Goal: Information Seeking & Learning: Find specific fact

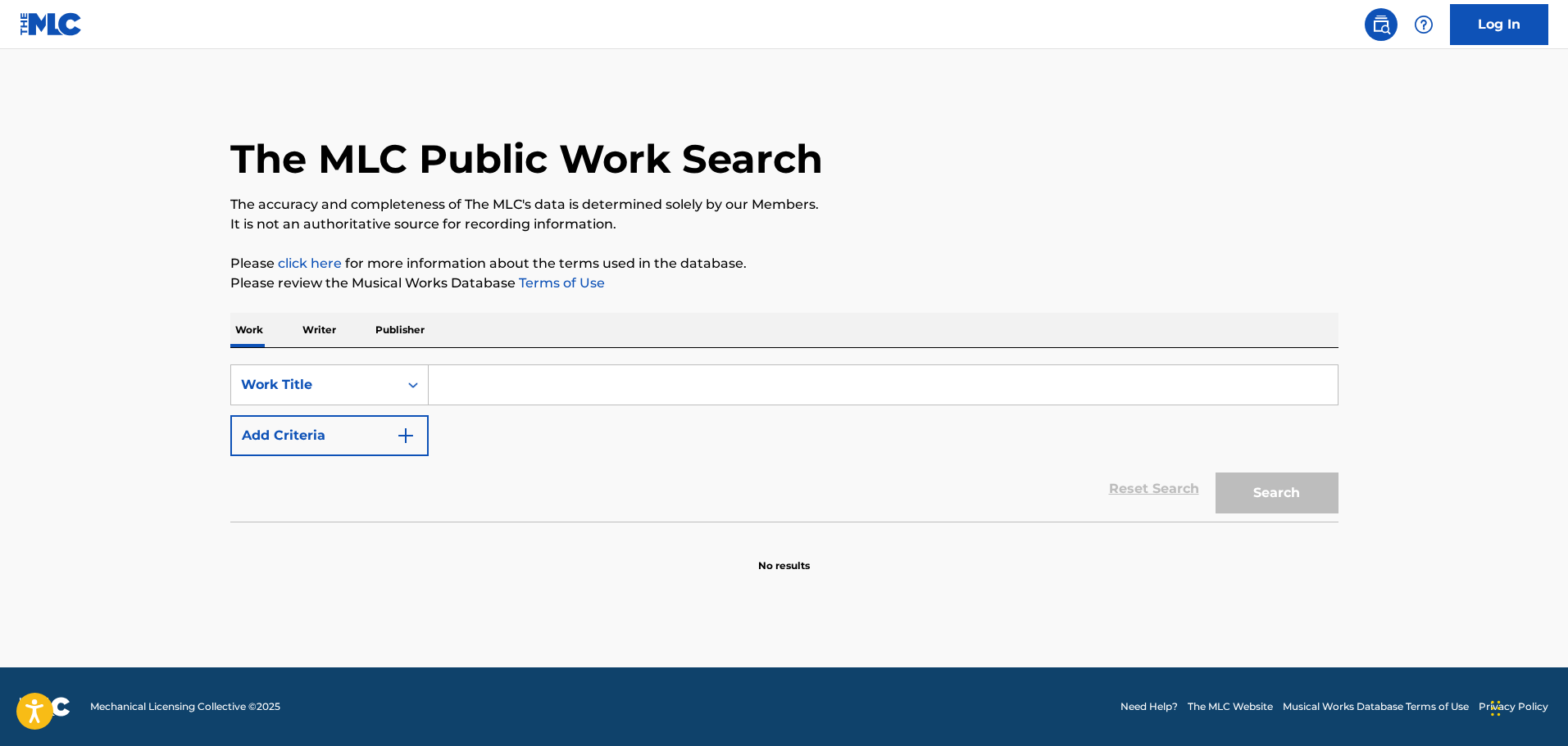
click at [445, 383] on input "Search Form" at bounding box center [883, 385] width 909 height 40
paste input "sunset over silver waters"
type input "sunset over silver waters"
click at [416, 438] on button "Add Criteria" at bounding box center [328, 435] width 198 height 41
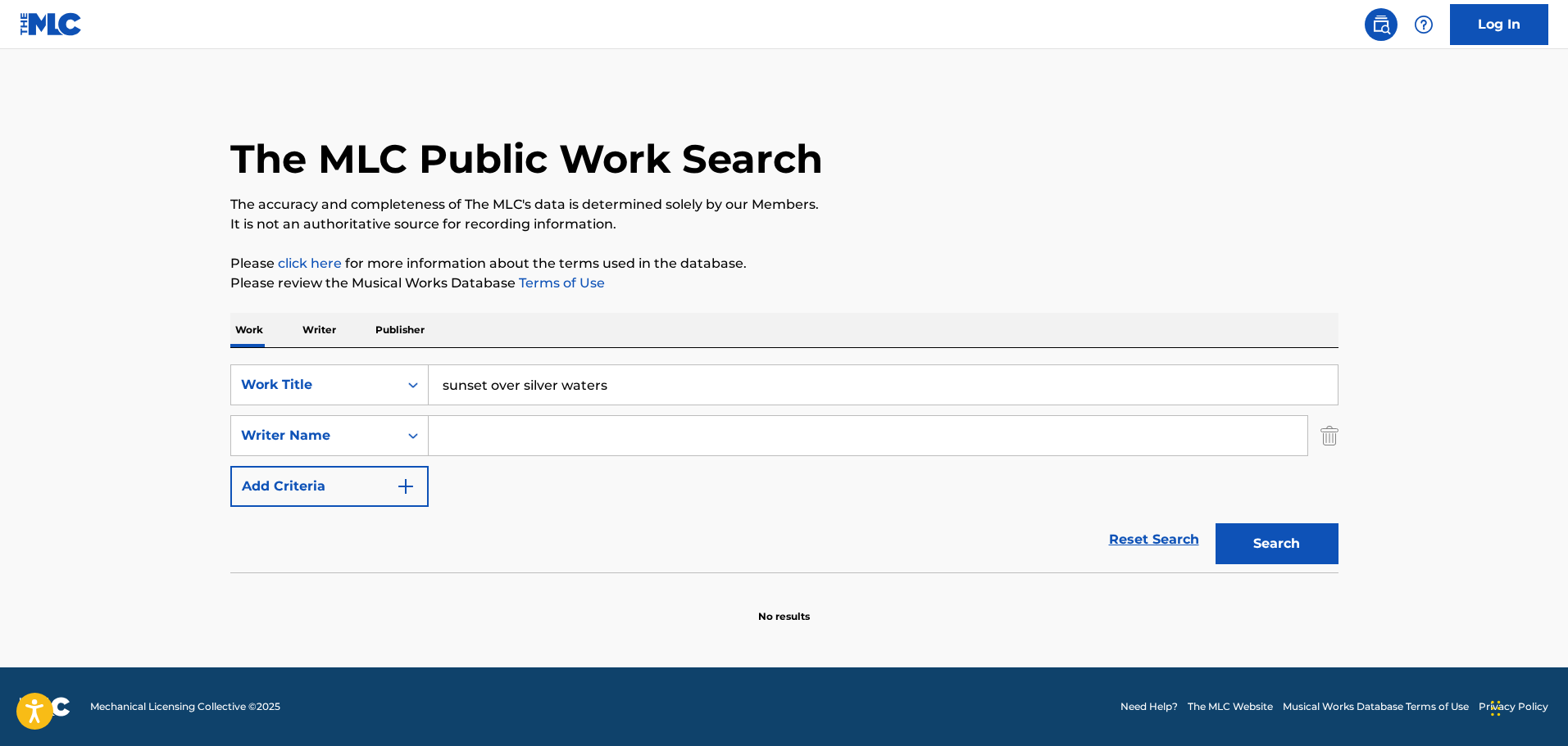
click at [509, 426] on input "Search Form" at bounding box center [867, 435] width 878 height 40
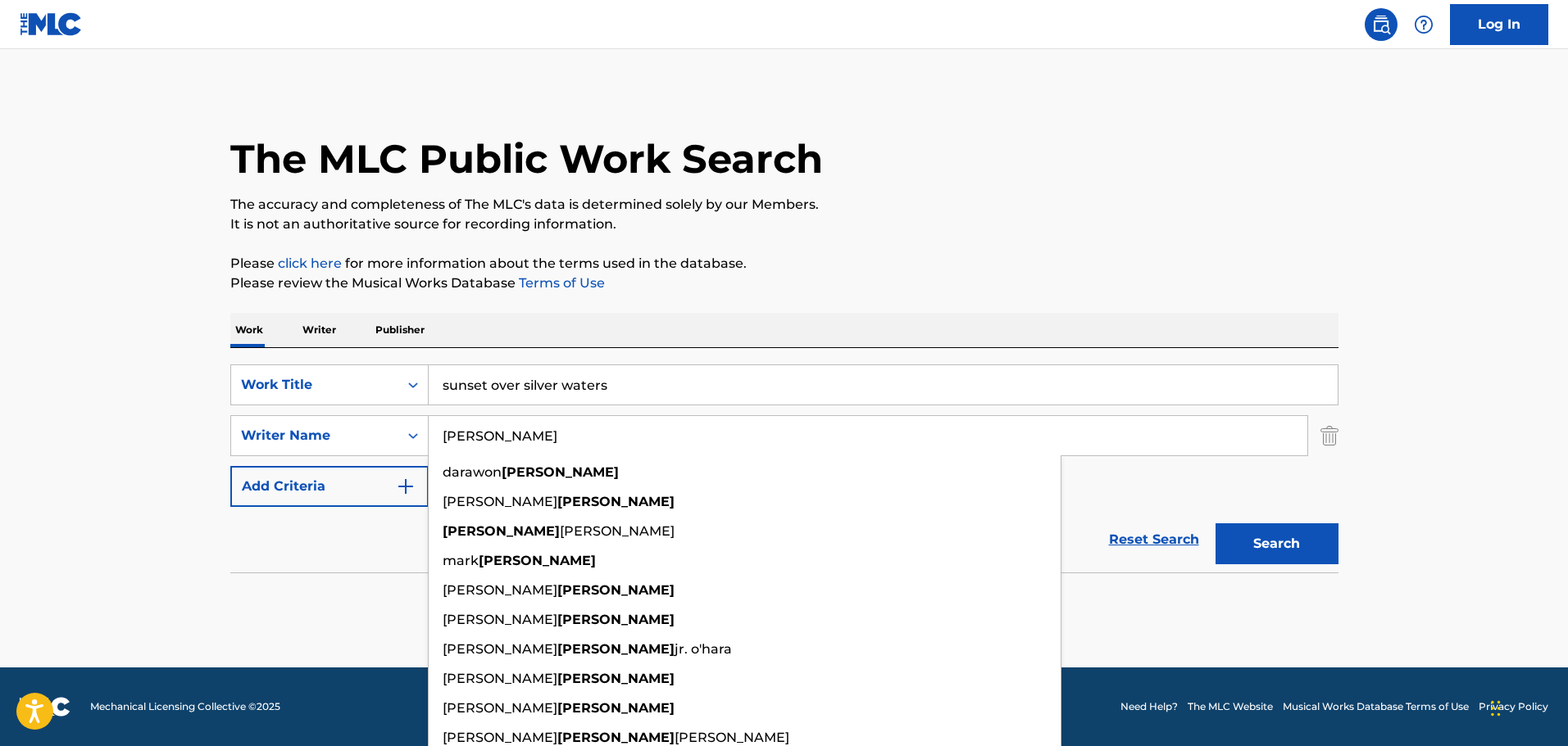
type input "burton"
click at [739, 269] on p "Please click here for more information about the terms used in the database." at bounding box center [784, 264] width 1108 height 19
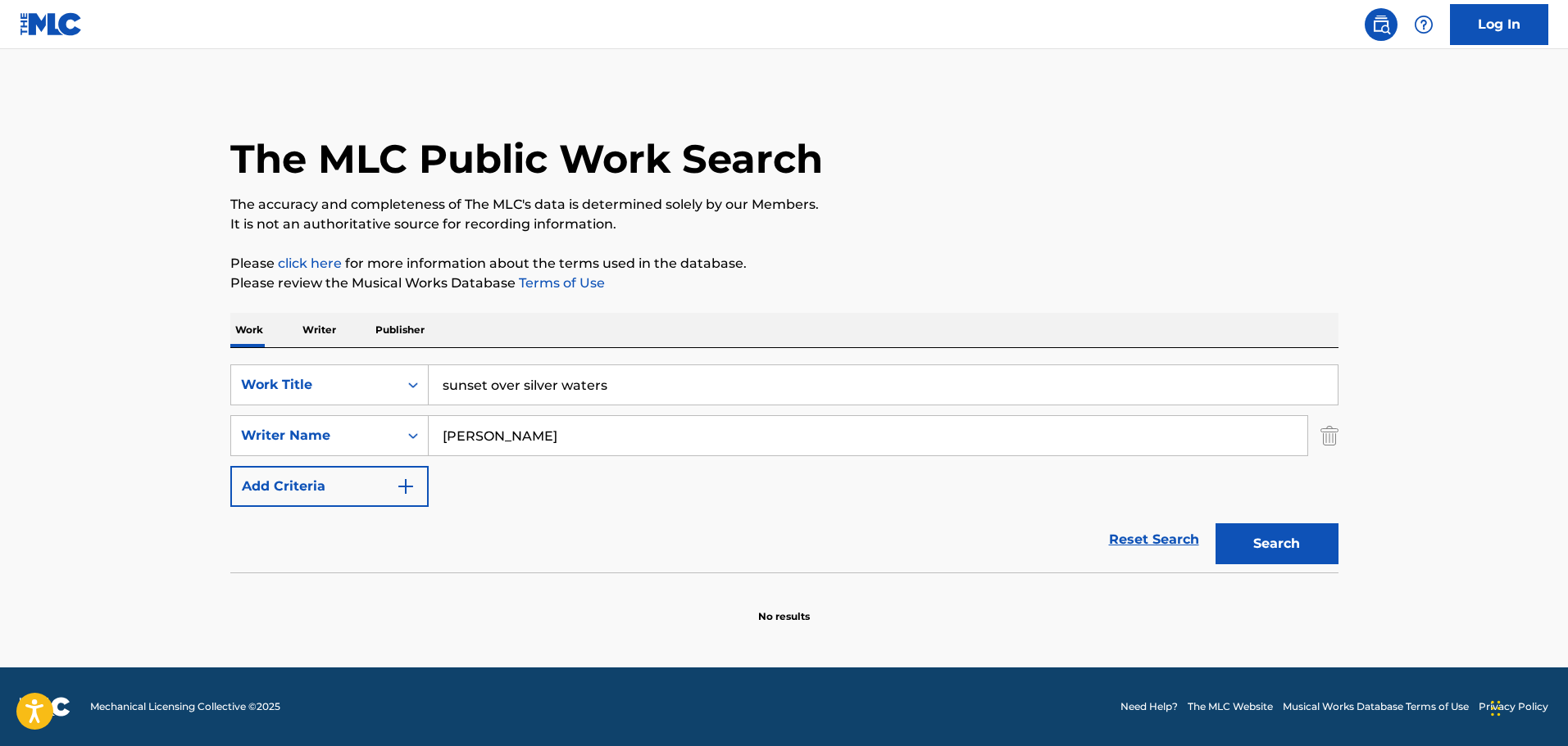
click at [1240, 550] on button "Search" at bounding box center [1277, 544] width 123 height 41
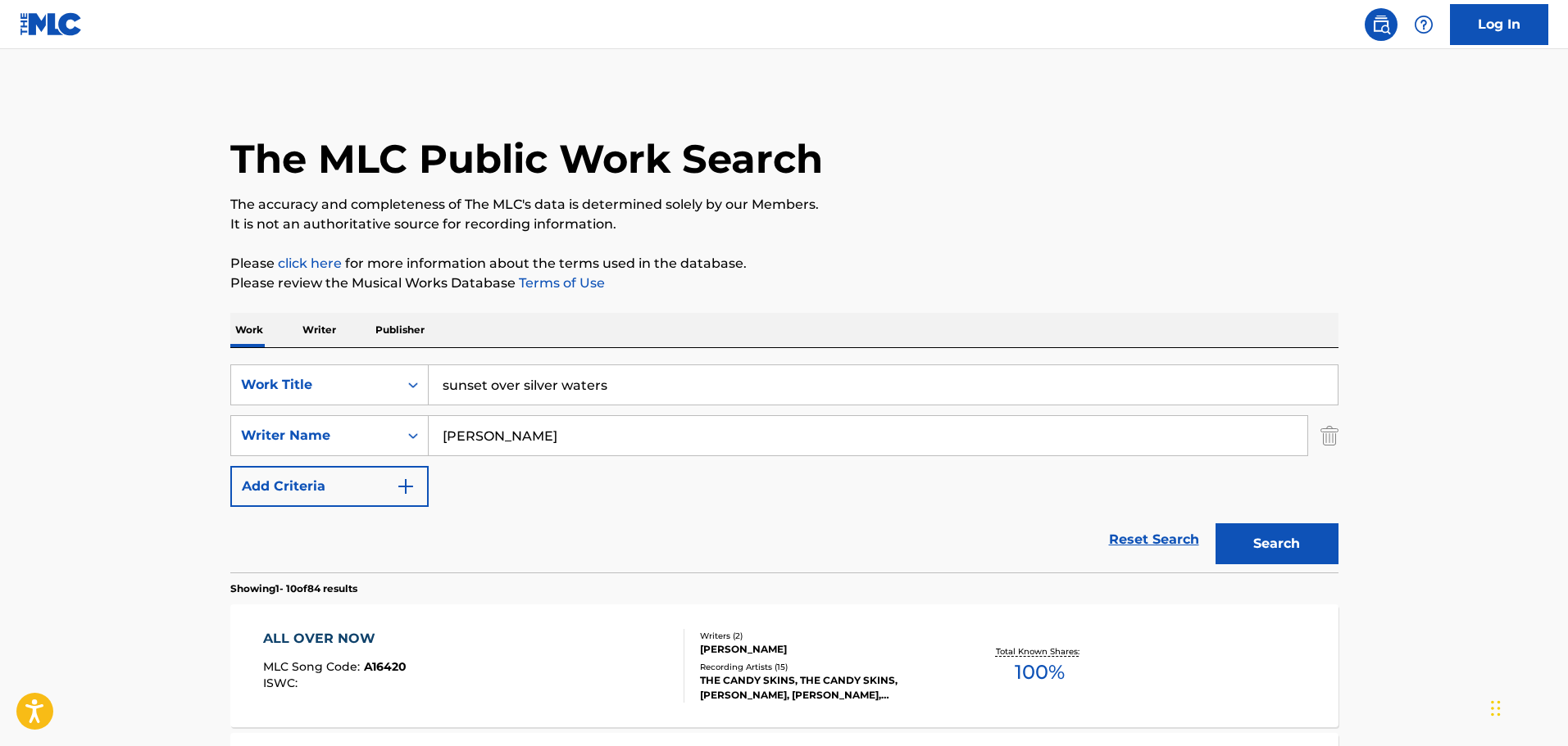
drag, startPoint x: 776, startPoint y: 380, endPoint x: 346, endPoint y: 328, distance: 433.1
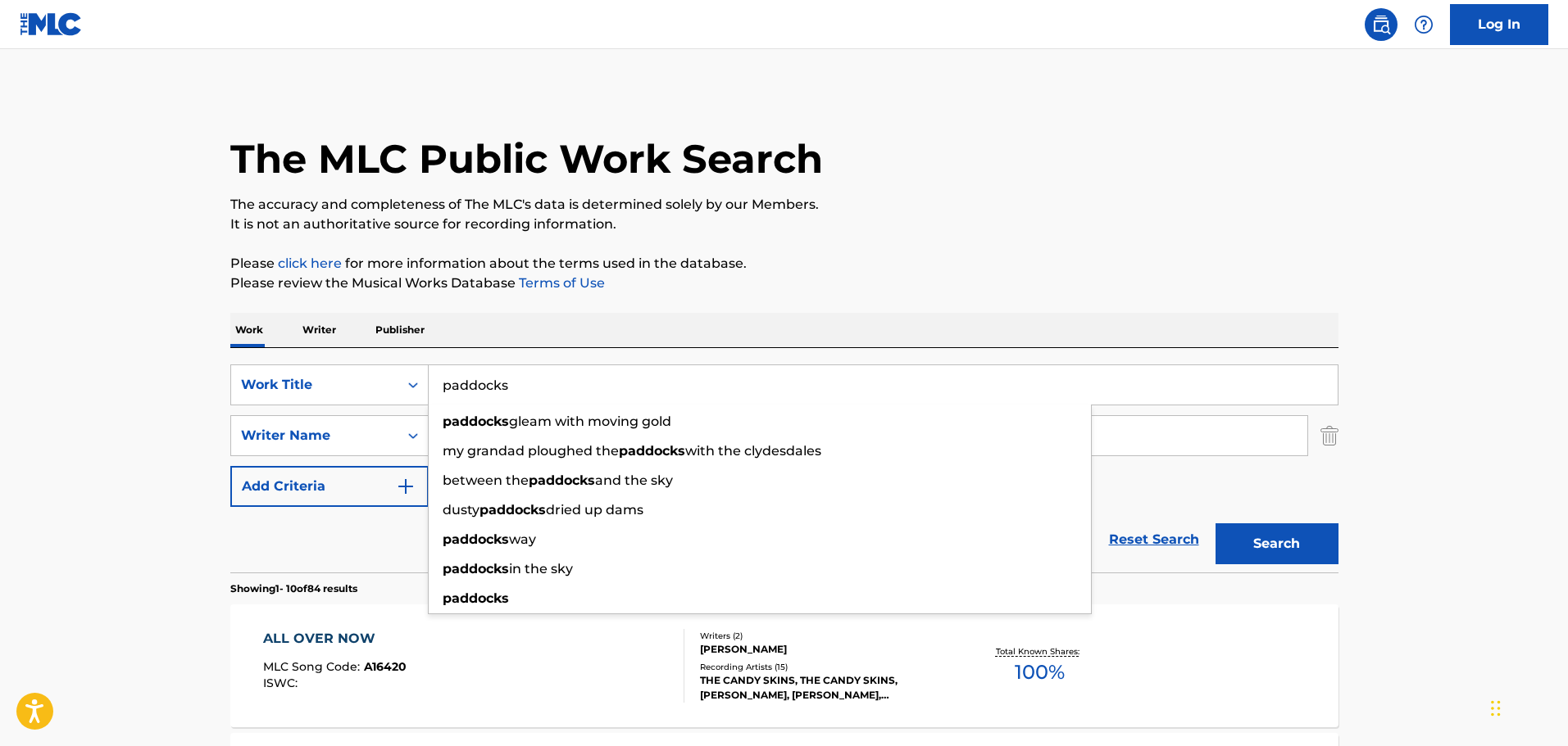
type input "paddocks"
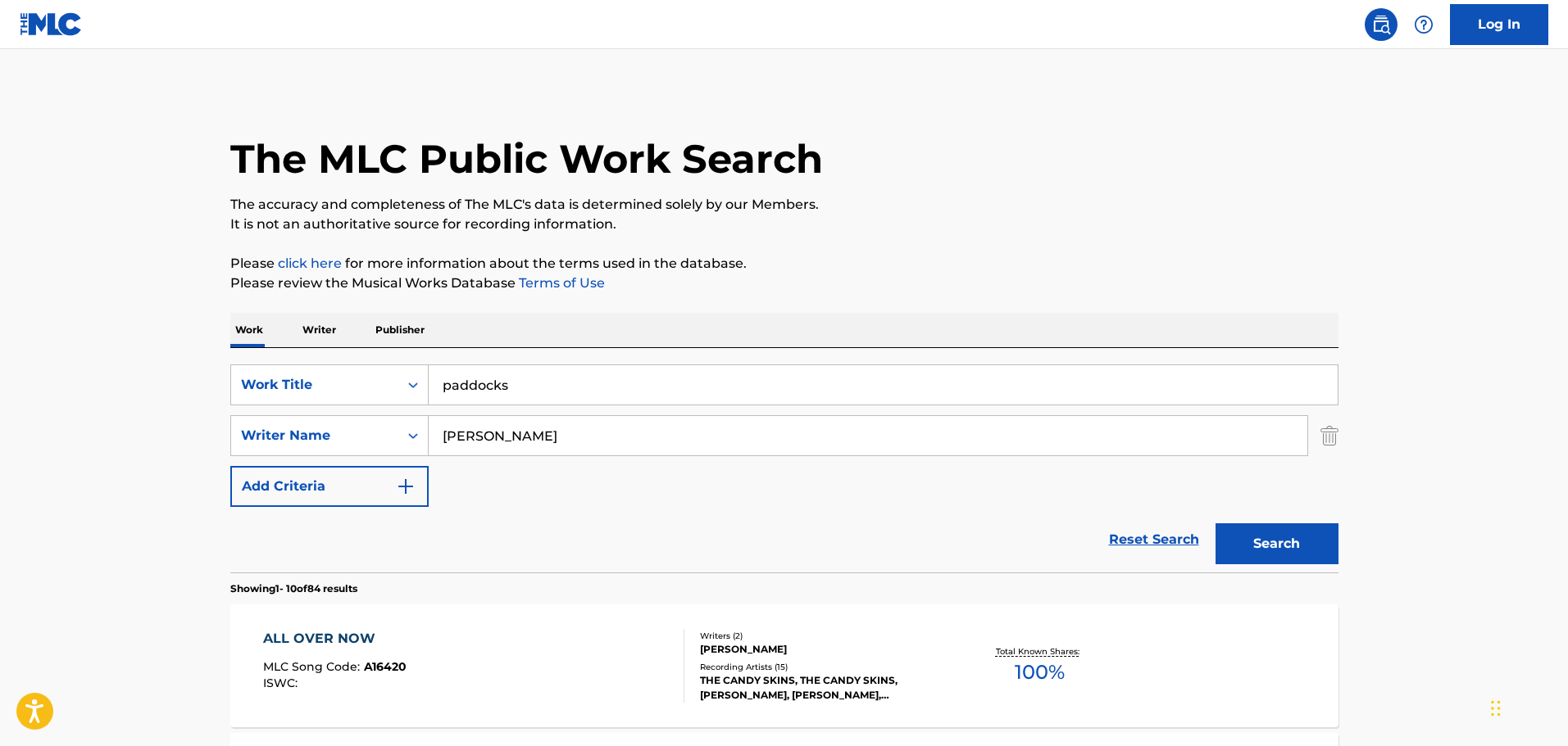
click at [1288, 546] on button "Search" at bounding box center [1277, 544] width 123 height 41
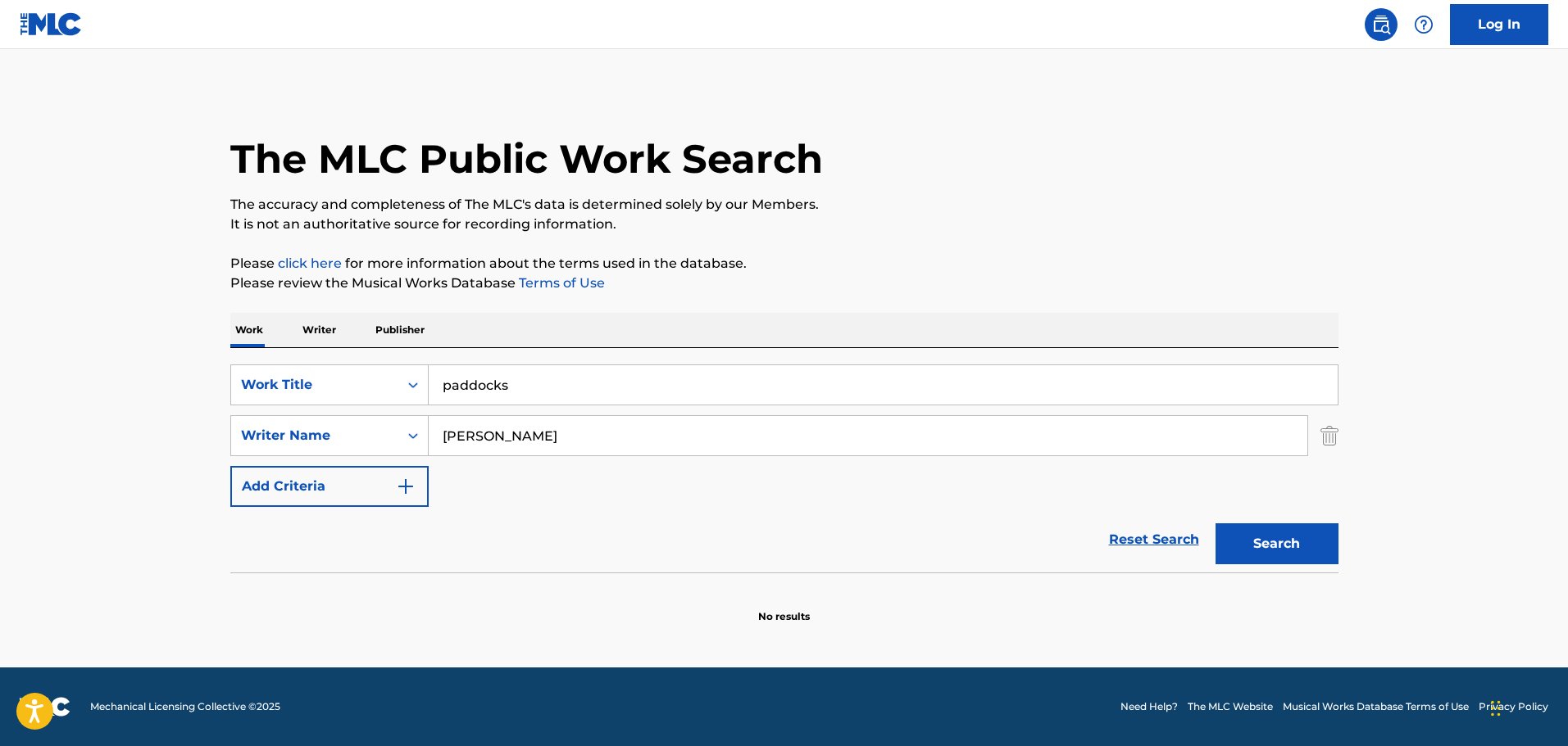
drag, startPoint x: 599, startPoint y: 392, endPoint x: 360, endPoint y: 357, distance: 241.5
click at [360, 357] on div "SearchWithCriteriafdce9ad8-eb79-449d-8785-a9e2ddeb6116 Work Title paddocks Sear…" at bounding box center [784, 461] width 1108 height 225
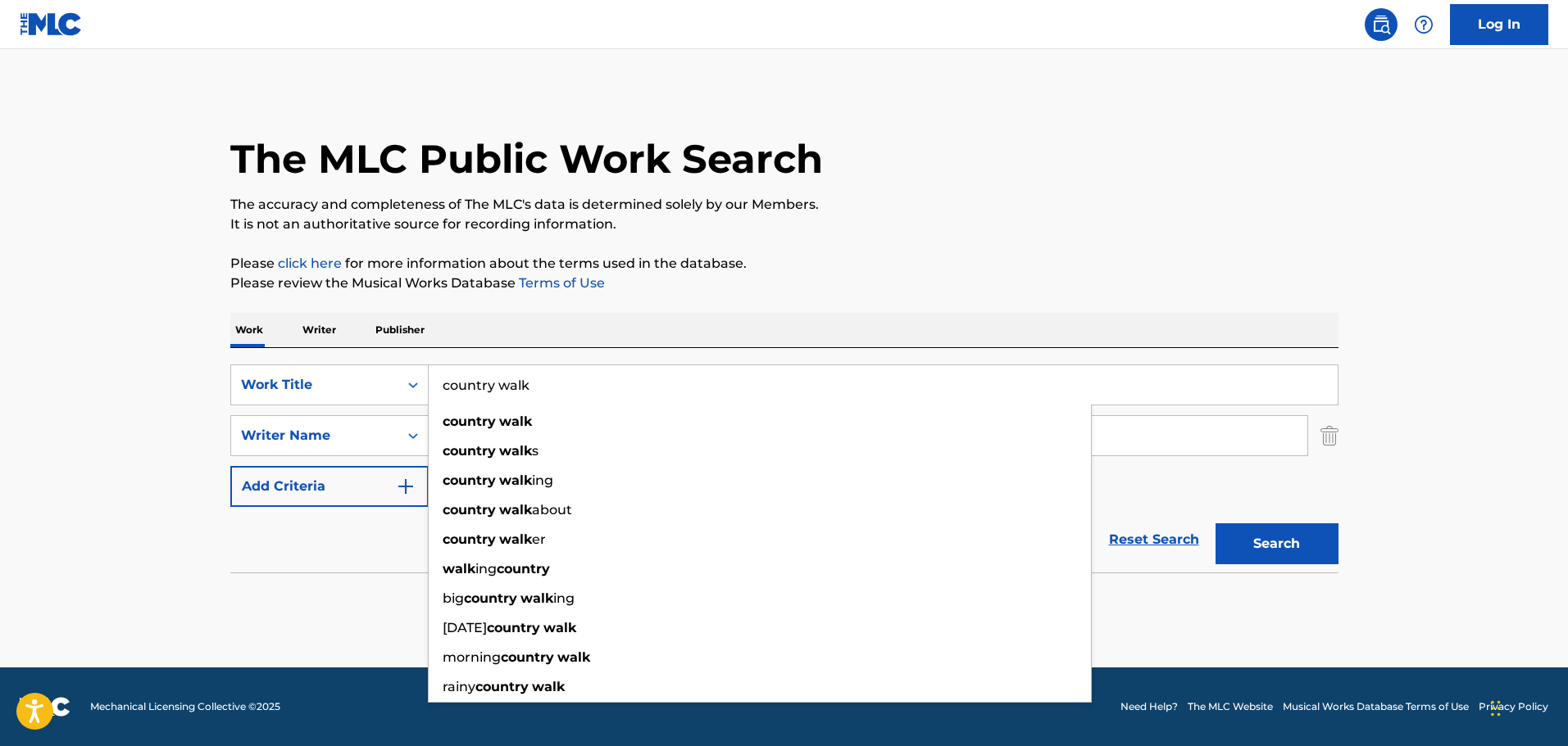
type input "country walk"
click at [983, 187] on div "The MLC Public Work Search" at bounding box center [784, 150] width 1108 height 120
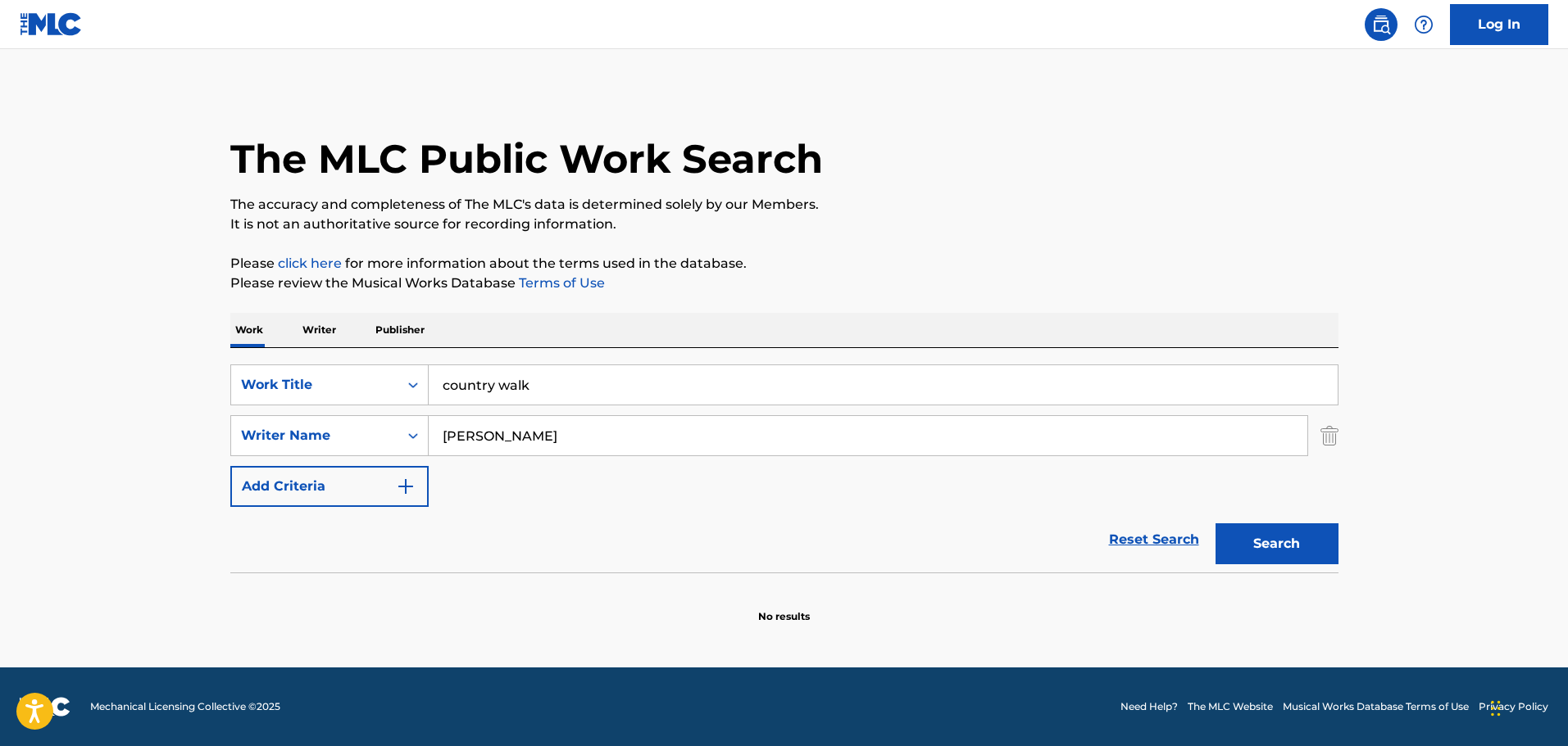
click at [1286, 551] on button "Search" at bounding box center [1277, 544] width 123 height 41
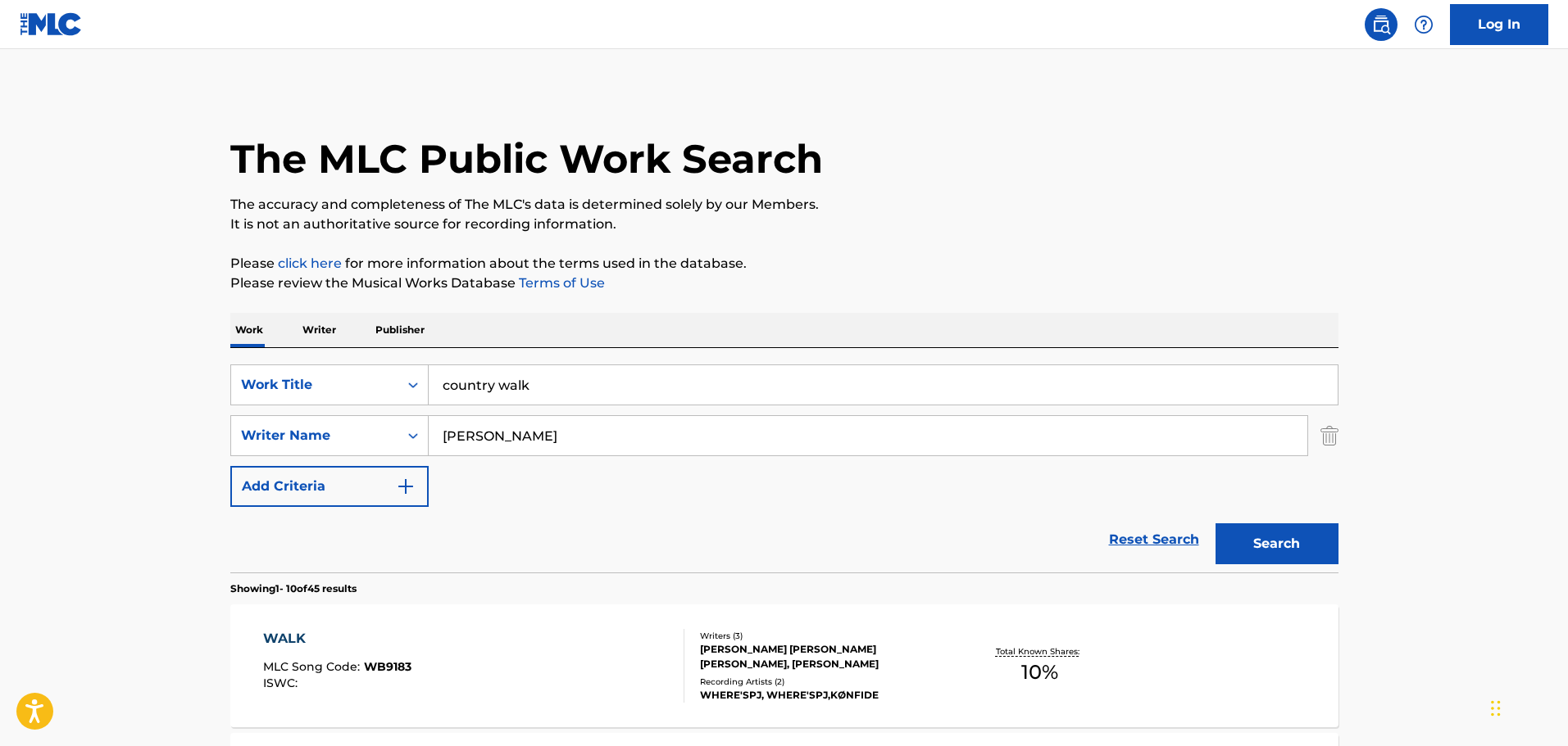
drag, startPoint x: 734, startPoint y: 387, endPoint x: 311, endPoint y: 258, distance: 442.2
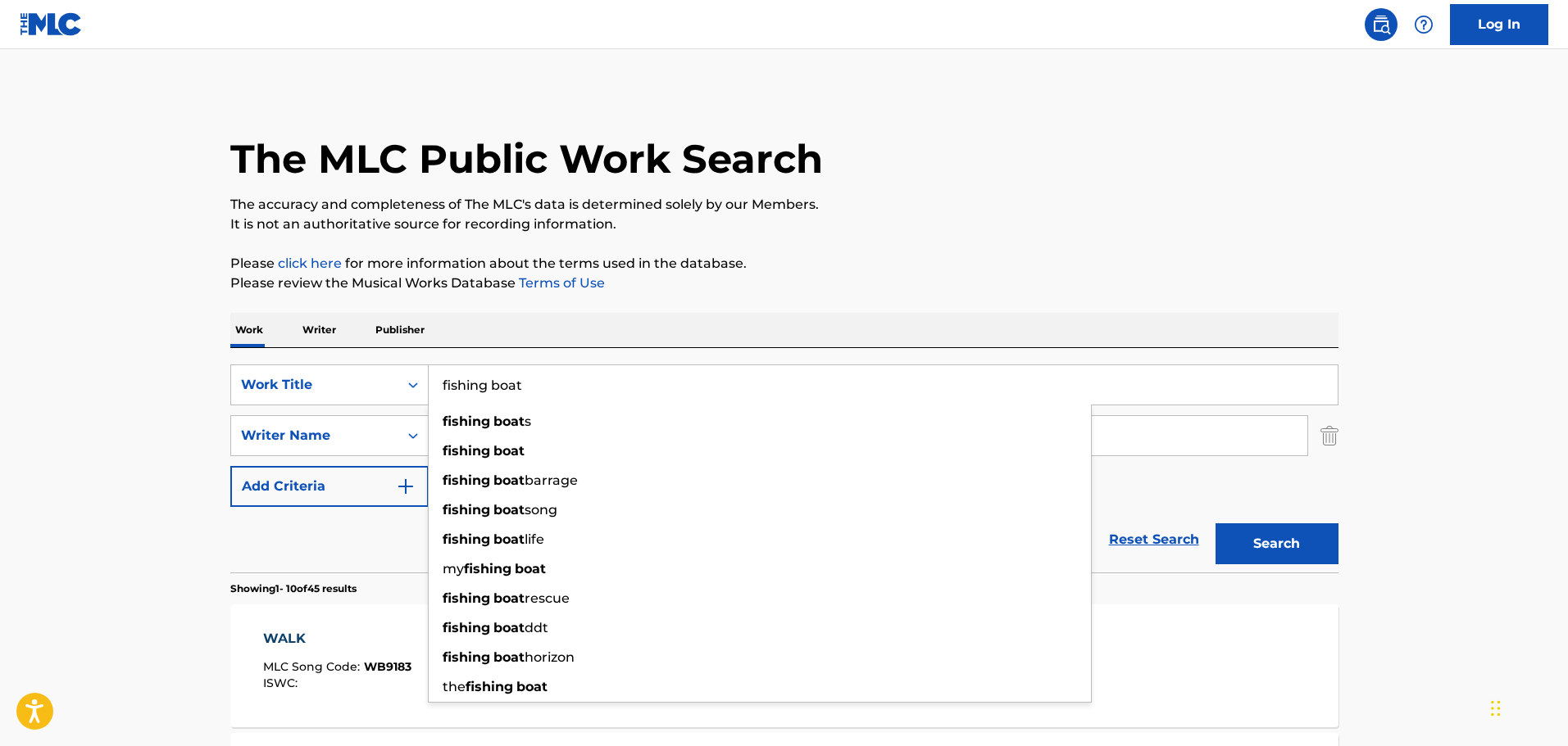
type input "fishing boat"
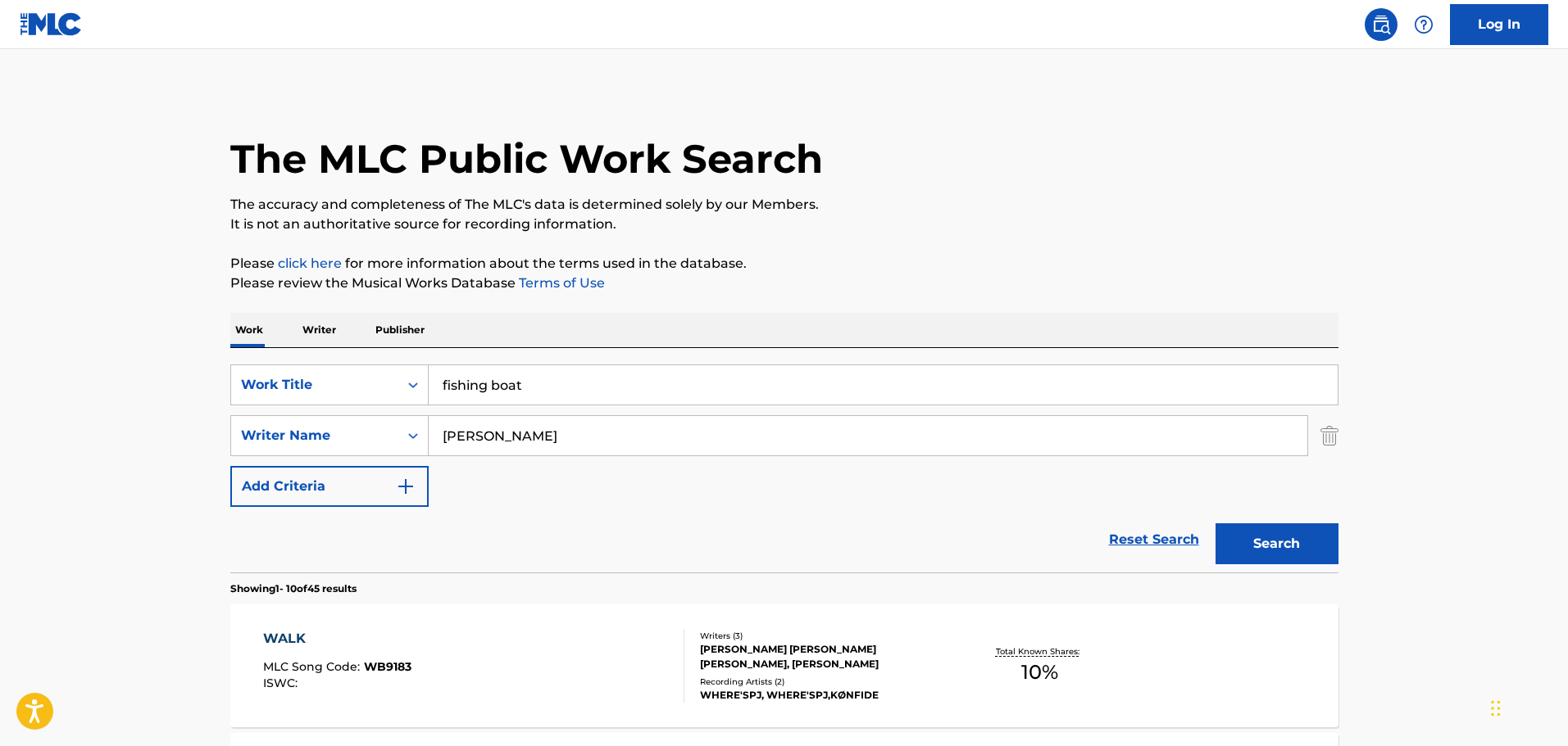
drag, startPoint x: 1283, startPoint y: 533, endPoint x: 1278, endPoint y: 519, distance: 14.9
click at [1282, 533] on button "Search" at bounding box center [1277, 544] width 123 height 41
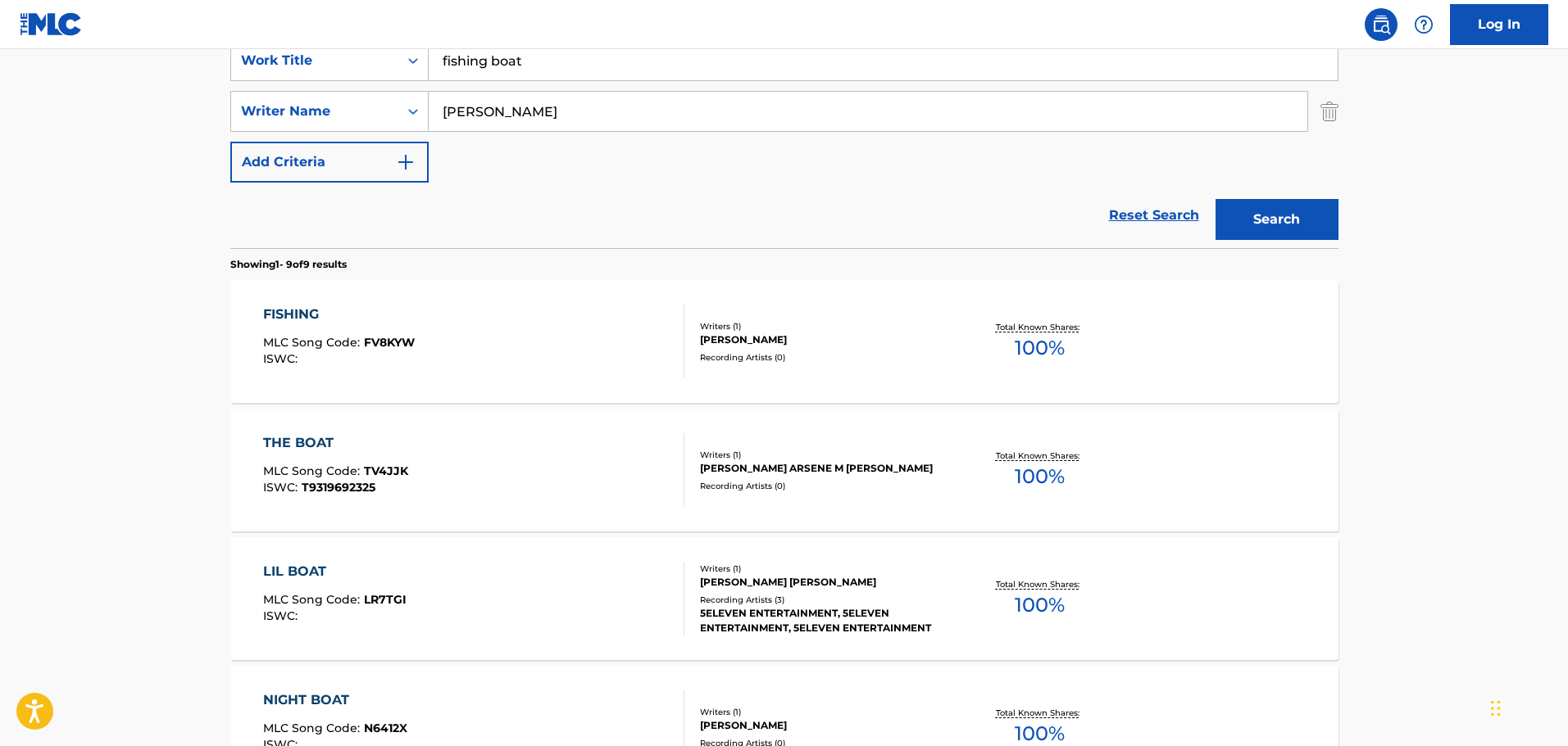
scroll to position [164, 0]
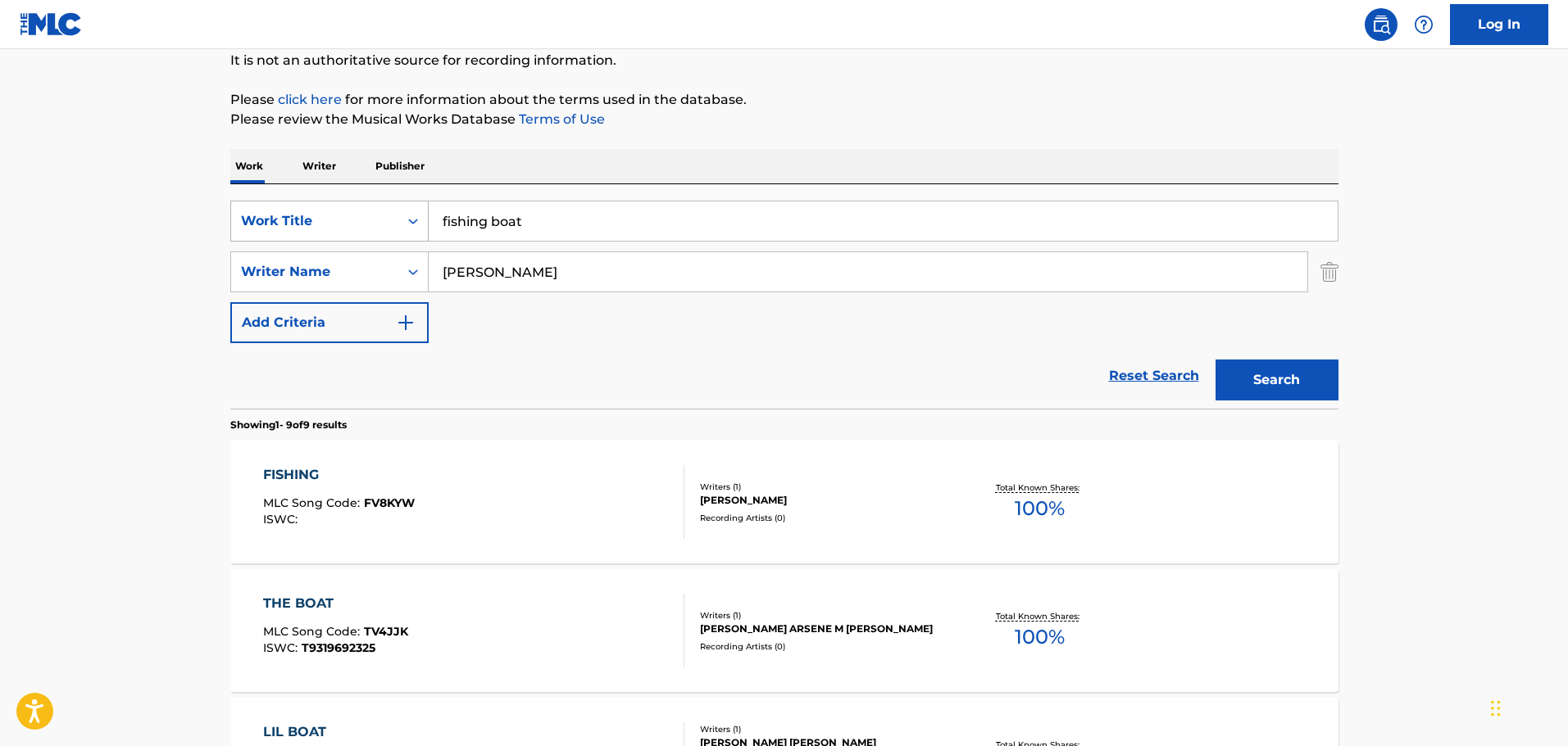
drag, startPoint x: 654, startPoint y: 259, endPoint x: 303, endPoint y: 233, distance: 352.0
click at [303, 233] on div "SearchWithCriteriafdce9ad8-eb79-449d-8785-a9e2ddeb6116 Work Title fishing boat …" at bounding box center [784, 271] width 1108 height 142
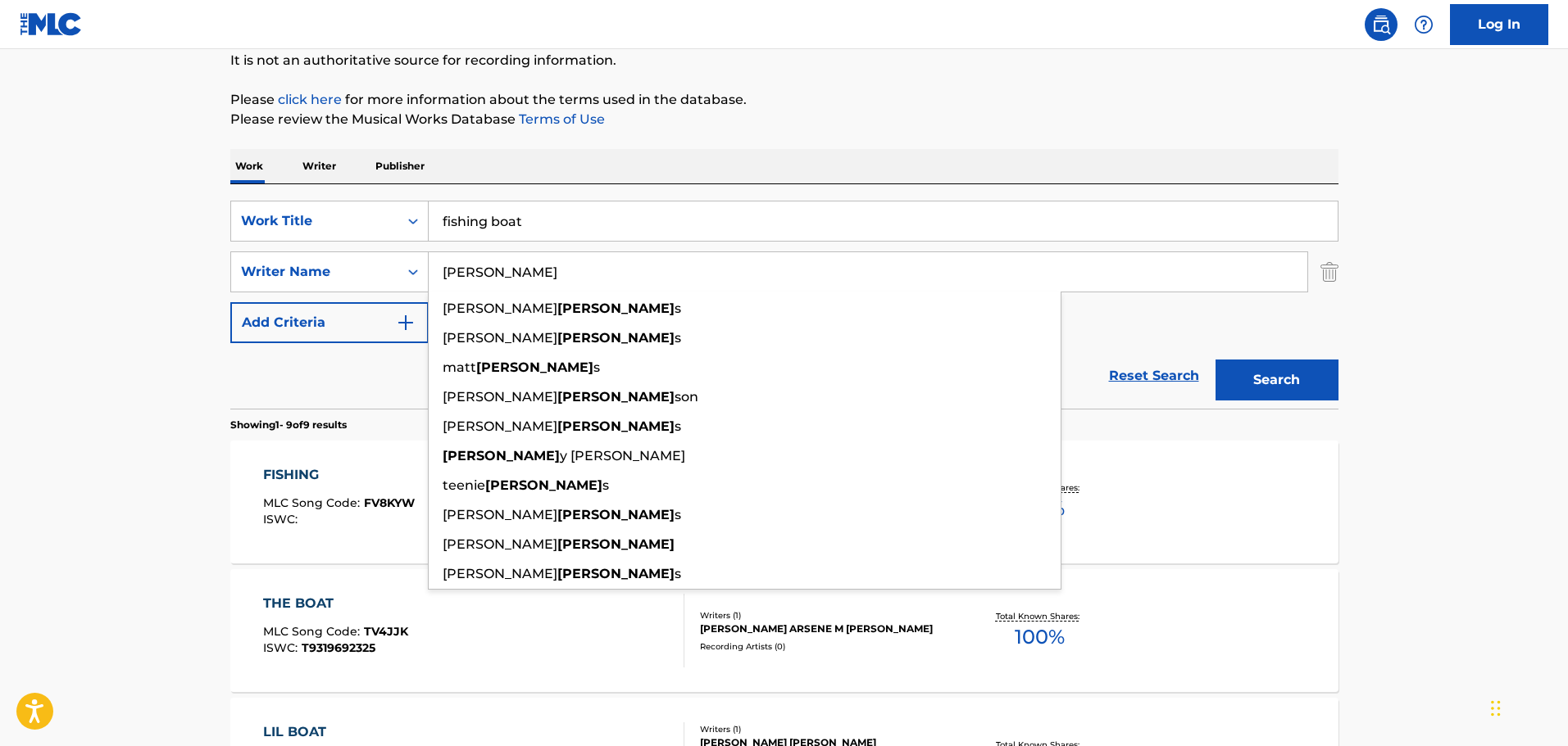
type input "hodge"
click at [1215, 360] on button "Search" at bounding box center [1277, 380] width 123 height 41
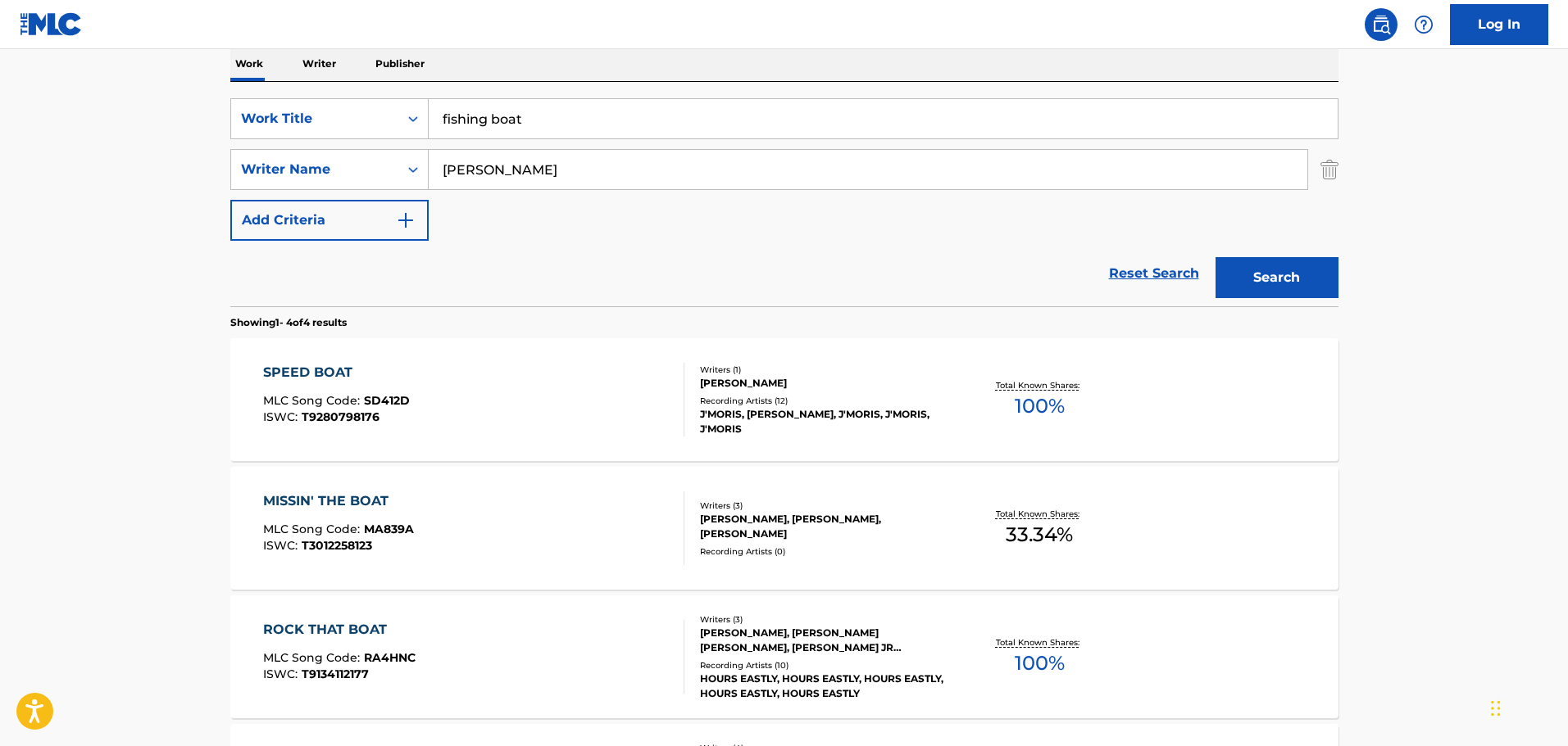
scroll to position [246, 0]
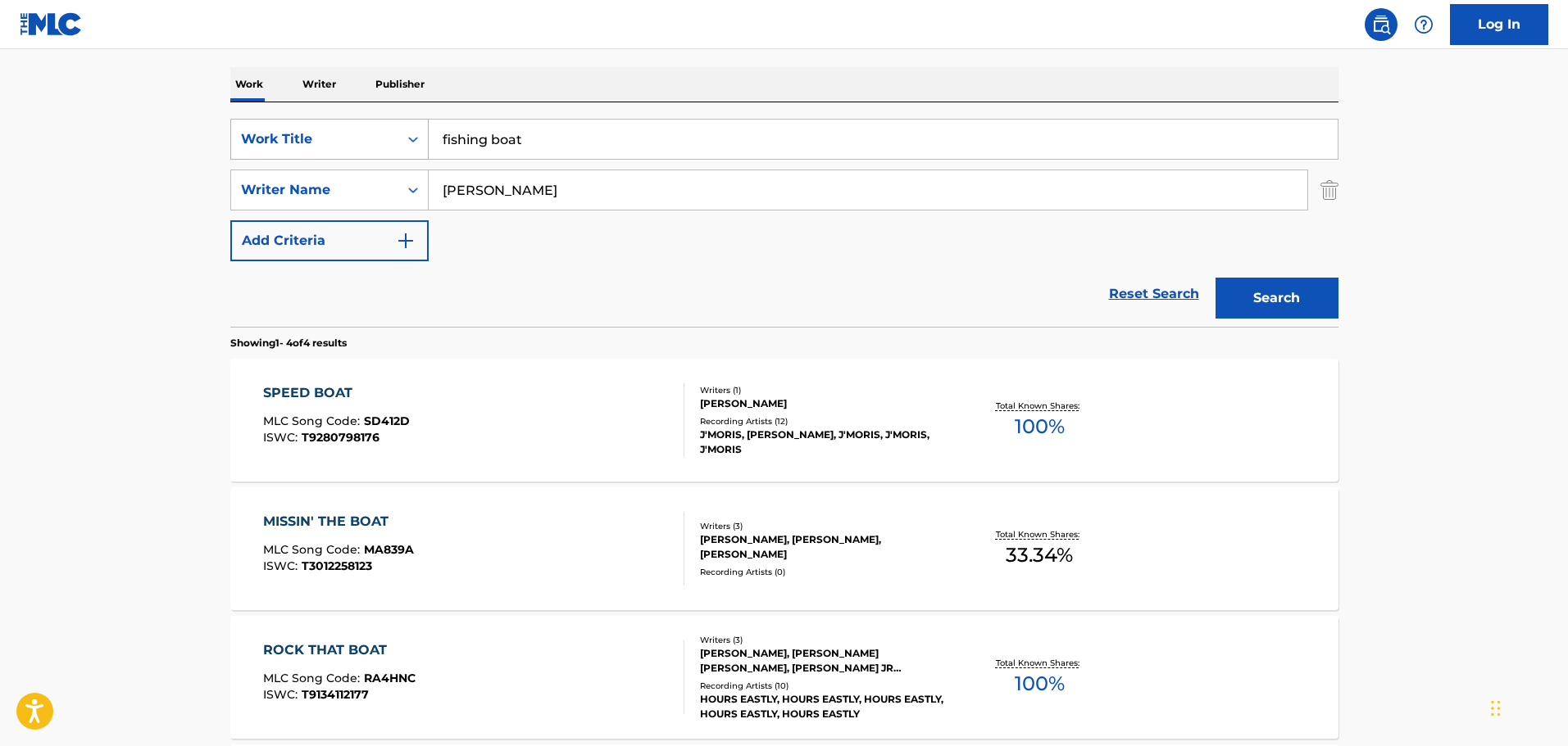
drag, startPoint x: 619, startPoint y: 132, endPoint x: 350, endPoint y: 131, distance: 269.0
click at [350, 131] on div "SearchWithCriteriafdce9ad8-eb79-449d-8785-a9e2ddeb6116 Work Title fishing boat" at bounding box center [784, 139] width 1108 height 41
type input ";"
type input "lord help the boys"
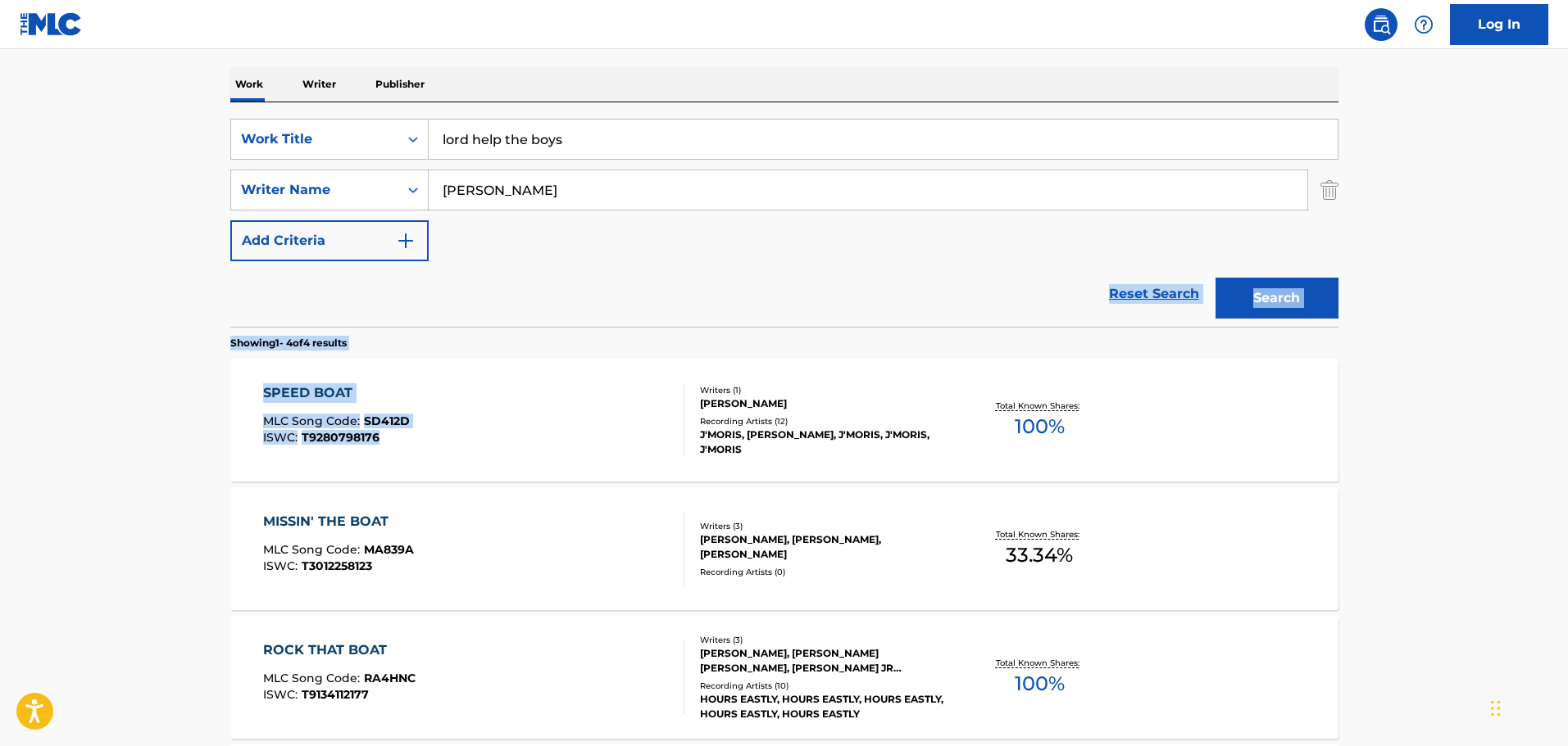
drag, startPoint x: 775, startPoint y: 307, endPoint x: 355, endPoint y: 279, distance: 420.9
click at [626, 360] on div "SearchWithCriteriafdce9ad8-eb79-449d-8785-a9e2ddeb6116 Work Title lord help the…" at bounding box center [784, 524] width 1108 height 842
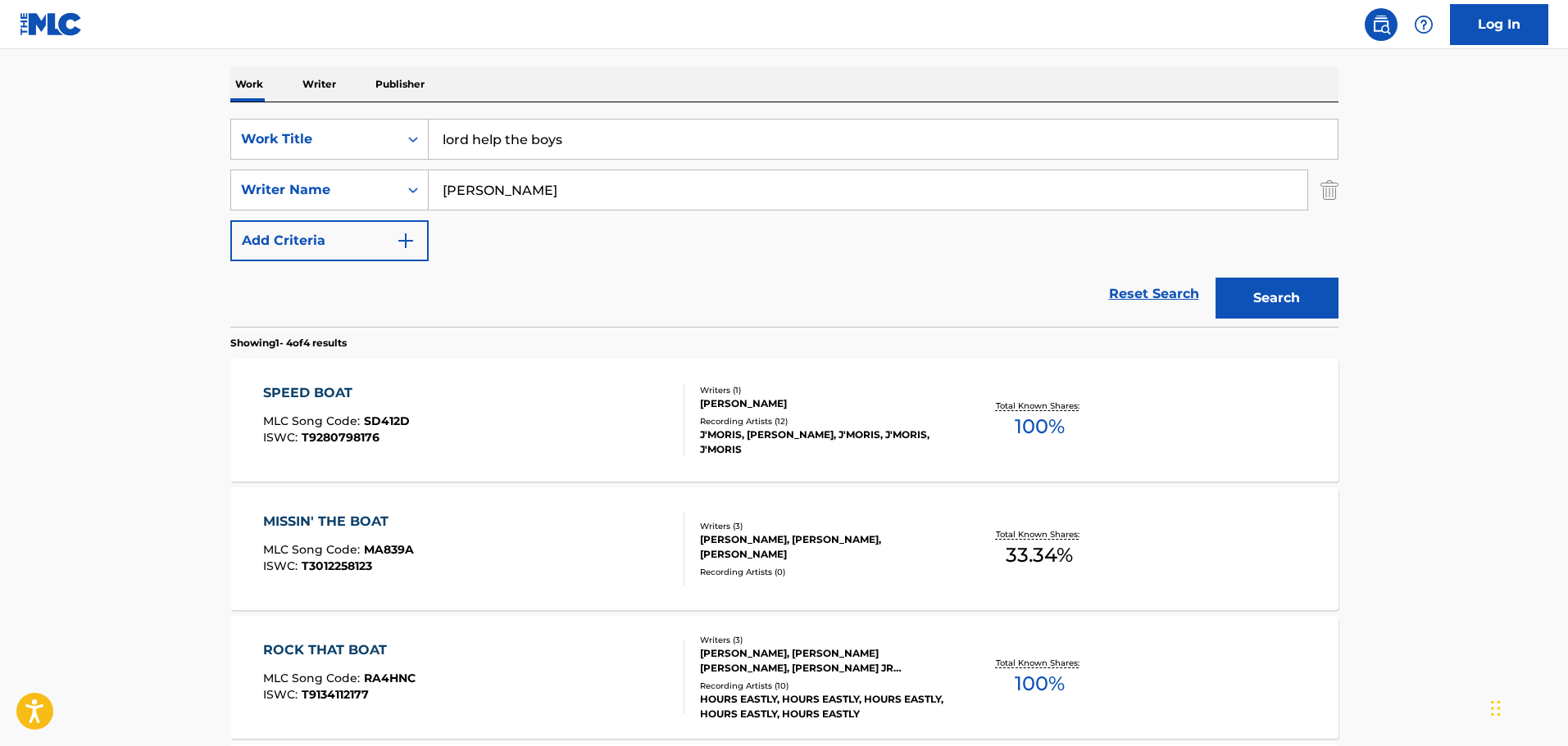
click at [520, 221] on div "SearchWithCriteriafdce9ad8-eb79-449d-8785-a9e2ddeb6116 Work Title lord help the…" at bounding box center [784, 189] width 1108 height 142
drag, startPoint x: 525, startPoint y: 178, endPoint x: 418, endPoint y: 154, distance: 109.7
click at [418, 154] on div "SearchWithCriteriafdce9ad8-eb79-449d-8785-a9e2ddeb6116 Work Title lord help the…" at bounding box center [784, 189] width 1108 height 142
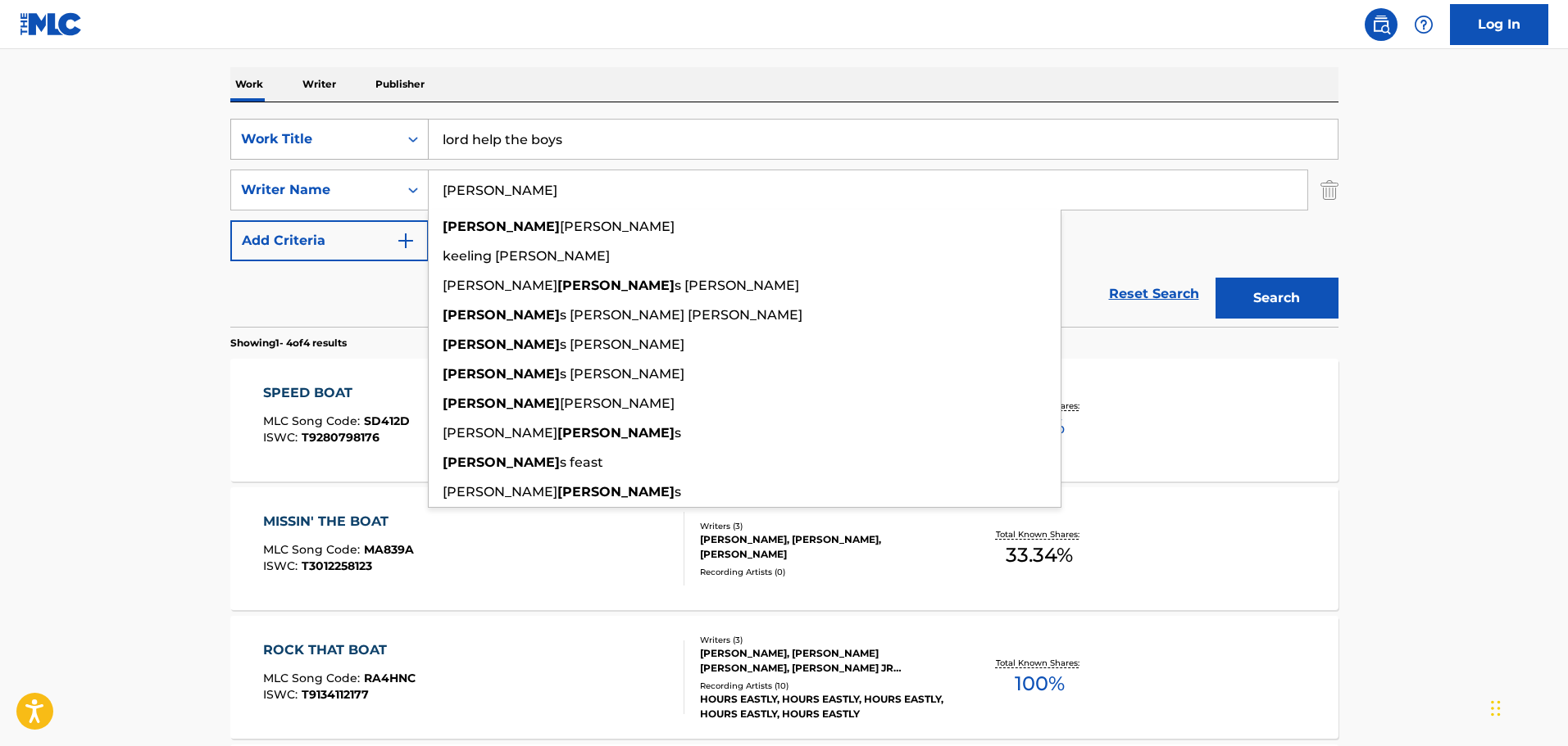
type input "thomas"
click at [1215, 278] on button "Search" at bounding box center [1277, 298] width 123 height 41
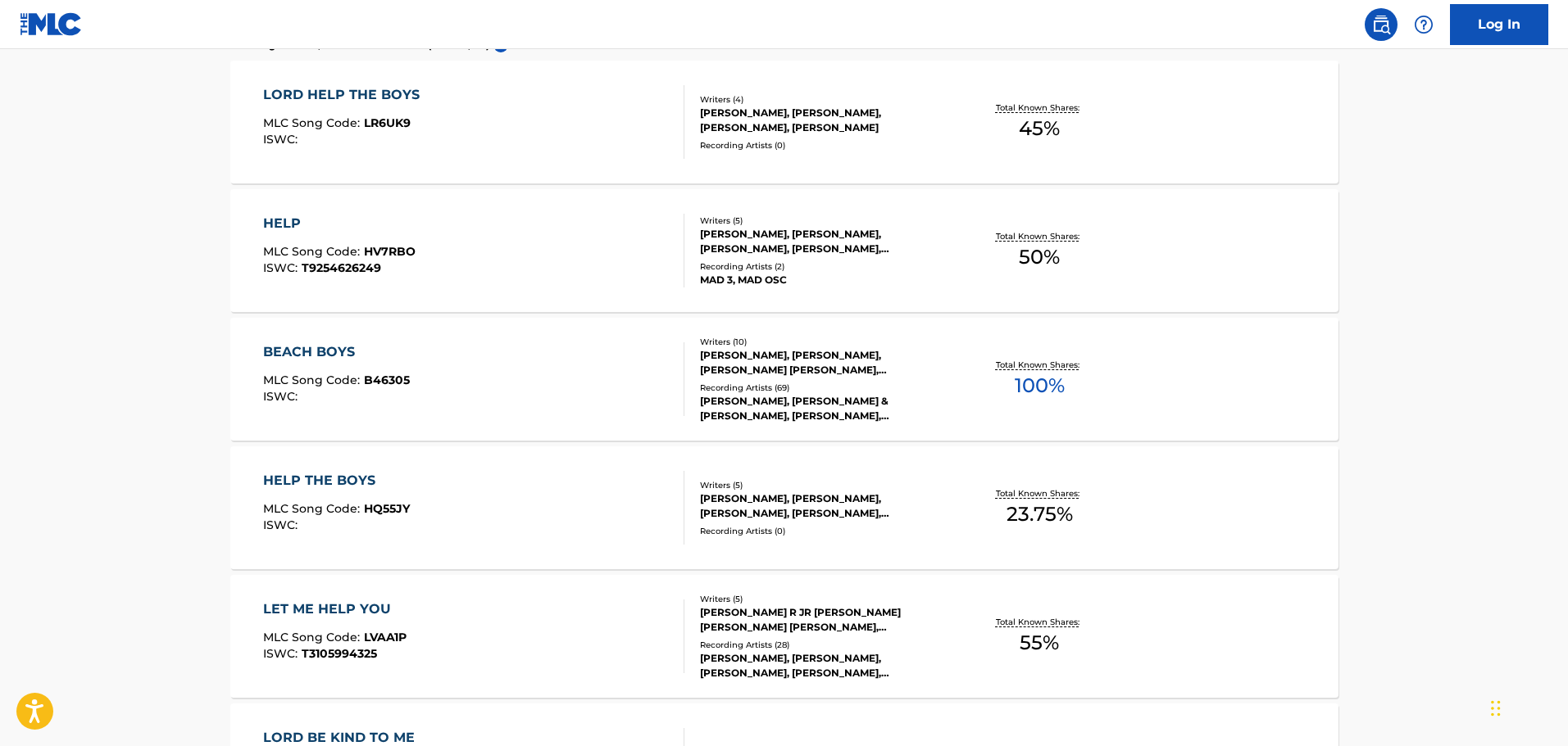
scroll to position [573, 0]
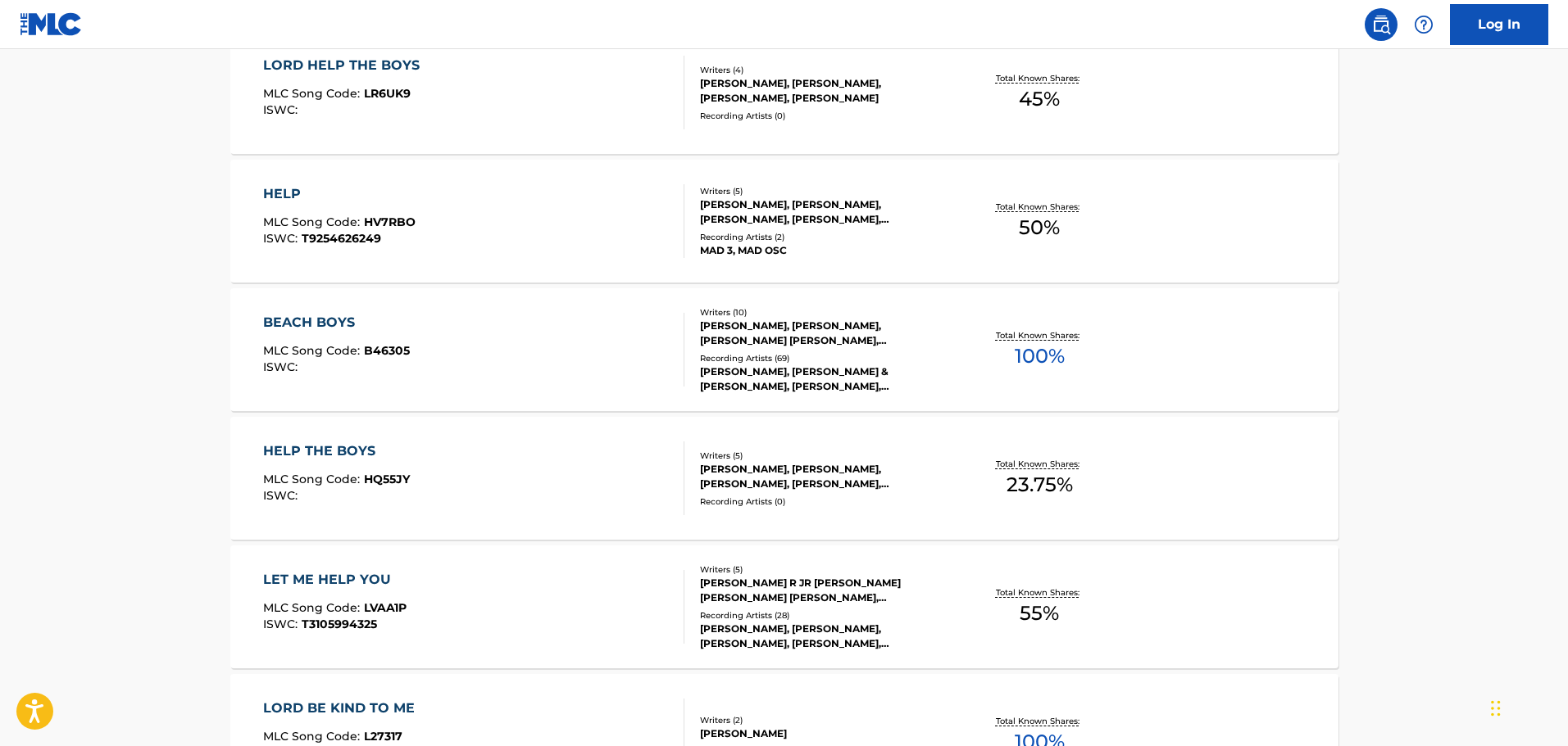
click at [596, 110] on div "LORD HELP THE BOYS MLC Song Code : LR6UK9 ISWC :" at bounding box center [473, 93] width 421 height 74
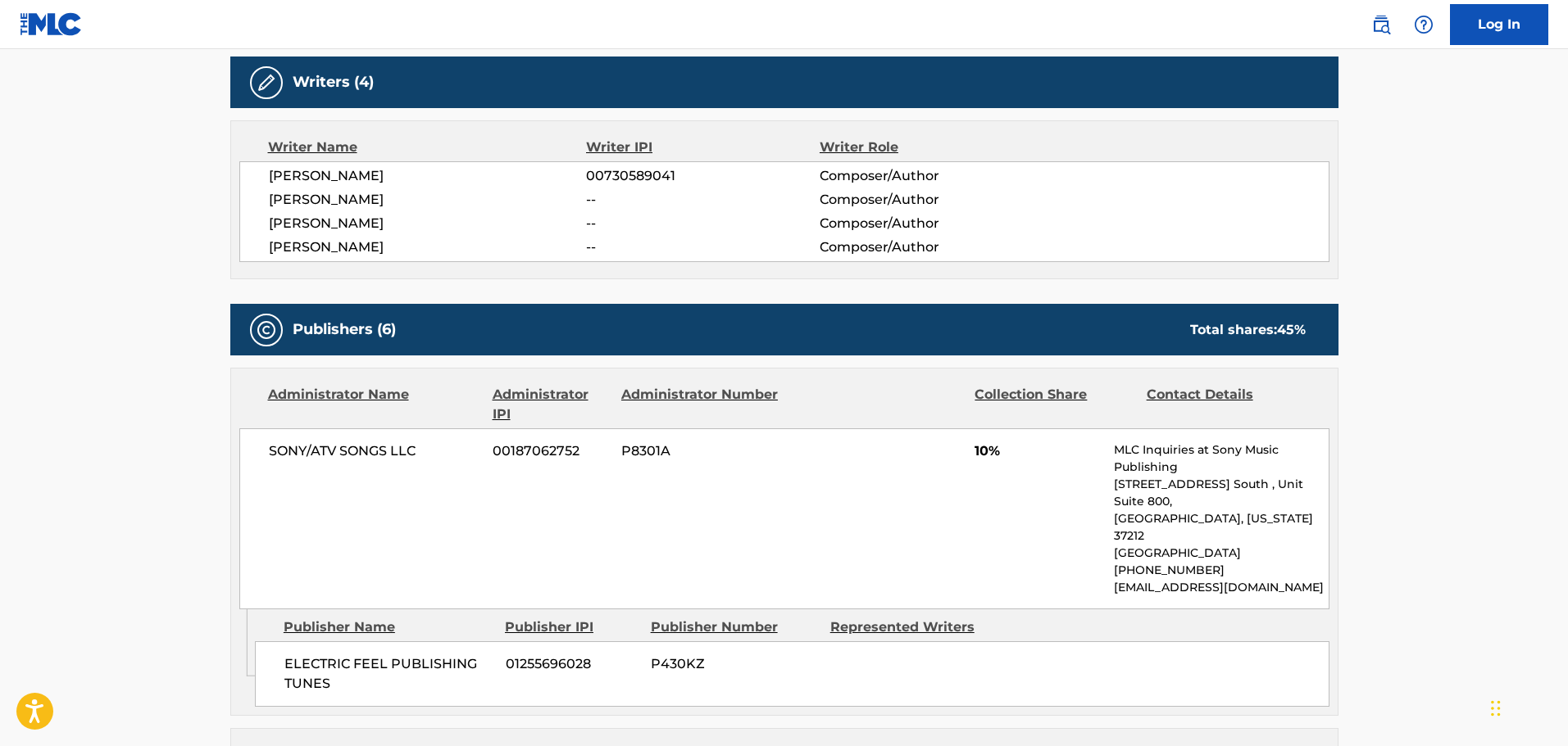
scroll to position [492, 0]
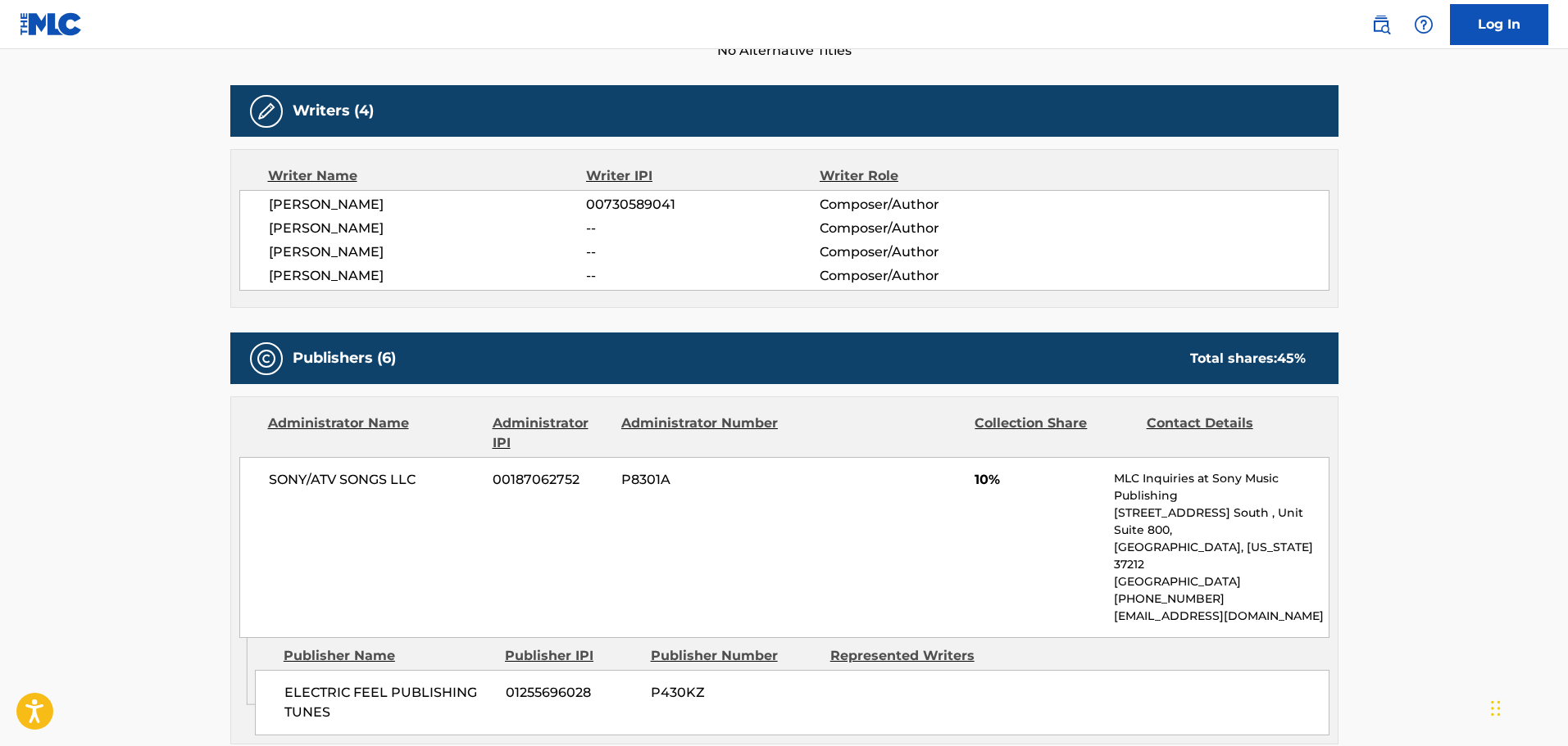
click at [708, 341] on div "Publishers (6) Total shares: 45 %" at bounding box center [784, 358] width 1108 height 51
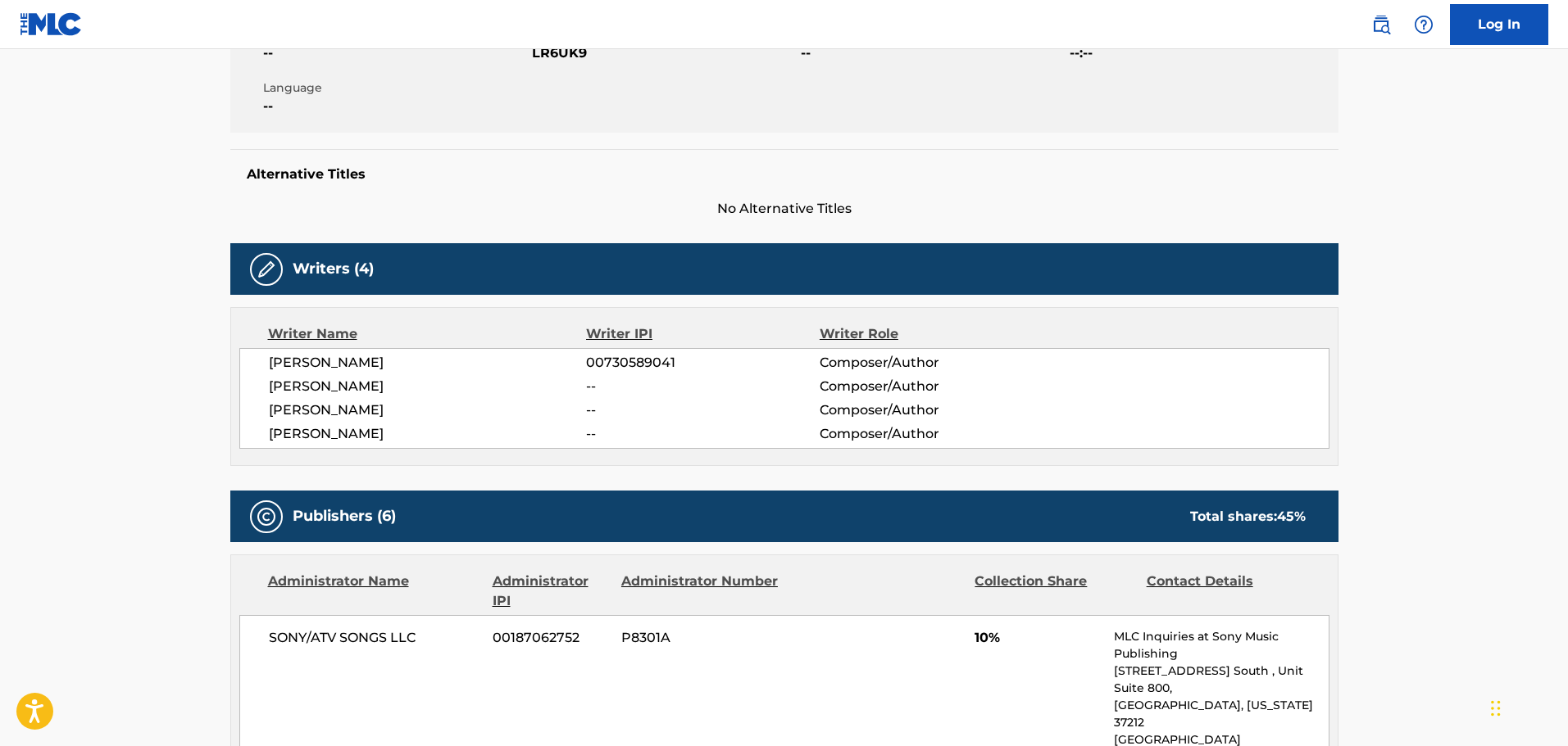
scroll to position [0, 0]
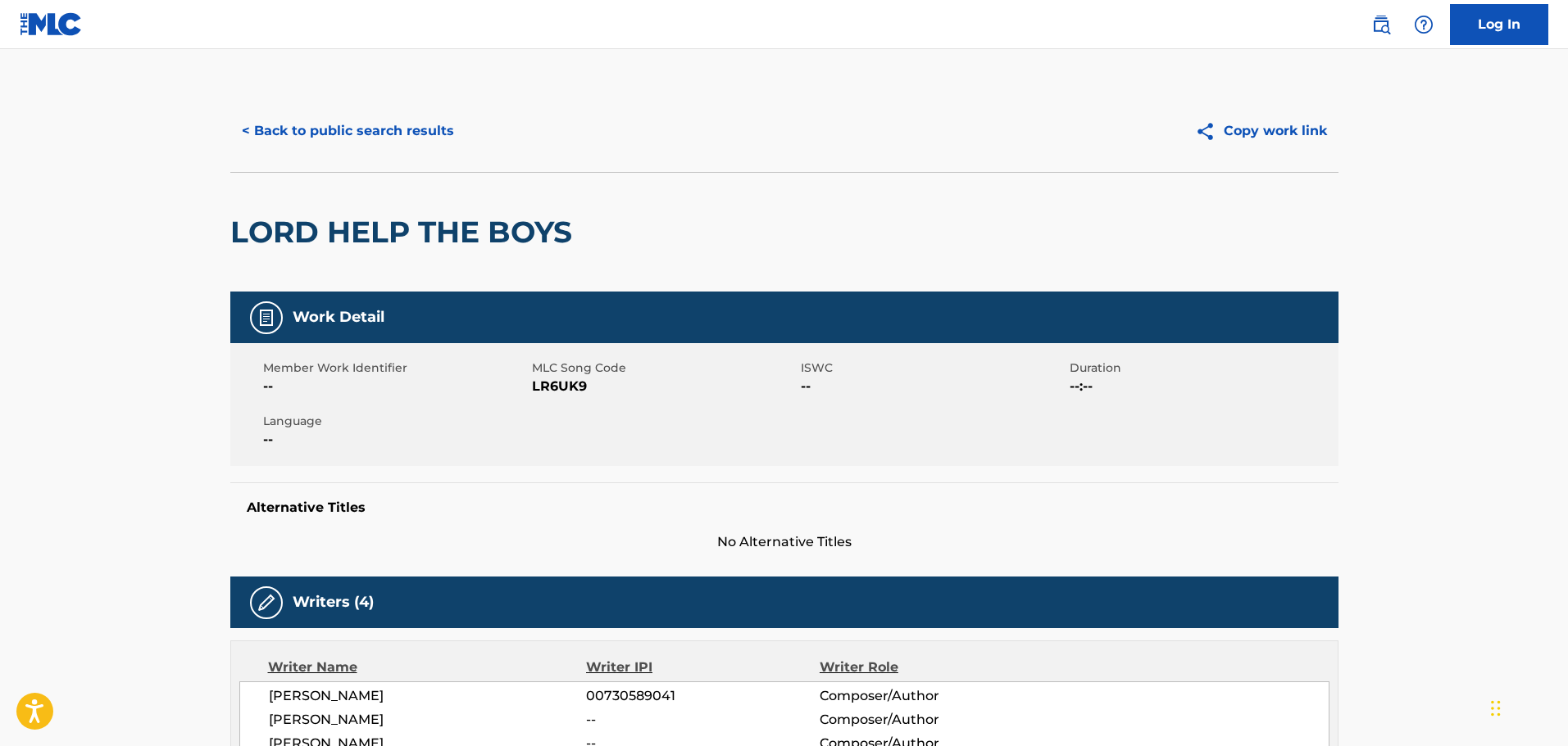
click at [384, 114] on button "< Back to public search results" at bounding box center [347, 131] width 235 height 41
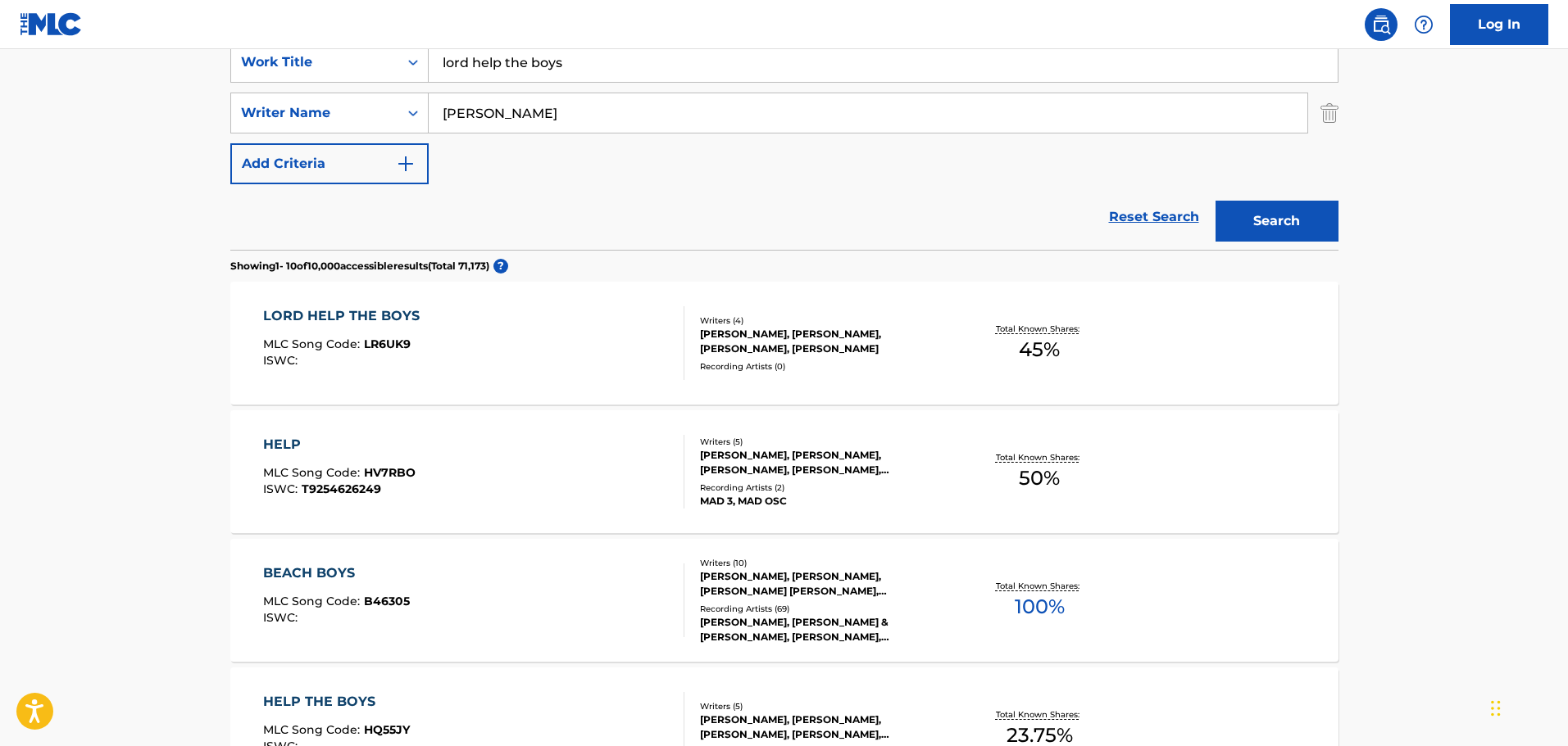
scroll to position [175, 0]
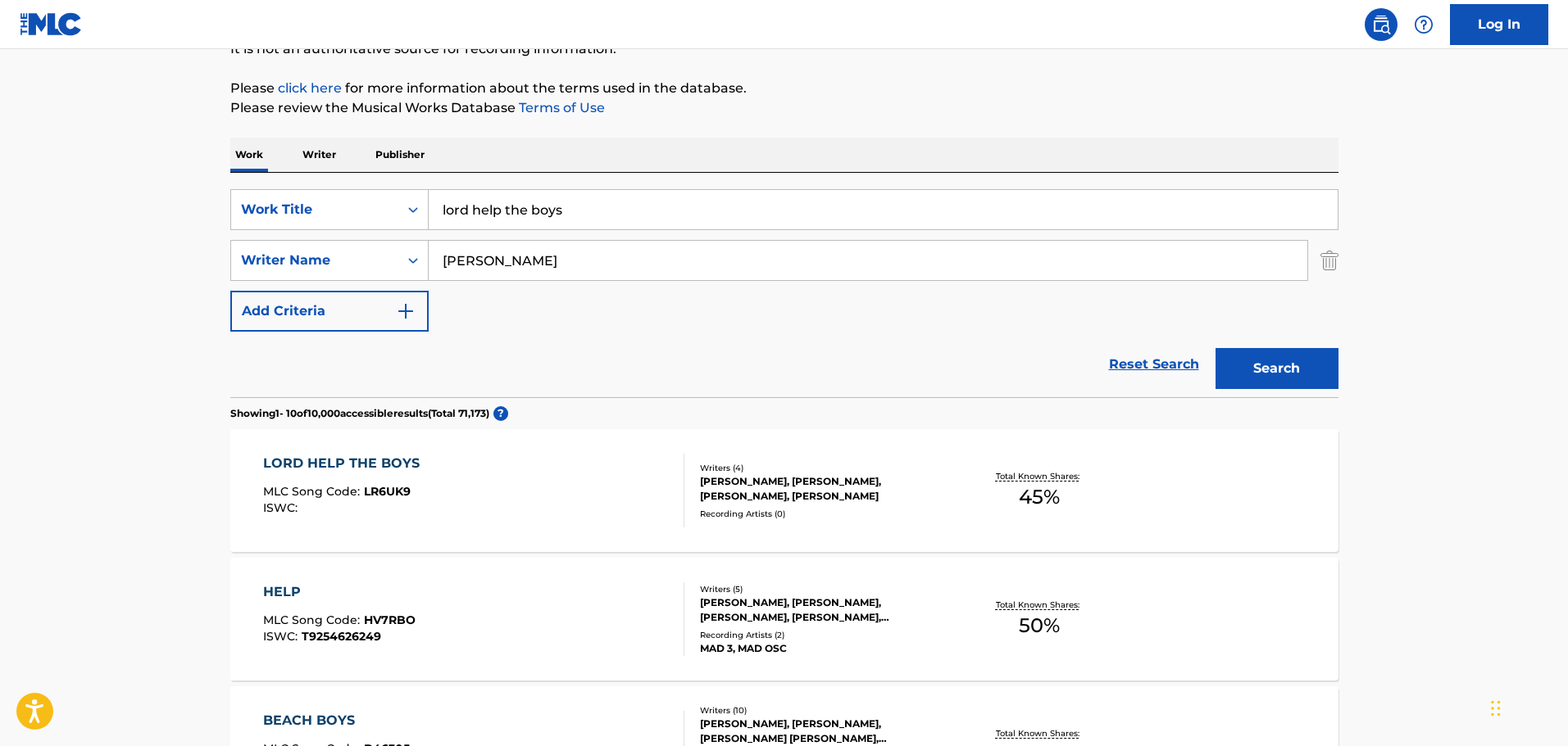
drag, startPoint x: 632, startPoint y: 218, endPoint x: 466, endPoint y: 192, distance: 168.0
click at [466, 192] on input "lord help the boys" at bounding box center [883, 210] width 909 height 40
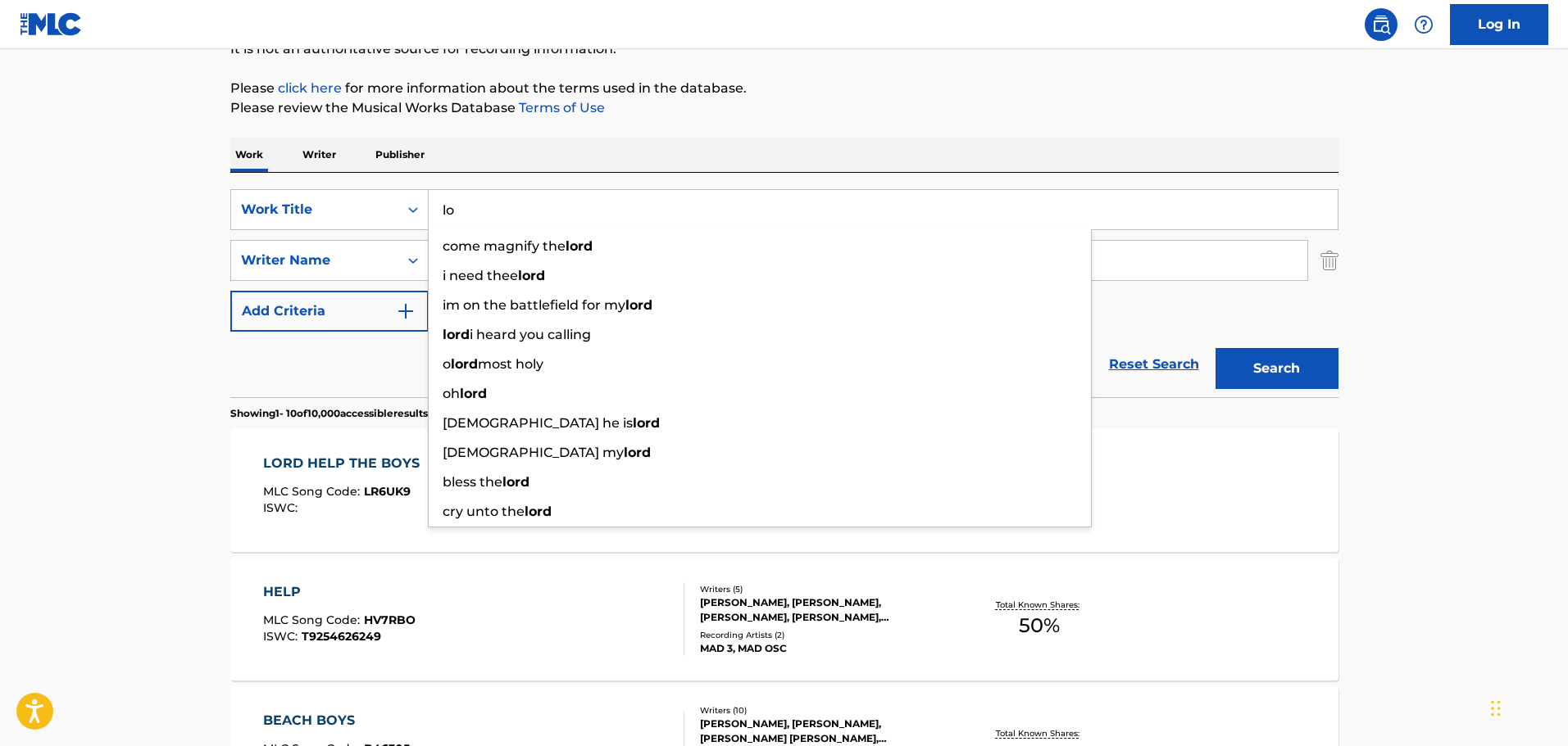
type input "l"
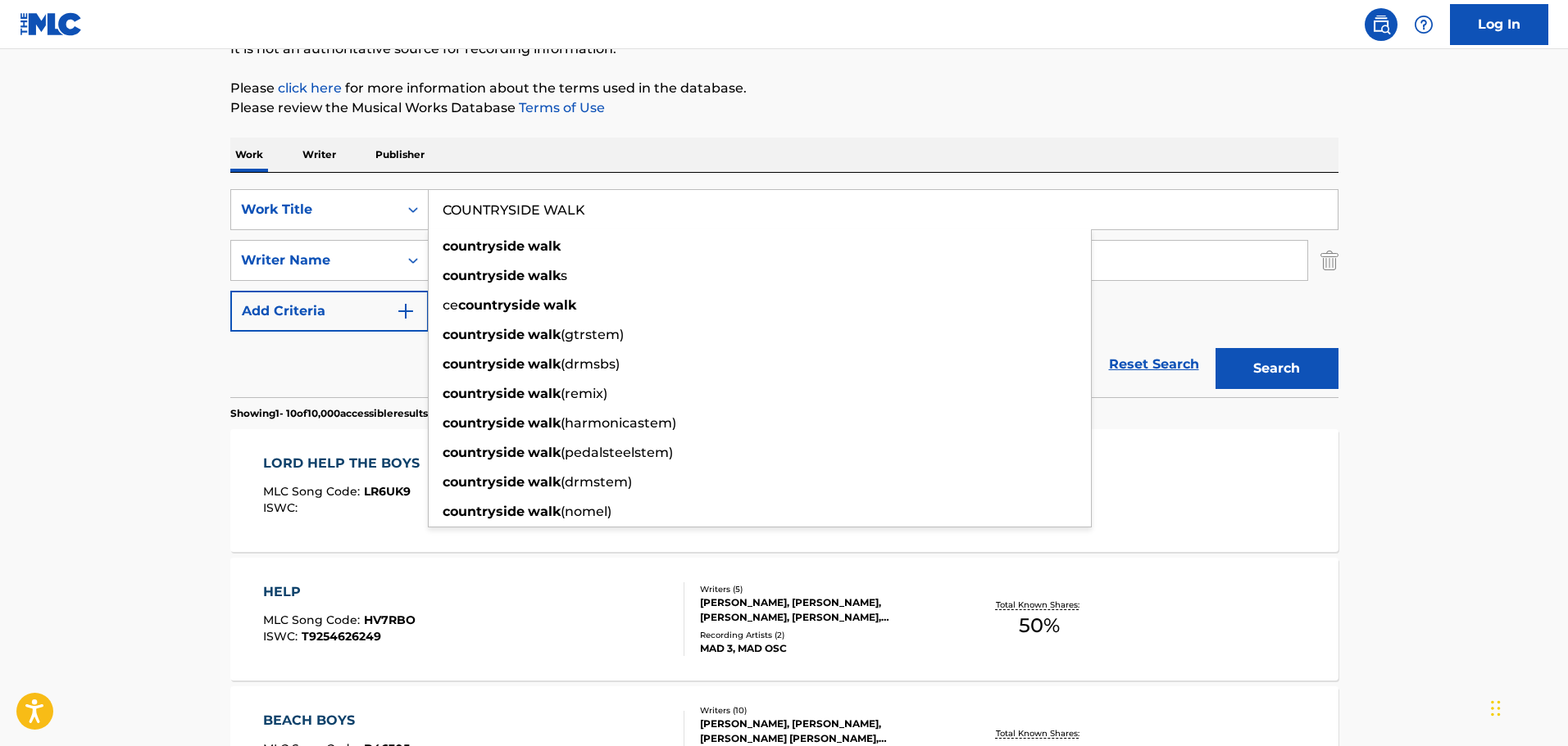
type input "COUNTRYSIDE WALK"
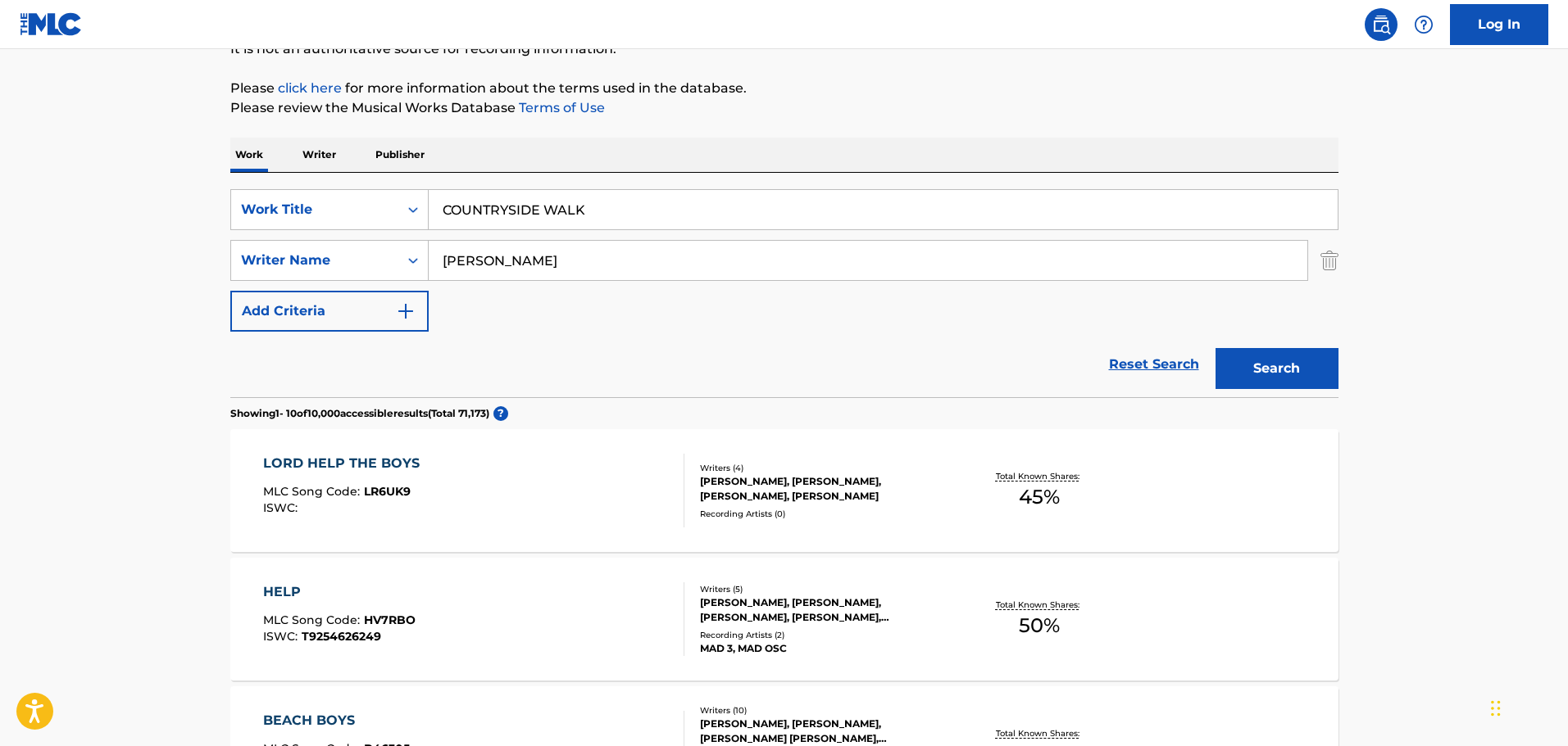
click at [492, 162] on div "Work Writer Publisher" at bounding box center [784, 154] width 1108 height 35
drag, startPoint x: 554, startPoint y: 280, endPoint x: 281, endPoint y: 260, distance: 273.7
click at [281, 260] on div "SearchWithCriteria787c25ea-85ce-47a9-ba51-0fb5822abaa0 Writer Name thomas" at bounding box center [784, 260] width 1108 height 41
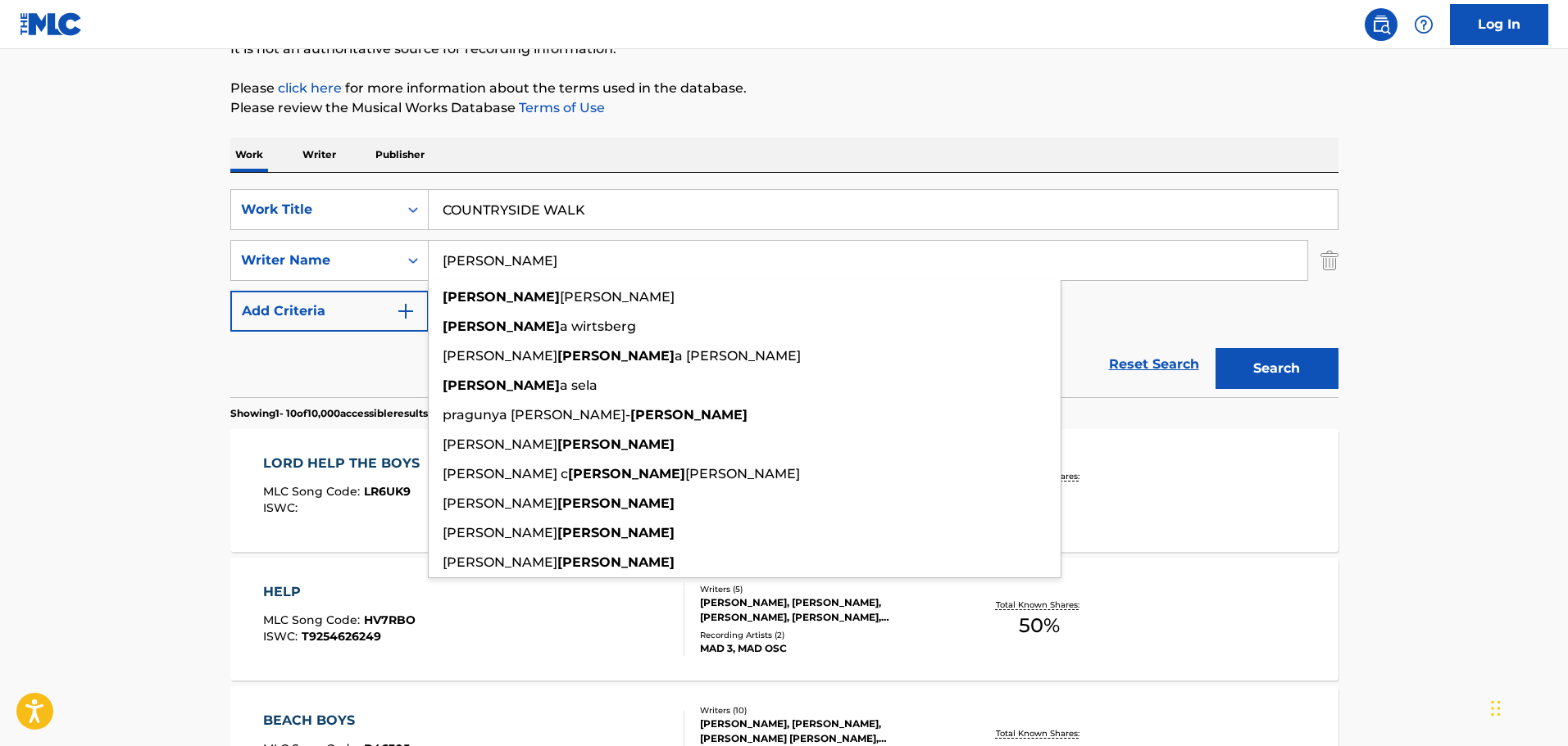
type input "DALY"
click at [632, 147] on div "Work Writer Publisher" at bounding box center [784, 154] width 1108 height 35
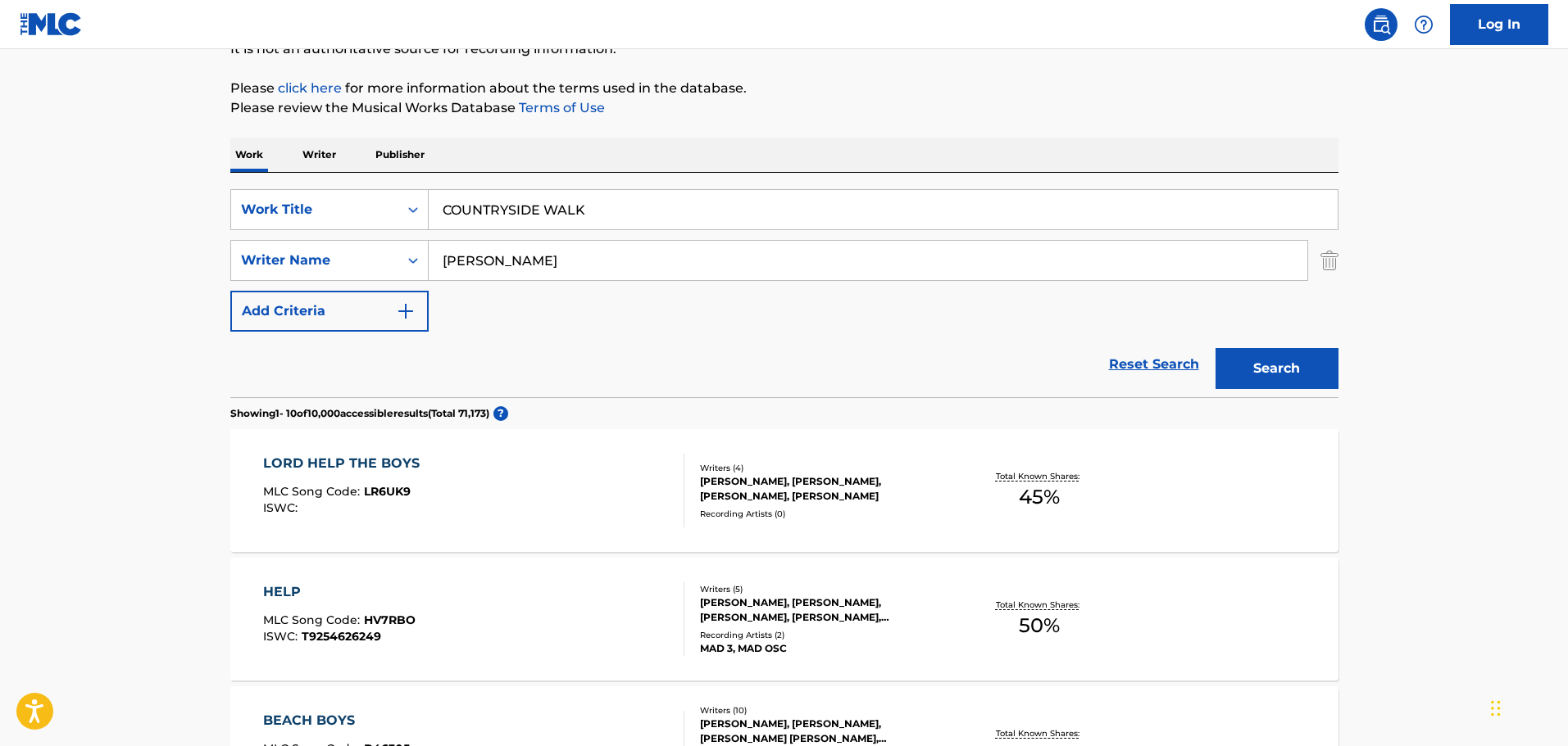
click at [1274, 361] on button "Search" at bounding box center [1277, 369] width 123 height 41
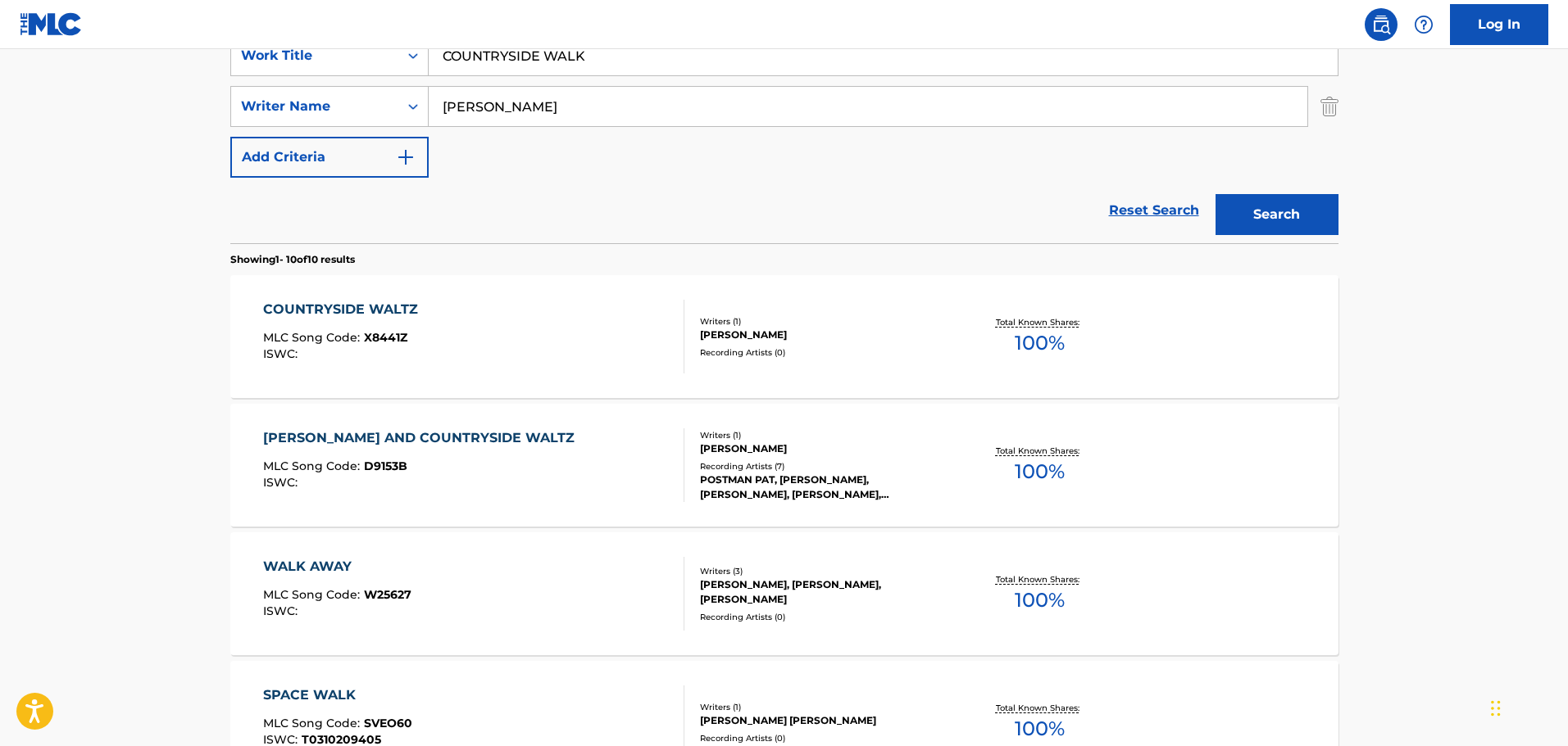
scroll to position [421, 0]
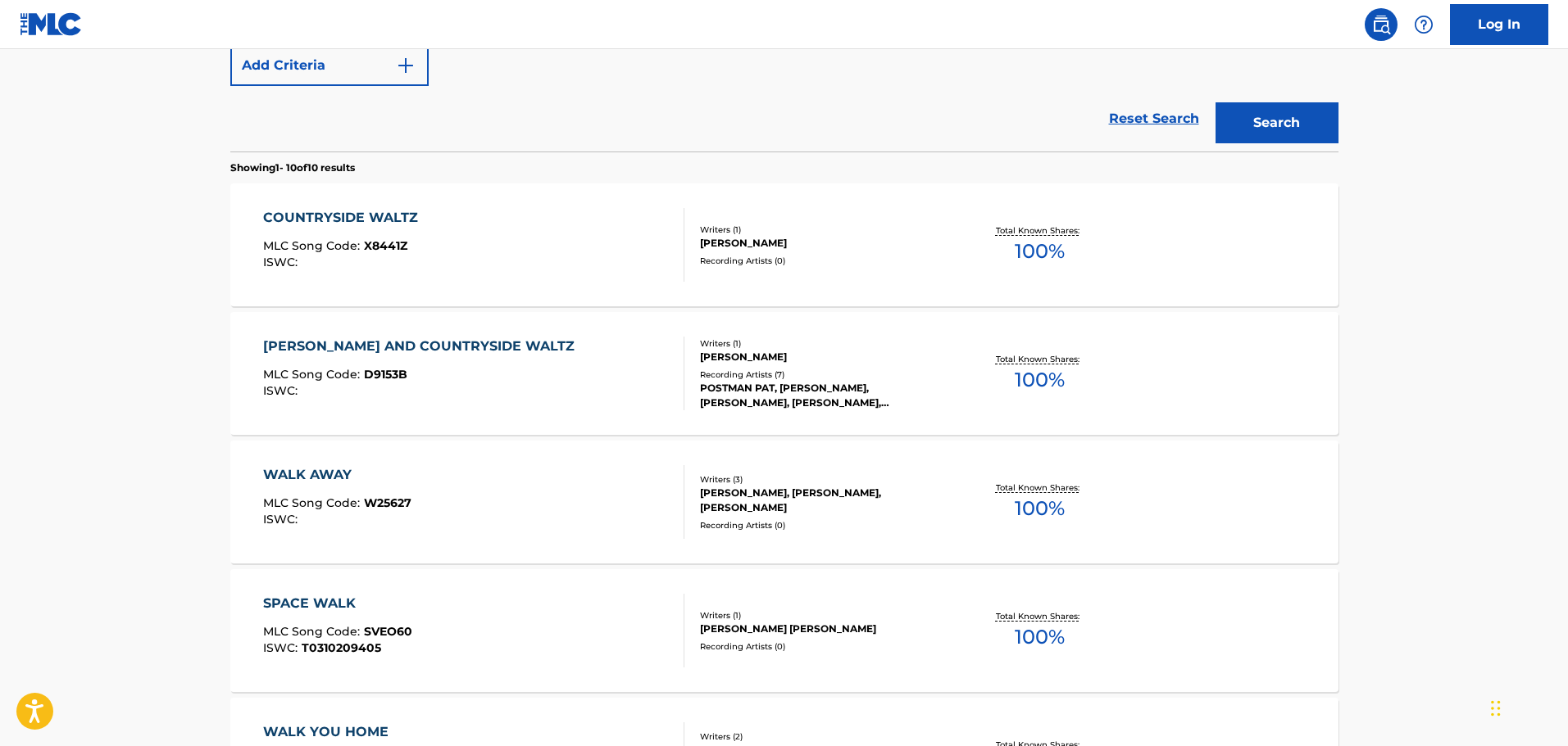
click at [621, 252] on div "COUNTRYSIDE WALTZ MLC Song Code : X8441Z ISWC :" at bounding box center [473, 245] width 421 height 74
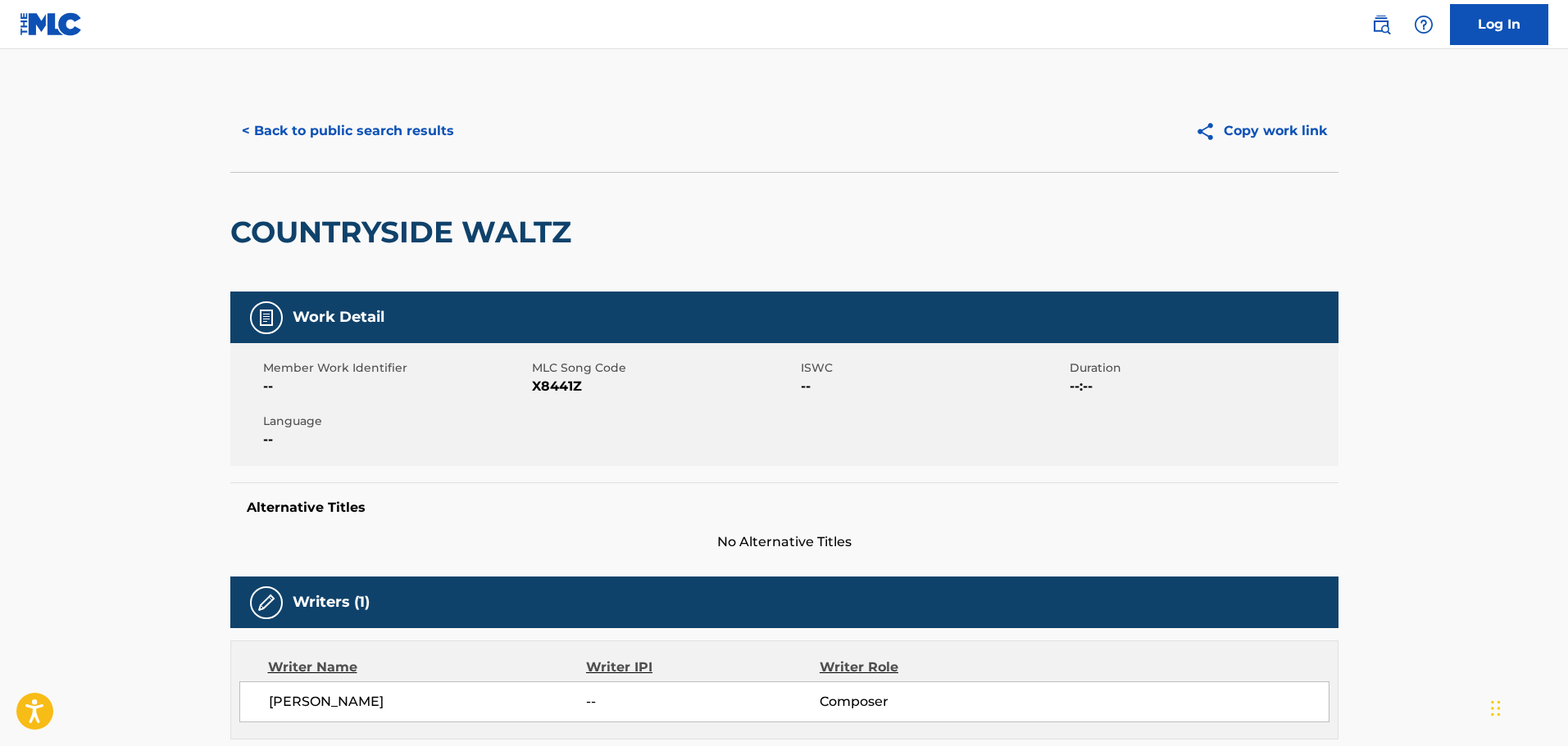
click at [292, 129] on button "< Back to public search results" at bounding box center [347, 131] width 235 height 41
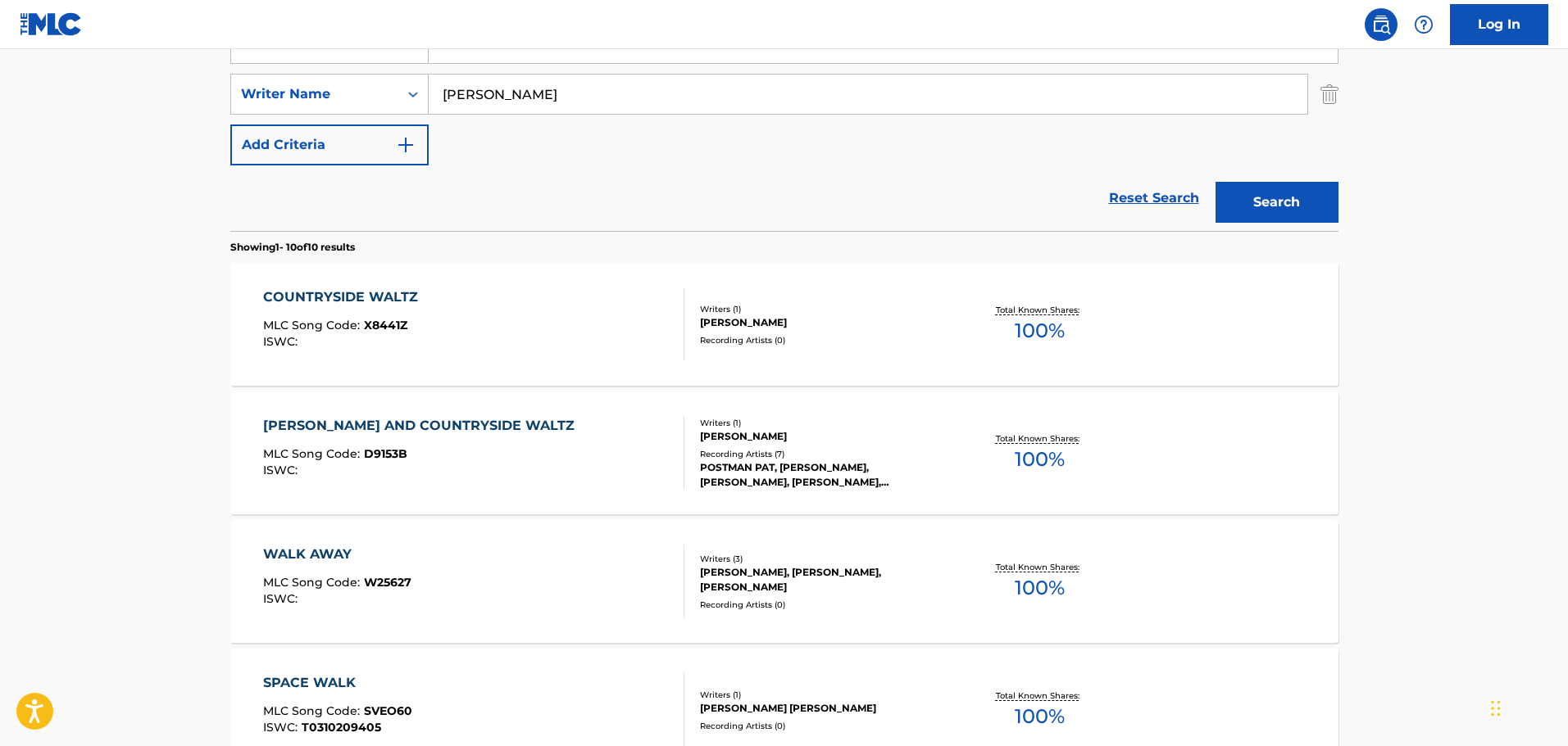
scroll to position [187, 0]
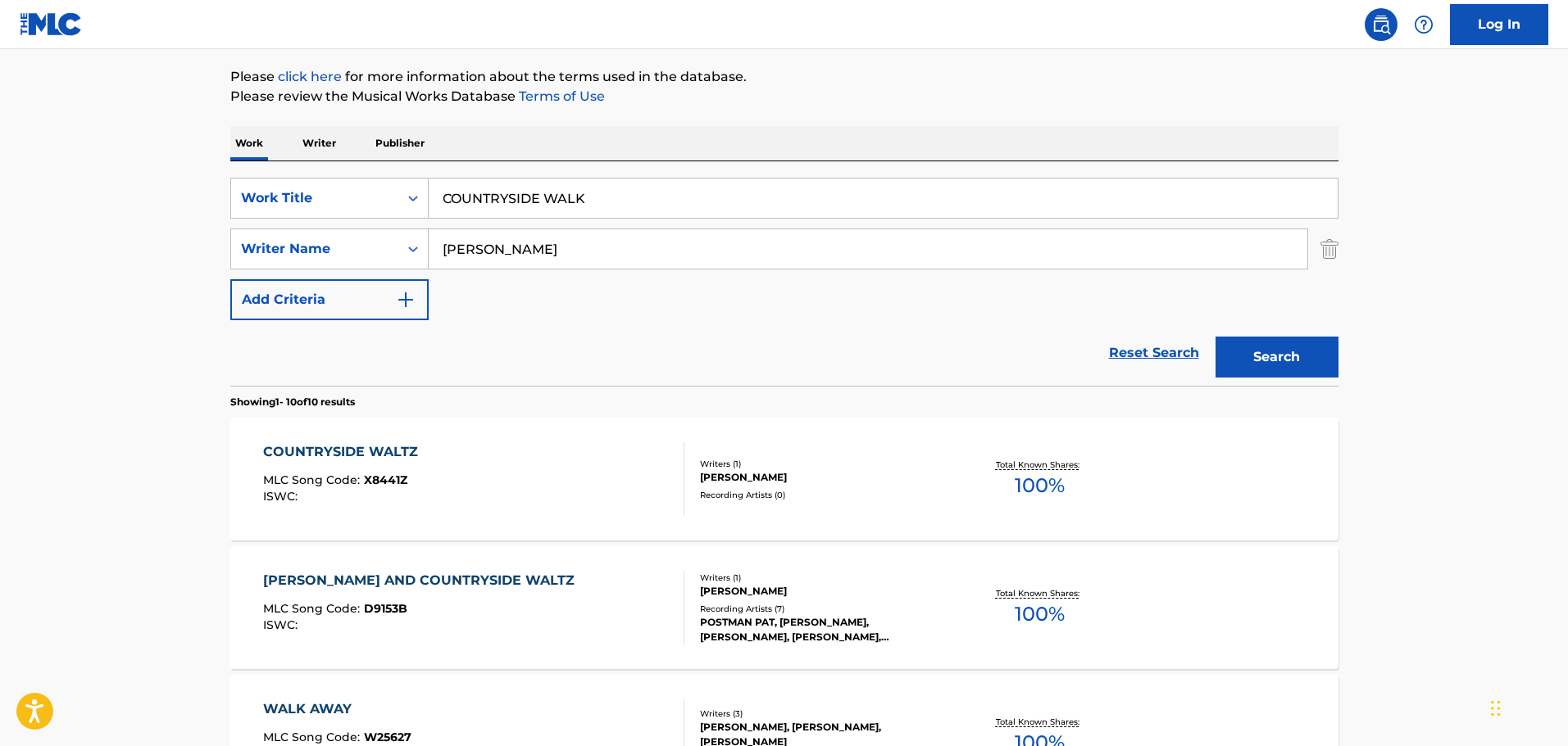
drag, startPoint x: 600, startPoint y: 201, endPoint x: 442, endPoint y: 198, distance: 158.0
click at [442, 198] on input "COUNTRYSIDE WALK" at bounding box center [883, 198] width 909 height 40
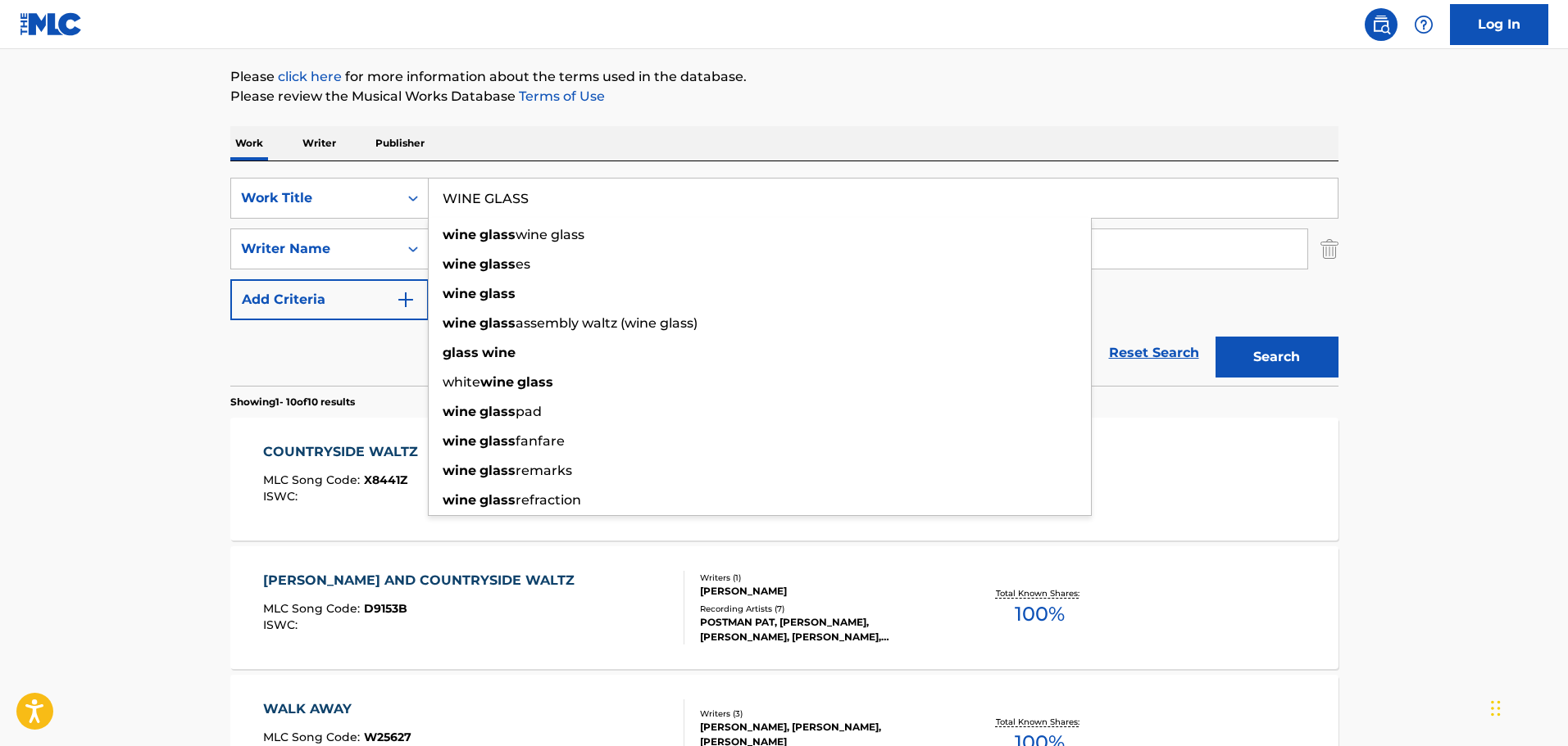
type input "WINE GLASS"
click at [701, 100] on p "Please review the Musical Works Database Terms of Use" at bounding box center [784, 96] width 1108 height 19
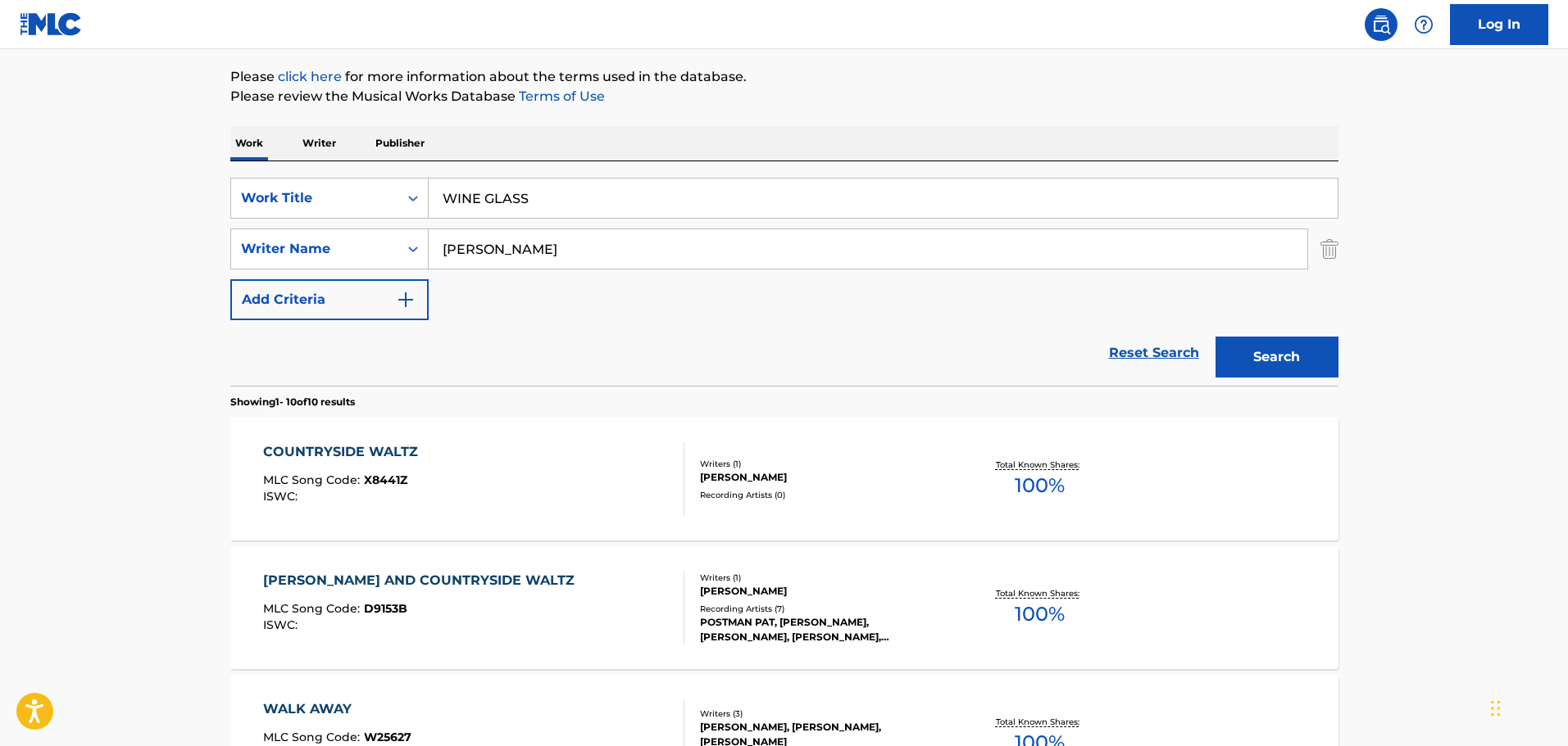
click at [1298, 350] on button "Search" at bounding box center [1277, 357] width 123 height 41
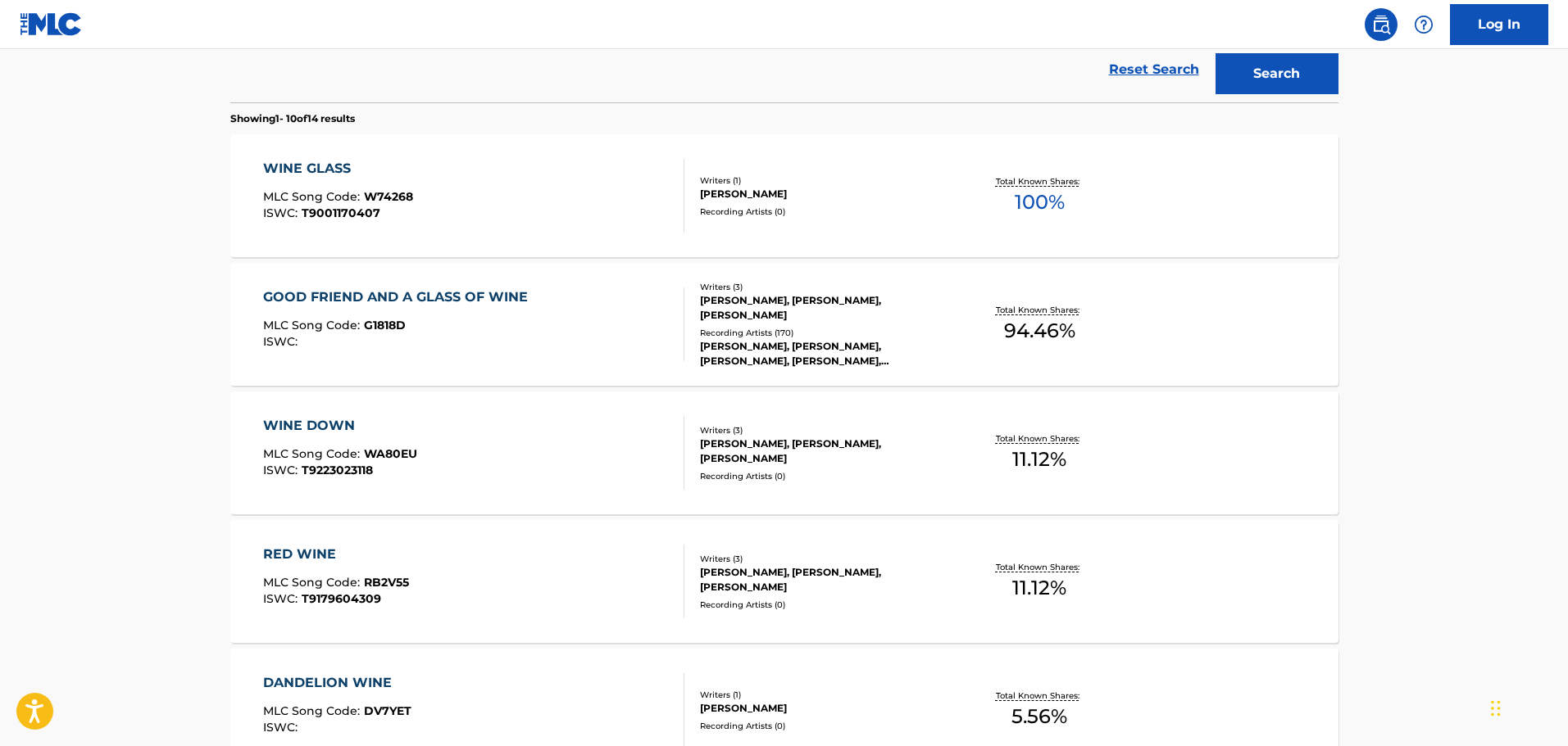
scroll to position [269, 0]
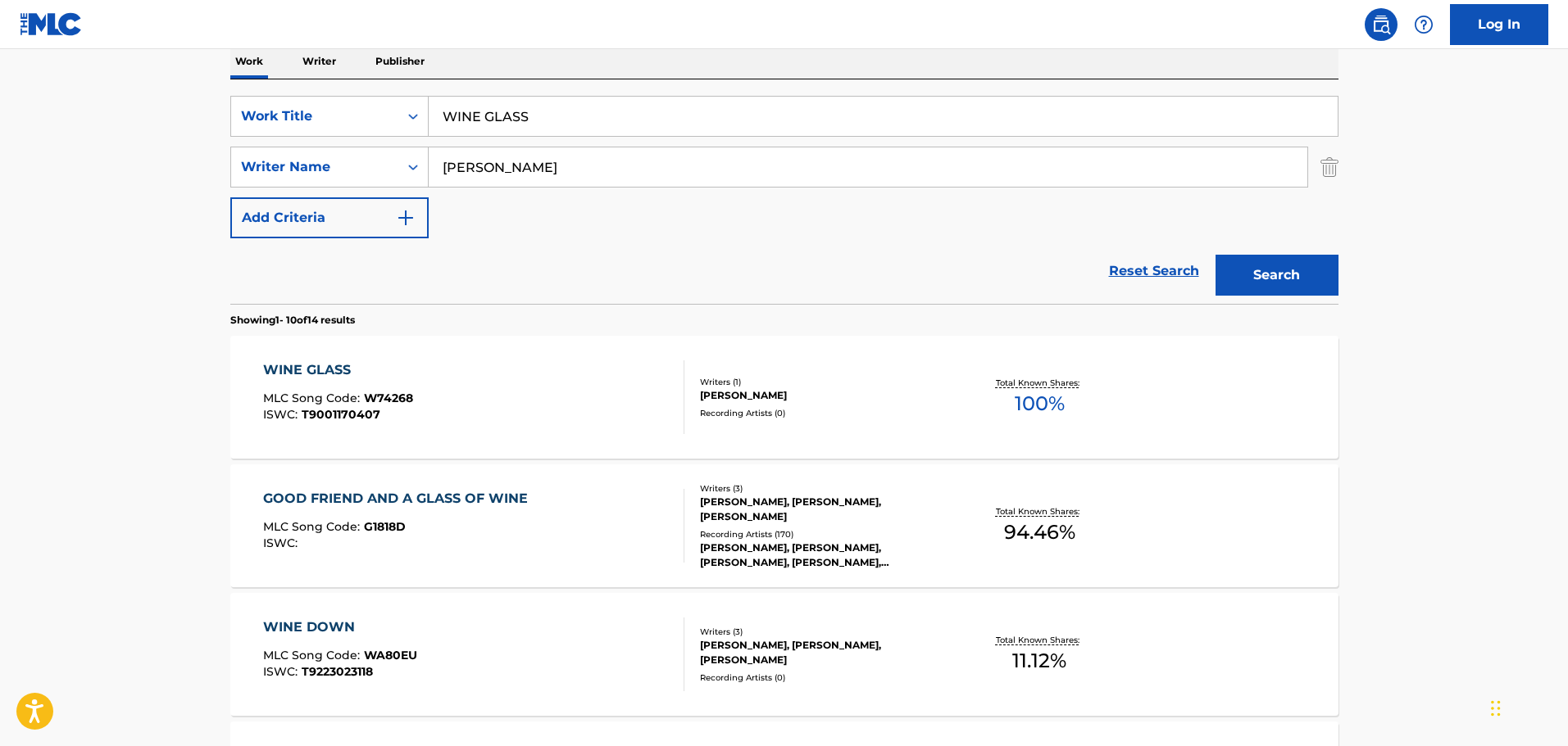
click at [504, 377] on div "WINE GLASS MLC Song Code : W74268 ISWC : T9001170407" at bounding box center [473, 397] width 421 height 74
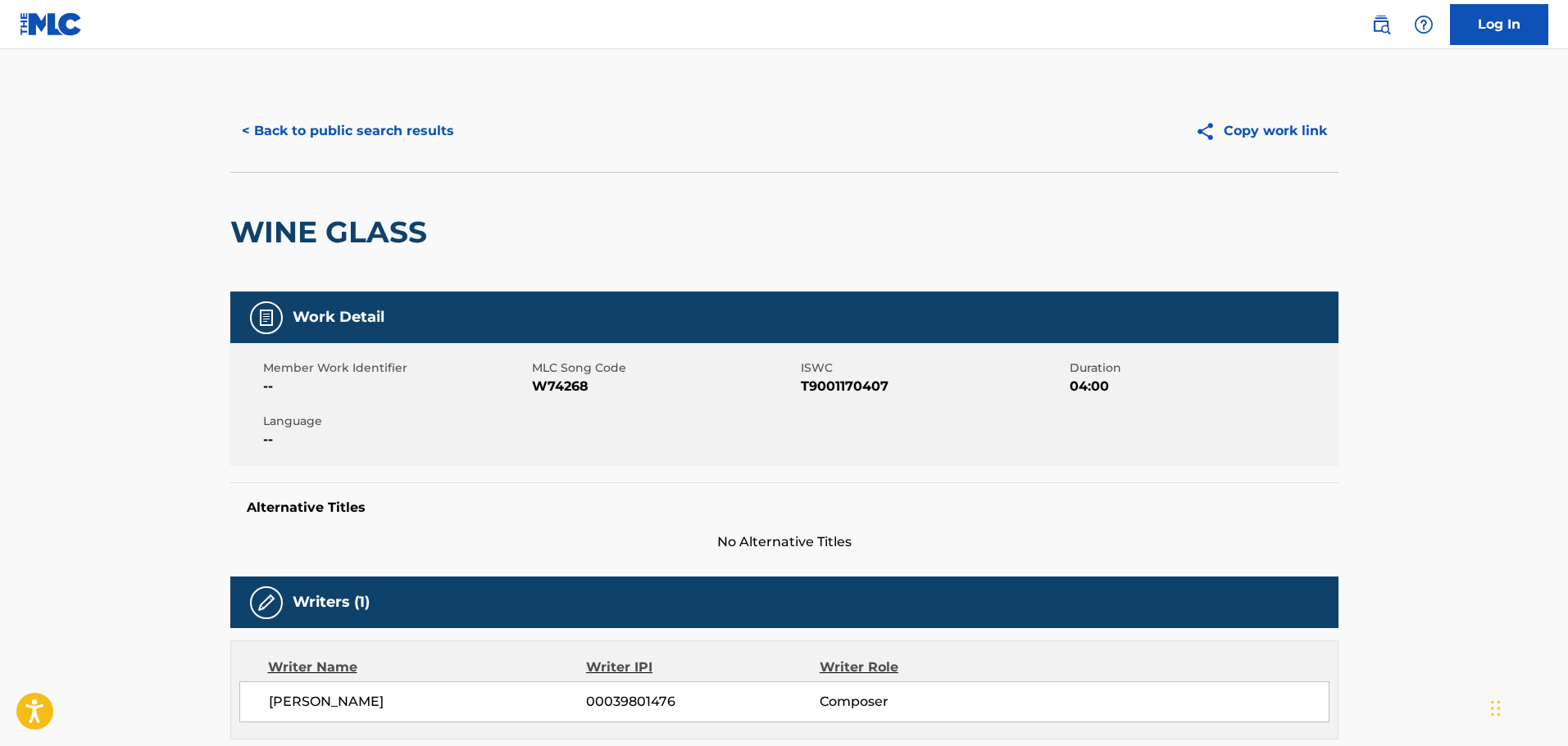
click at [377, 131] on button "< Back to public search results" at bounding box center [347, 131] width 235 height 41
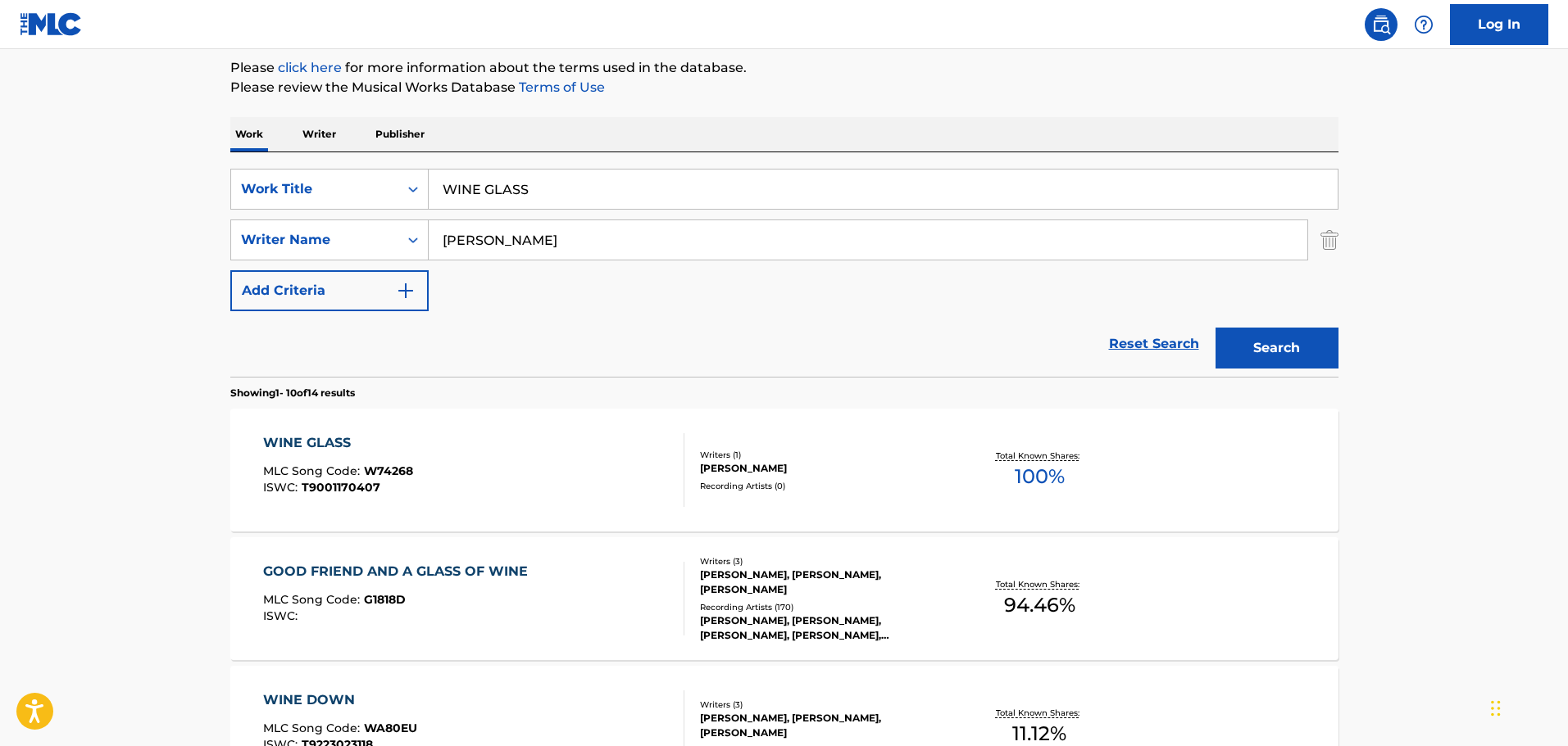
scroll to position [187, 0]
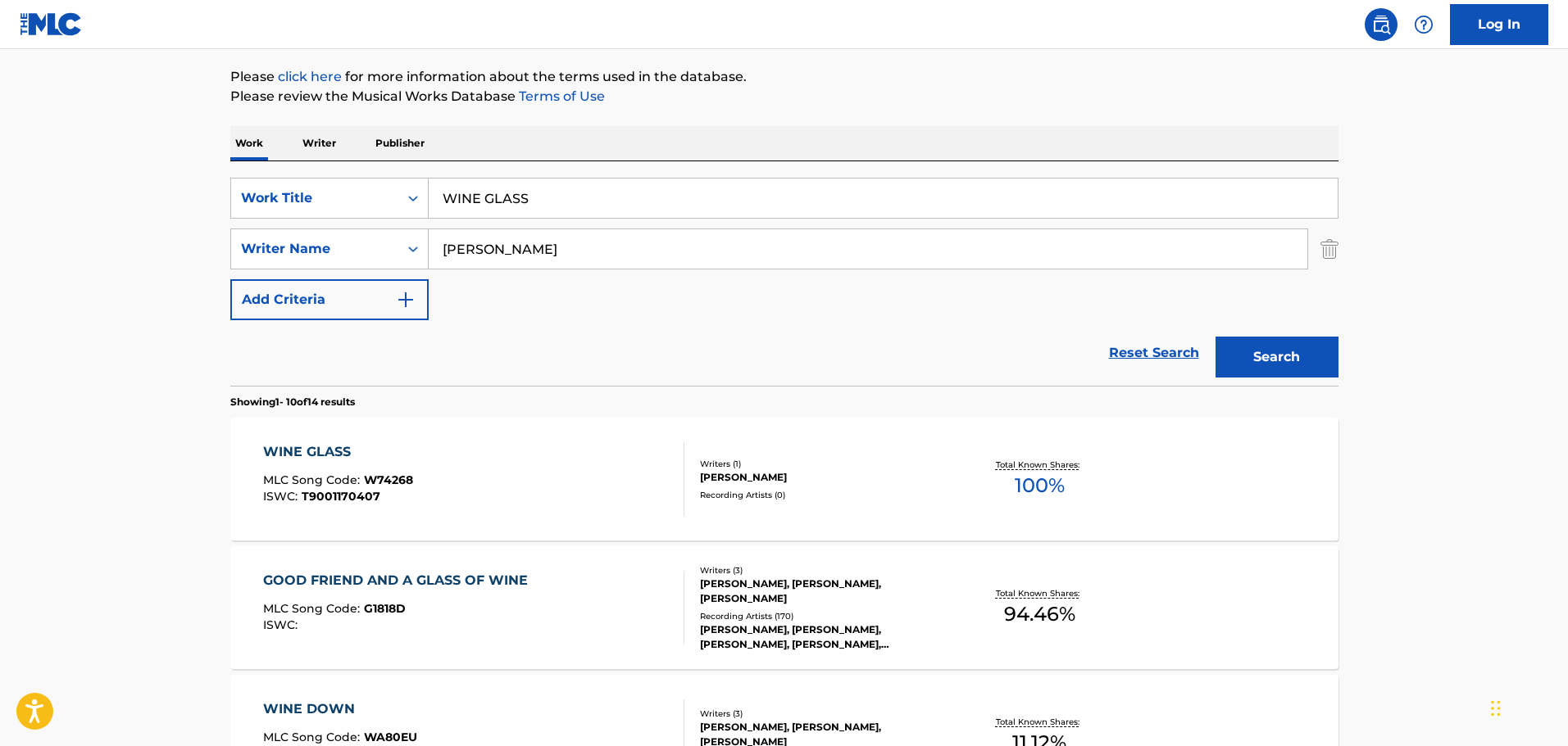
click at [915, 385] on div "Reset Search Search" at bounding box center [784, 353] width 1108 height 66
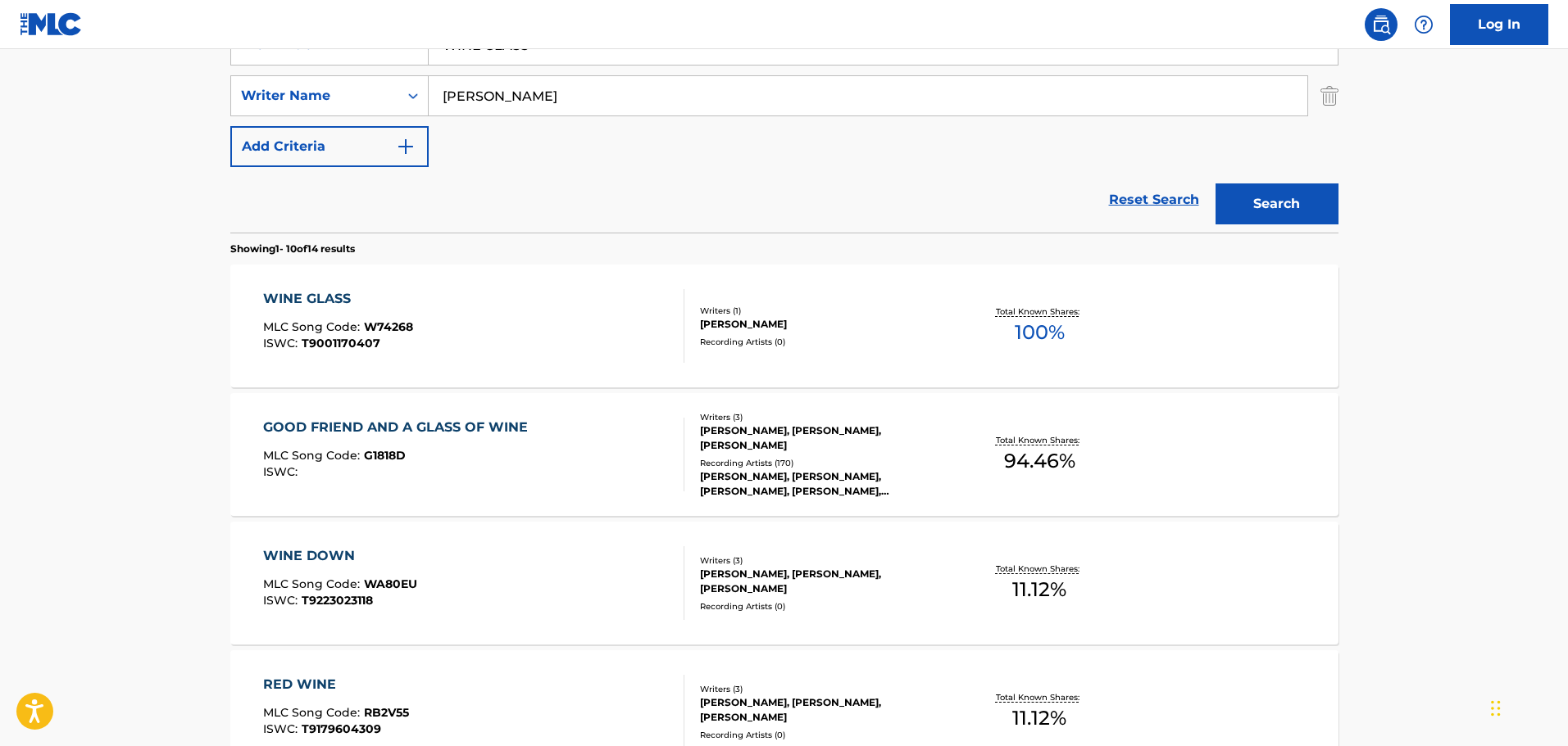
scroll to position [105, 0]
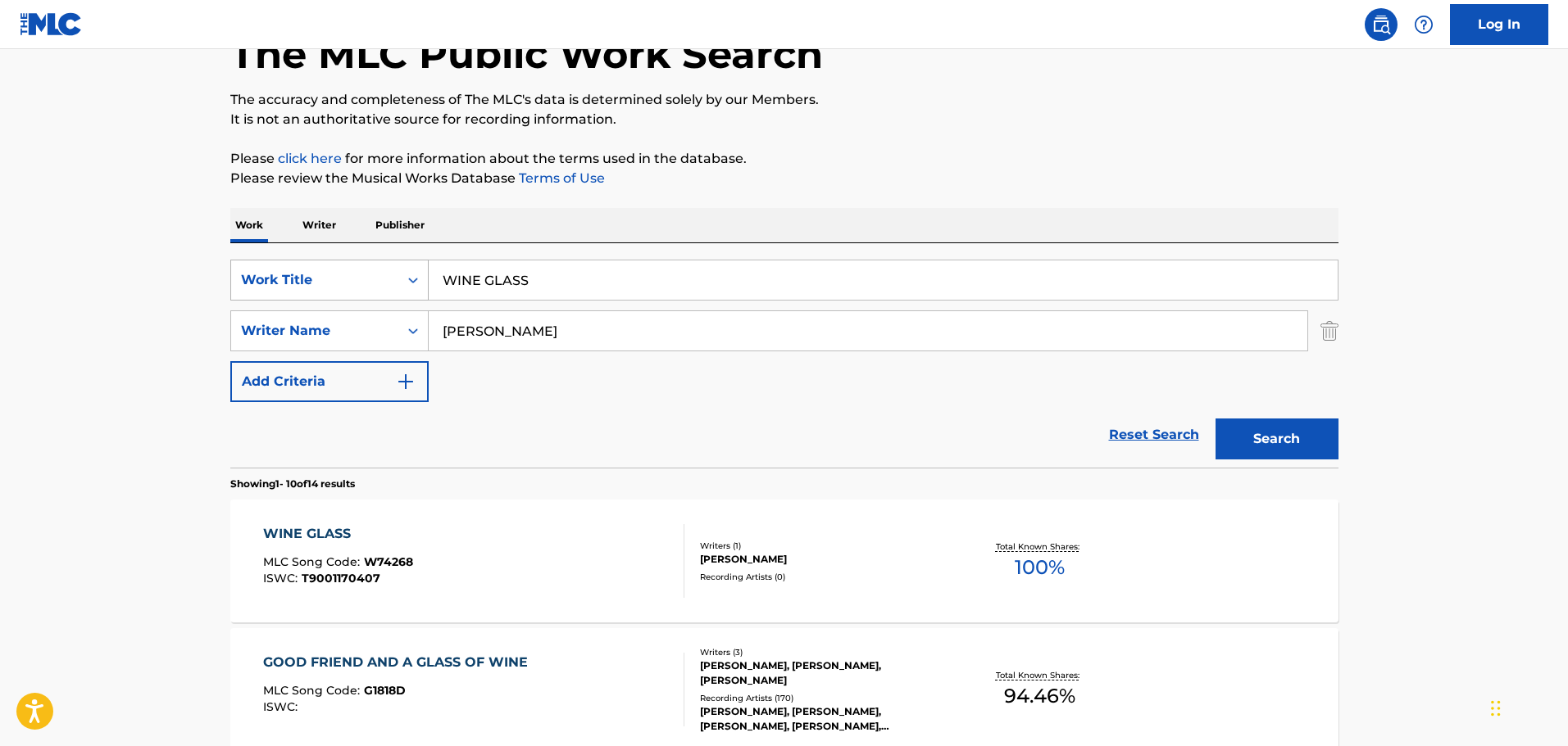
drag, startPoint x: 626, startPoint y: 284, endPoint x: 376, endPoint y: 297, distance: 250.3
click at [378, 296] on div "SearchWithCriteriafdce9ad8-eb79-449d-8785-a9e2ddeb6116 Work Title WINE GLASS" at bounding box center [784, 280] width 1108 height 41
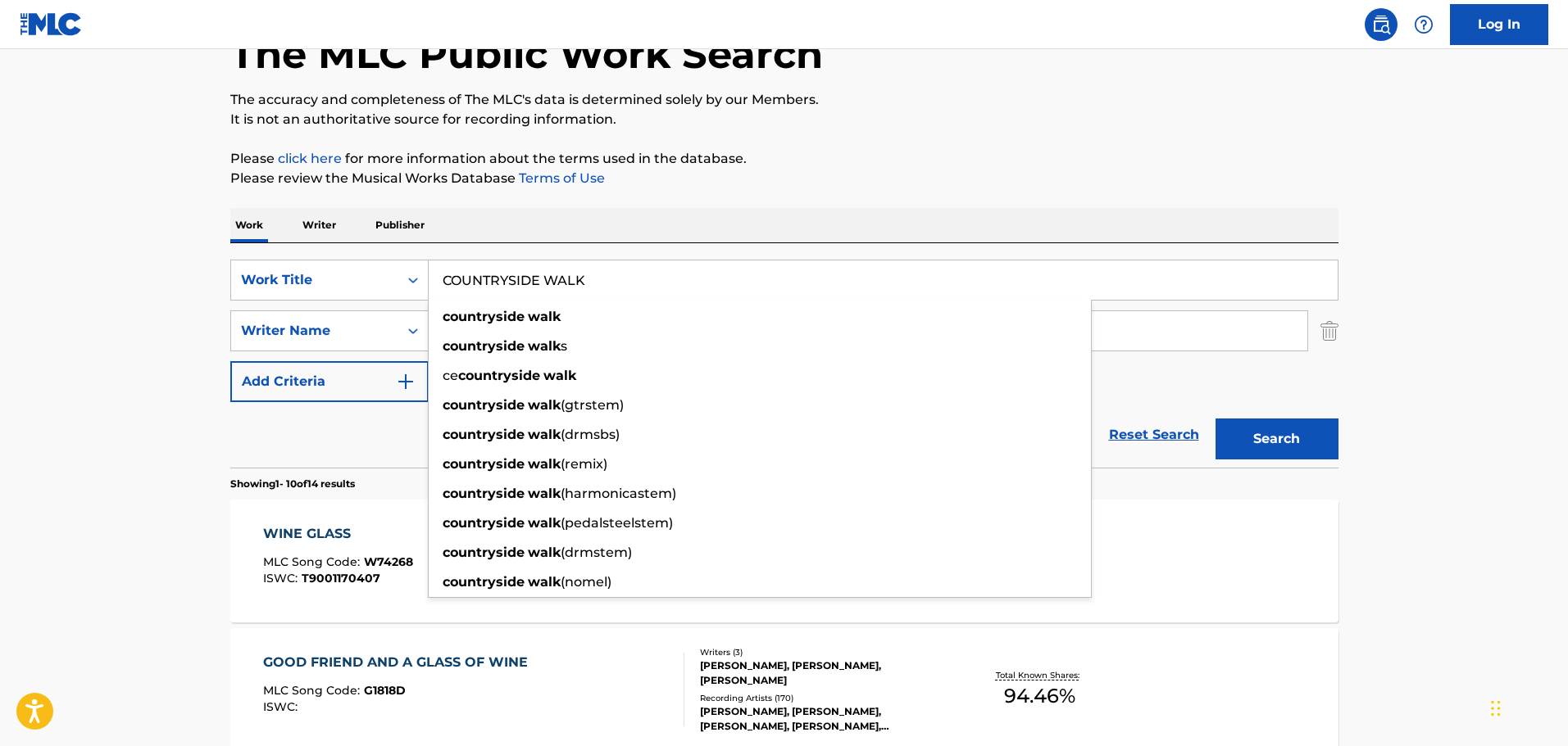
type input "COUNTRYSIDE WALK"
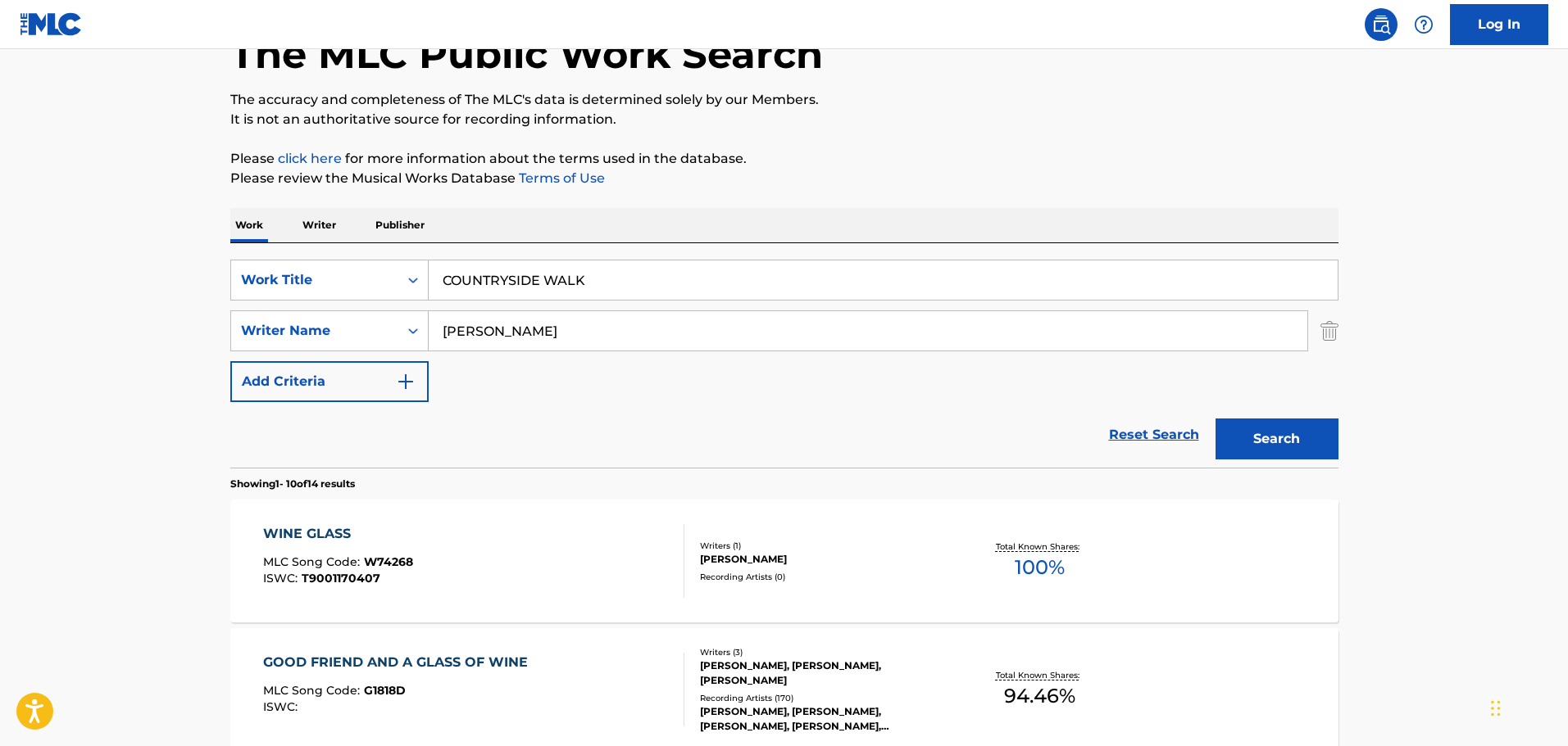
click at [824, 124] on p "It is not an authoritative source for recording information." at bounding box center [784, 119] width 1108 height 19
click at [1258, 438] on button "Search" at bounding box center [1277, 439] width 123 height 41
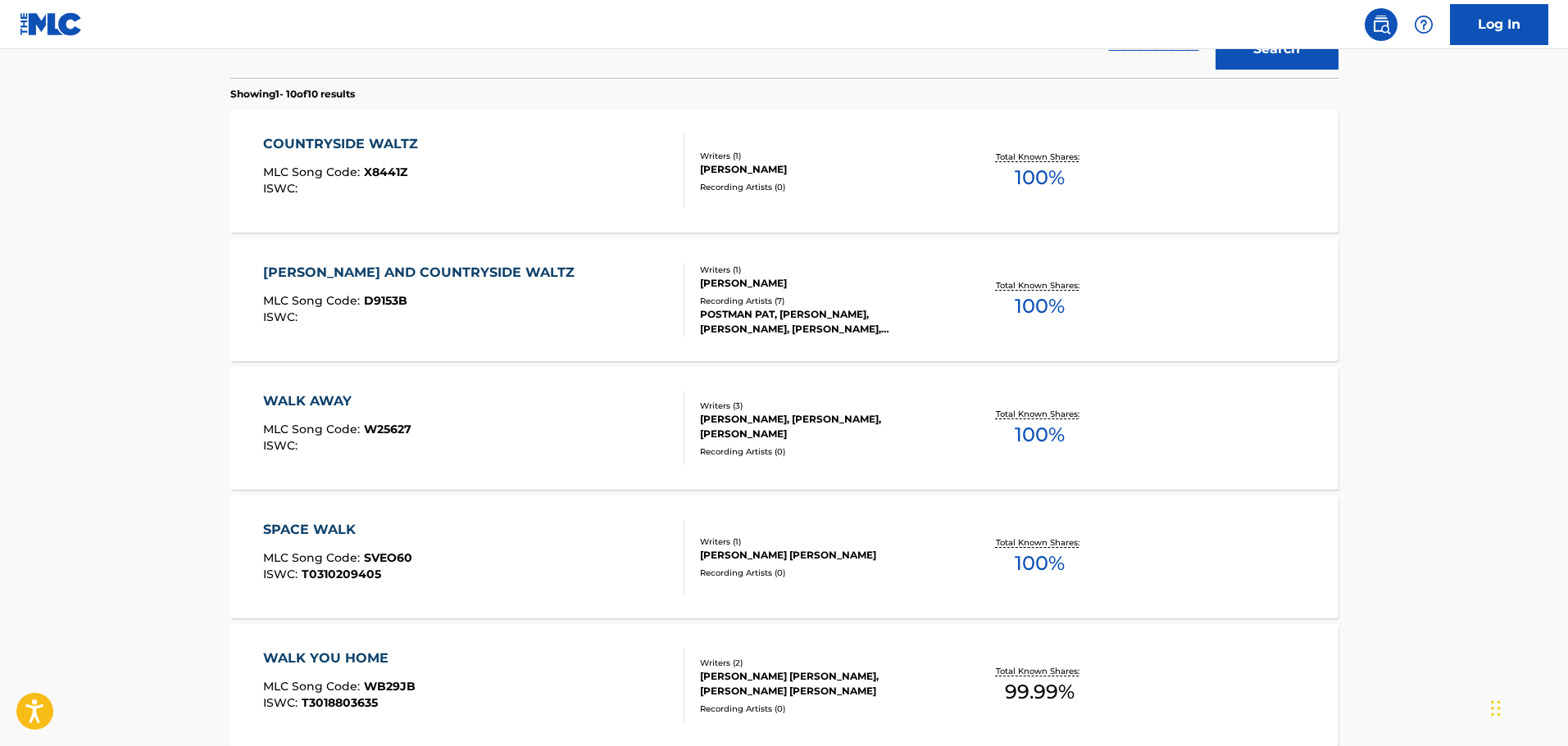
scroll to position [433, 0]
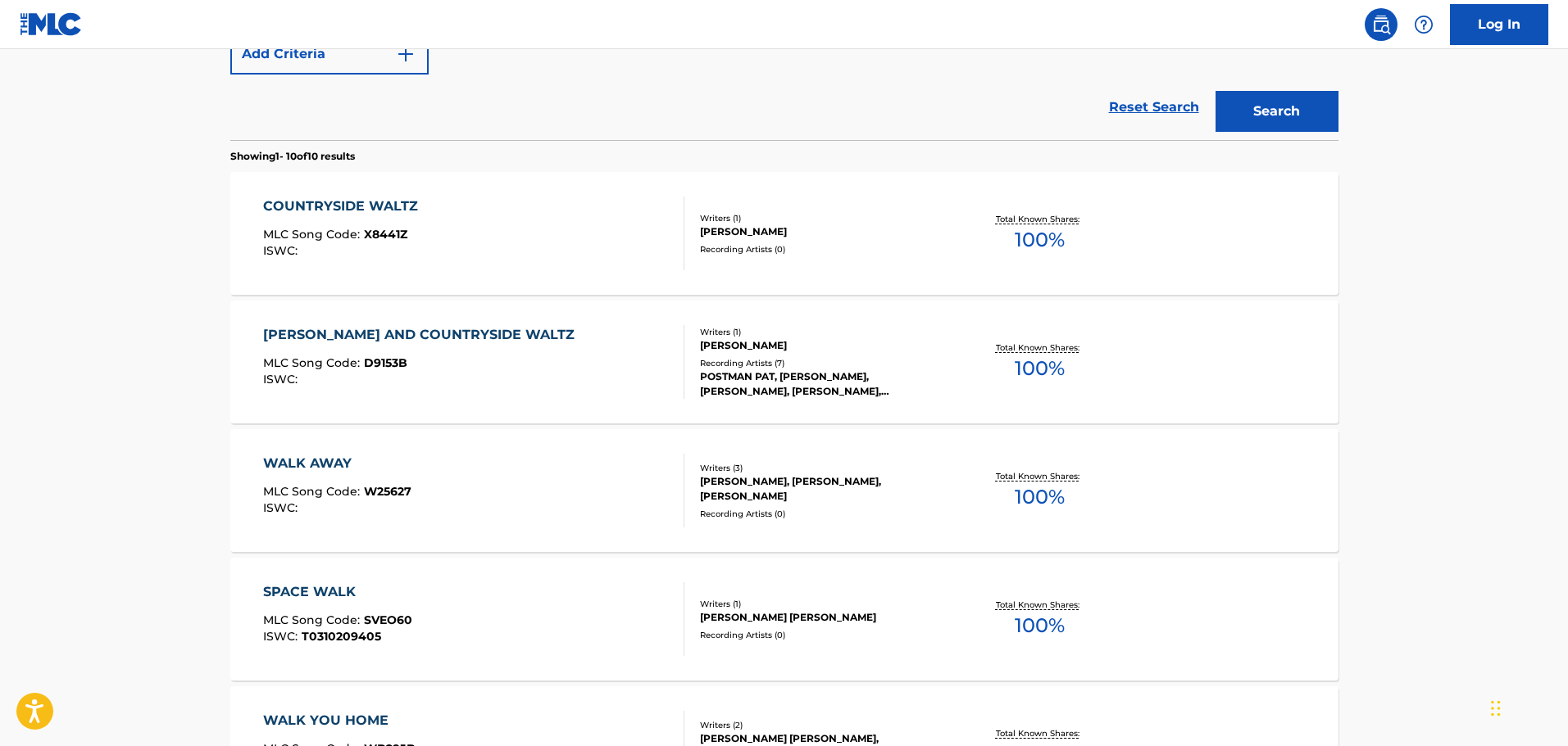
click at [558, 241] on div "COUNTRYSIDE WALTZ MLC Song Code : X8441Z ISWC :" at bounding box center [473, 234] width 421 height 74
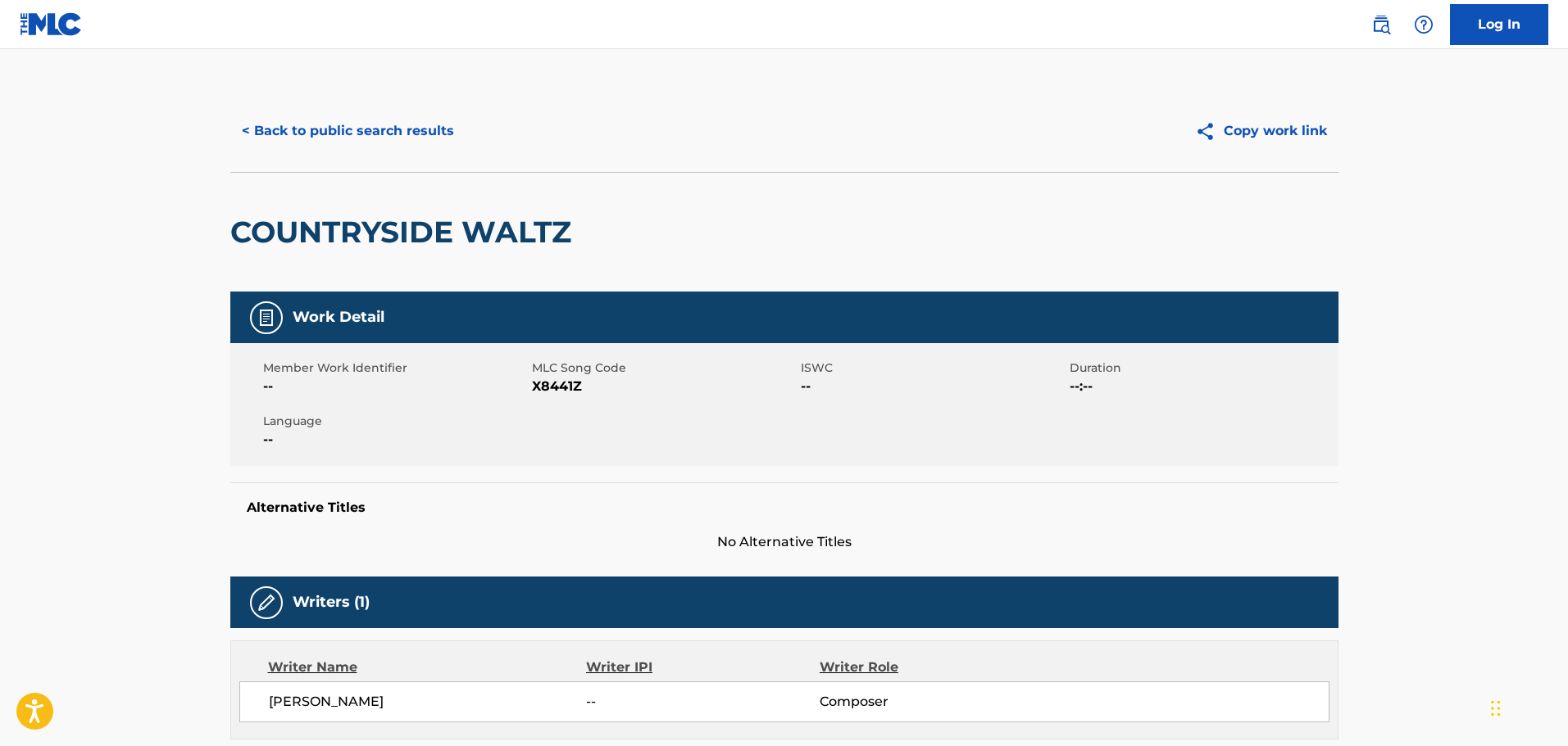
click at [412, 123] on button "< Back to public search results" at bounding box center [347, 131] width 235 height 41
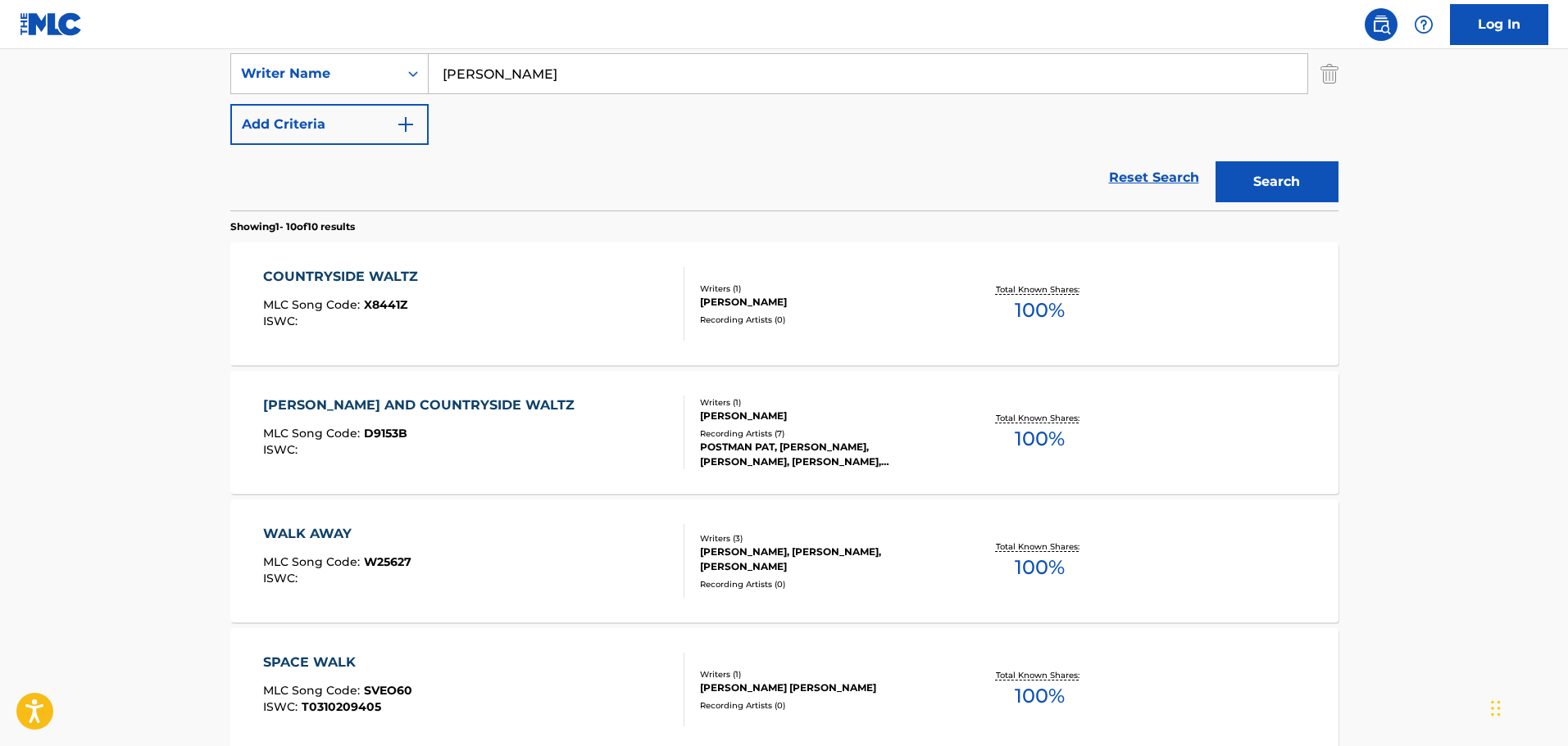
scroll to position [280, 0]
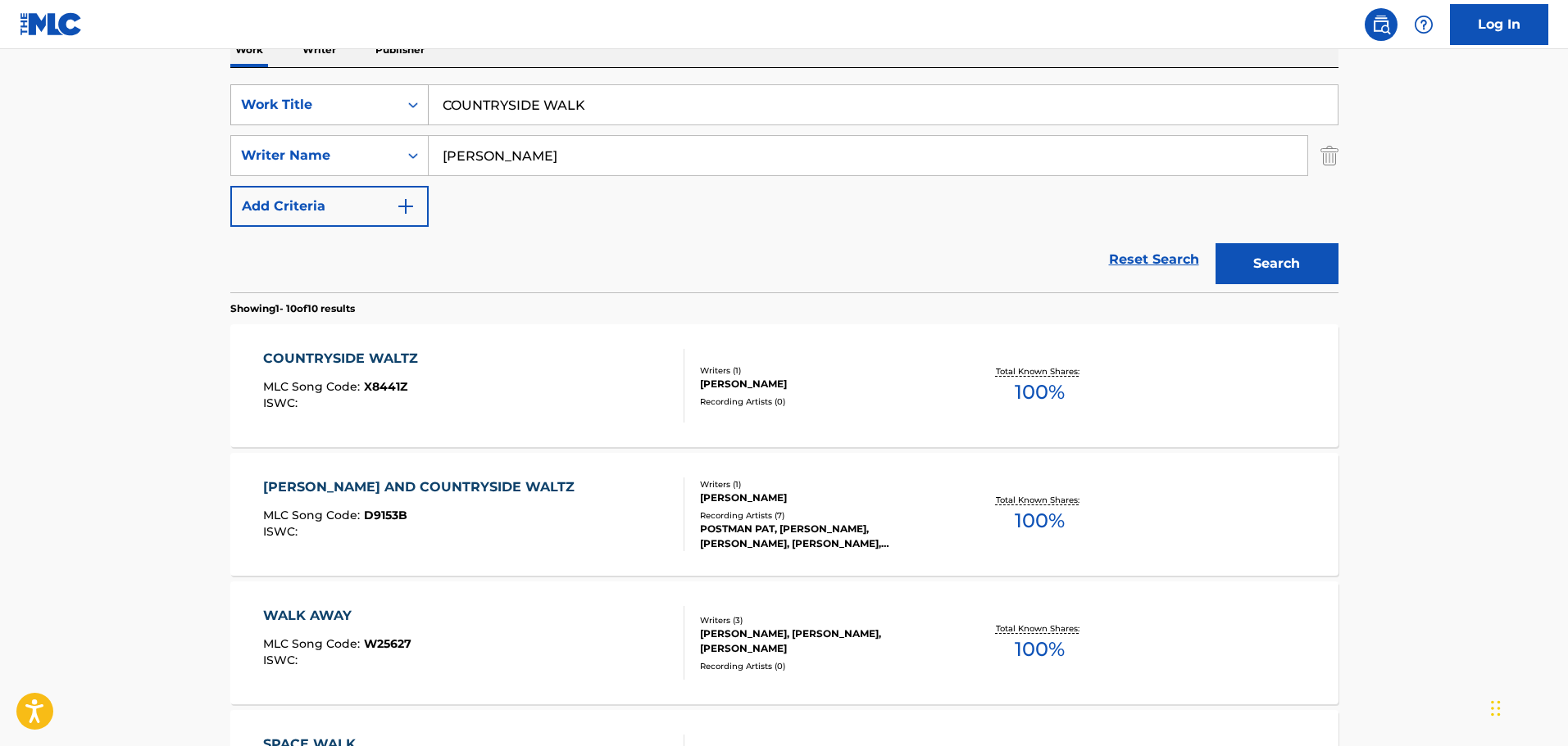
drag, startPoint x: 676, startPoint y: 110, endPoint x: 410, endPoint y: 92, distance: 266.6
click at [410, 92] on div "SearchWithCriteriafdce9ad8-eb79-449d-8785-a9e2ddeb6116 Work Title COUNTRYSIDE W…" at bounding box center [784, 104] width 1108 height 41
type input "CINCINATTY"
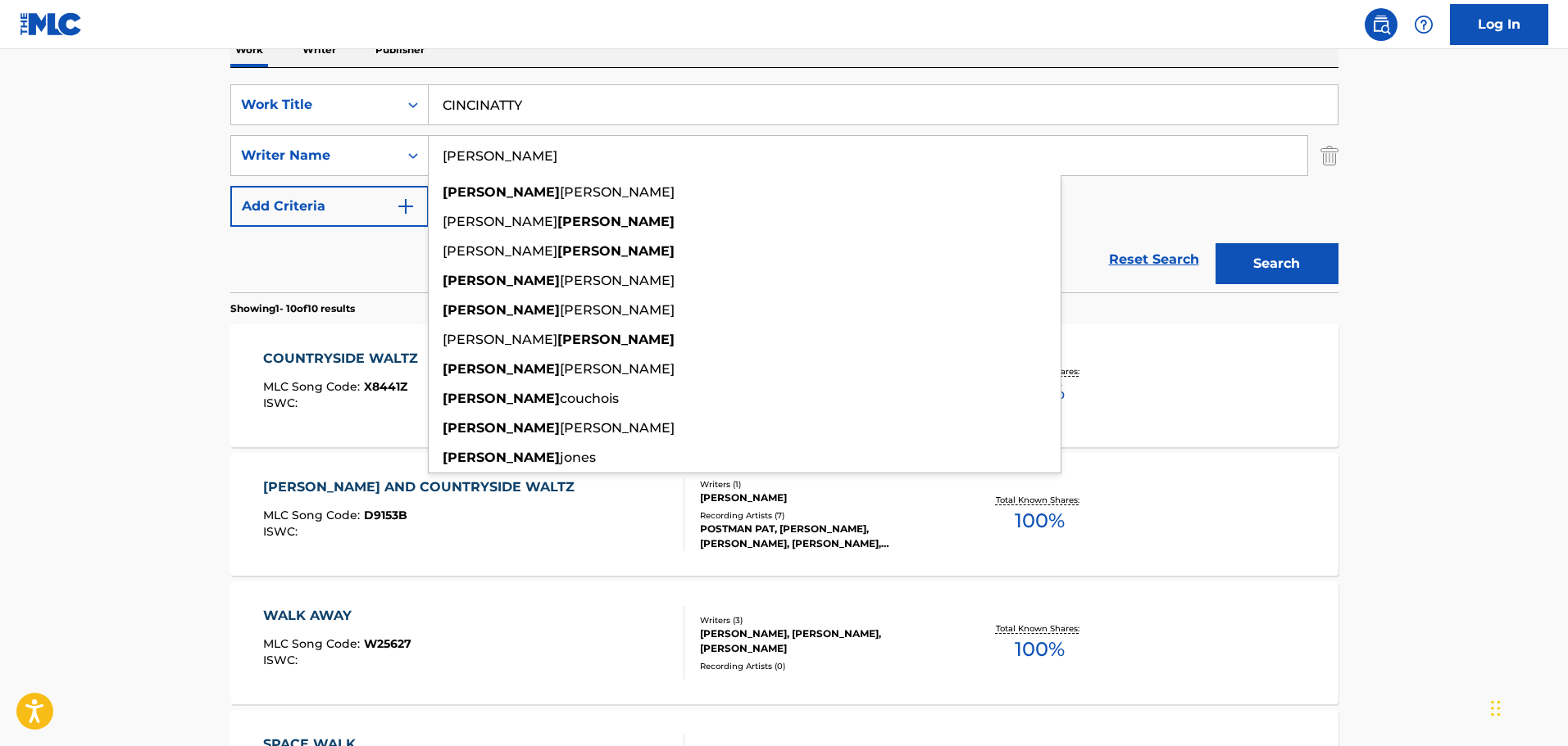
type input "DILLION"
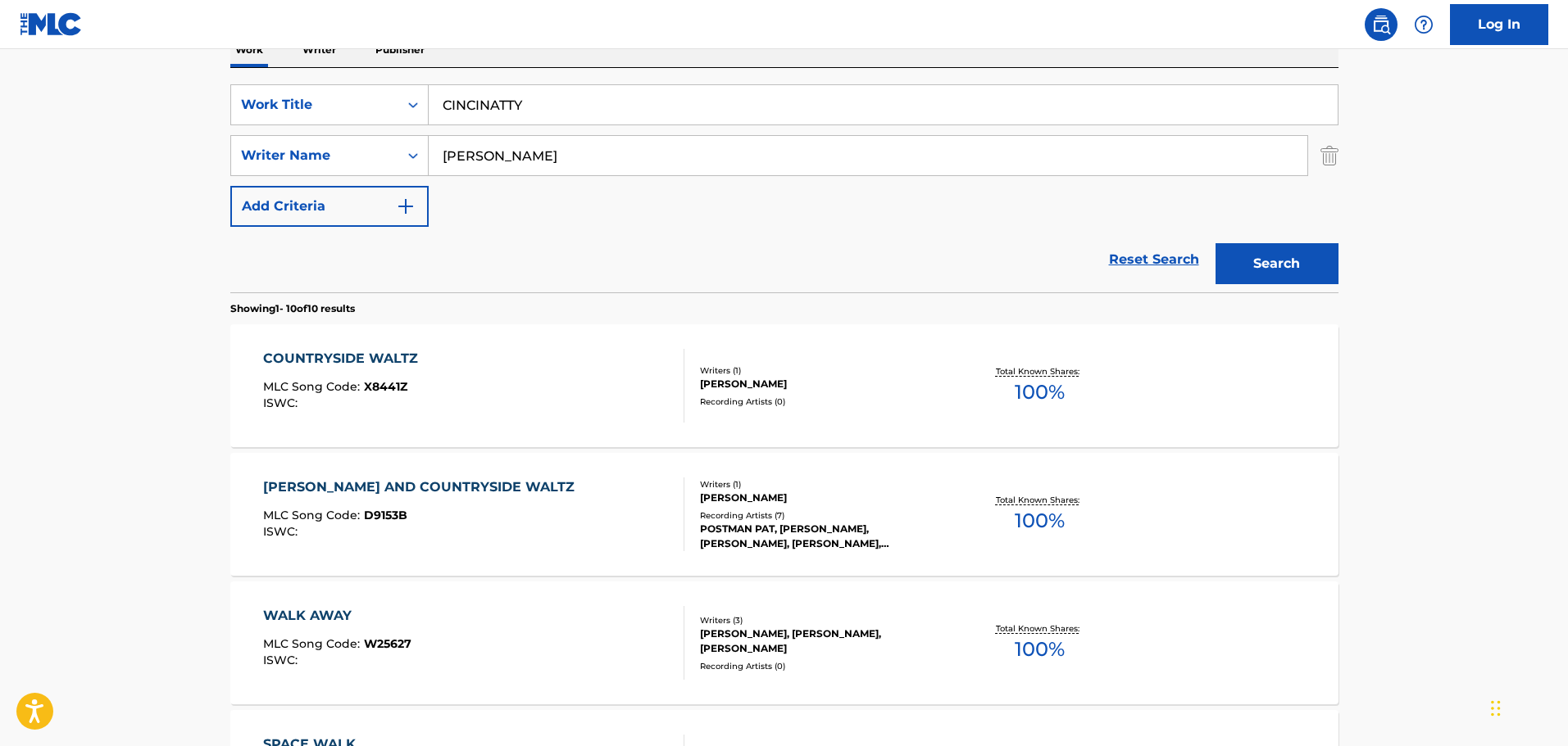
click at [487, 63] on div "Work Writer Publisher" at bounding box center [784, 50] width 1108 height 35
click at [1321, 258] on button "Search" at bounding box center [1277, 264] width 123 height 41
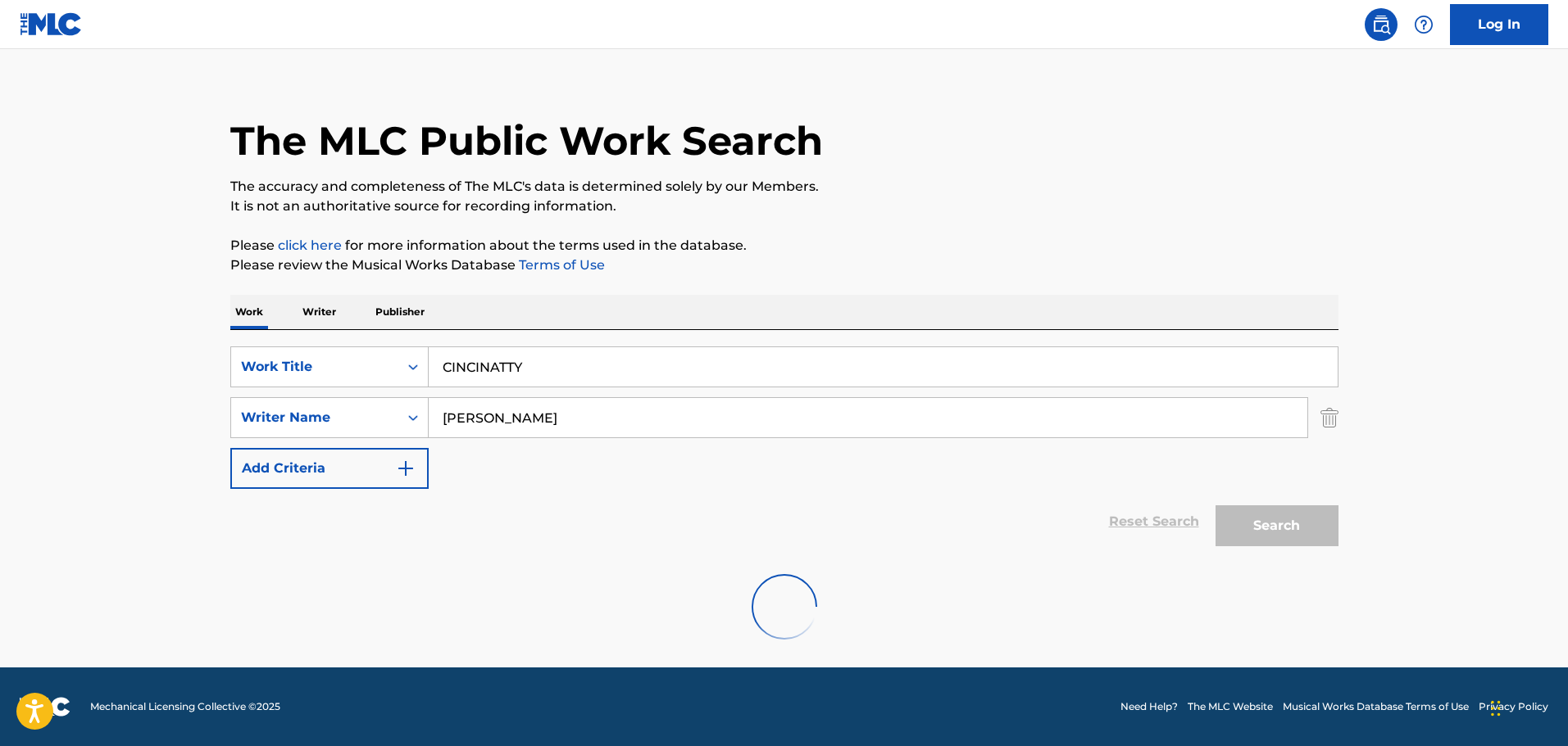
scroll to position [145, 0]
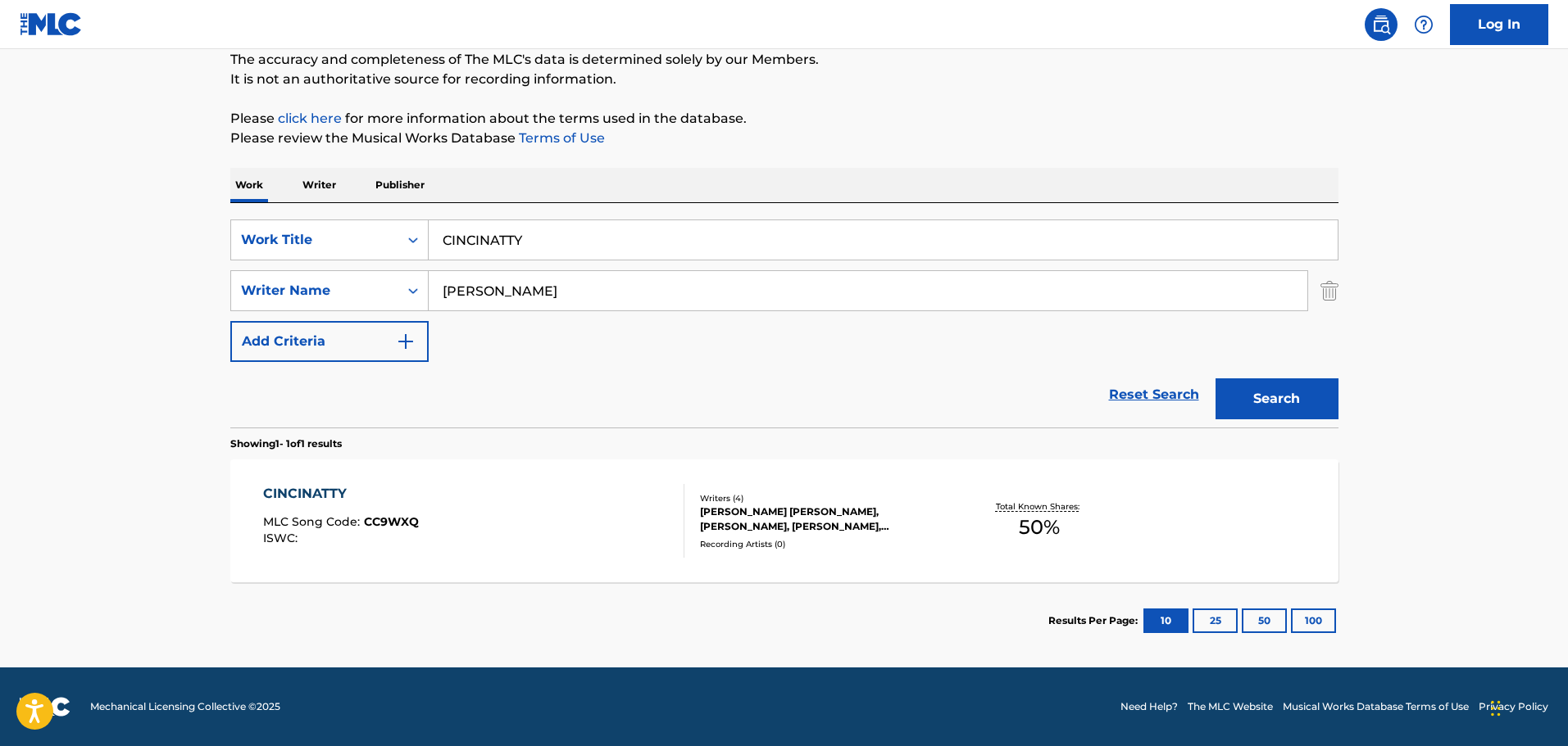
click at [617, 486] on div "CINCINATTY MLC Song Code : CC9WXQ ISWC :" at bounding box center [473, 521] width 421 height 74
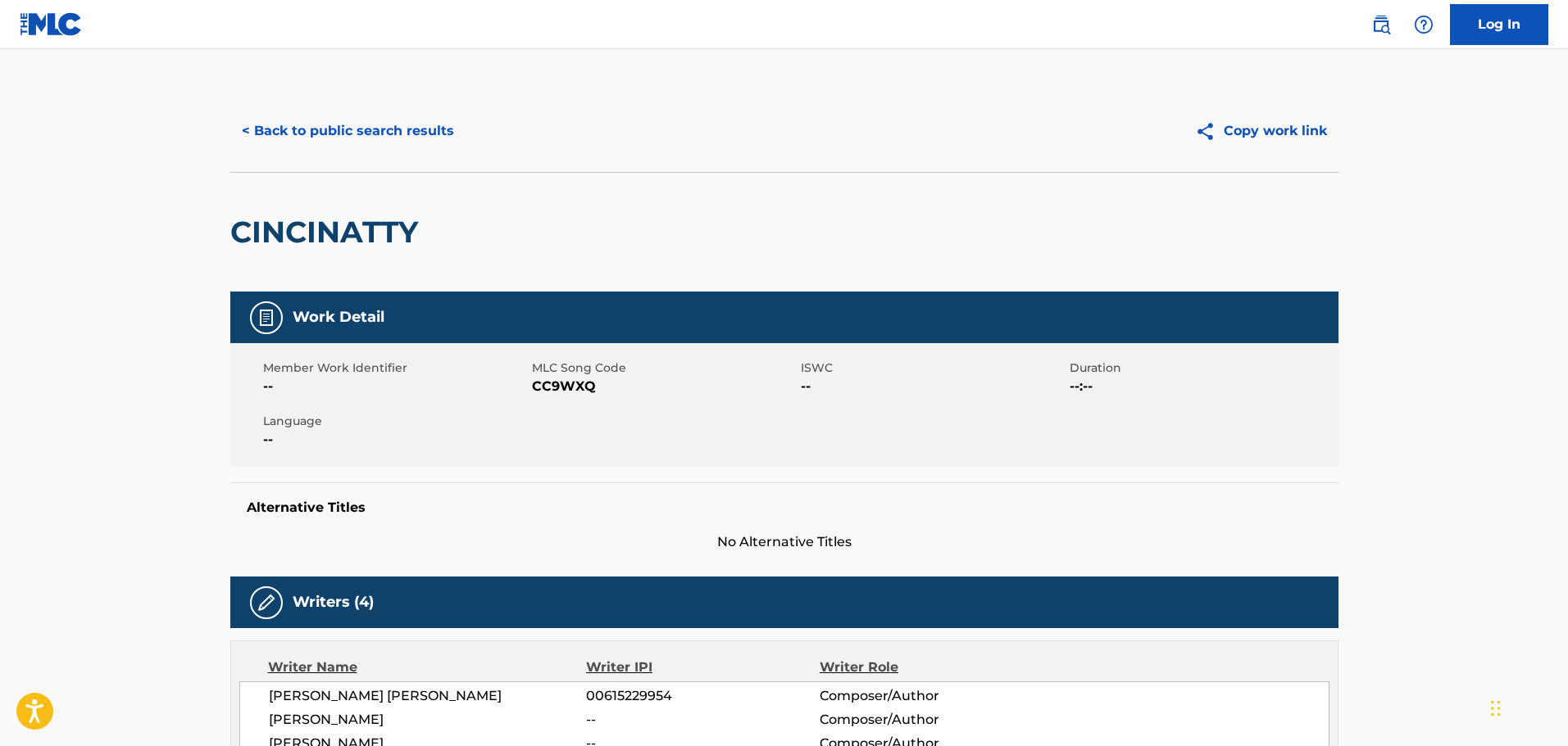
click at [391, 142] on button "< Back to public search results" at bounding box center [347, 131] width 235 height 41
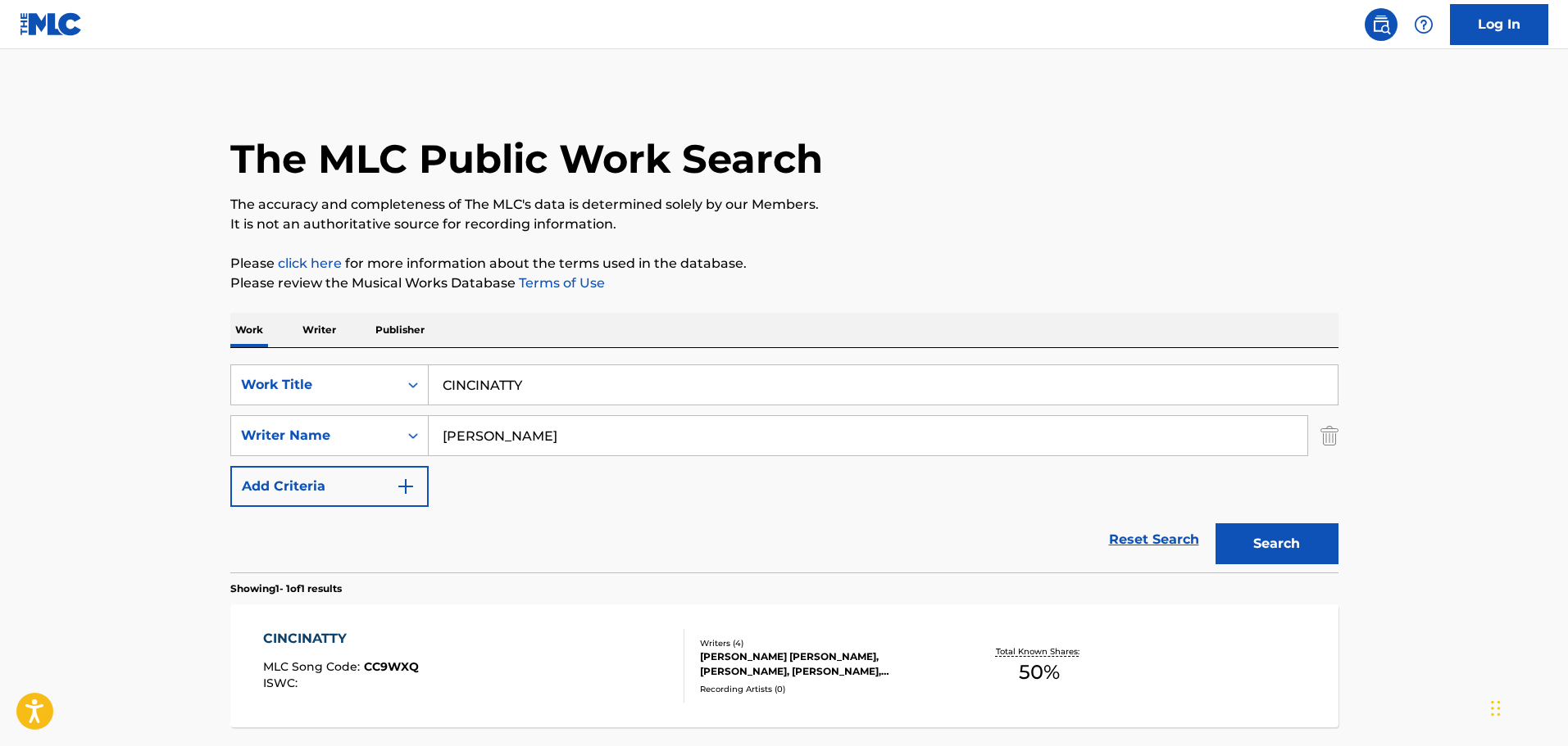
scroll to position [51, 0]
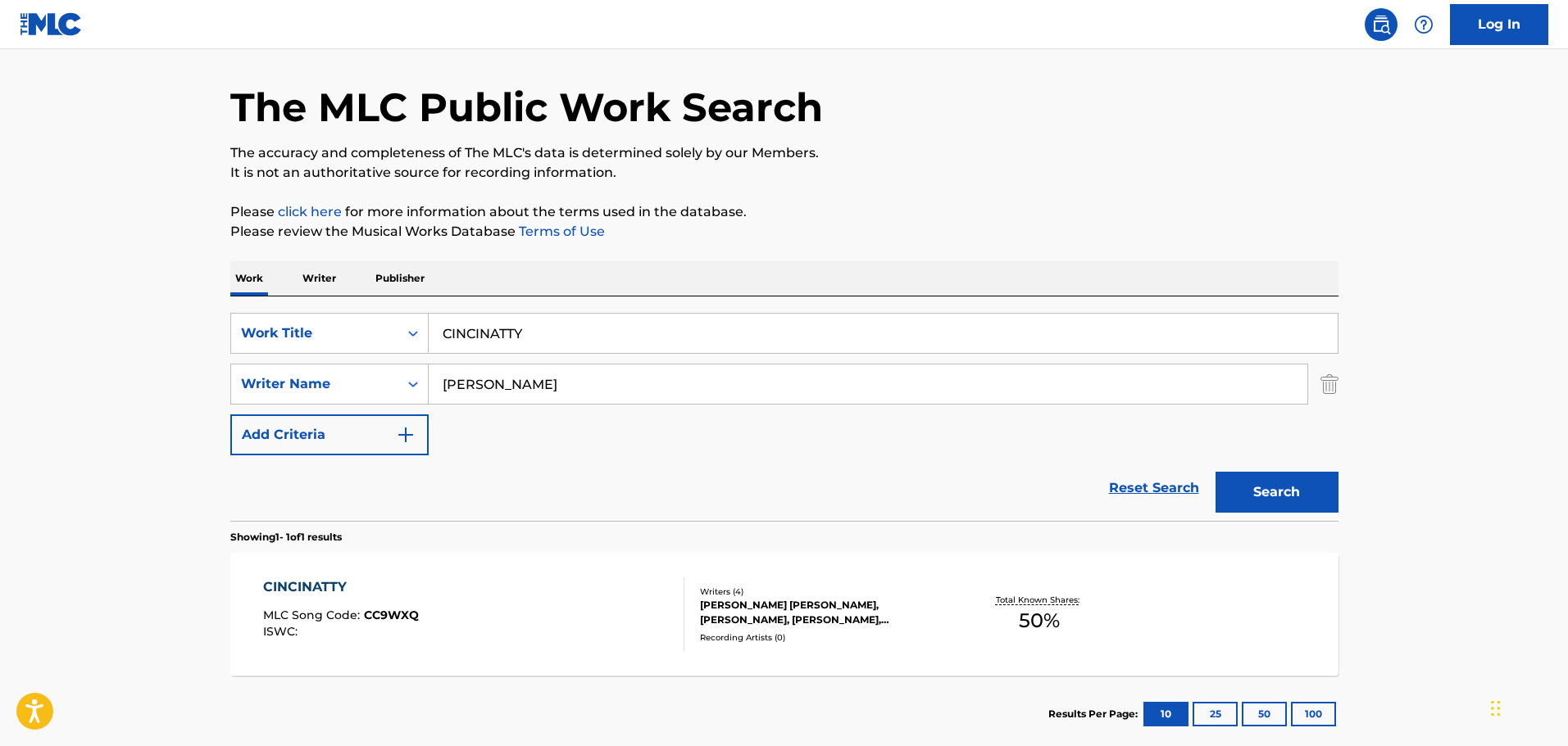
drag, startPoint x: 536, startPoint y: 324, endPoint x: 341, endPoint y: 290, distance: 197.9
click at [381, 298] on div "SearchWithCriteriafdce9ad8-eb79-449d-8785-a9e2ddeb6116 Work Title CINCINATTY Se…" at bounding box center [784, 408] width 1108 height 225
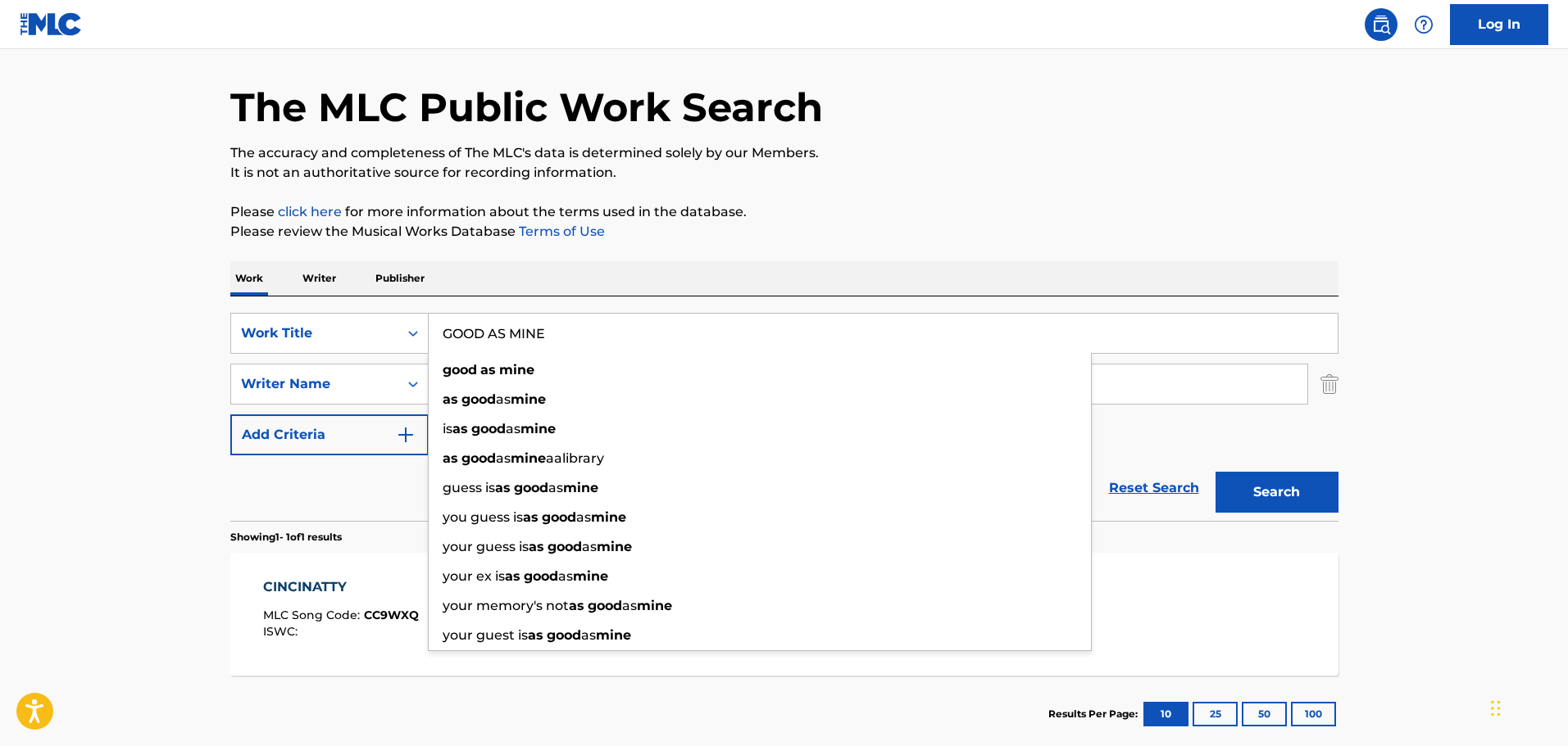
type input "GOOD AS MINE"
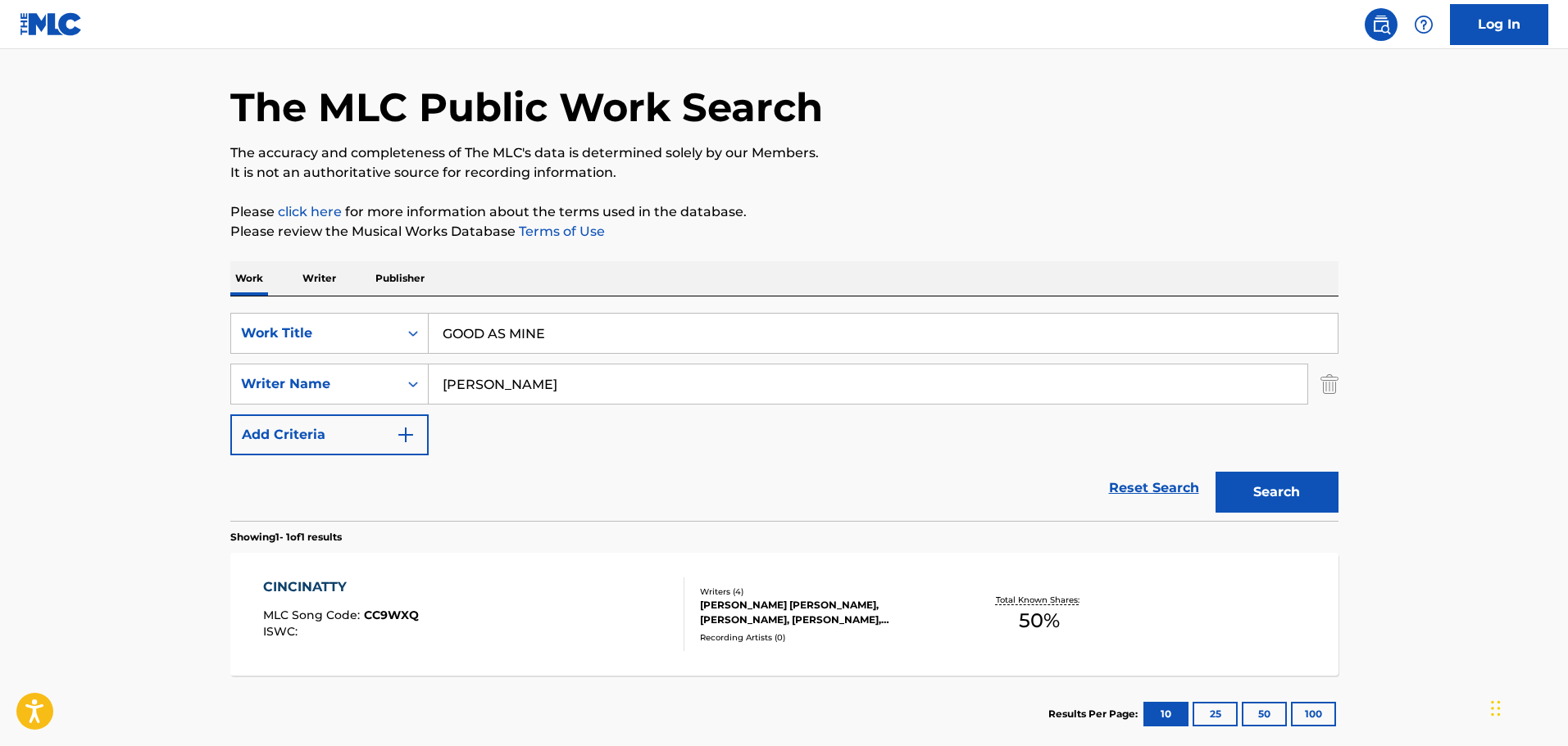
click at [551, 290] on div "Work Writer Publisher" at bounding box center [784, 278] width 1108 height 35
drag, startPoint x: 531, startPoint y: 400, endPoint x: 339, endPoint y: 388, distance: 192.4
click at [339, 388] on div "SearchWithCriteria787c25ea-85ce-47a9-ba51-0fb5822abaa0 Writer Name DILLION" at bounding box center [784, 384] width 1108 height 41
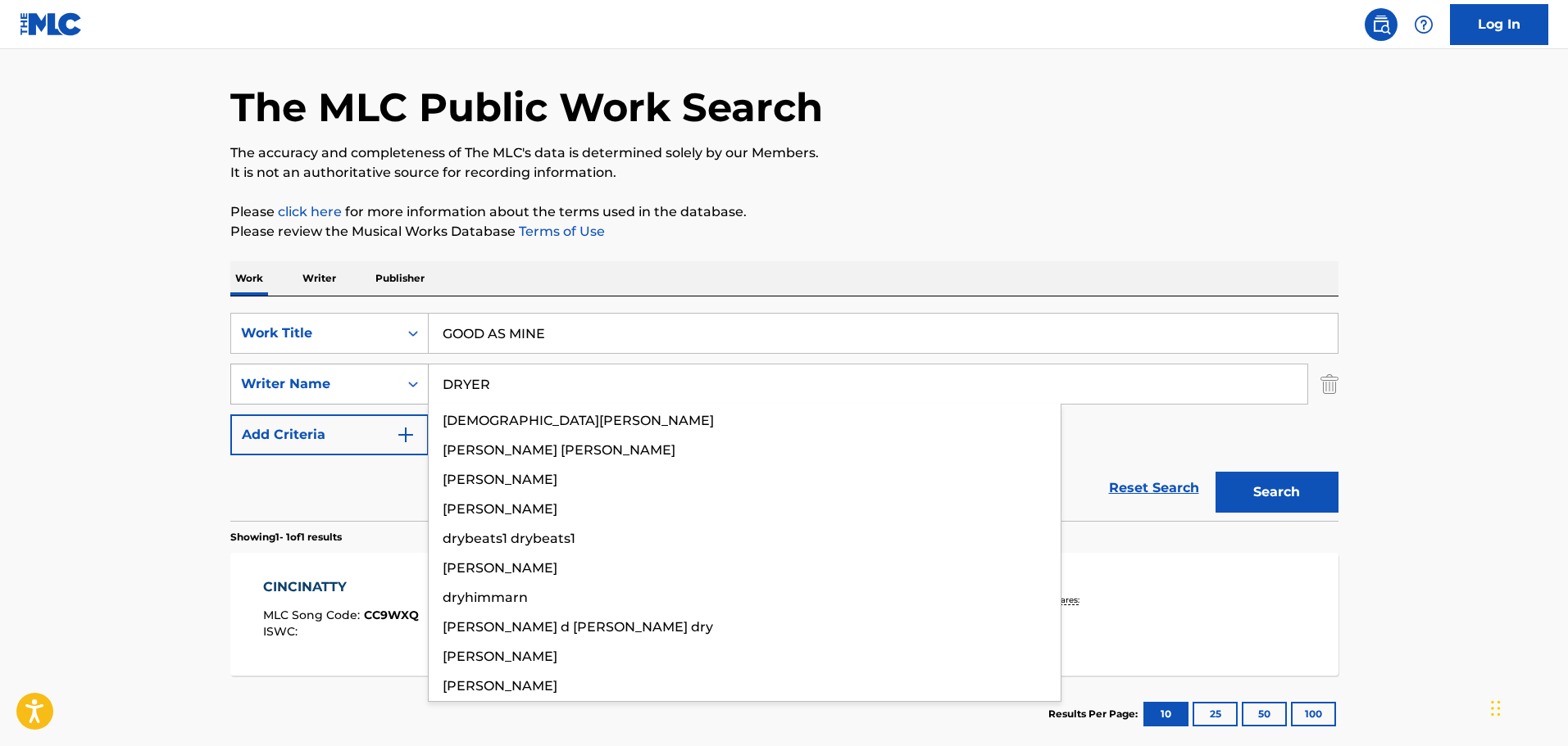
type input "DRYER"
click at [1215, 472] on button "Search" at bounding box center [1277, 492] width 123 height 41
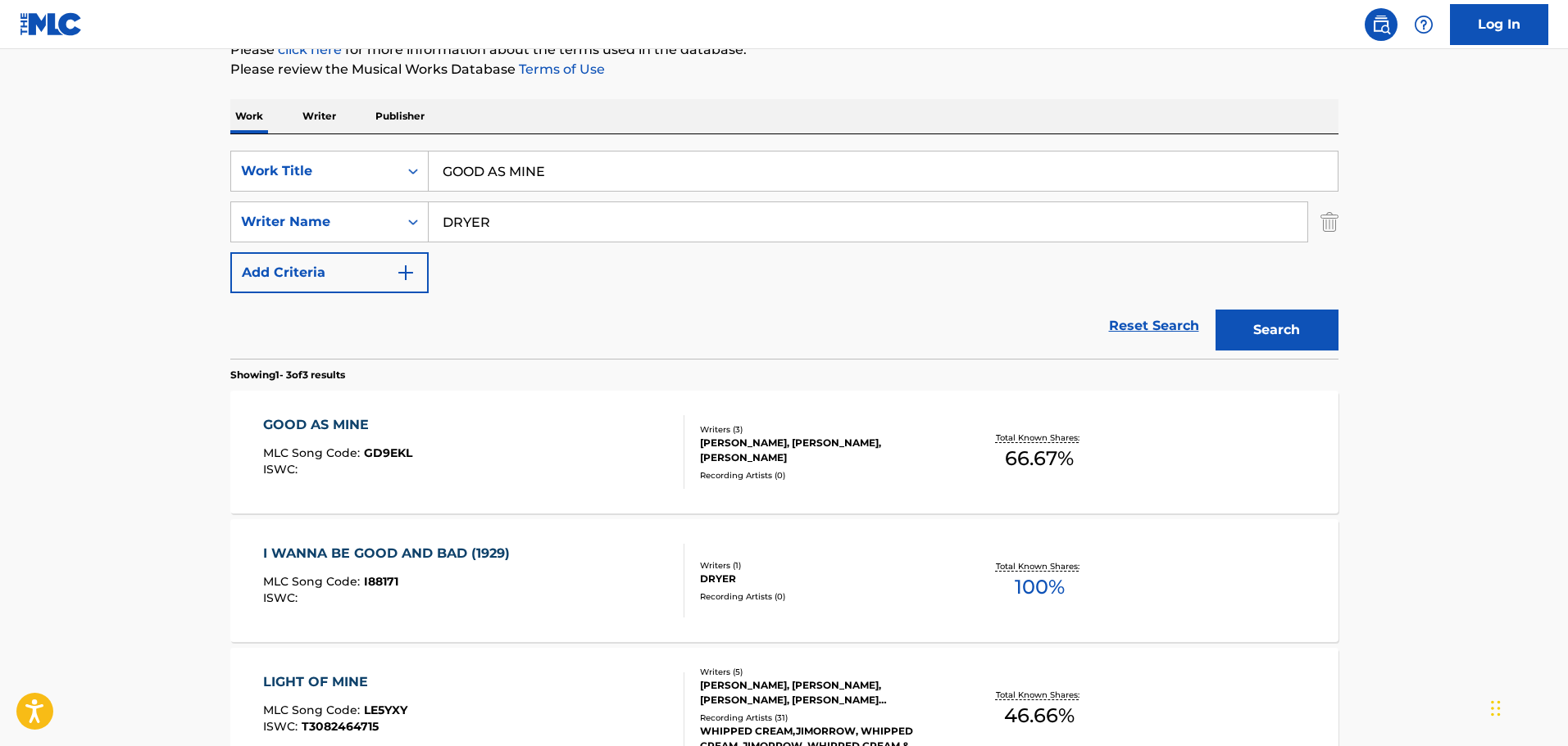
scroll to position [216, 0]
click at [520, 461] on div "GOOD AS MINE MLC Song Code : GD9EKL ISWC :" at bounding box center [473, 450] width 421 height 74
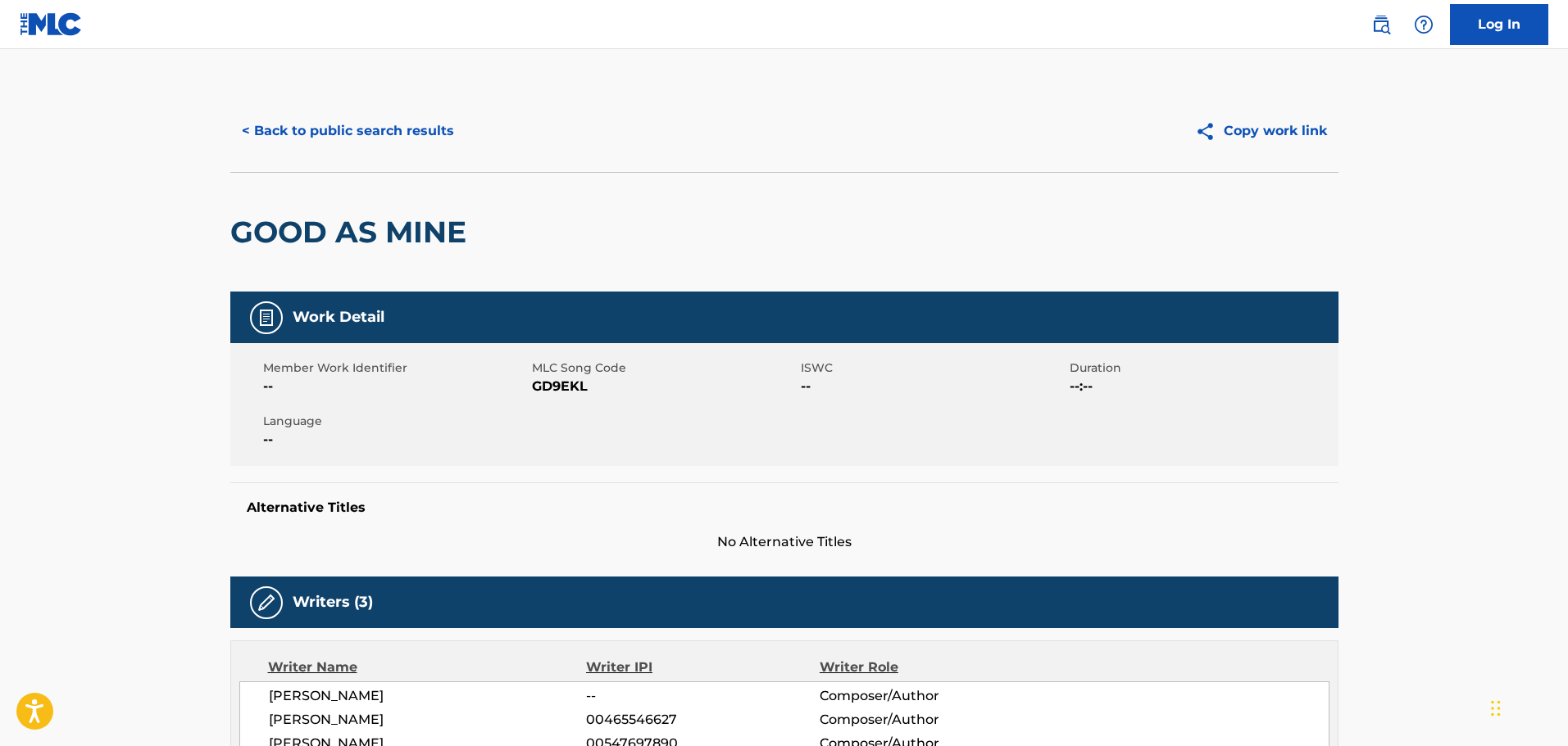
click at [259, 128] on button "< Back to public search results" at bounding box center [347, 131] width 235 height 41
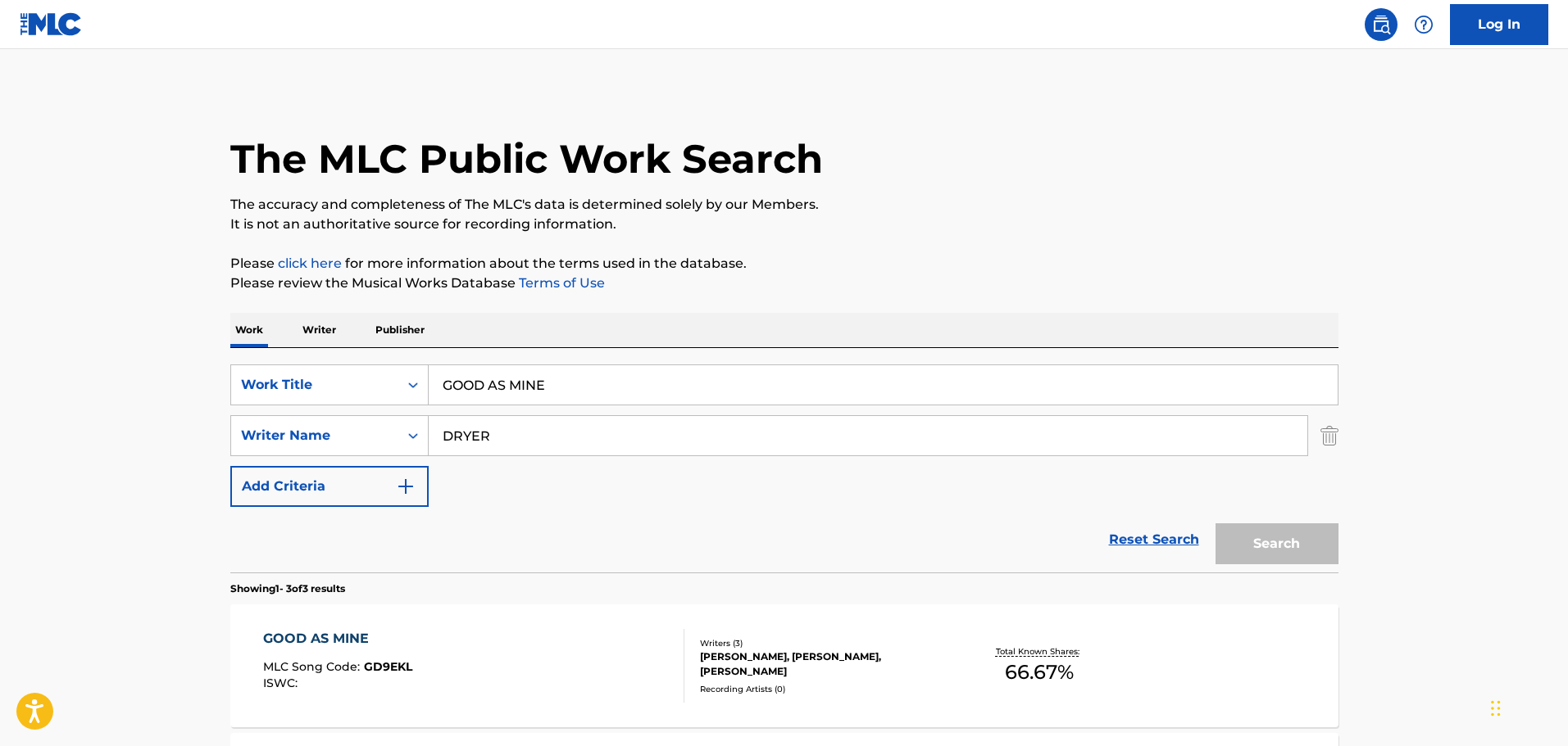
scroll to position [216, 0]
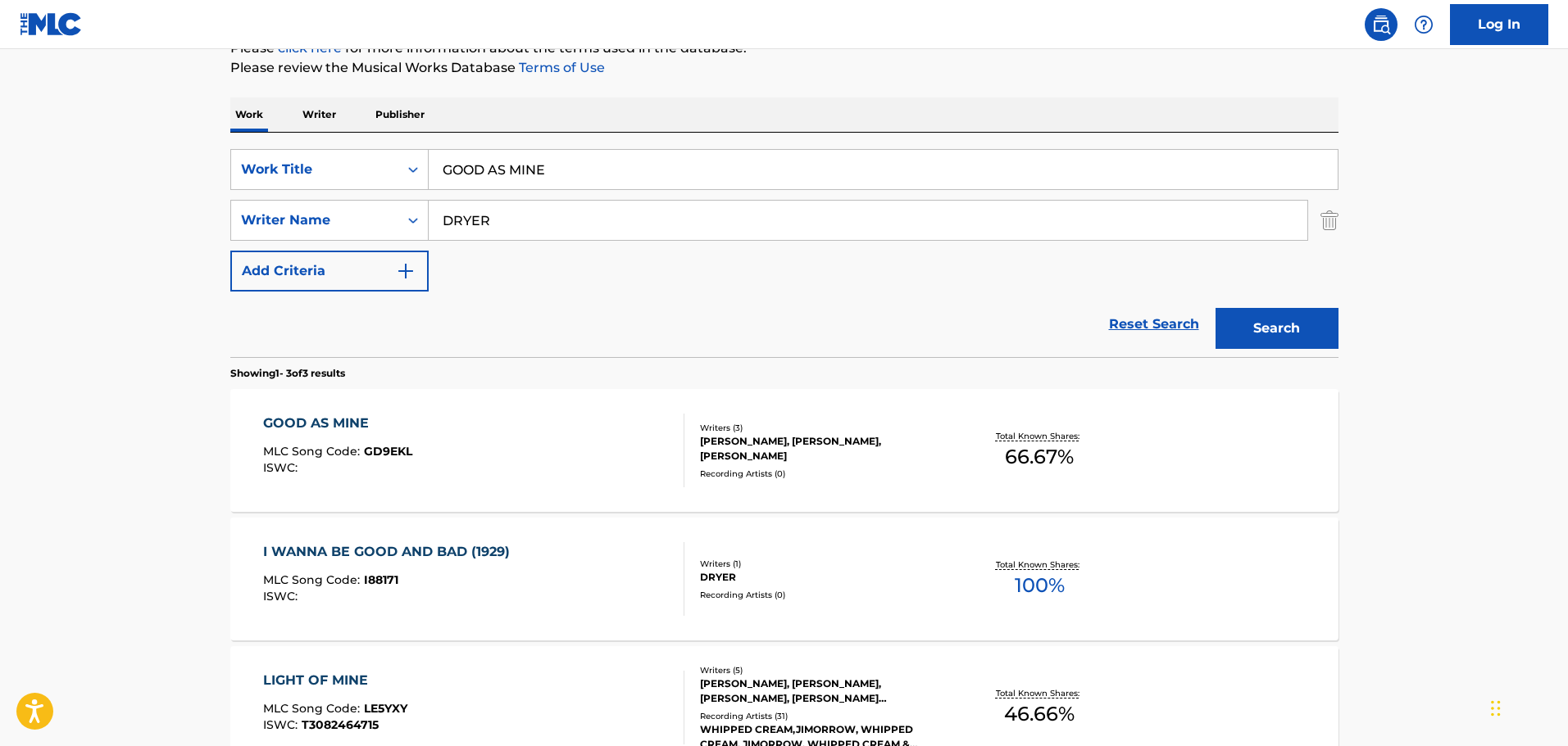
drag, startPoint x: 601, startPoint y: 184, endPoint x: 209, endPoint y: 120, distance: 397.2
click at [209, 120] on main "The MLC Public Work Search The accuracy and completeness of The MLC's data is d…" at bounding box center [784, 344] width 1568 height 1020
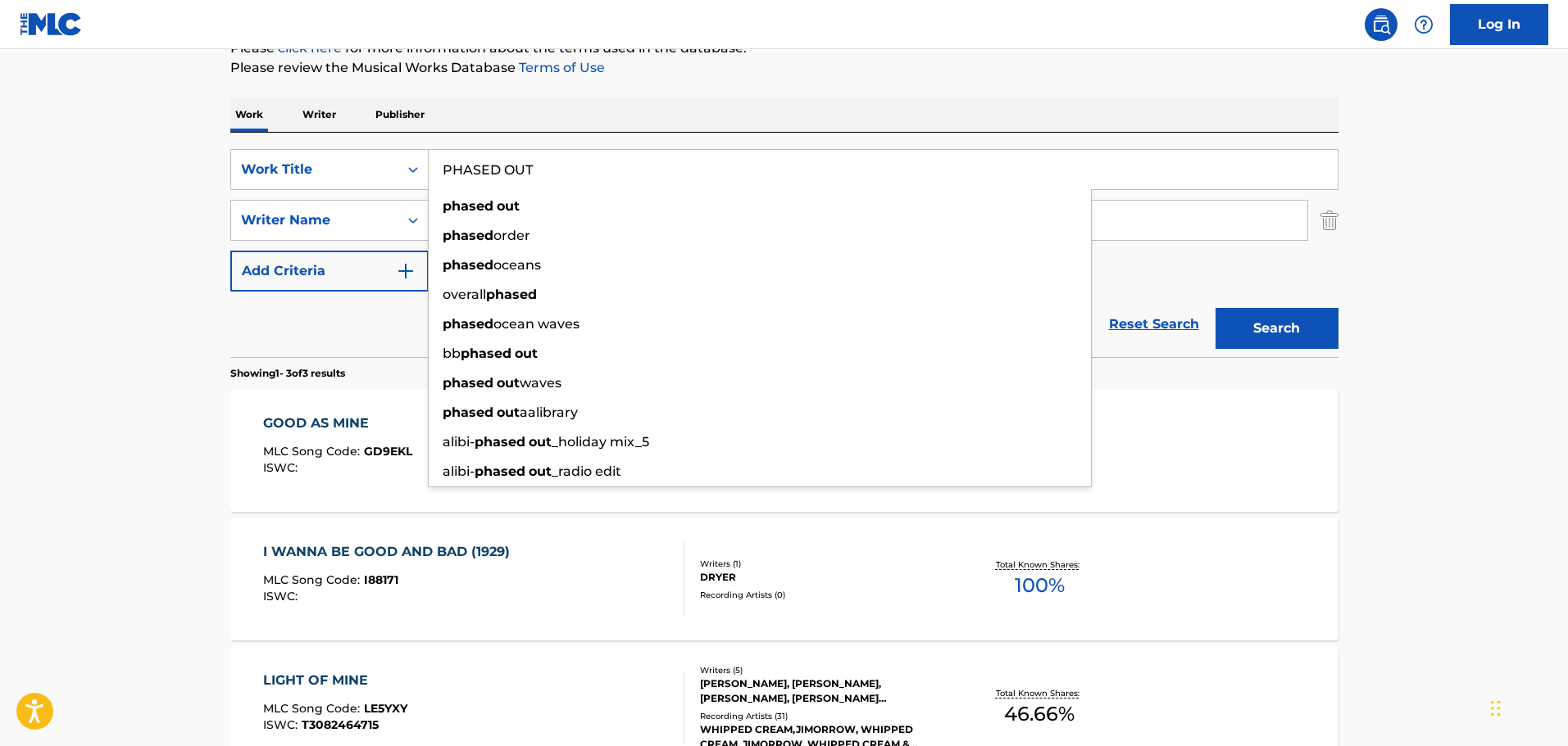
type input "PHASED OUT"
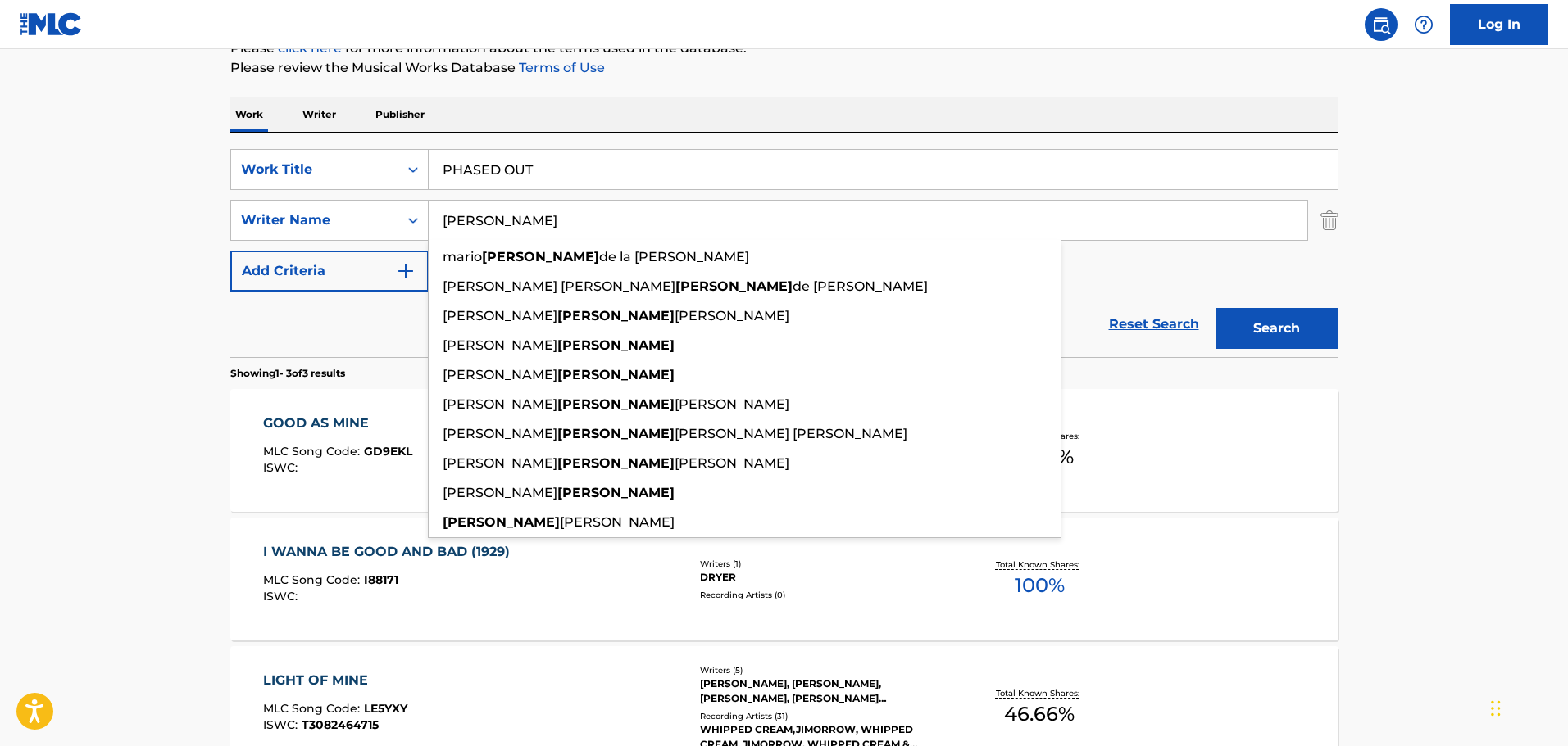
type input "FERNANDEZ"
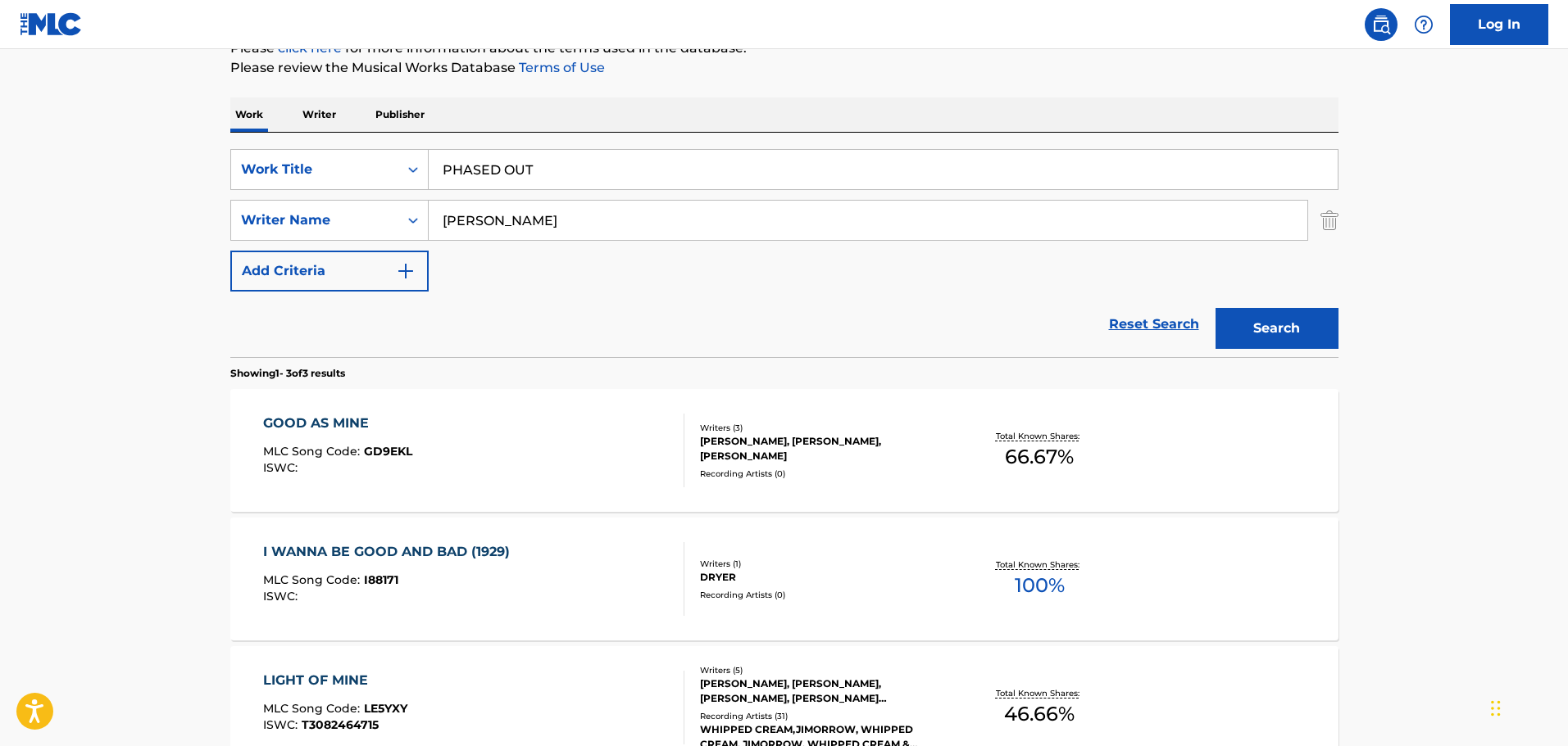
click at [440, 129] on div "Work Writer Publisher" at bounding box center [784, 115] width 1108 height 35
click at [1312, 306] on div "Search" at bounding box center [1272, 324] width 131 height 66
click at [1312, 316] on button "Search" at bounding box center [1277, 328] width 123 height 41
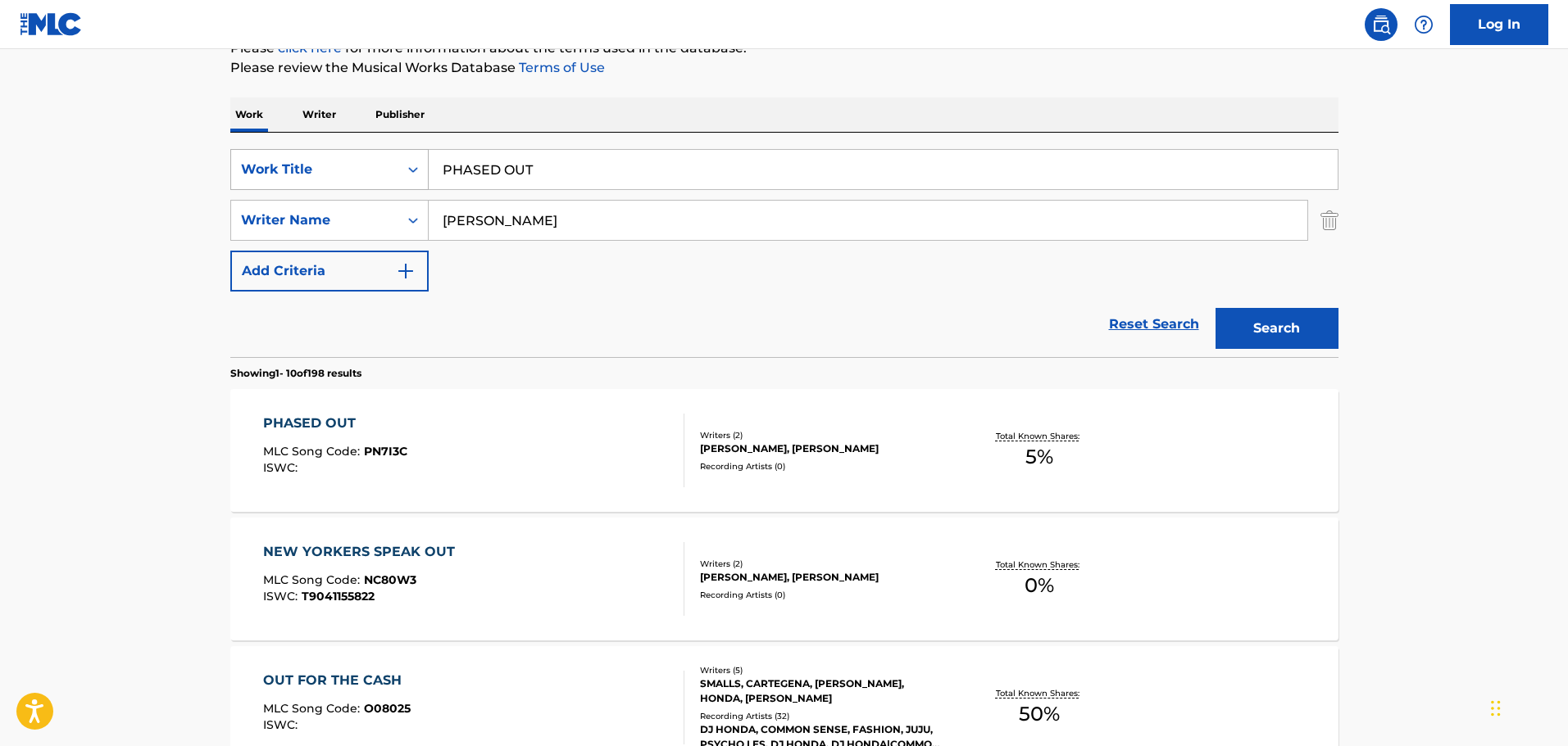
drag, startPoint x: 611, startPoint y: 159, endPoint x: 310, endPoint y: 152, distance: 301.1
click at [310, 152] on div "SearchWithCriteriafdce9ad8-eb79-449d-8785-a9e2ddeb6116 Work Title PHASED OUT" at bounding box center [784, 169] width 1108 height 41
type input "RADIANT SADNESS"
drag, startPoint x: 685, startPoint y: 237, endPoint x: 403, endPoint y: 194, distance: 285.3
click at [403, 194] on div "SearchWithCriteriafdce9ad8-eb79-449d-8785-a9e2ddeb6116 Work Title RADIANT SADNE…" at bounding box center [784, 220] width 1108 height 142
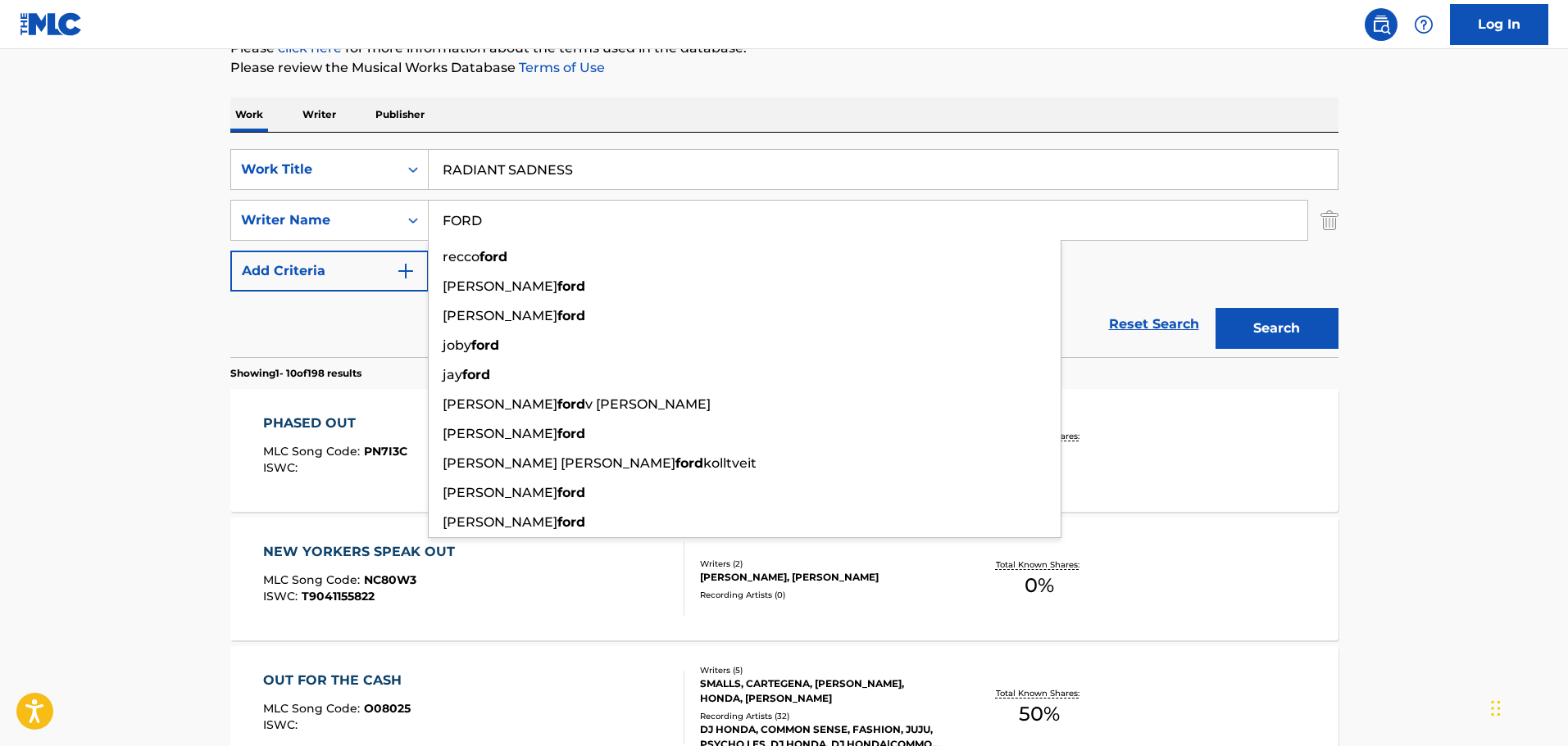
type input "FORD"
click at [1215, 308] on button "Search" at bounding box center [1277, 328] width 123 height 41
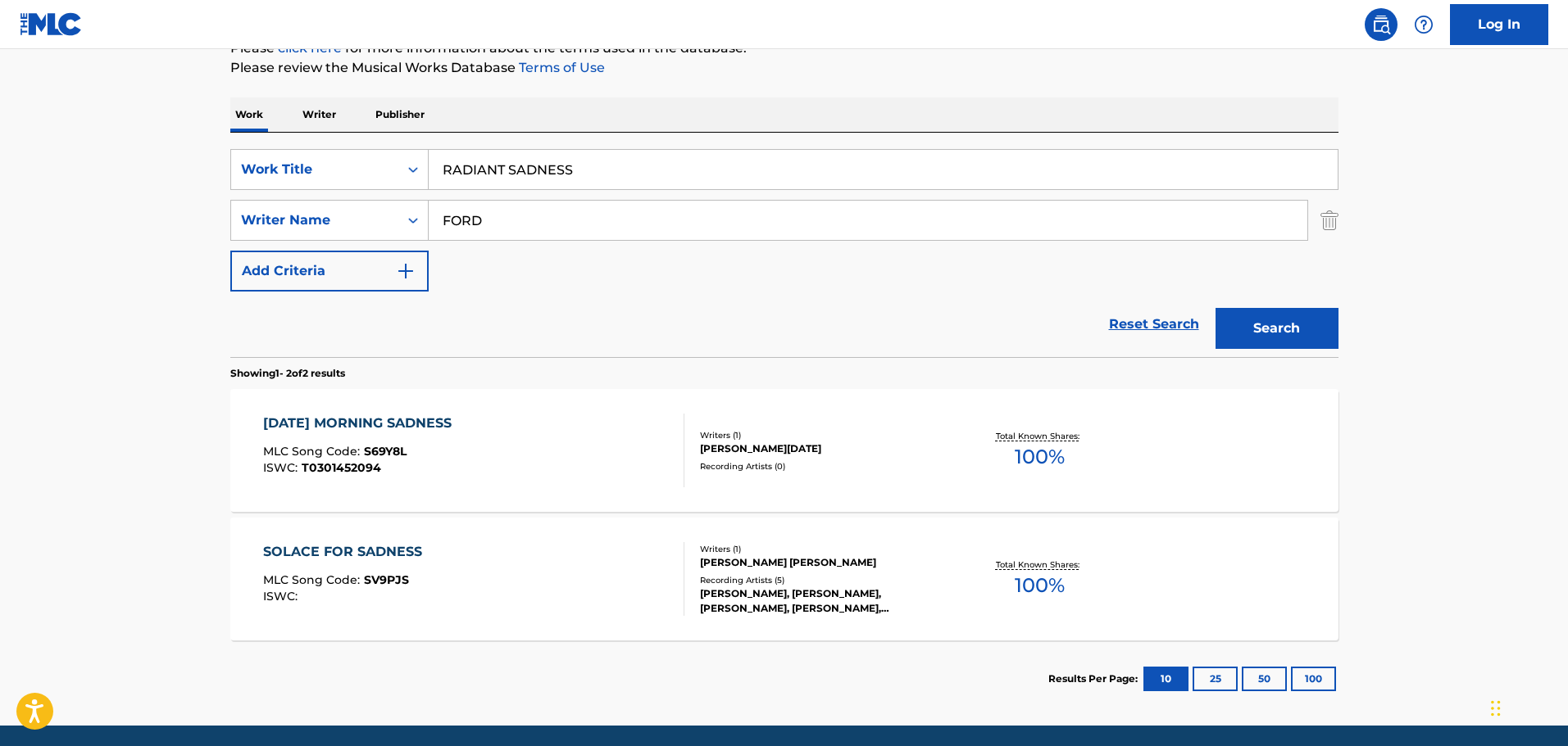
click at [487, 338] on div "Reset Search Search" at bounding box center [784, 324] width 1108 height 66
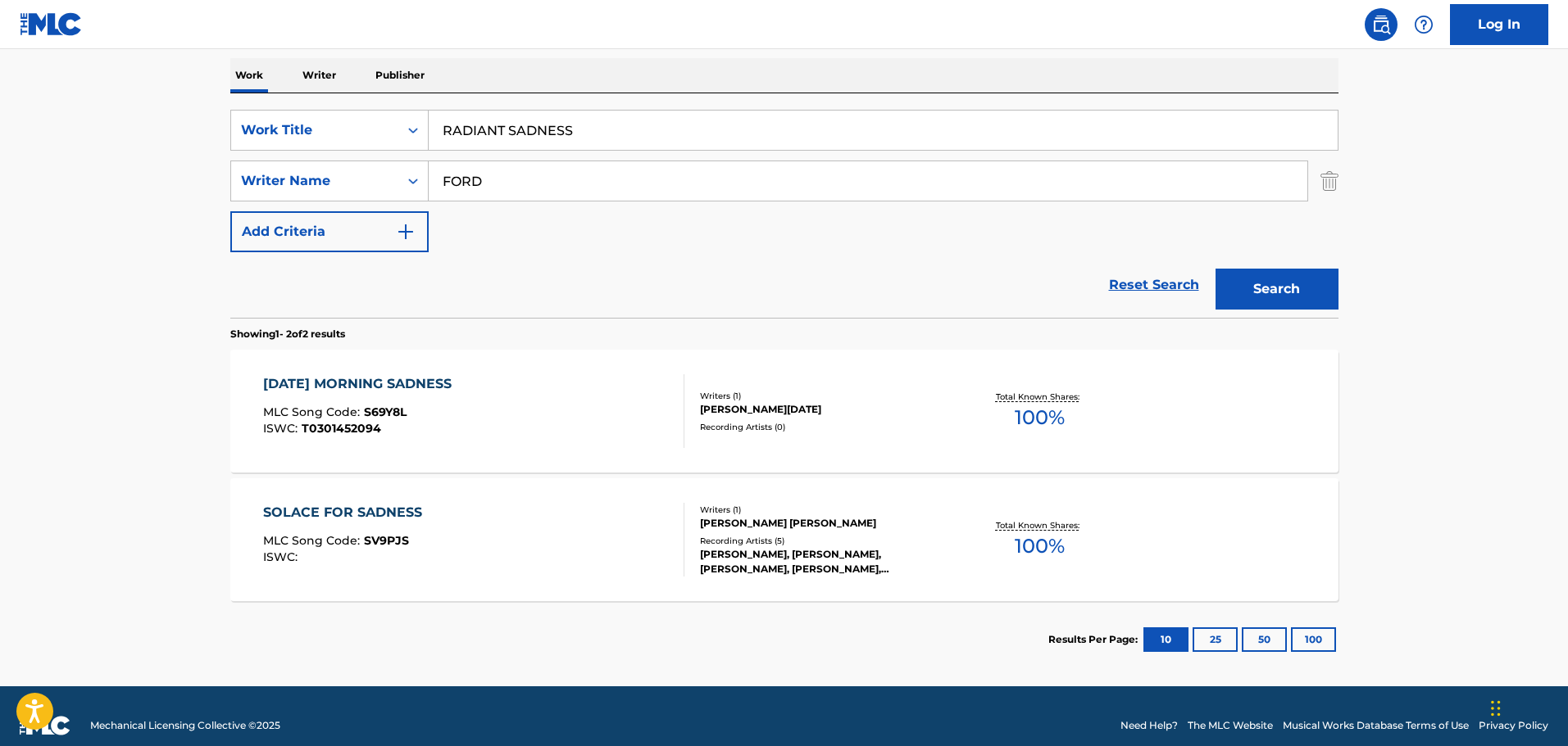
scroll to position [274, 0]
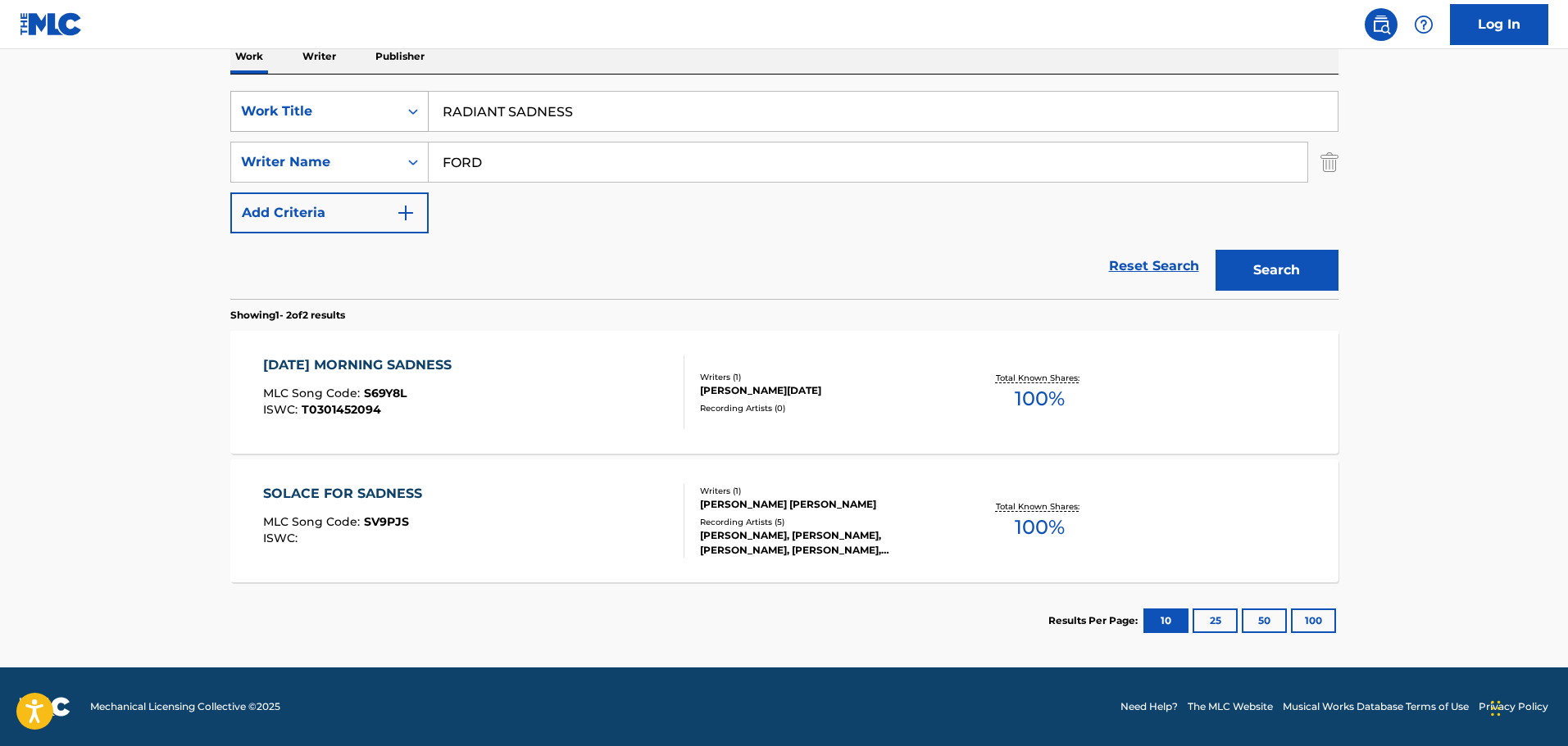
drag, startPoint x: 669, startPoint y: 119, endPoint x: 376, endPoint y: 107, distance: 293.2
click at [376, 107] on div "SearchWithCriteriafdce9ad8-eb79-449d-8785-a9e2ddeb6116 Work Title RADIANT SADNE…" at bounding box center [784, 111] width 1108 height 41
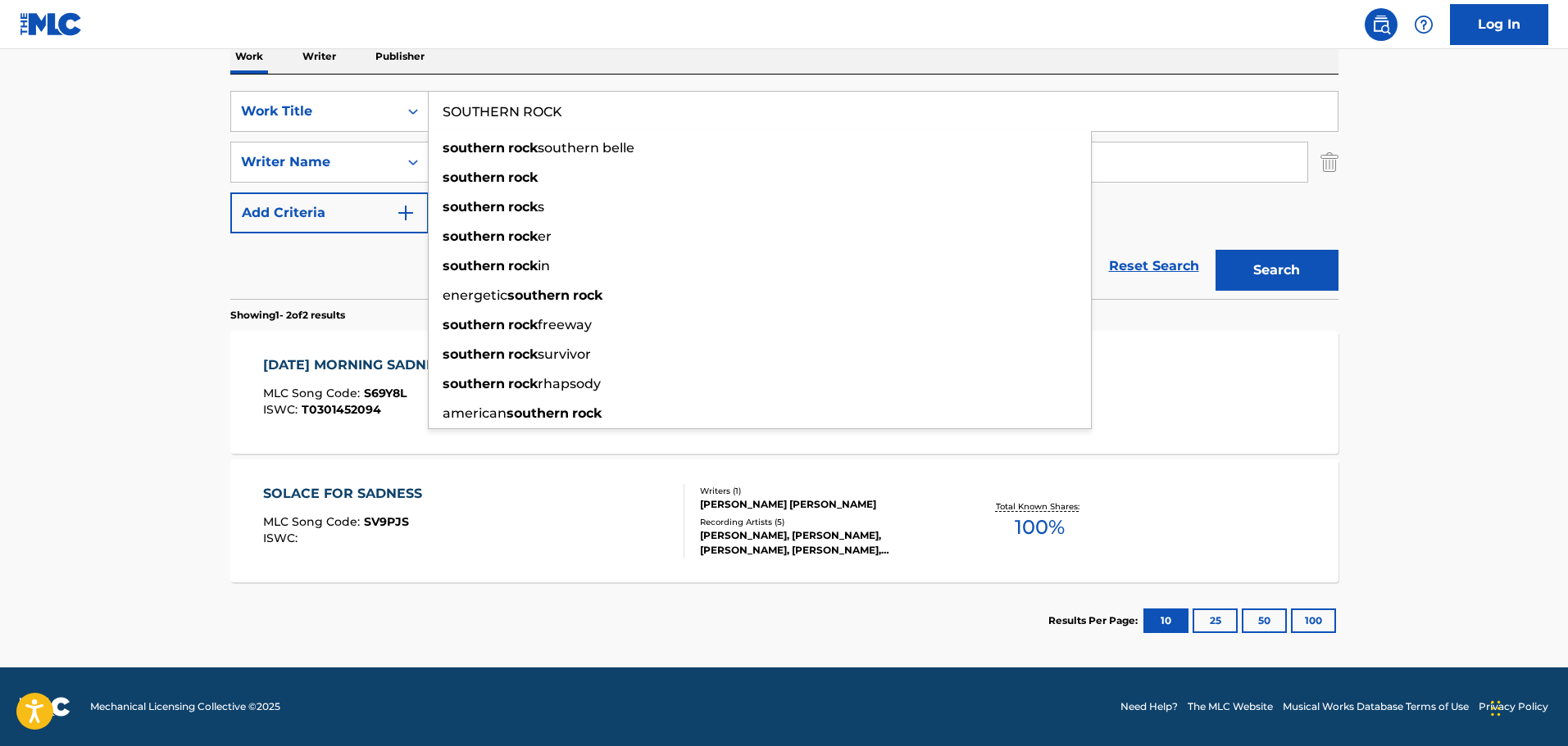
type input "SOUTHERN ROCK"
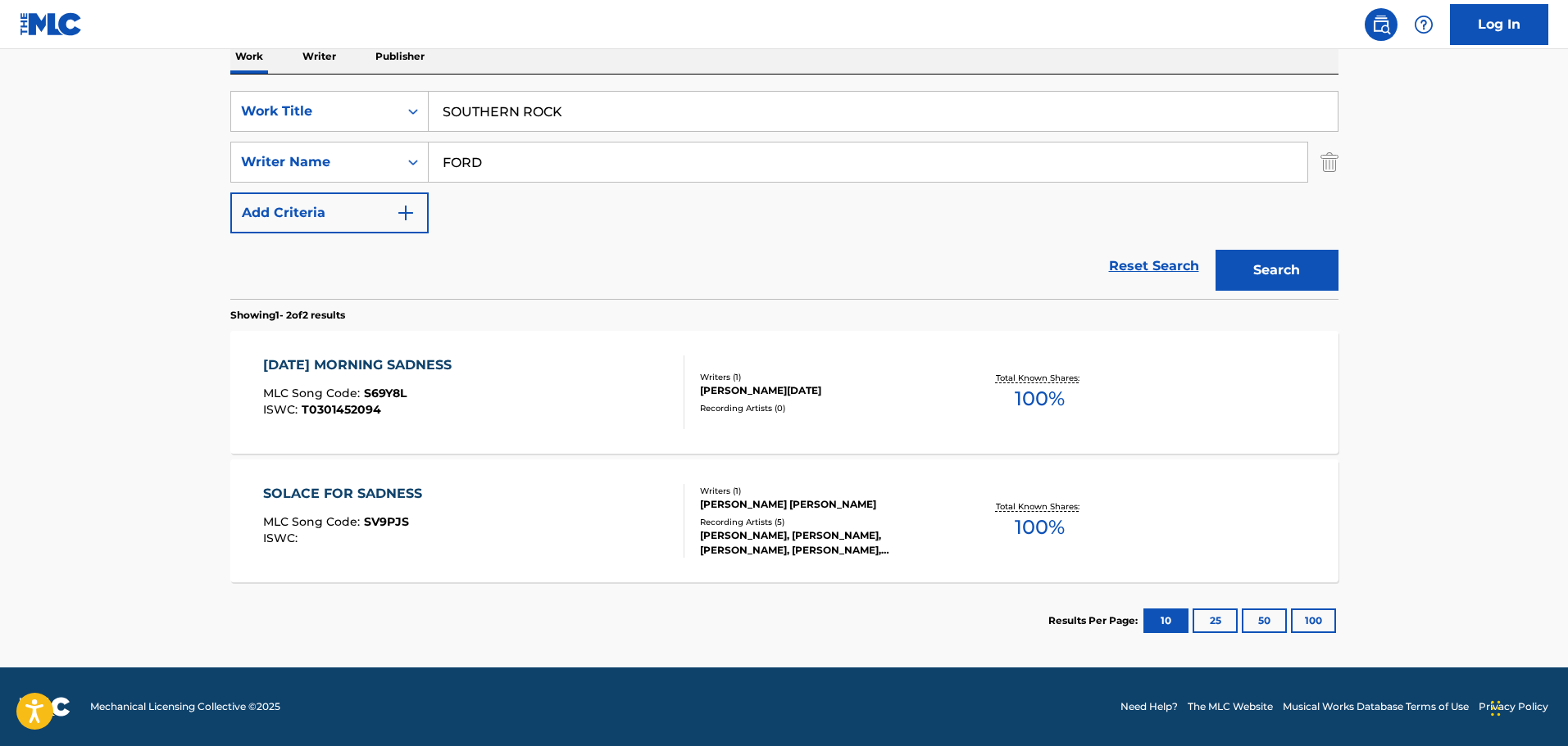
click at [579, 56] on div "Work Writer Publisher" at bounding box center [784, 56] width 1108 height 35
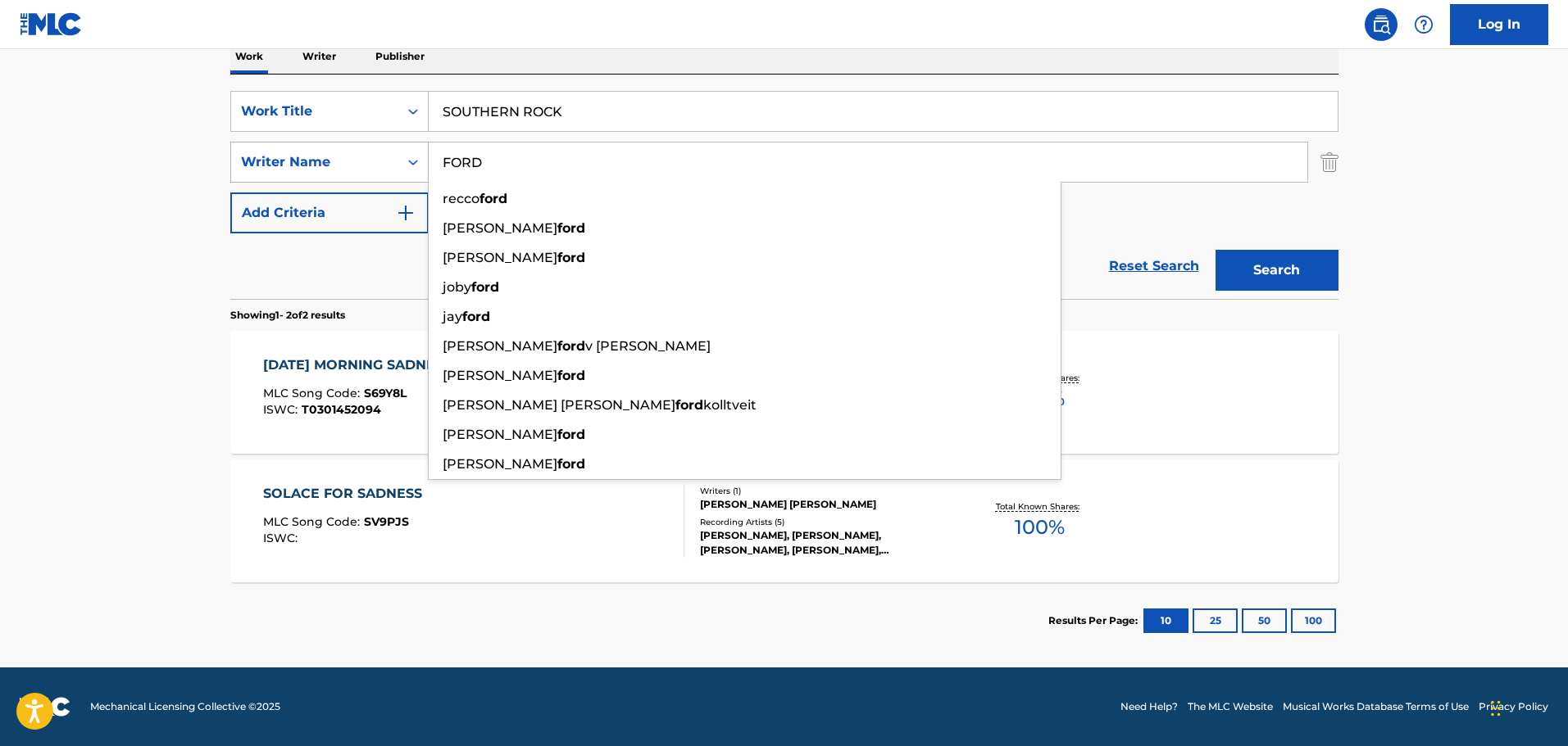
drag, startPoint x: 563, startPoint y: 162, endPoint x: 354, endPoint y: 152, distance: 209.2
click at [354, 152] on div "SearchWithCriteria787c25ea-85ce-47a9-ba51-0fb5822abaa0 Writer Name FORD recco f…" at bounding box center [784, 162] width 1108 height 41
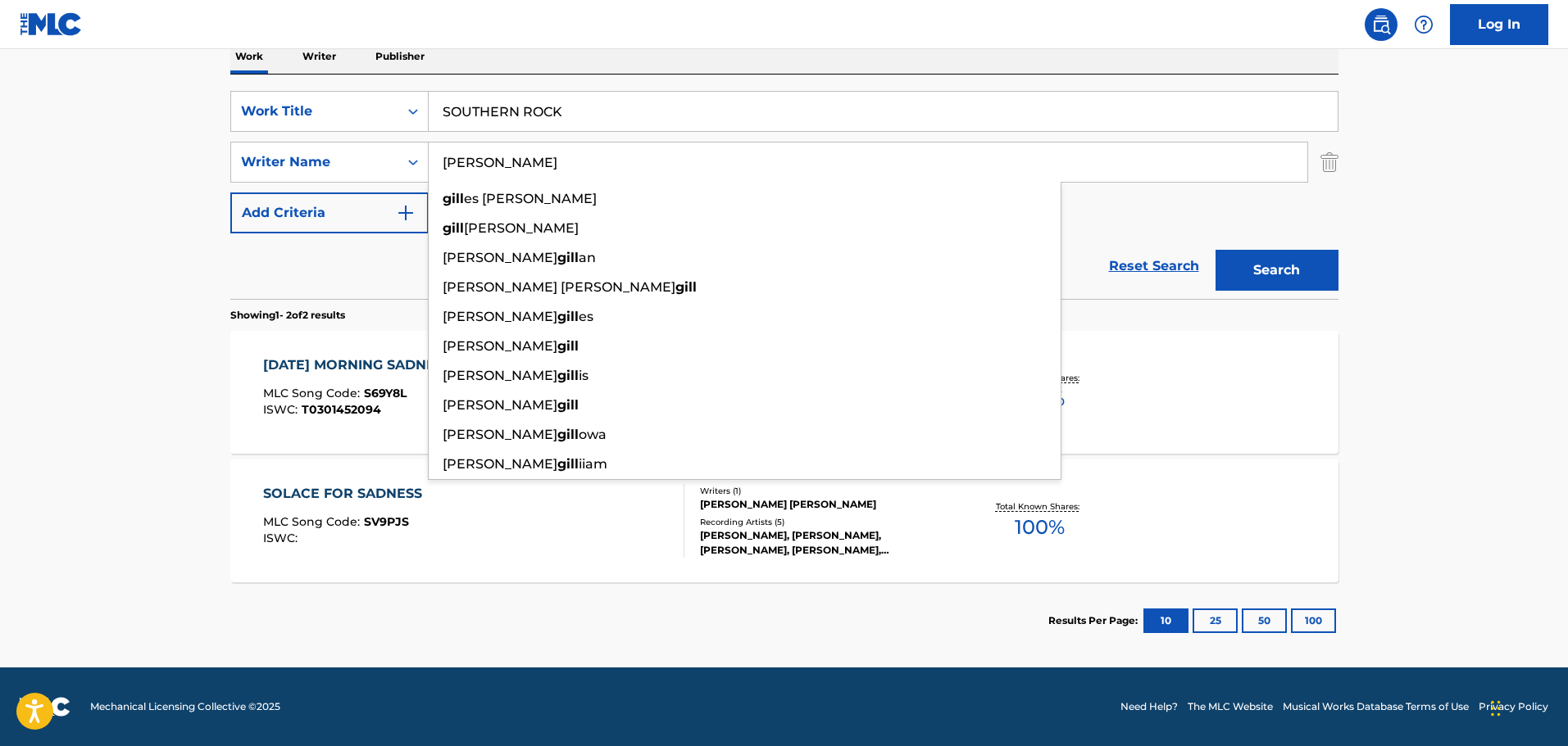
type input "GILL"
click at [1215, 250] on button "Search" at bounding box center [1277, 270] width 123 height 41
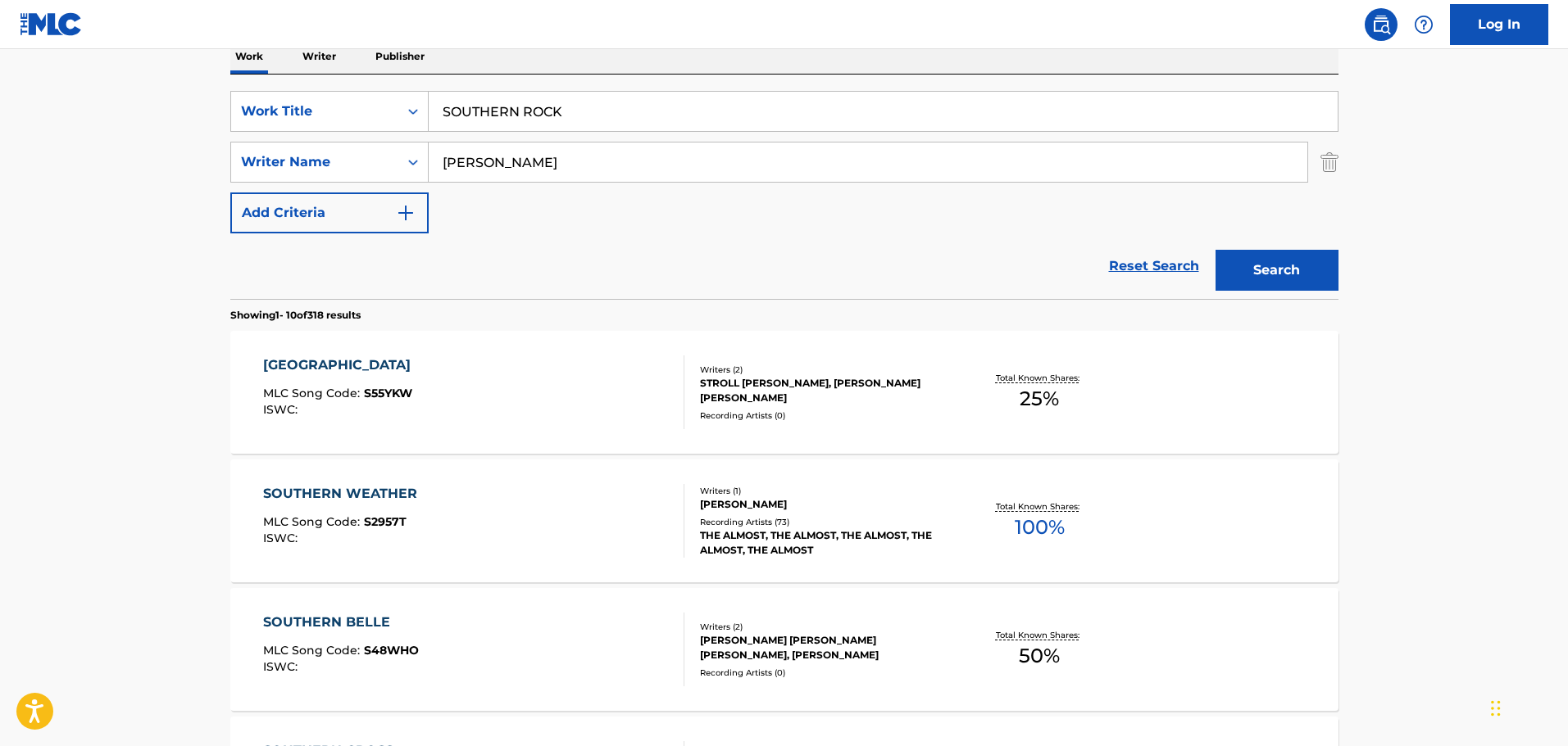
drag, startPoint x: 605, startPoint y: 110, endPoint x: 205, endPoint y: 95, distance: 400.3
click at [205, 95] on main "The MLC Public Work Search The accuracy and completeness of The MLC's data is d…" at bounding box center [784, 739] width 1568 height 1929
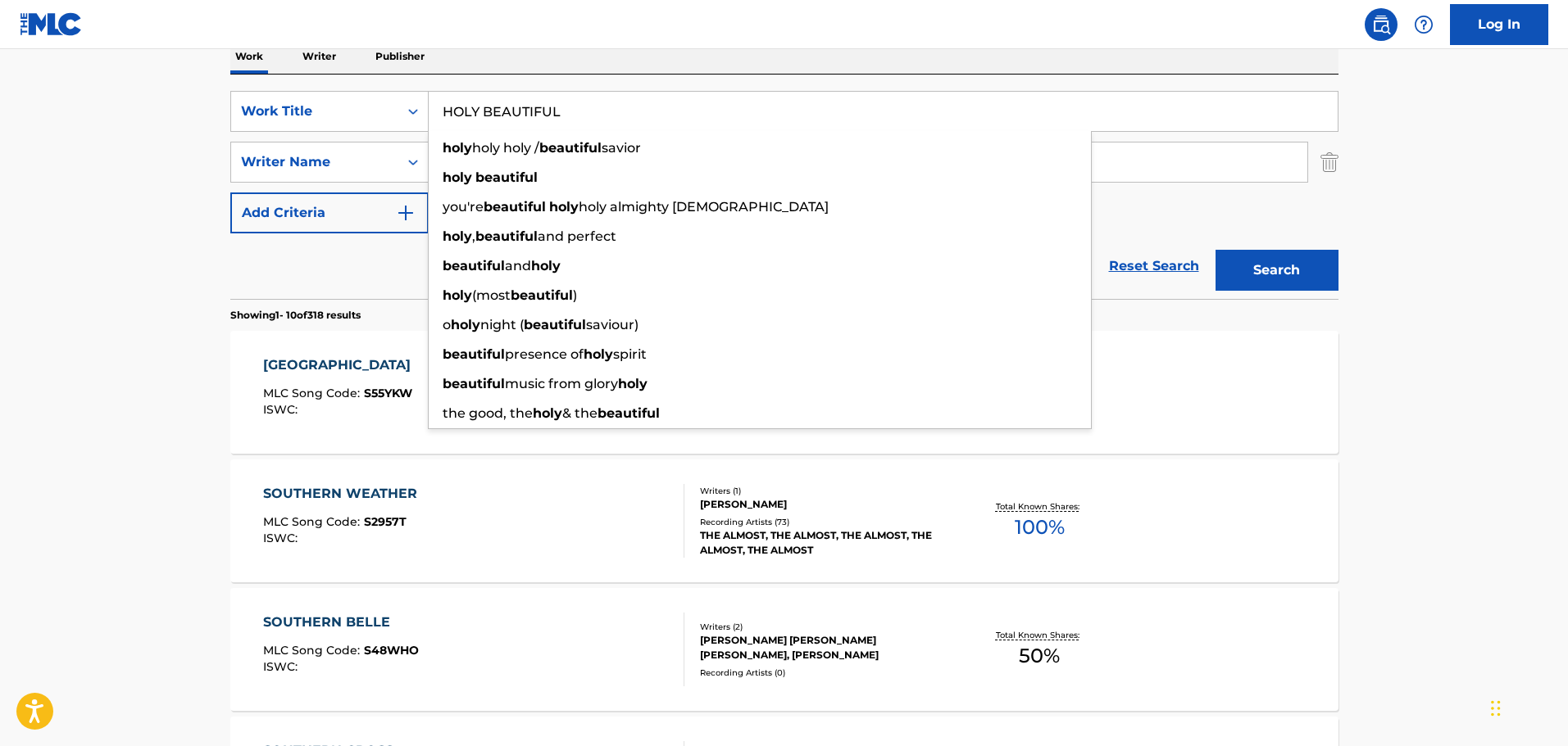
type input "HOLY BEAUTIFUL"
click at [525, 53] on div "Work Writer Publisher" at bounding box center [784, 56] width 1108 height 35
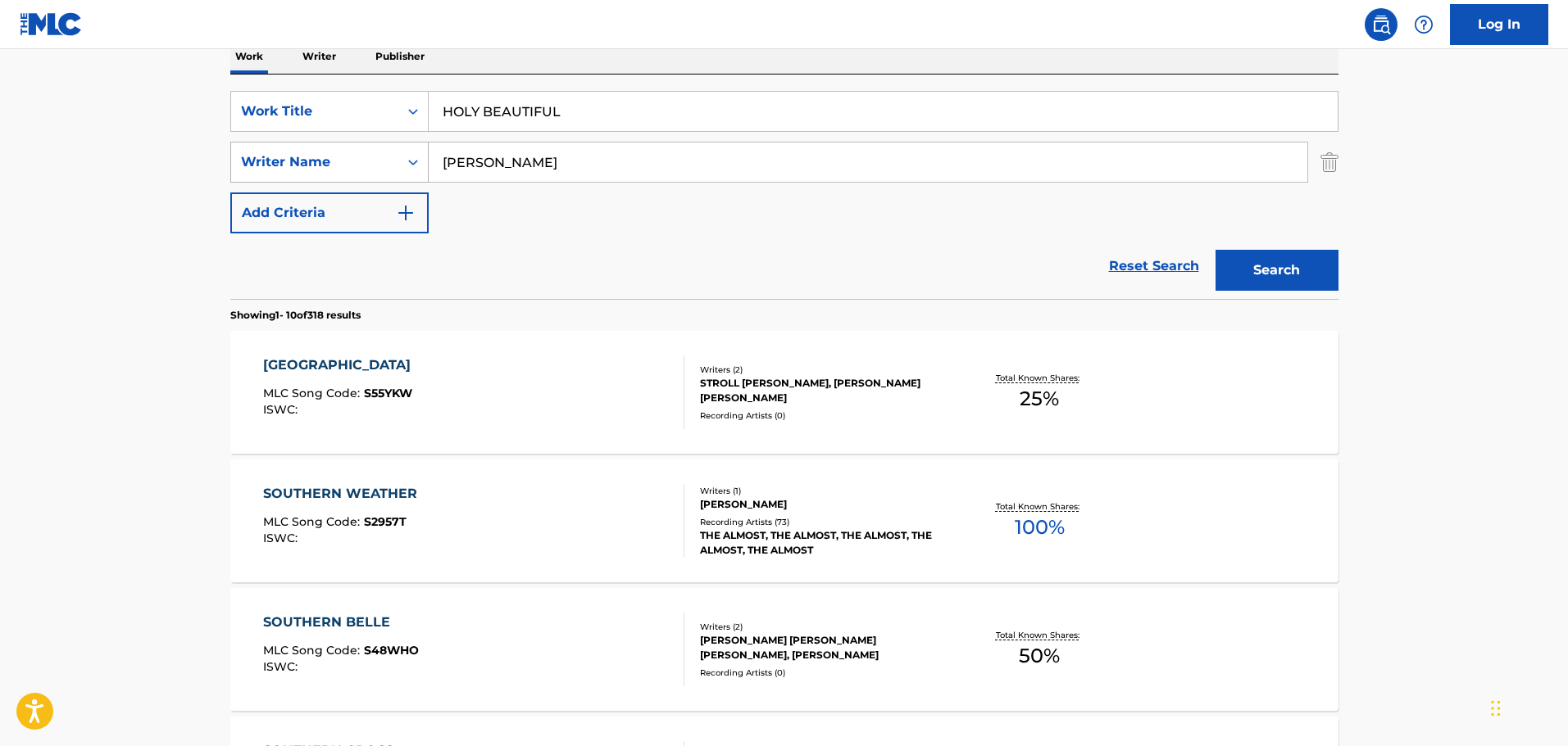
drag, startPoint x: 504, startPoint y: 176, endPoint x: 329, endPoint y: 152, distance: 176.6
click at [327, 152] on div "SearchWithCriteria787c25ea-85ce-47a9-ba51-0fb5822abaa0 Writer Name GILL" at bounding box center [784, 162] width 1108 height 41
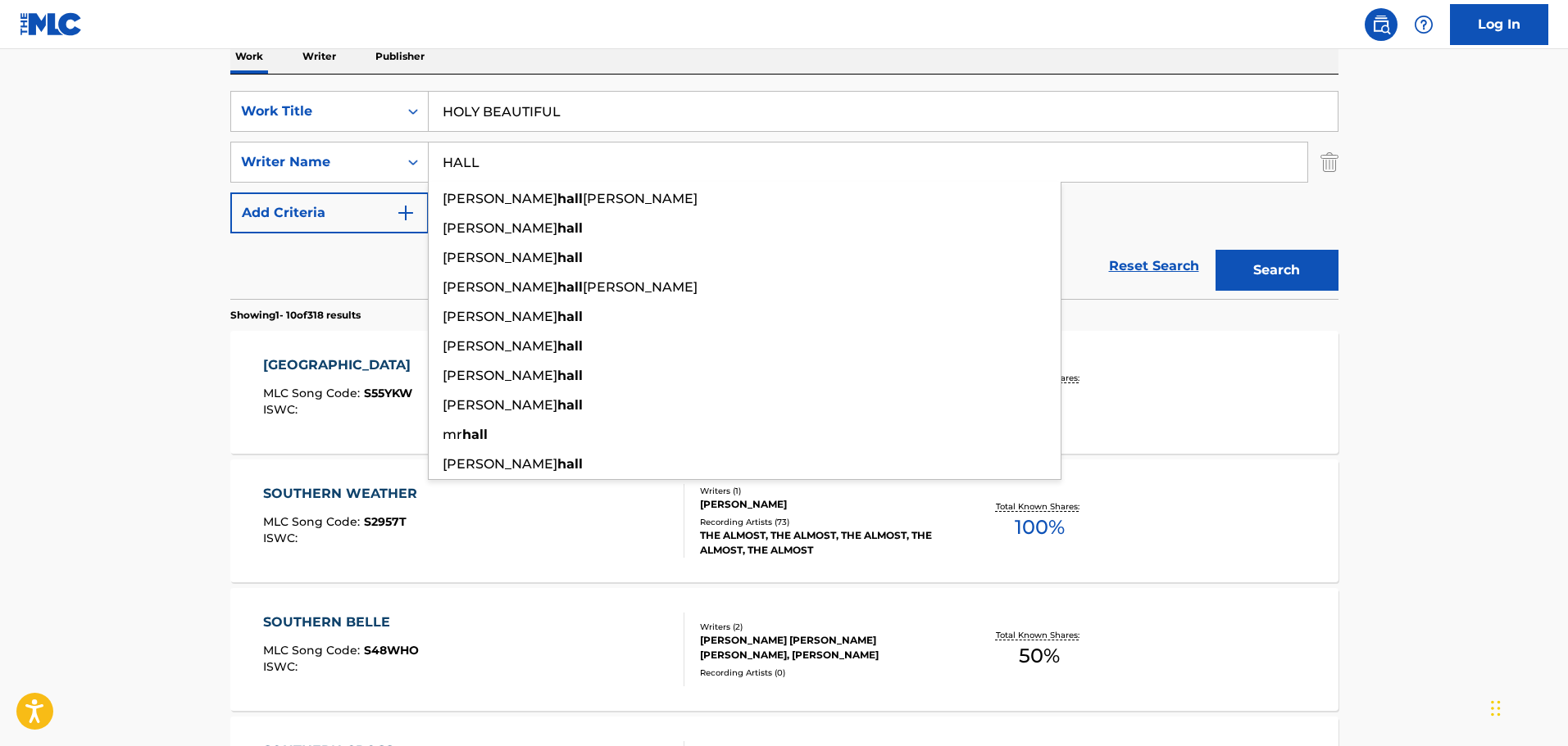
type input "HALL"
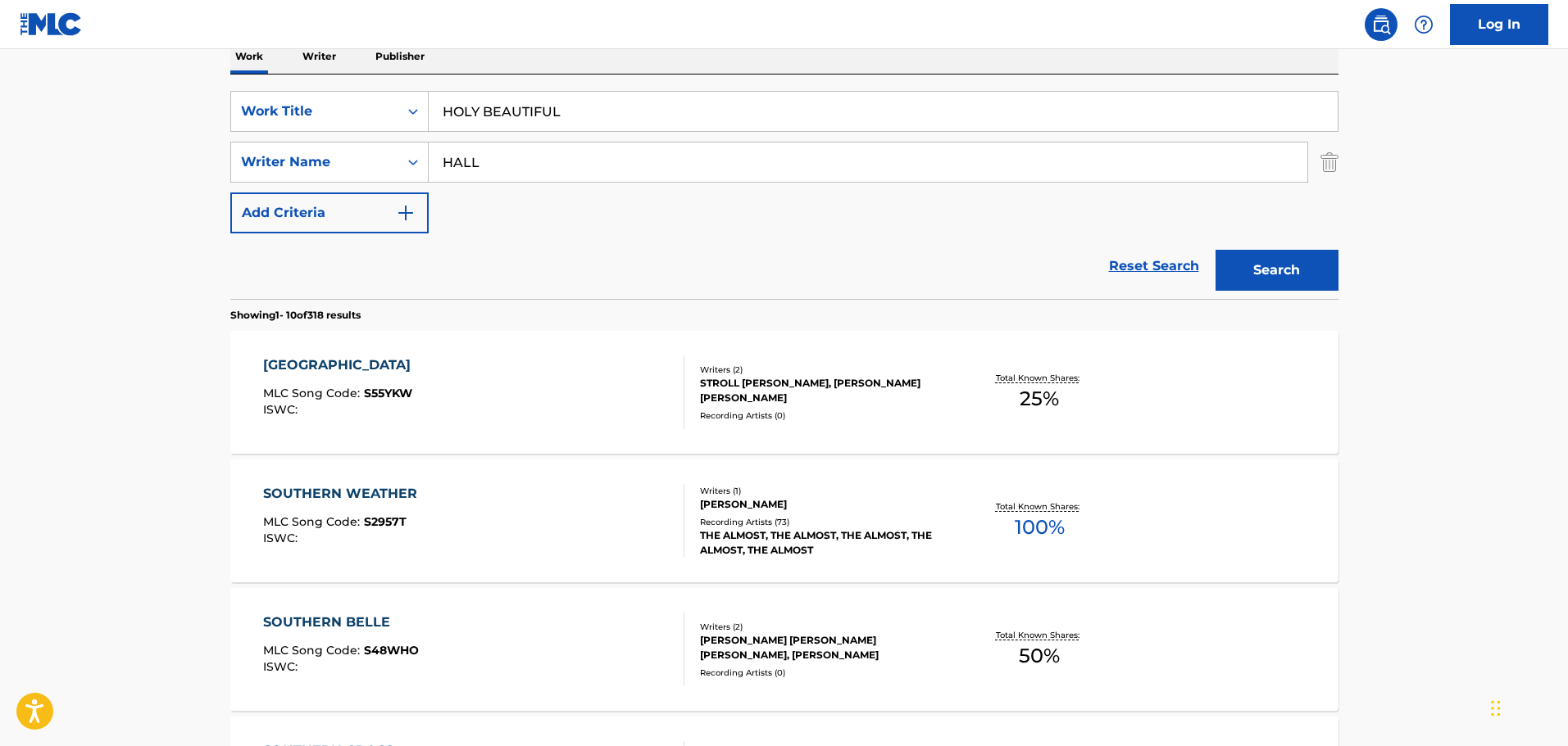
click at [716, 56] on div "Work Writer Publisher" at bounding box center [784, 56] width 1108 height 35
click at [1215, 257] on button "Search" at bounding box center [1277, 270] width 123 height 41
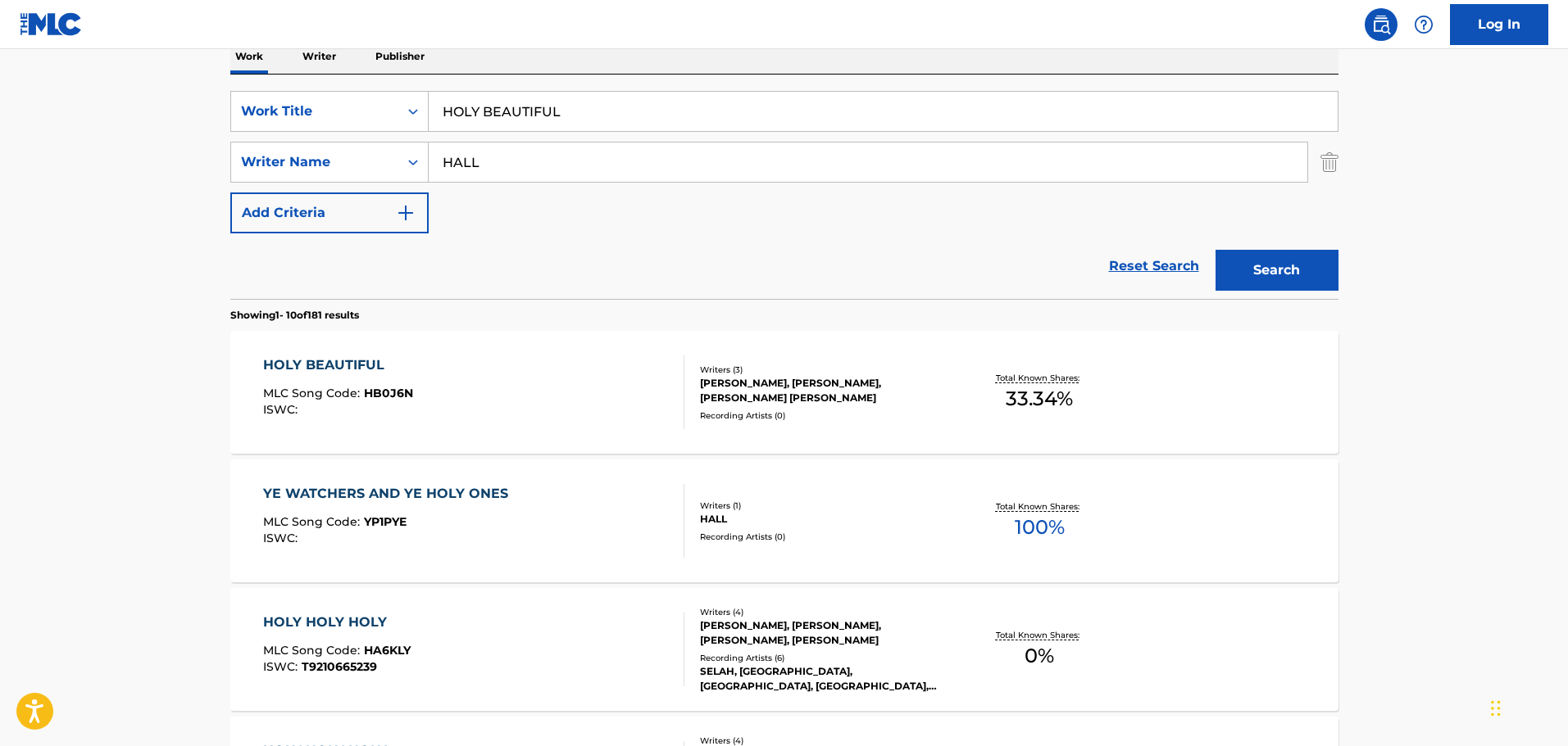
click at [689, 277] on div "Reset Search Search" at bounding box center [784, 266] width 1108 height 66
click at [676, 269] on div "Reset Search Search" at bounding box center [784, 266] width 1108 height 66
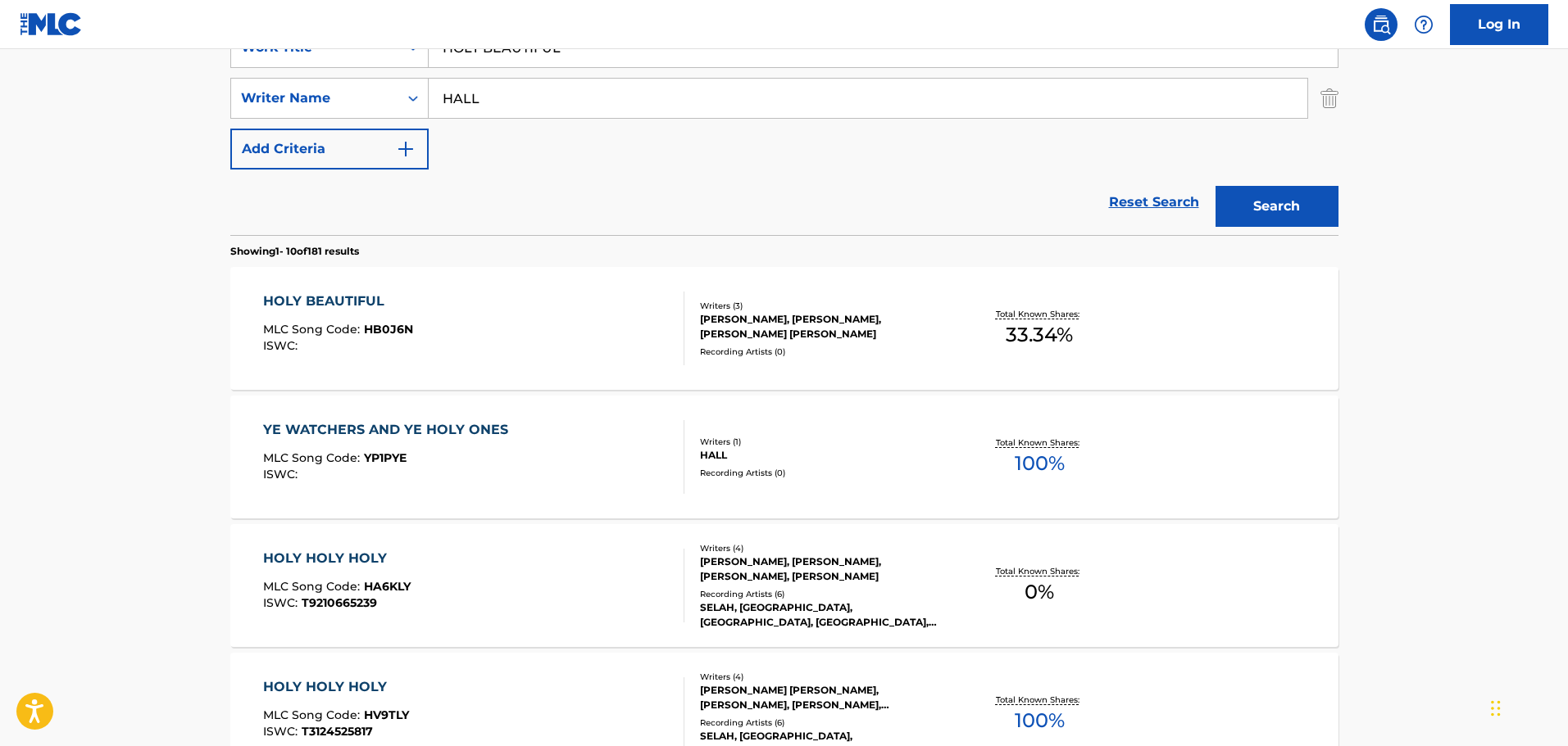
scroll to position [355, 0]
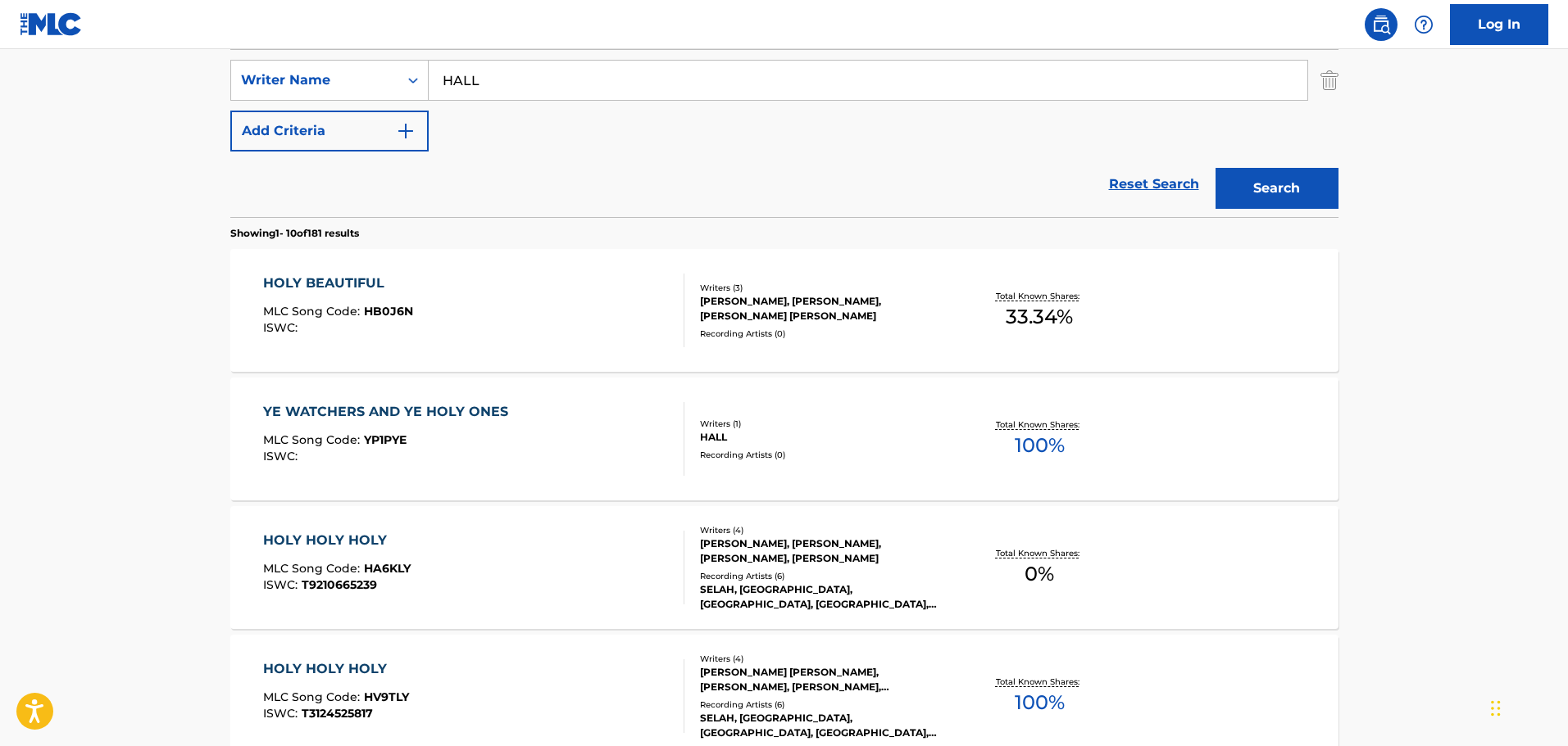
click at [533, 314] on div "HOLY BEAUTIFUL MLC Song Code : HB0J6N ISWC :" at bounding box center [473, 311] width 421 height 74
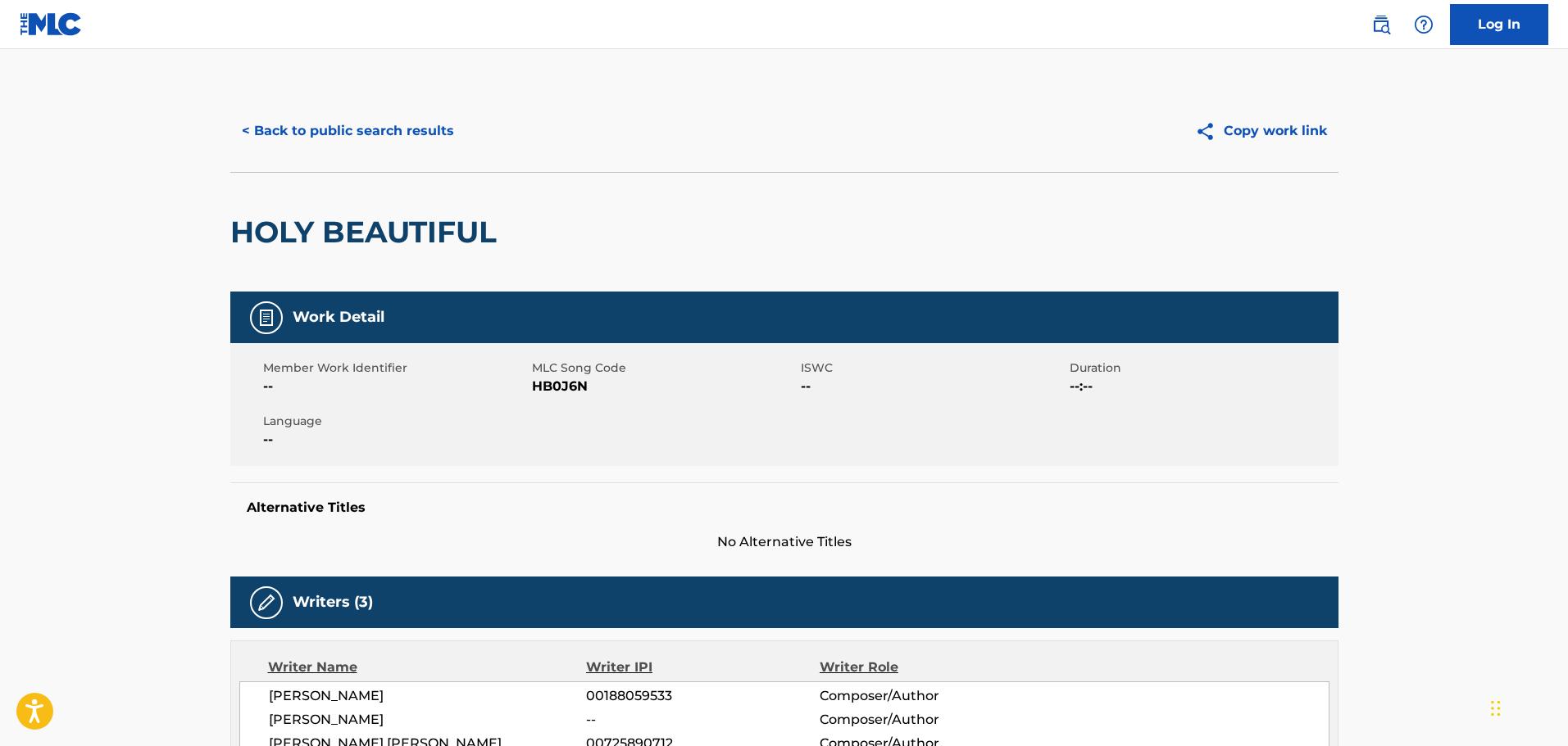
click at [407, 128] on button "< Back to public search results" at bounding box center [347, 131] width 235 height 41
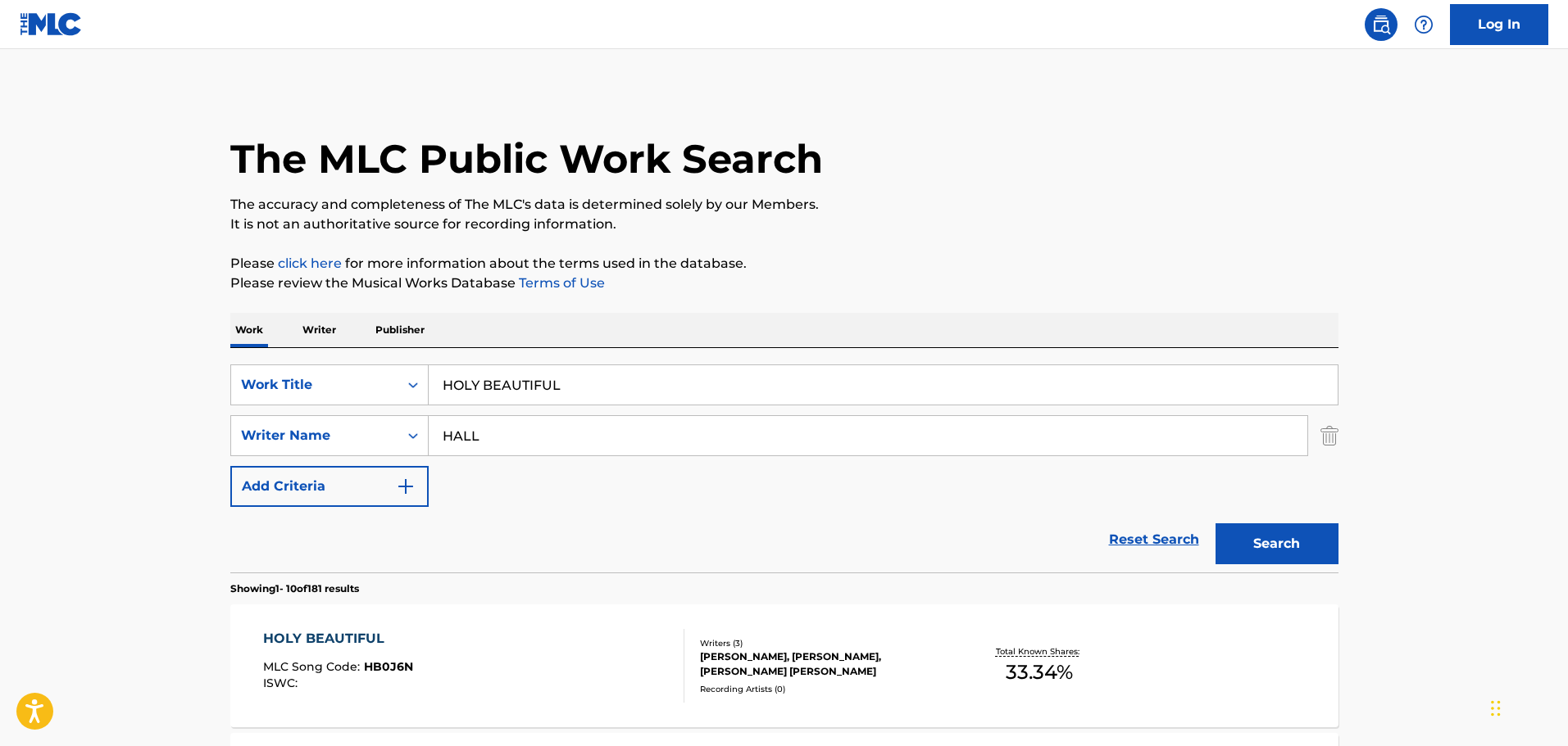
scroll to position [355, 0]
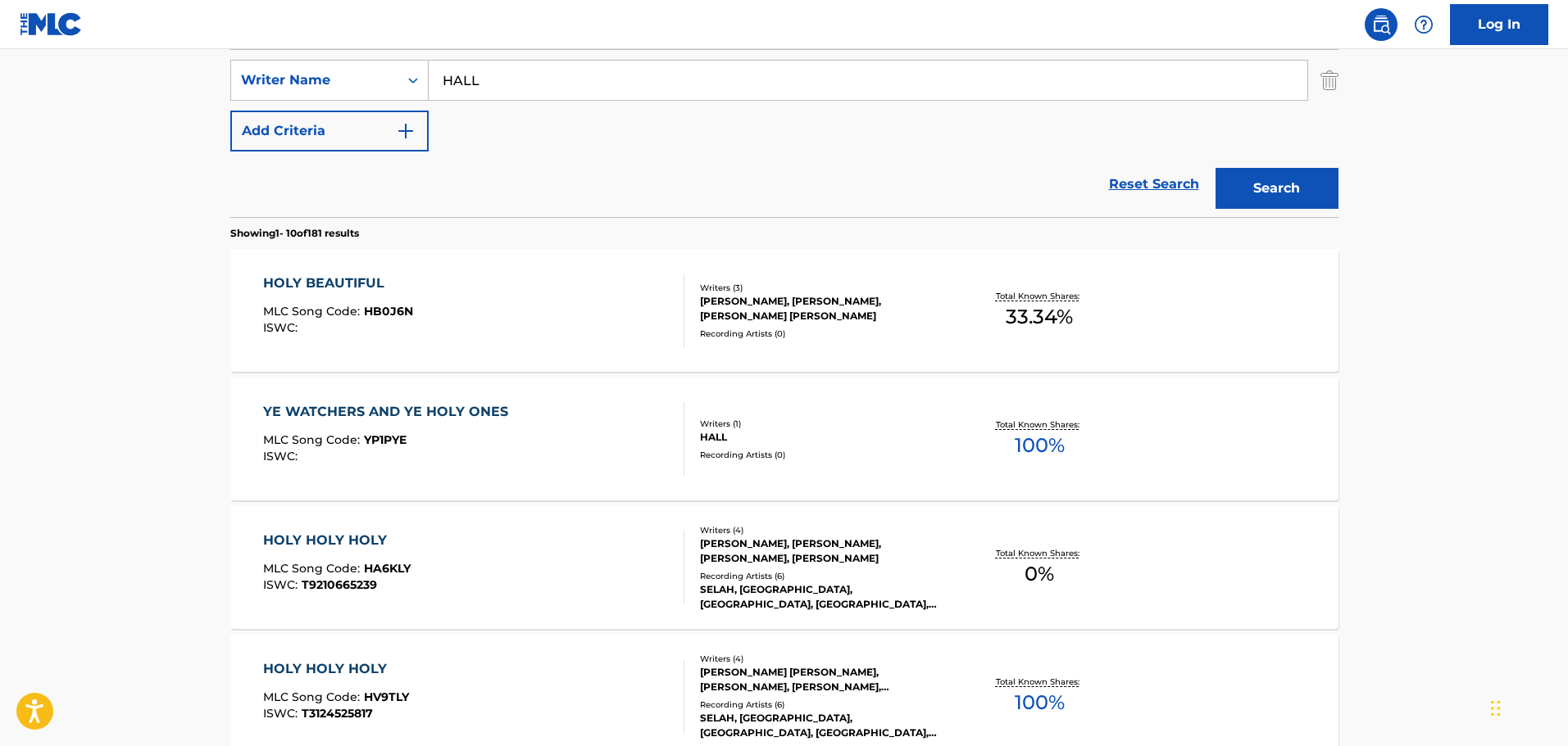
click at [509, 155] on div "Reset Search Search" at bounding box center [784, 184] width 1108 height 66
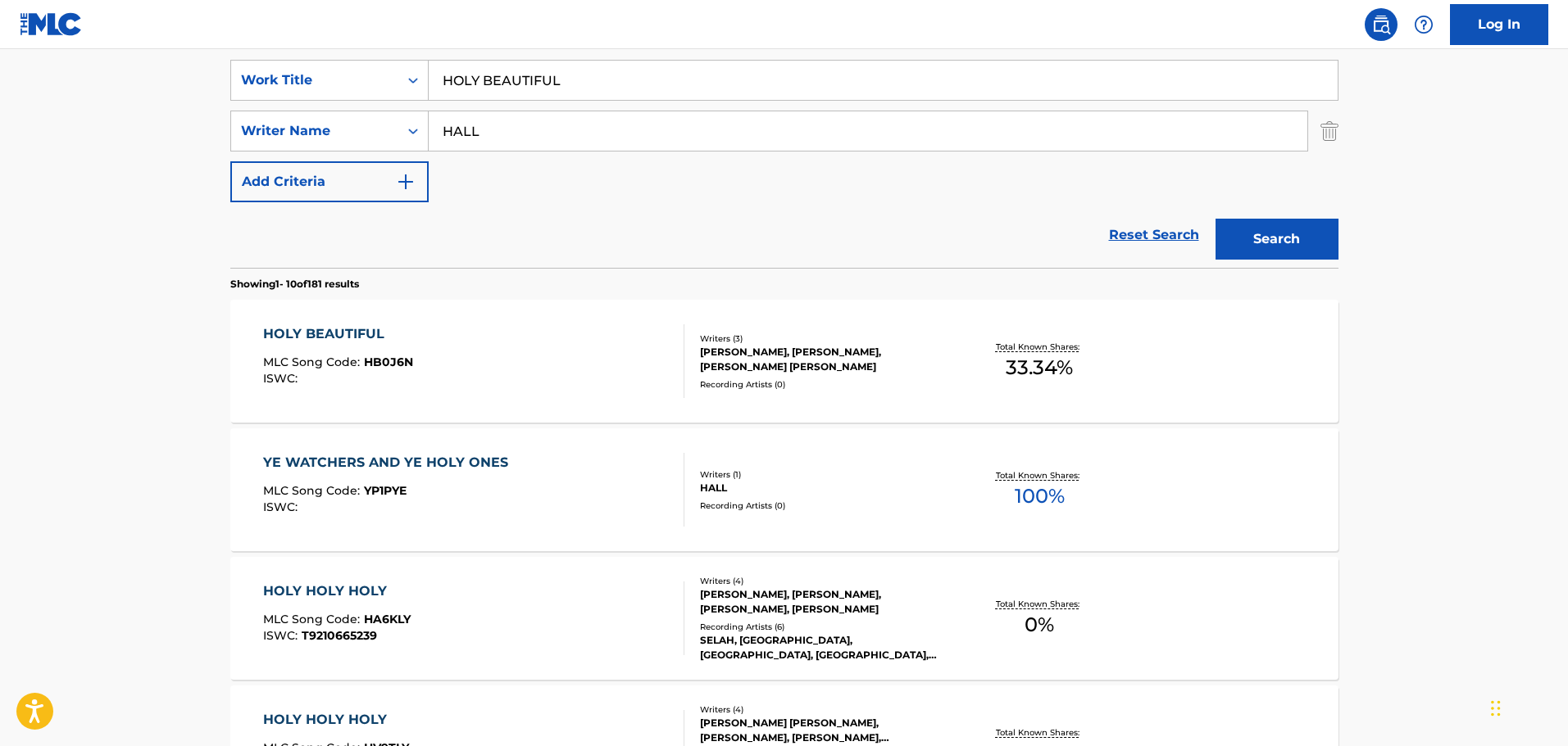
scroll to position [192, 0]
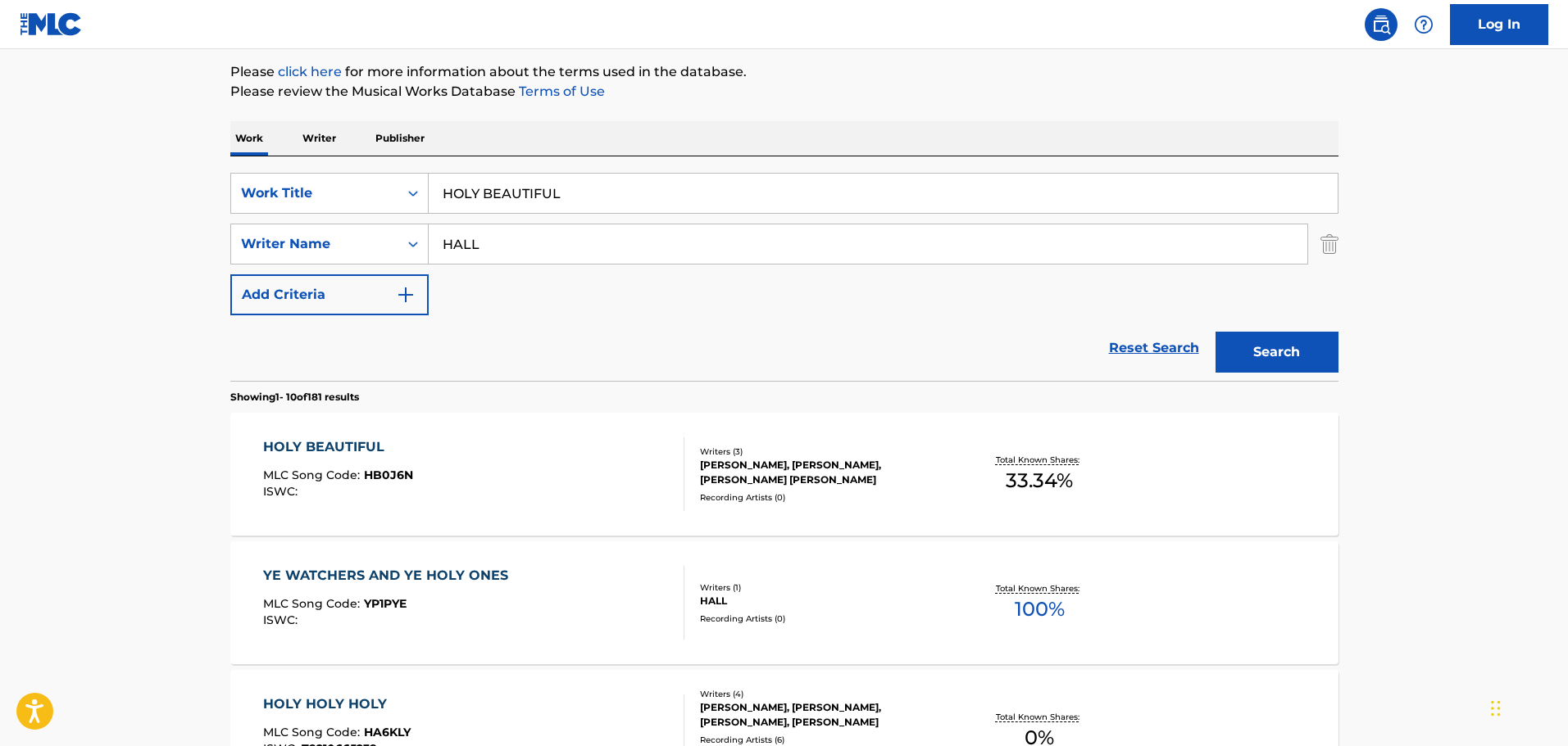
drag, startPoint x: 618, startPoint y: 212, endPoint x: 430, endPoint y: 195, distance: 188.8
click at [430, 195] on input "HOLY BEAUTIFUL" at bounding box center [883, 193] width 909 height 40
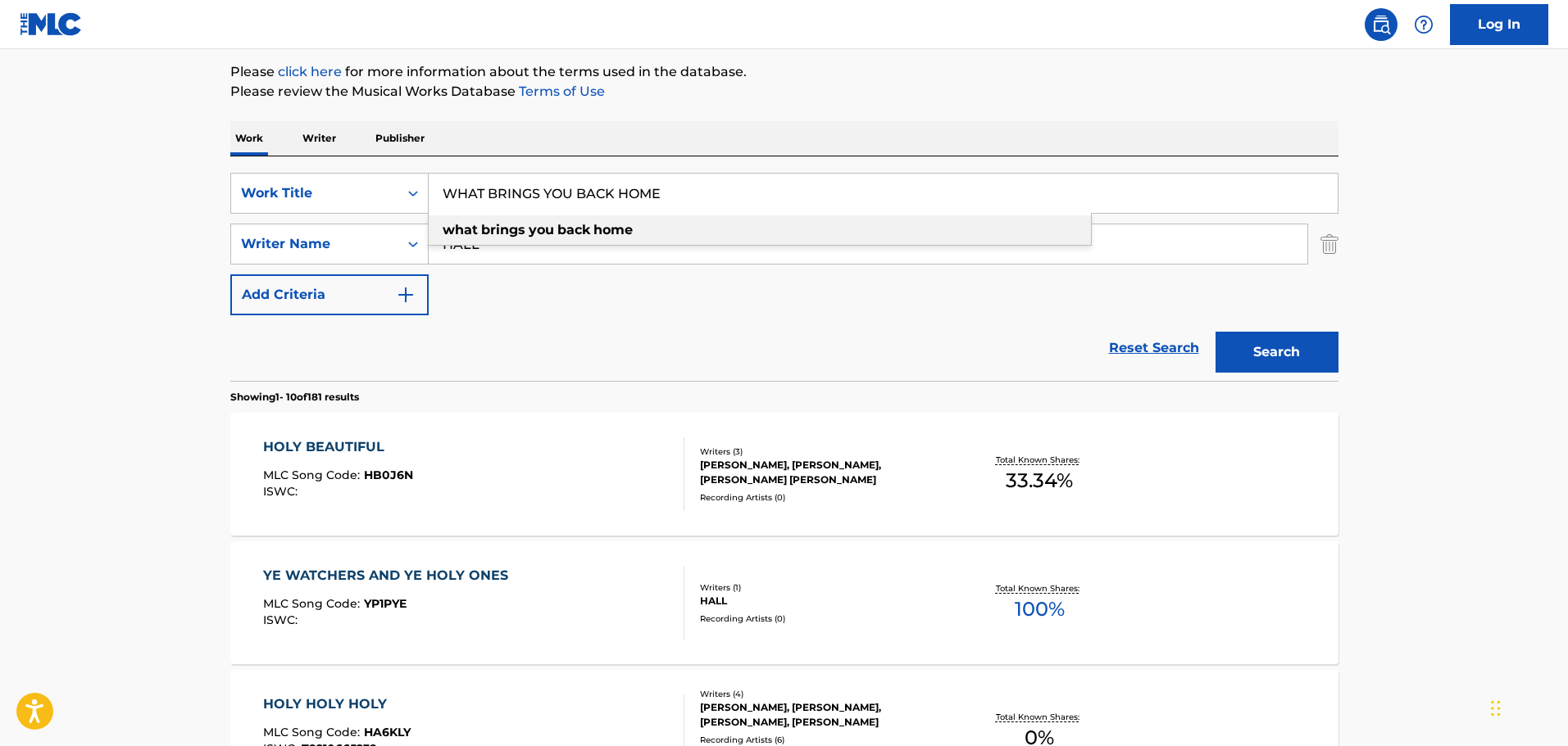
click at [492, 236] on strong "brings" at bounding box center [503, 230] width 45 height 15
type input "what brings you back home"
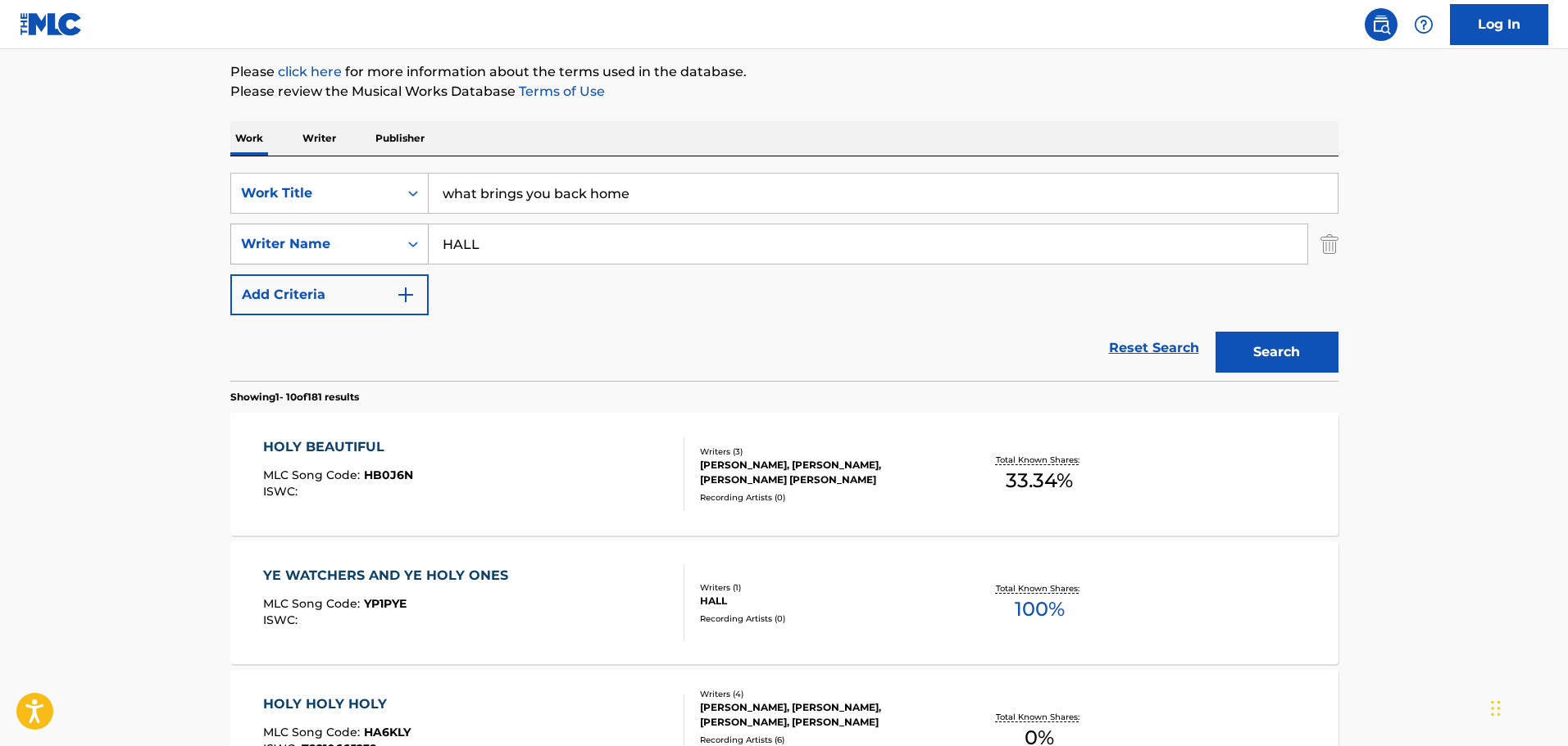
drag, startPoint x: 510, startPoint y: 257, endPoint x: 396, endPoint y: 243, distance: 114.9
click at [396, 243] on div "SearchWithCriteria787c25ea-85ce-47a9-ba51-0fb5822abaa0 Writer Name HALL" at bounding box center [784, 244] width 1108 height 41
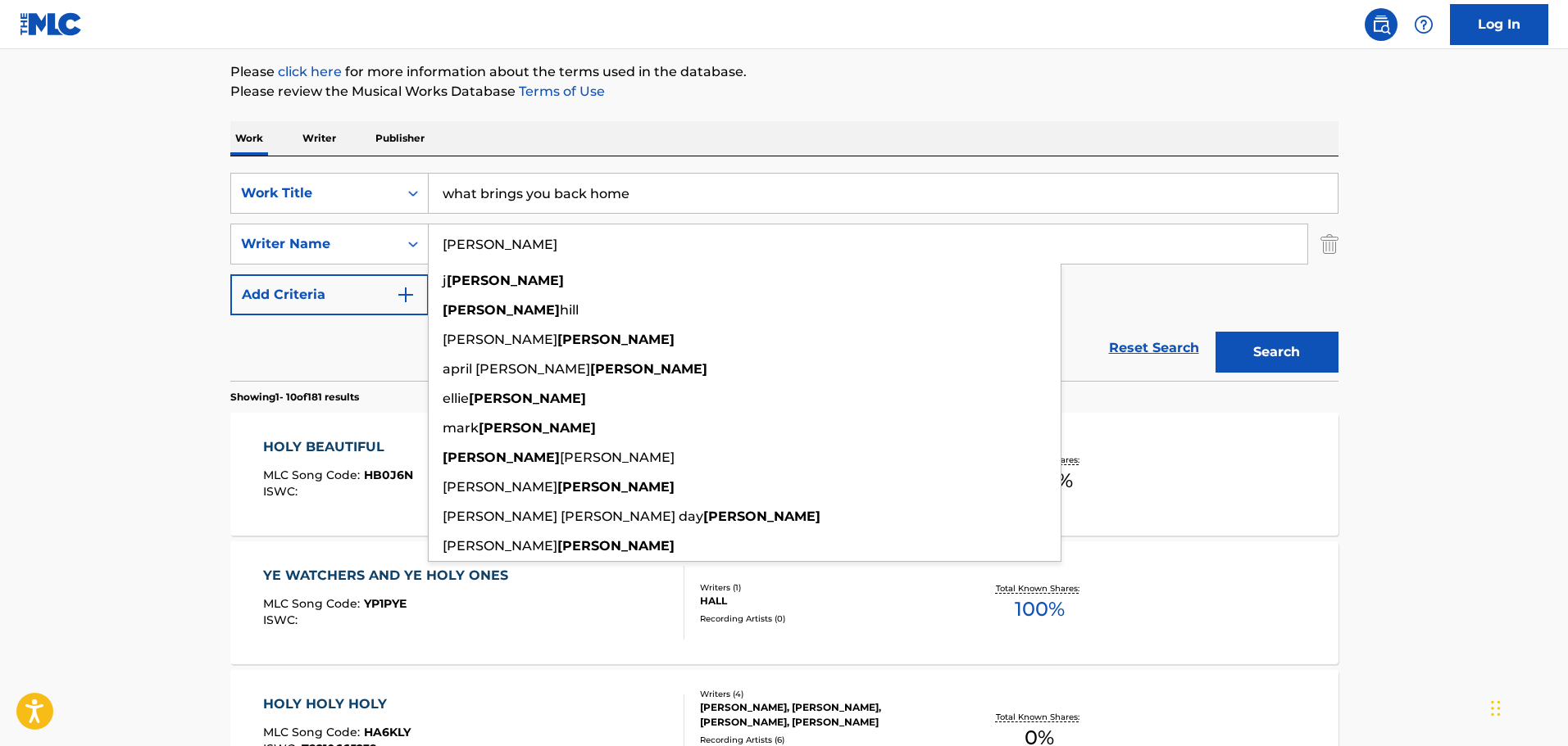
type input "LAWSON"
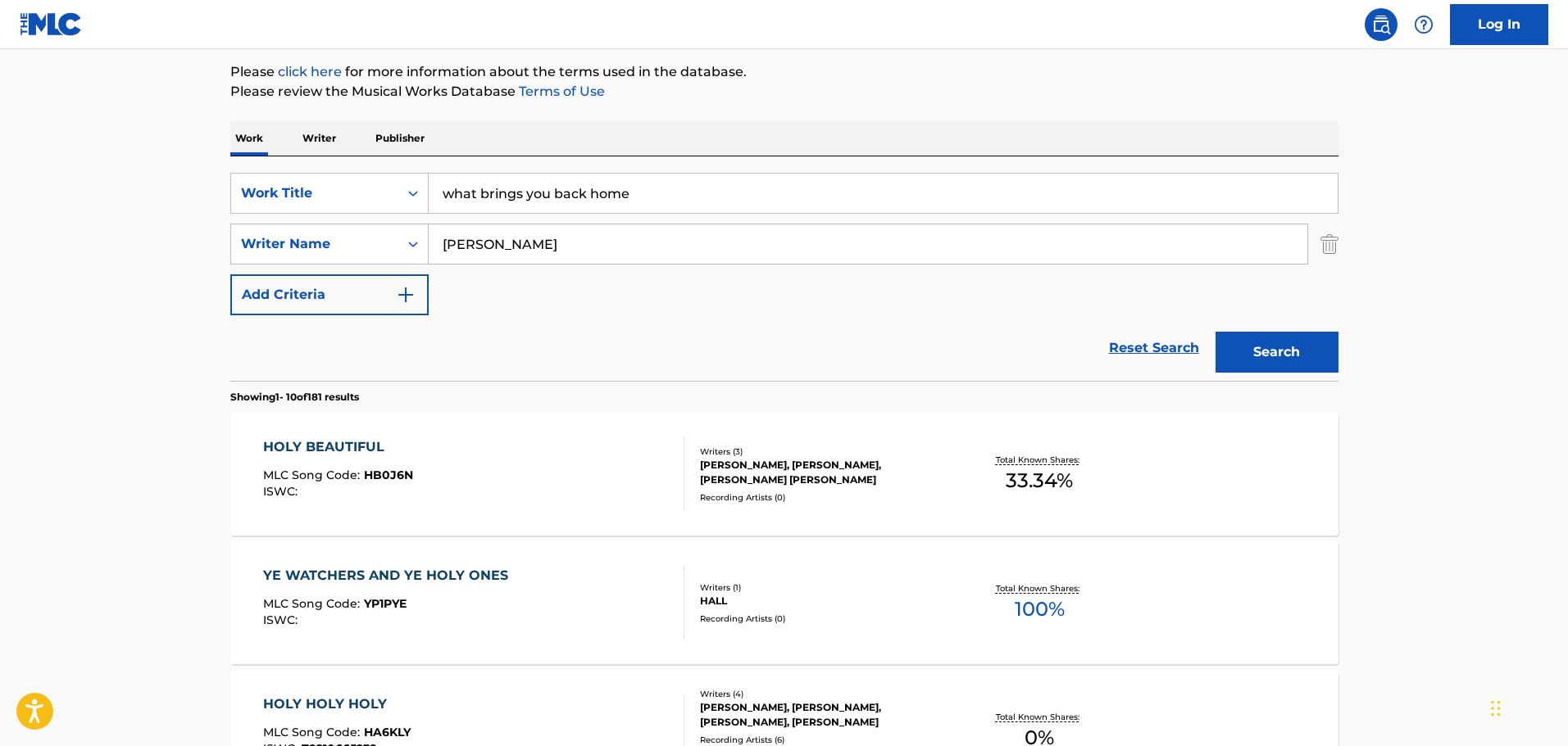
click at [706, 88] on p "Please review the Musical Works Database Terms of Use" at bounding box center [784, 91] width 1108 height 19
click at [1315, 360] on button "Search" at bounding box center [1277, 352] width 123 height 41
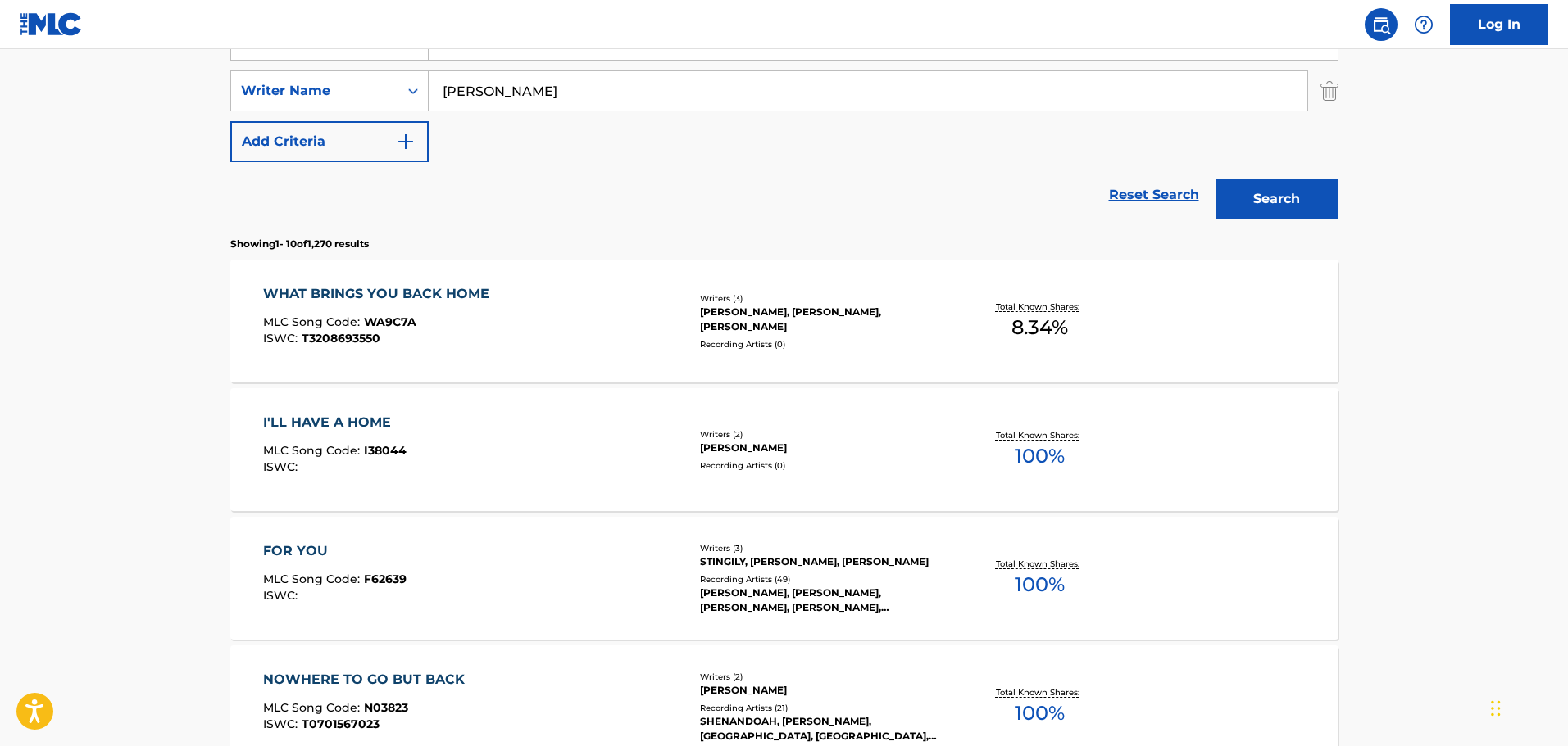
scroll to position [355, 0]
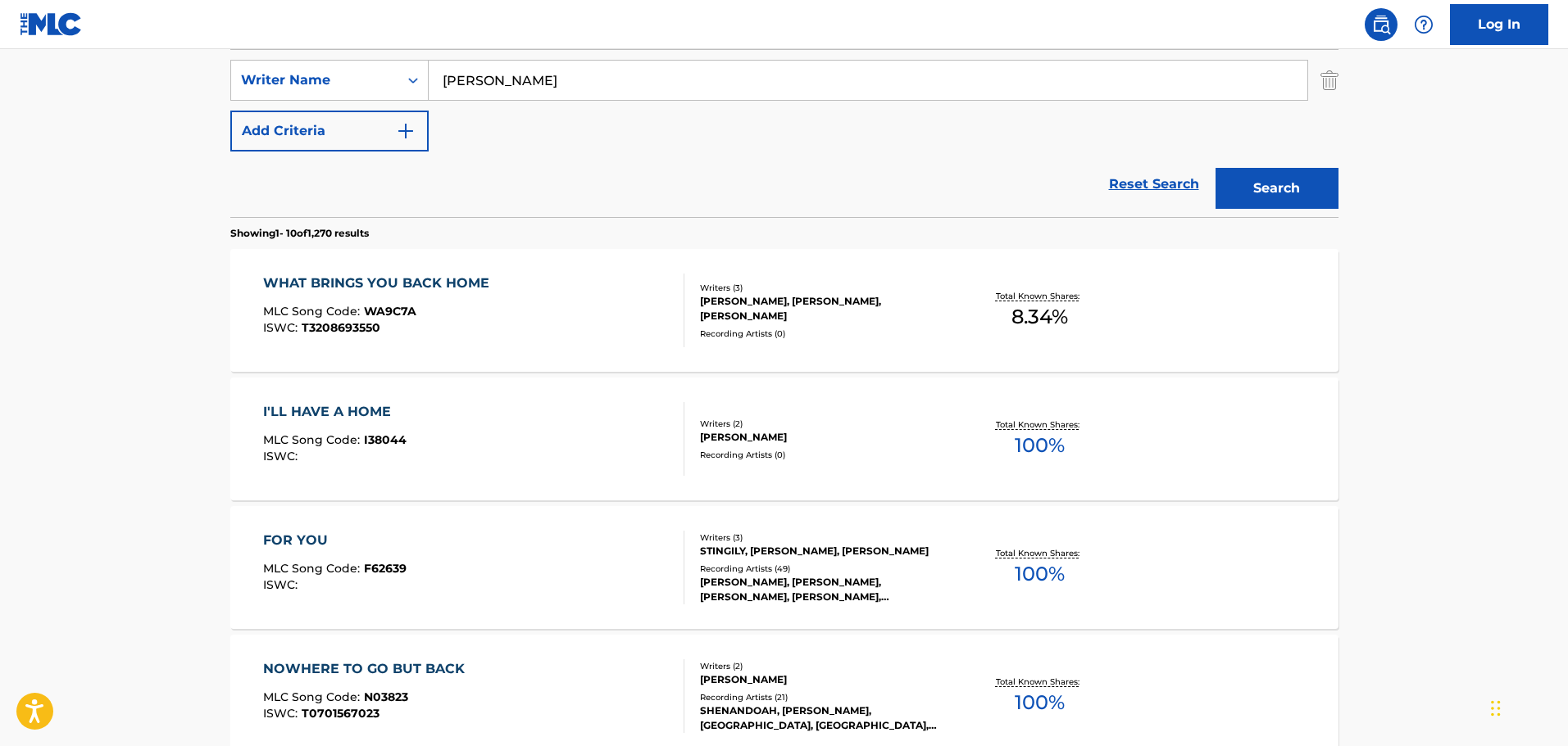
click at [626, 292] on div "WHAT BRINGS YOU BACK HOME MLC Song Code : WA9C7A ISWC : T3208693550" at bounding box center [473, 311] width 421 height 74
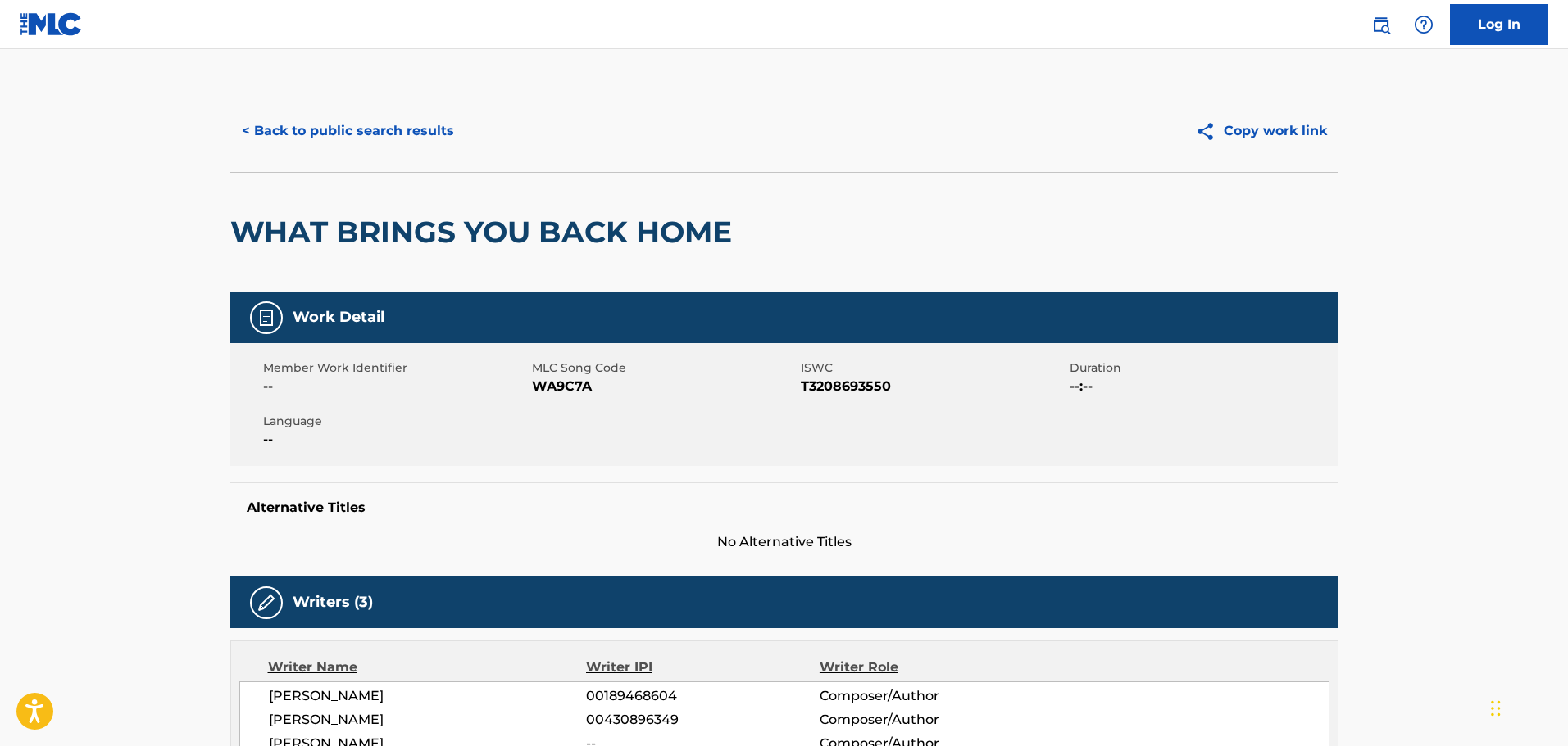
click at [381, 126] on button "< Back to public search results" at bounding box center [347, 131] width 235 height 41
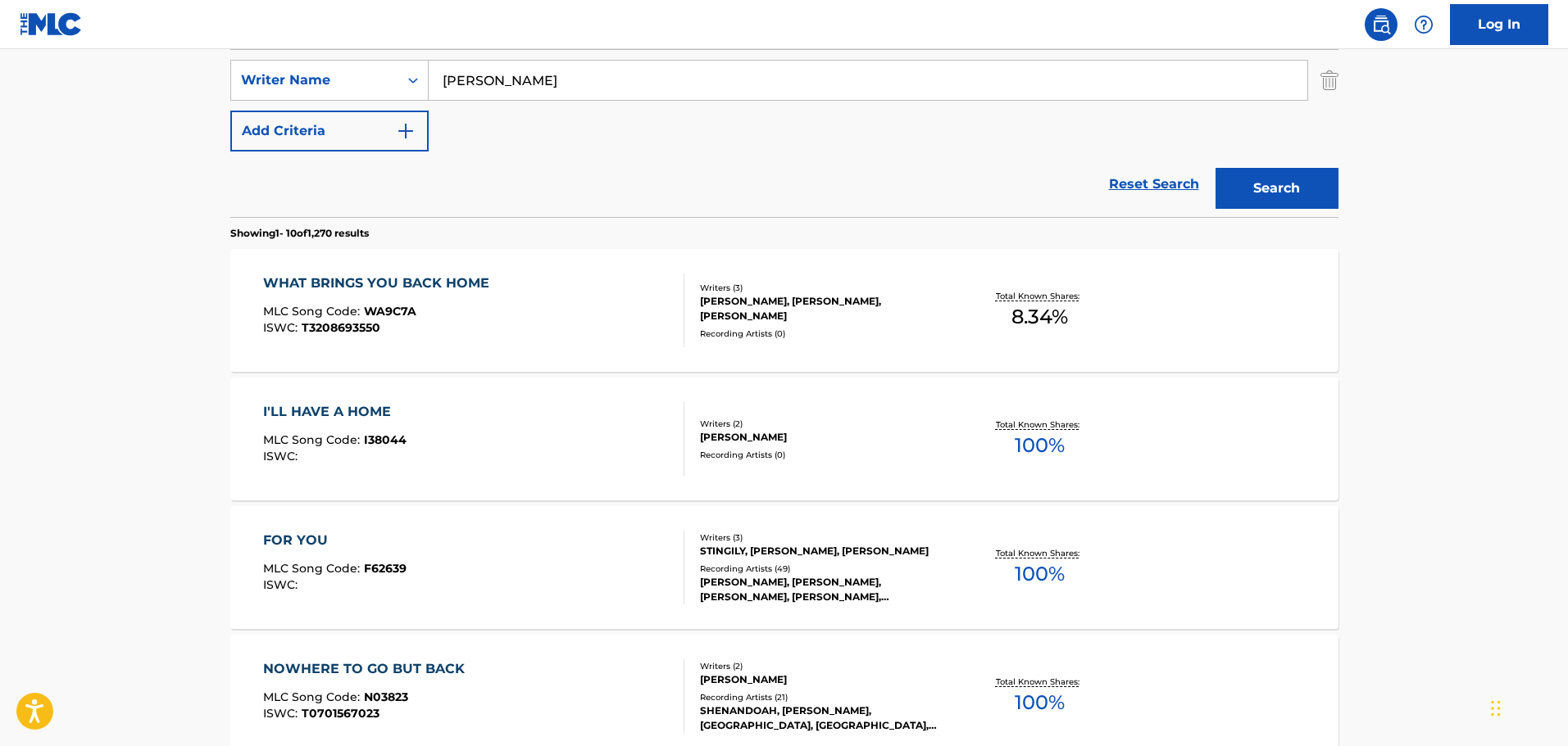
click at [563, 131] on div "SearchWithCriteriafdce9ad8-eb79-449d-8785-a9e2ddeb6116 Work Title what brings y…" at bounding box center [784, 80] width 1108 height 142
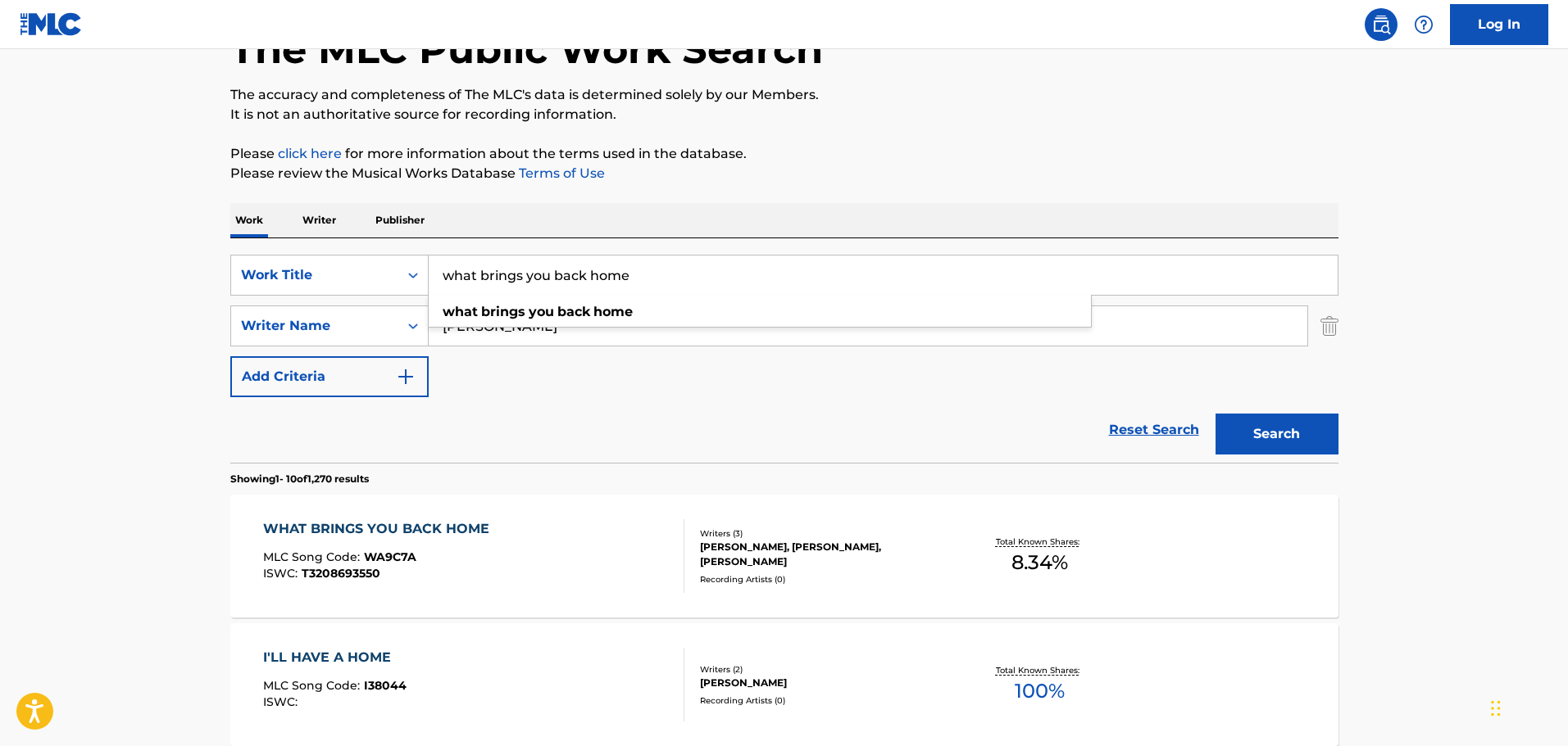
drag, startPoint x: 663, startPoint y: 288, endPoint x: 445, endPoint y: 285, distance: 218.0
click at [445, 285] on input "what brings you back home" at bounding box center [883, 275] width 909 height 40
click at [603, 215] on div "Work Writer Publisher" at bounding box center [784, 220] width 1108 height 35
click at [682, 217] on div "Work Writer Publisher" at bounding box center [784, 220] width 1108 height 35
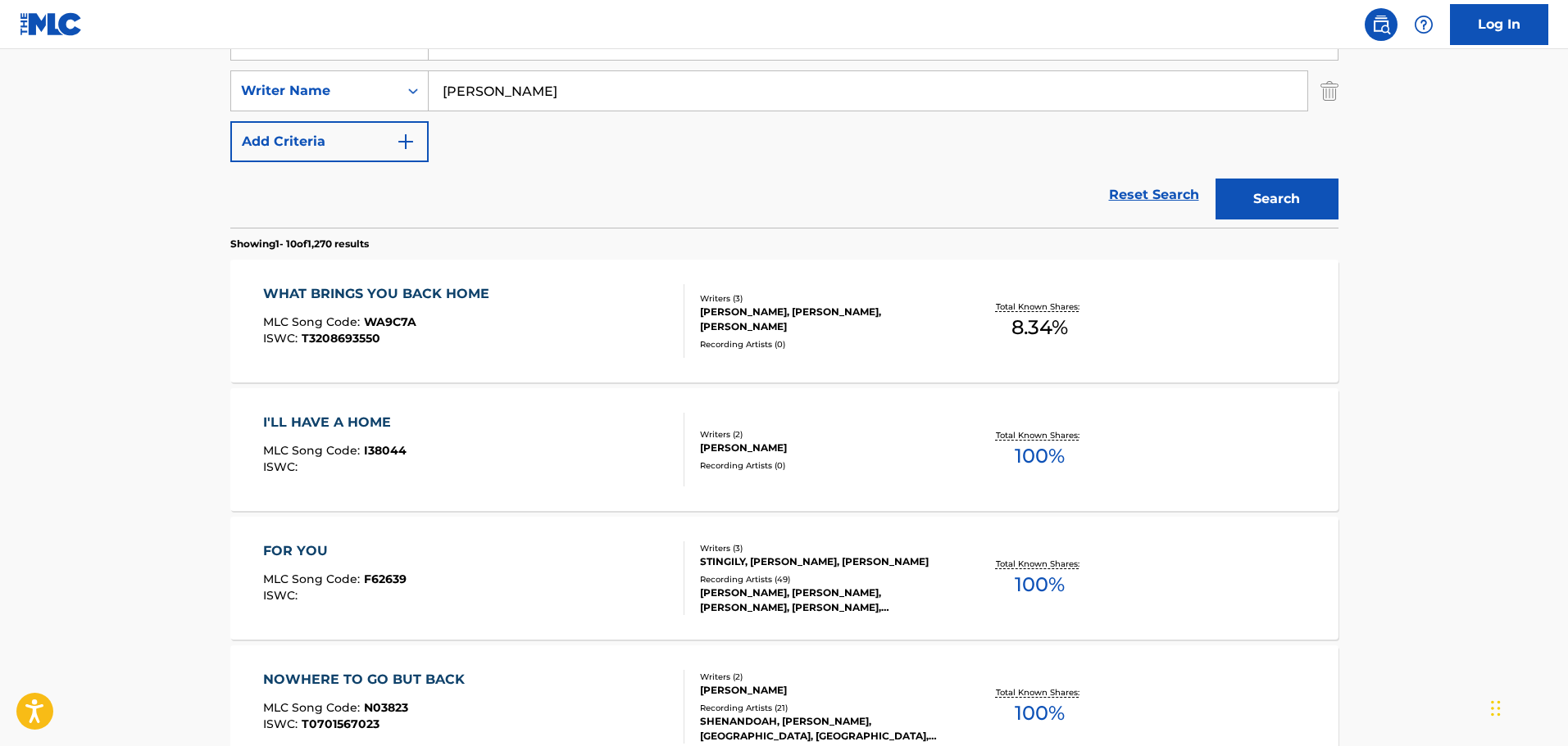
scroll to position [355, 0]
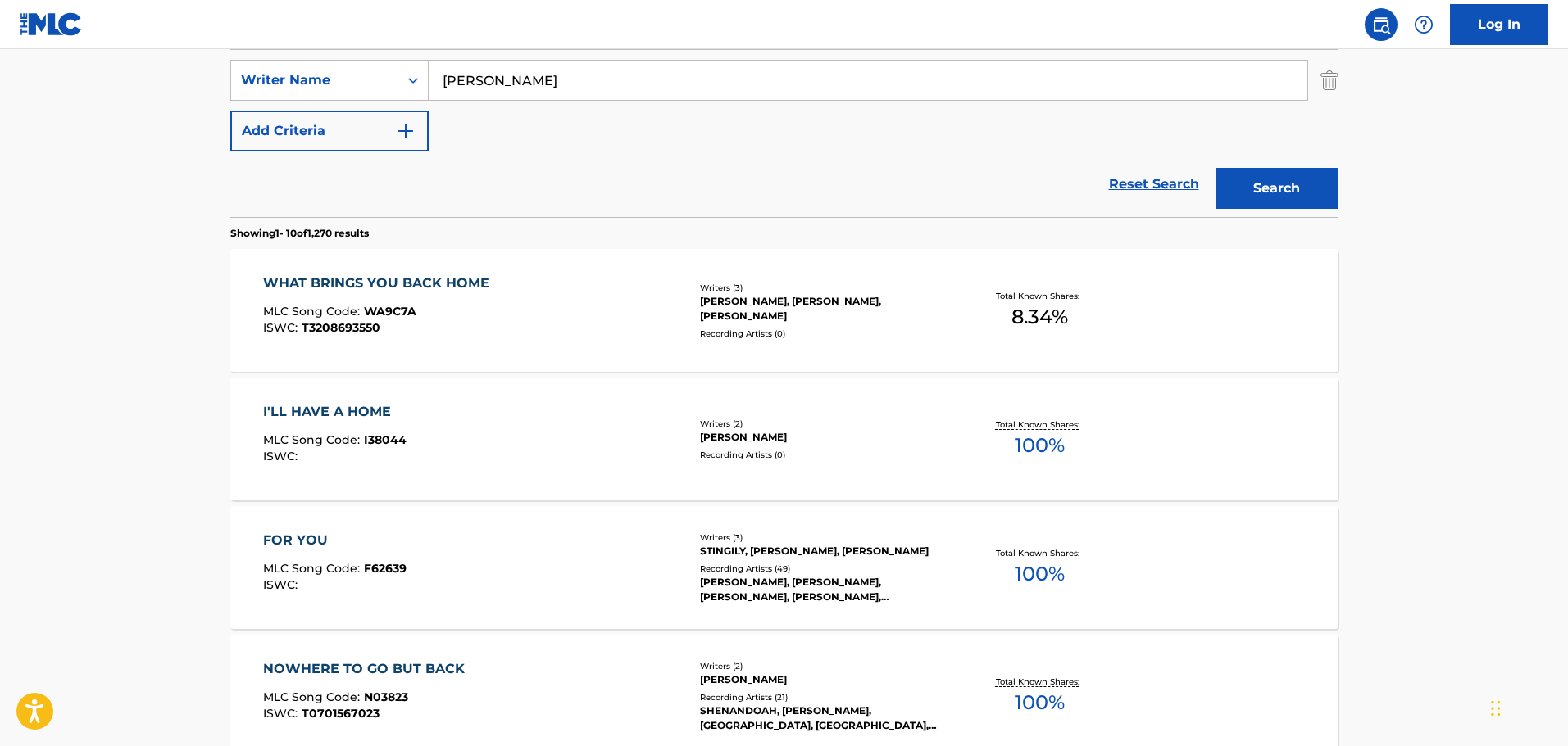
click at [595, 310] on div "WHAT BRINGS YOU BACK HOME MLC Song Code : WA9C7A ISWC : T3208693550" at bounding box center [473, 311] width 421 height 74
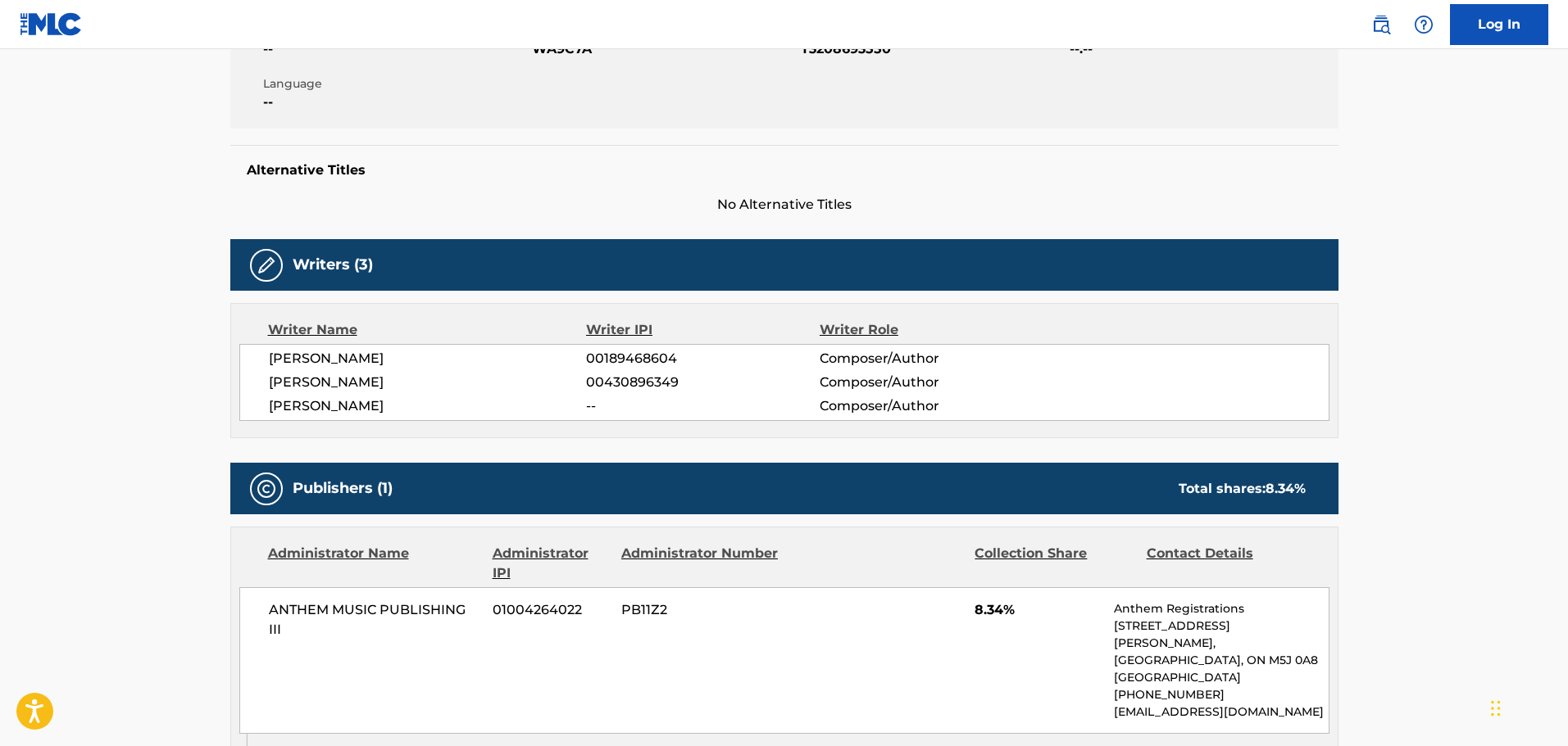
scroll to position [10, 0]
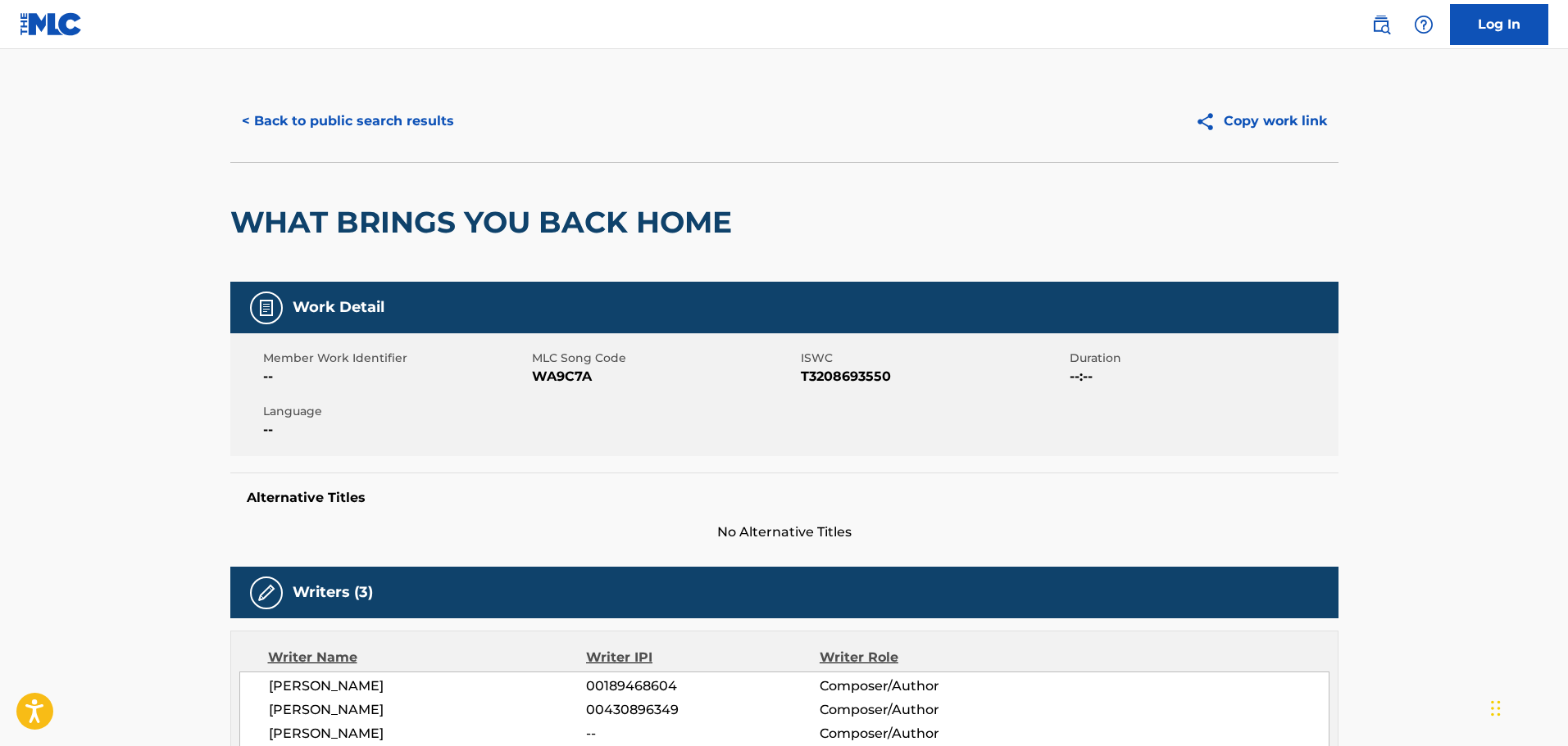
click at [292, 271] on div "WHAT BRINGS YOU BACK HOME" at bounding box center [484, 222] width 509 height 119
click at [355, 124] on button "< Back to public search results" at bounding box center [347, 121] width 235 height 41
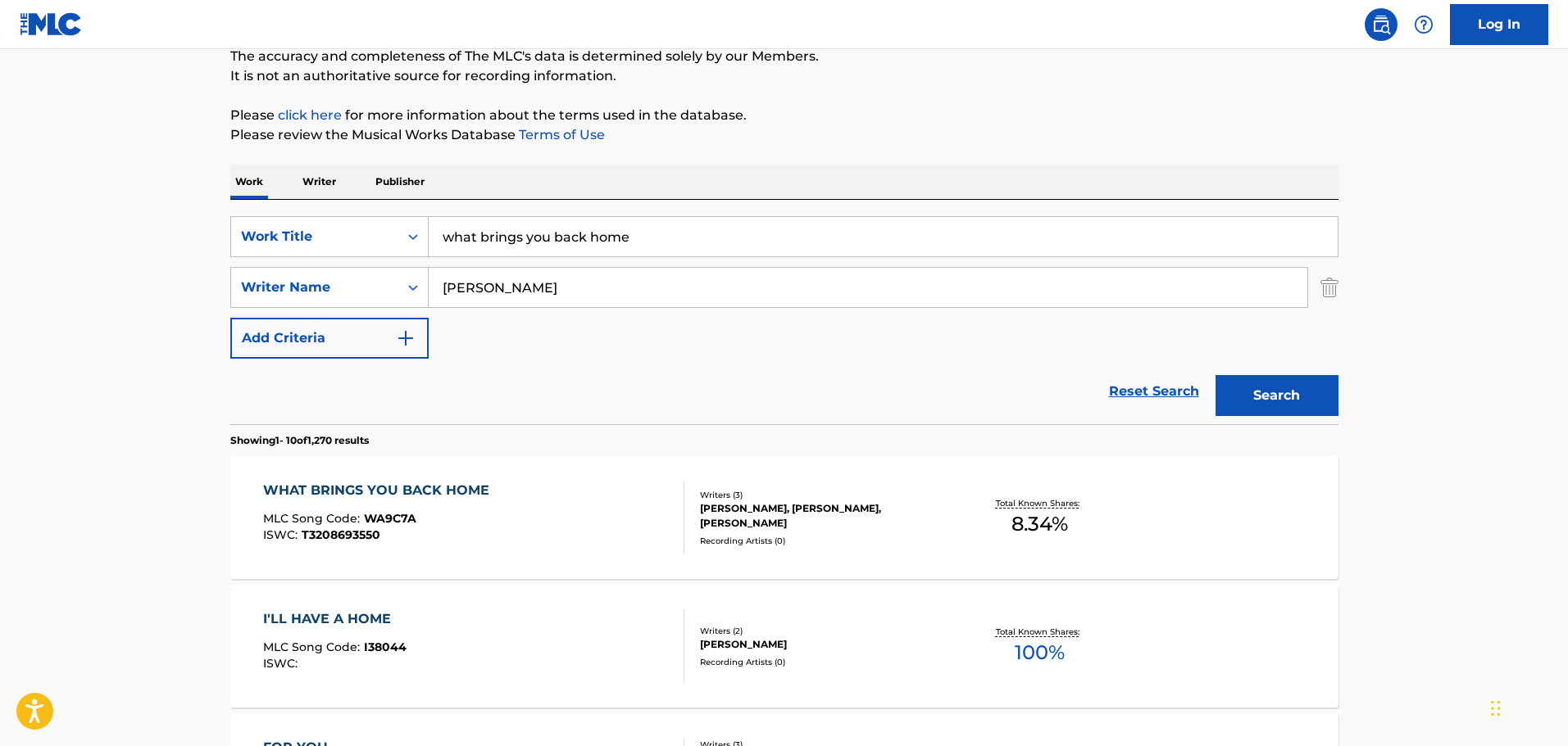
scroll to position [28, 0]
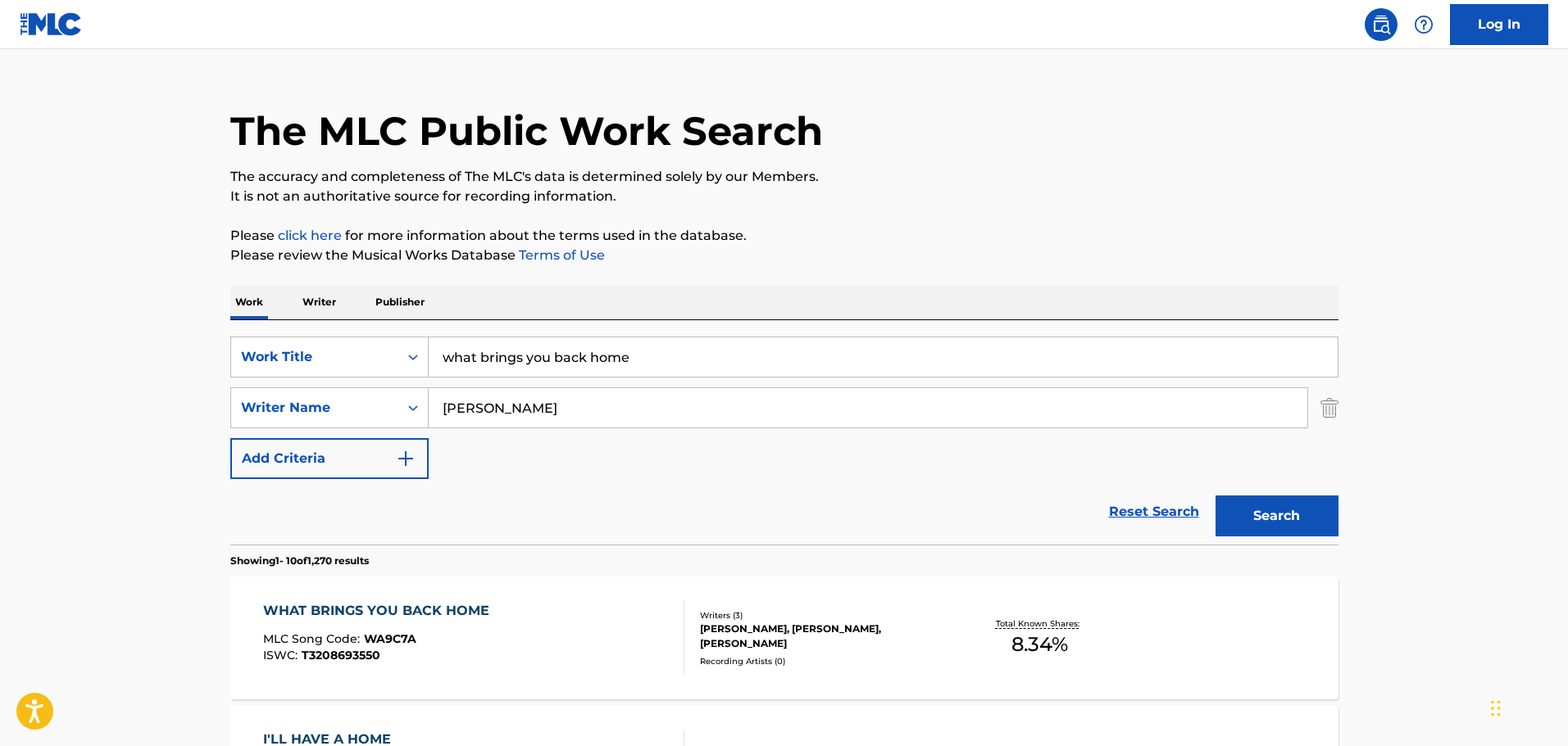
drag, startPoint x: 730, startPoint y: 358, endPoint x: 296, endPoint y: 330, distance: 434.9
click at [296, 330] on div "SearchWithCriteriafdce9ad8-eb79-449d-8785-a9e2ddeb6116 Work Title what brings y…" at bounding box center [784, 432] width 1108 height 225
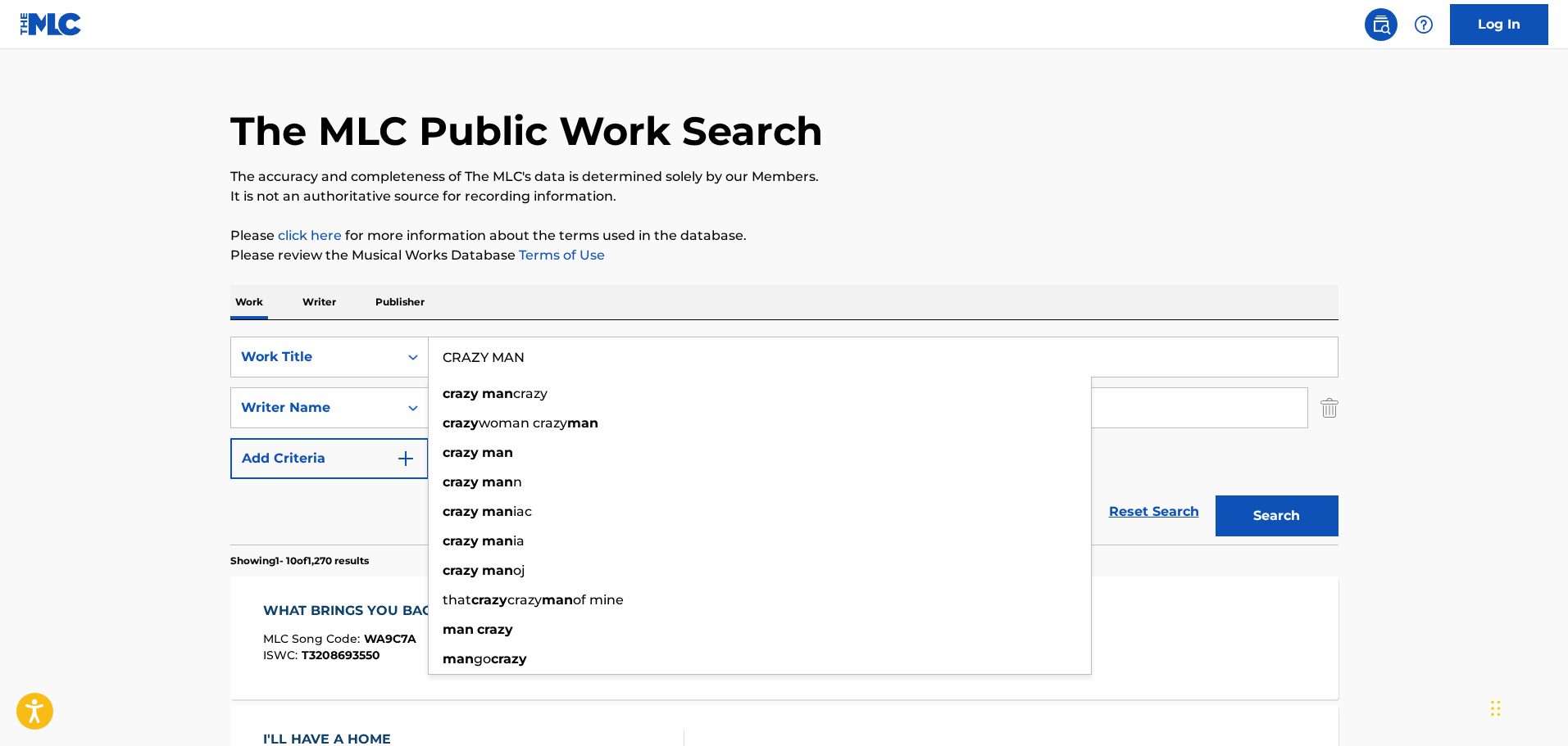
type input "CRAZY MAN"
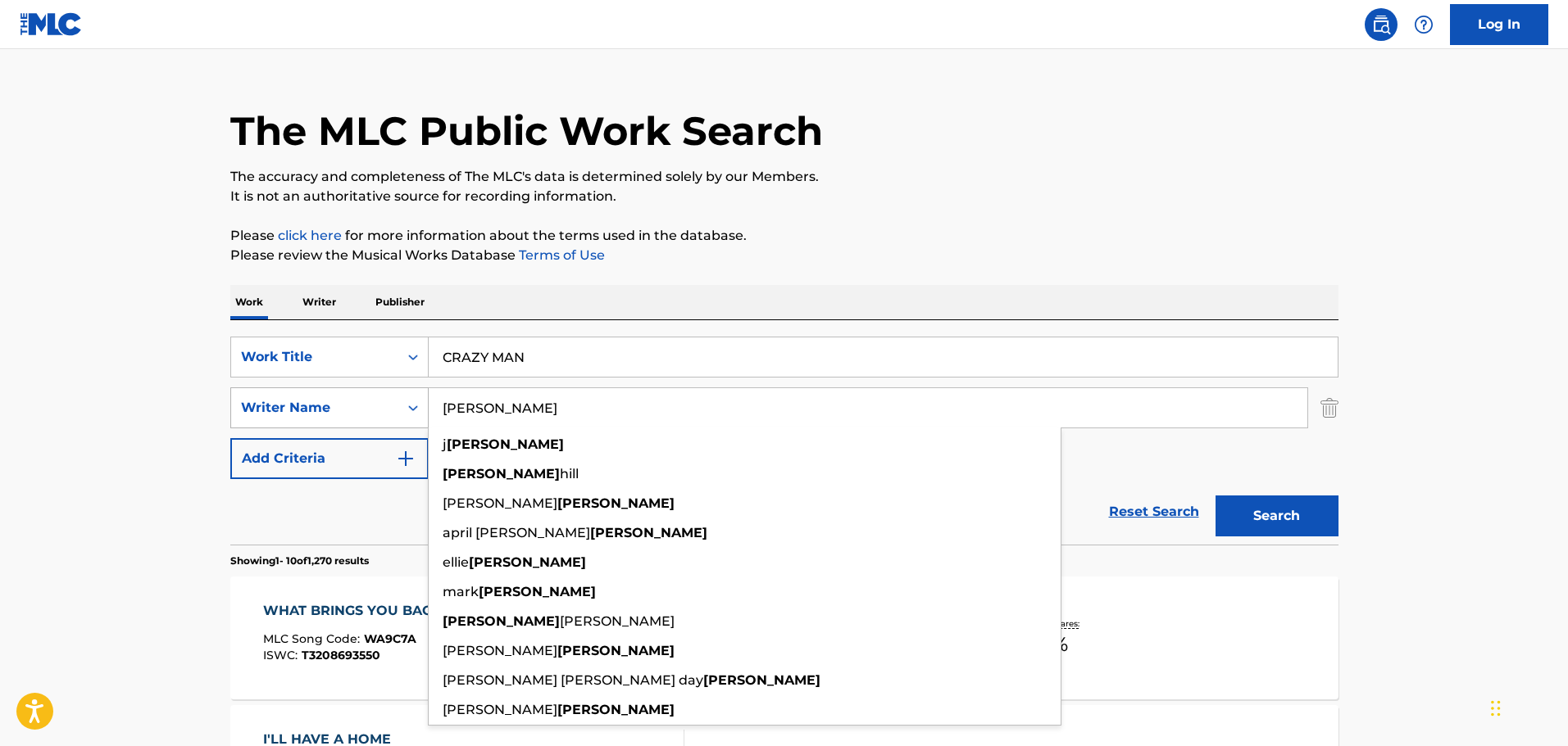
drag, startPoint x: 508, startPoint y: 420, endPoint x: 380, endPoint y: 410, distance: 128.4
click at [380, 410] on div "SearchWithCriteria787c25ea-85ce-47a9-ba51-0fb5822abaa0 Writer Name LAWSON j law…" at bounding box center [784, 408] width 1108 height 41
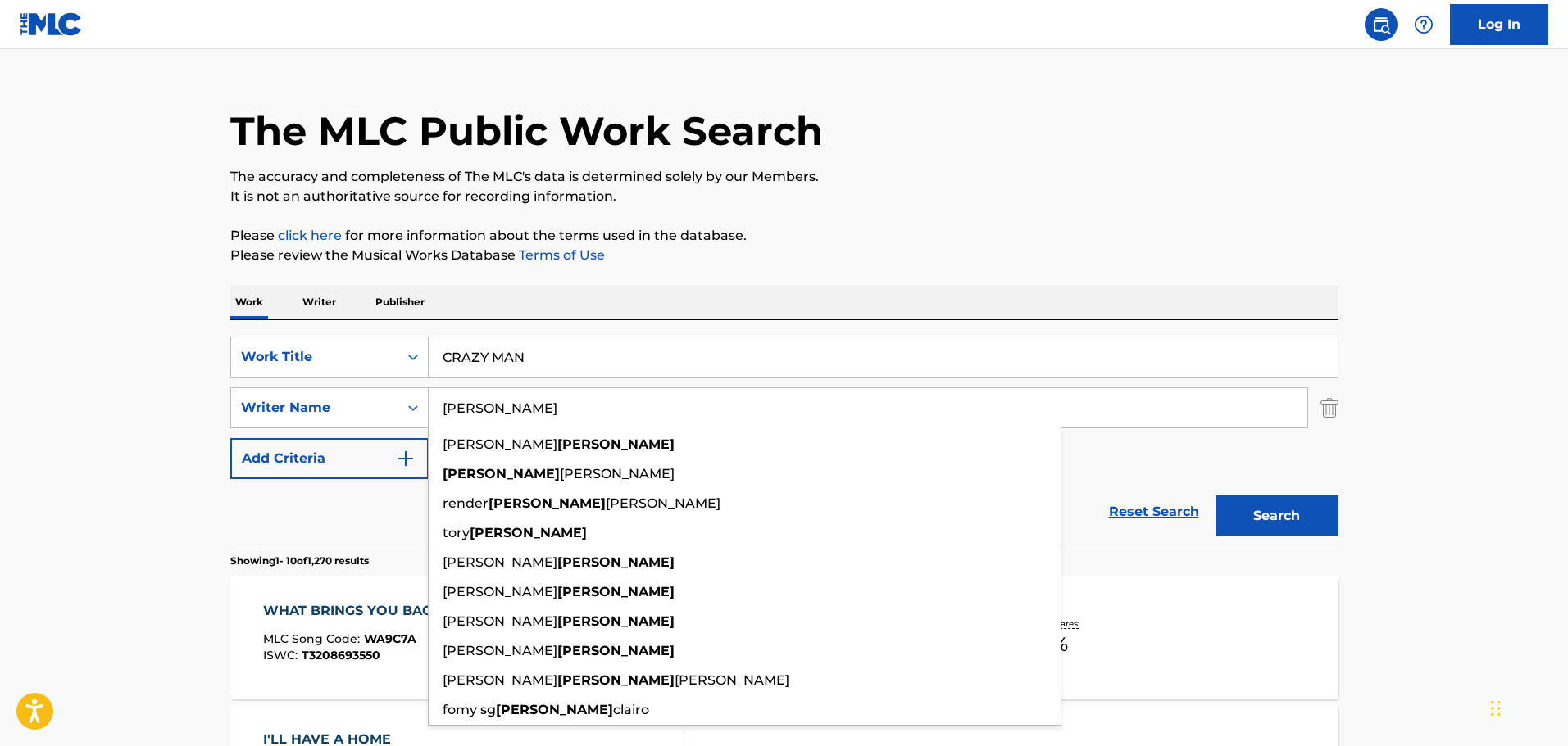
type input "LEWIS"
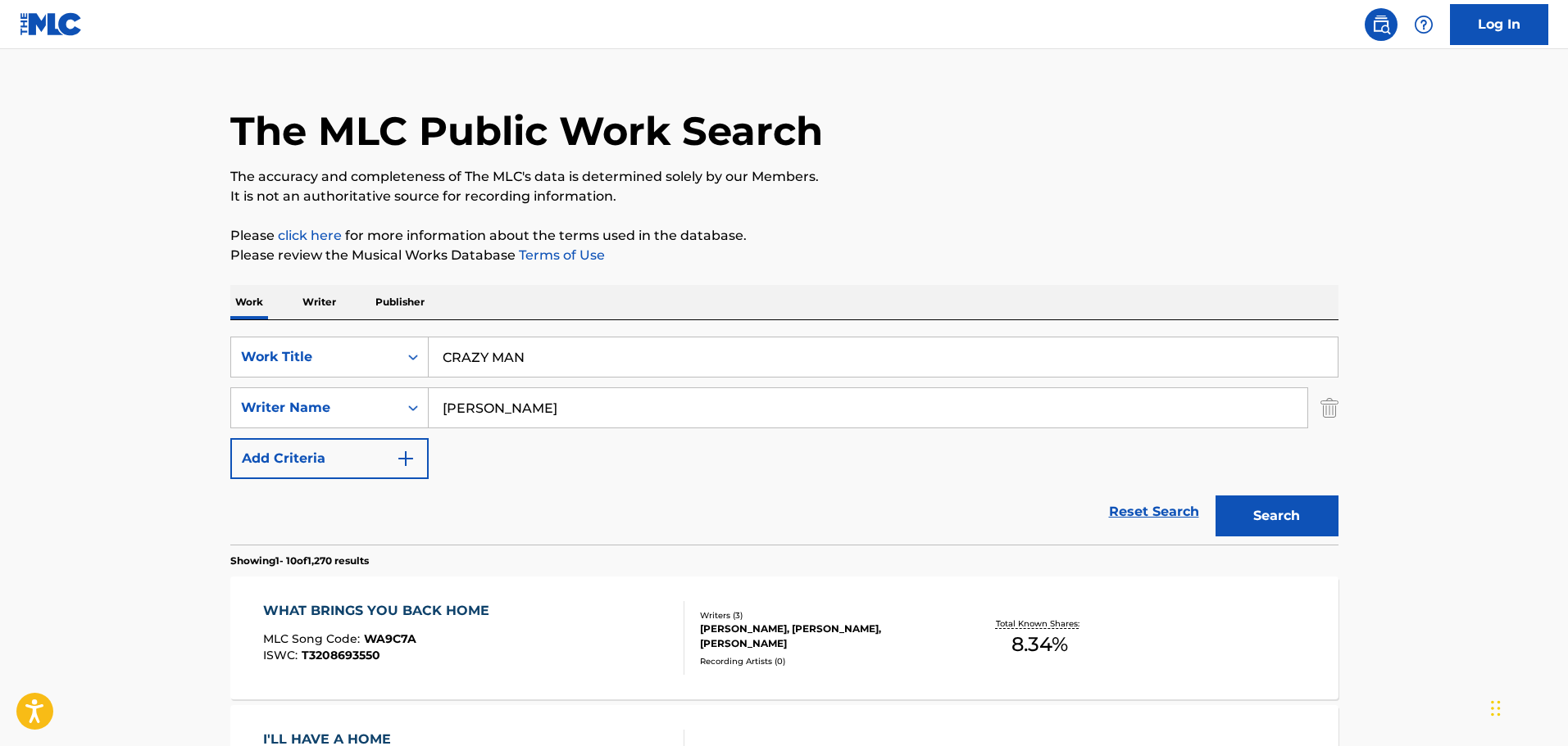
click at [1265, 503] on button "Search" at bounding box center [1277, 516] width 123 height 41
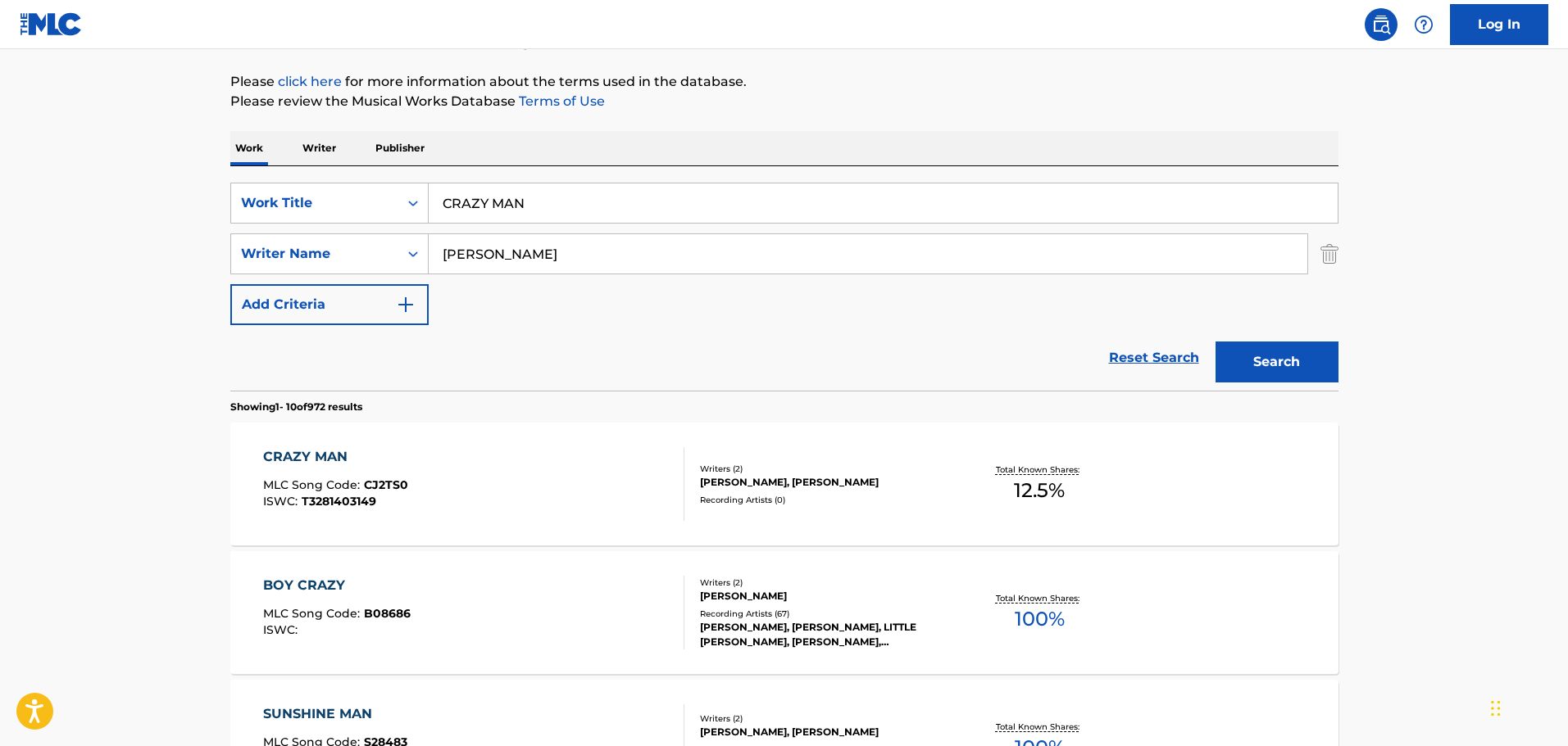
scroll to position [274, 0]
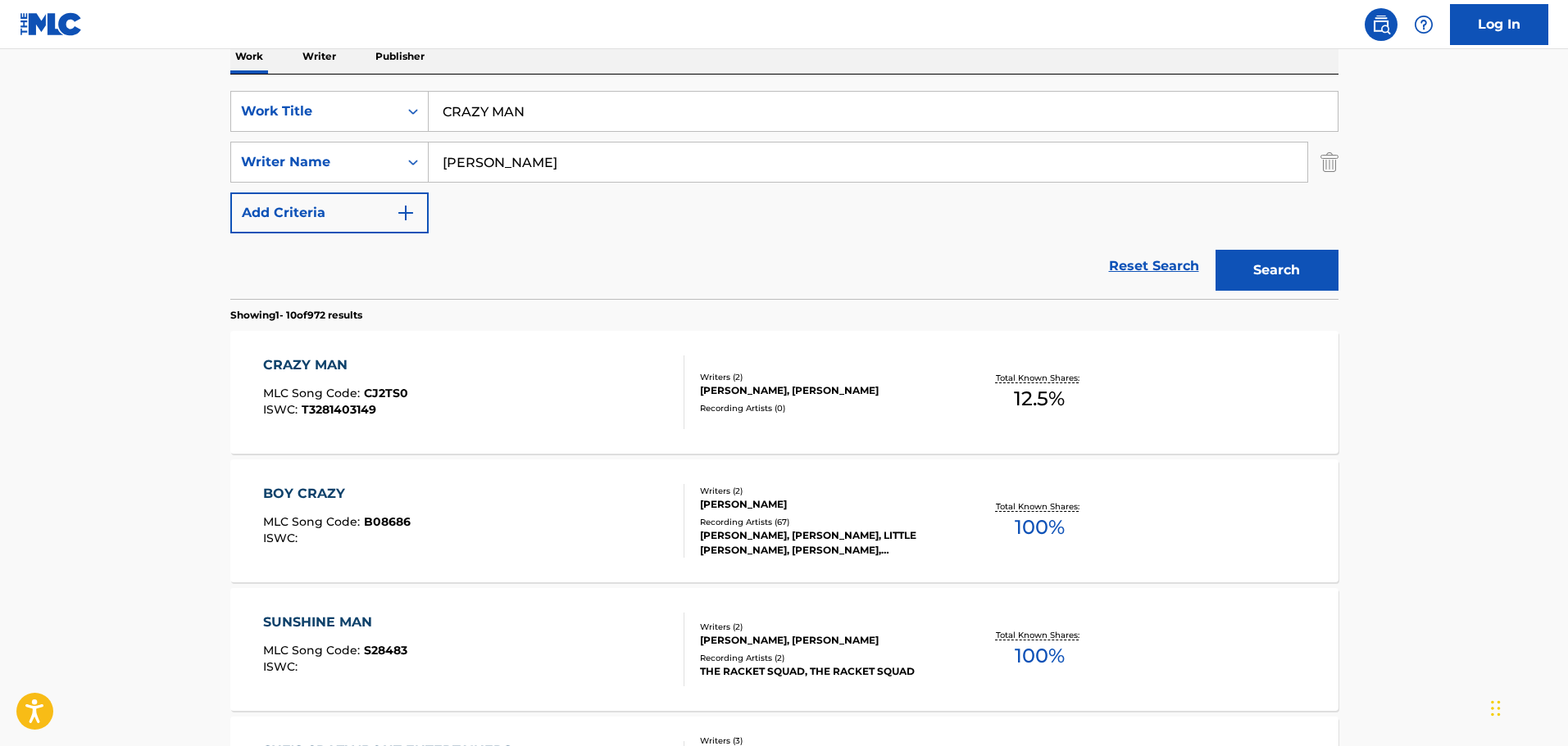
click at [478, 367] on div "CRAZY MAN MLC Song Code : CJ2TS0 ISWC : T3281403149" at bounding box center [473, 392] width 421 height 74
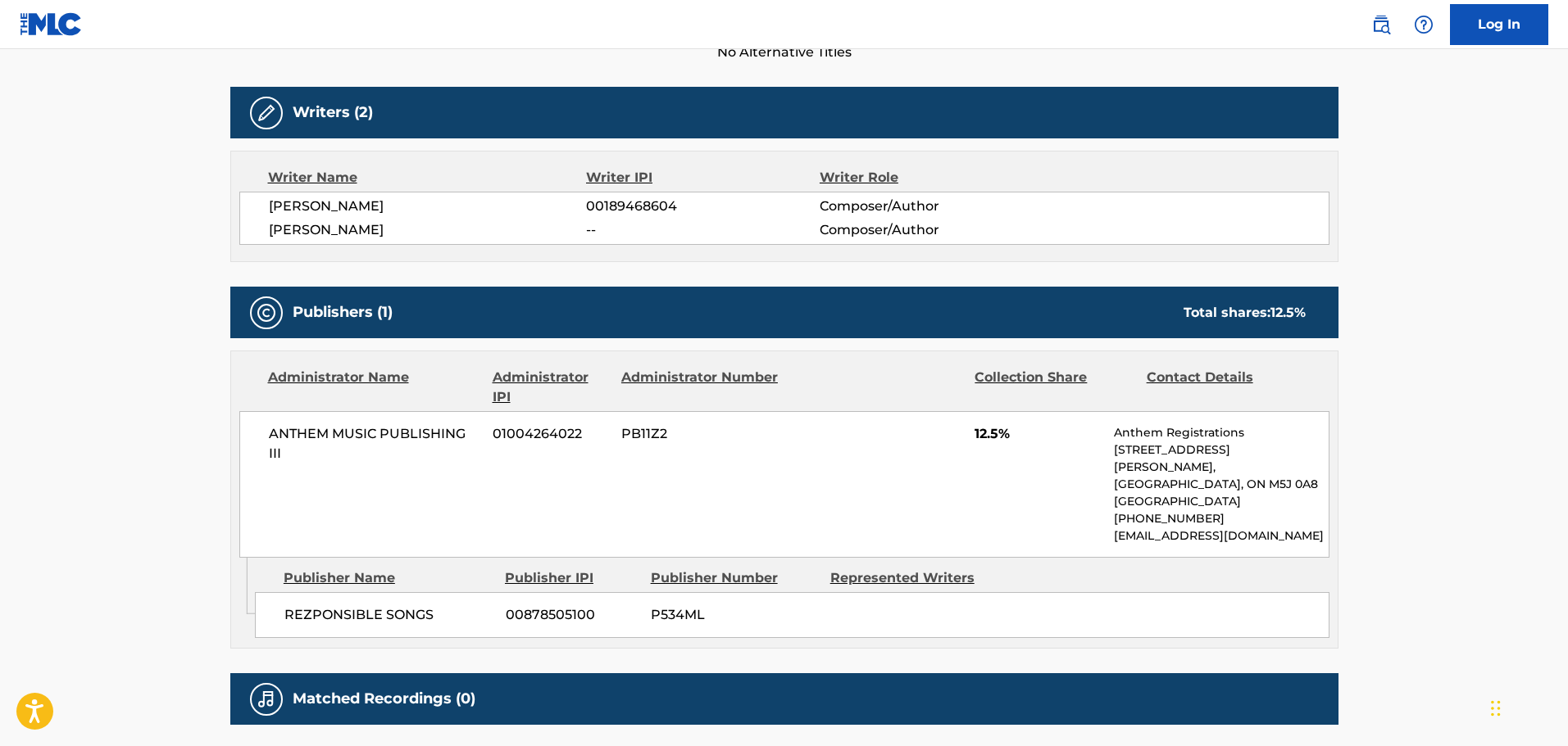
scroll to position [492, 0]
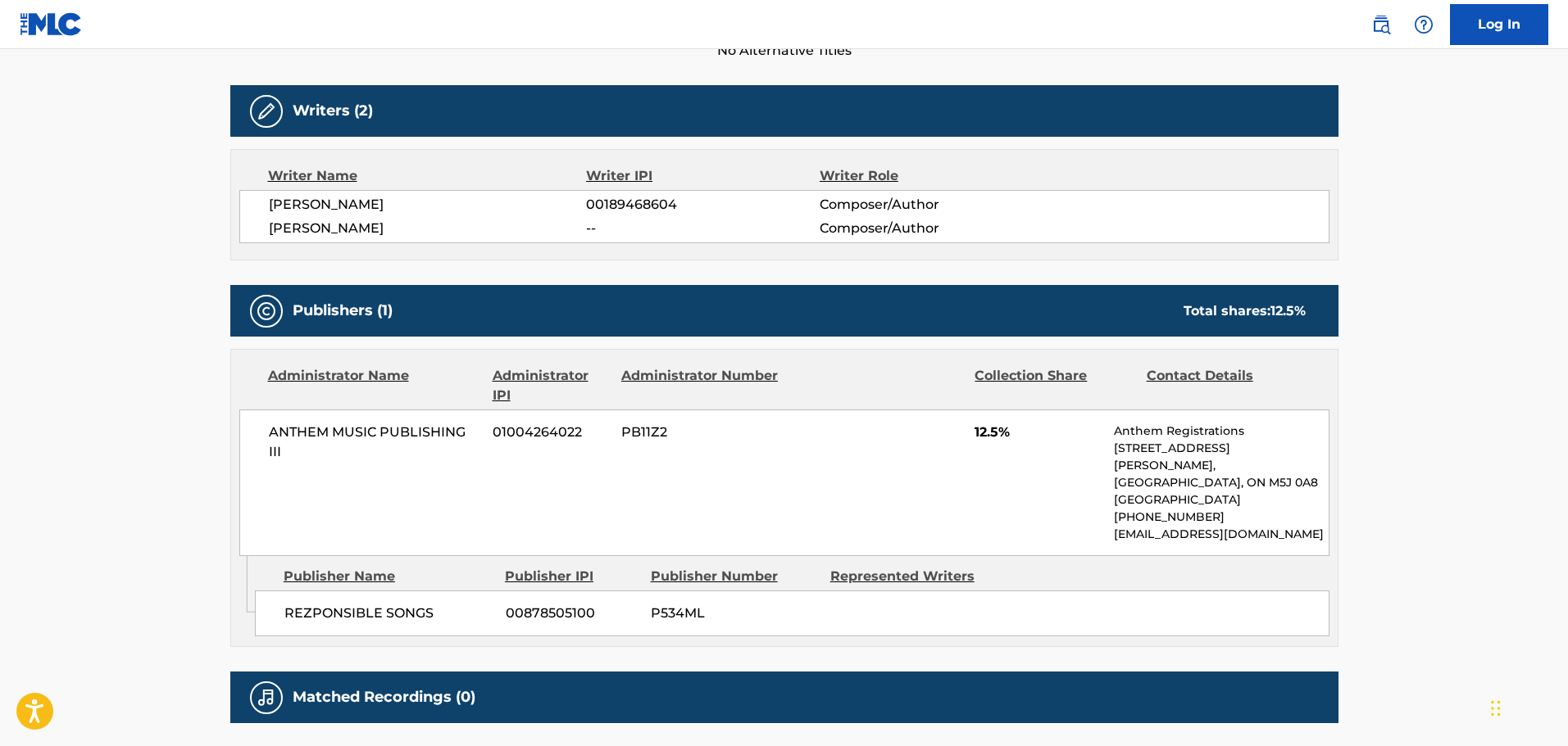
click at [392, 196] on span "SALLY JILL BARRIS" at bounding box center [428, 205] width 318 height 19
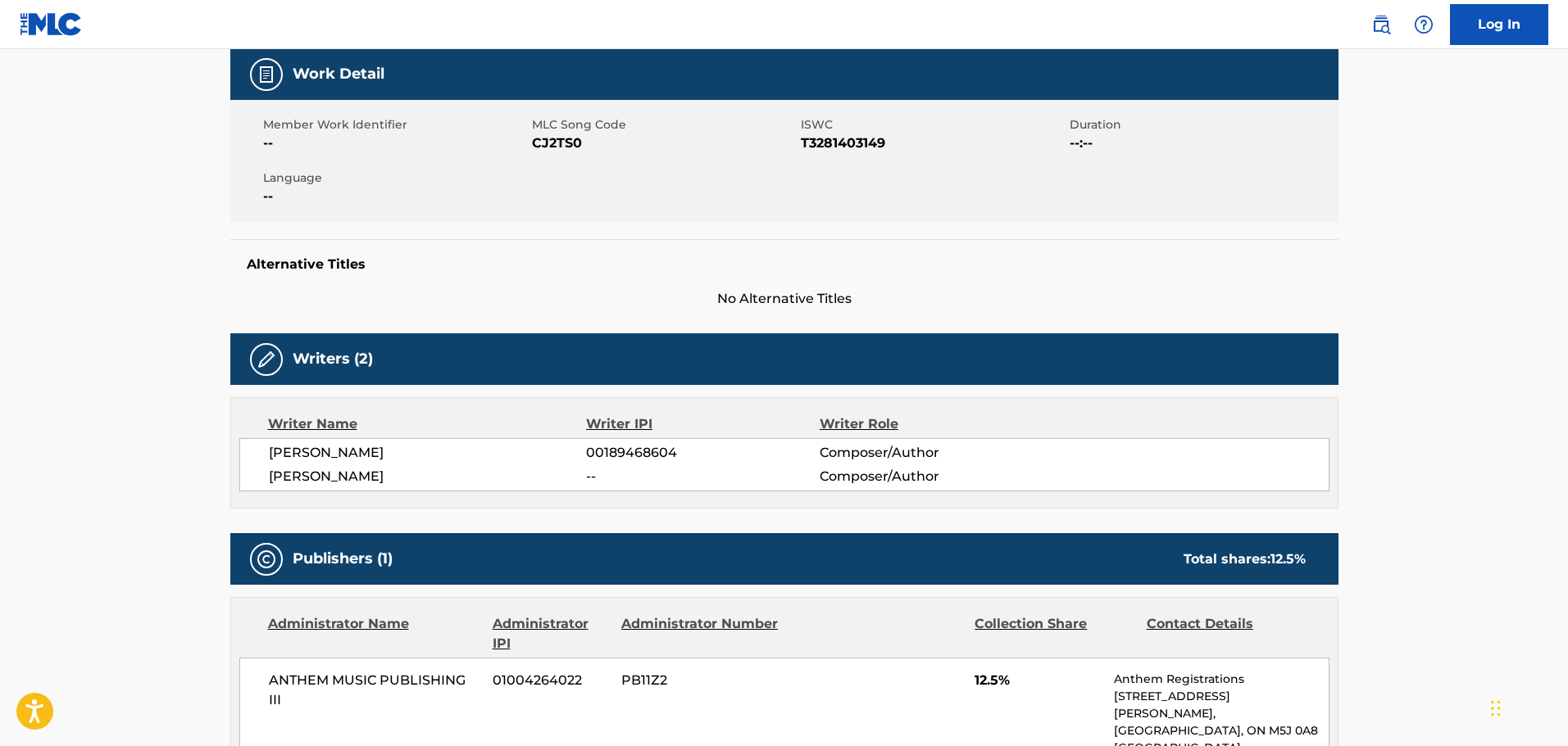
scroll to position [0, 0]
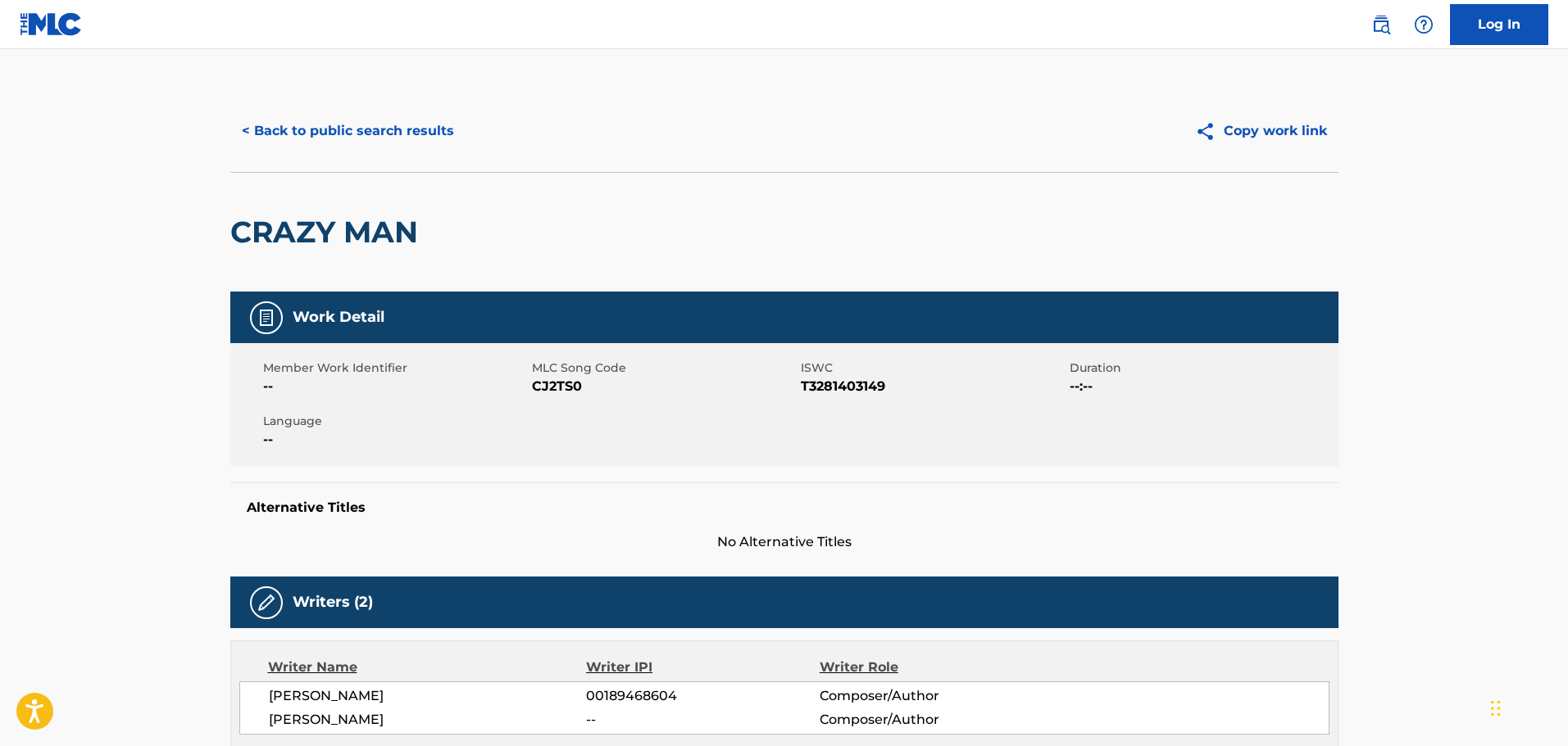
click at [379, 136] on button "< Back to public search results" at bounding box center [347, 131] width 235 height 41
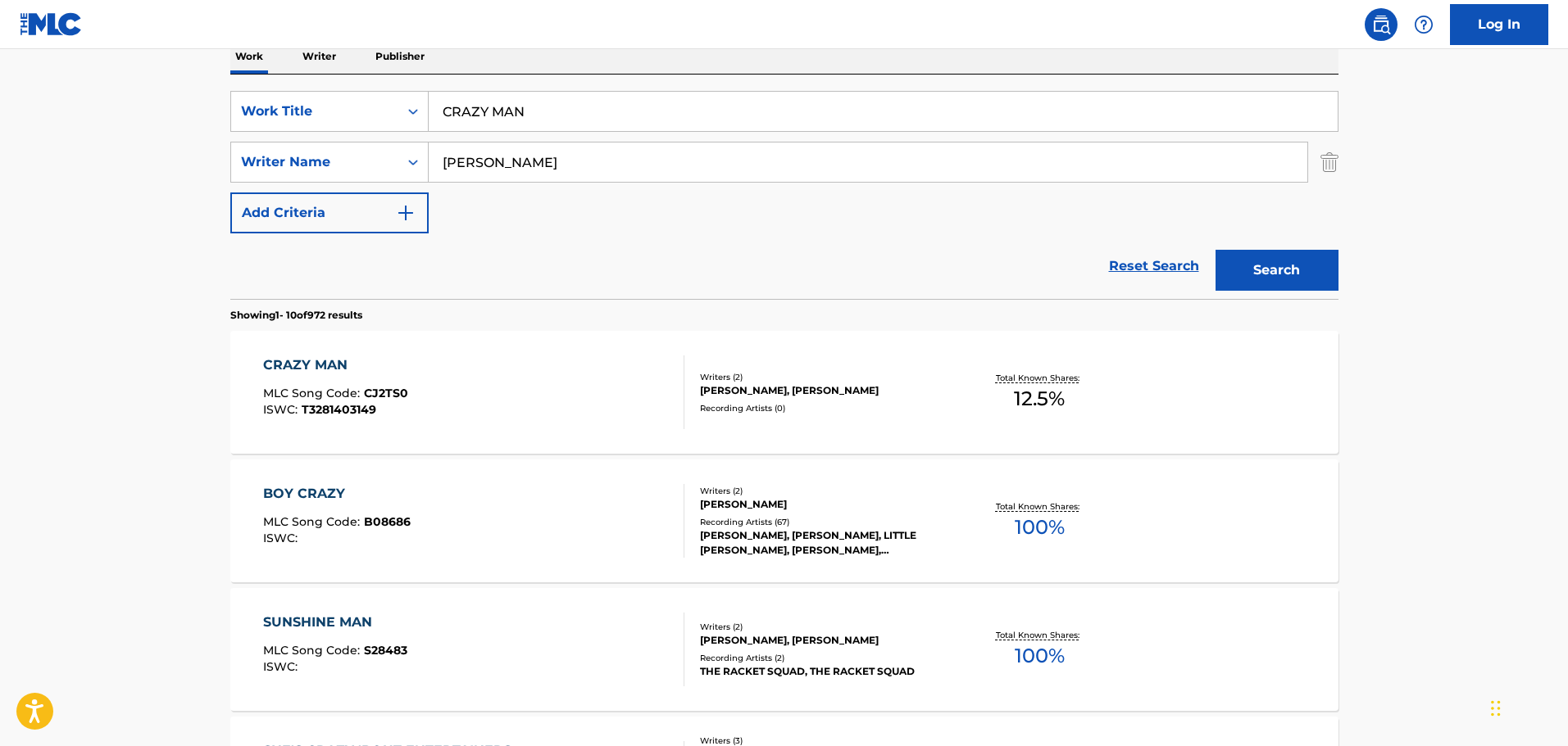
click at [492, 372] on div "CRAZY MAN MLC Song Code : CJ2TS0 ISWC : T3281403149" at bounding box center [473, 392] width 421 height 74
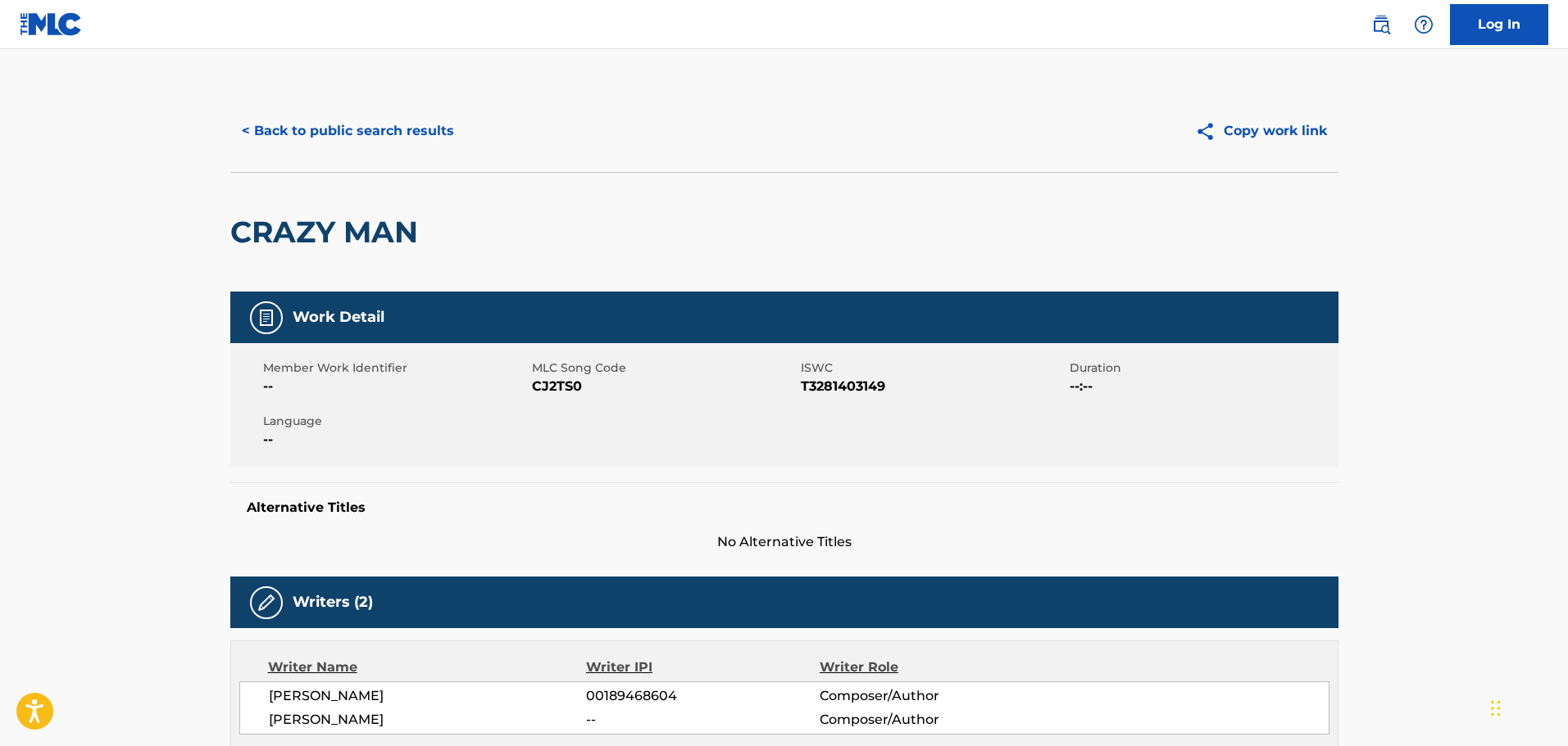
click at [320, 128] on button "< Back to public search results" at bounding box center [347, 131] width 235 height 41
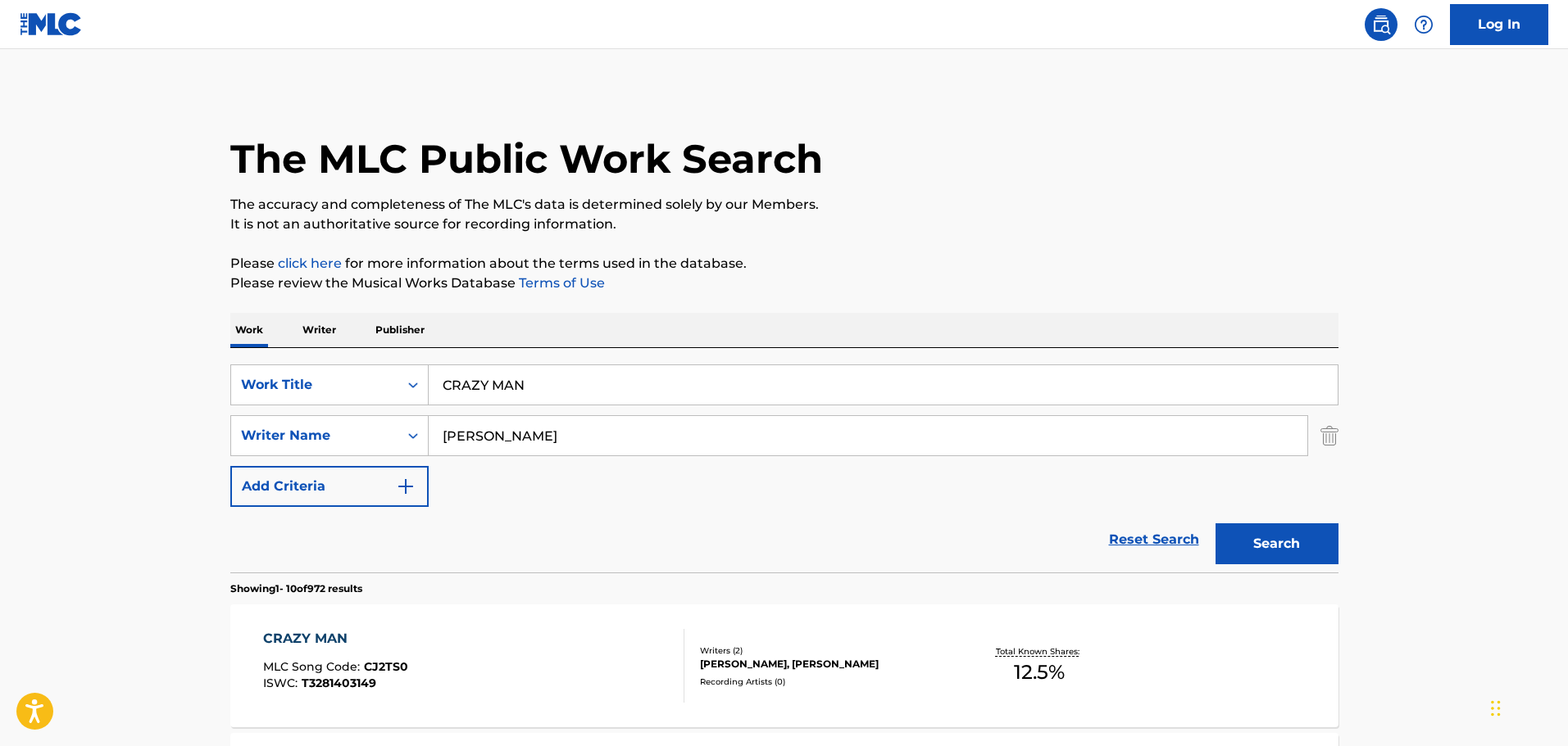
scroll to position [274, 0]
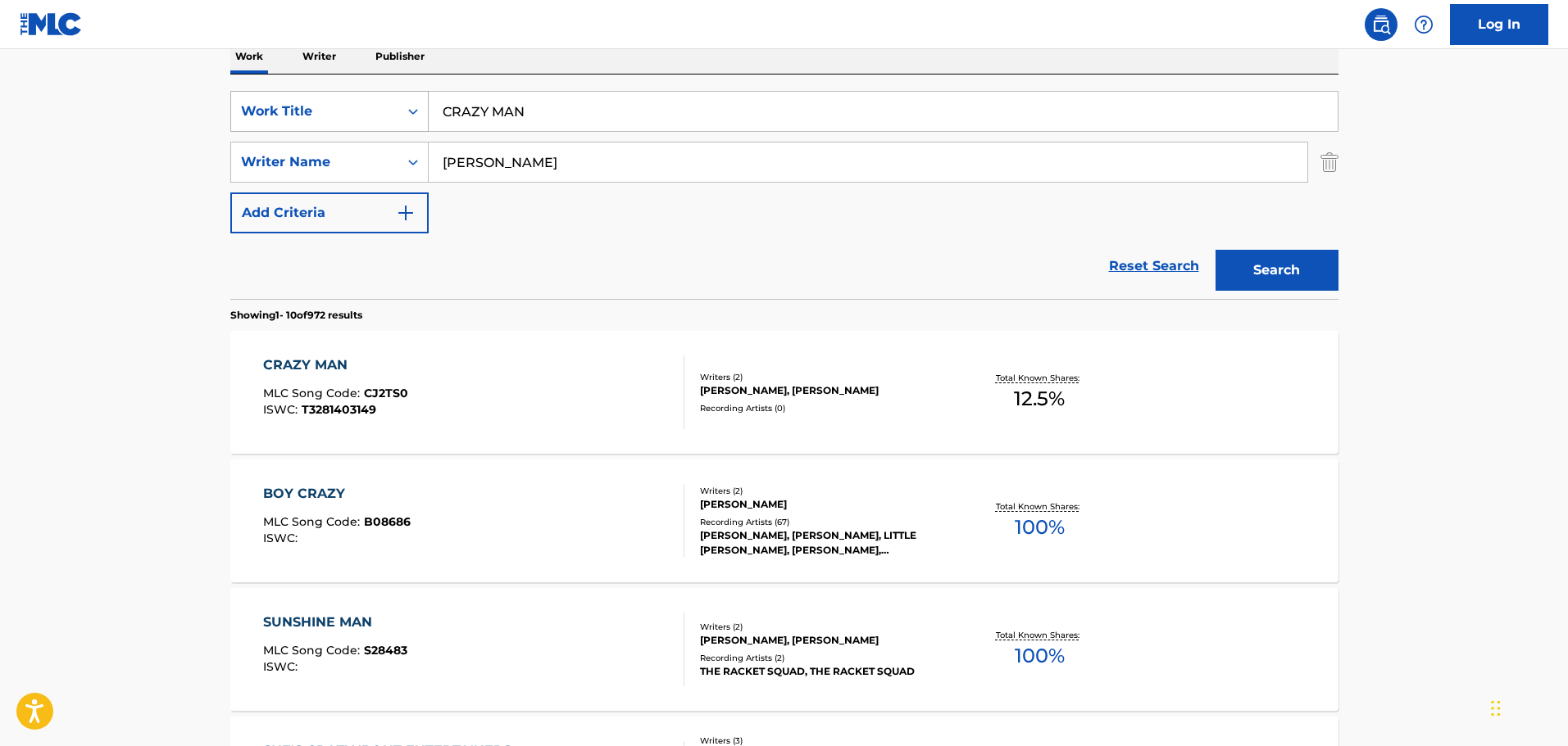
drag, startPoint x: 560, startPoint y: 94, endPoint x: 395, endPoint y: 95, distance: 165.0
click at [395, 95] on div "SearchWithCriteriafdce9ad8-eb79-449d-8785-a9e2ddeb6116 Work Title CRAZY MAN" at bounding box center [784, 111] width 1108 height 41
click at [587, 162] on div "me and mine do" at bounding box center [760, 148] width 662 height 29
type input "me and mine do"
drag, startPoint x: 587, startPoint y: 162, endPoint x: 456, endPoint y: 140, distance: 132.8
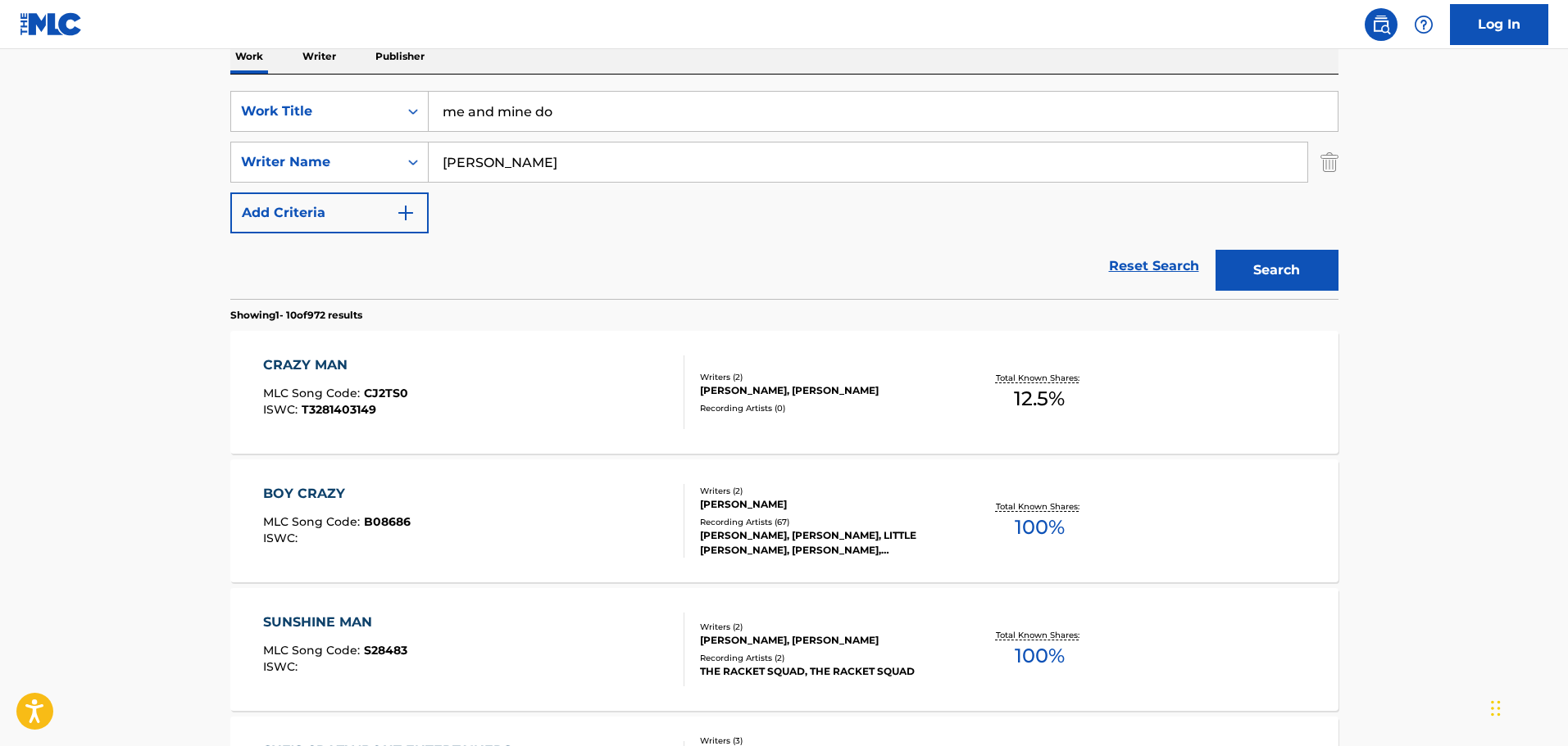
click at [456, 140] on div "SearchWithCriteriafdce9ad8-eb79-449d-8785-a9e2ddeb6116 Work Title me and mine d…" at bounding box center [784, 162] width 1108 height 142
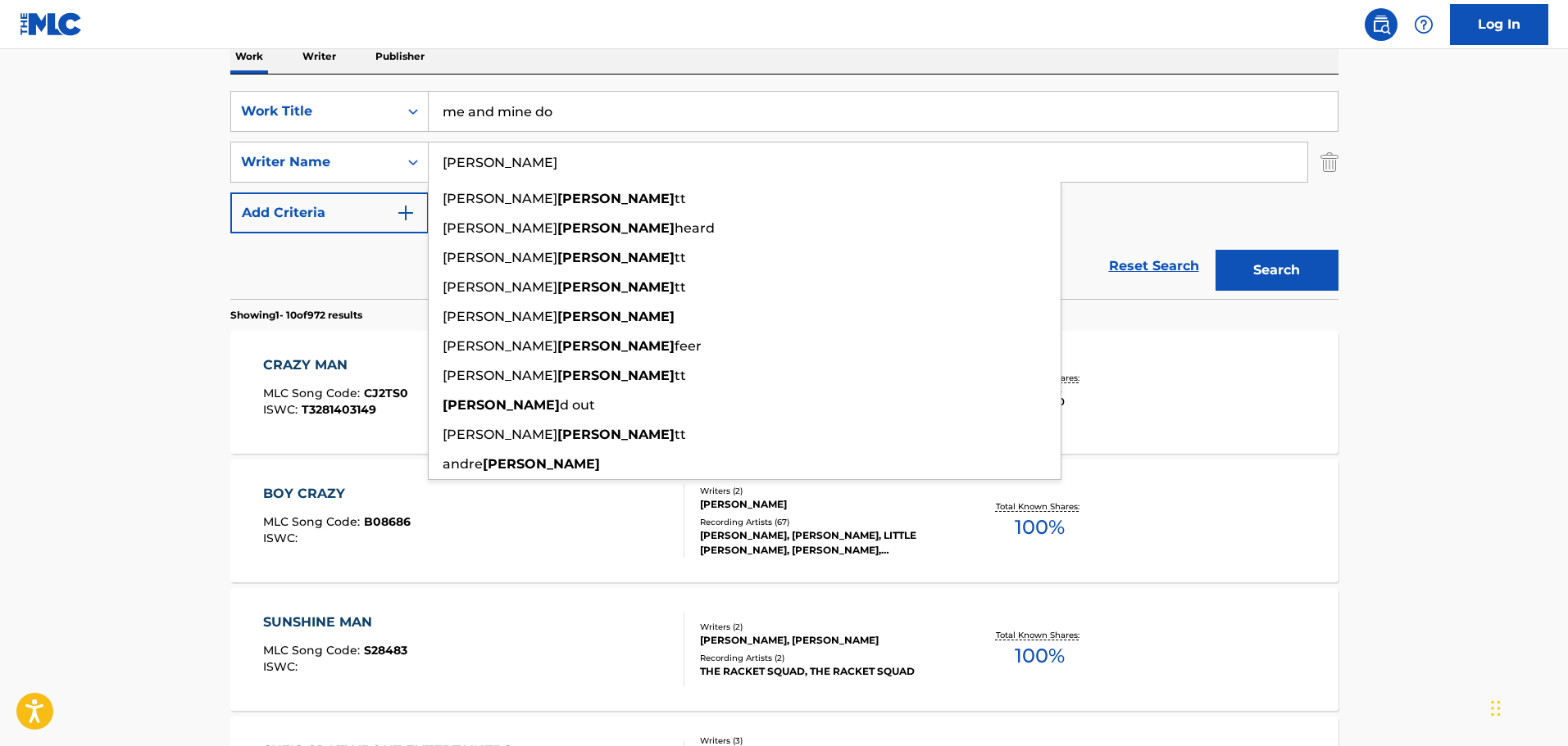
type input "LOCKE"
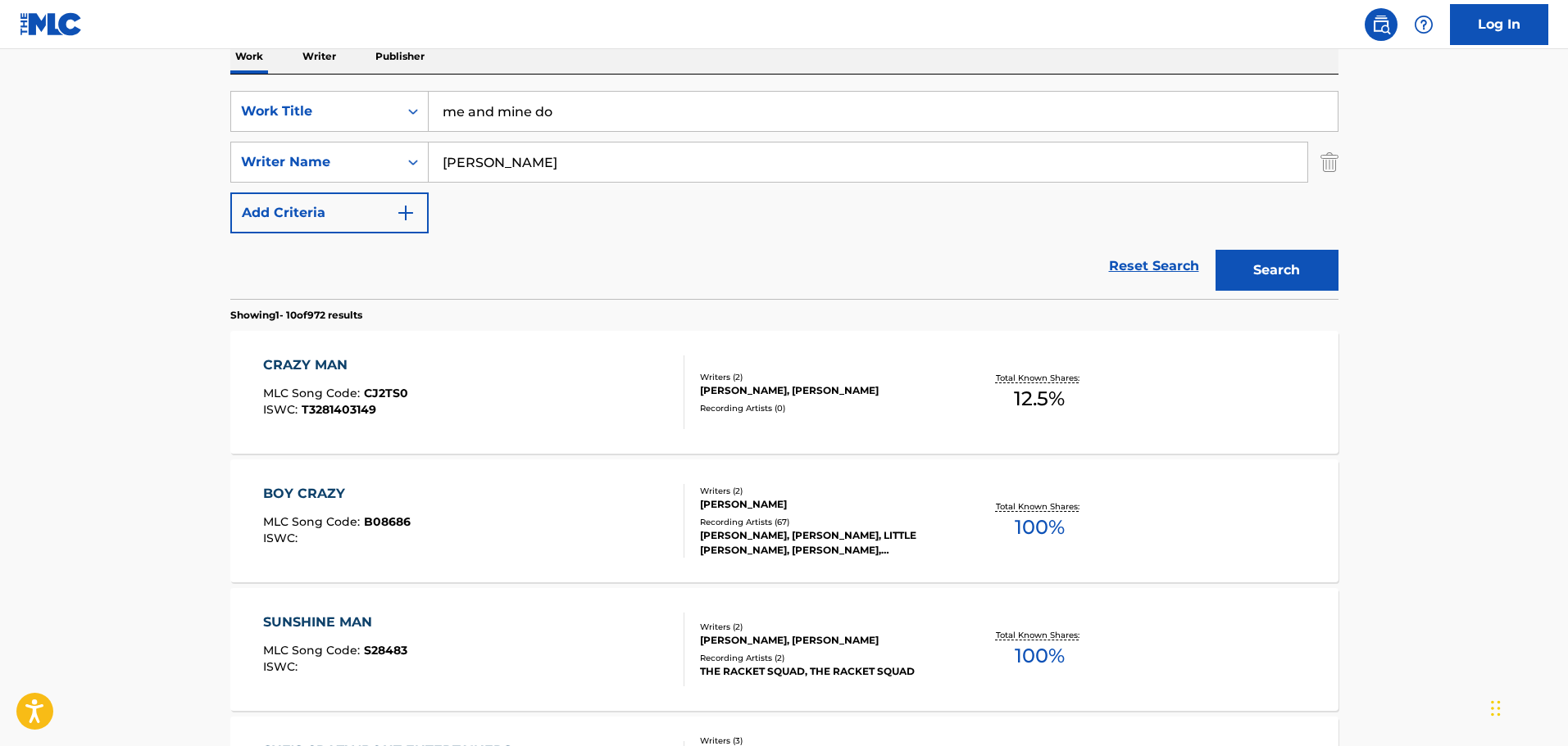
click at [657, 63] on div "Work Writer Publisher" at bounding box center [784, 56] width 1108 height 35
click at [1272, 264] on button "Search" at bounding box center [1277, 270] width 123 height 41
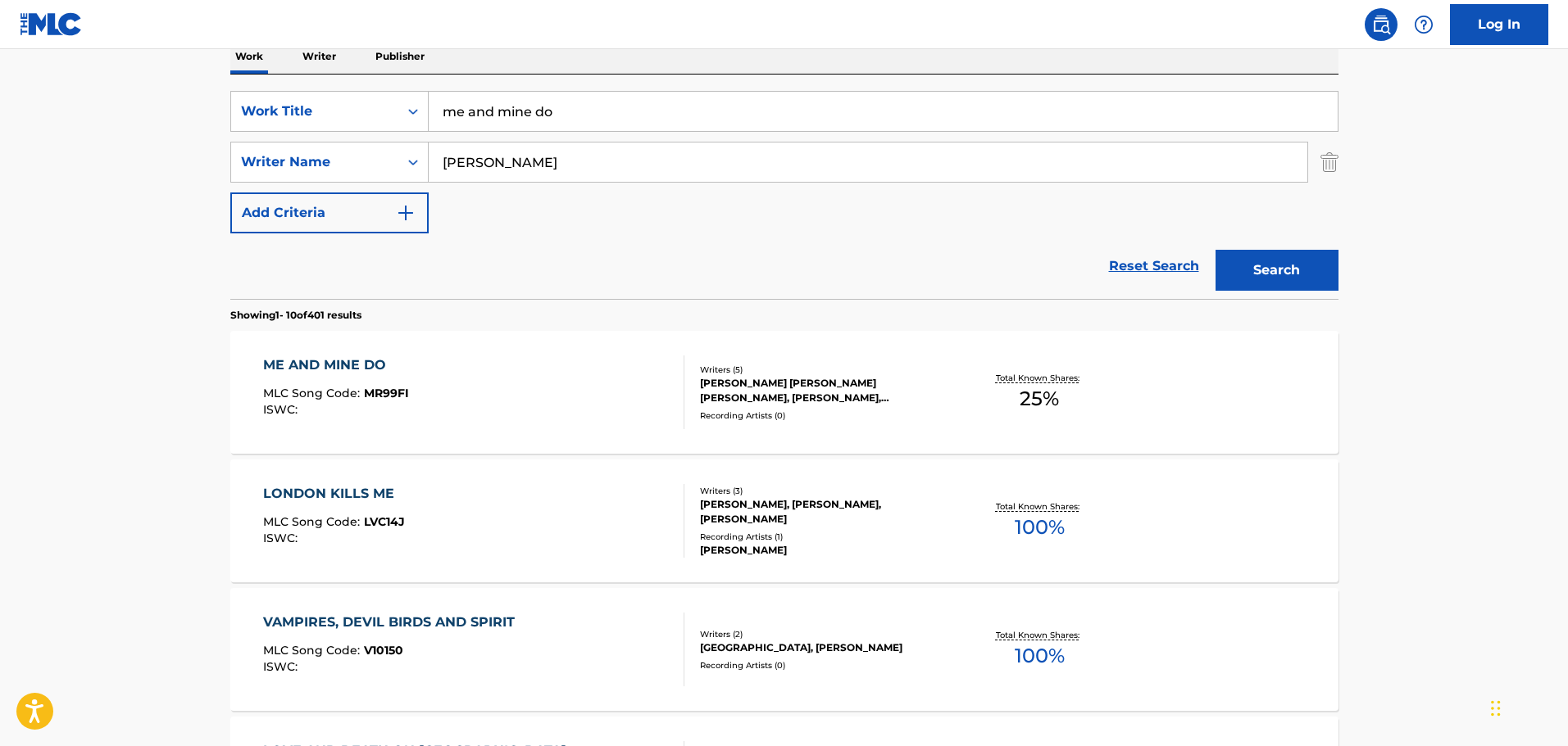
scroll to position [355, 0]
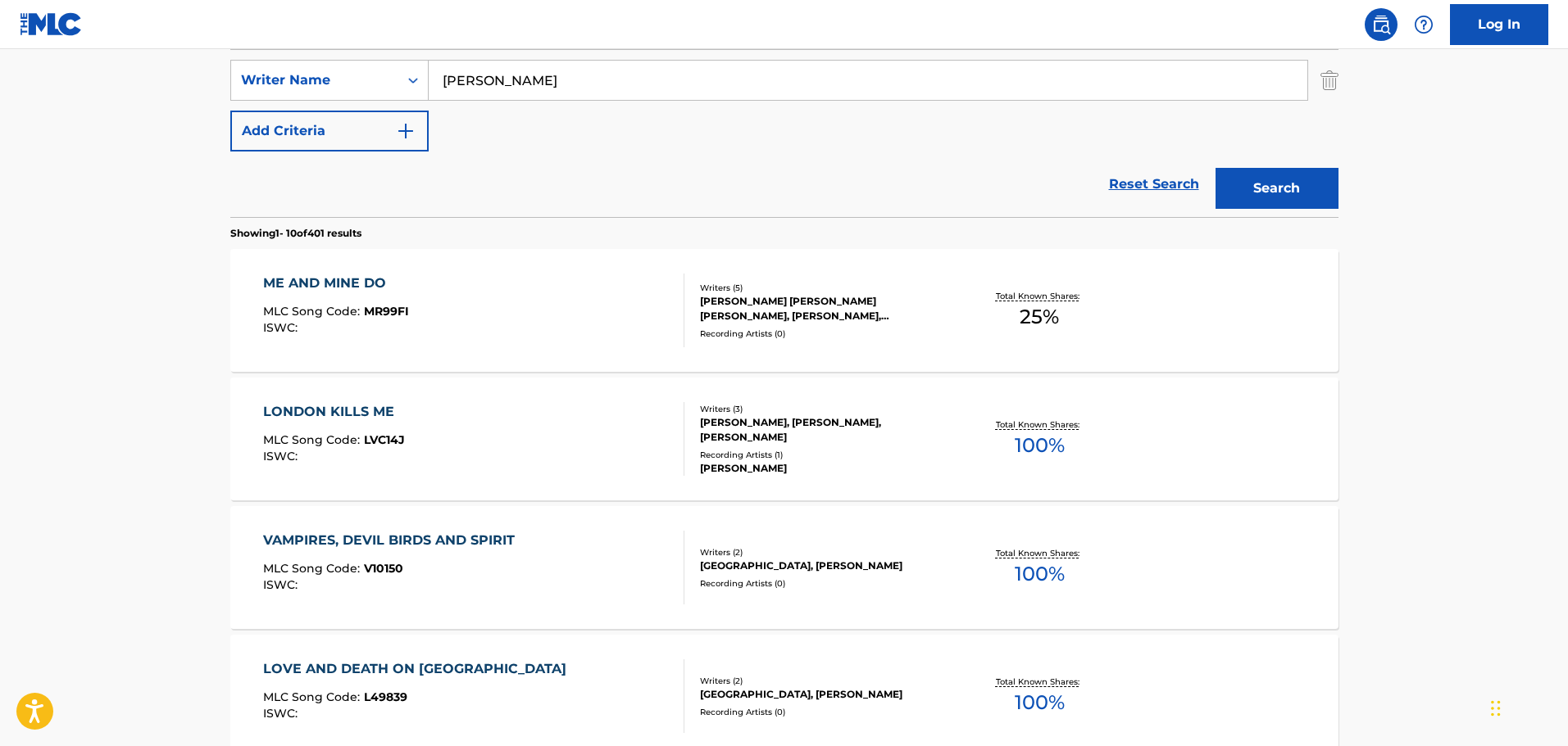
click at [469, 305] on div "ME AND MINE DO MLC Song Code : MR99FI ISWC :" at bounding box center [473, 311] width 421 height 74
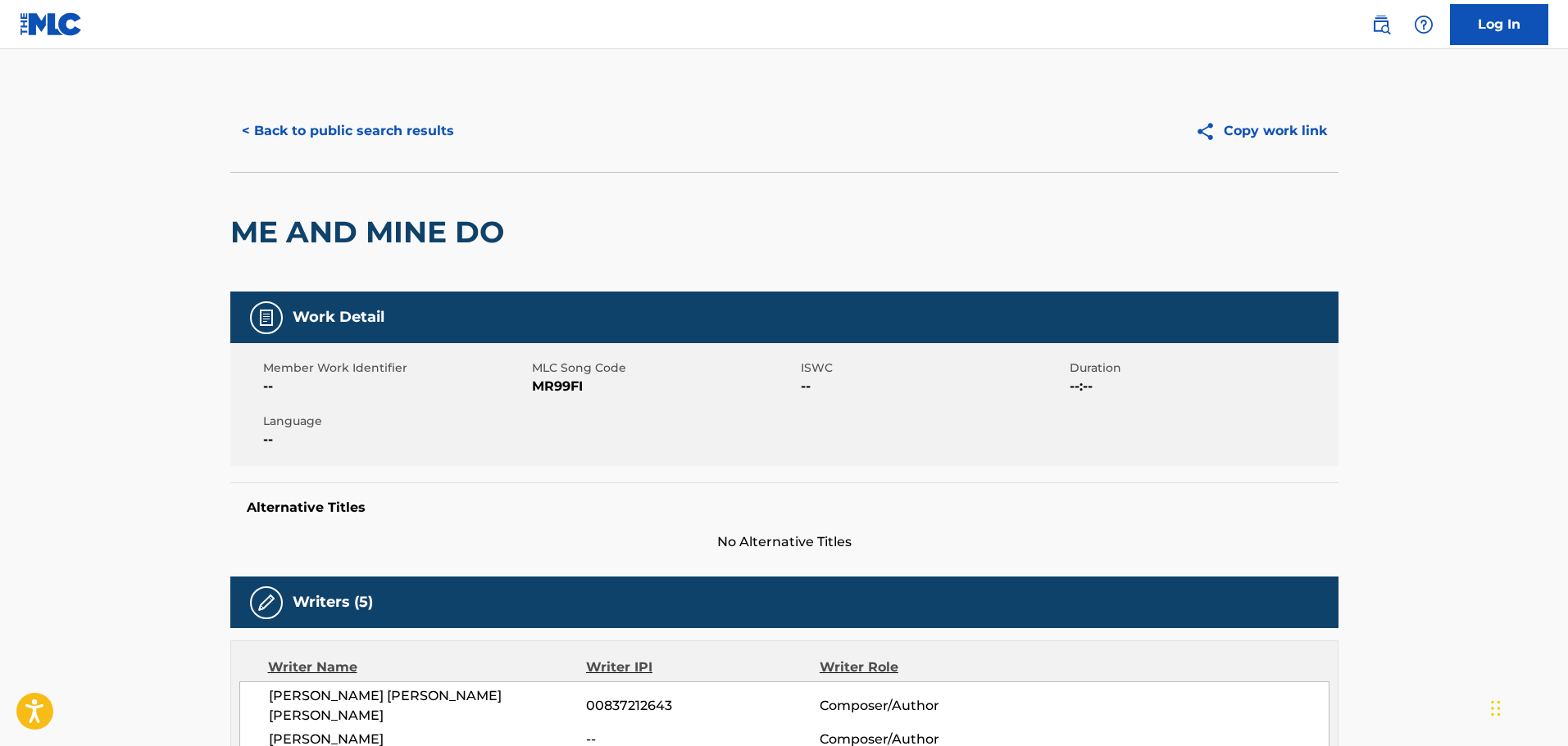
click at [349, 115] on button "< Back to public search results" at bounding box center [347, 131] width 235 height 41
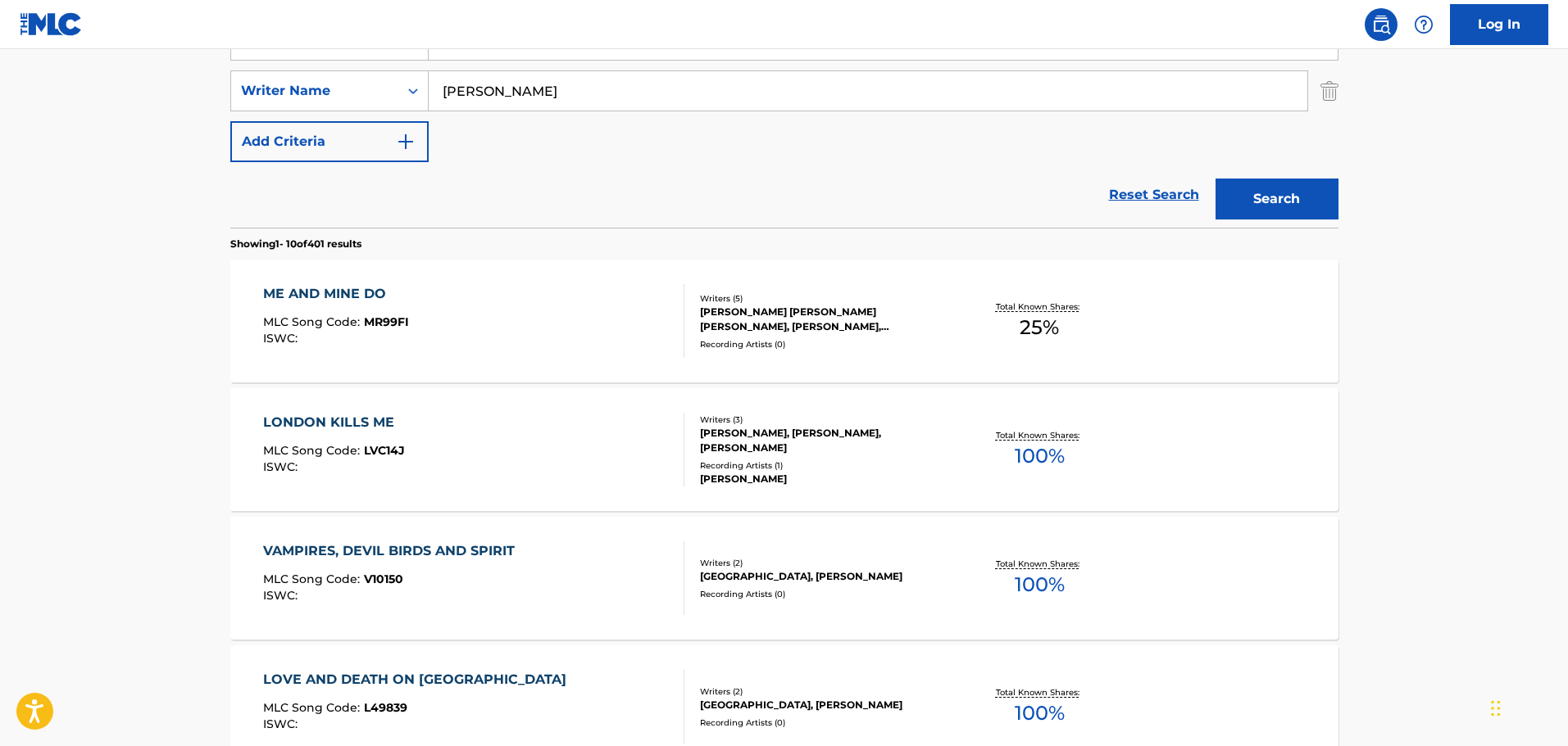
scroll to position [109, 0]
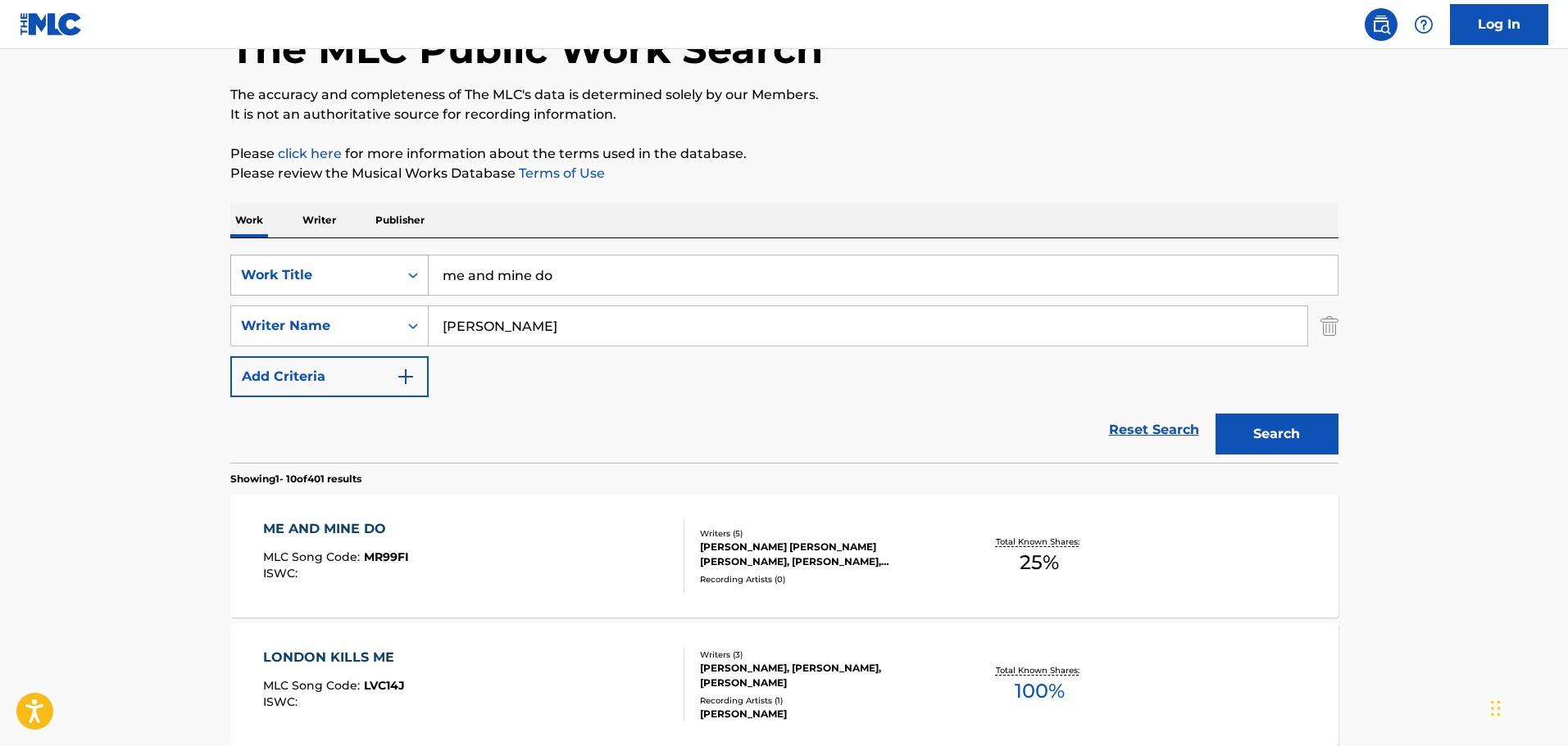
drag, startPoint x: 621, startPoint y: 254, endPoint x: 408, endPoint y: 265, distance: 213.3
click at [408, 265] on div "SearchWithCriteriafdce9ad8-eb79-449d-8785-a9e2ddeb6116 Work Title me and mine d…" at bounding box center [784, 350] width 1108 height 225
drag, startPoint x: 600, startPoint y: 280, endPoint x: 421, endPoint y: 259, distance: 180.2
click at [421, 259] on div "SearchWithCriteriafdce9ad8-eb79-449d-8785-a9e2ddeb6116 Work Title me and mine do" at bounding box center [784, 275] width 1108 height 41
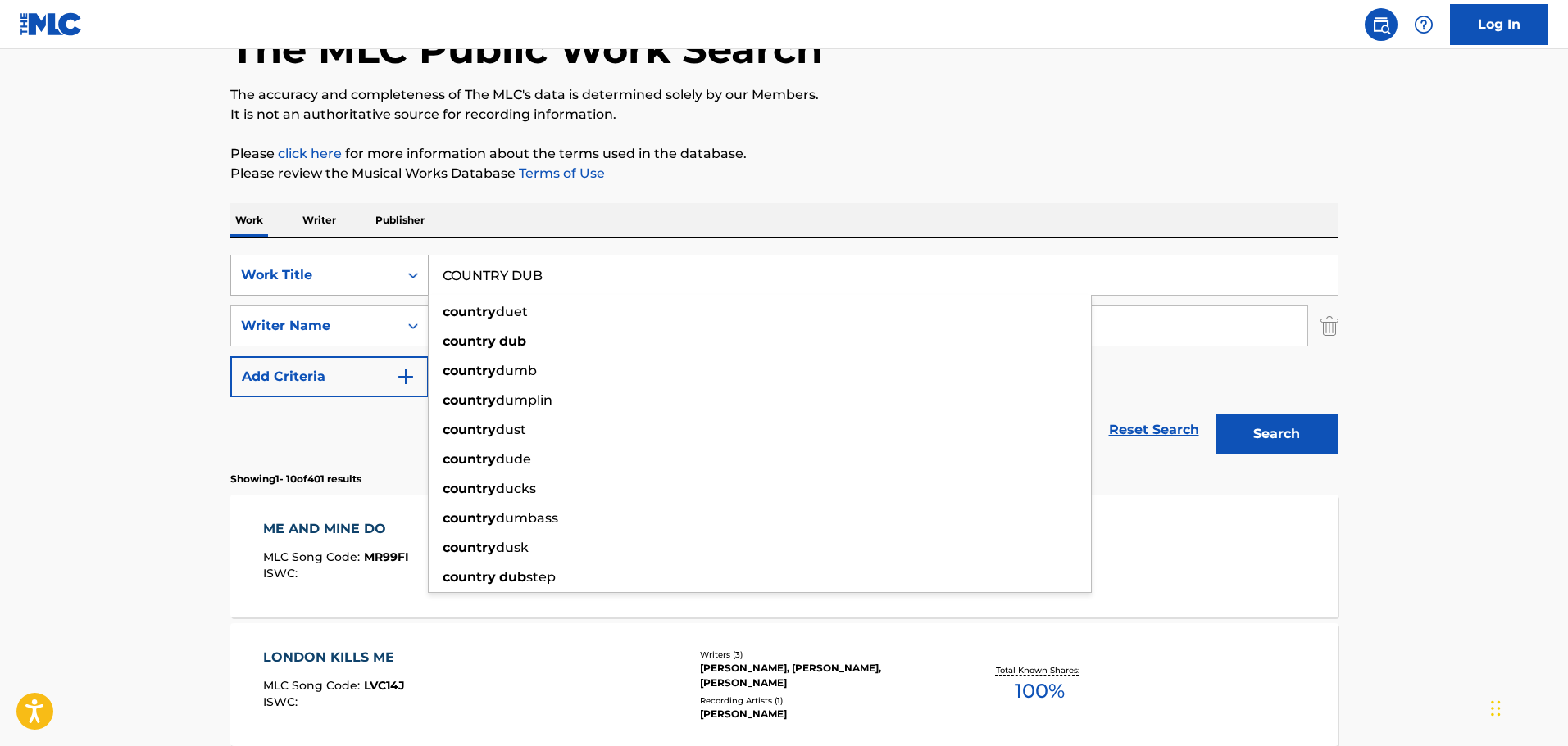
type input "COUNTRY DUB"
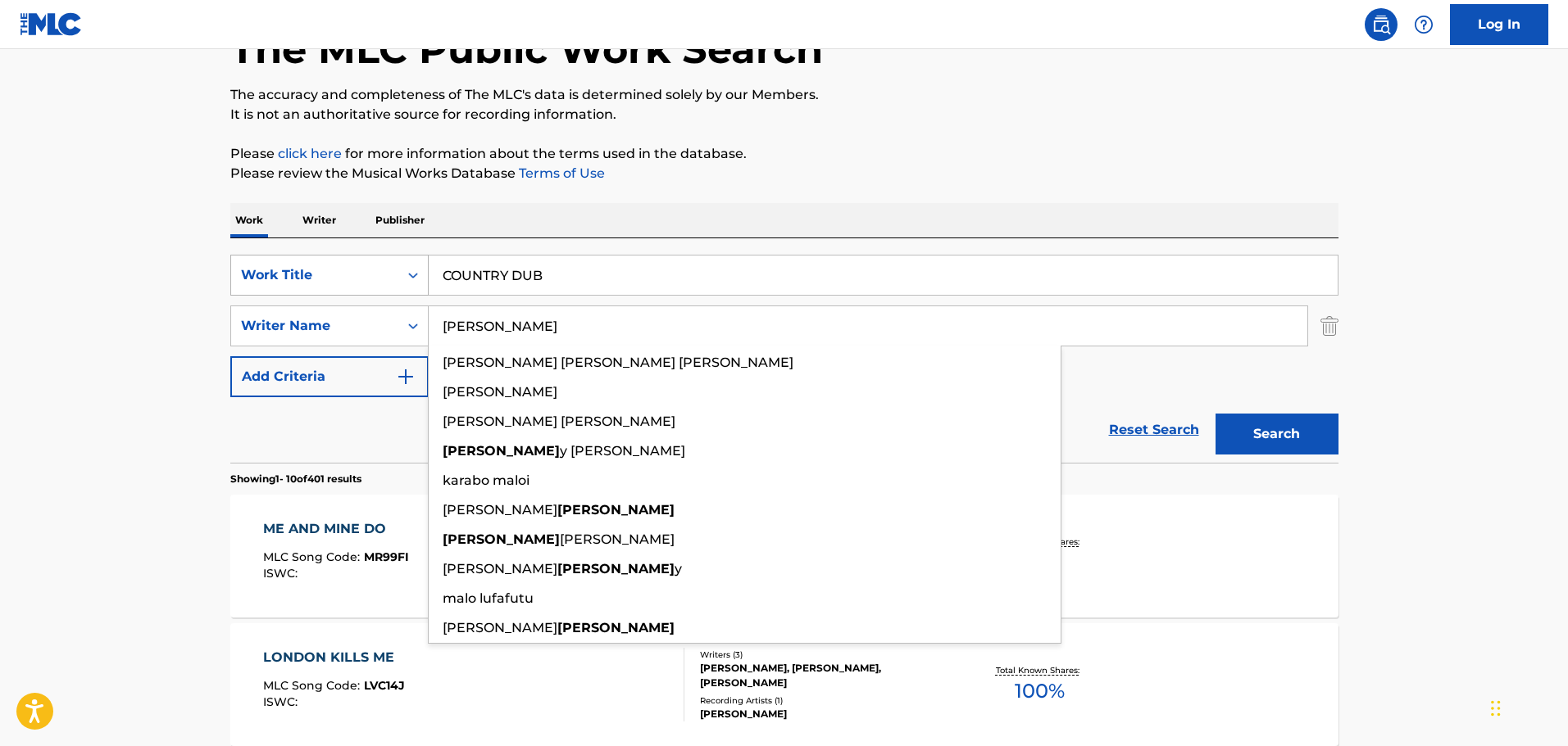
type input "MALONE"
click at [1215, 413] on button "Search" at bounding box center [1277, 434] width 123 height 41
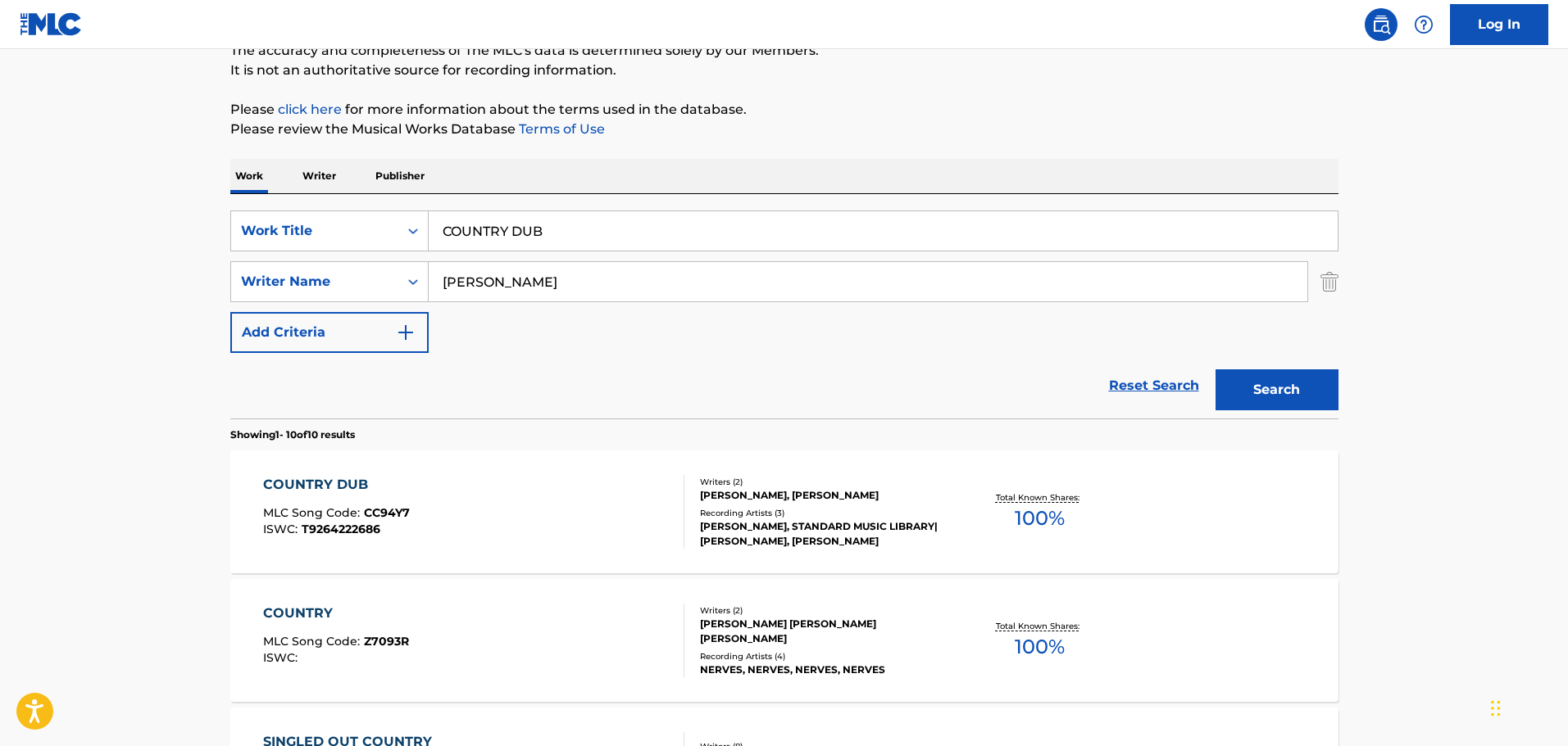
scroll to position [192, 0]
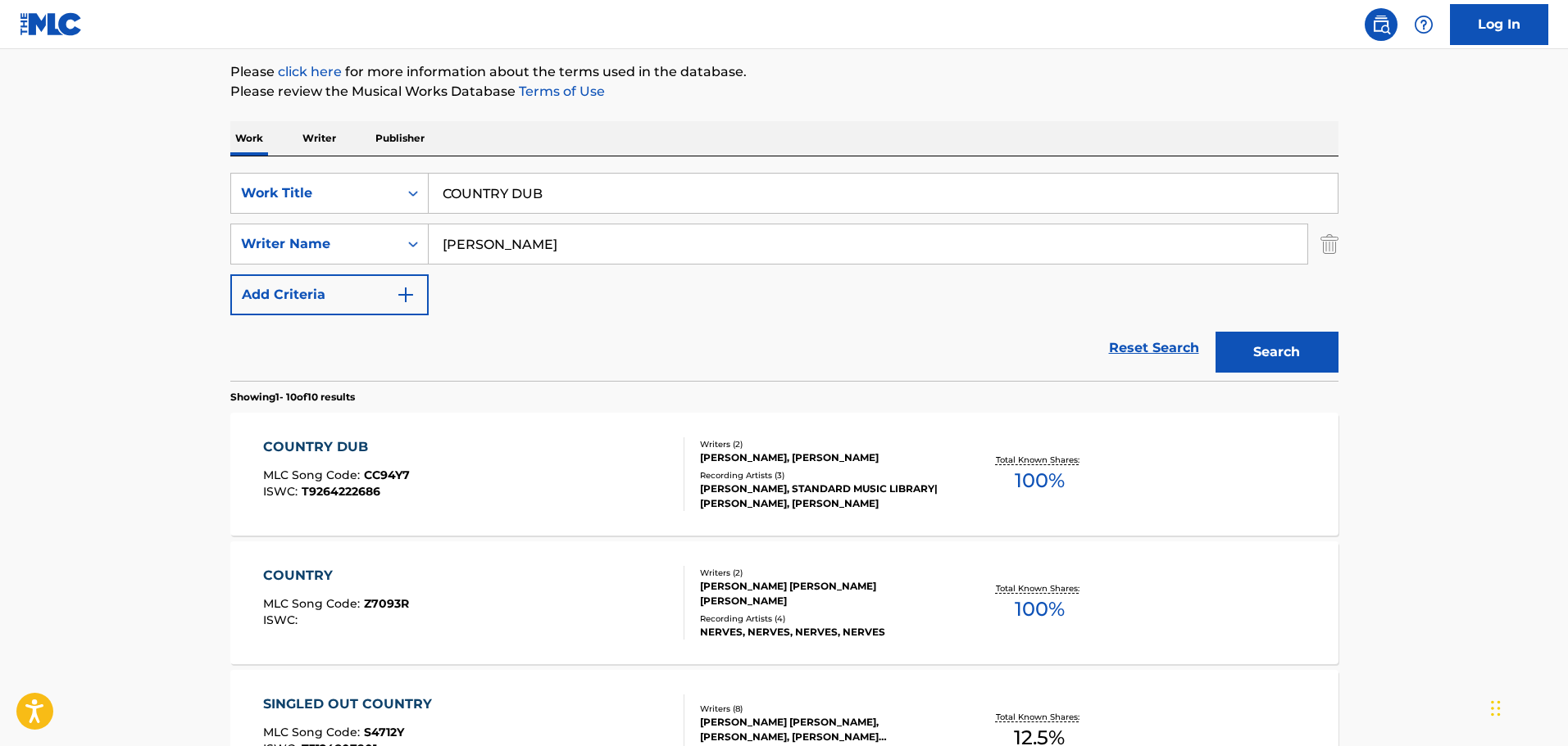
click at [552, 460] on div "COUNTRY DUB MLC Song Code : CC94Y7 ISWC : T9264222686" at bounding box center [473, 475] width 421 height 74
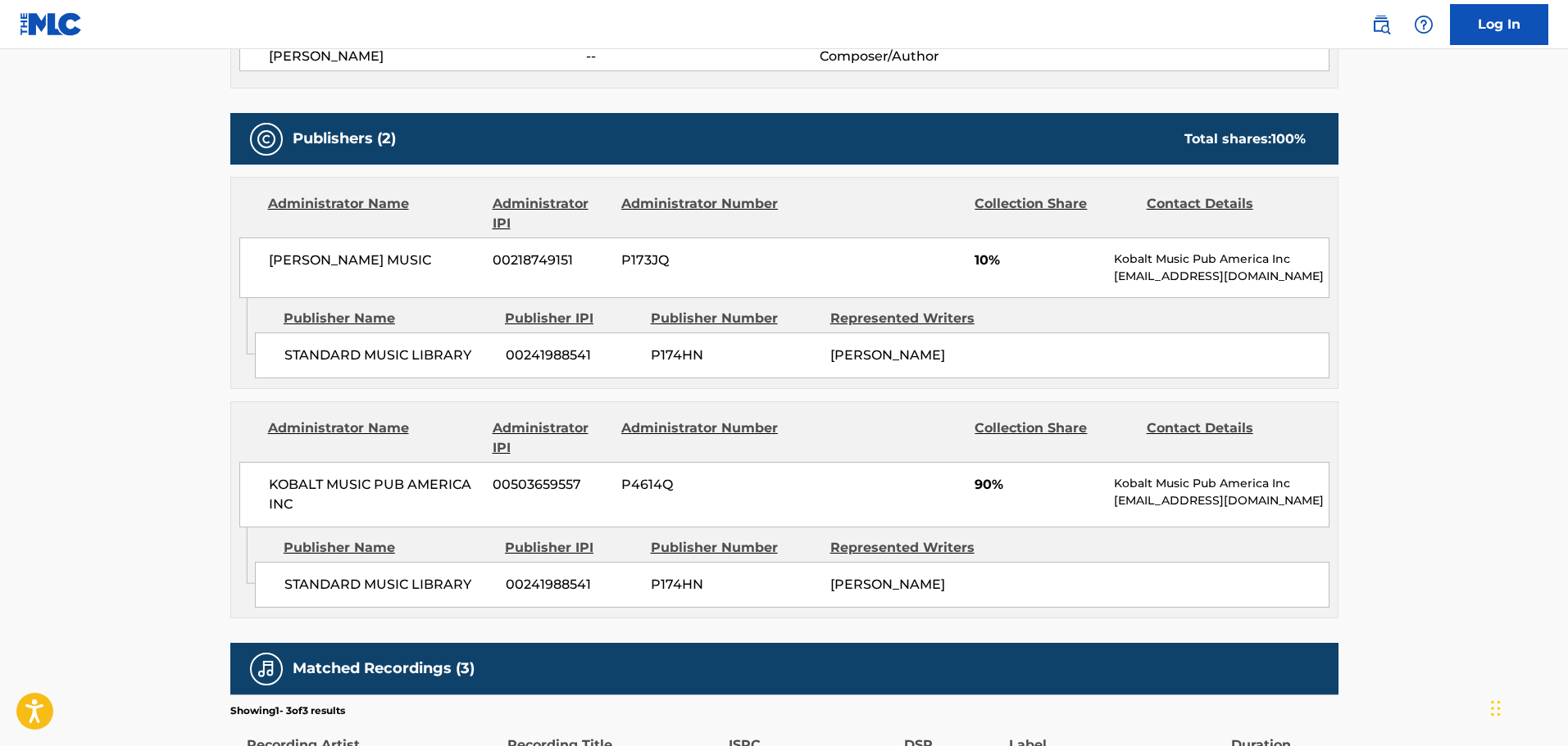
scroll to position [978, 0]
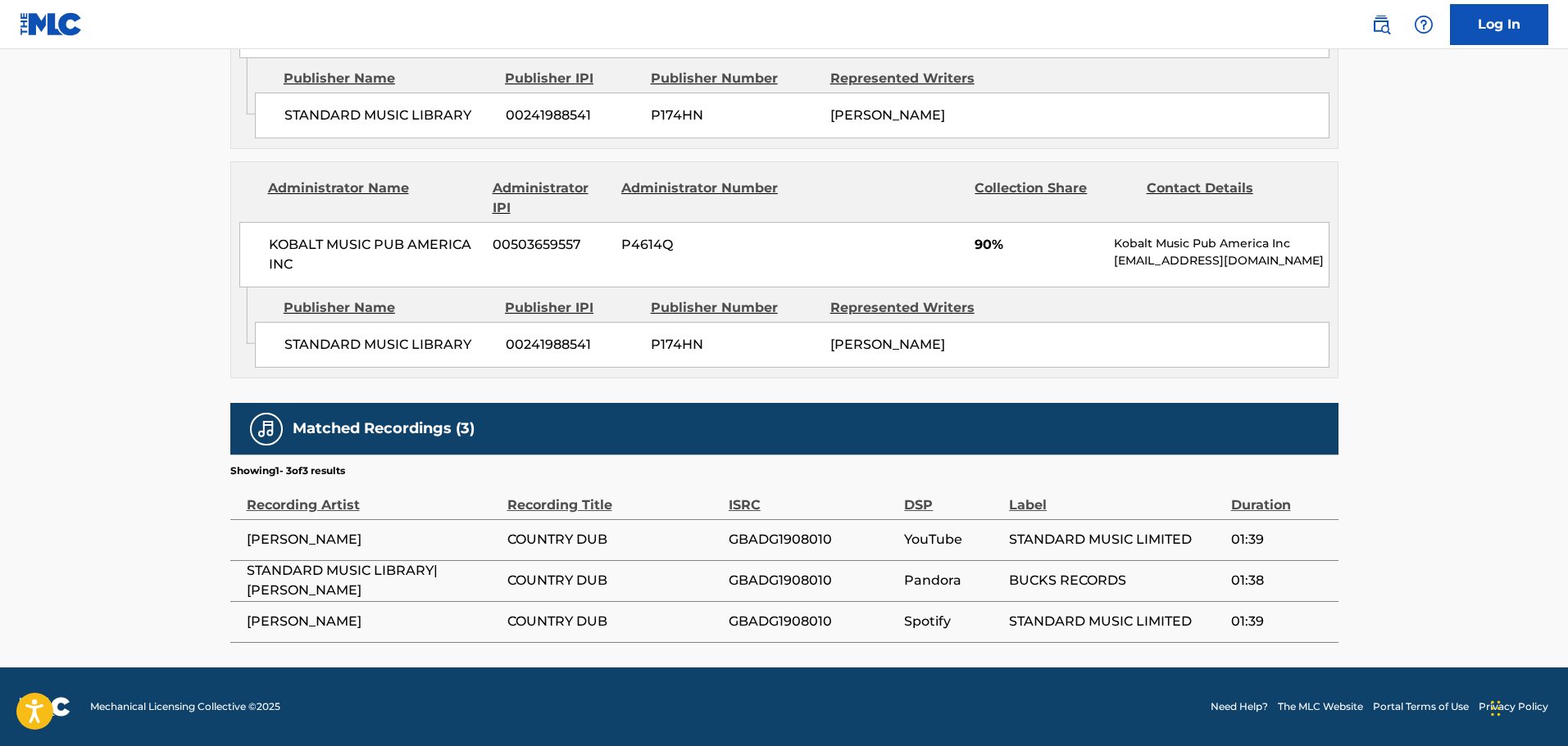
click at [661, 135] on div "STANDARD MUSIC LIBRARY 00241988541 P174HN FABIAN JOLIVET" at bounding box center [792, 115] width 1075 height 45
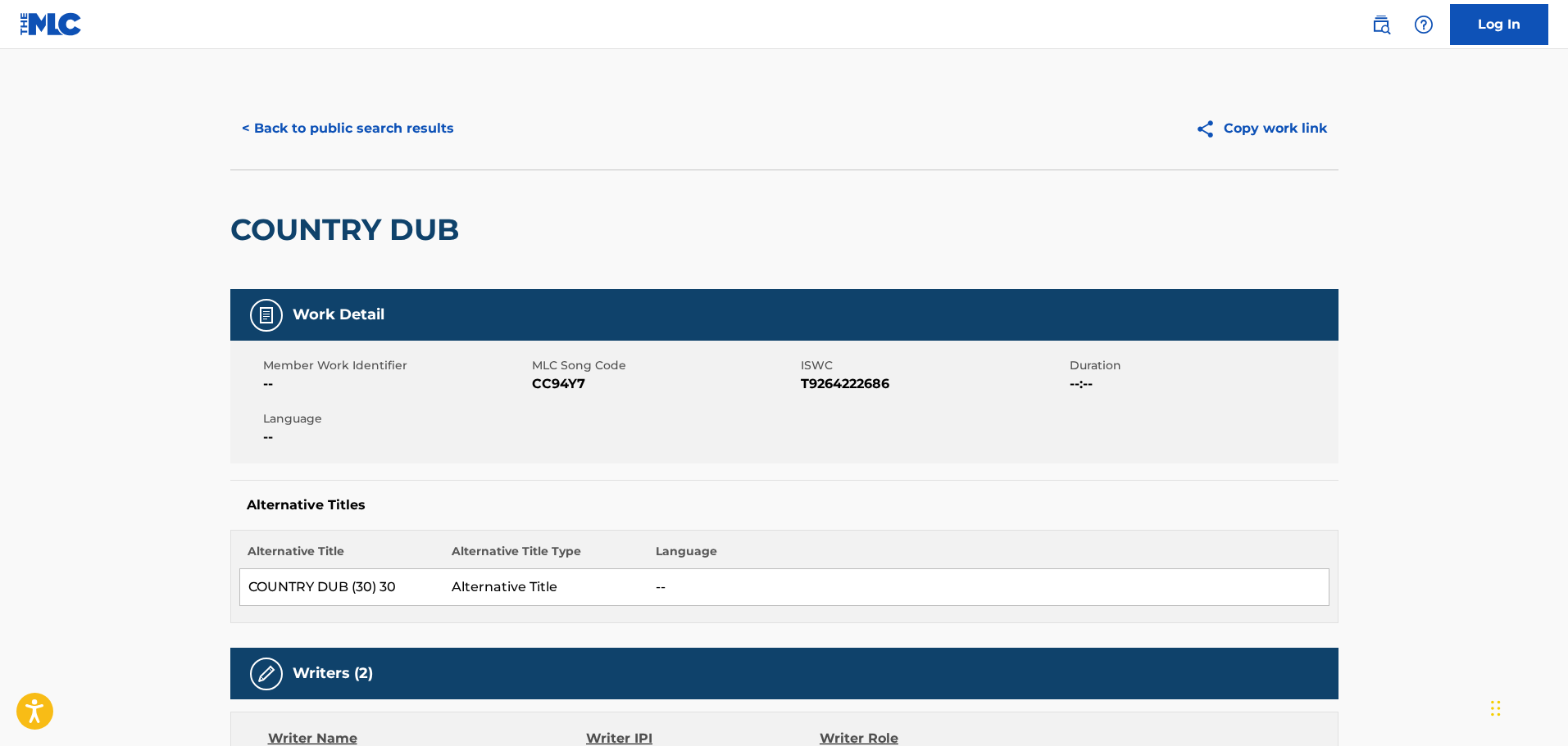
scroll to position [0, 0]
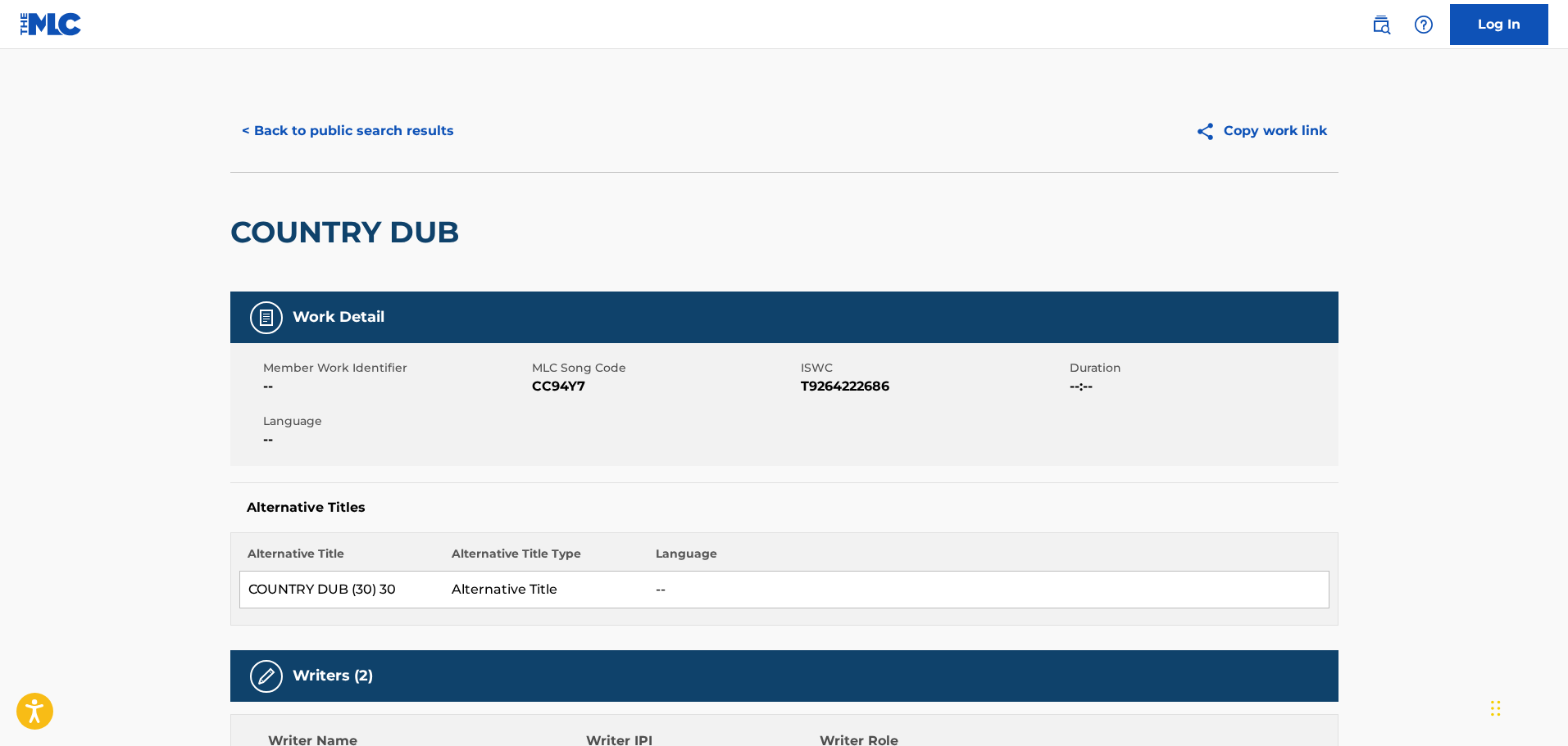
click at [307, 122] on button "< Back to public search results" at bounding box center [347, 131] width 235 height 41
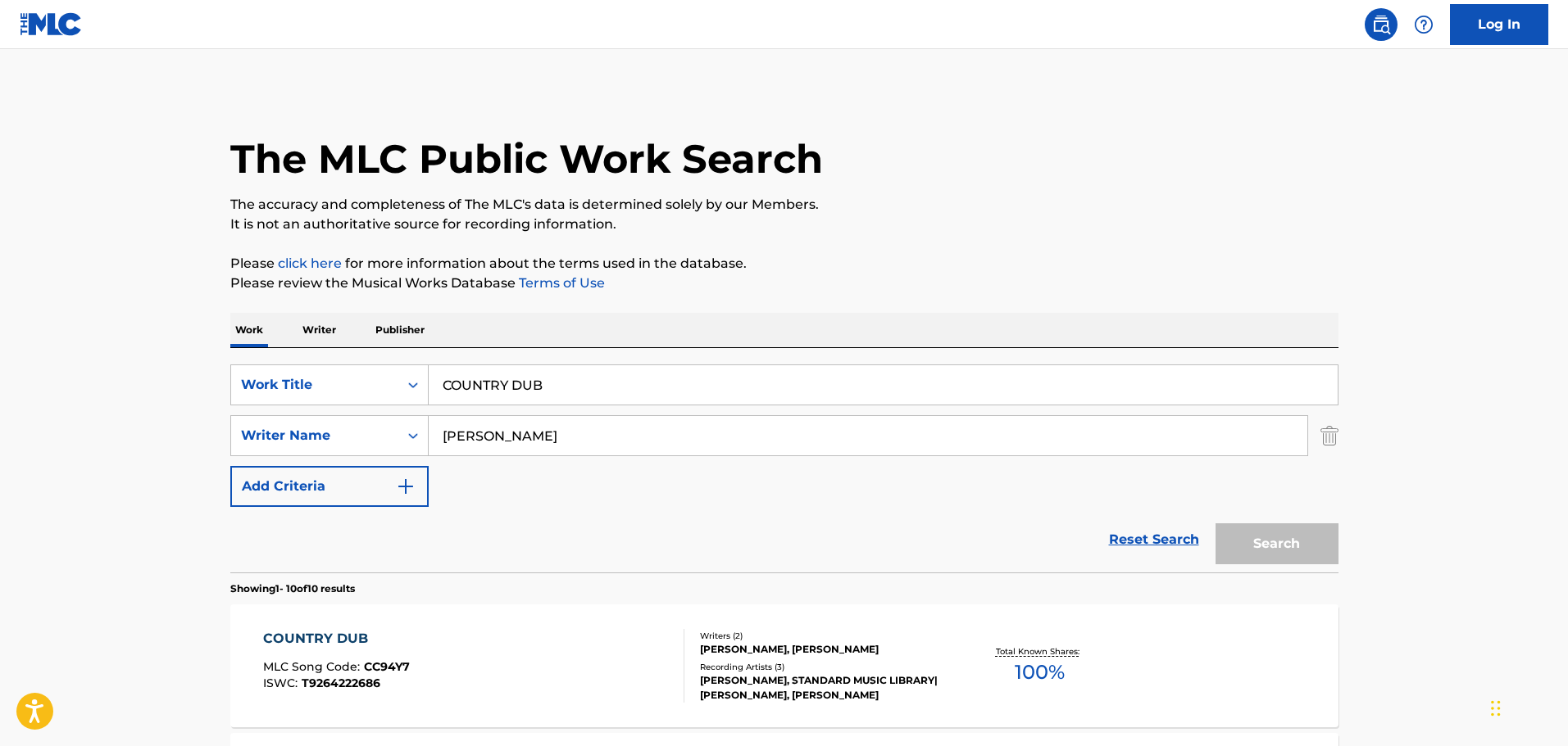
scroll to position [192, 0]
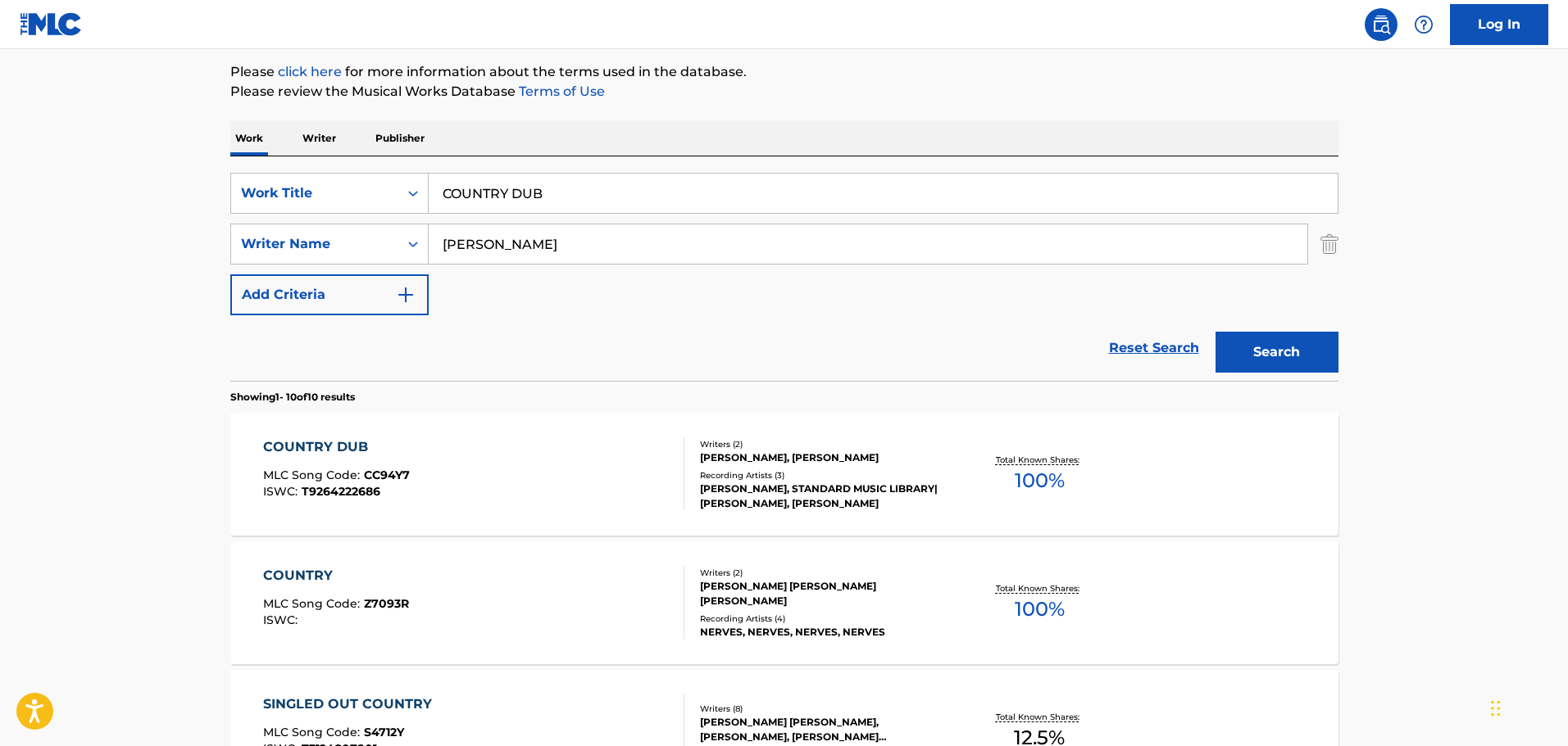
click at [695, 100] on p "Please review the Musical Works Database Terms of Use" at bounding box center [784, 91] width 1108 height 19
drag, startPoint x: 623, startPoint y: 176, endPoint x: 449, endPoint y: 177, distance: 174.0
click at [449, 177] on input "COUNTRY DUB" at bounding box center [883, 193] width 909 height 40
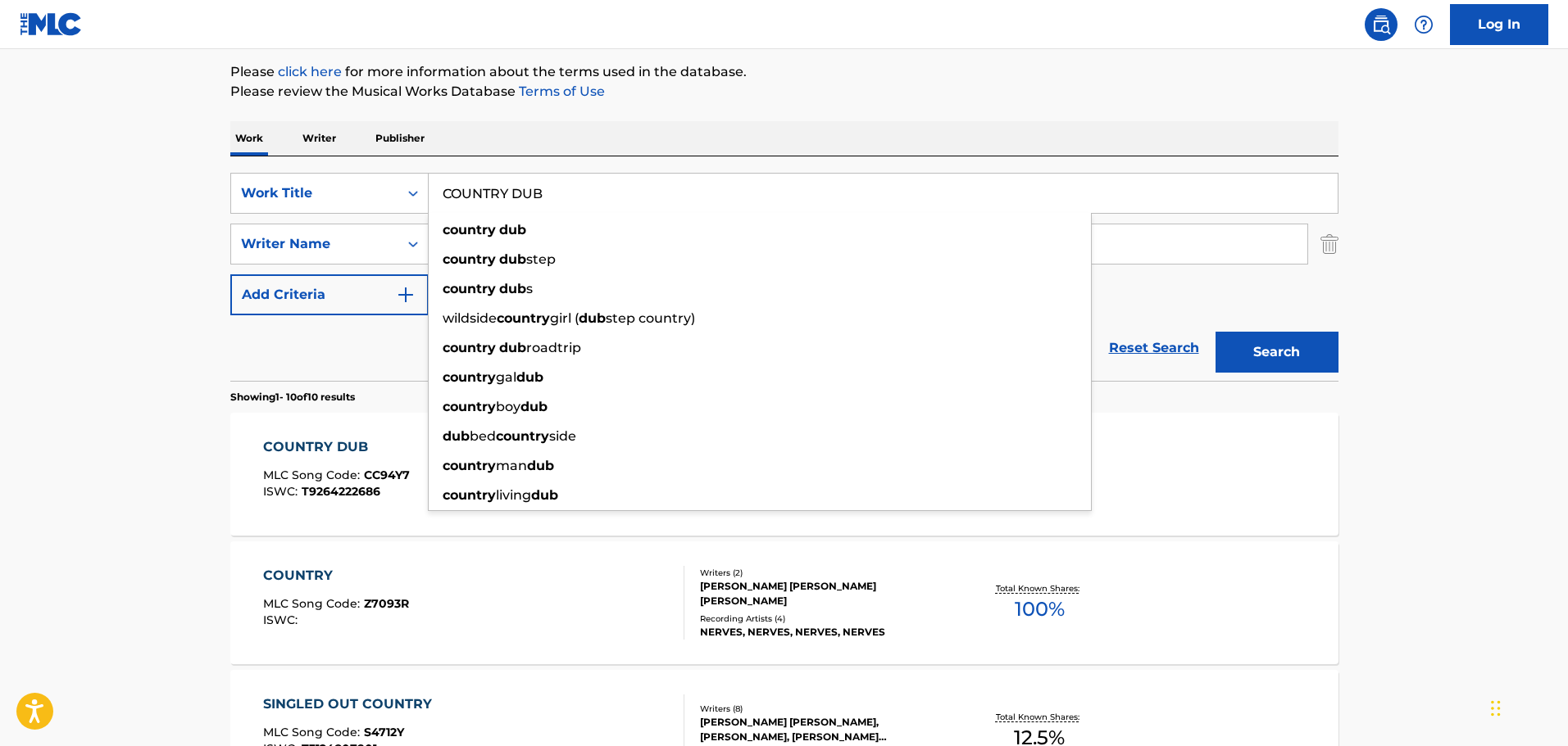
type input "C"
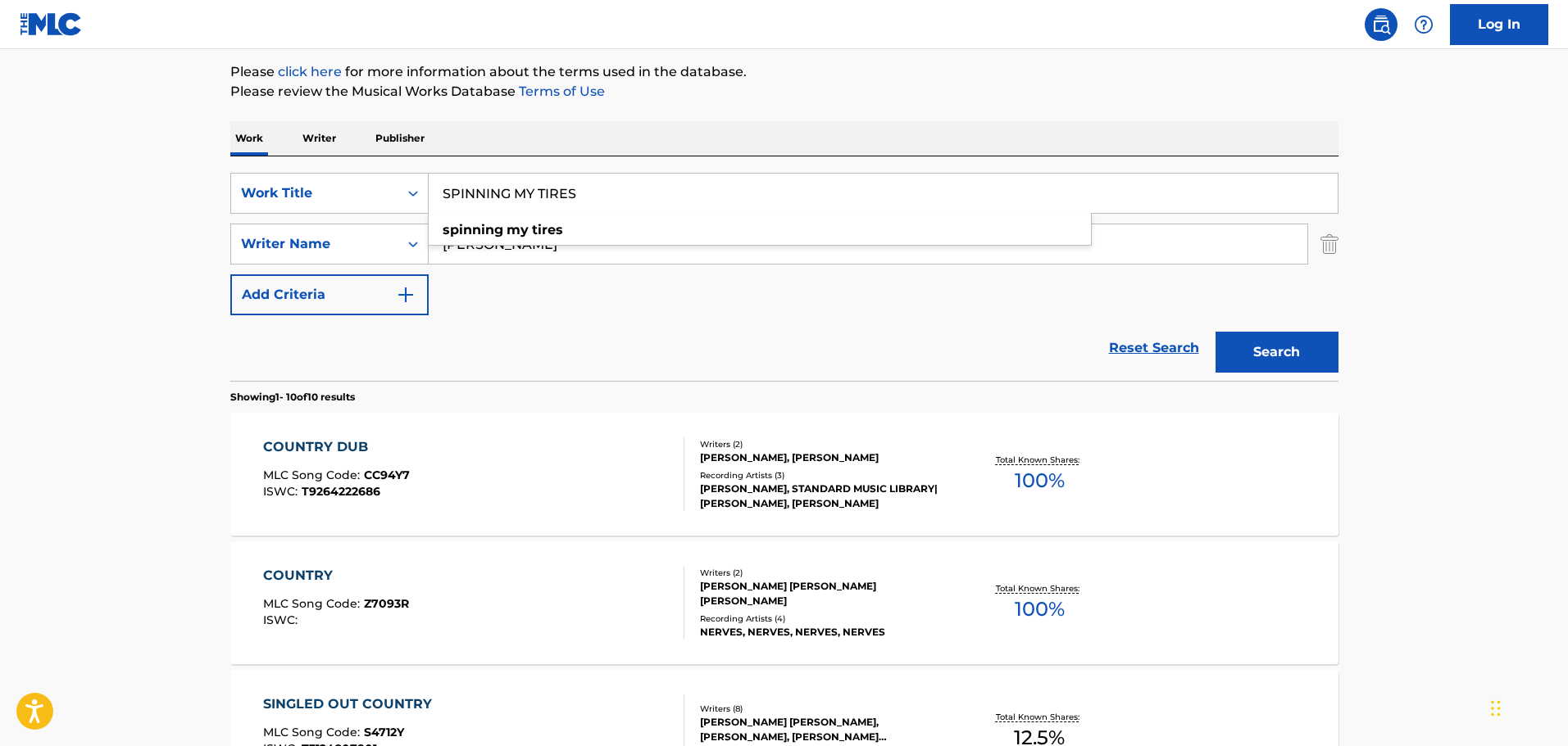
click at [564, 210] on input "SPINNING MY TIRES" at bounding box center [883, 193] width 909 height 40
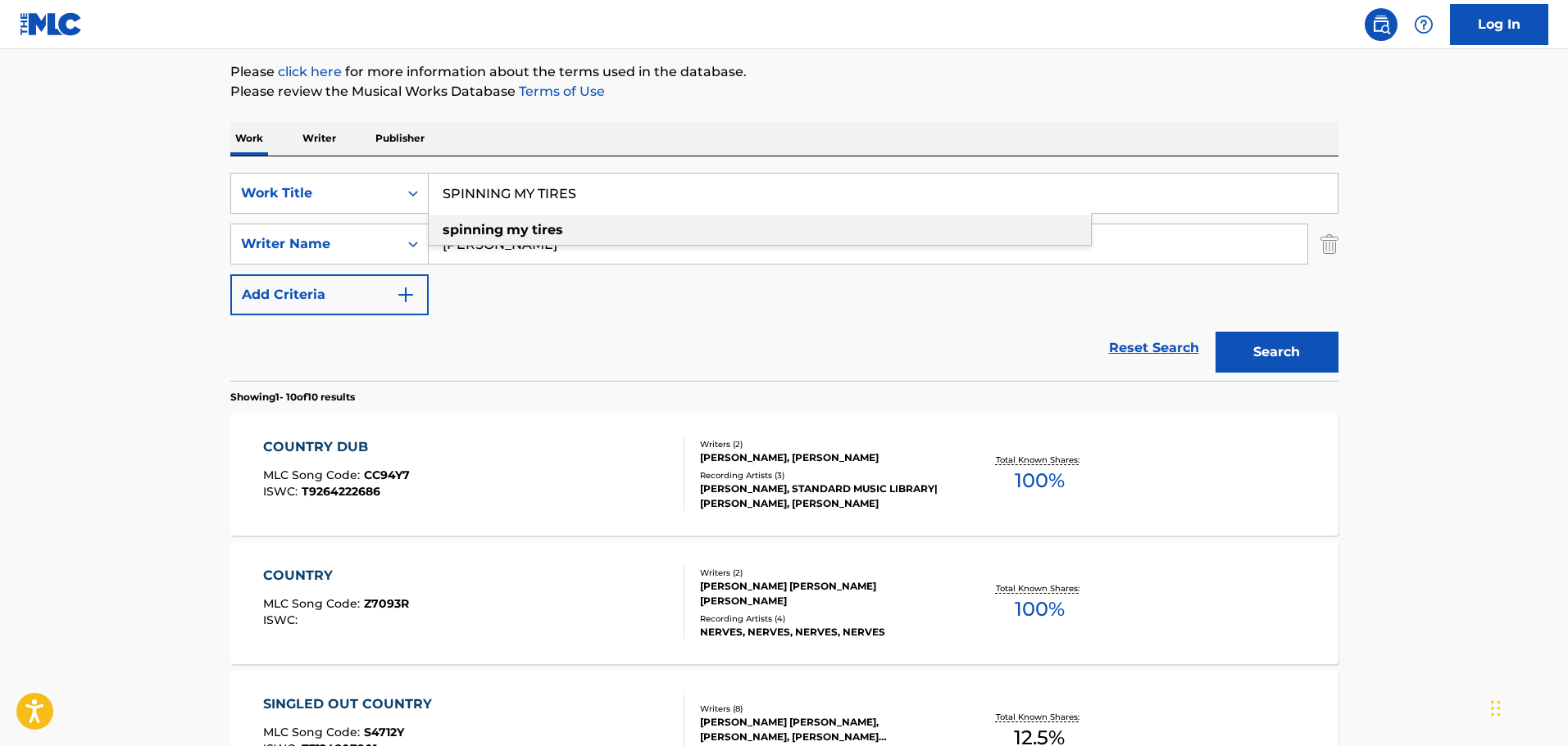
click at [567, 230] on div "spinning my tires" at bounding box center [760, 230] width 662 height 29
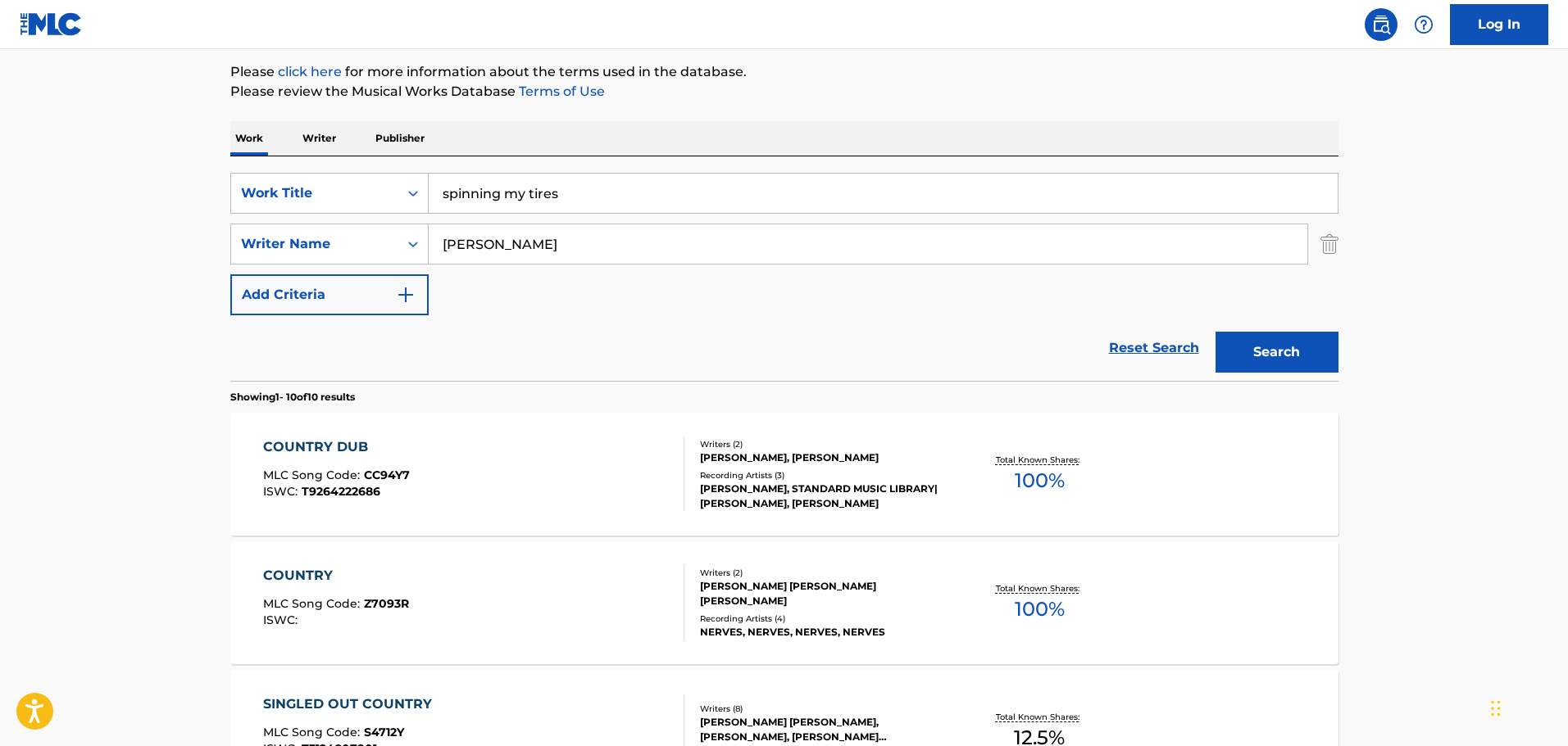
click at [668, 312] on div "SearchWithCriteriafdce9ad8-eb79-449d-8785-a9e2ddeb6116 Work Title spinning my t…" at bounding box center [784, 243] width 1108 height 142
click at [1256, 353] on button "Search" at bounding box center [1277, 352] width 123 height 41
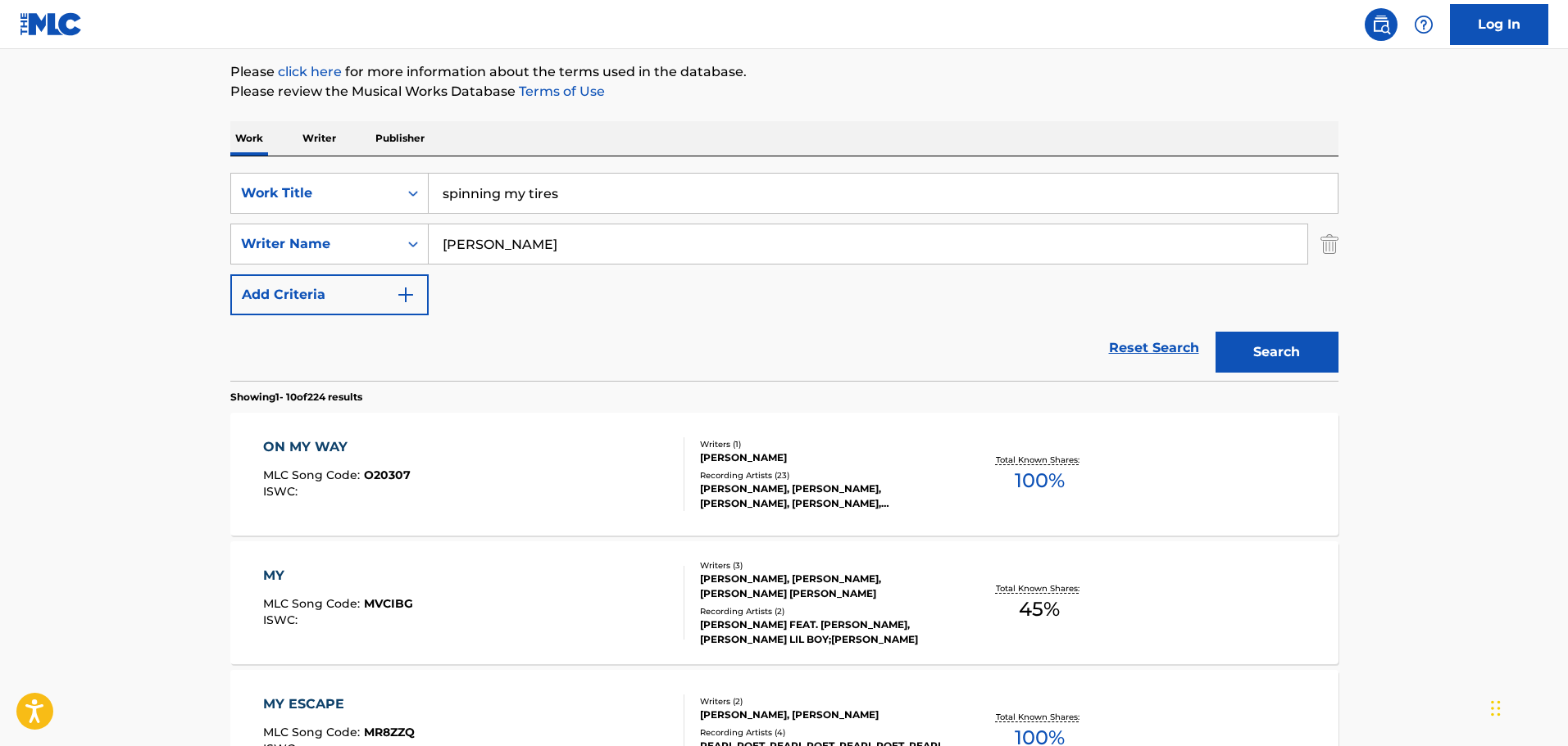
drag, startPoint x: 614, startPoint y: 177, endPoint x: 356, endPoint y: 170, distance: 258.1
click at [356, 170] on div "SearchWithCriteriafdce9ad8-eb79-449d-8785-a9e2ddeb6116 Work Title spinning my t…" at bounding box center [784, 269] width 1108 height 225
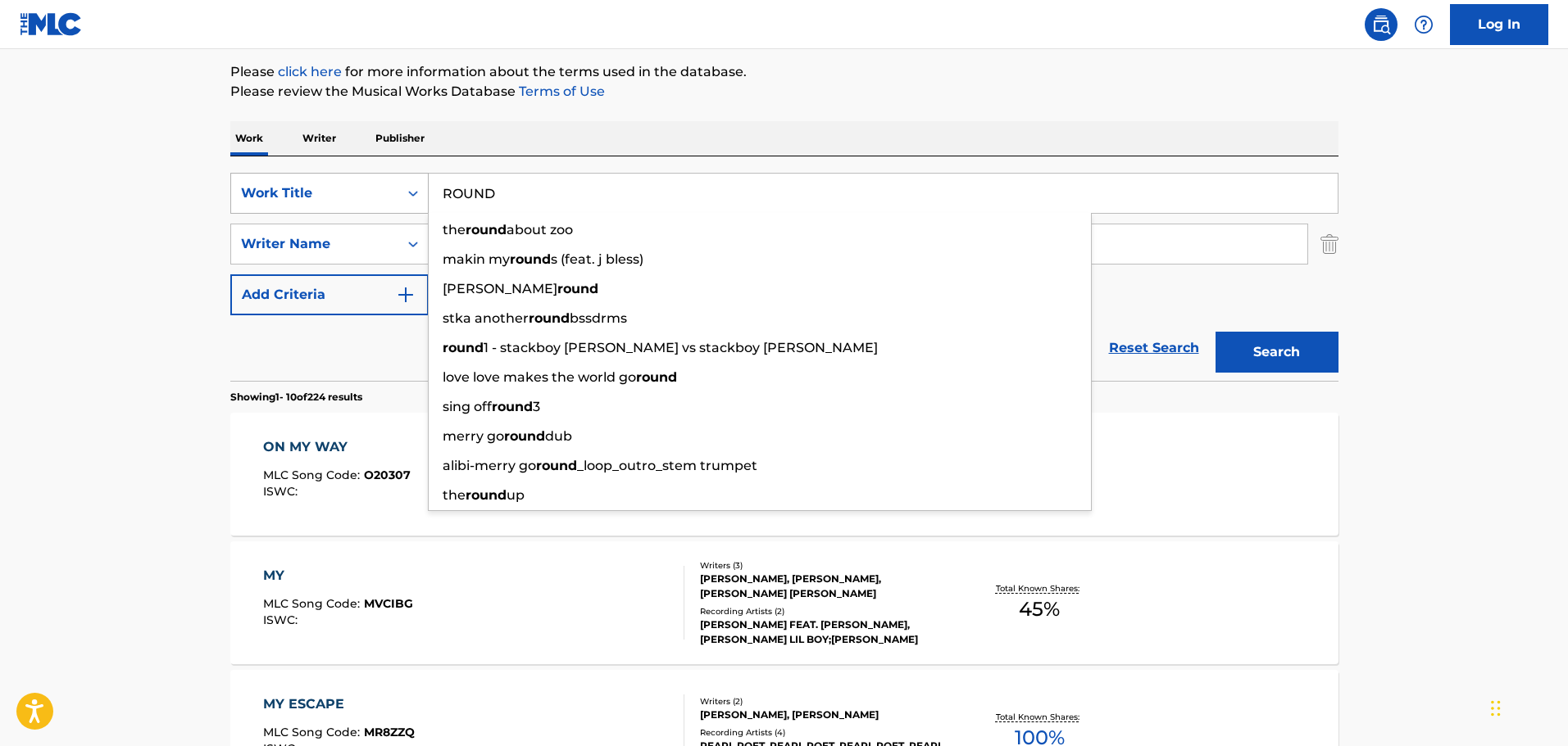
type input "ROUND"
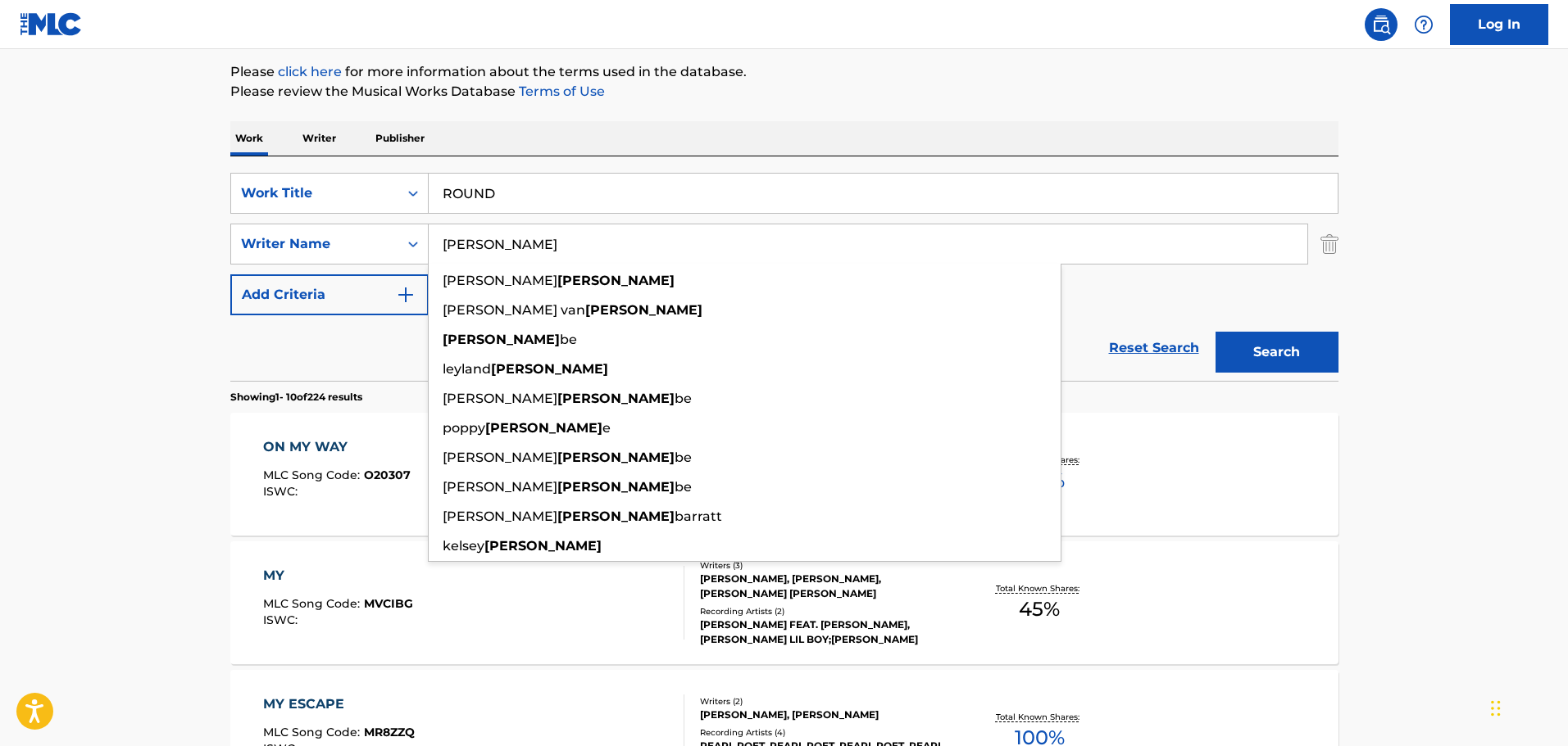
type input "BASCOM"
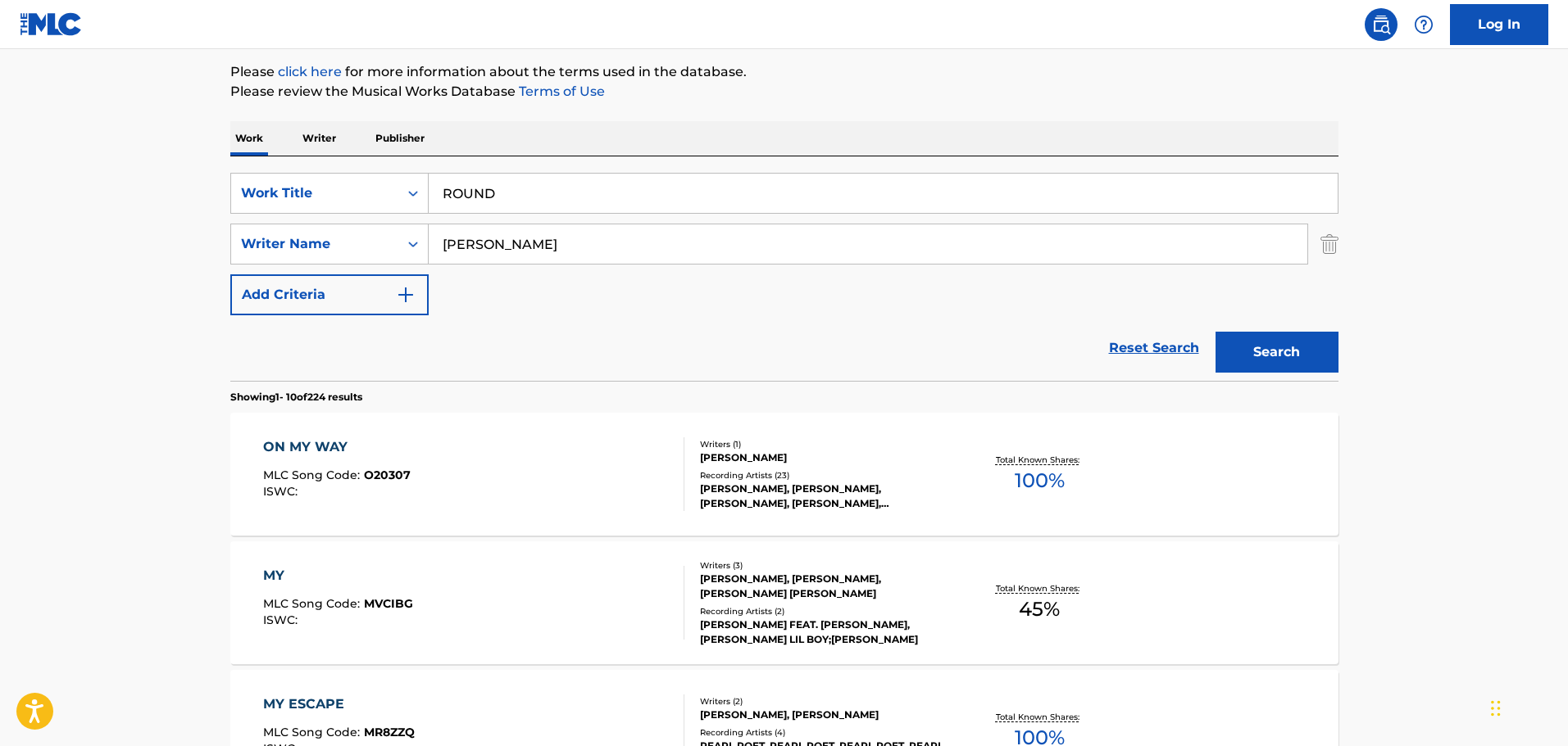
click at [1329, 343] on button "Search" at bounding box center [1277, 352] width 123 height 41
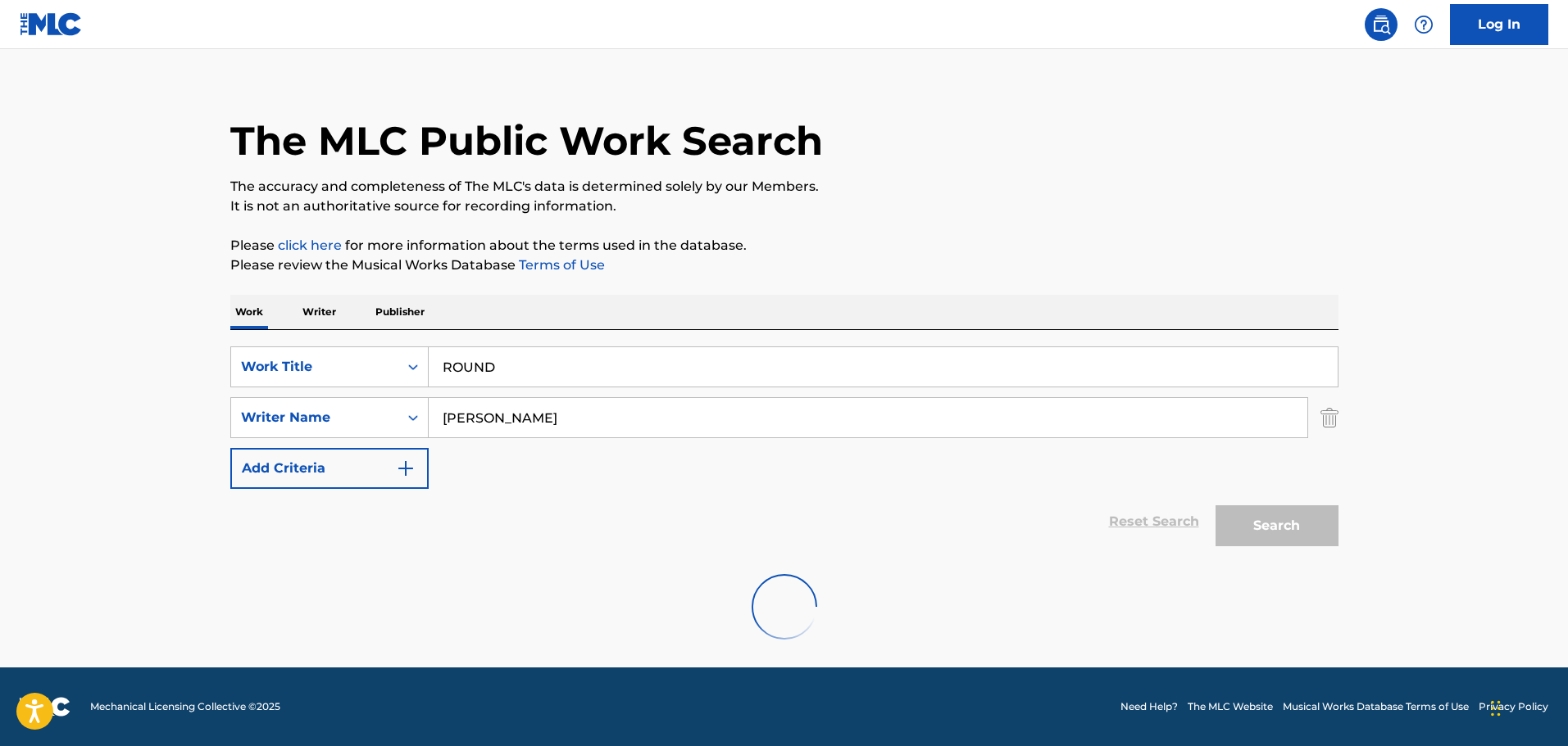
scroll to position [145, 0]
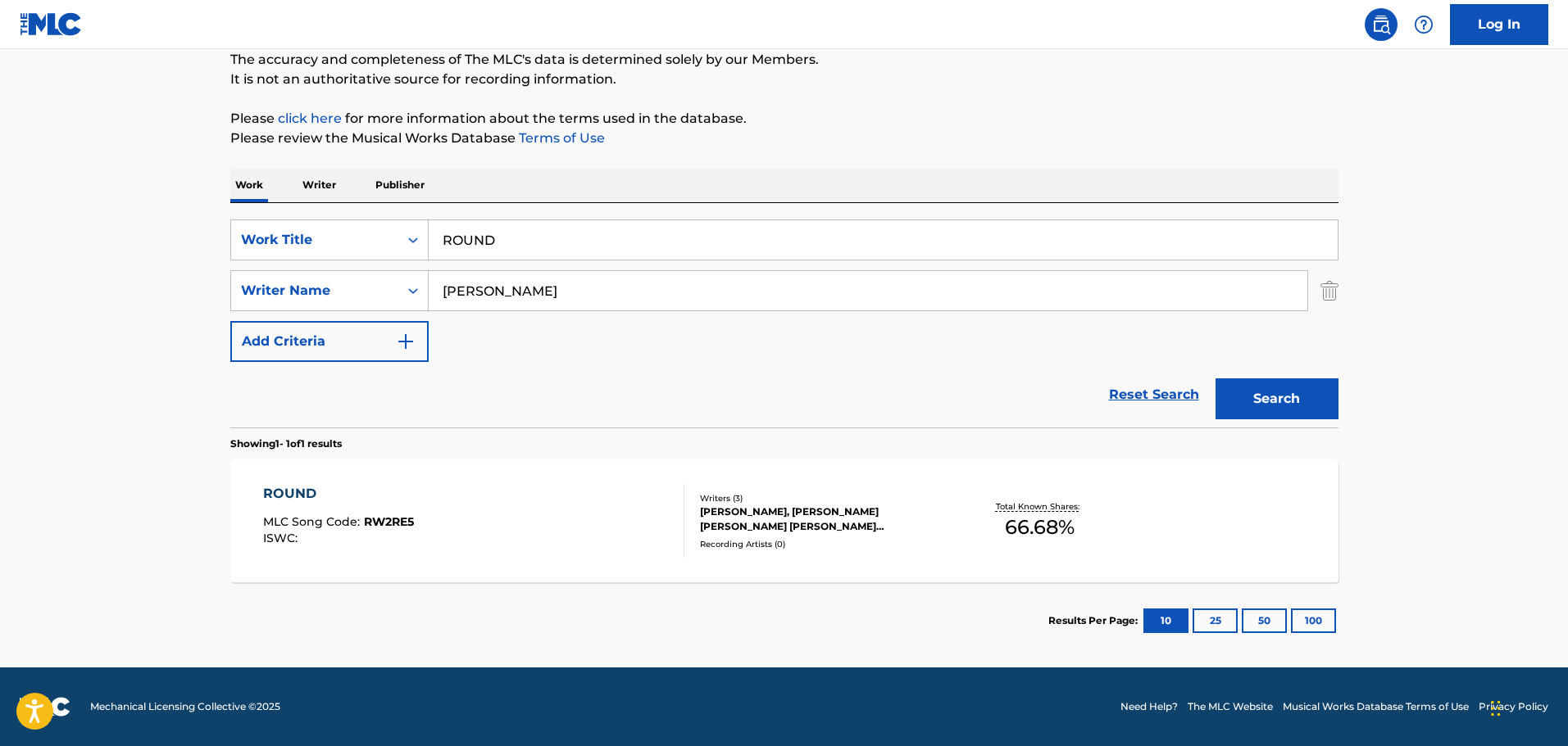
click at [577, 541] on div "ROUND MLC Song Code : RW2RE5 ISWC :" at bounding box center [473, 521] width 421 height 74
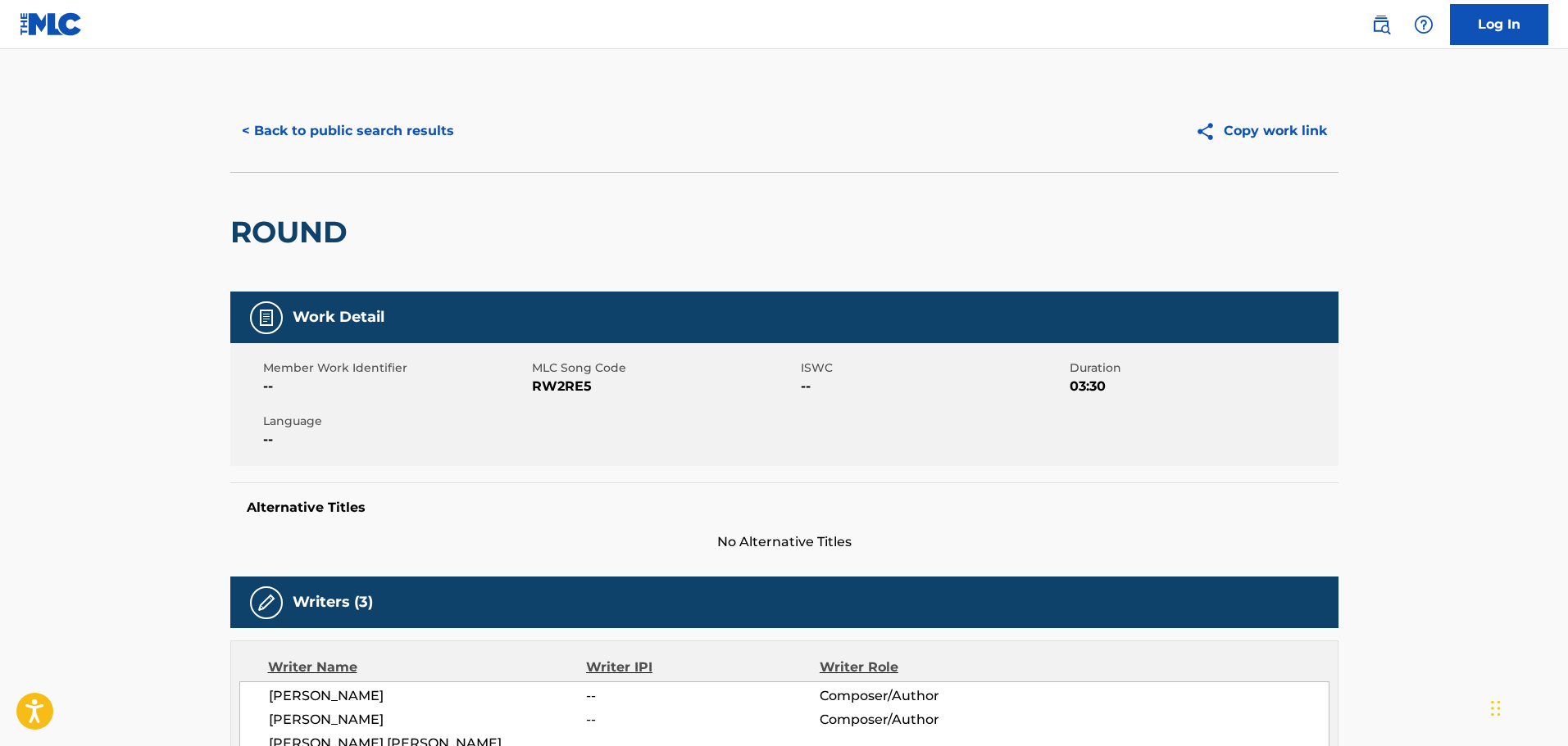
click at [393, 137] on button "< Back to public search results" at bounding box center [347, 131] width 235 height 41
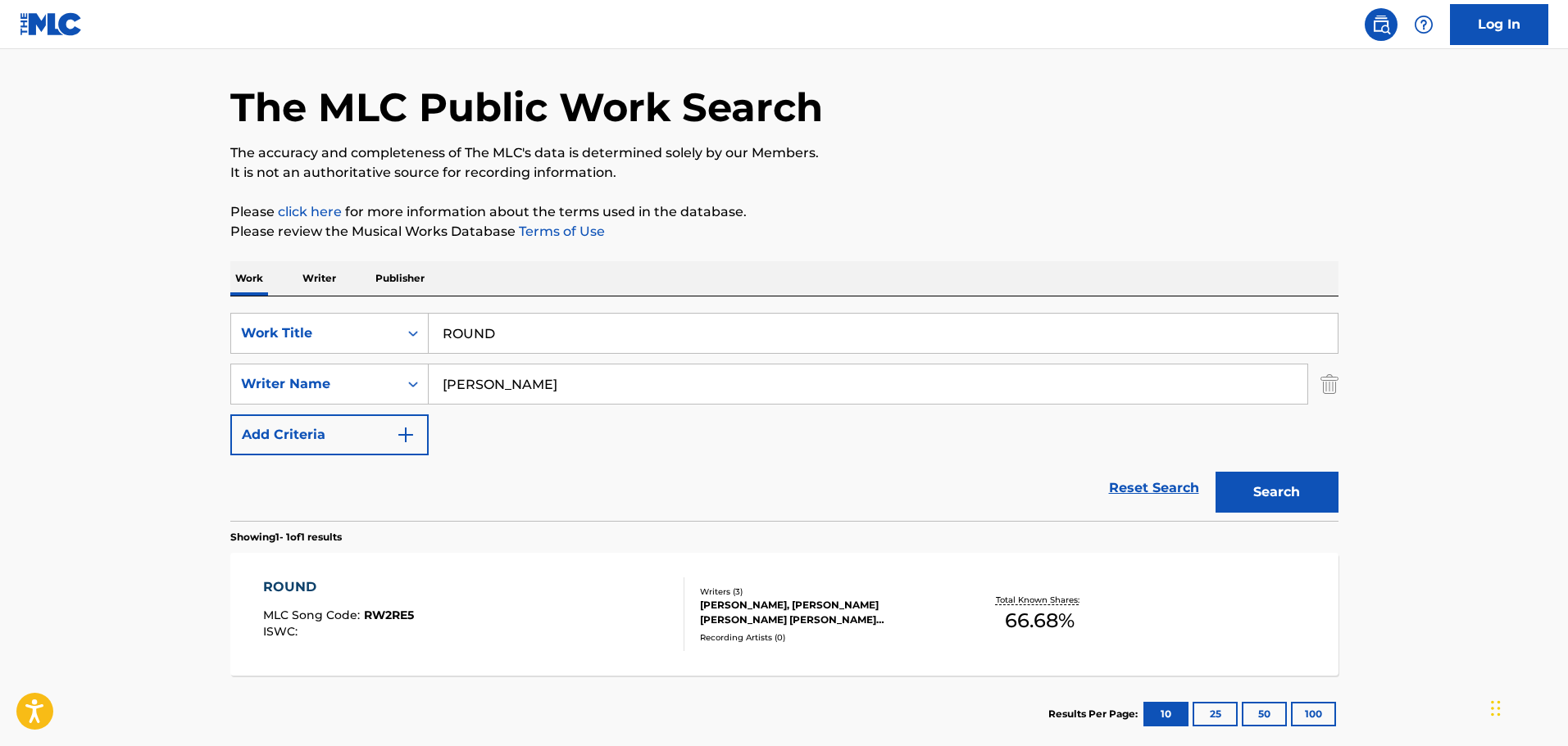
drag, startPoint x: 523, startPoint y: 307, endPoint x: 343, endPoint y: 291, distance: 180.7
click at [343, 291] on div "Work Writer Publisher SearchWithCriteriafdce9ad8-eb79-449d-8785-a9e2ddeb6116 Wo…" at bounding box center [784, 507] width 1108 height 492
type input "HELICOPTER ABOVE"
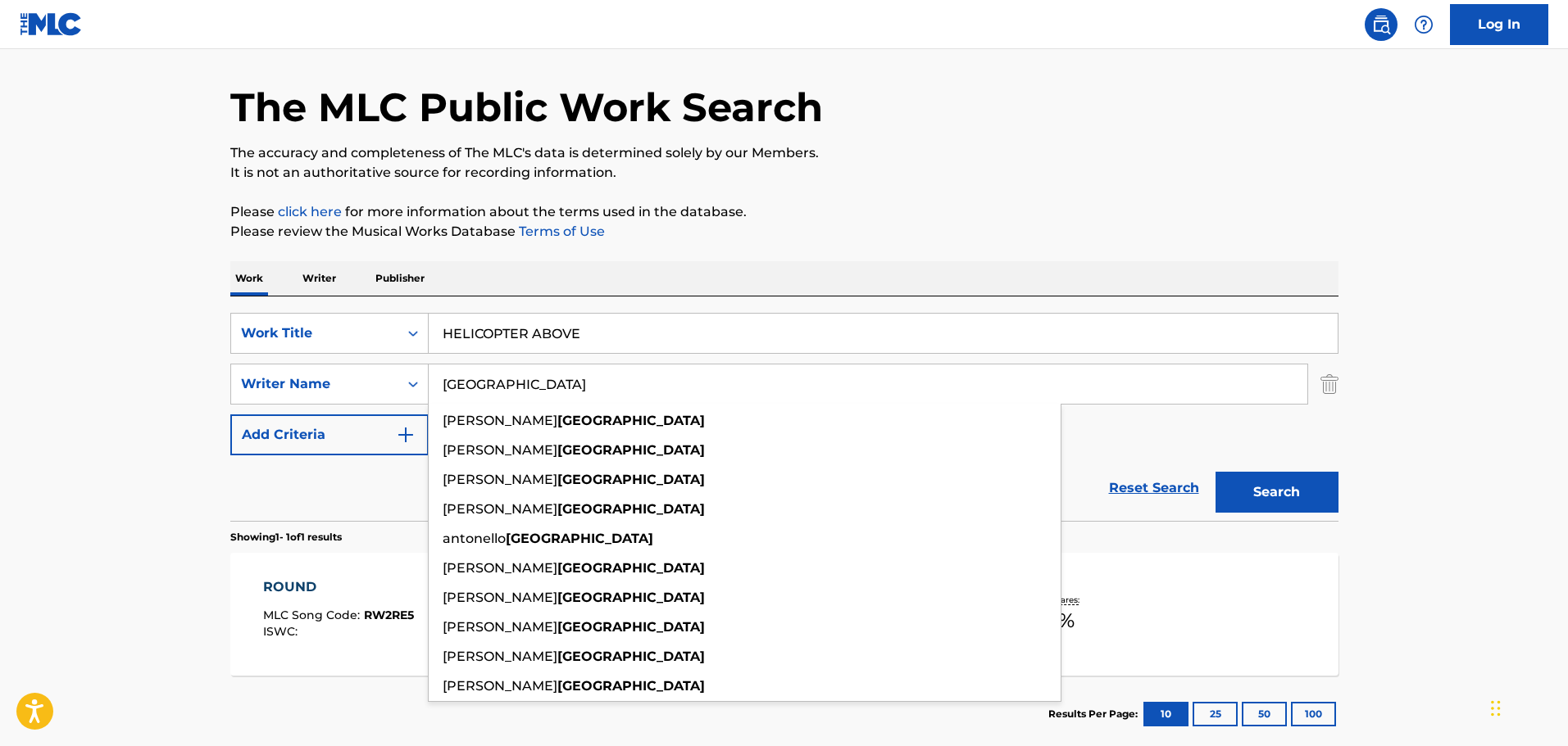
type input "MESSINA"
click at [1215, 472] on button "Search" at bounding box center [1277, 492] width 123 height 41
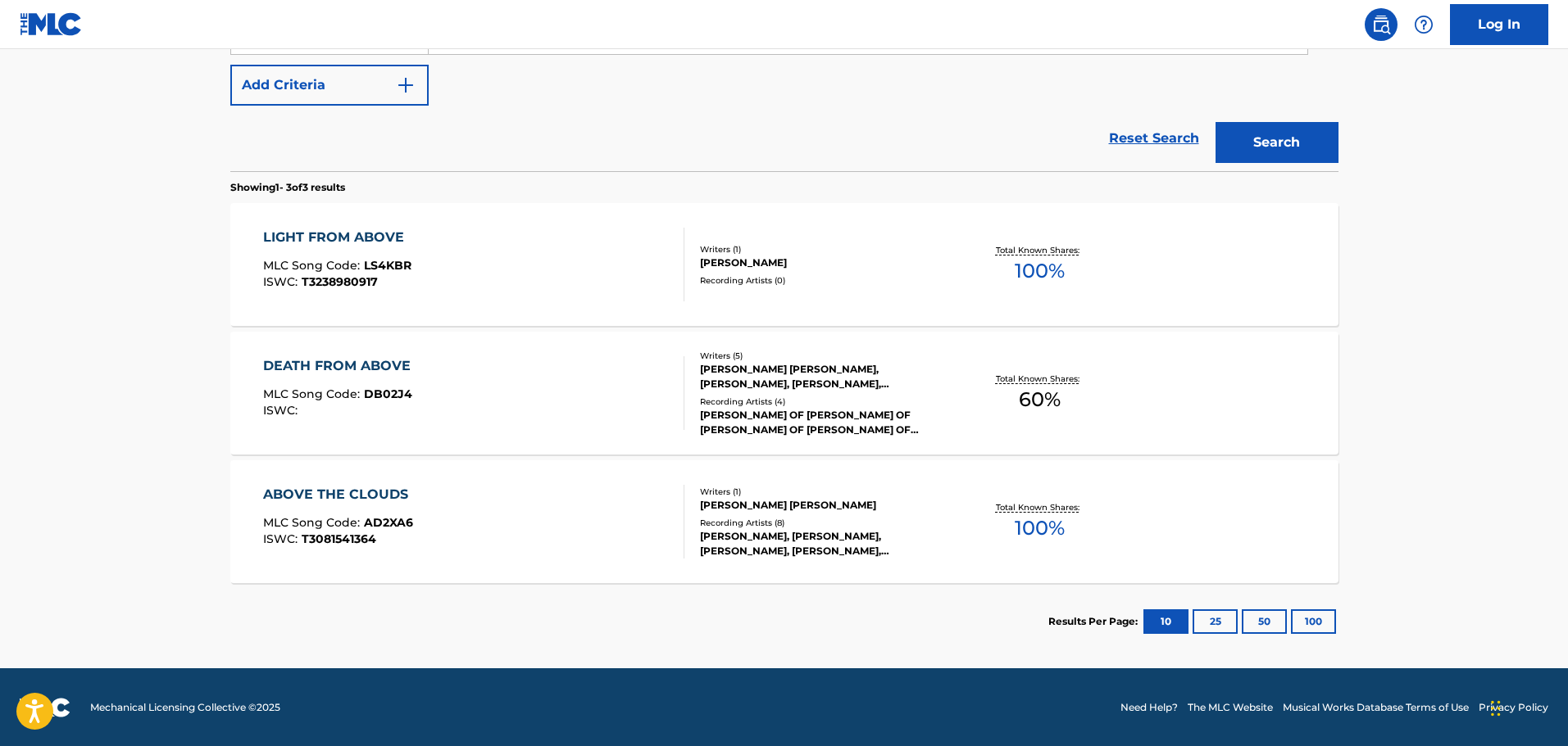
scroll to position [402, 0]
click at [515, 147] on div "Reset Search Search" at bounding box center [784, 138] width 1108 height 66
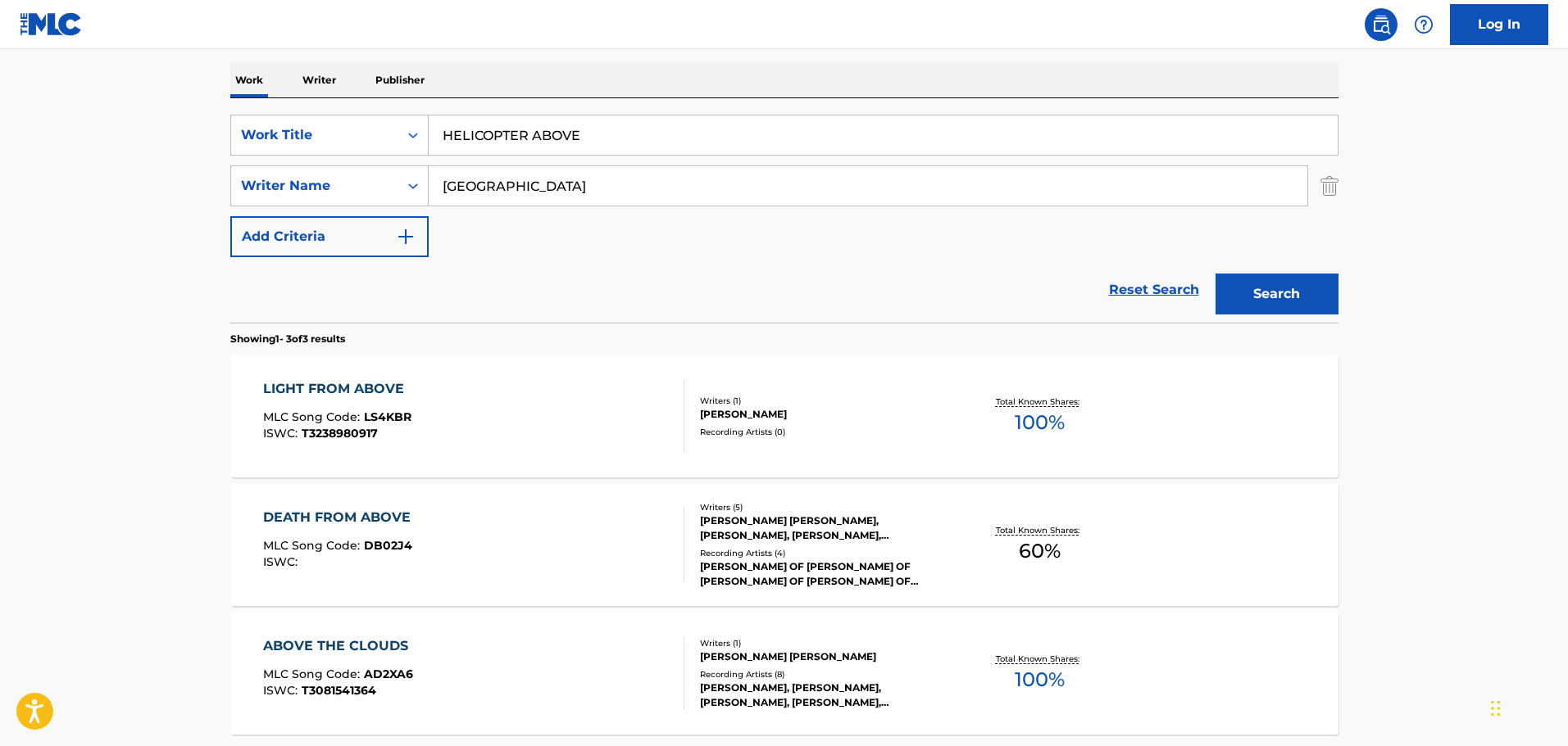
scroll to position [157, 0]
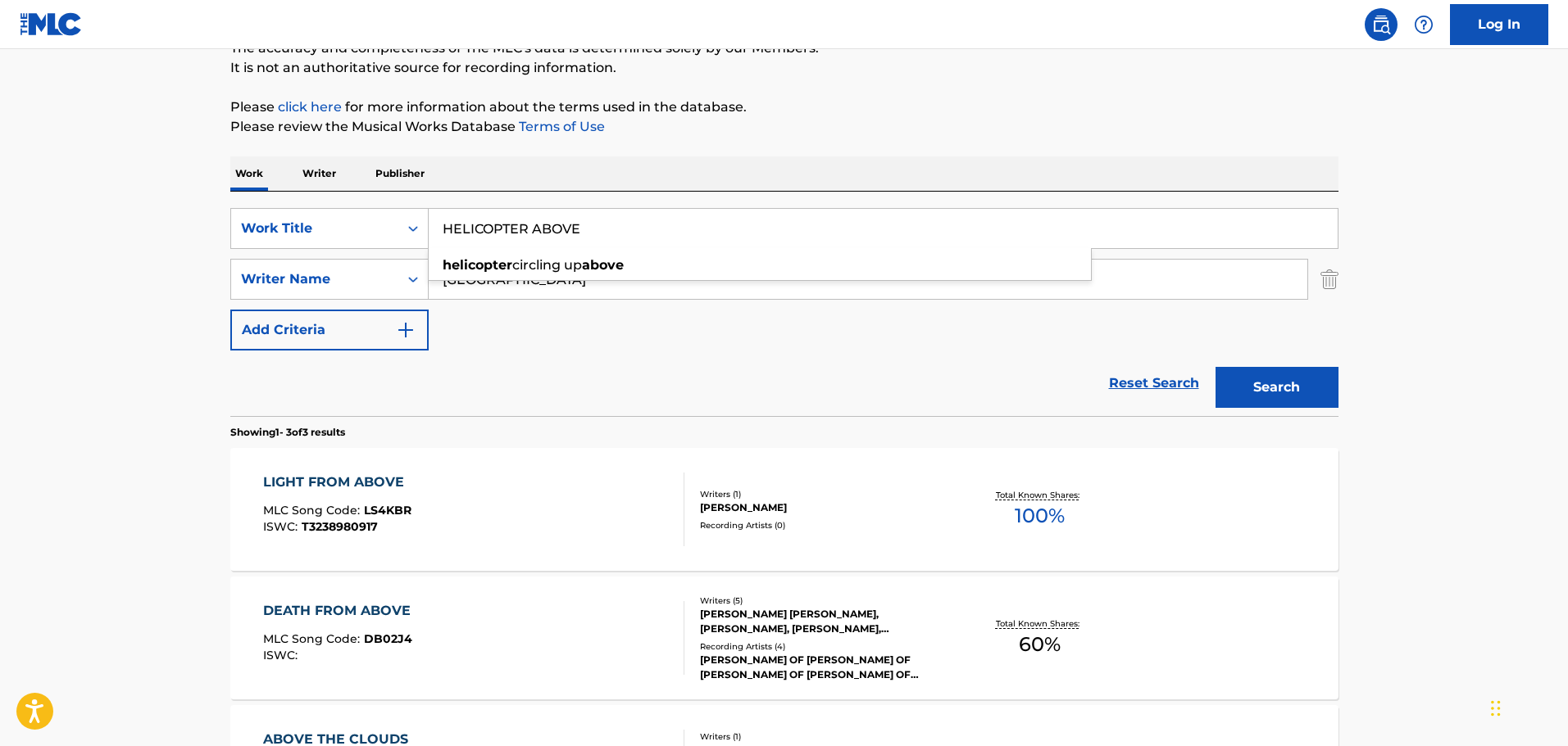
drag, startPoint x: 648, startPoint y: 221, endPoint x: 444, endPoint y: 197, distance: 205.4
click at [444, 197] on div "SearchWithCriteriafdce9ad8-eb79-449d-8785-a9e2ddeb6116 Work Title HELICOPTER AB…" at bounding box center [784, 304] width 1108 height 225
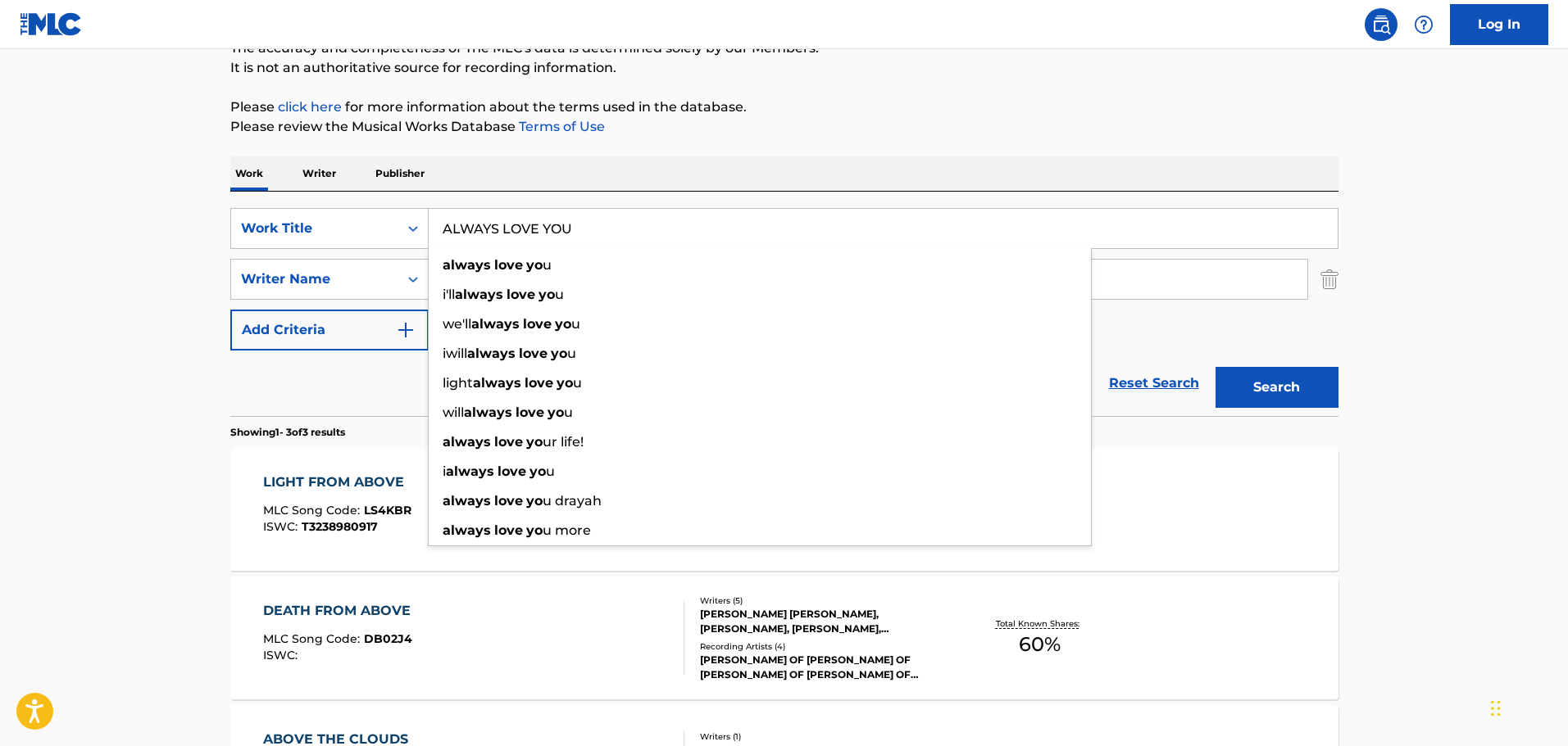
type input "ALWAYS LOVE YOU"
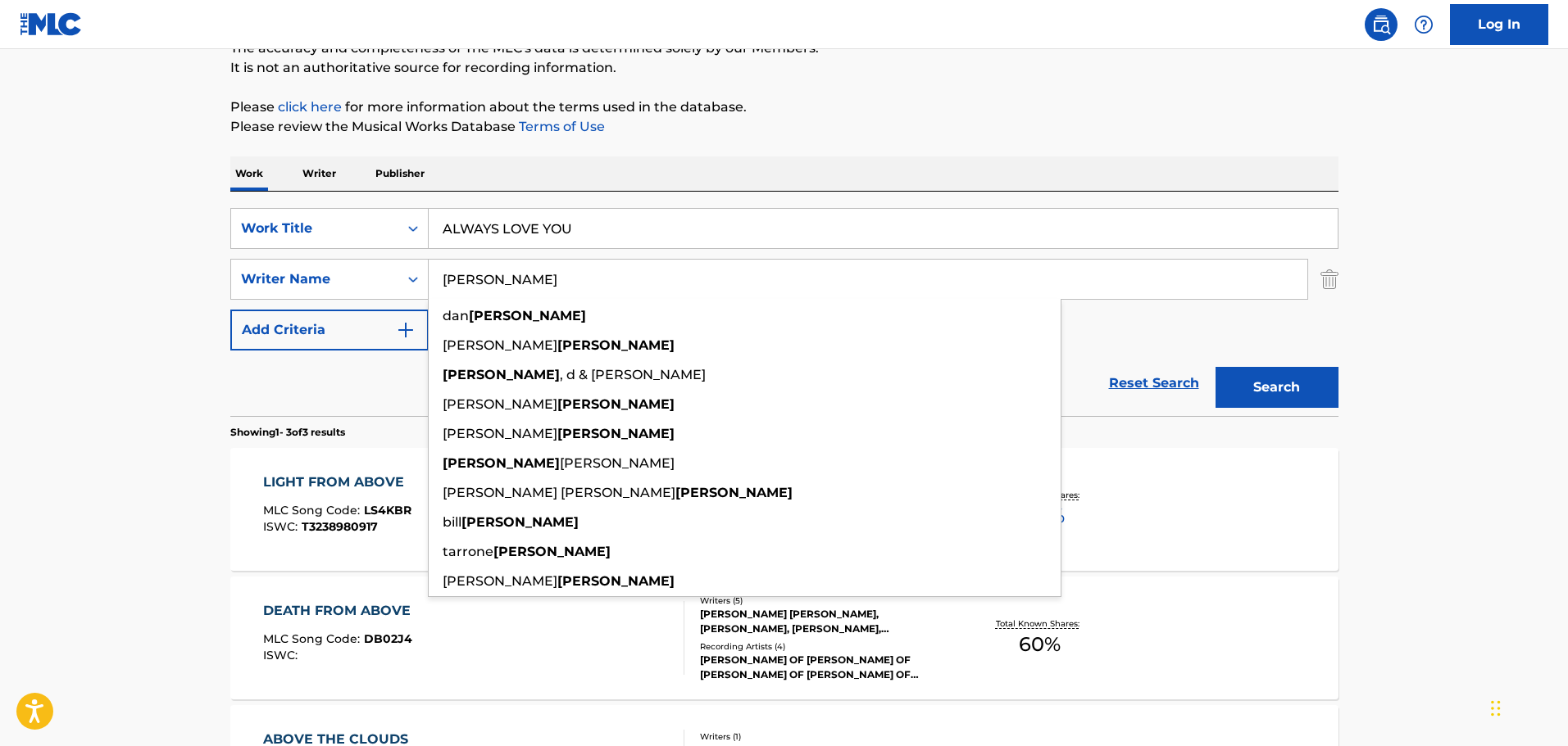
type input "MONTGOMERY"
click at [664, 156] on div "The MLC Public Work Search The accuracy and completeness of The MLC's data is d…" at bounding box center [784, 419] width 1147 height 972
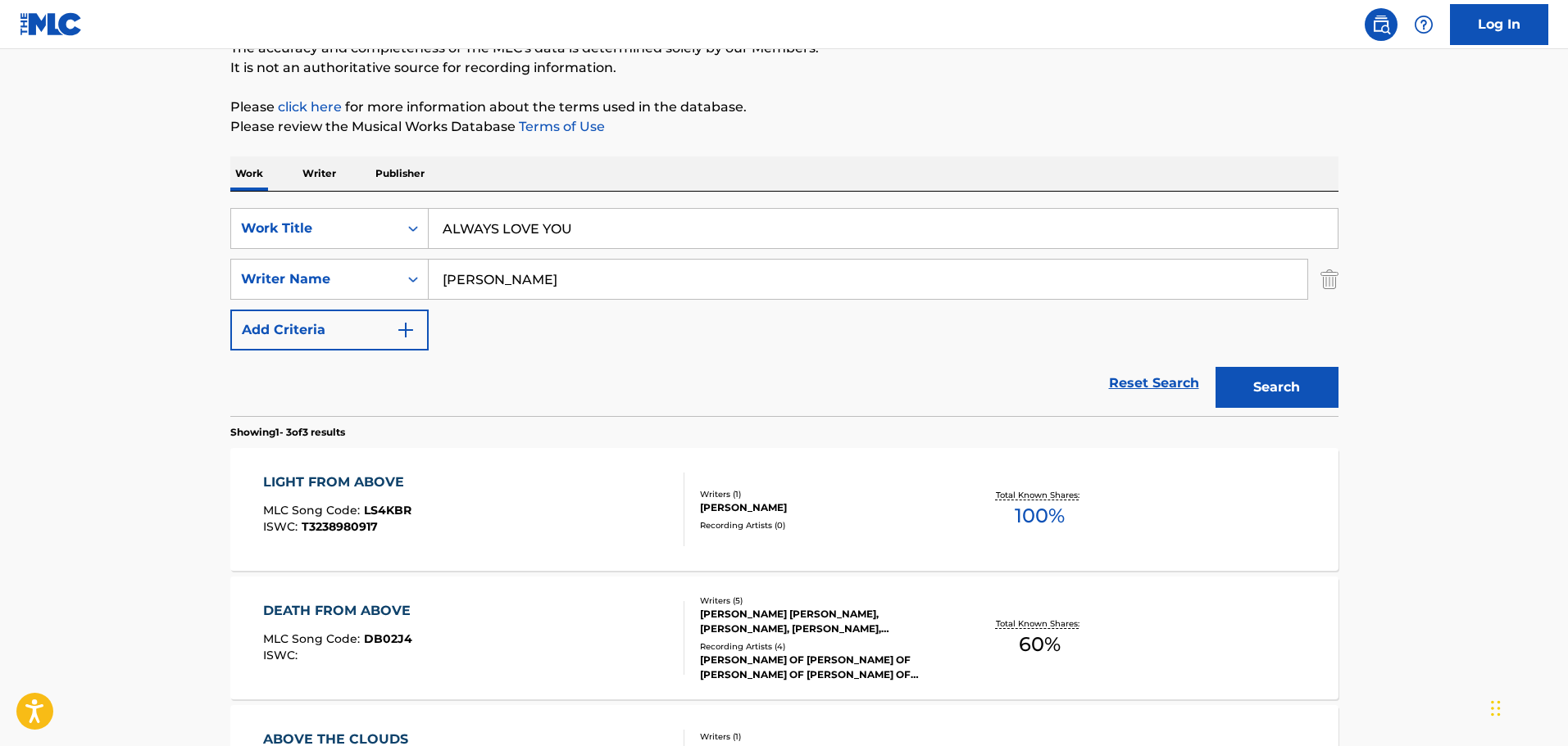
click at [1286, 393] on button "Search" at bounding box center [1277, 387] width 123 height 41
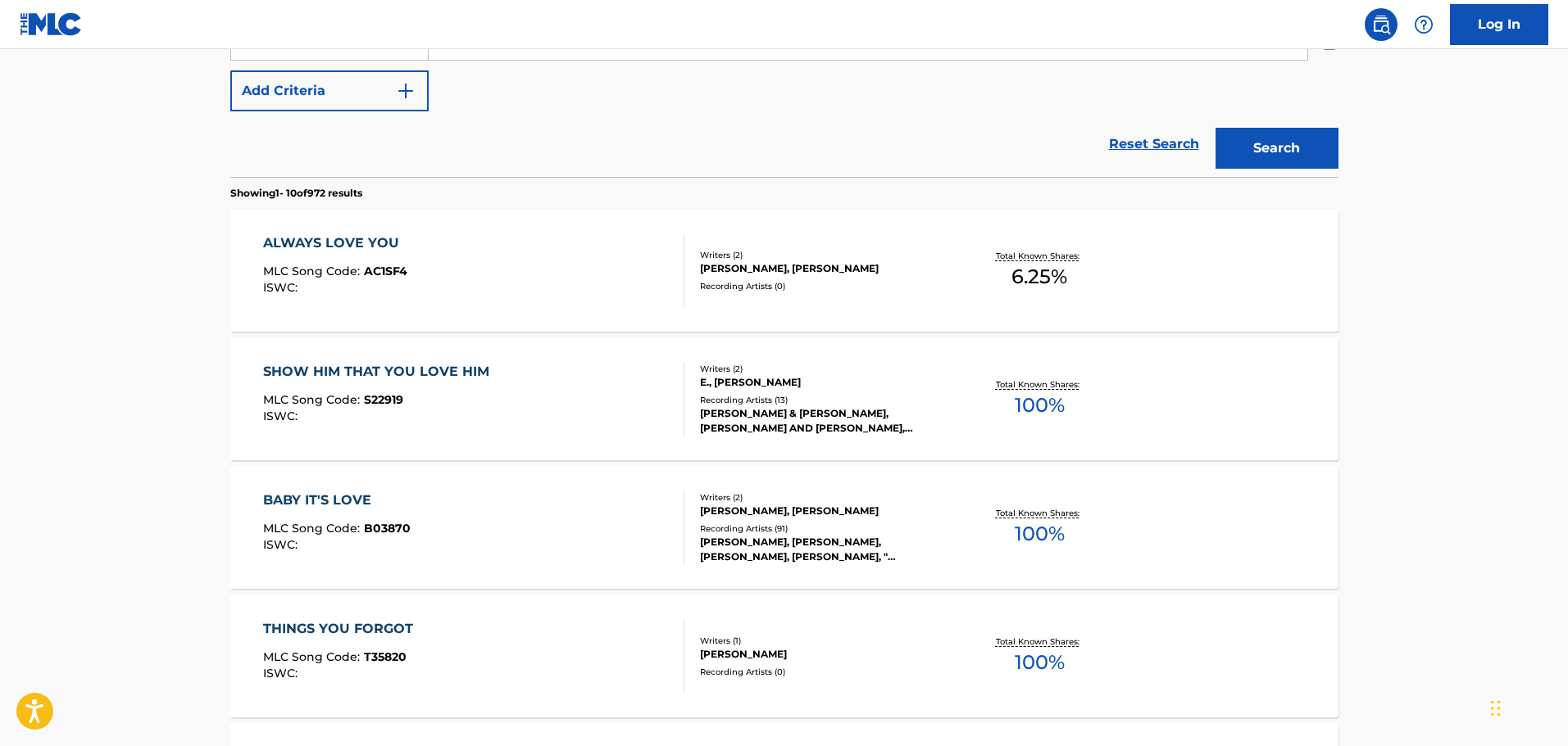
scroll to position [402, 0]
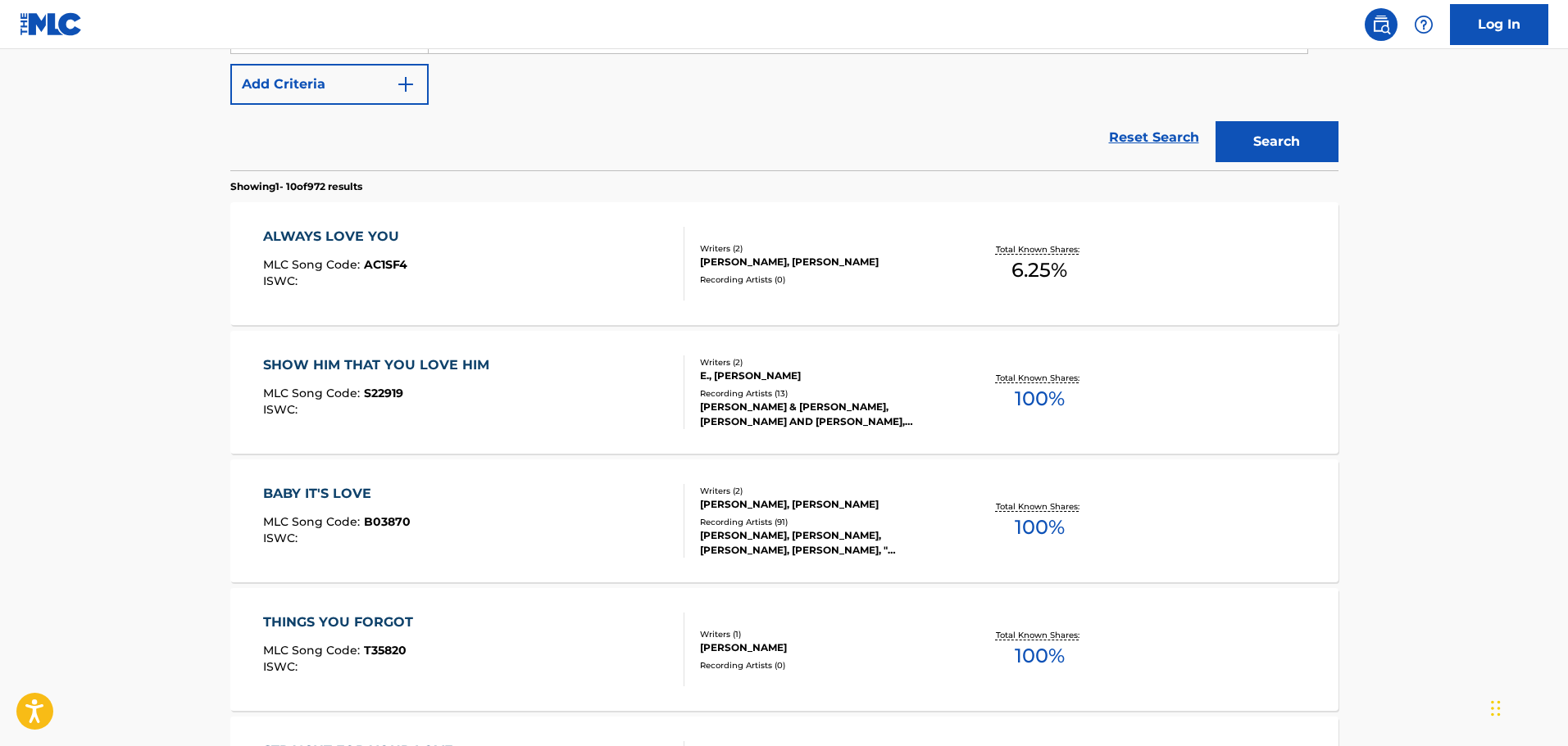
click at [574, 271] on div "ALWAYS LOVE YOU MLC Song Code : AC1SF4 ISWC :" at bounding box center [473, 264] width 421 height 74
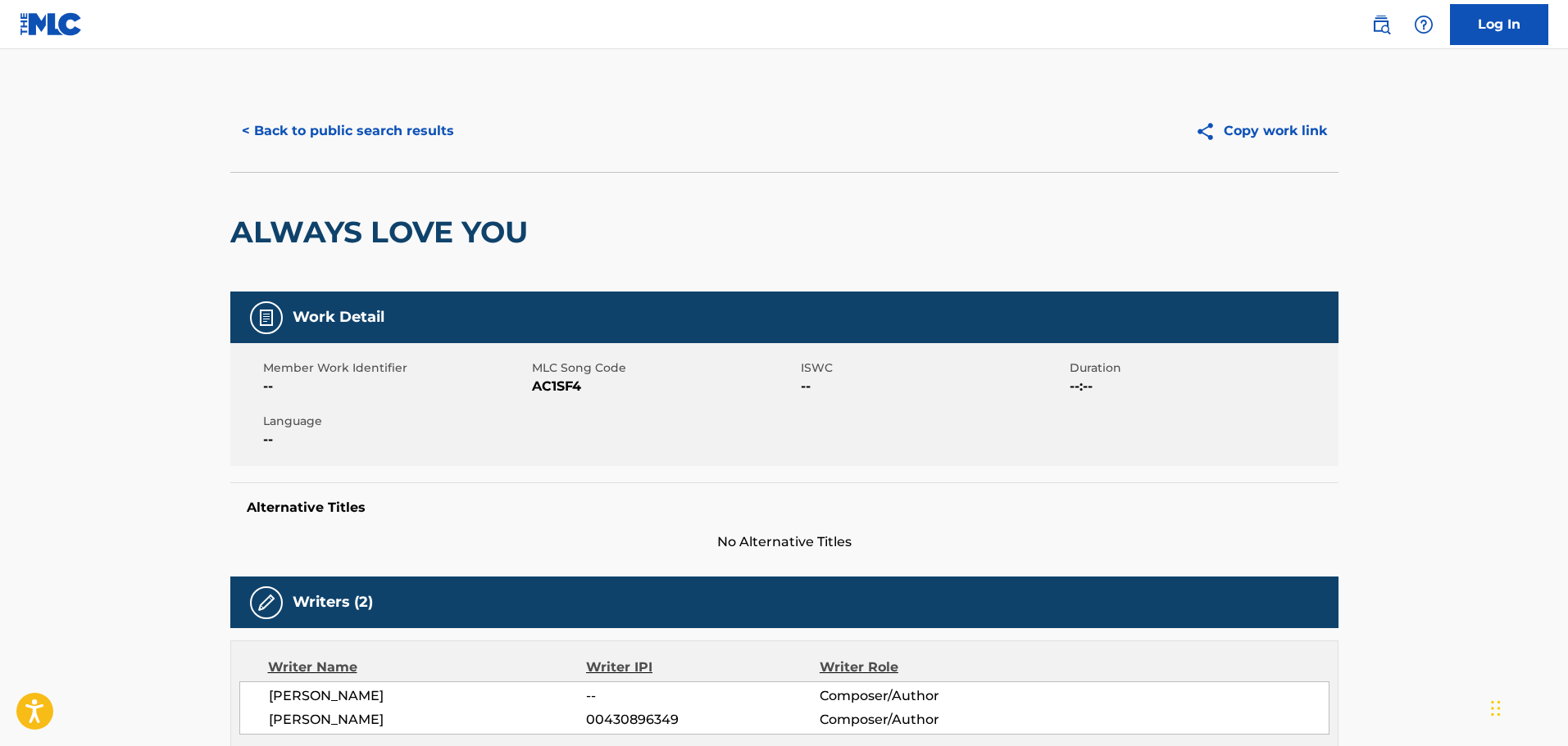
click at [329, 134] on button "< Back to public search results" at bounding box center [347, 131] width 235 height 41
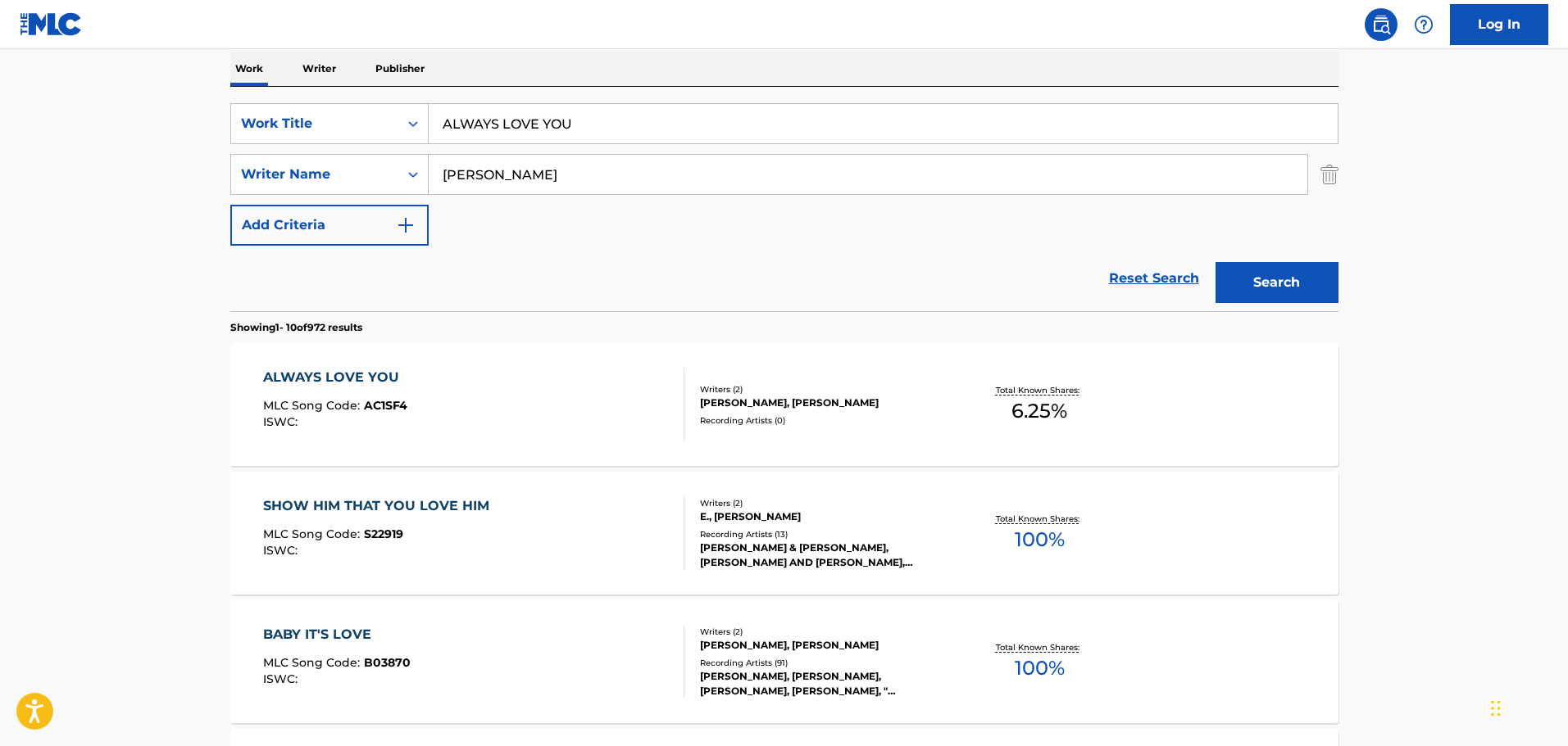
scroll to position [250, 0]
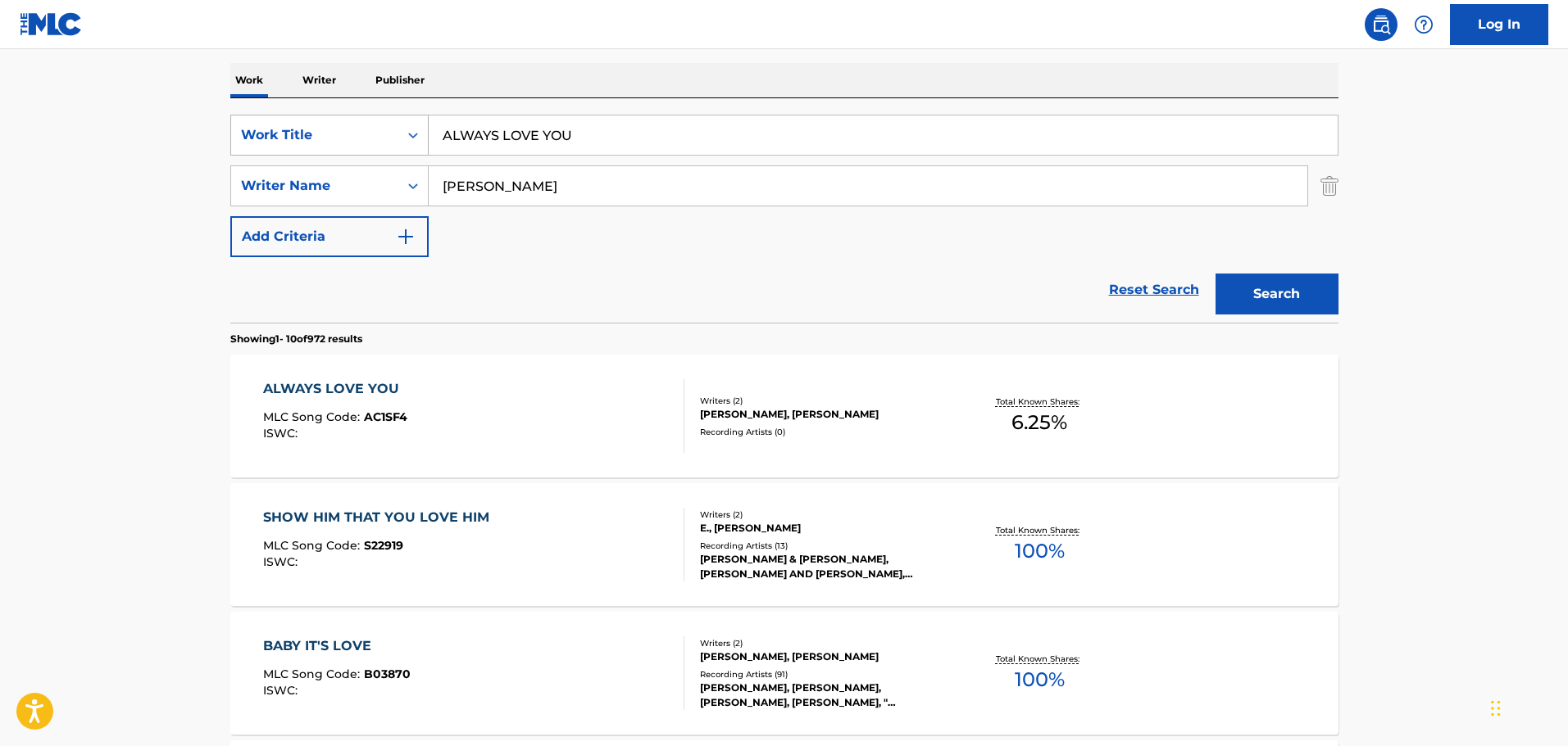
drag, startPoint x: 619, startPoint y: 141, endPoint x: 285, endPoint y: 148, distance: 334.1
click at [285, 148] on div "SearchWithCriteriafdce9ad8-eb79-449d-8785-a9e2ddeb6116 Work Title ALWAYS LOVE Y…" at bounding box center [784, 135] width 1108 height 41
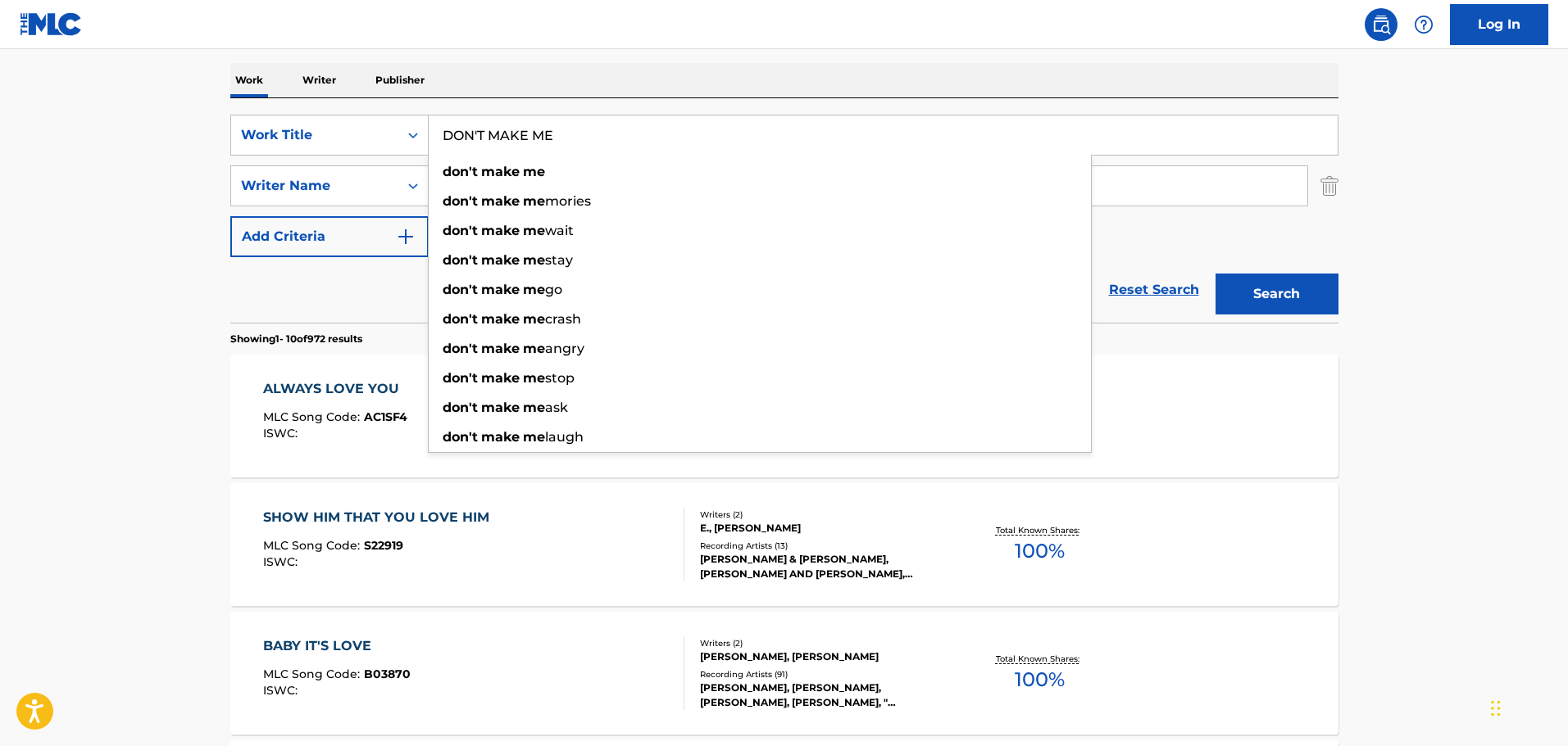
type input "DON'T MAKE ME"
click at [786, 64] on div "Work Writer Publisher" at bounding box center [784, 80] width 1108 height 35
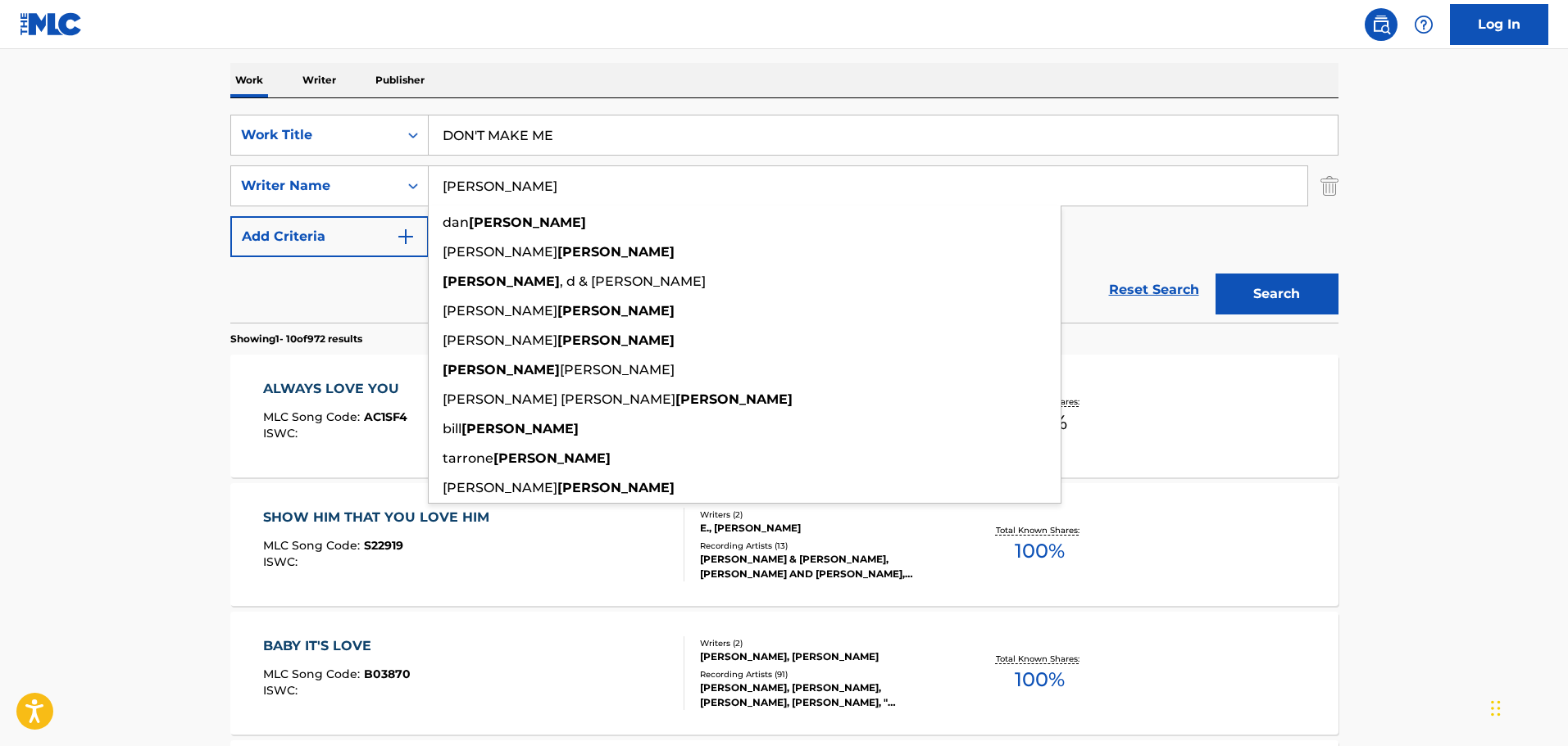
drag, startPoint x: 656, startPoint y: 186, endPoint x: 259, endPoint y: 229, distance: 399.3
click at [259, 229] on div "SearchWithCriteriafdce9ad8-eb79-449d-8785-a9e2ddeb6116 Work Title DON'T MAKE ME…" at bounding box center [784, 185] width 1108 height 142
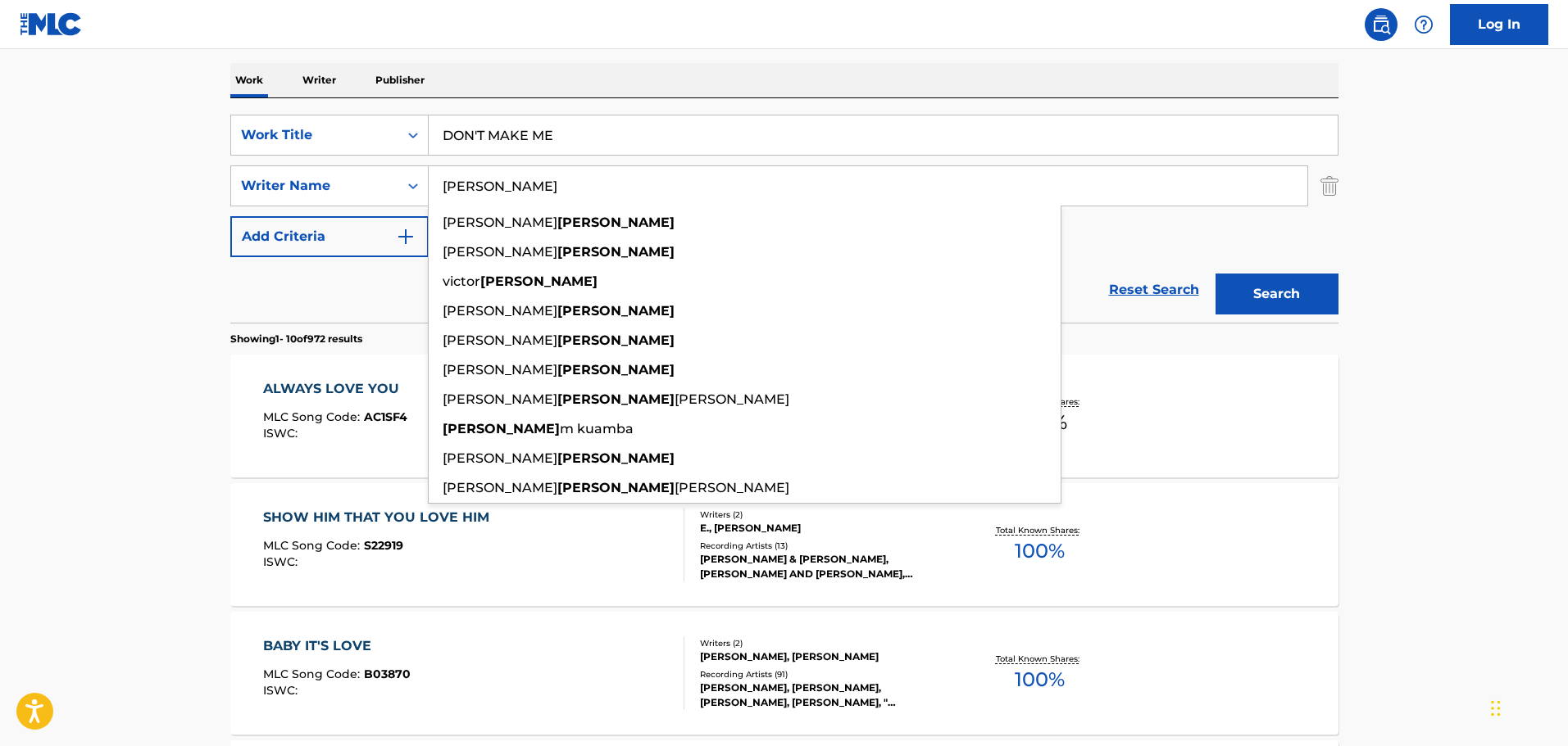
type input "MURPHY"
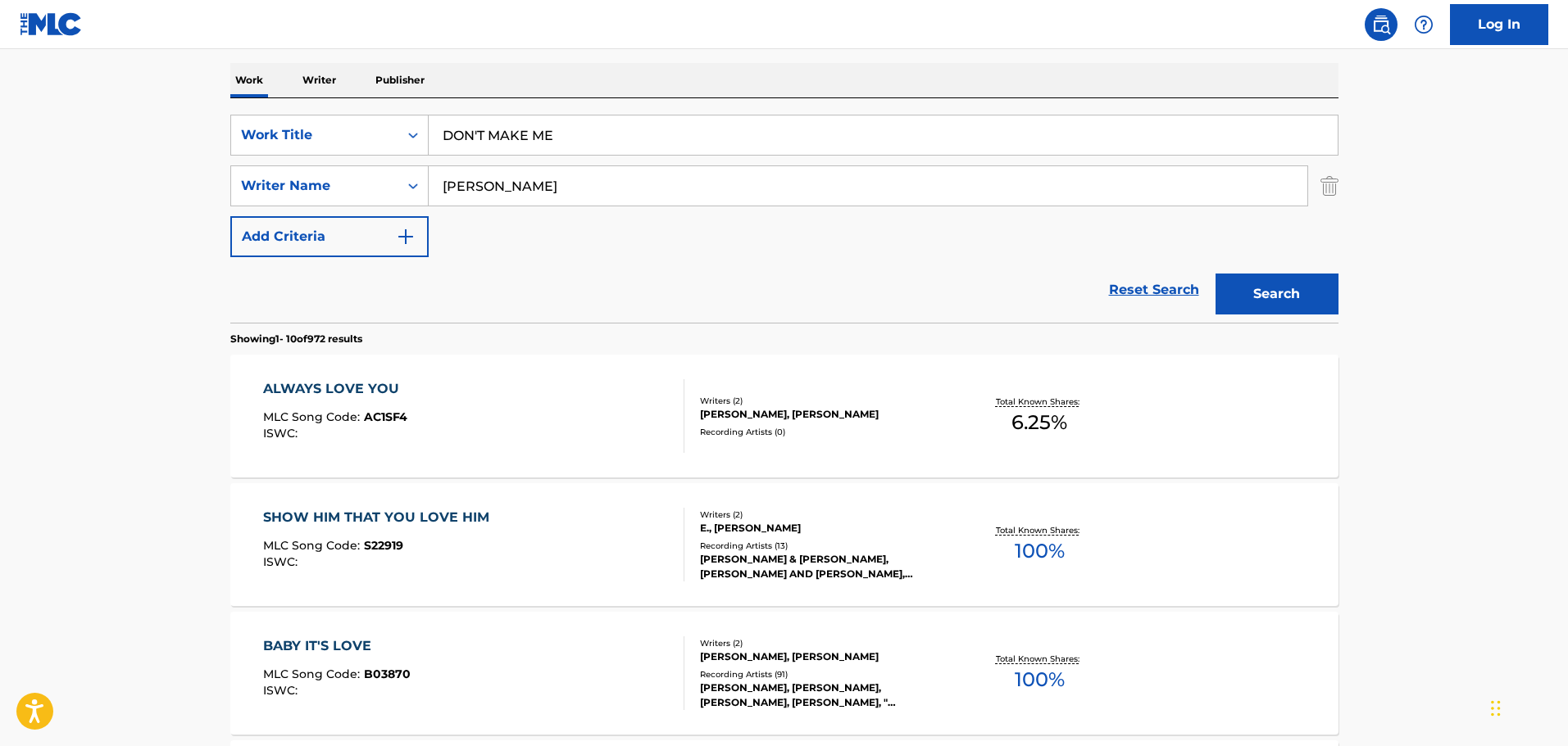
click at [669, 238] on div "SearchWithCriteriafdce9ad8-eb79-449d-8785-a9e2ddeb6116 Work Title DON'T MAKE ME…" at bounding box center [784, 185] width 1108 height 142
drag, startPoint x: 627, startPoint y: 148, endPoint x: 330, endPoint y: 109, distance: 299.5
click at [330, 109] on div "SearchWithCriteriafdce9ad8-eb79-449d-8785-a9e2ddeb6116 Work Title DON'T MAKE ME…" at bounding box center [784, 210] width 1108 height 225
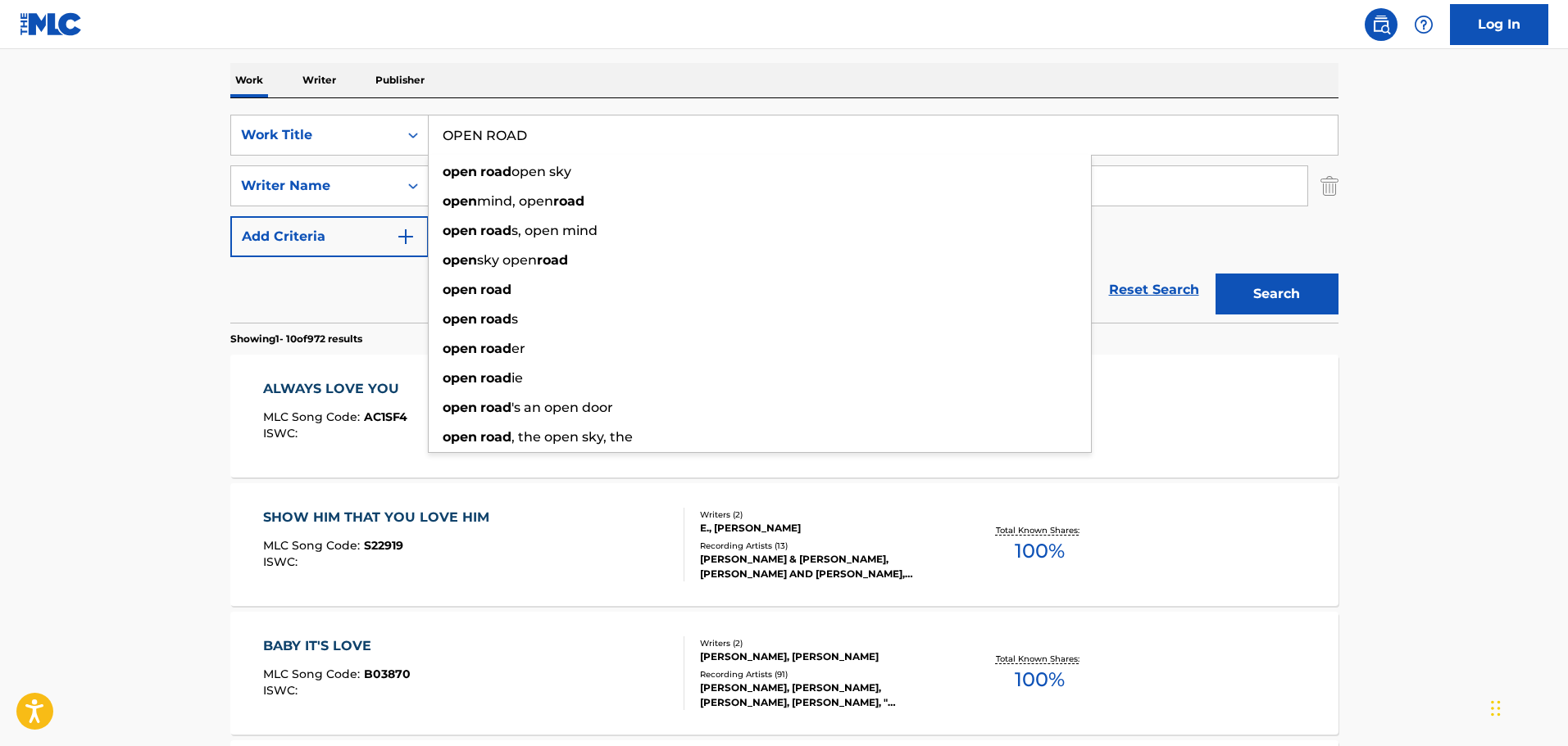
type input "OPEN ROAD"
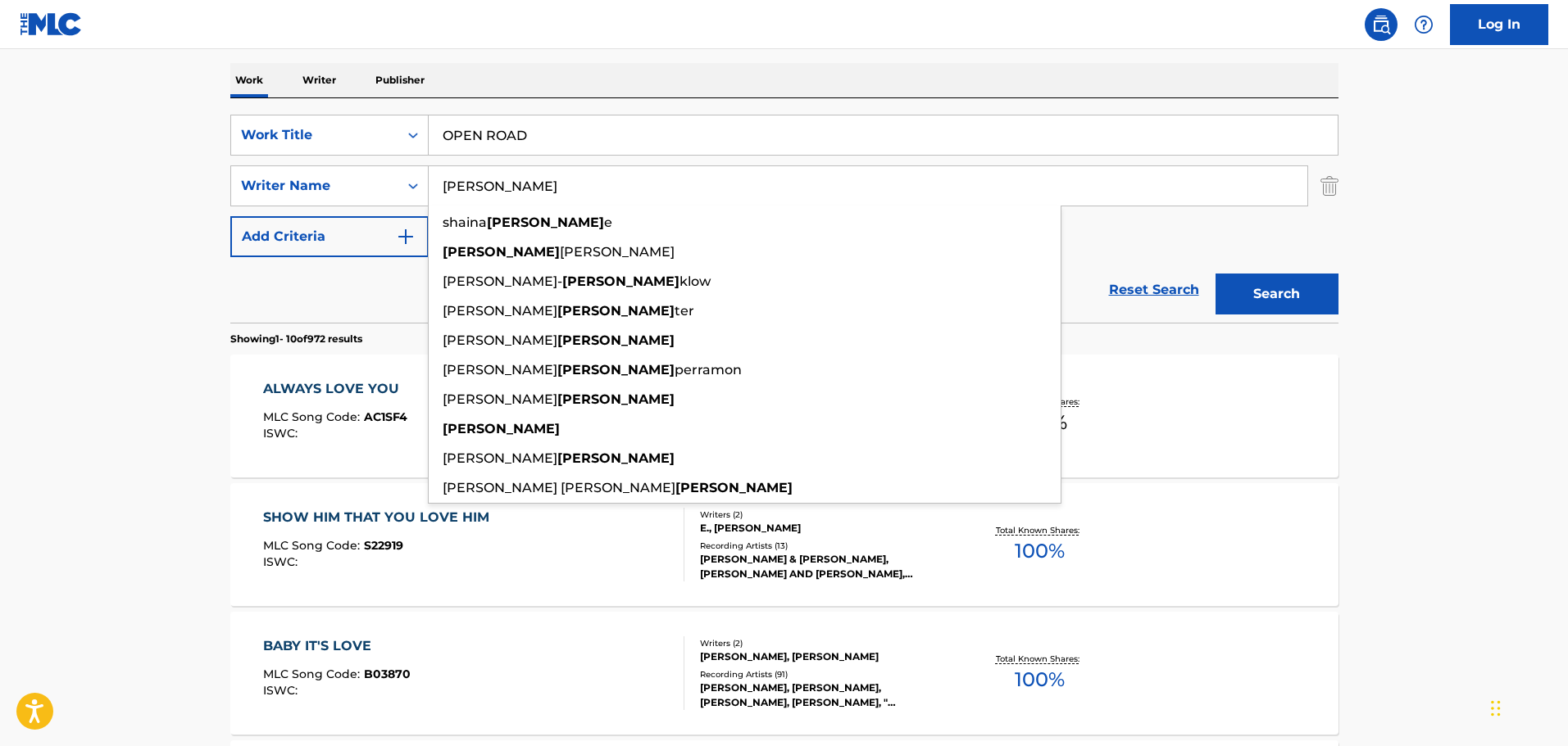
type input "BARRIS"
click at [541, 79] on div "Work Writer Publisher" at bounding box center [784, 80] width 1108 height 35
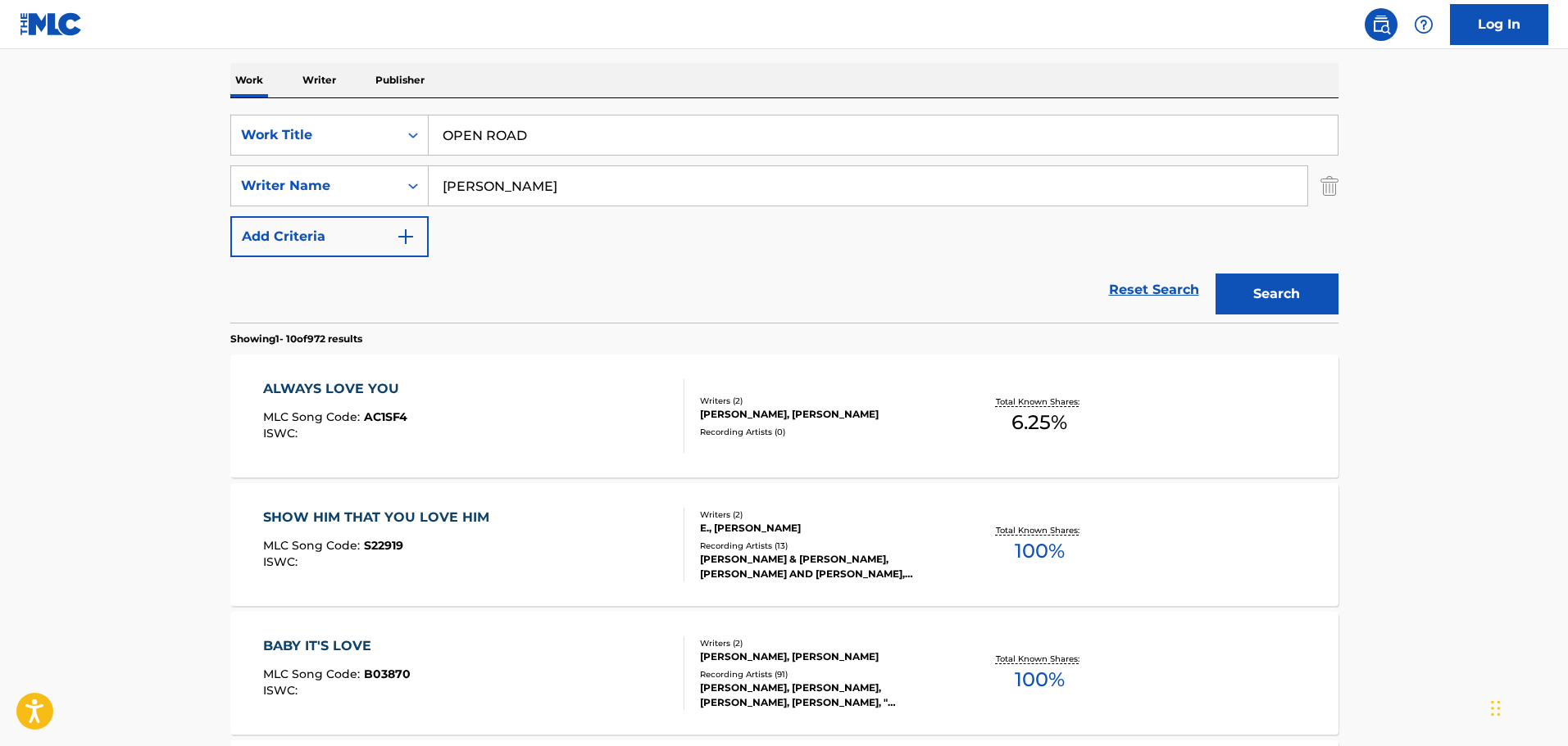
click at [1261, 281] on button "Search" at bounding box center [1277, 294] width 123 height 41
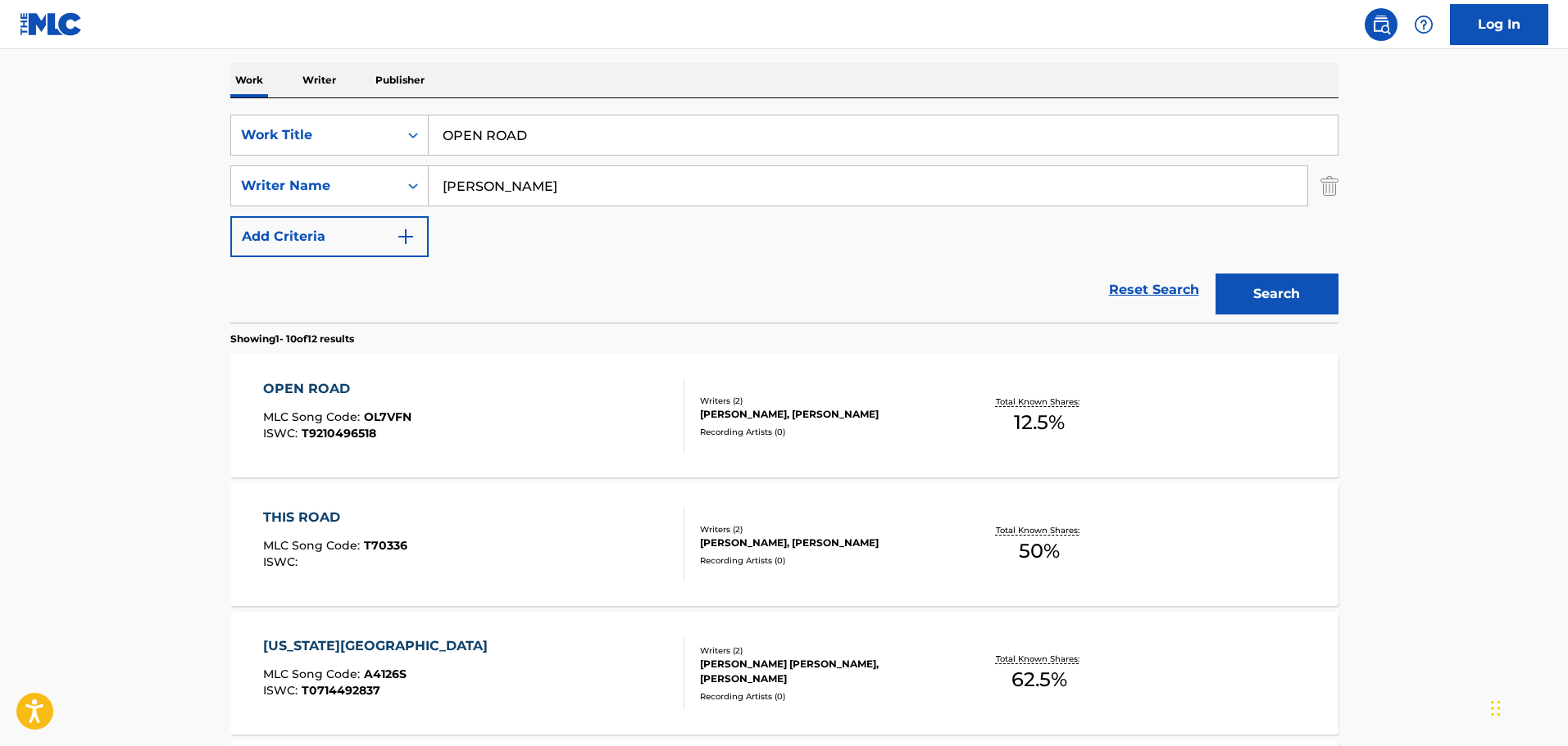
click at [528, 420] on div "OPEN ROAD MLC Song Code : OL7VFN ISWC : T9210496518" at bounding box center [473, 417] width 421 height 74
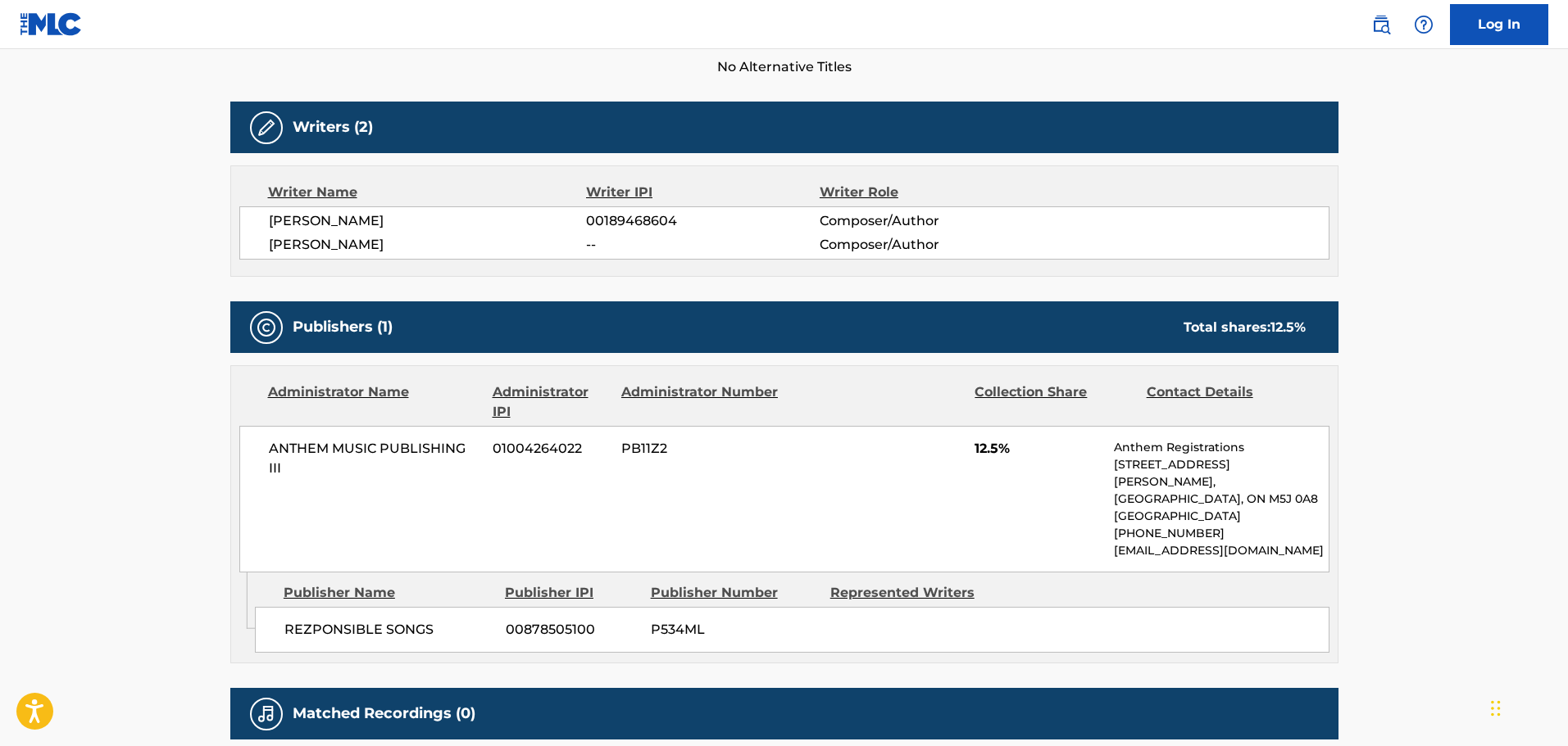
scroll to position [492, 0]
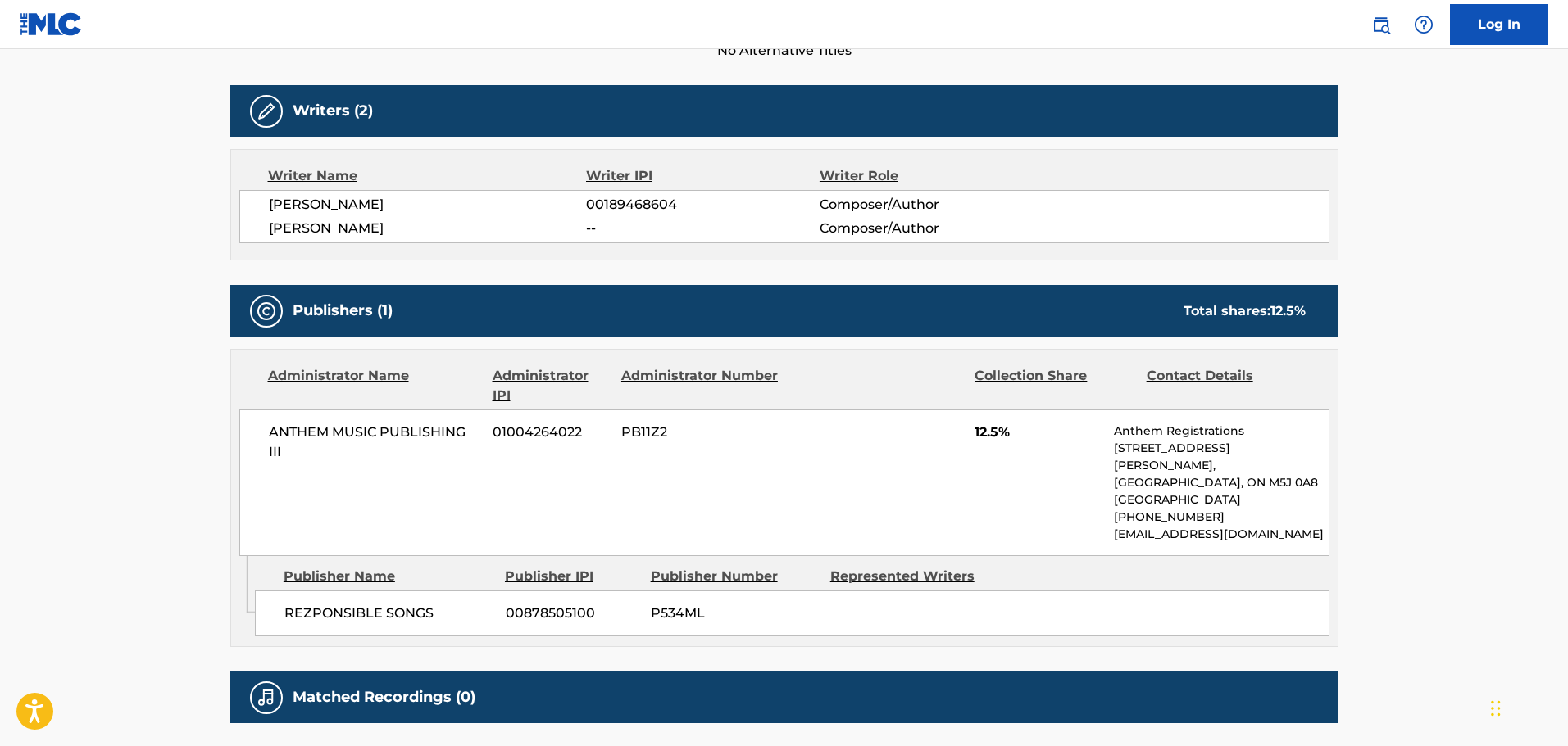
click at [568, 337] on div "Publishers (1) Total shares: 12.5 % Administrator Name Administrator IPI Admini…" at bounding box center [784, 466] width 1108 height 362
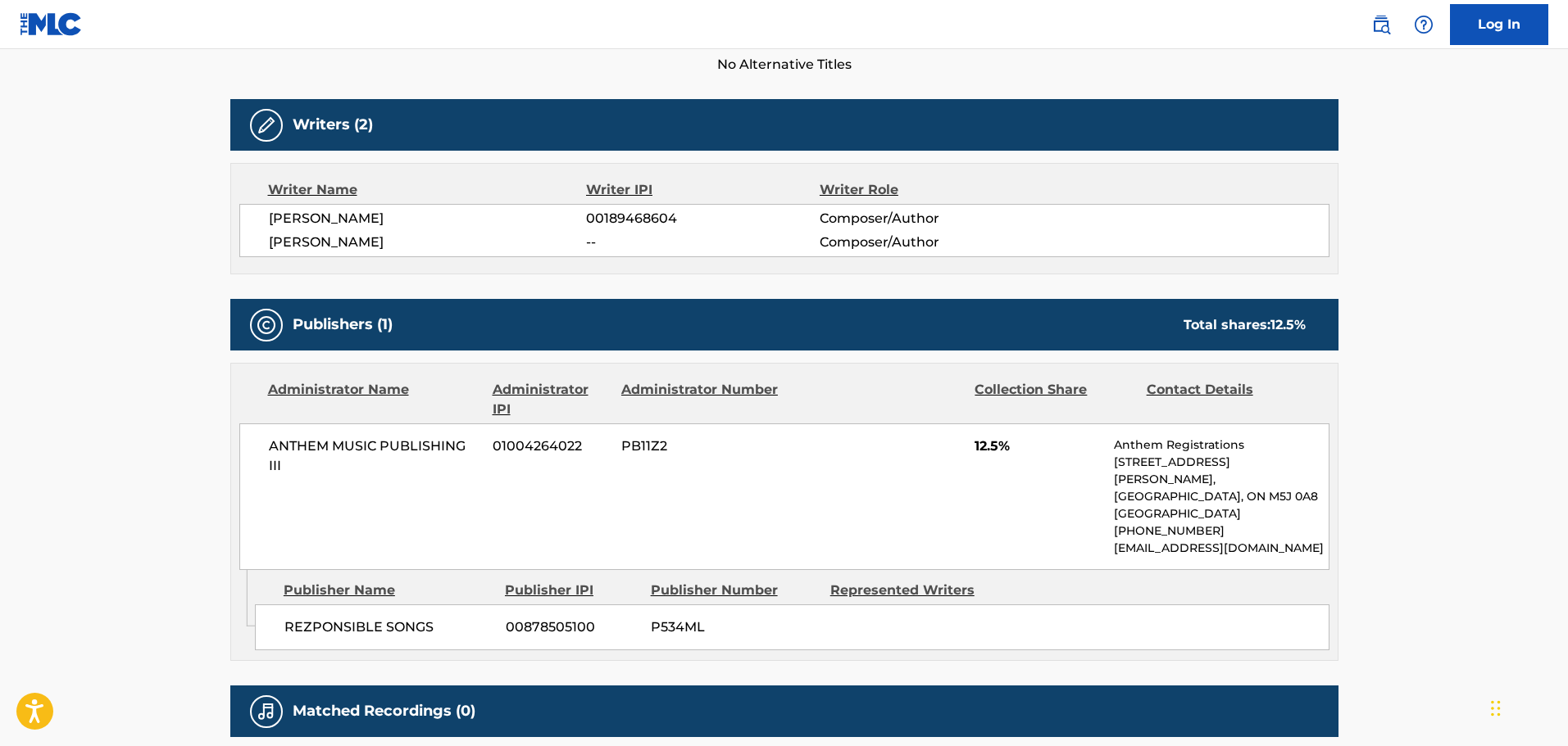
scroll to position [560, 0]
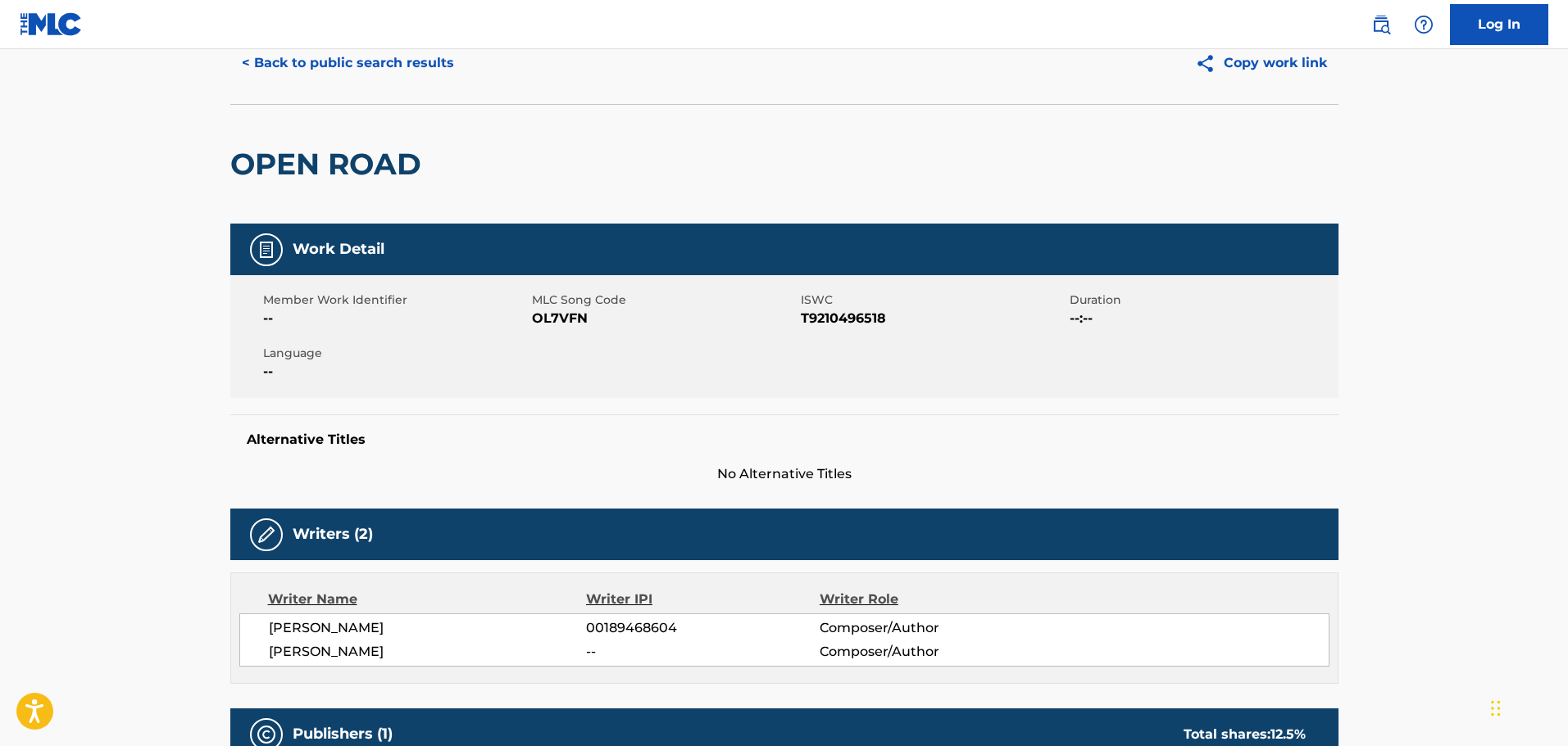
drag, startPoint x: 381, startPoint y: 61, endPoint x: 381, endPoint y: 70, distance: 9.0
click at [381, 70] on button "< Back to public search results" at bounding box center [347, 63] width 235 height 41
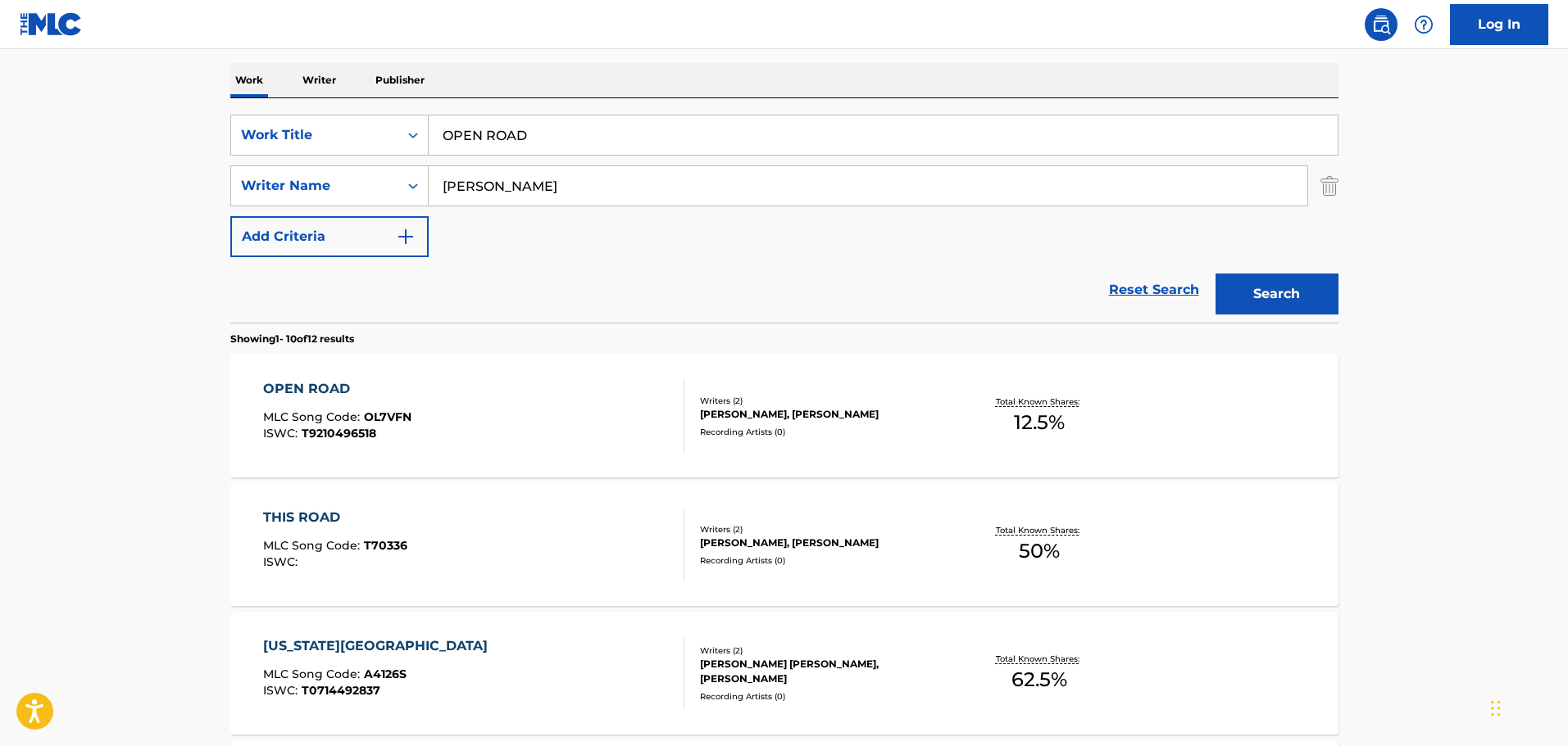
drag, startPoint x: 812, startPoint y: 143, endPoint x: 412, endPoint y: 106, distance: 401.7
click at [412, 106] on div "SearchWithCriteriafdce9ad8-eb79-449d-8785-a9e2ddeb6116 Work Title OPEN ROAD Sea…" at bounding box center [784, 210] width 1108 height 225
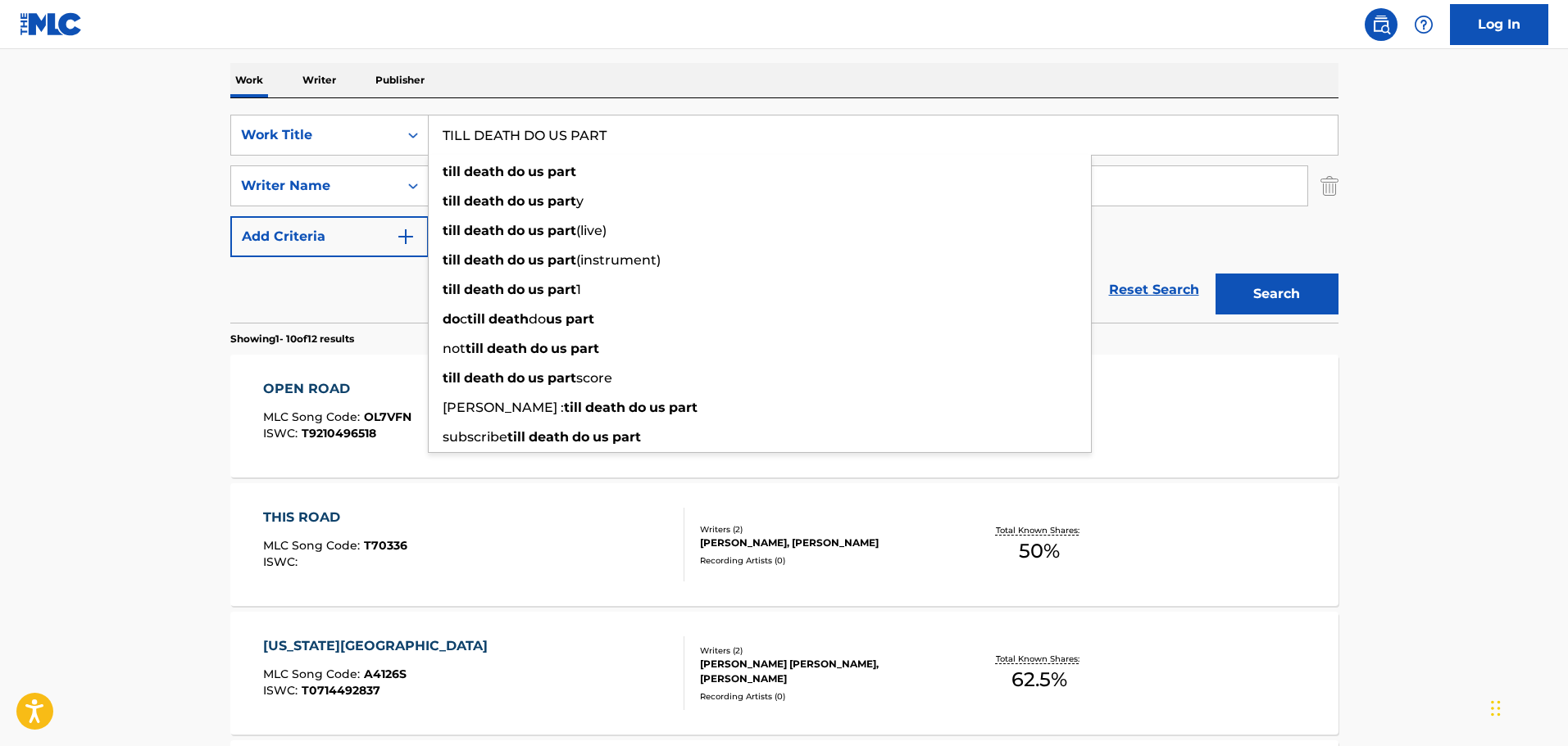
type input "TILL DEATH DO US PART"
click at [534, 72] on div "Work Writer Publisher" at bounding box center [784, 80] width 1108 height 35
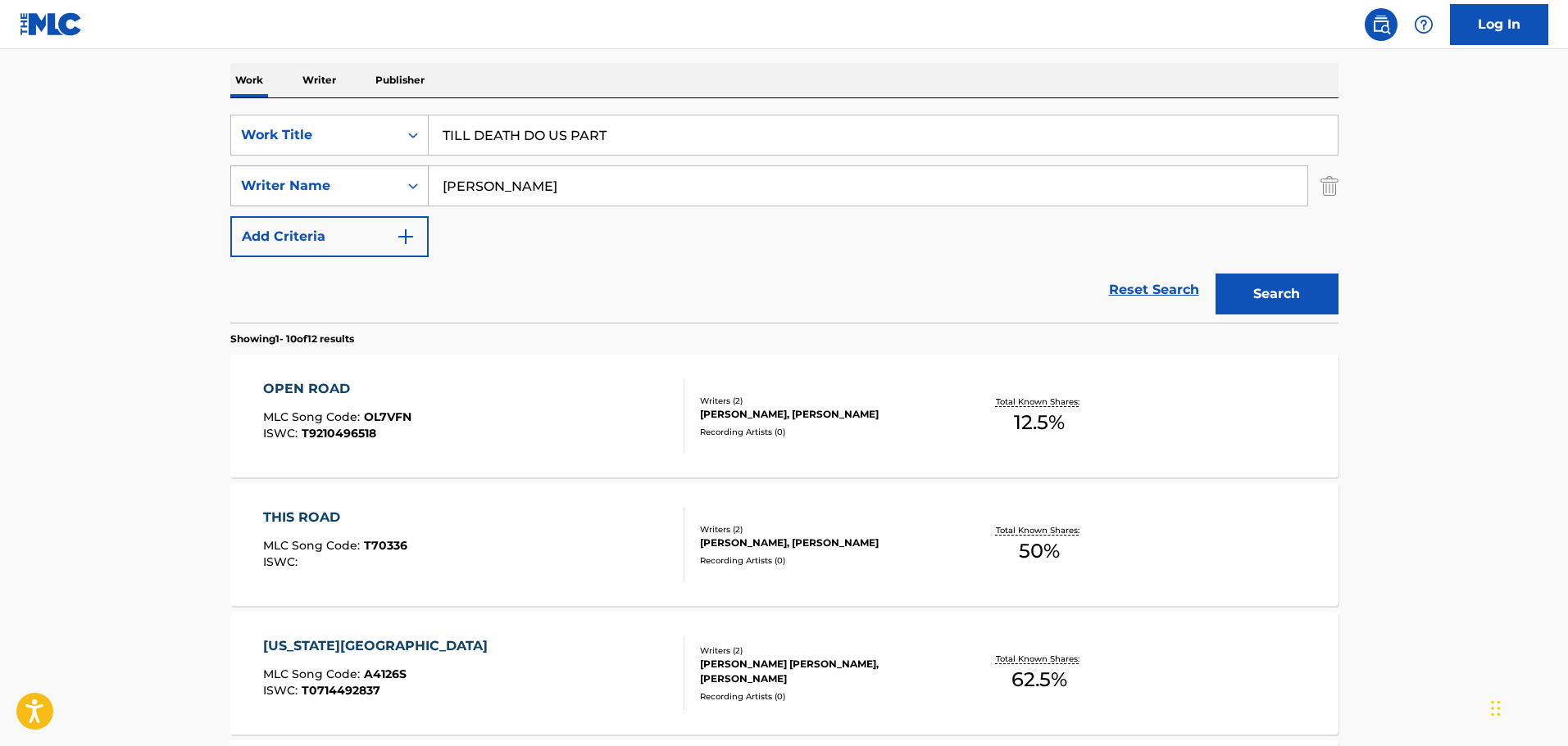
drag, startPoint x: 502, startPoint y: 200, endPoint x: 416, endPoint y: 177, distance: 89.0
click at [417, 177] on div "SearchWithCriteria787c25ea-85ce-47a9-ba51-0fb5822abaa0 Writer Name BARRIS" at bounding box center [784, 186] width 1108 height 41
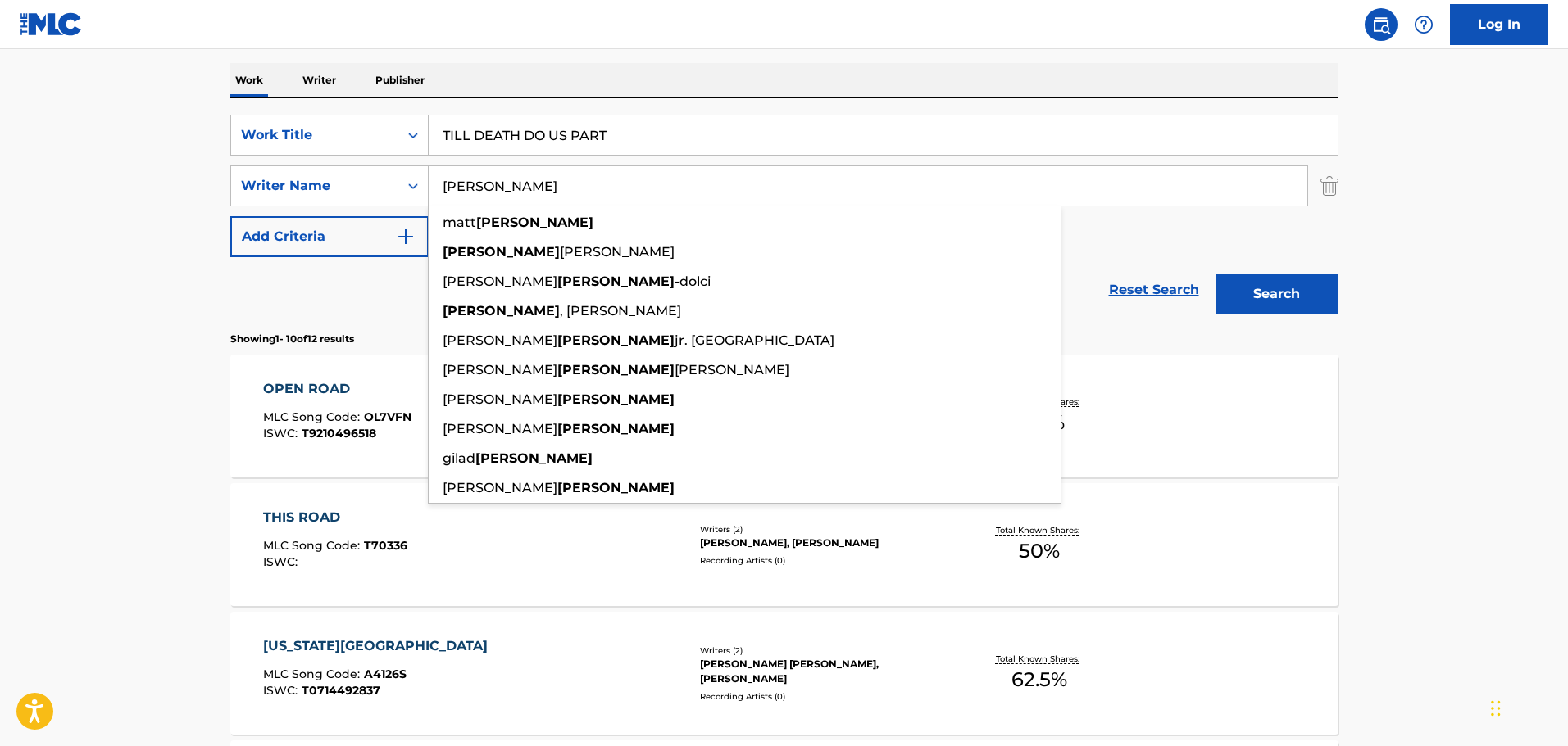
type input "CARROLL"
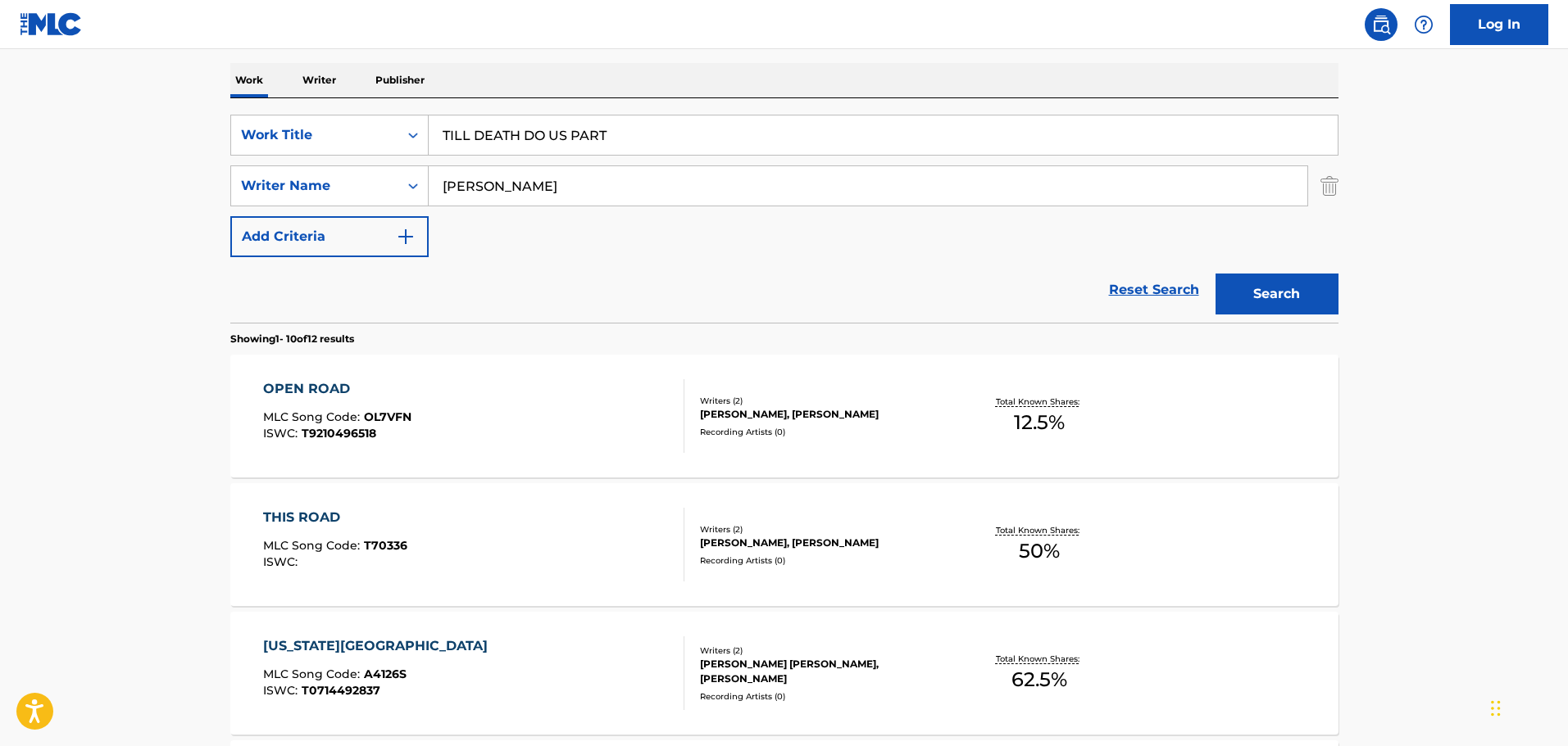
click at [1294, 290] on button "Search" at bounding box center [1277, 294] width 123 height 41
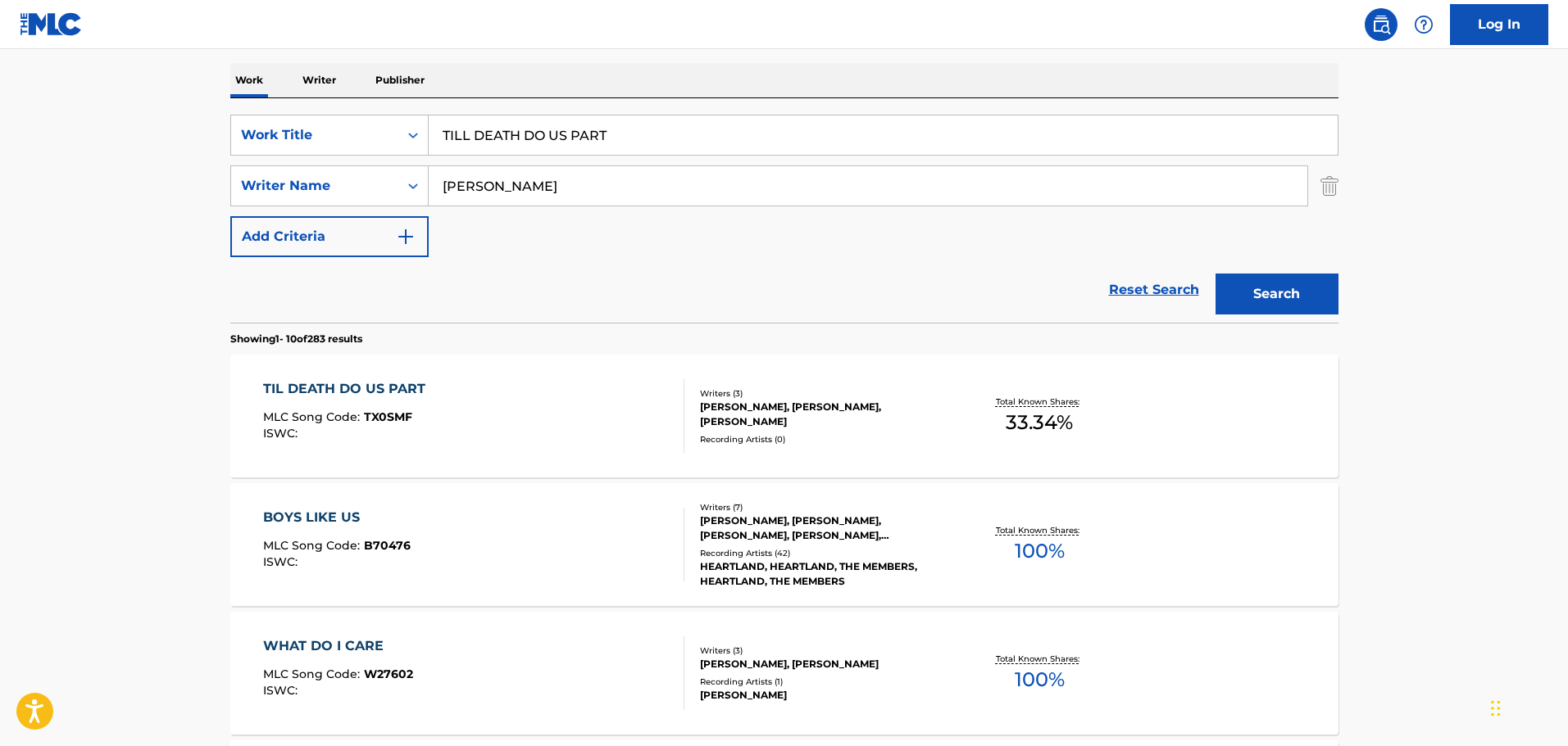
click at [533, 429] on div "TIL DEATH DO US PART MLC Song Code : TX0SMF ISWC :" at bounding box center [473, 417] width 421 height 74
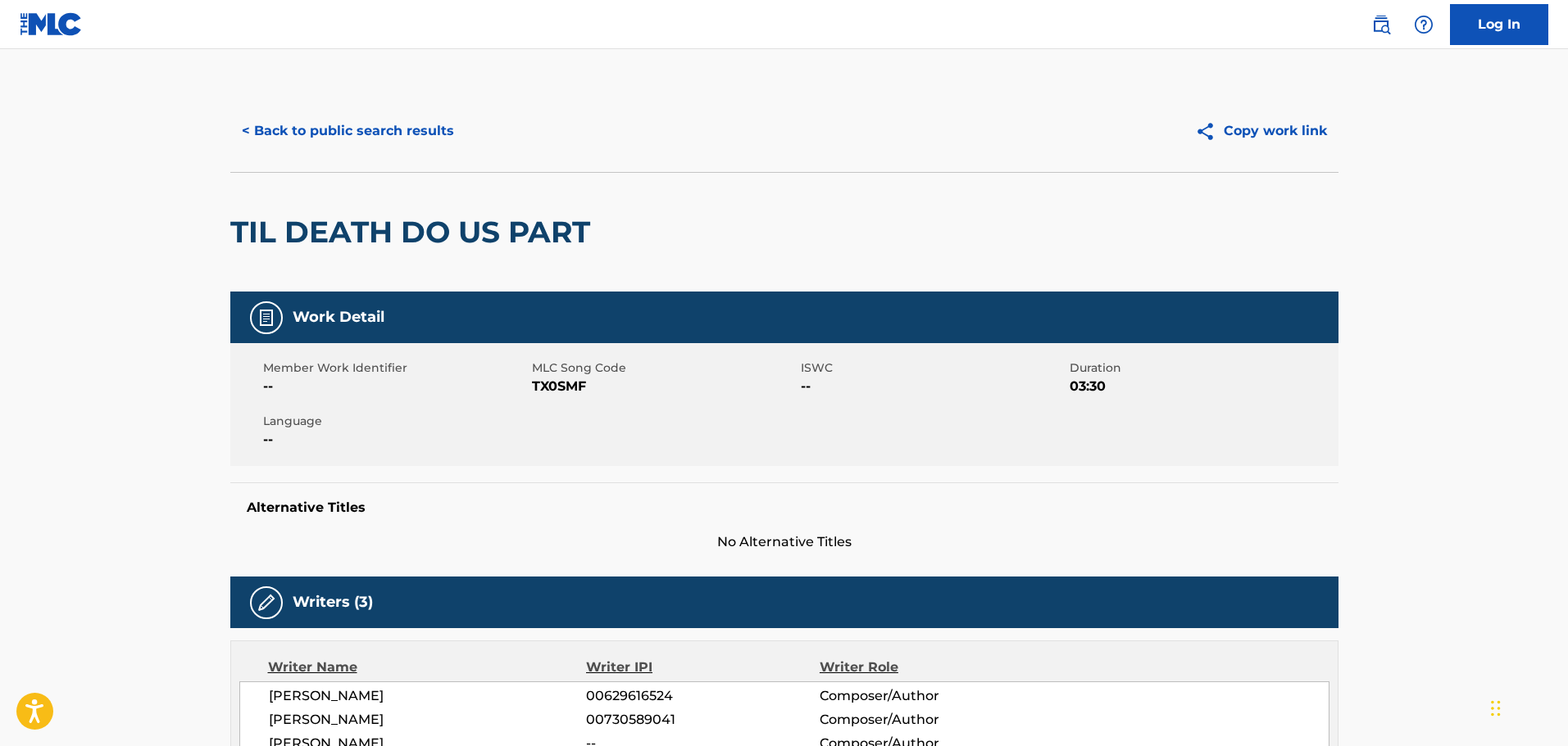
click at [371, 110] on button "< Back to public search results" at bounding box center [347, 131] width 235 height 41
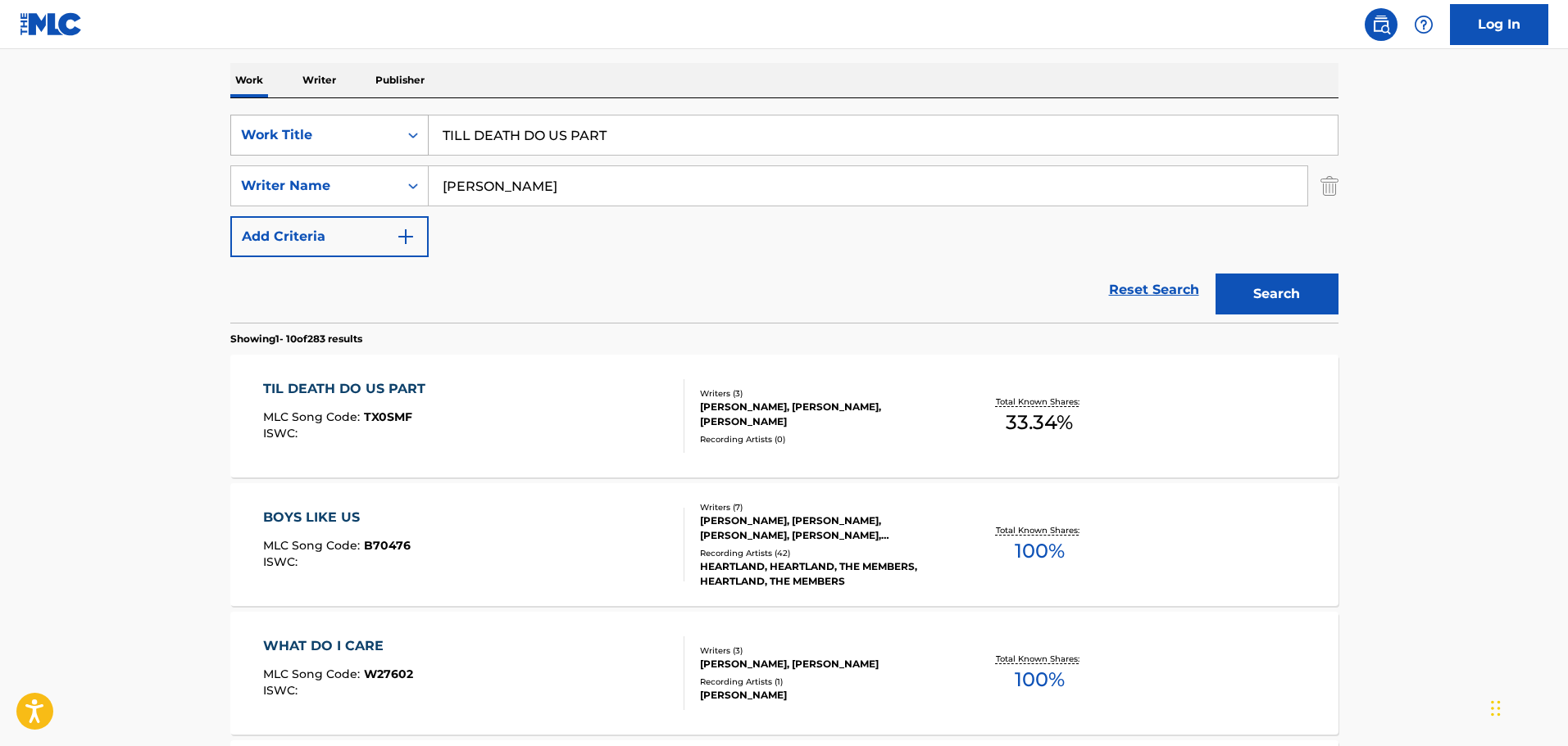
drag, startPoint x: 632, startPoint y: 148, endPoint x: 408, endPoint y: 137, distance: 224.3
click at [408, 137] on div "SearchWithCriteriafdce9ad8-eb79-449d-8785-a9e2ddeb6116 Work Title TILL DEATH DO…" at bounding box center [784, 135] width 1108 height 41
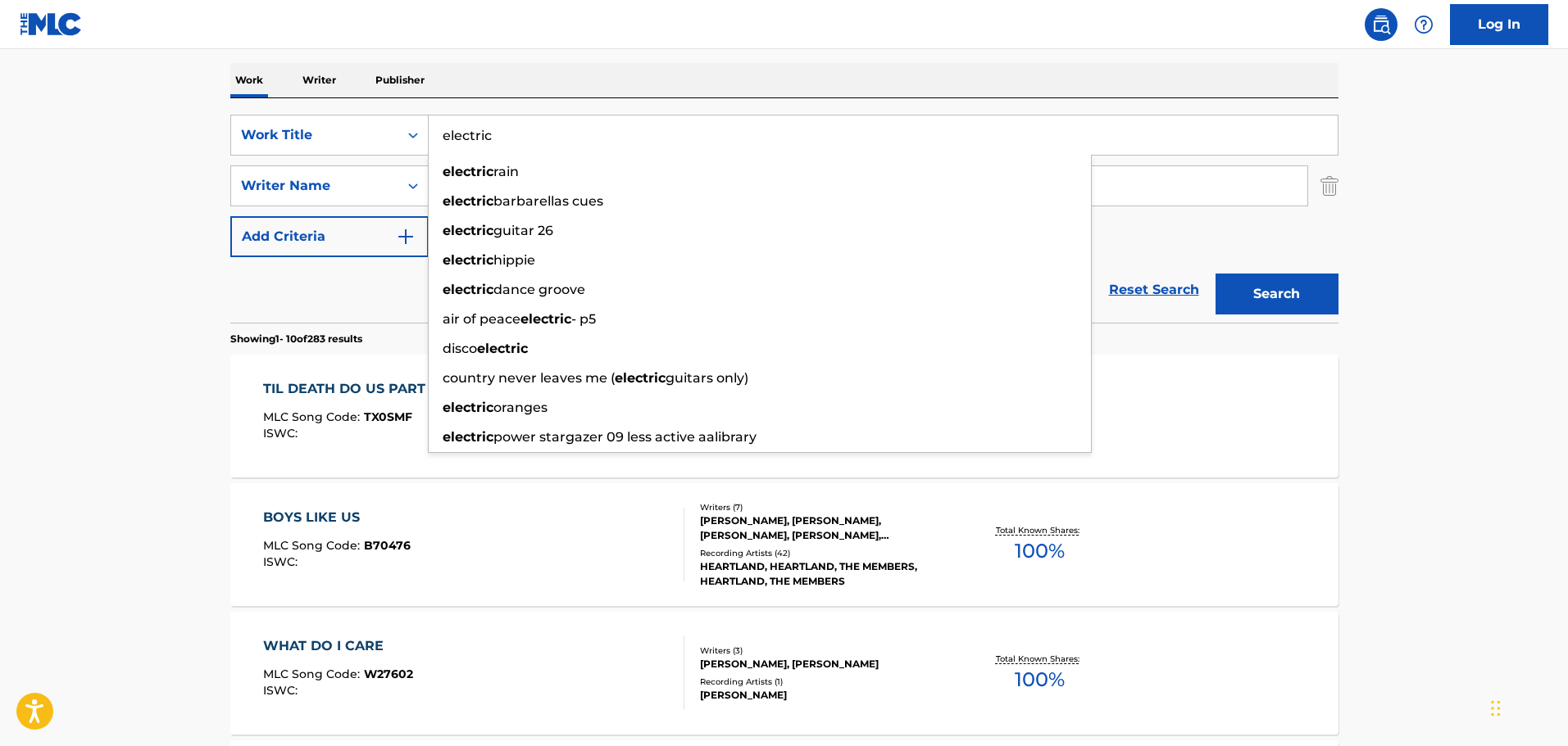
type input "electric"
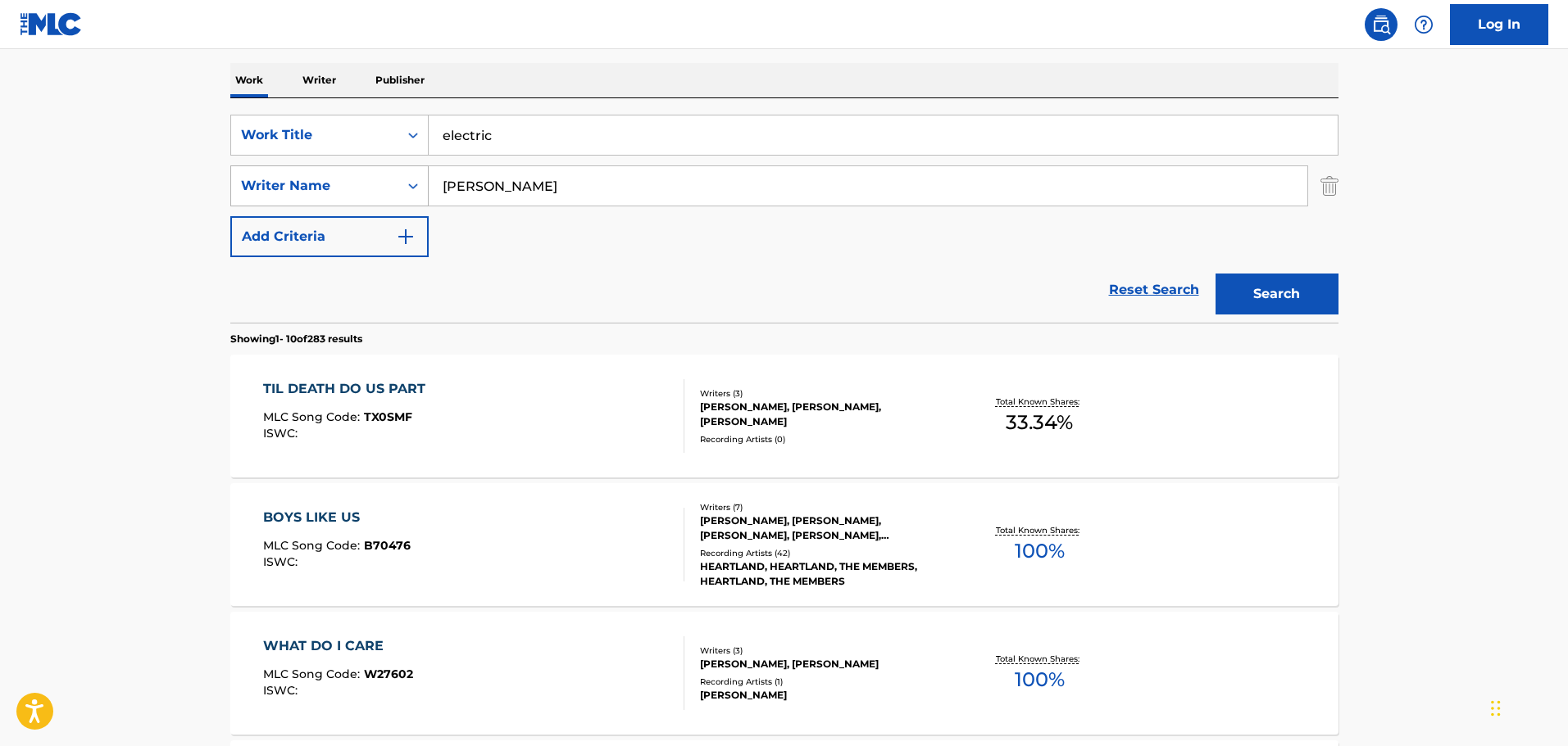
drag, startPoint x: 579, startPoint y: 185, endPoint x: 344, endPoint y: 175, distance: 235.2
click at [344, 175] on div "SearchWithCriteria787c25ea-85ce-47a9-ba51-0fb5822abaa0 Writer Name CARROLL" at bounding box center [784, 186] width 1108 height 41
type input "jenckes"
click at [1248, 281] on button "Search" at bounding box center [1277, 294] width 123 height 41
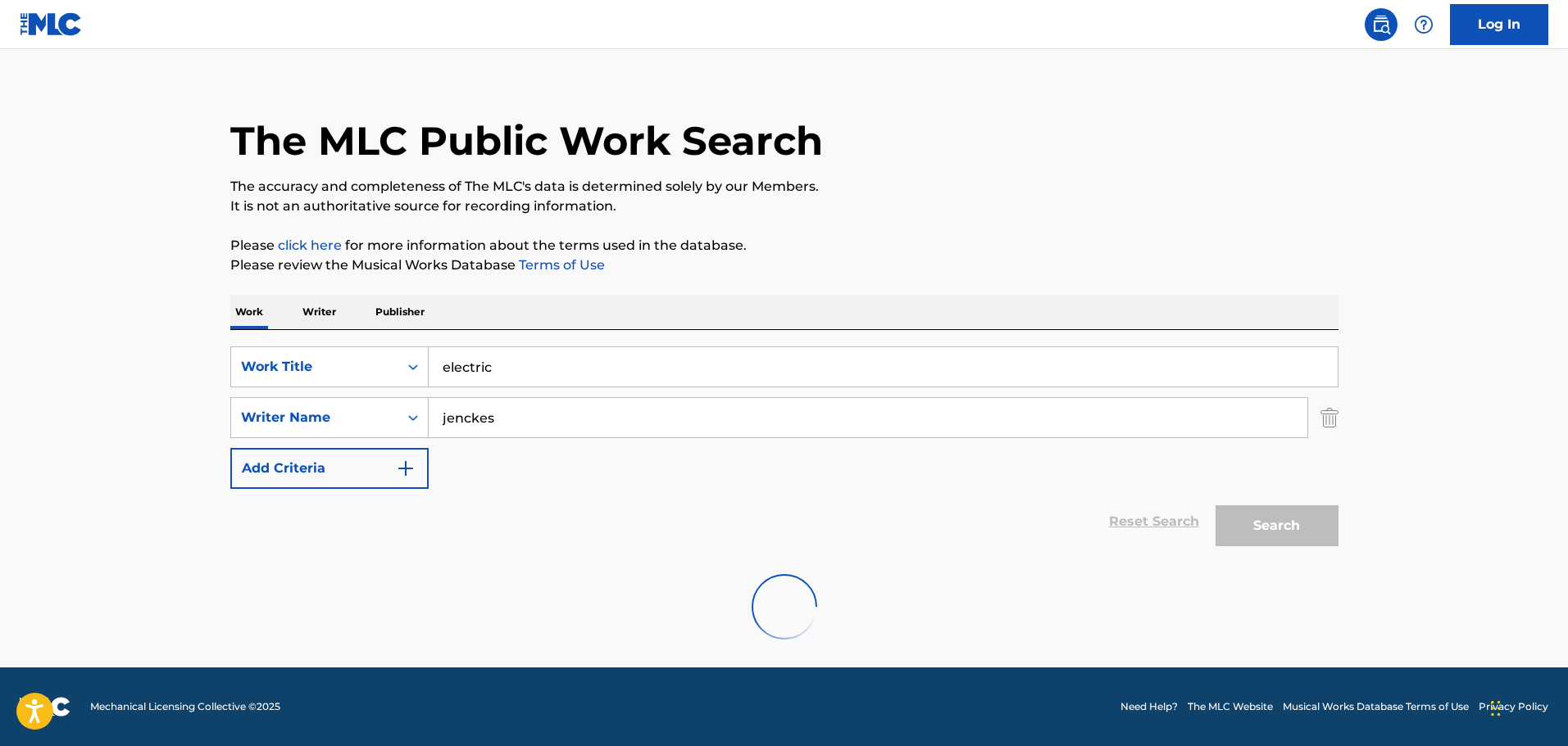
scroll to position [145, 0]
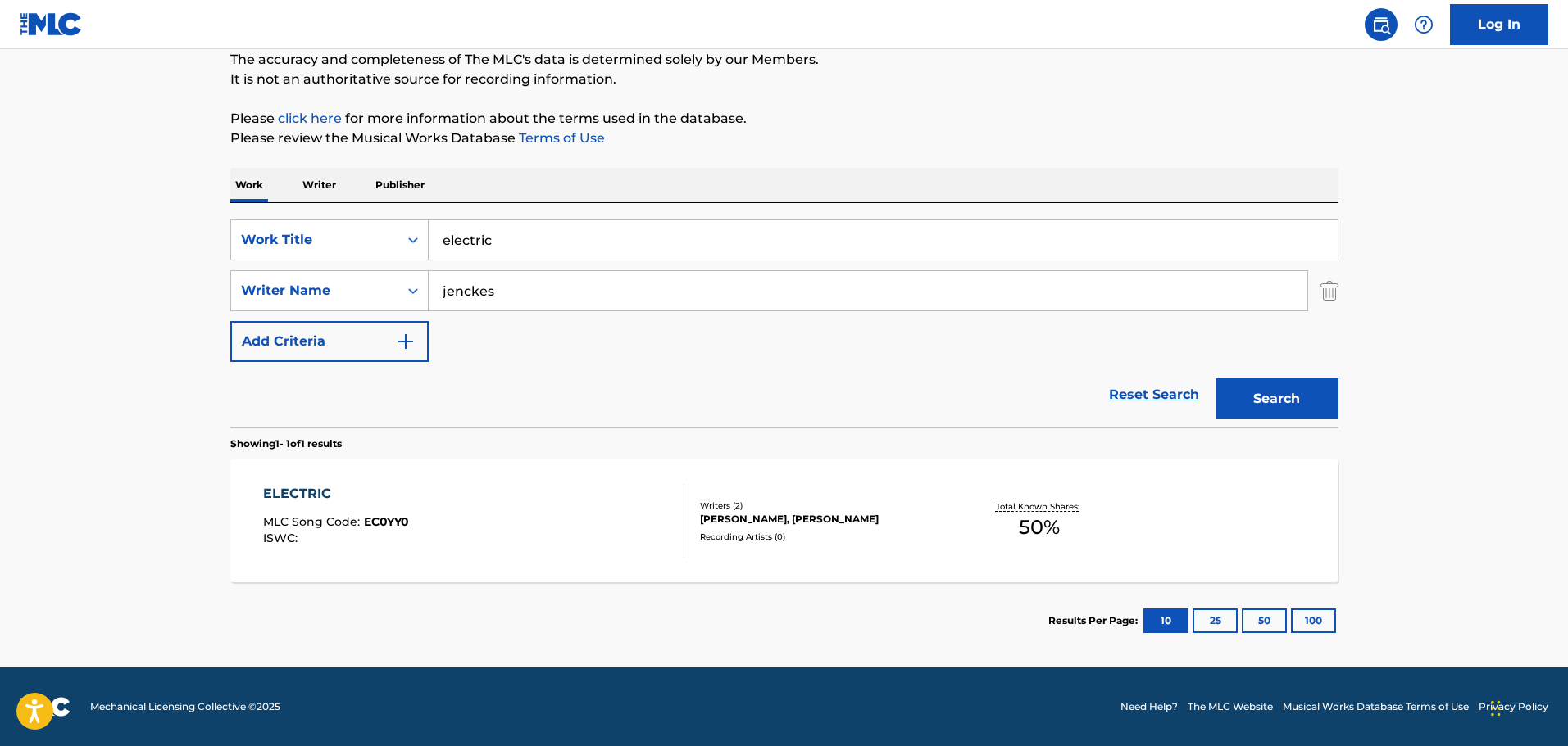
click at [573, 480] on div "ELECTRIC MLC Song Code : EC0YY0 ISWC : Writers ( 2 ) BRIAN PHILLIPS, AUSTIN JEN…" at bounding box center [784, 521] width 1108 height 123
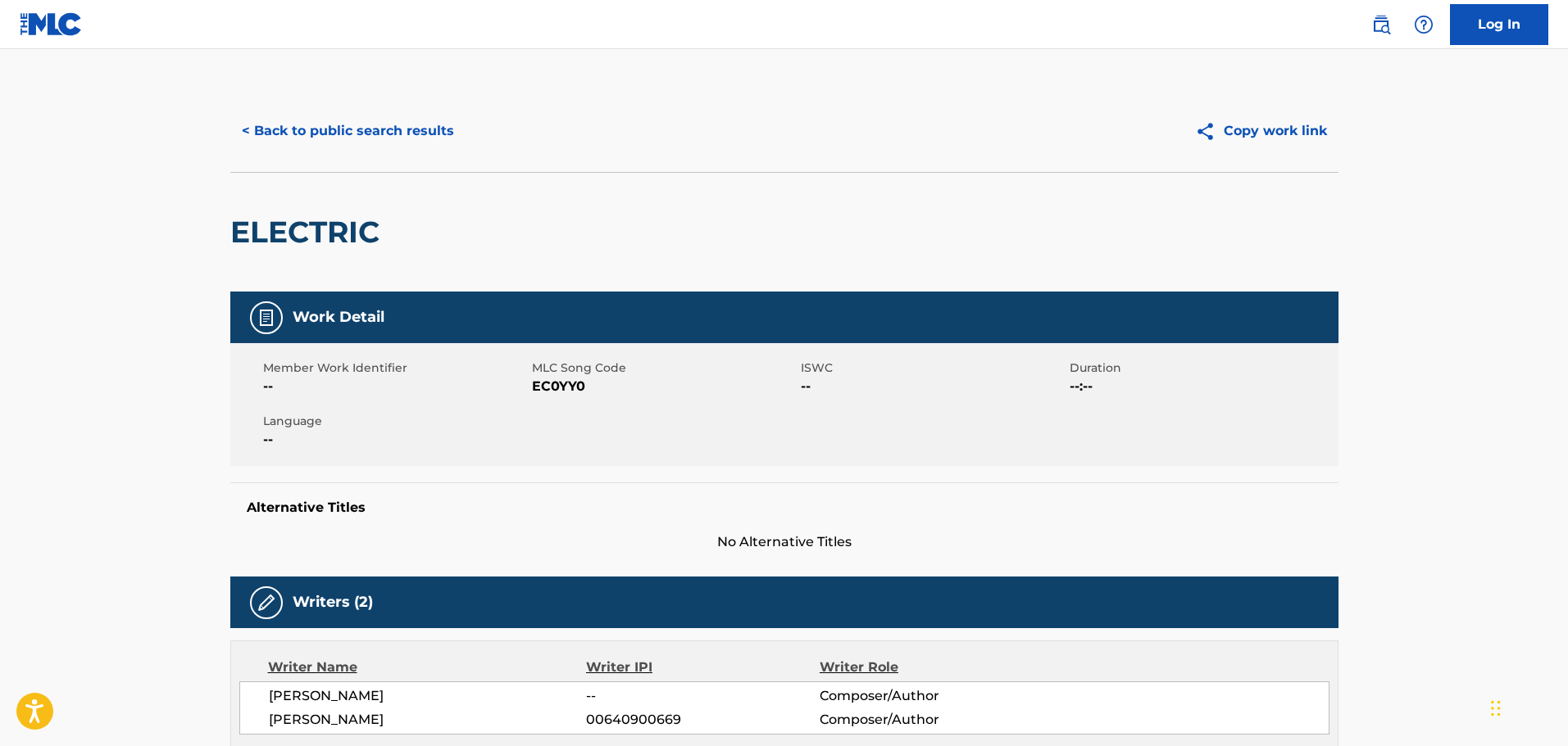
click at [371, 122] on button "< Back to public search results" at bounding box center [347, 131] width 235 height 41
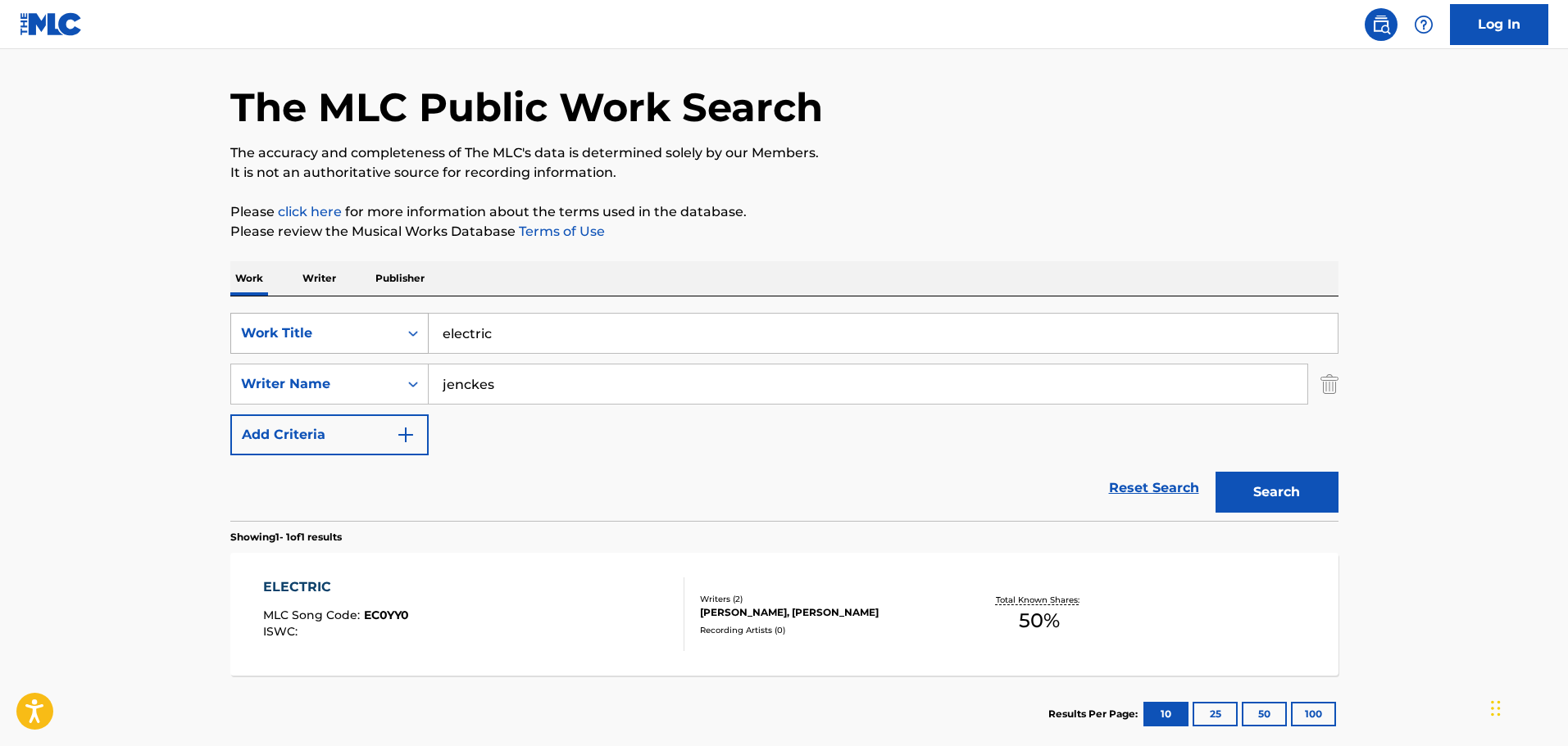
drag, startPoint x: 593, startPoint y: 332, endPoint x: 343, endPoint y: 323, distance: 250.2
click at [343, 323] on div "SearchWithCriteriafdce9ad8-eb79-449d-8785-a9e2ddeb6116 Work Title electric" at bounding box center [784, 333] width 1108 height 41
type input "6 months later"
click at [609, 292] on div "Work Writer Publisher" at bounding box center [784, 278] width 1108 height 35
drag, startPoint x: 578, startPoint y: 364, endPoint x: 556, endPoint y: 375, distance: 24.6
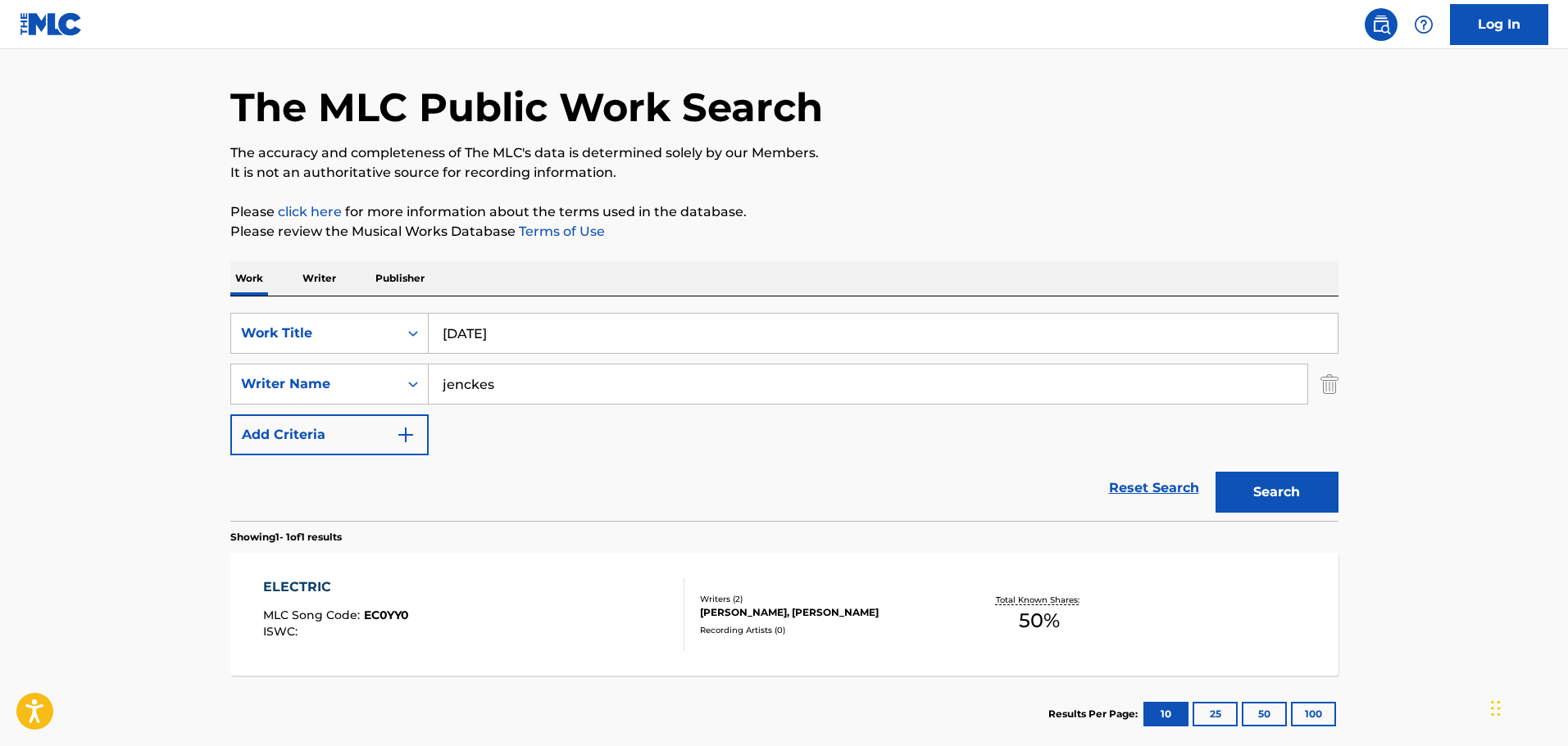
click at [557, 375] on div "jenckes" at bounding box center [868, 384] width 879 height 41
drag, startPoint x: 556, startPoint y: 375, endPoint x: 344, endPoint y: 370, distance: 212.1
click at [344, 370] on div "SearchWithCriteria787c25ea-85ce-47a9-ba51-0fb5822abaa0 Writer Name jenckes" at bounding box center [784, 384] width 1108 height 41
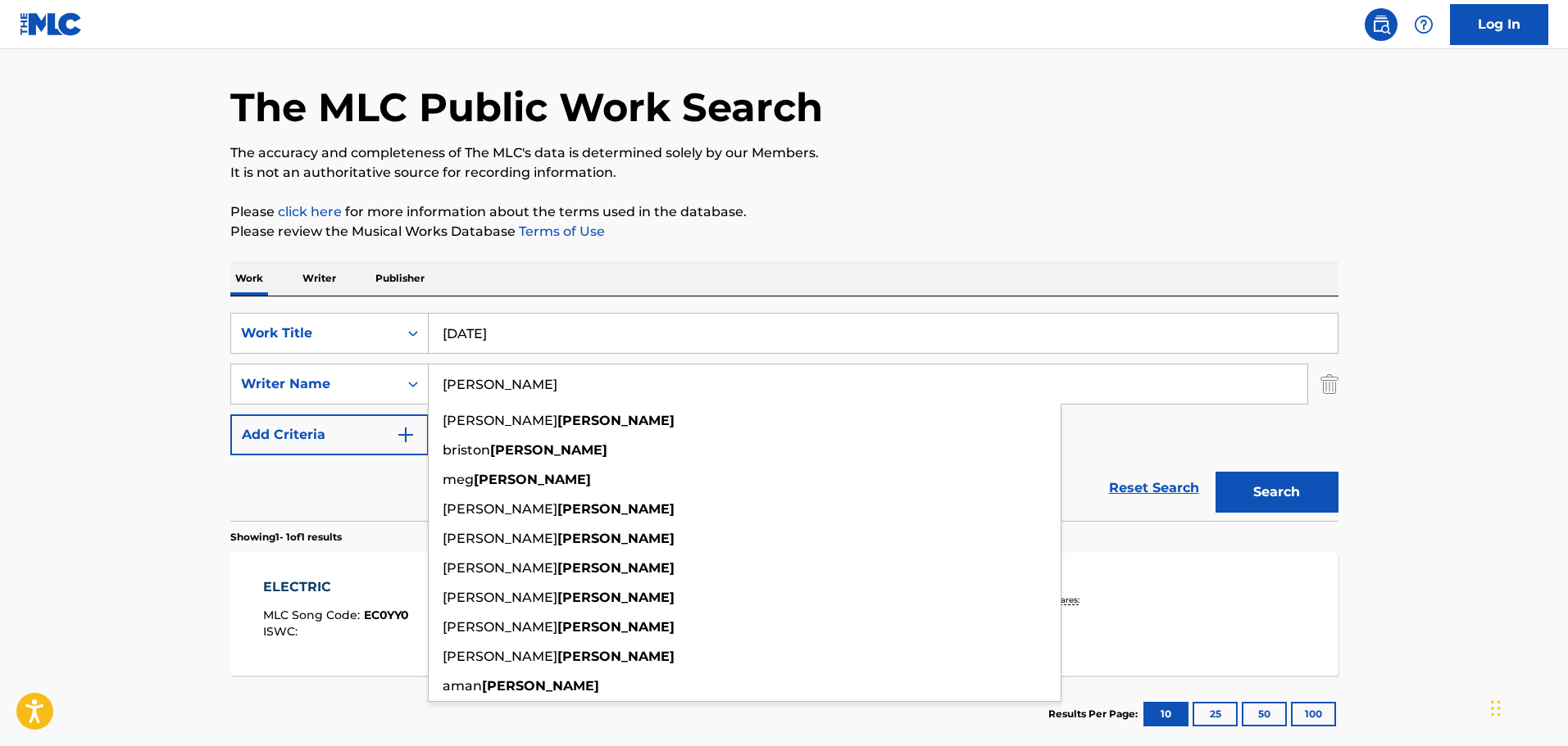
type input "[PERSON_NAME]"
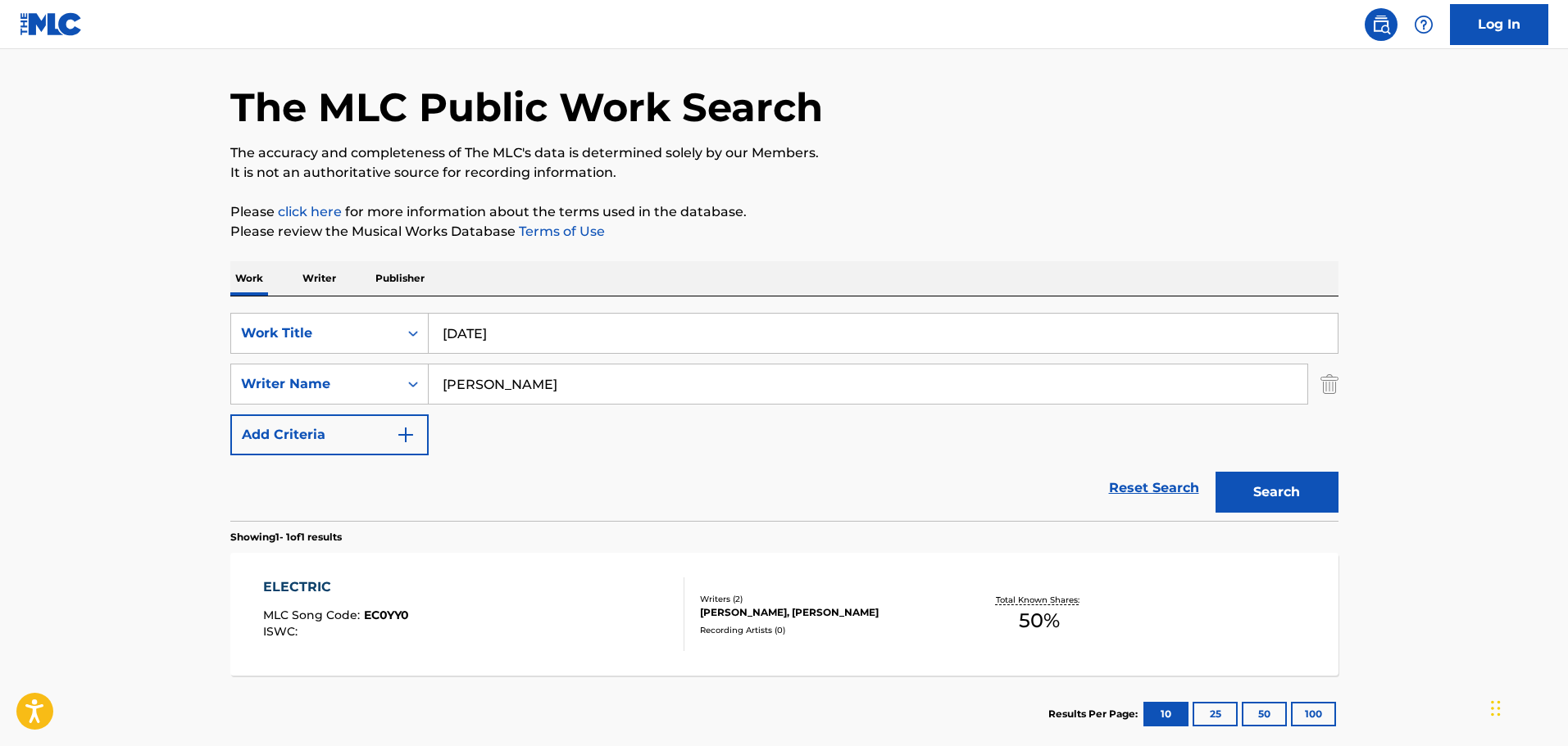
click at [608, 264] on div "Work Writer Publisher" at bounding box center [784, 278] width 1108 height 35
click at [1319, 493] on button "Search" at bounding box center [1277, 492] width 123 height 41
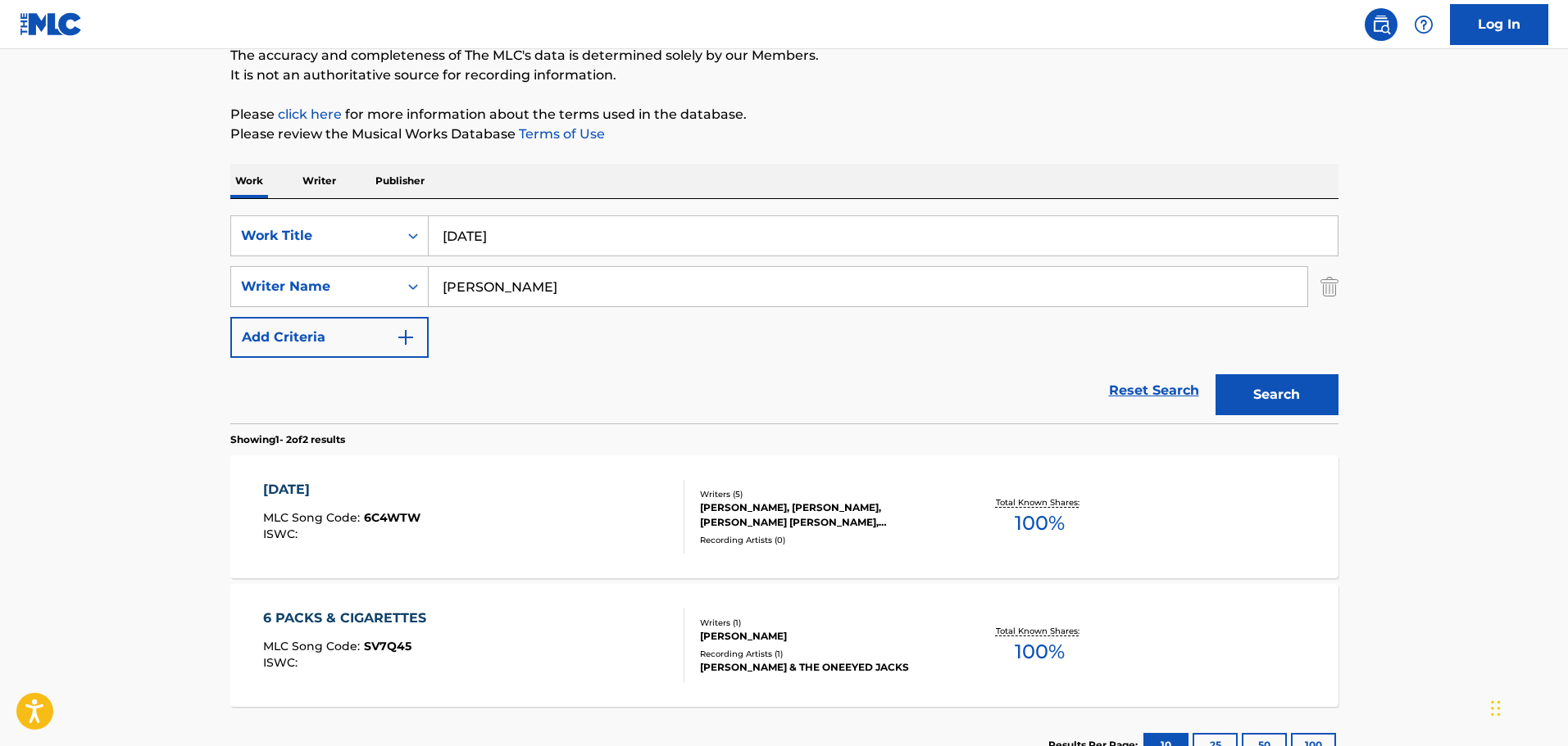
scroll to position [274, 0]
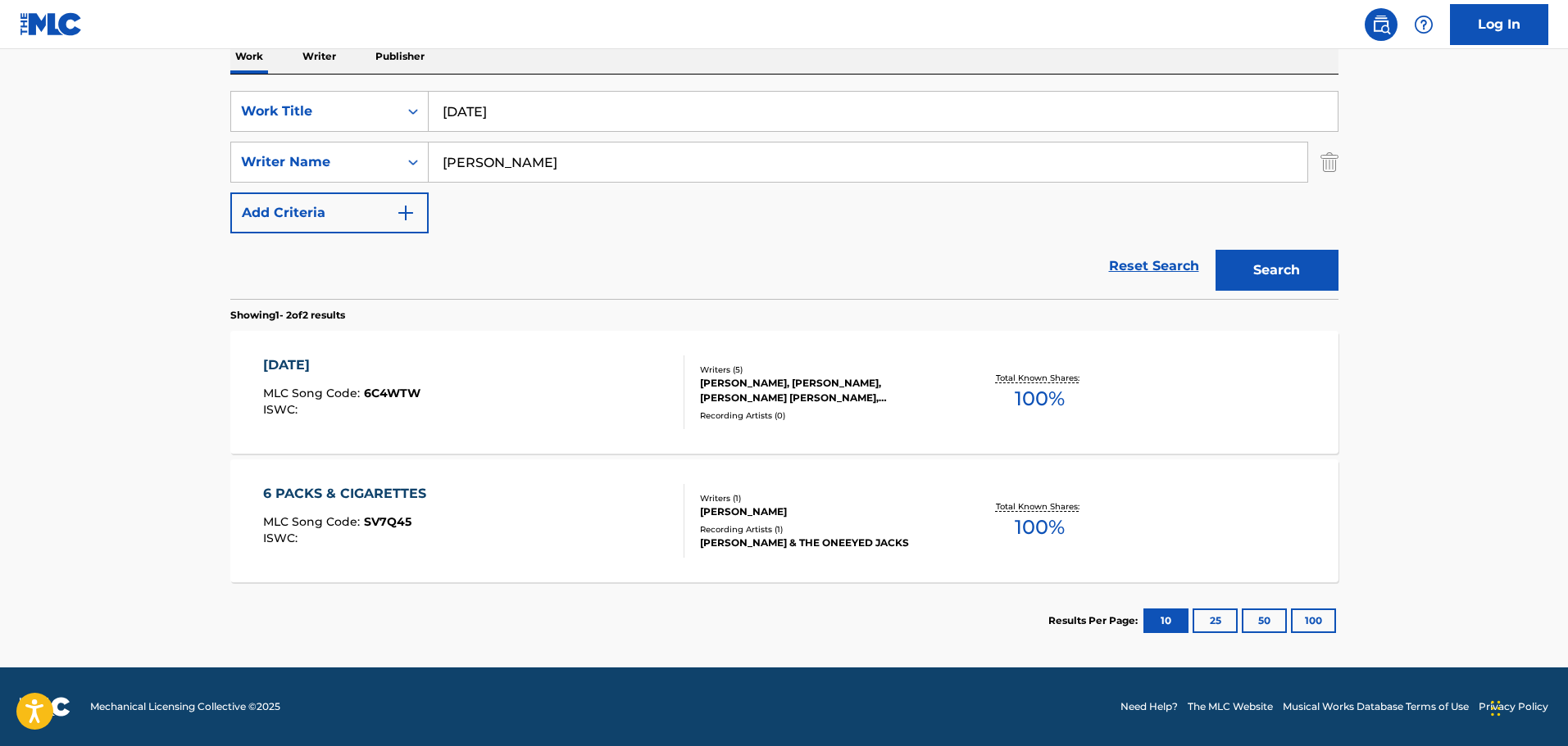
click at [588, 381] on div "6 MONTHS LATER MLC Song Code : 6C4WTW ISWC :" at bounding box center [473, 392] width 421 height 74
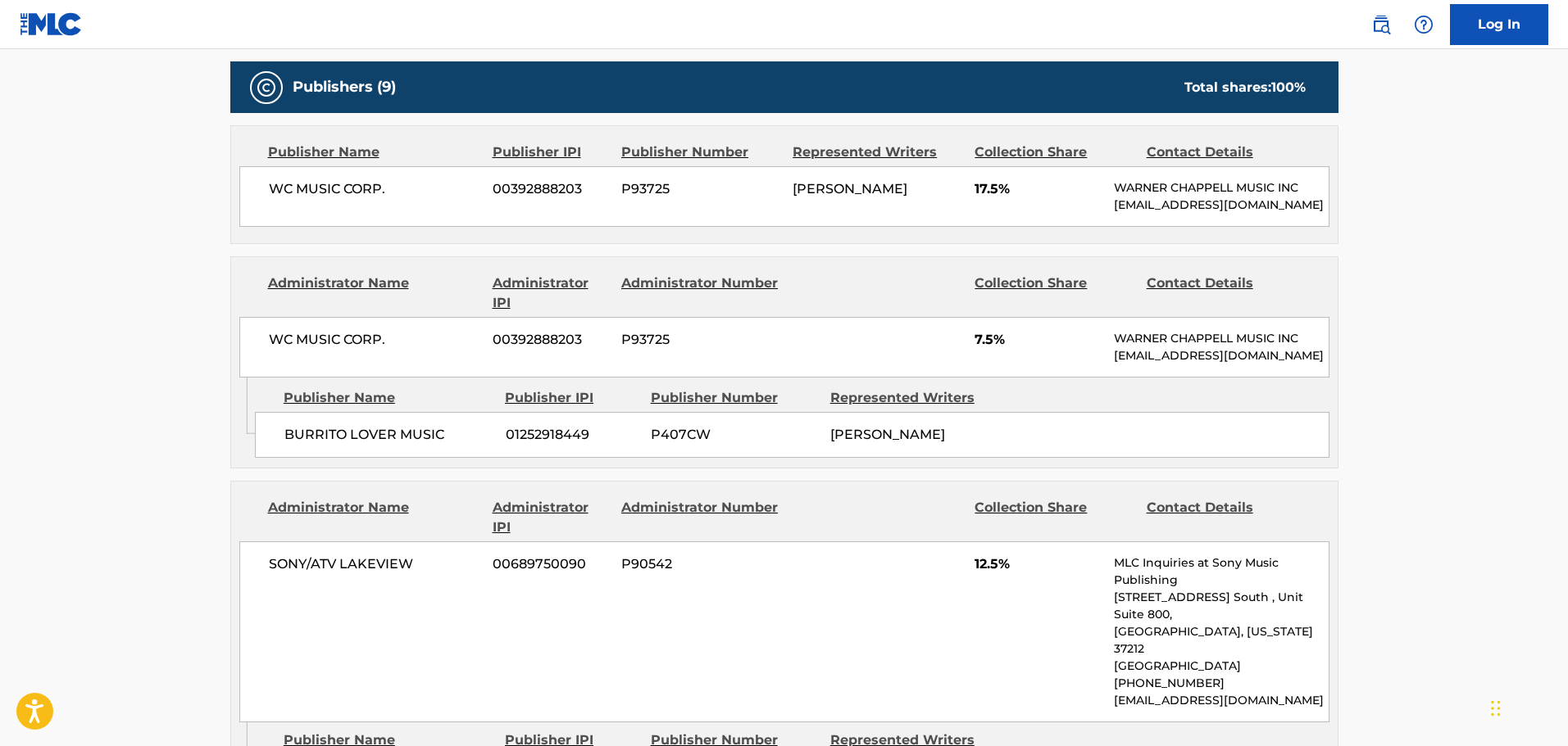
scroll to position [889, 0]
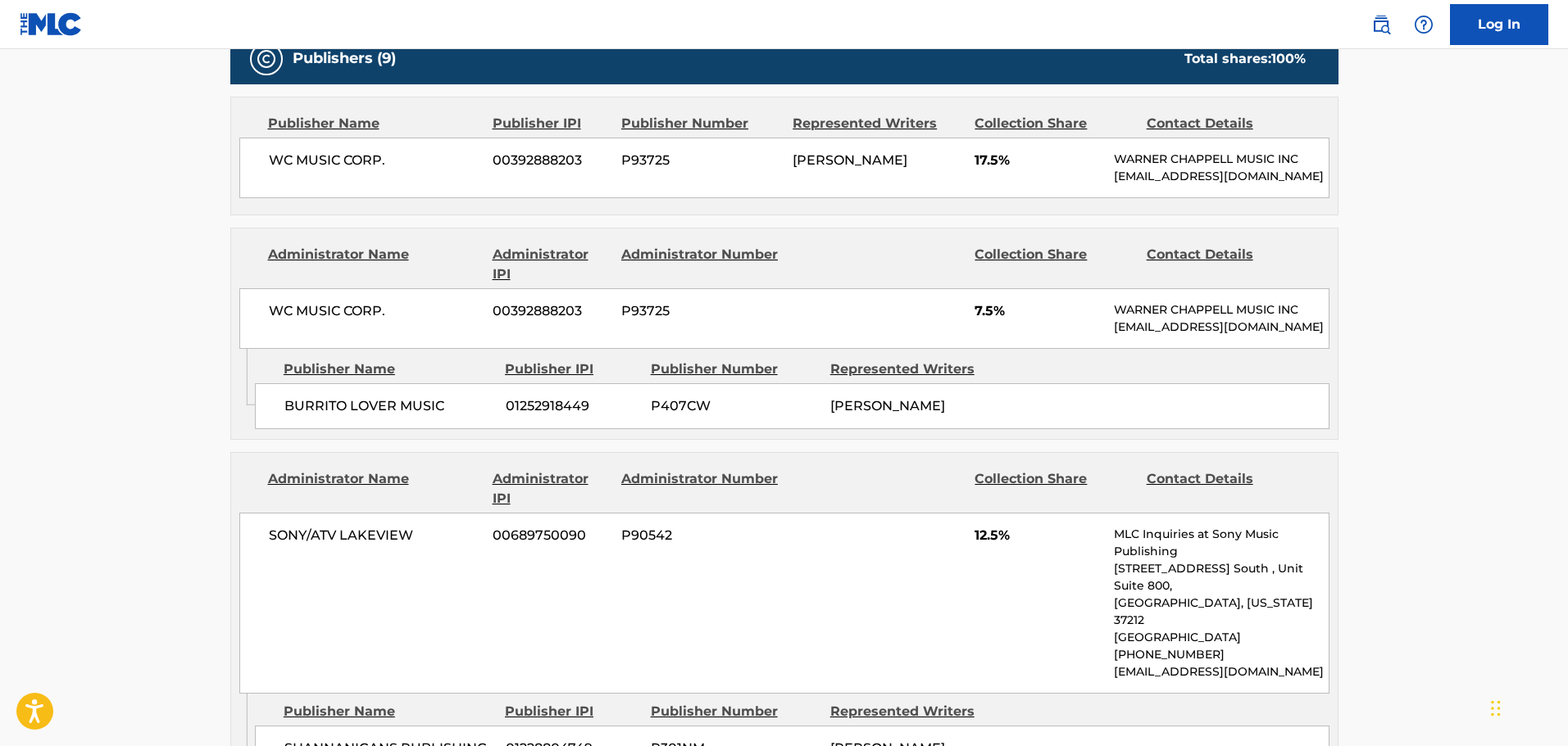
click at [610, 380] on div "Publisher IPI" at bounding box center [571, 369] width 134 height 19
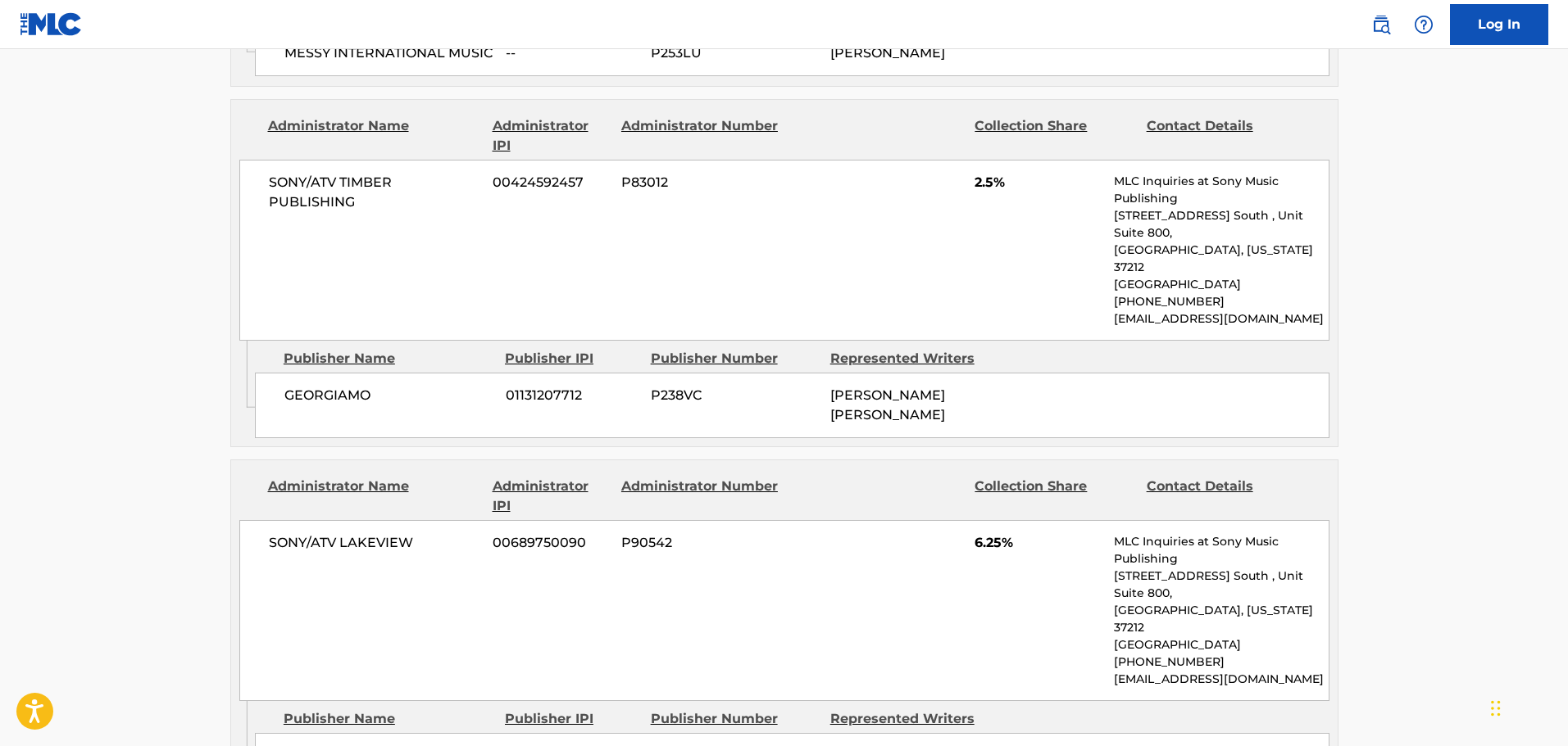
scroll to position [1954, 0]
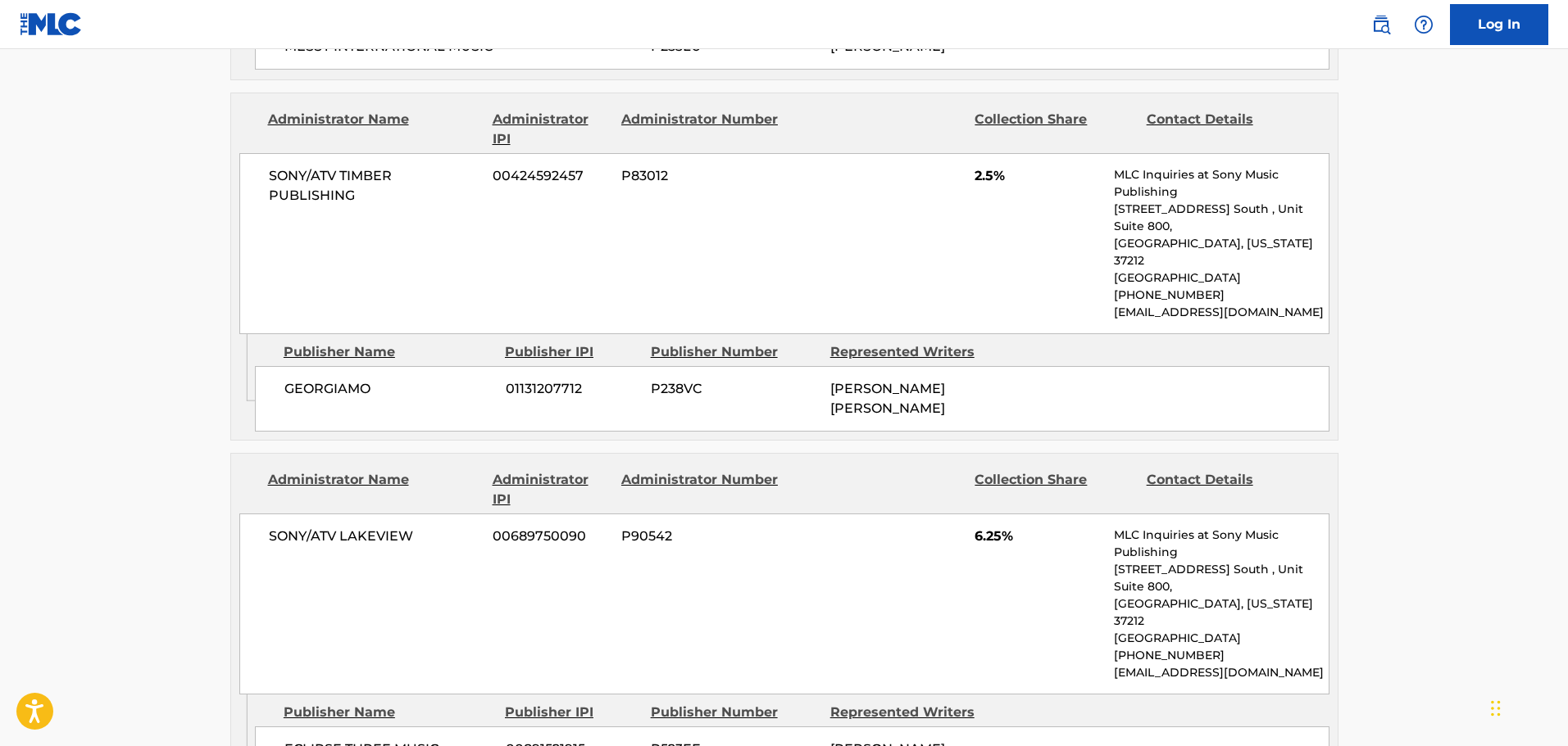
click at [391, 258] on div "SONY/ATV TIMBER PUBLISHING 00424592457 P83012 2.5% MLC Inquiries at Sony Music …" at bounding box center [784, 243] width 1090 height 181
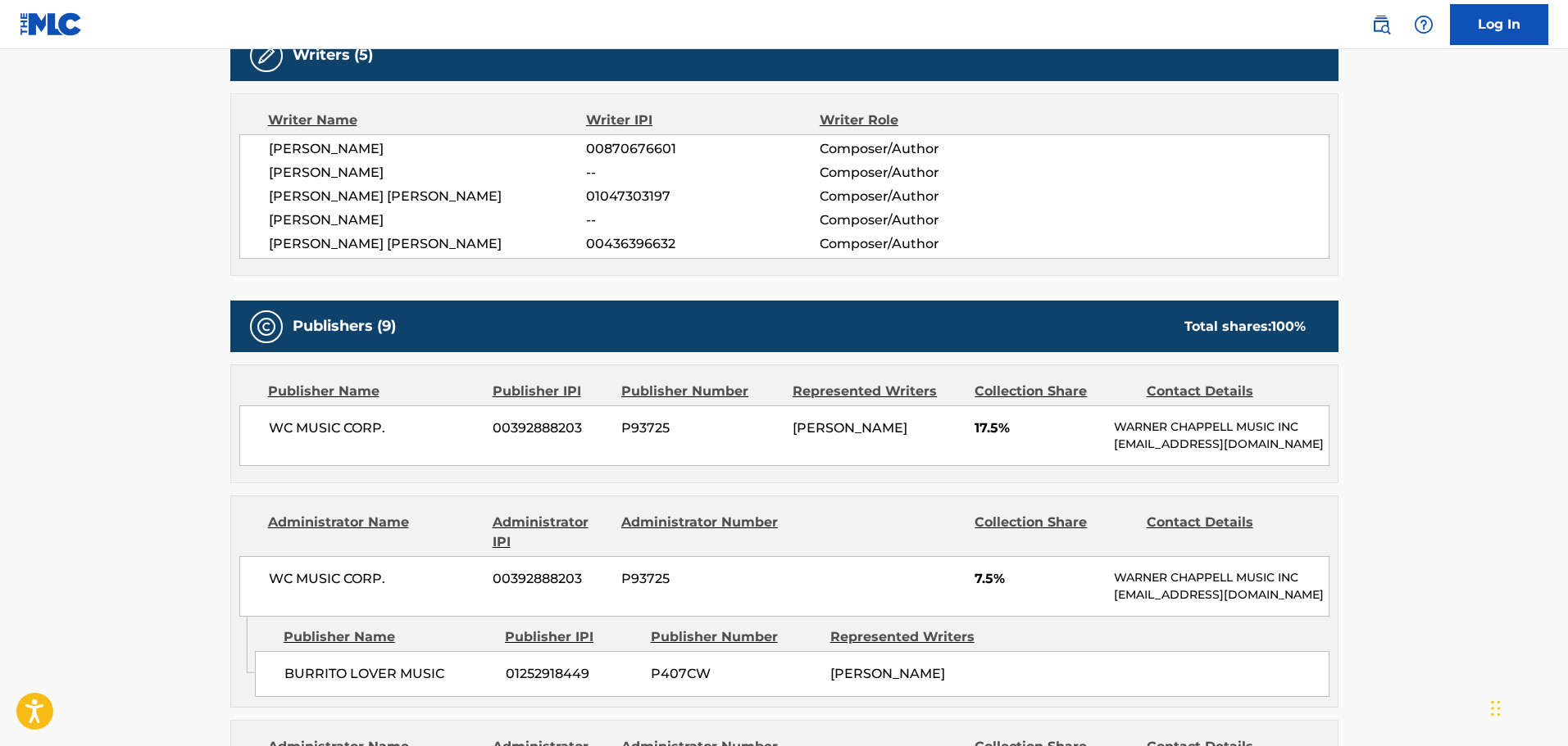
scroll to position [643, 0]
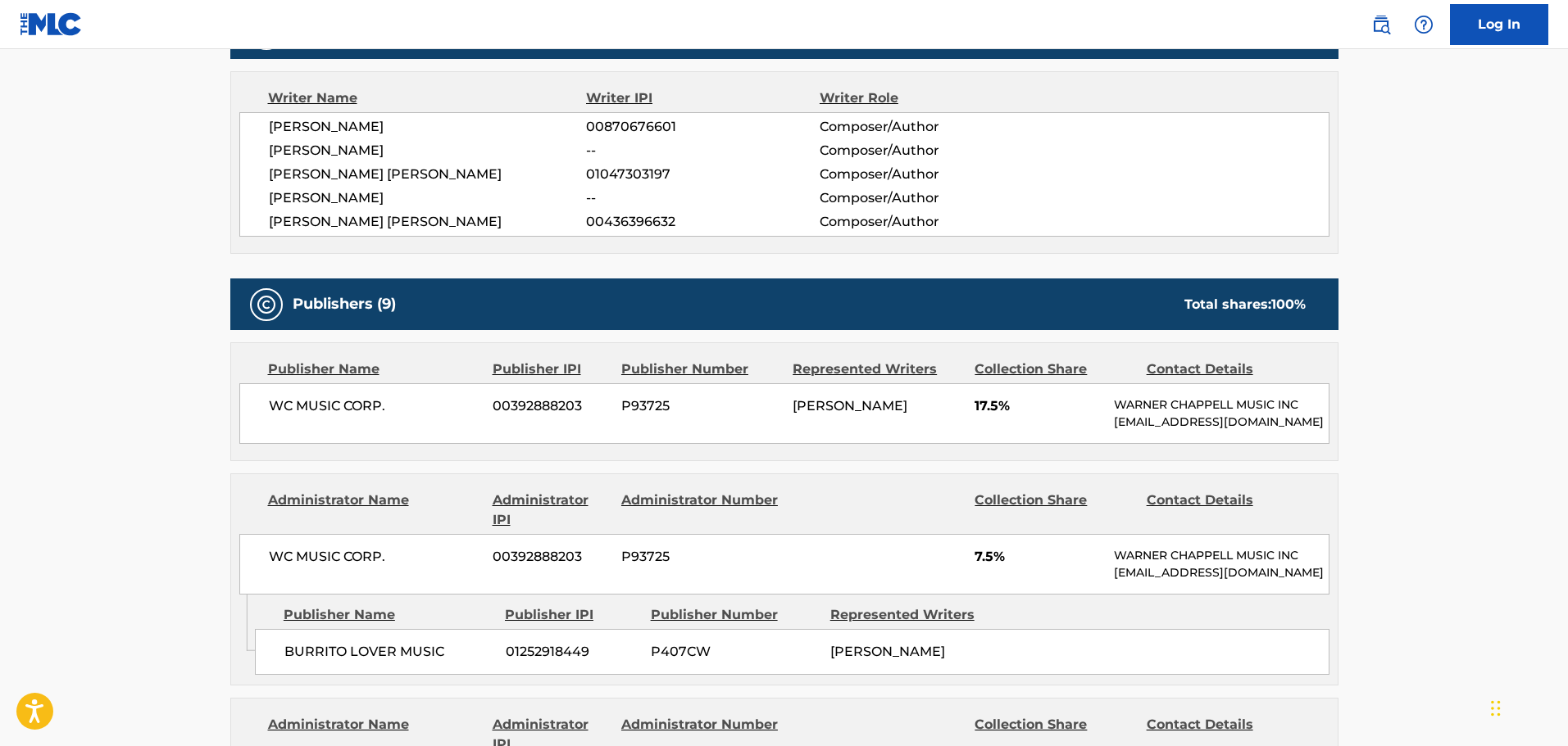
click at [525, 253] on div "Writer Name Writer IPI Writer Role BEN WILLIAMS 00870676601 Composer/Author BEN…" at bounding box center [784, 163] width 1108 height 183
click at [791, 461] on div "Publisher Name Publisher IPI Publisher Number Represented Writers Collection Sh…" at bounding box center [784, 402] width 1107 height 117
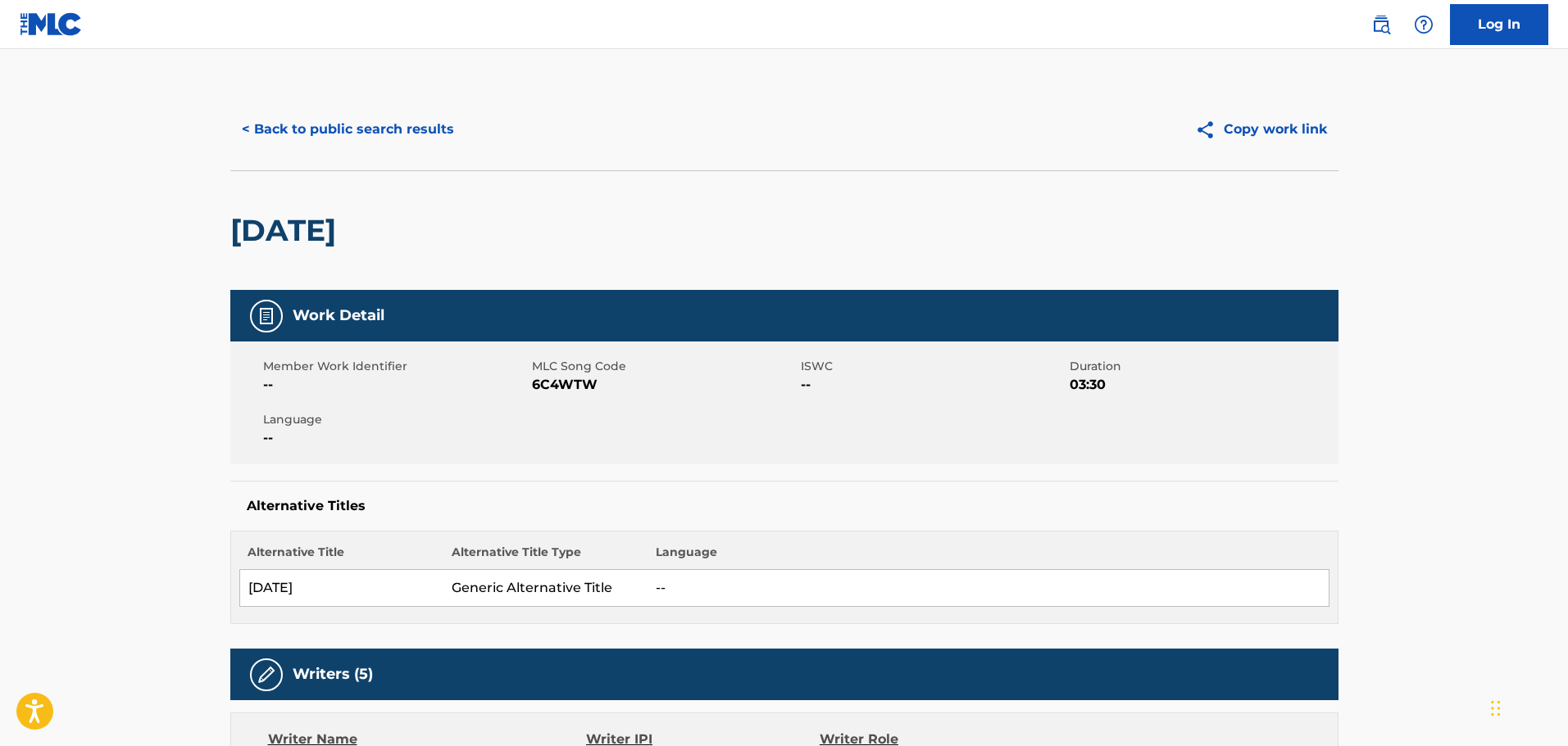
scroll to position [0, 0]
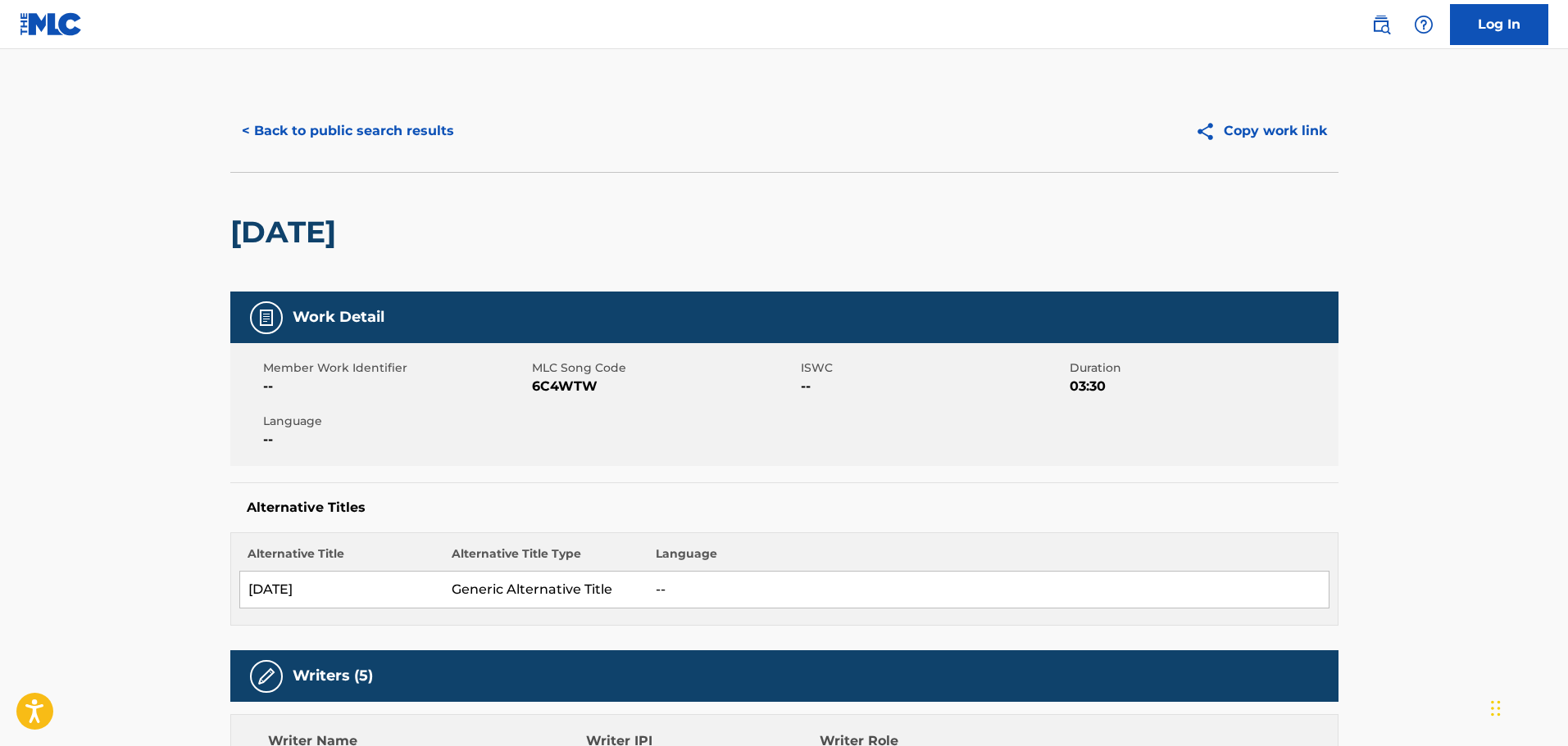
click at [391, 147] on button "< Back to public search results" at bounding box center [347, 131] width 235 height 41
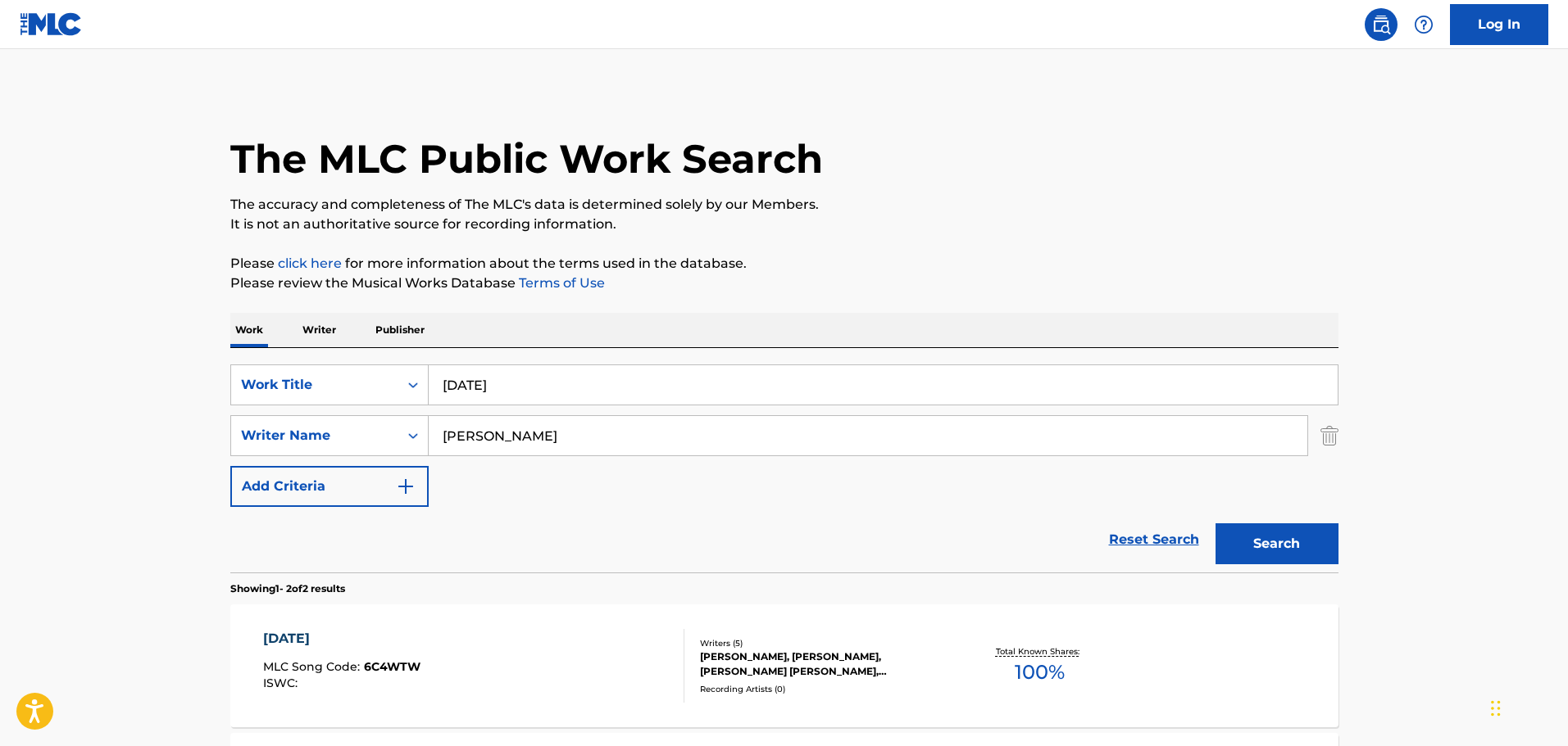
scroll to position [180, 0]
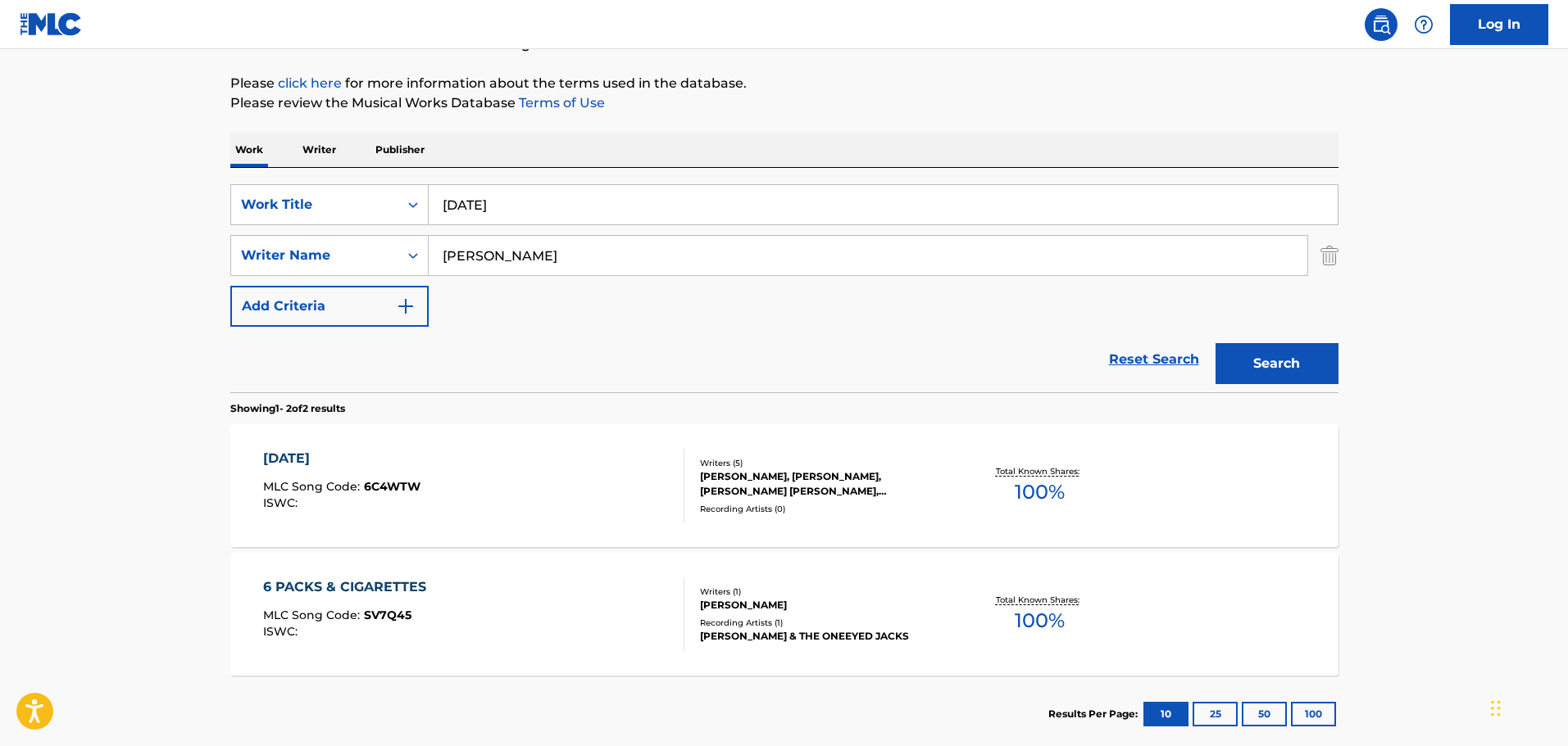
drag, startPoint x: 551, startPoint y: 194, endPoint x: 346, endPoint y: 181, distance: 205.4
click at [346, 181] on div "SearchWithCriteriafdce9ad8-eb79-449d-8785-a9e2ddeb6116 Work Title 6 months late…" at bounding box center [784, 280] width 1108 height 225
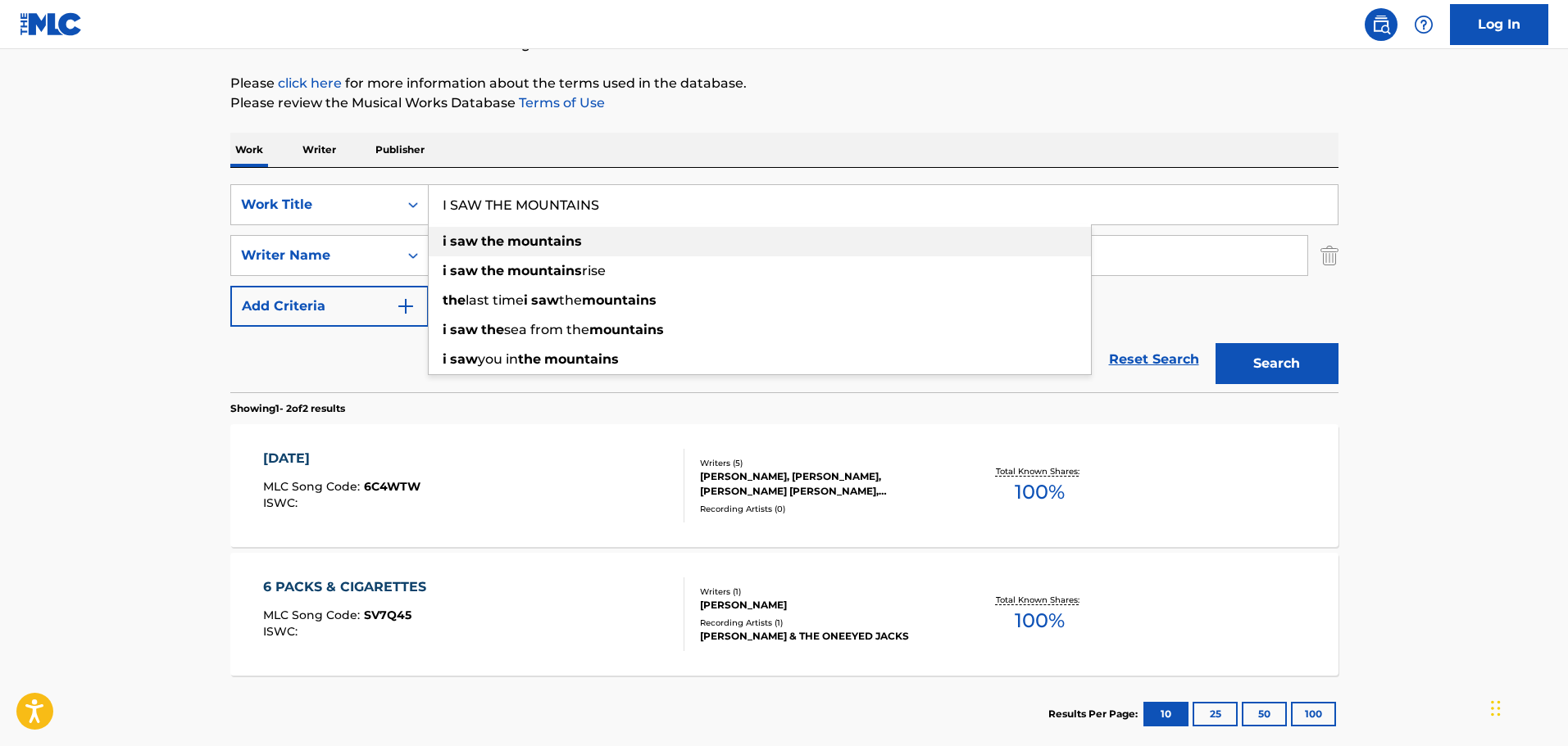
click at [533, 234] on strong "mountains" at bounding box center [544, 241] width 75 height 15
type input "i saw the mountains"
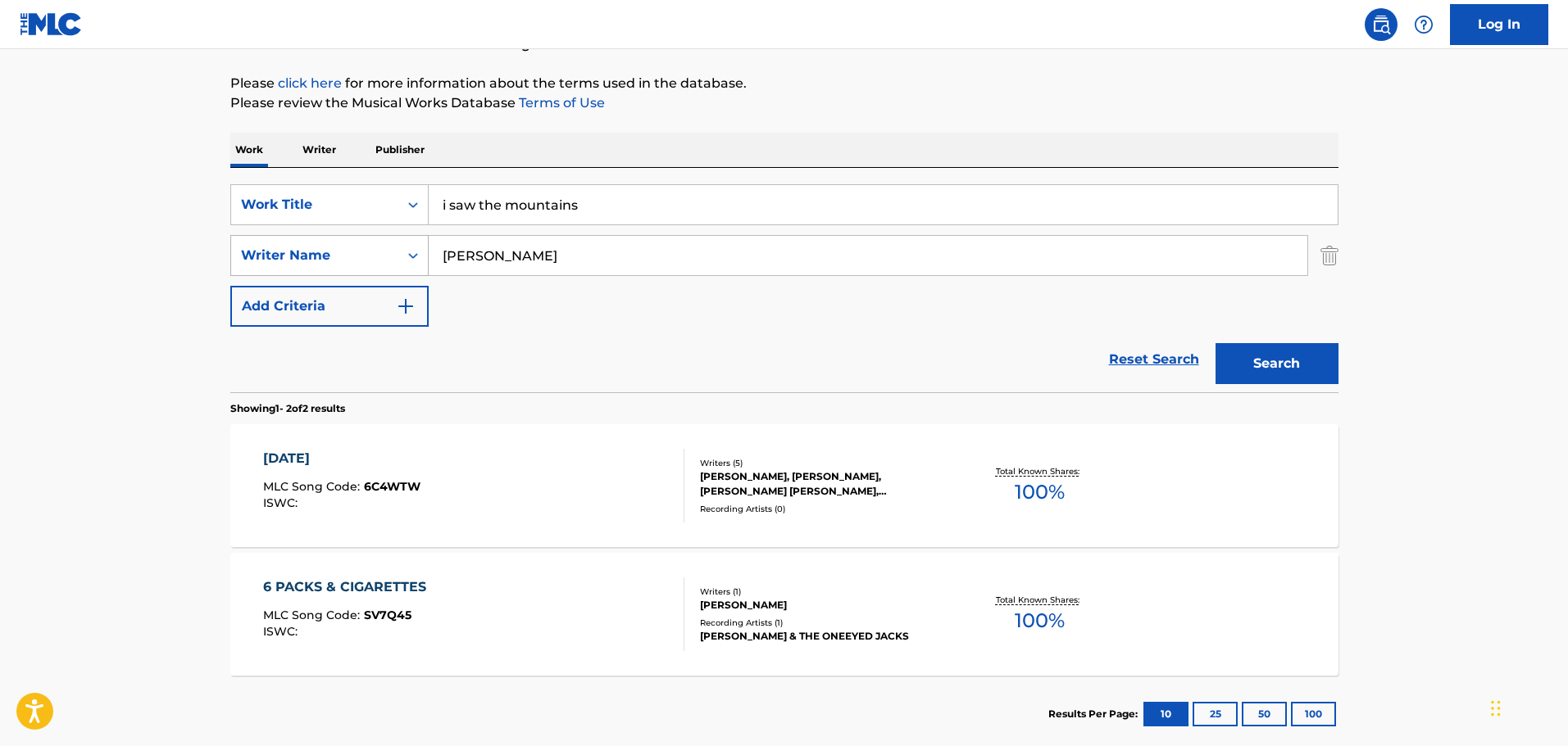
drag, startPoint x: 543, startPoint y: 247, endPoint x: 347, endPoint y: 242, distance: 196.1
click at [347, 242] on div "SearchWithCriteria787c25ea-85ce-47a9-ba51-0fb5822abaa0 Writer Name moroney" at bounding box center [784, 255] width 1108 height 41
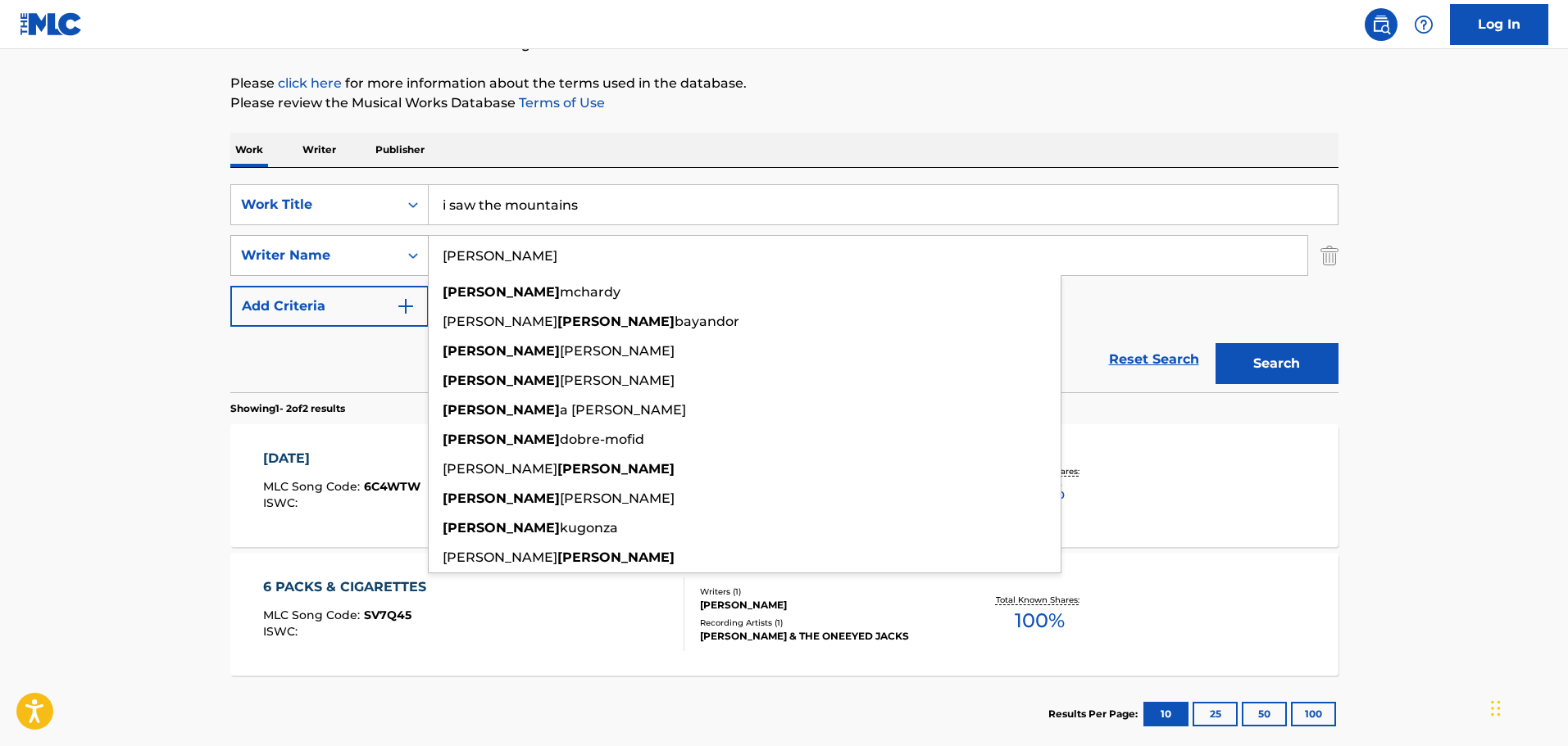
type input "CYRUS"
click at [1215, 344] on button "Search" at bounding box center [1277, 364] width 123 height 41
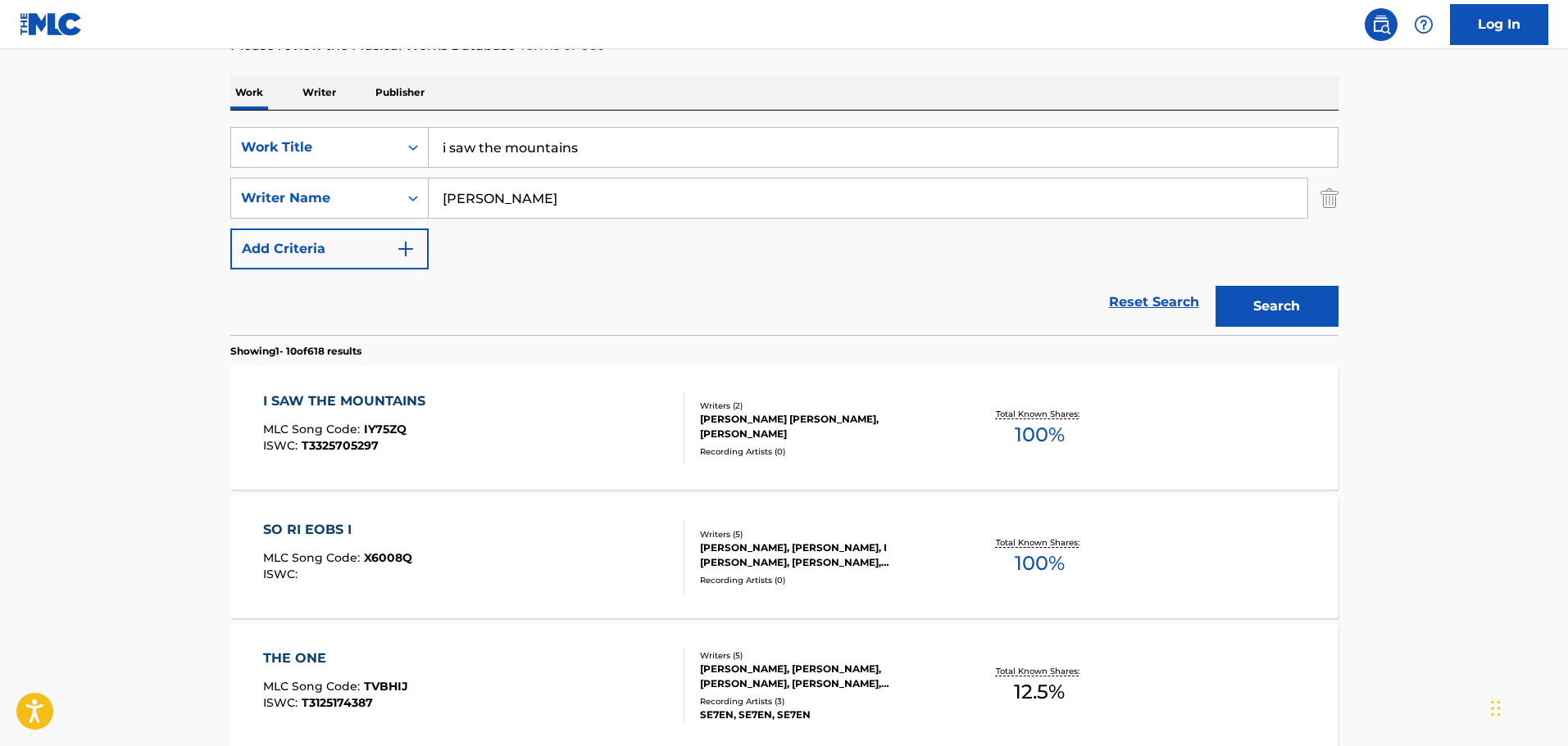
scroll to position [262, 0]
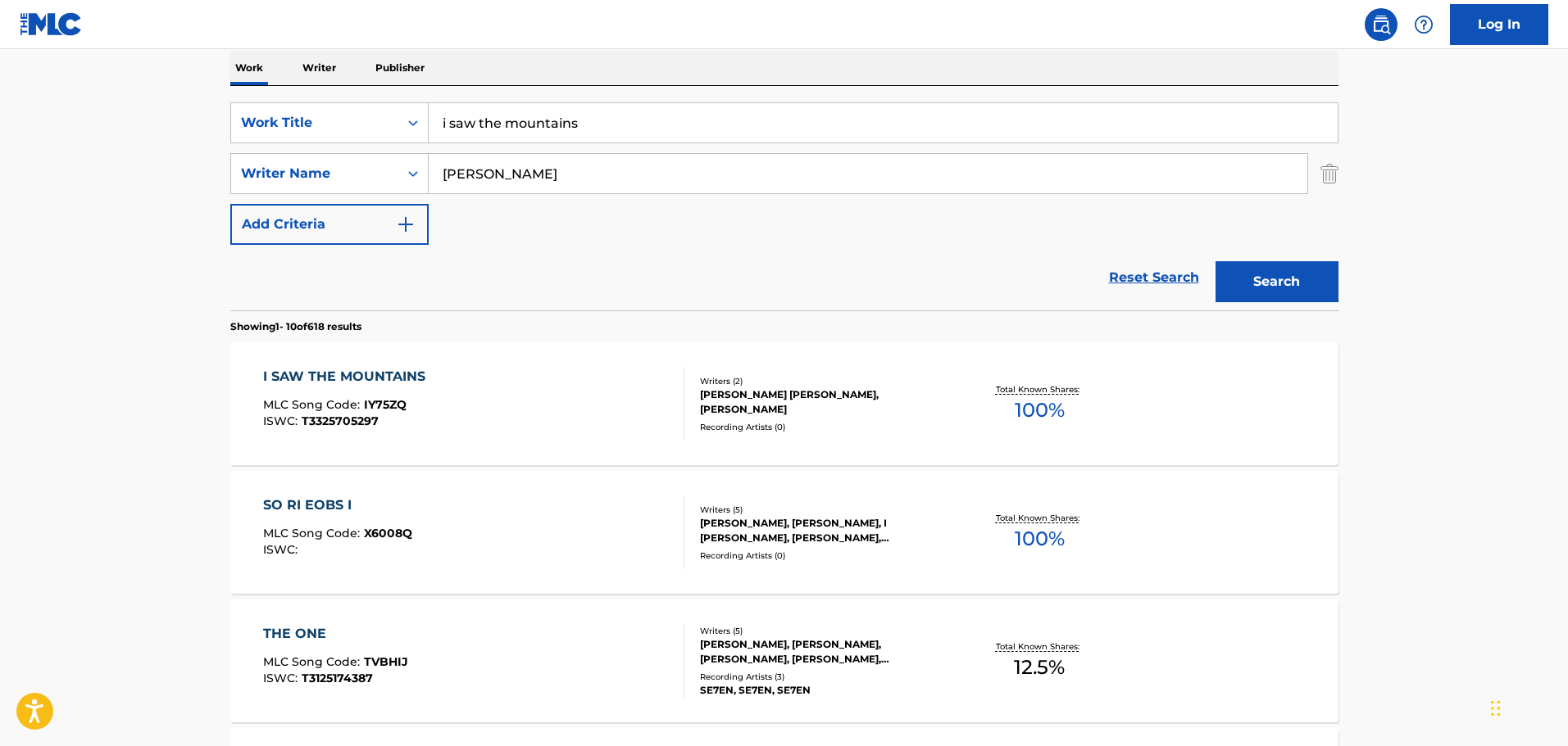
click at [571, 429] on div "I SAW THE MOUNTAINS MLC Song Code : IY75ZQ ISWC : T3325705297" at bounding box center [473, 404] width 421 height 74
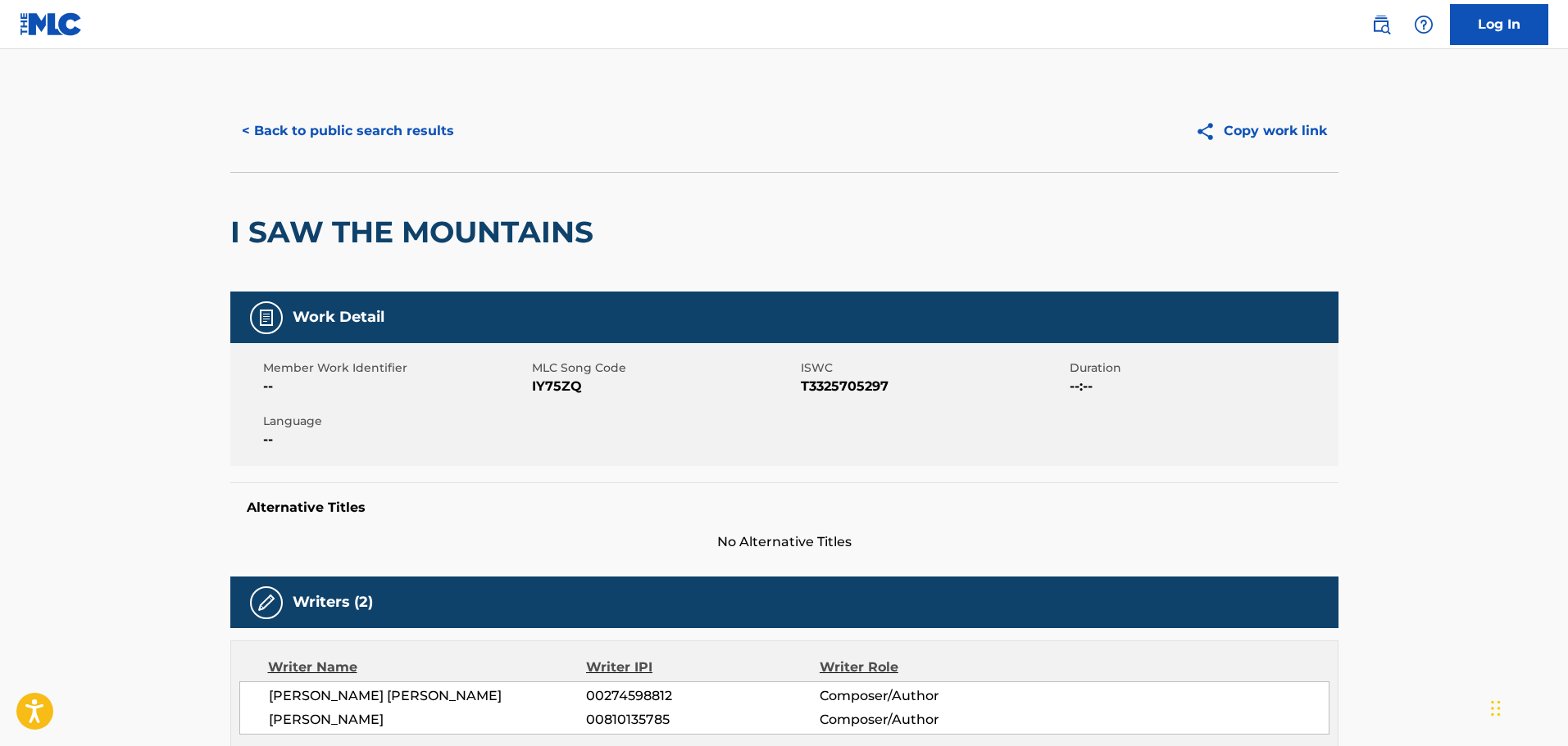
click at [825, 381] on span "T3325705297" at bounding box center [933, 386] width 264 height 19
copy span "T3325705297"
click at [415, 131] on button "< Back to public search results" at bounding box center [347, 131] width 235 height 41
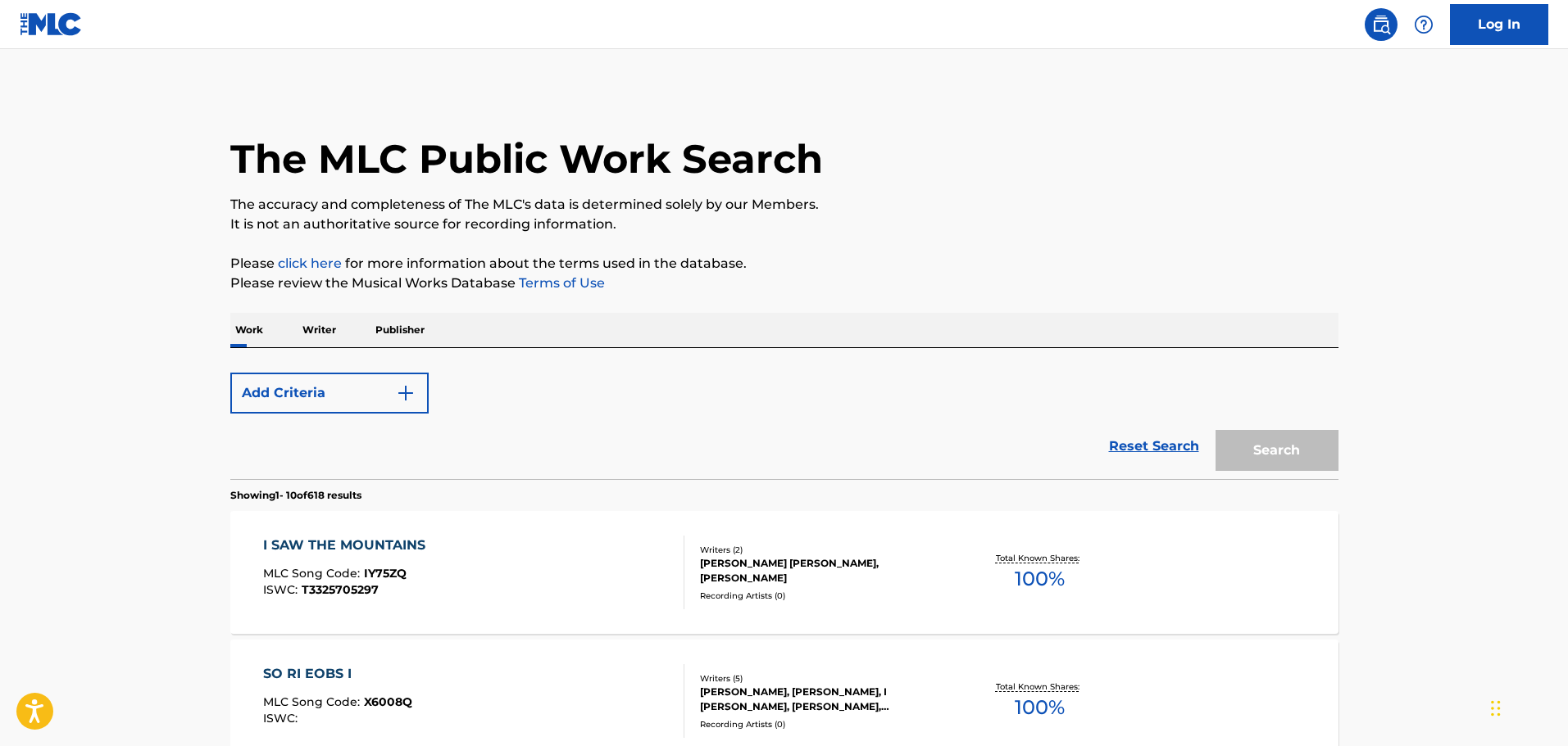
scroll to position [262, 0]
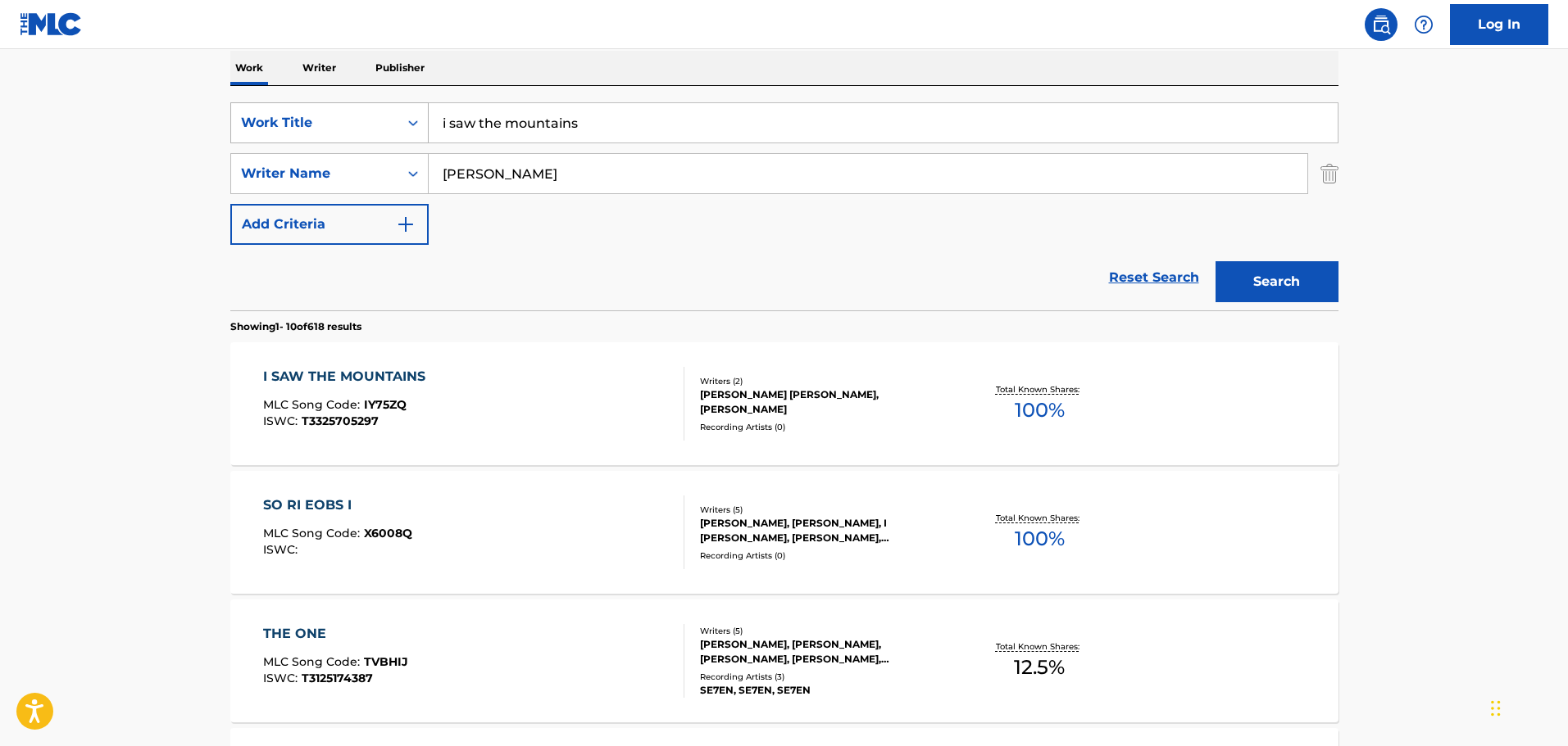
drag, startPoint x: 589, startPoint y: 116, endPoint x: 387, endPoint y: 106, distance: 202.2
click at [387, 106] on div "SearchWithCriteriafdce9ad8-eb79-449d-8785-a9e2ddeb6116 Work Title i saw the mou…" at bounding box center [784, 123] width 1108 height 41
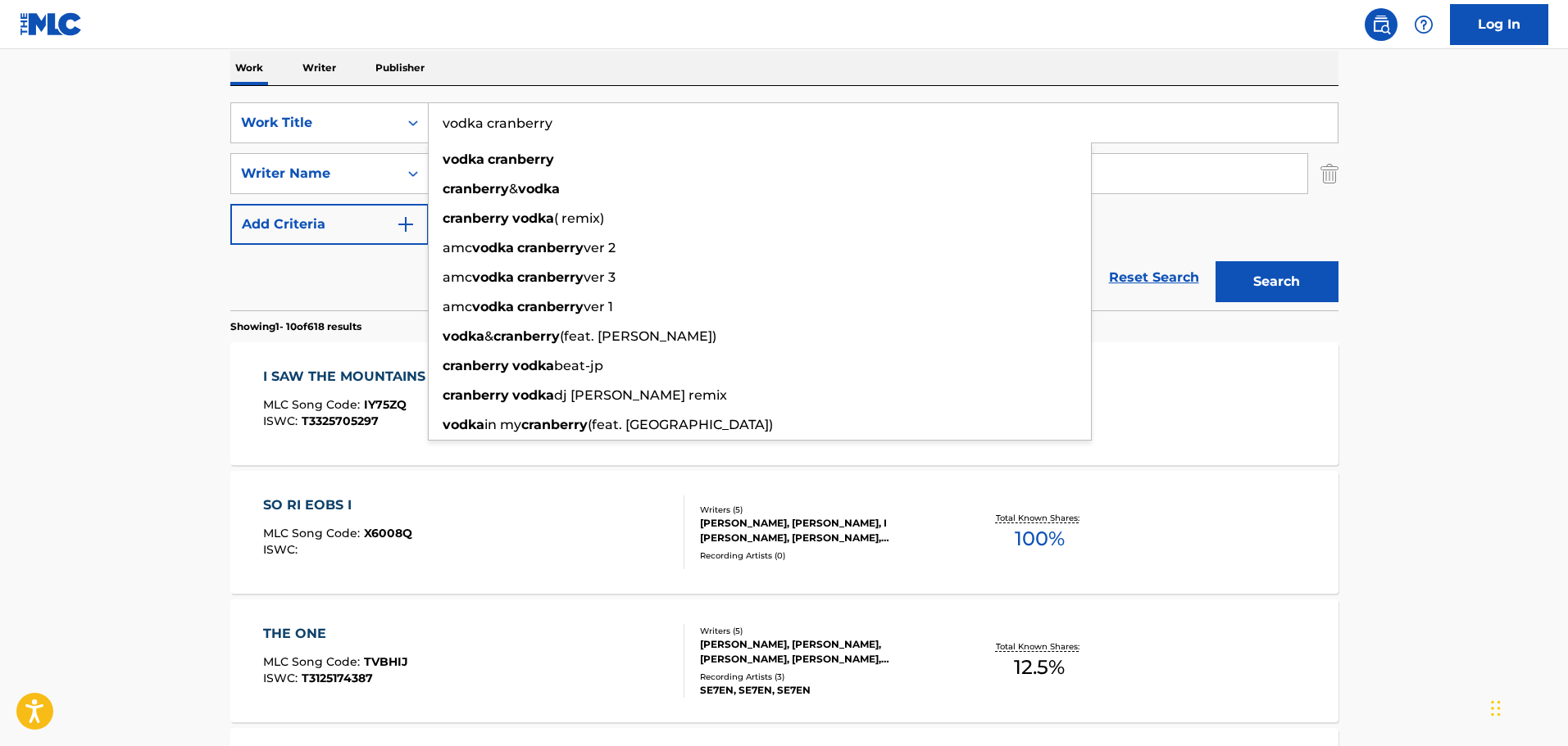
type input "vodka cranberry"
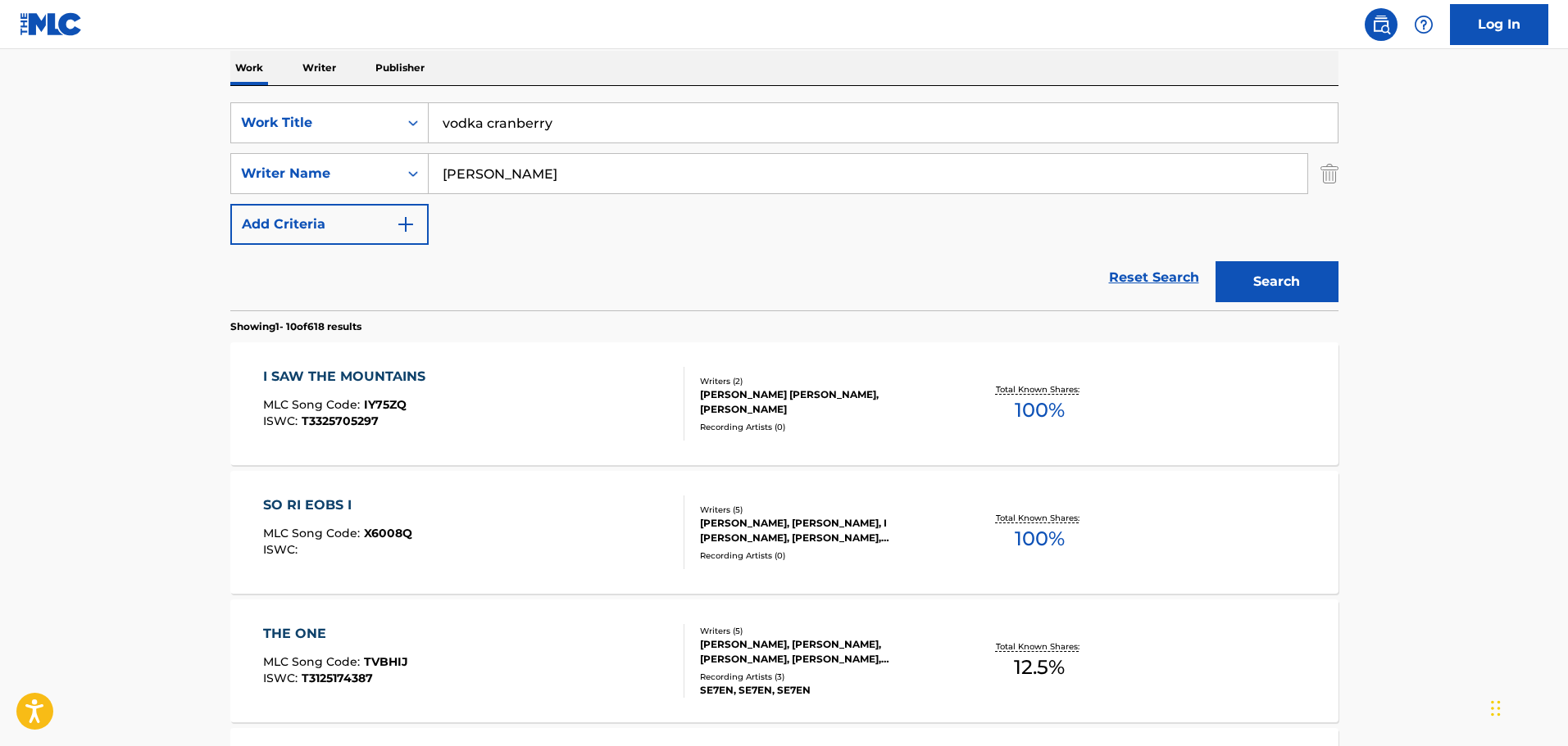
click at [36, 144] on main "The MLC Public Work Search The accuracy and completeness of The MLC's data is d…" at bounding box center [784, 751] width 1568 height 1929
drag, startPoint x: 679, startPoint y: 168, endPoint x: 350, endPoint y: 153, distance: 329.3
click at [452, 162] on input "CYRUS" at bounding box center [867, 173] width 878 height 40
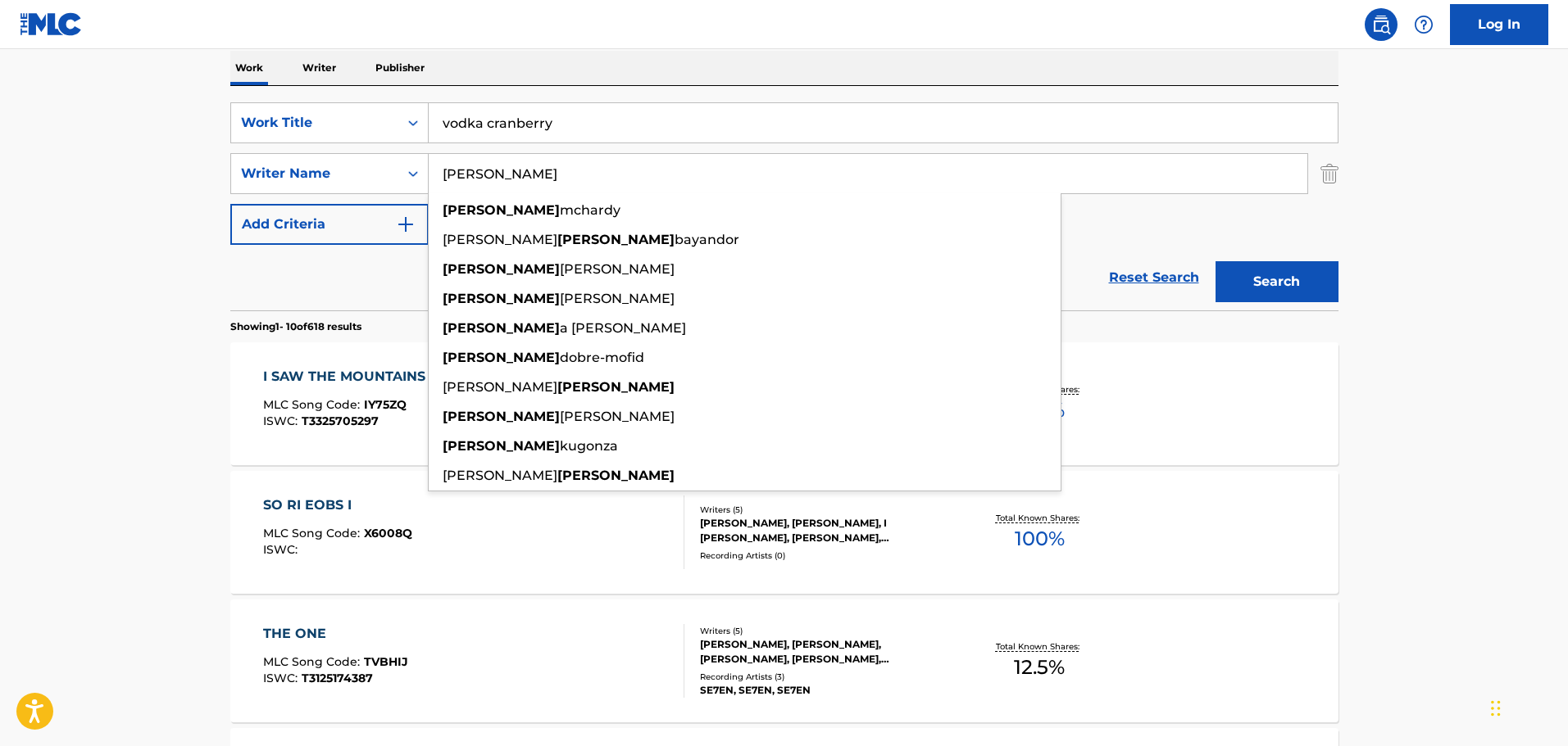
type input "C"
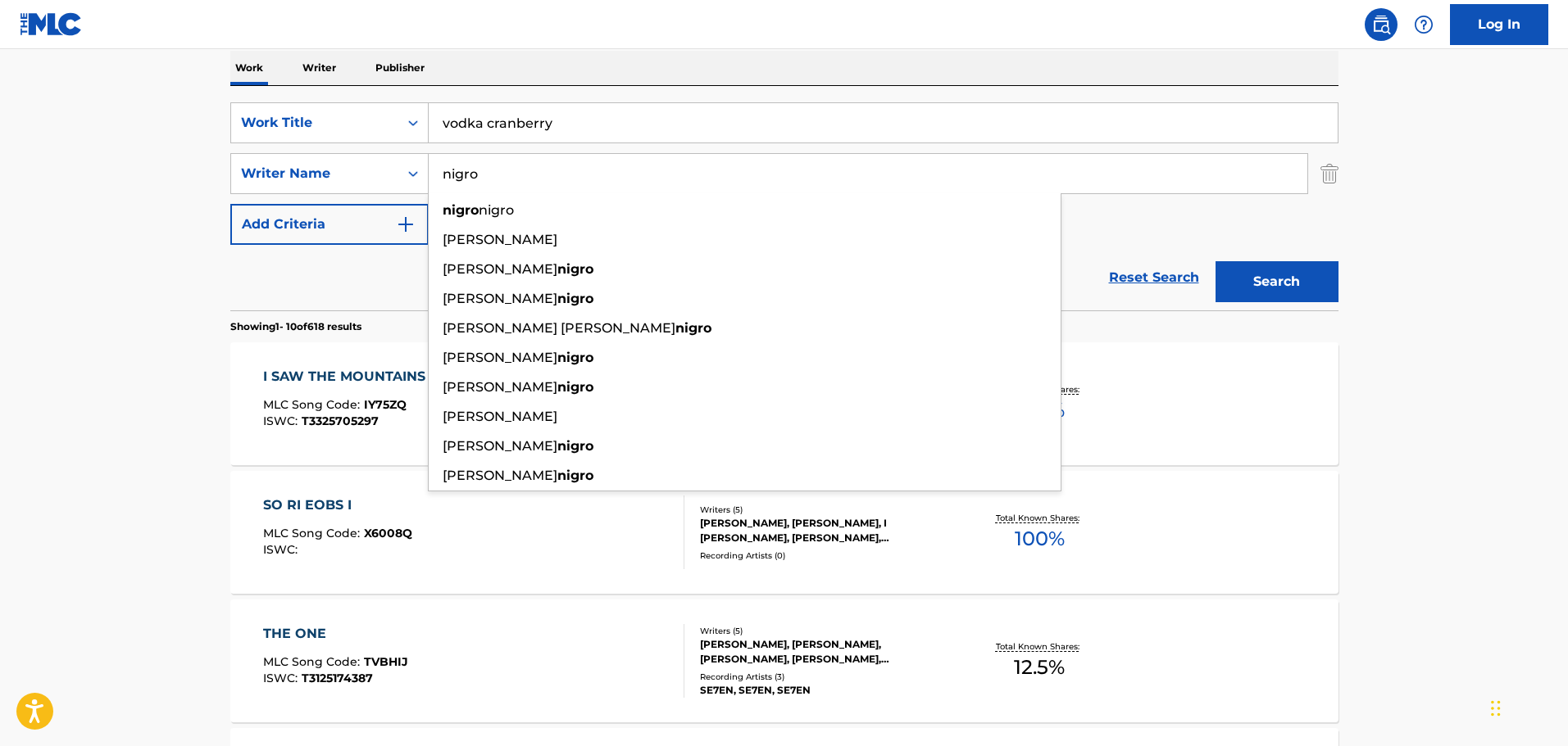
type input "nigro"
click at [1215, 261] on button "Search" at bounding box center [1277, 281] width 123 height 41
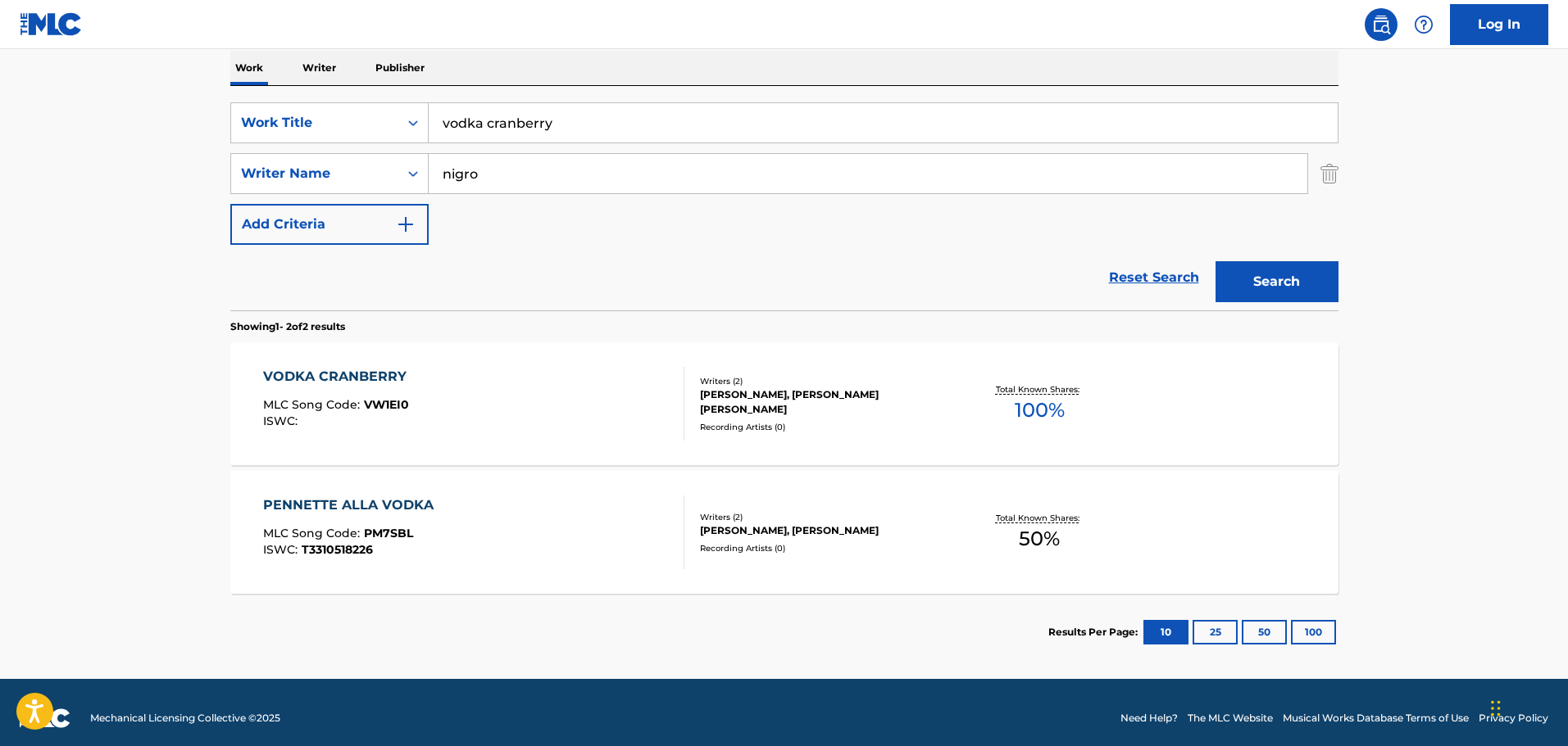
scroll to position [274, 0]
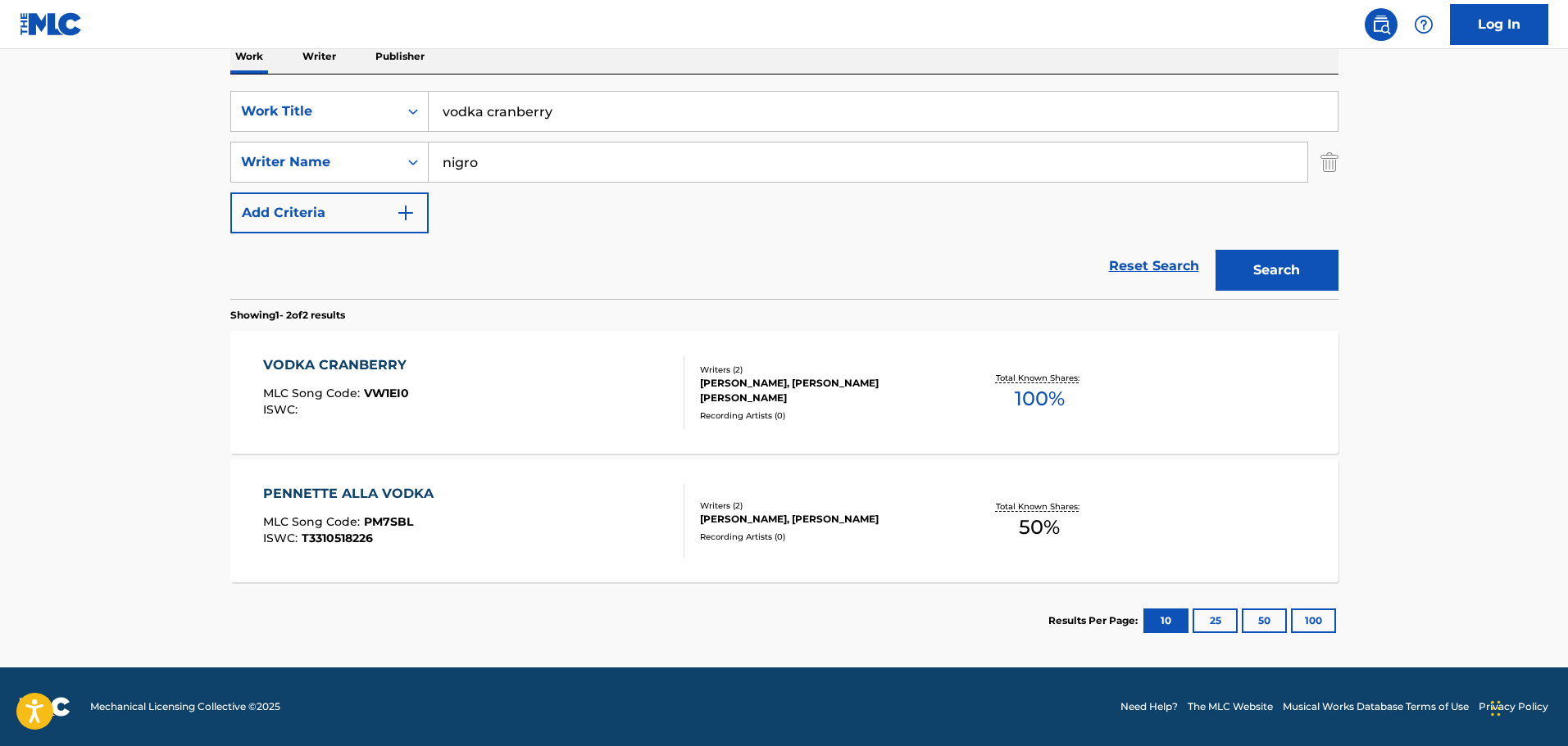
click at [576, 379] on div "VODKA CRANBERRY MLC Song Code : VW1EI0 ISWC :" at bounding box center [473, 392] width 421 height 74
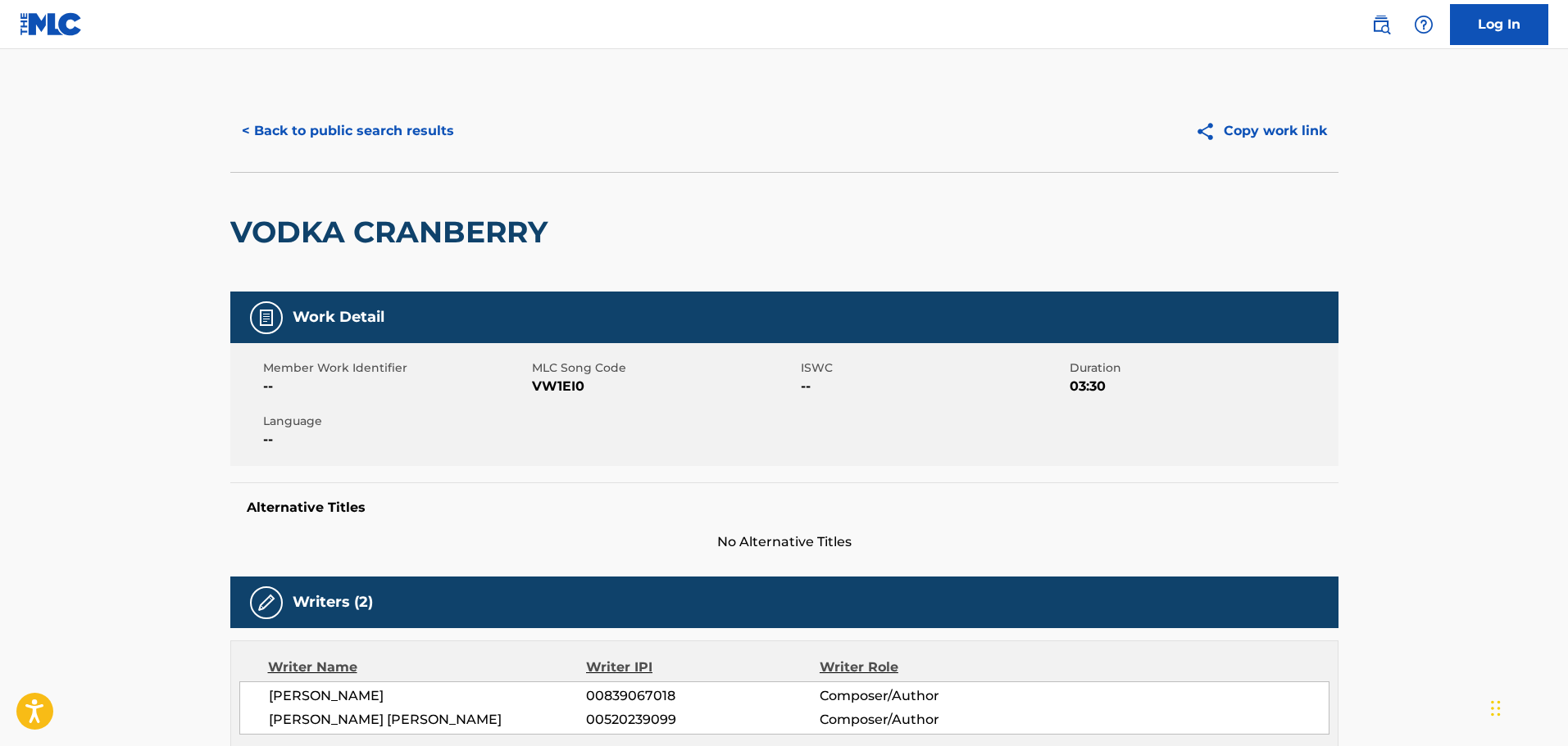
click at [434, 131] on button "< Back to public search results" at bounding box center [347, 131] width 235 height 41
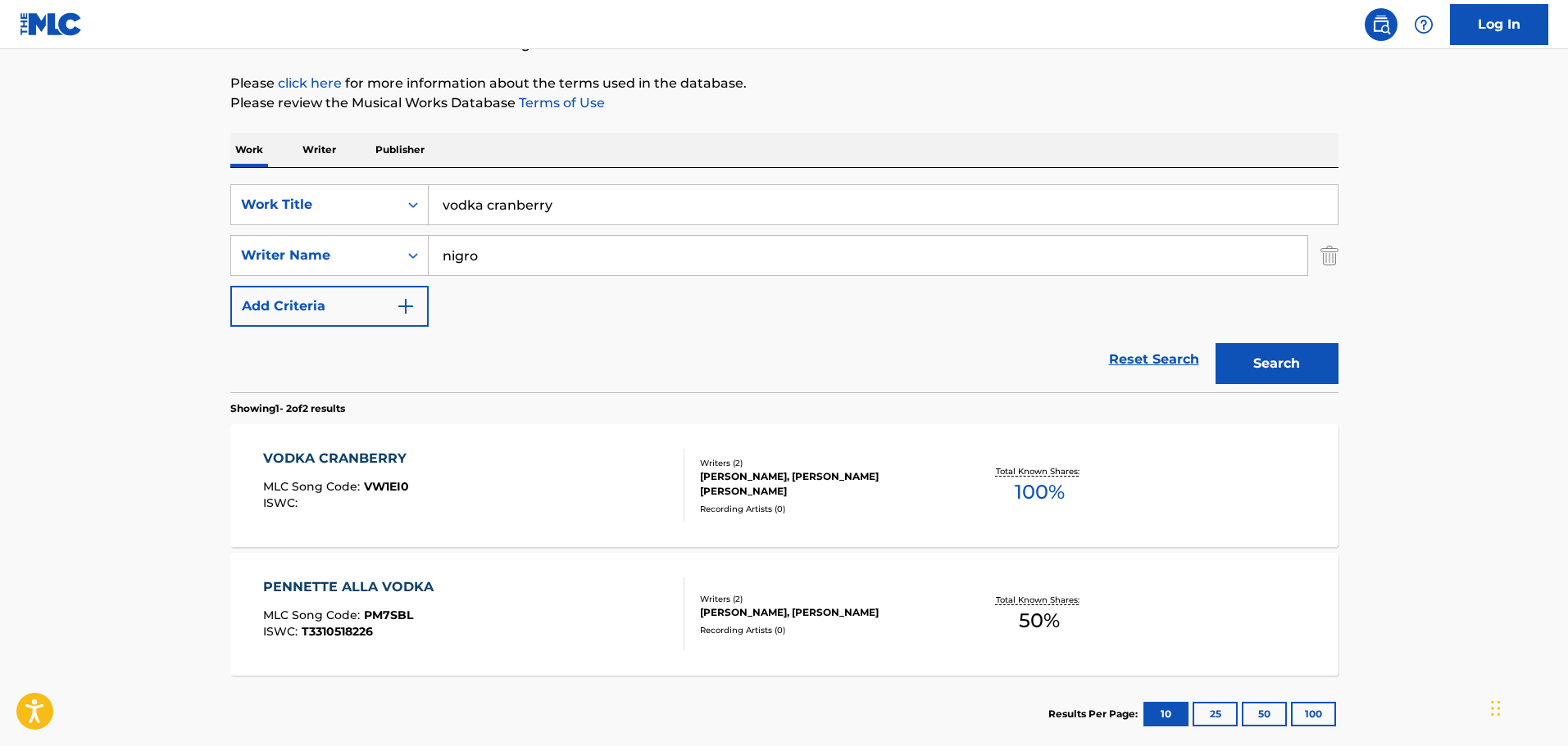
drag, startPoint x: 685, startPoint y: 189, endPoint x: 371, endPoint y: 174, distance: 314.4
click at [371, 174] on div "SearchWithCriteriafdce9ad8-eb79-449d-8785-a9e2ddeb6116 Work Title vodka cranber…" at bounding box center [784, 280] width 1108 height 225
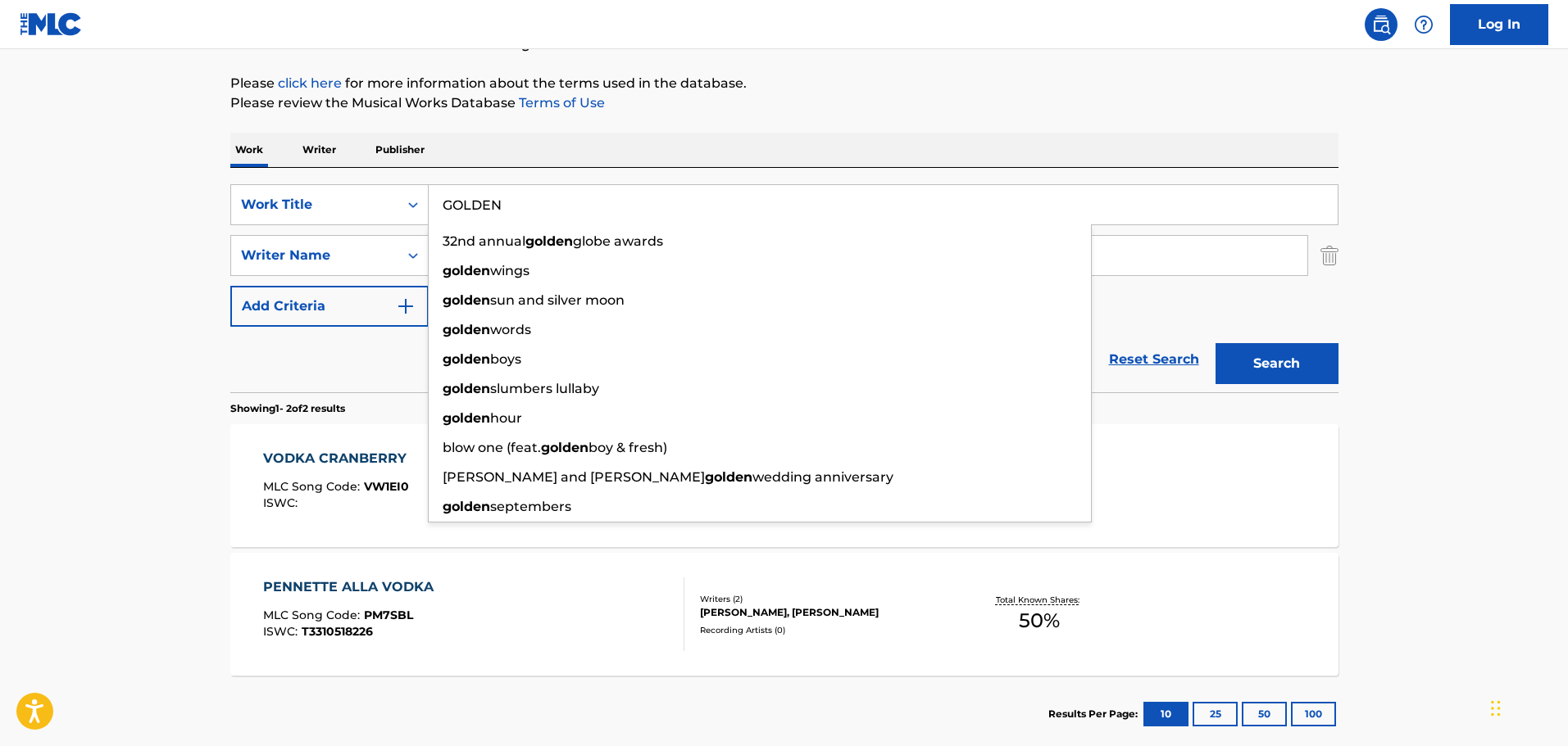
type input "GOLDEN"
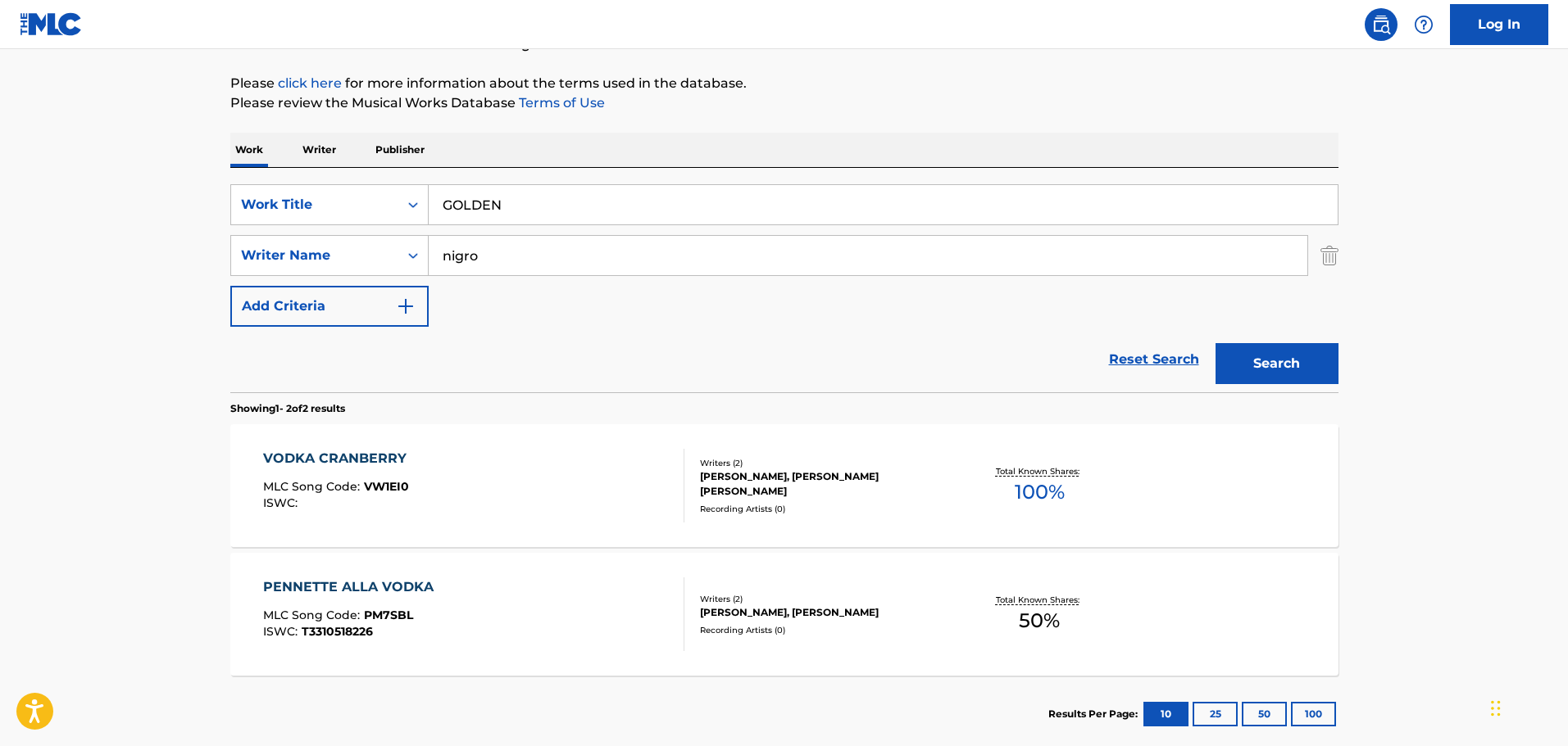
click at [95, 144] on main "The MLC Public Work Search The accuracy and completeness of The MLC's data is d…" at bounding box center [784, 315] width 1568 height 893
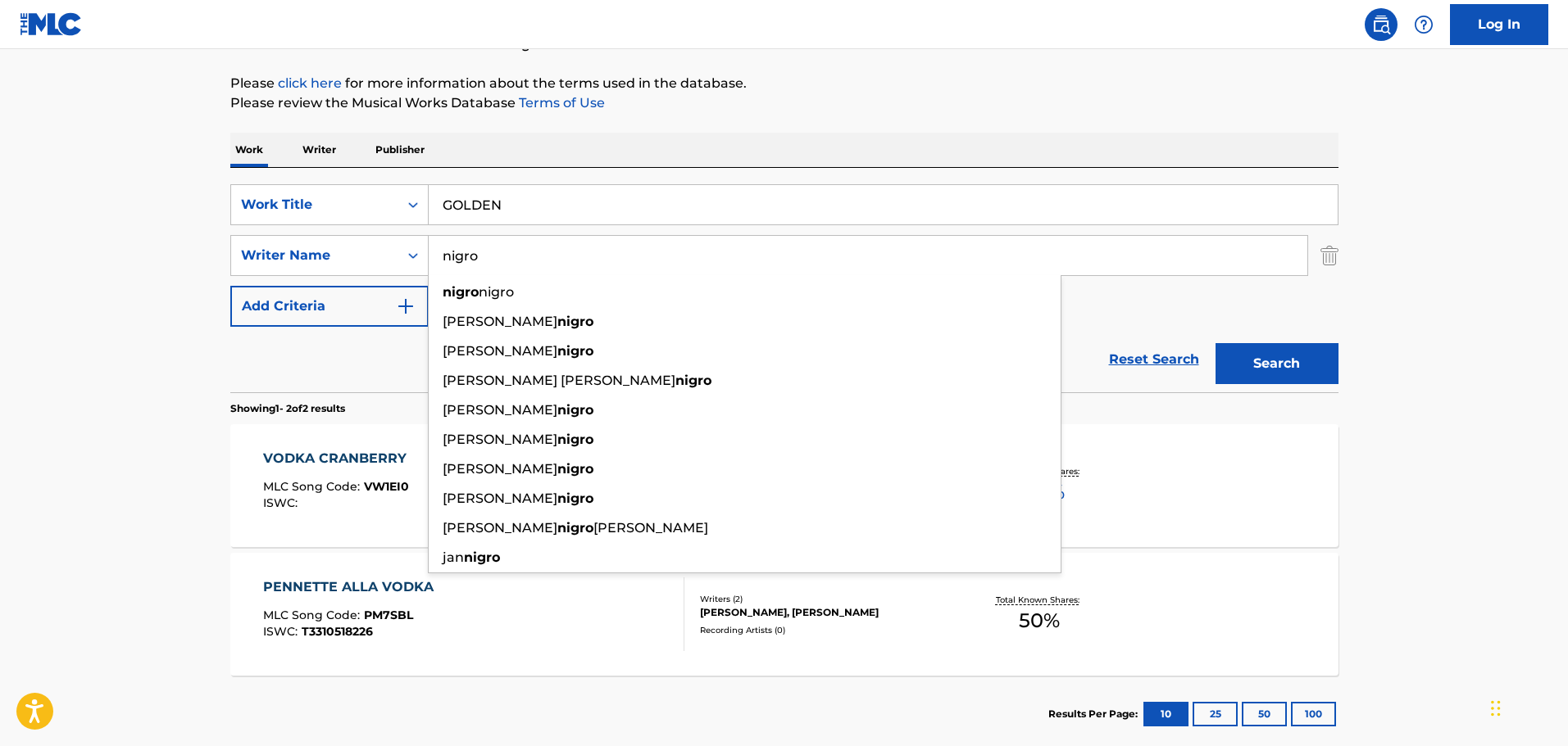
drag, startPoint x: 620, startPoint y: 249, endPoint x: 441, endPoint y: 231, distance: 179.9
click at [445, 236] on input "nigro" at bounding box center [867, 255] width 878 height 40
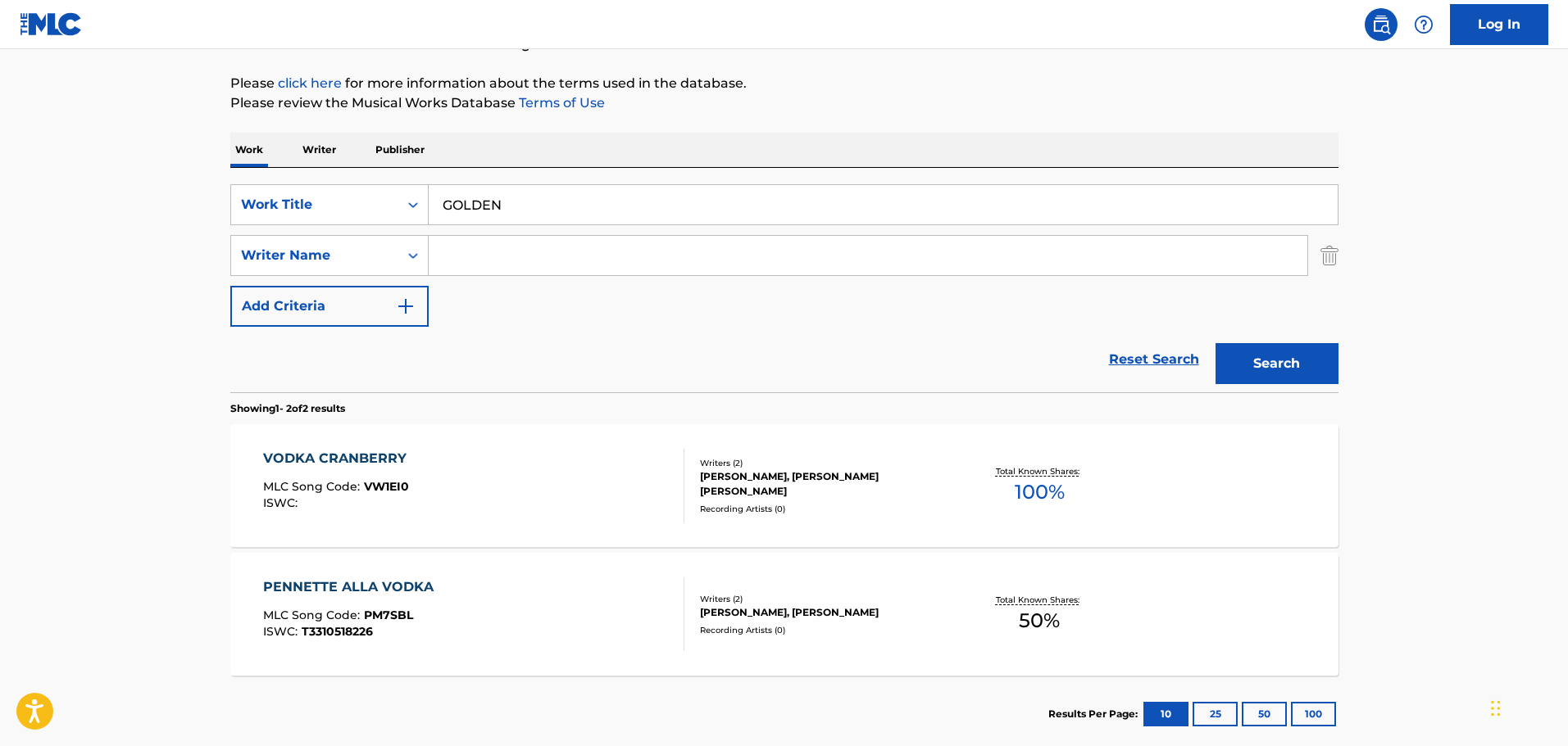
paste input "Sonnenblick"
type input "Sonnenblick"
click at [1272, 344] on button "Search" at bounding box center [1277, 364] width 123 height 41
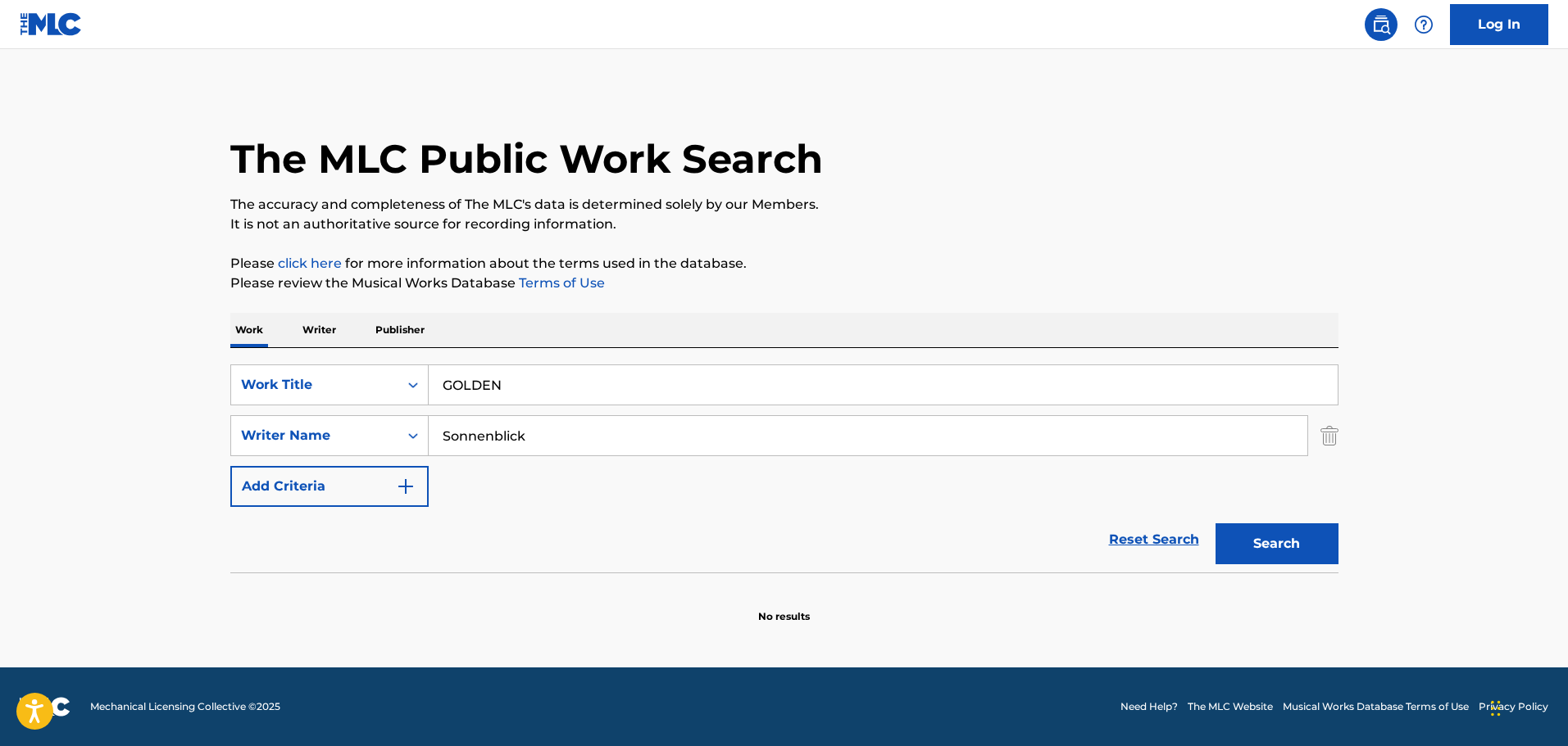
scroll to position [0, 0]
drag, startPoint x: 646, startPoint y: 393, endPoint x: 417, endPoint y: 372, distance: 230.0
click at [417, 372] on div "SearchWithCriteriafdce9ad8-eb79-449d-8785-a9e2ddeb6116 Work Title GOLDEN" at bounding box center [784, 385] width 1108 height 41
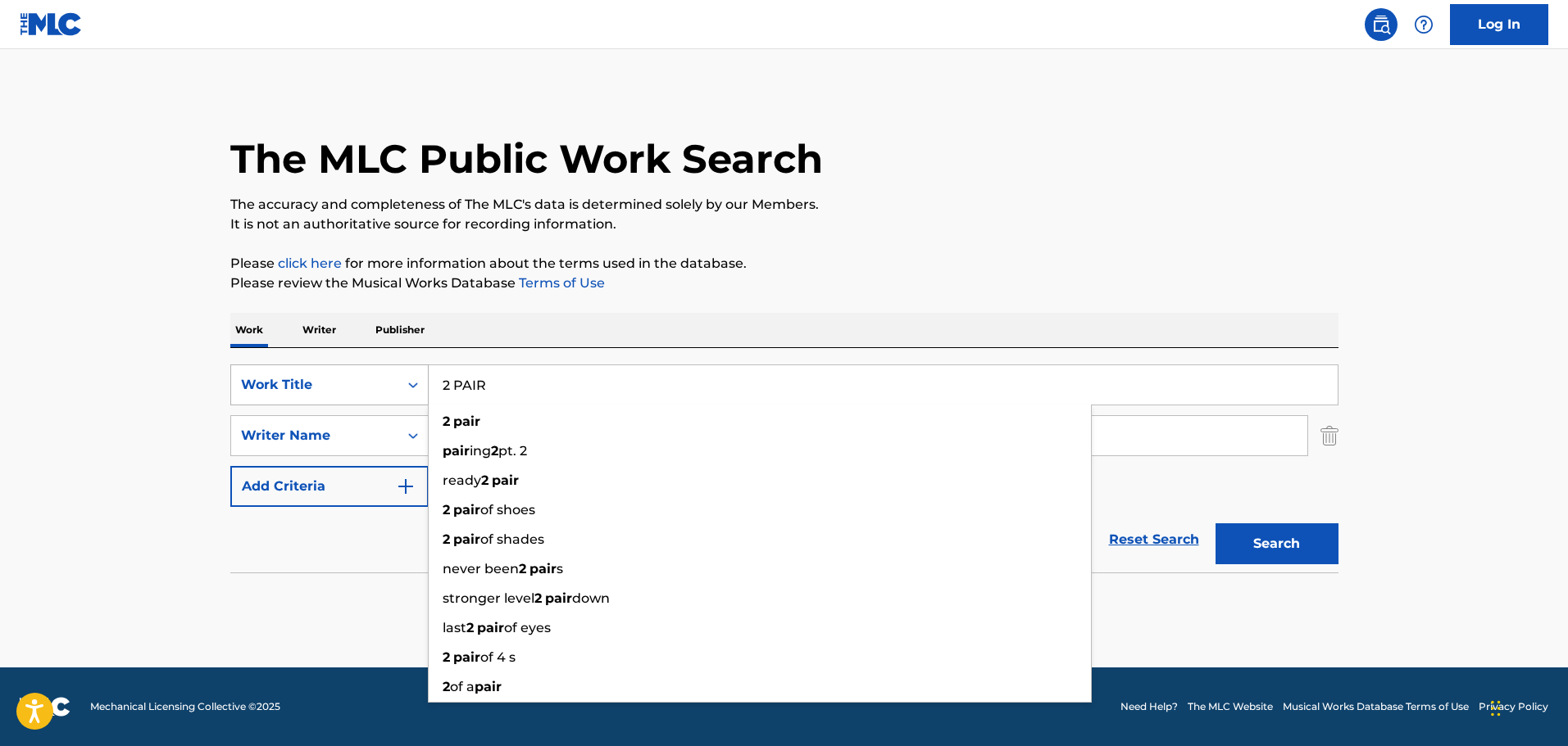
type input "2 PAIR"
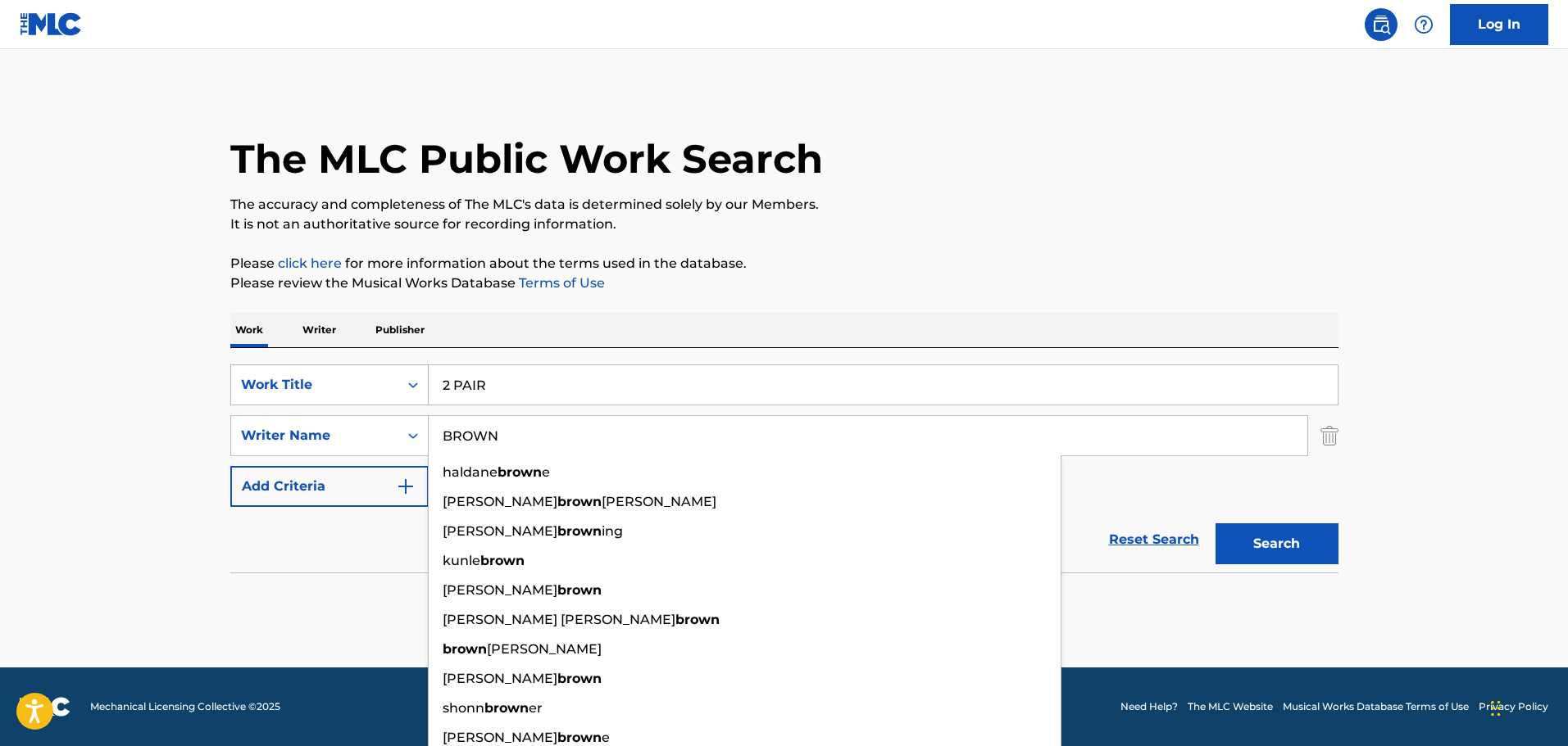
type input "BROWN"
click at [1215, 524] on button "Search" at bounding box center [1277, 544] width 123 height 41
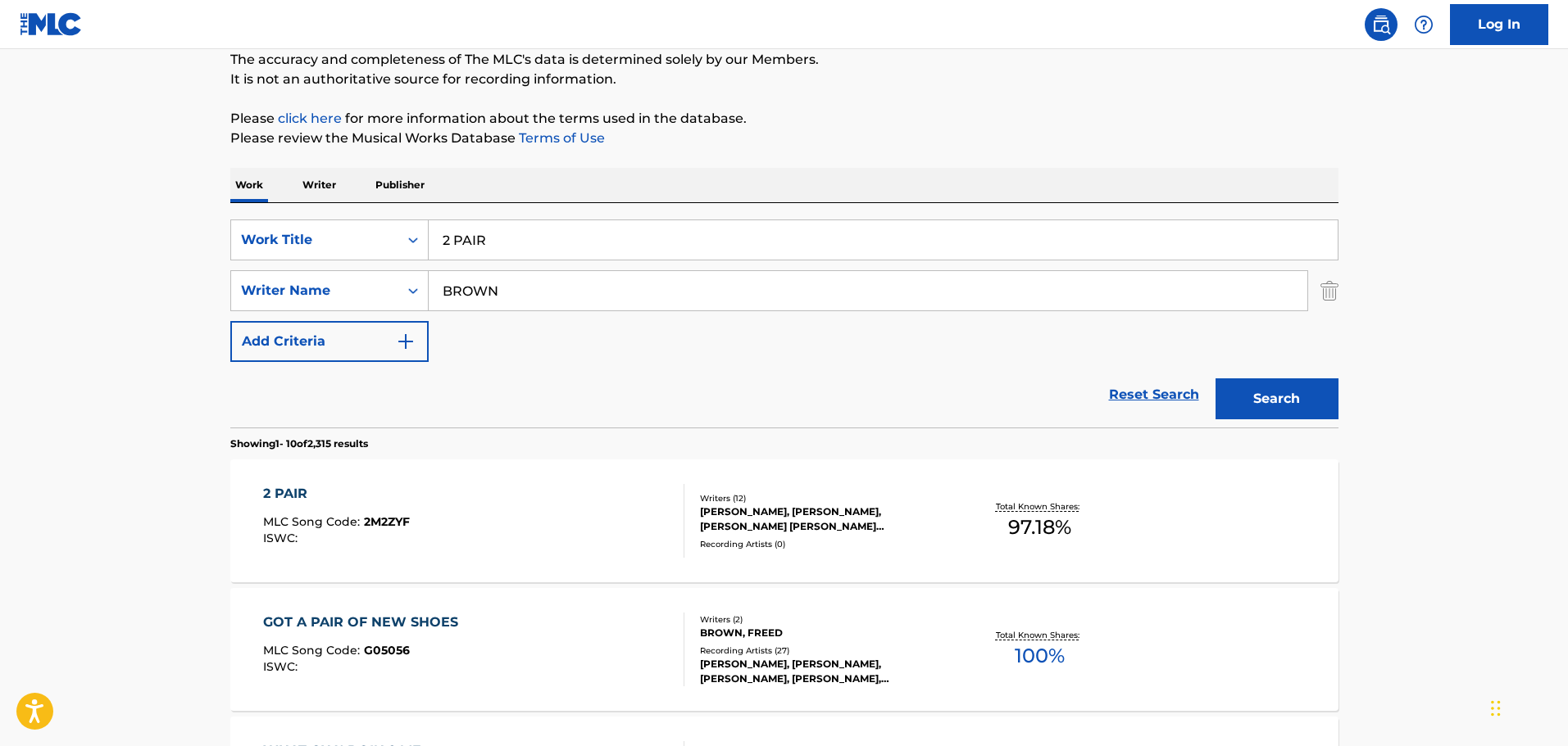
scroll to position [410, 0]
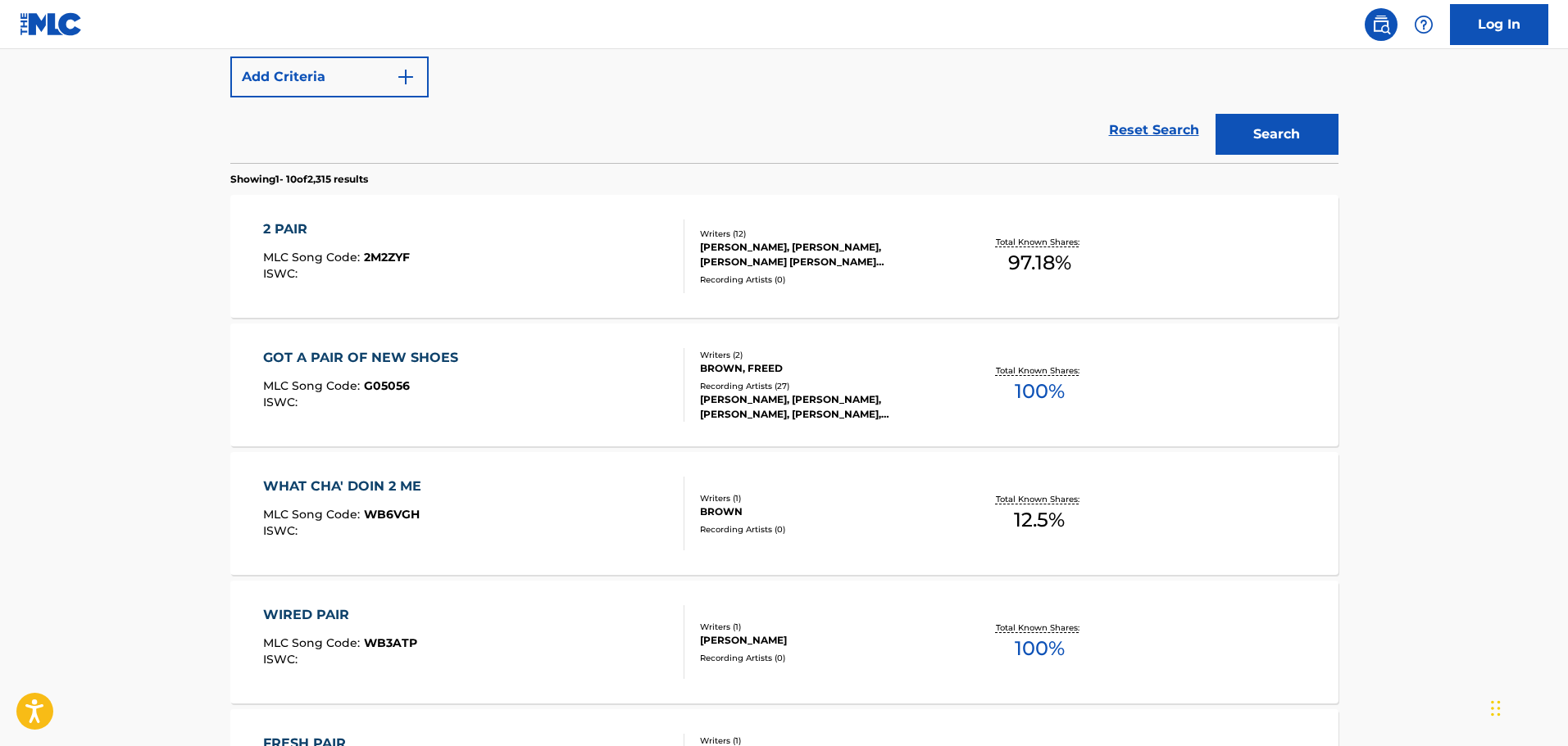
click at [568, 232] on div "2 PAIR MLC Song Code : 2M2ZYF ISWC :" at bounding box center [473, 257] width 421 height 74
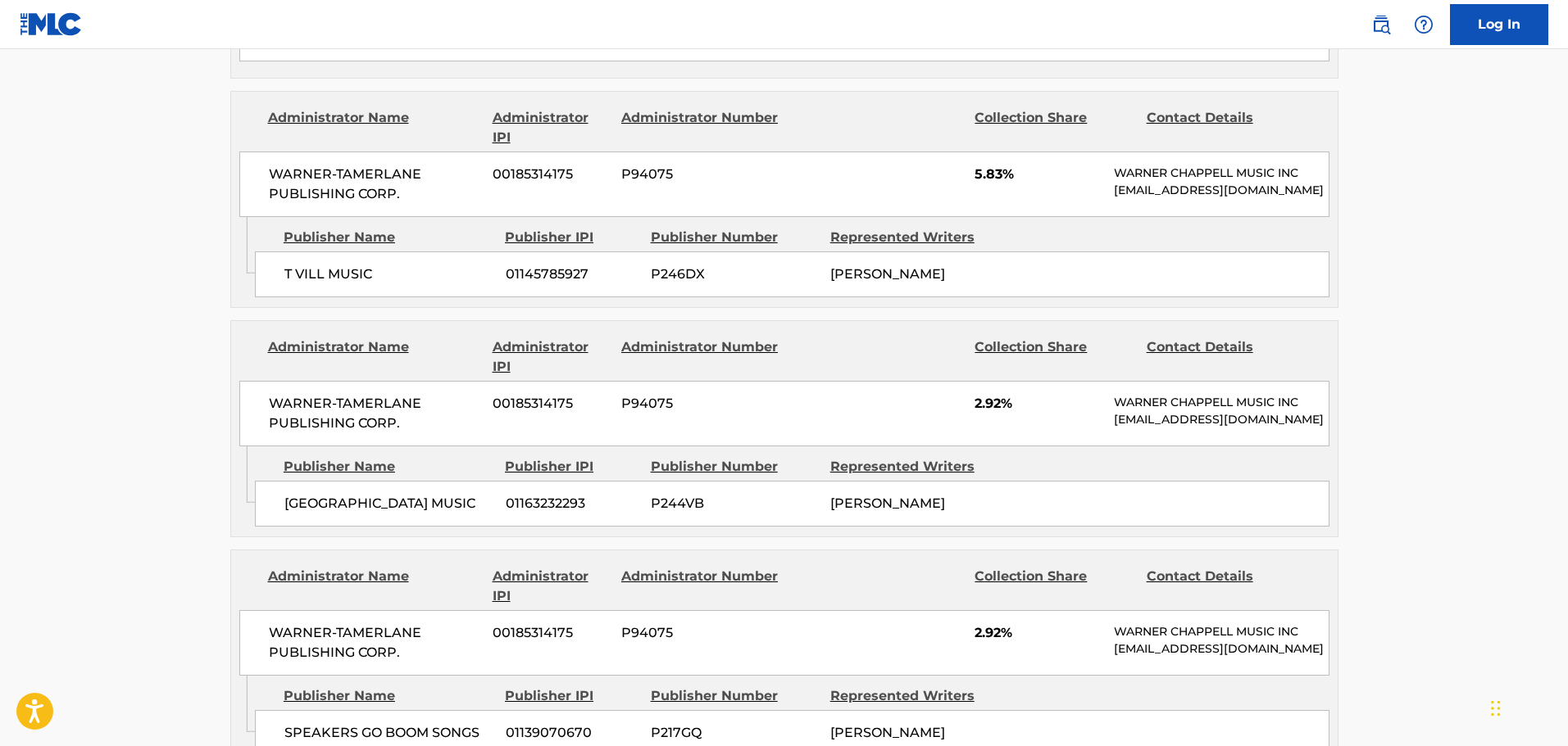
scroll to position [4734, 0]
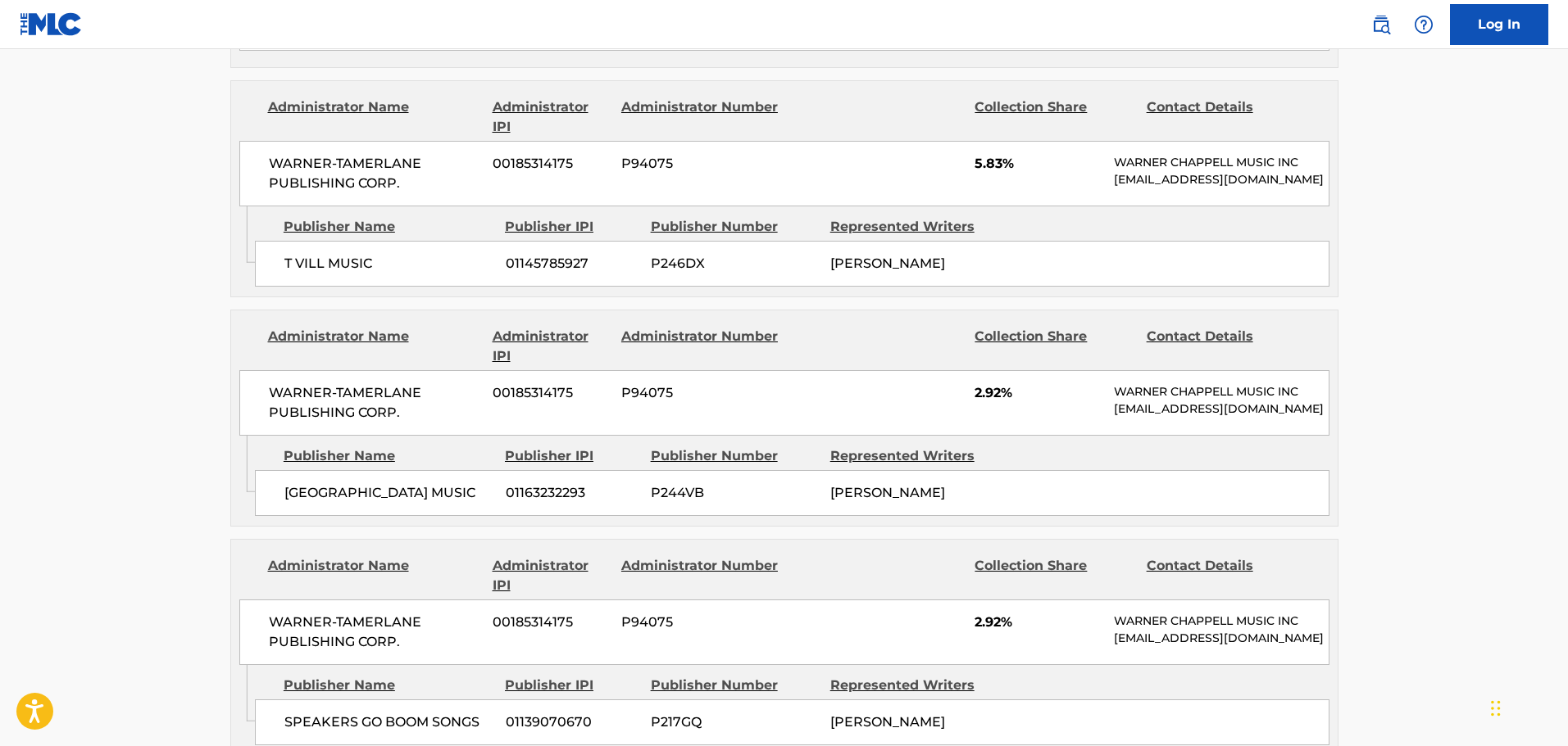
click at [279, 676] on div "Publisher Name Publisher IPI Publisher Number Represented Writers" at bounding box center [792, 685] width 1075 height 19
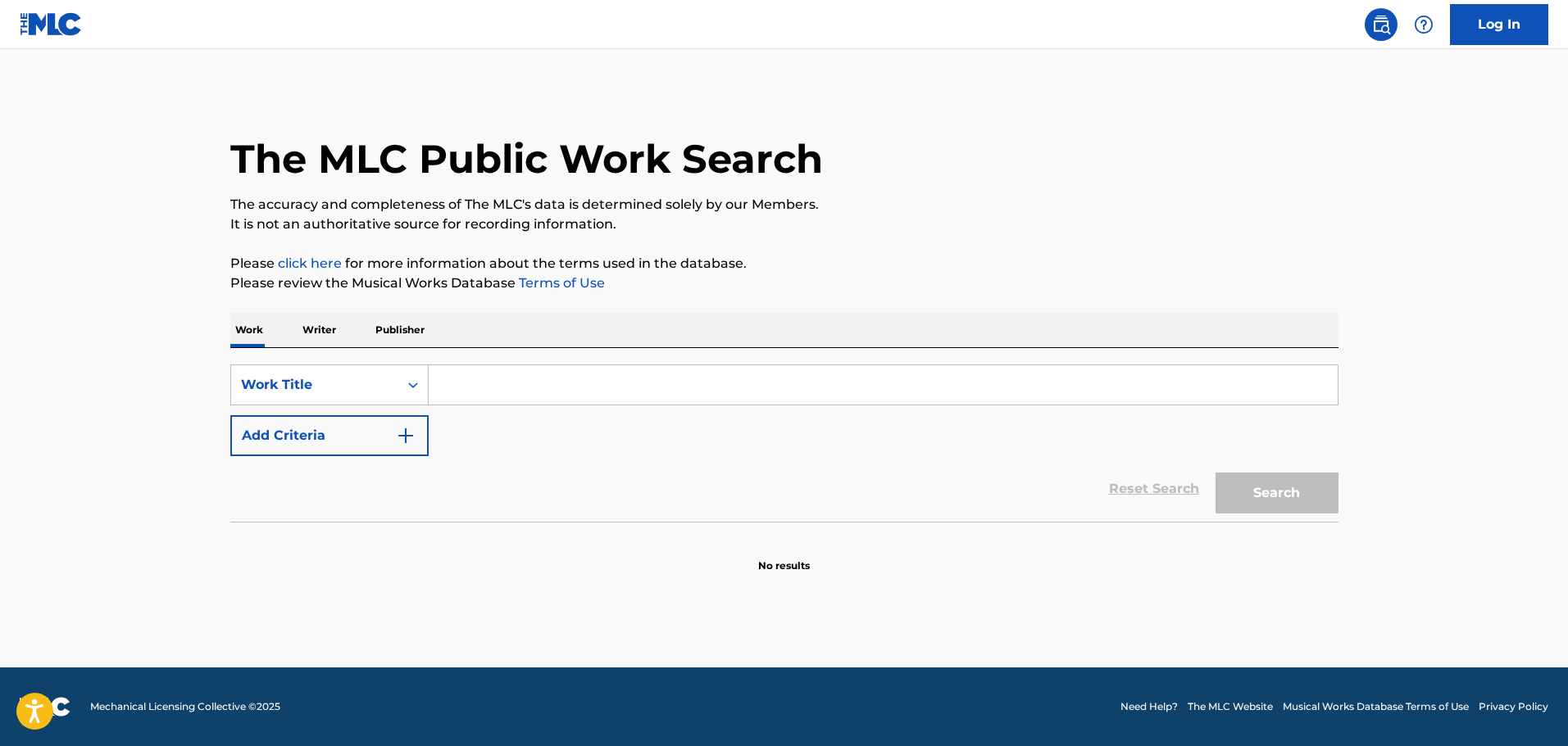
click at [582, 384] on input "Search Form" at bounding box center [883, 385] width 909 height 40
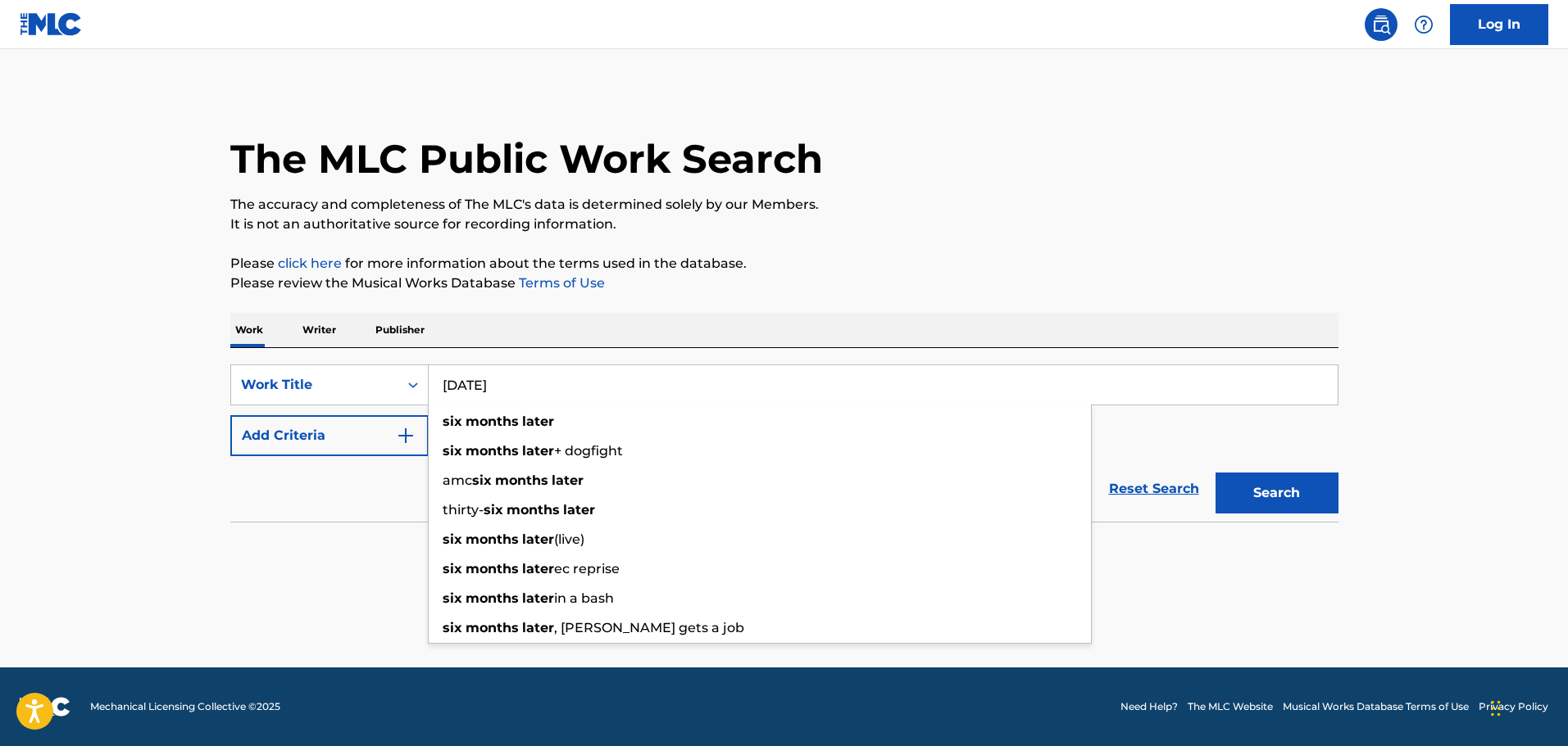
type input "[DATE]"
click at [358, 432] on button "Add Criteria" at bounding box center [328, 435] width 198 height 41
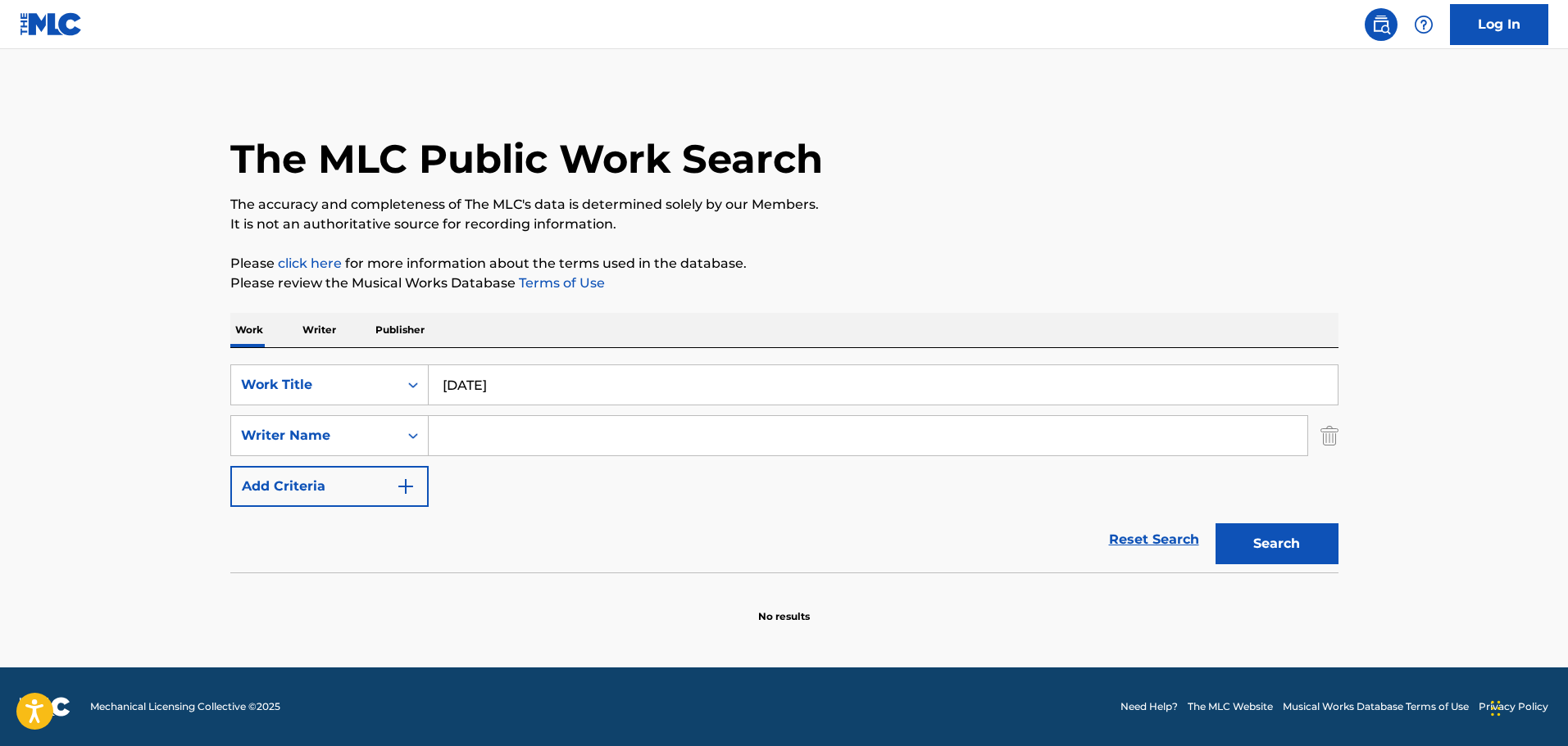
click at [588, 430] on input "Search Form" at bounding box center [867, 435] width 878 height 40
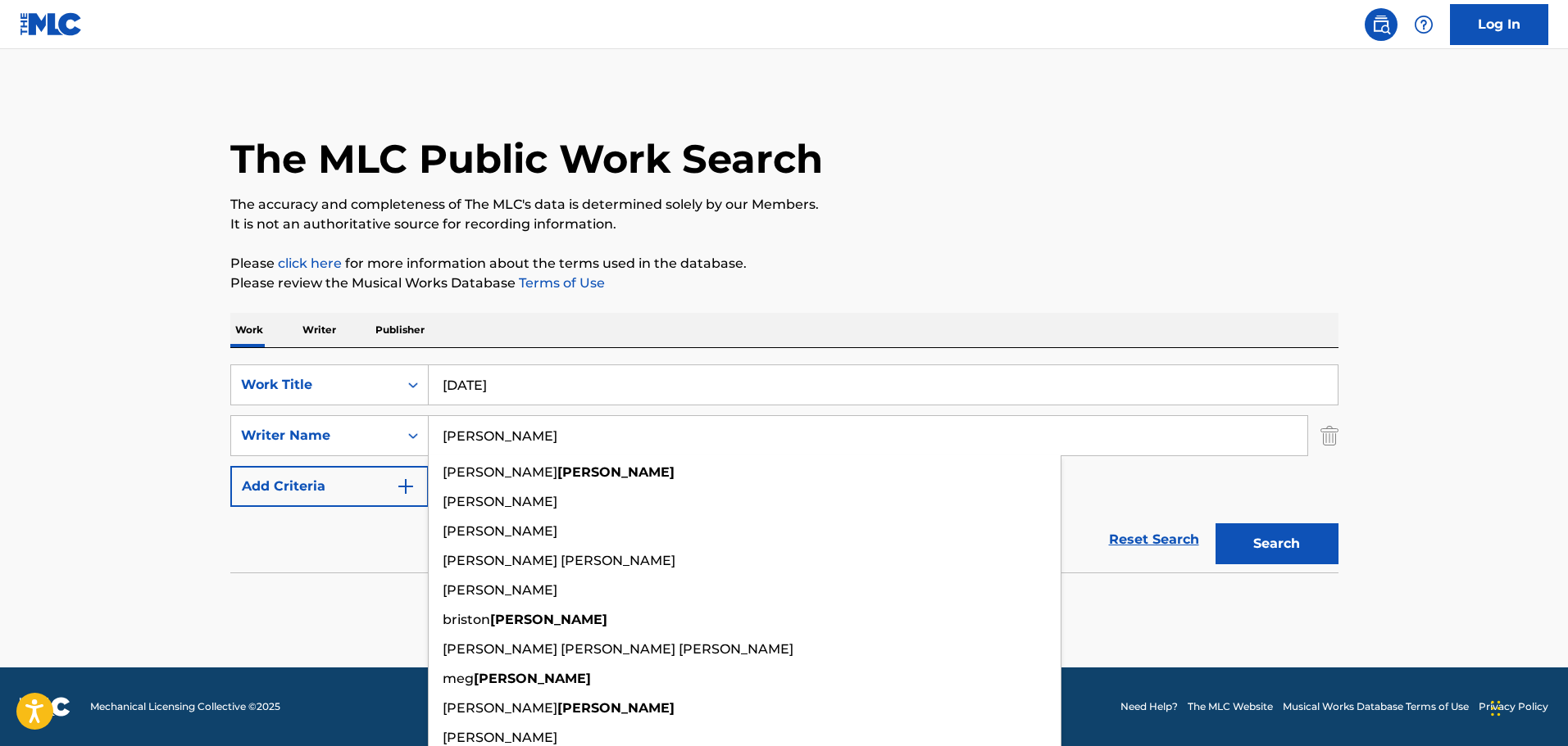
type input "[PERSON_NAME]"
click at [1215, 524] on button "Search" at bounding box center [1277, 544] width 123 height 41
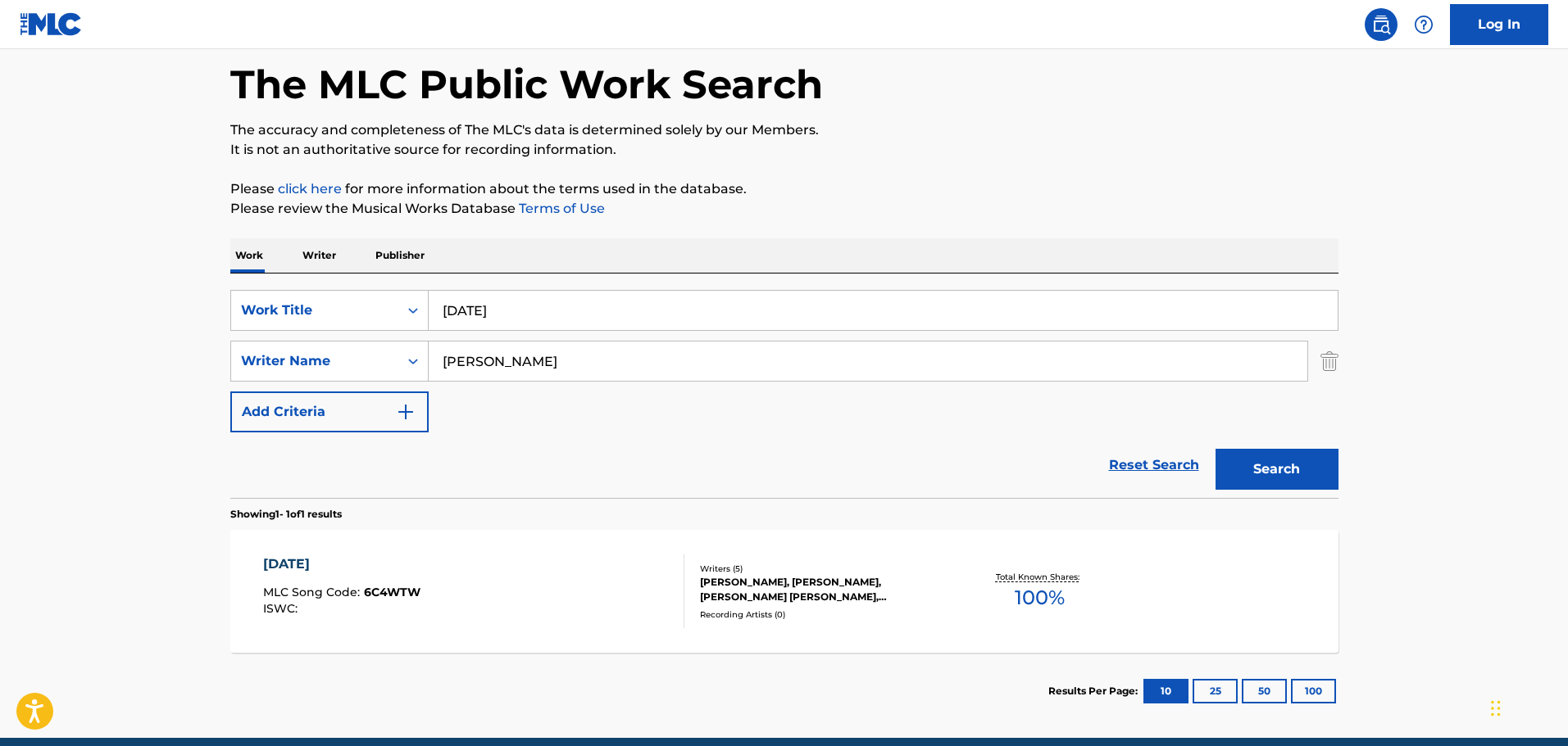
scroll to position [145, 0]
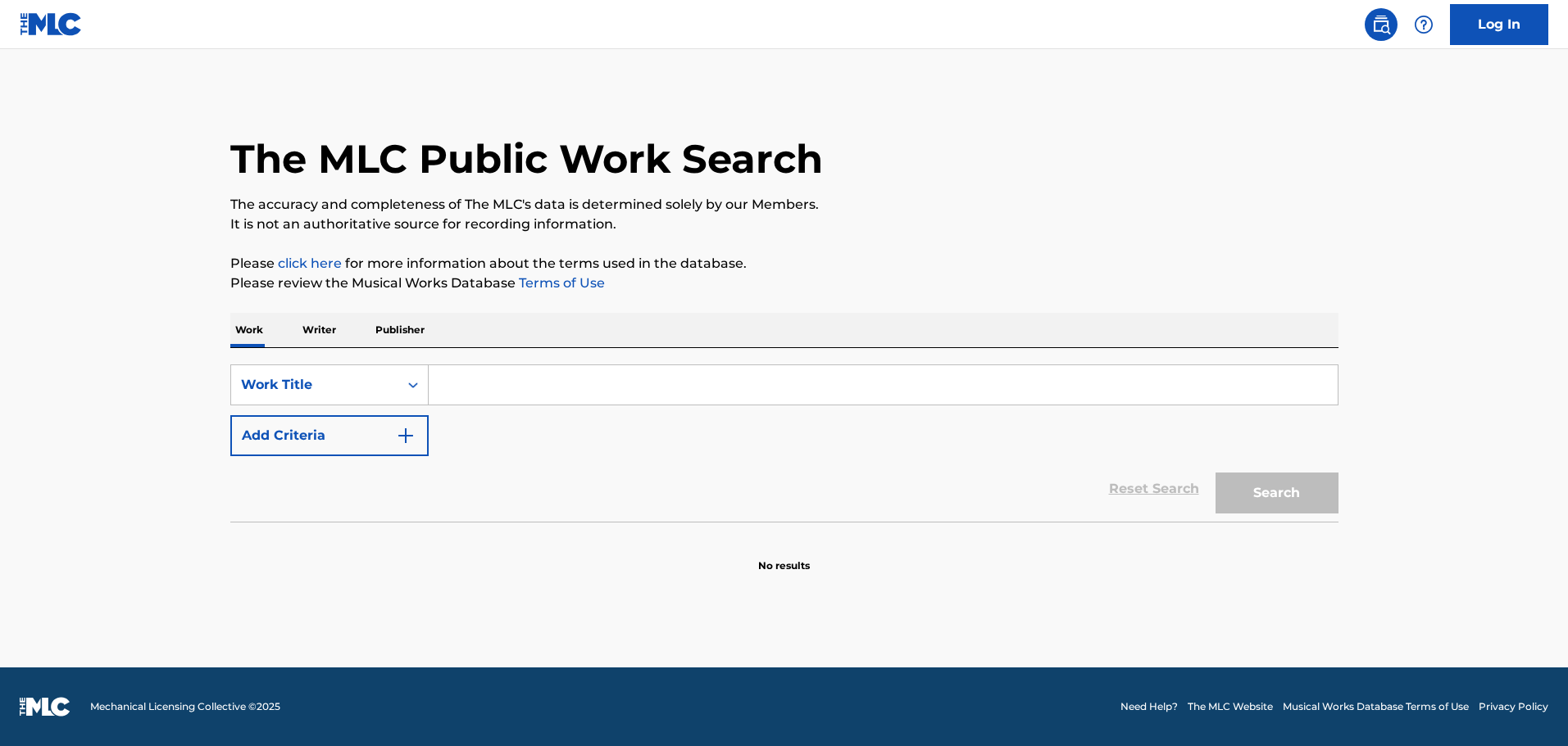
click at [710, 401] on input "Search Form" at bounding box center [883, 385] width 909 height 40
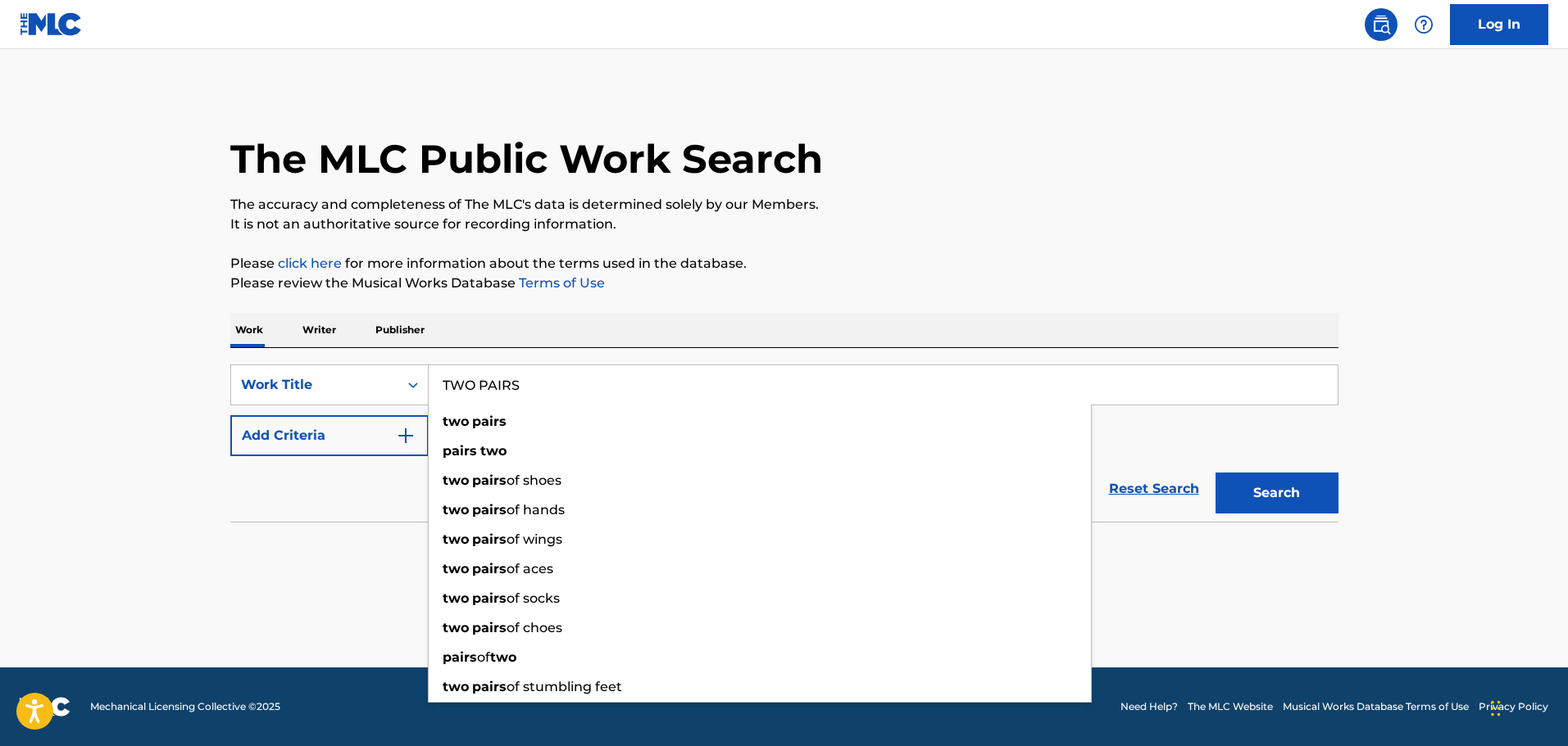
type input "TWO PAIRS"
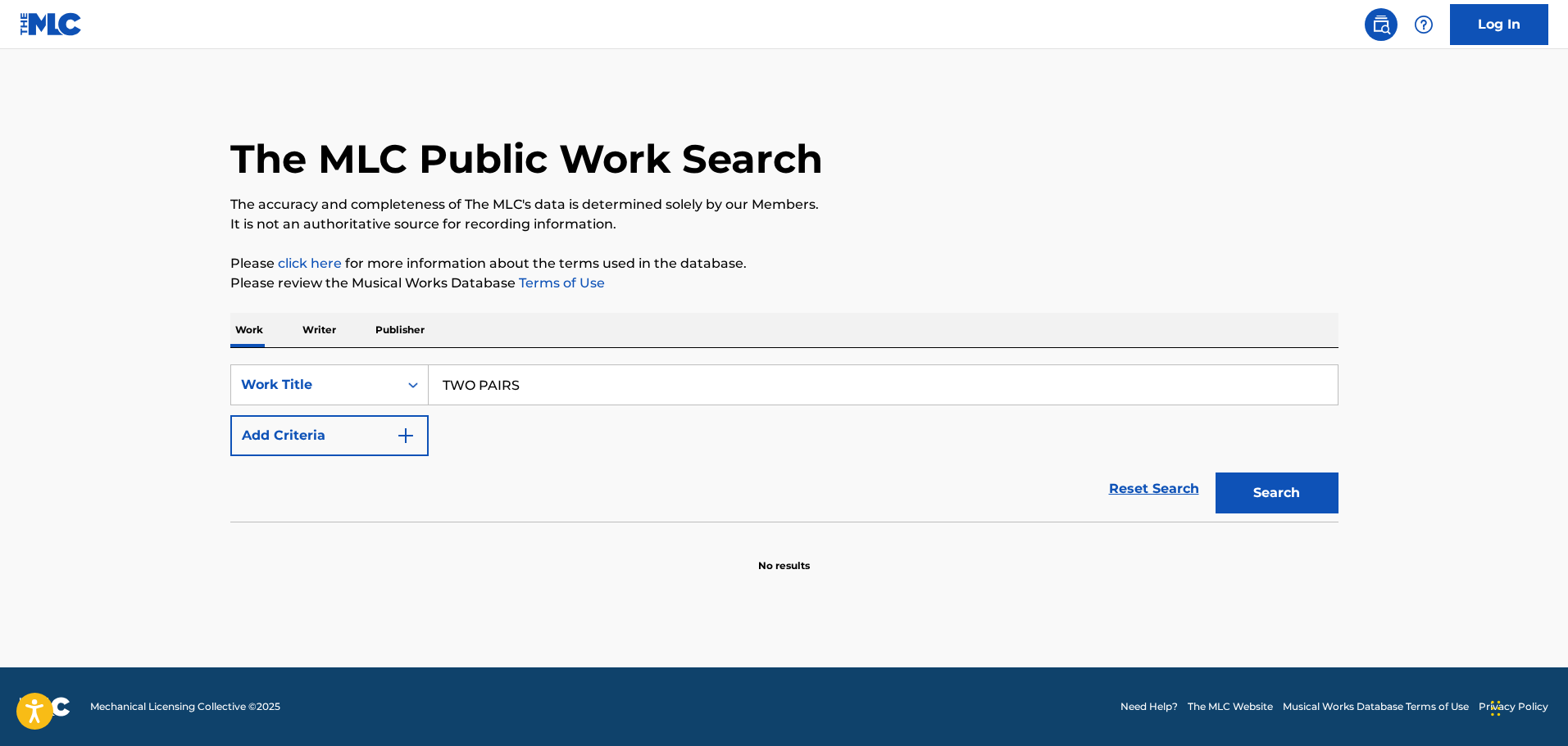
click at [365, 443] on button "Add Criteria" at bounding box center [328, 435] width 198 height 41
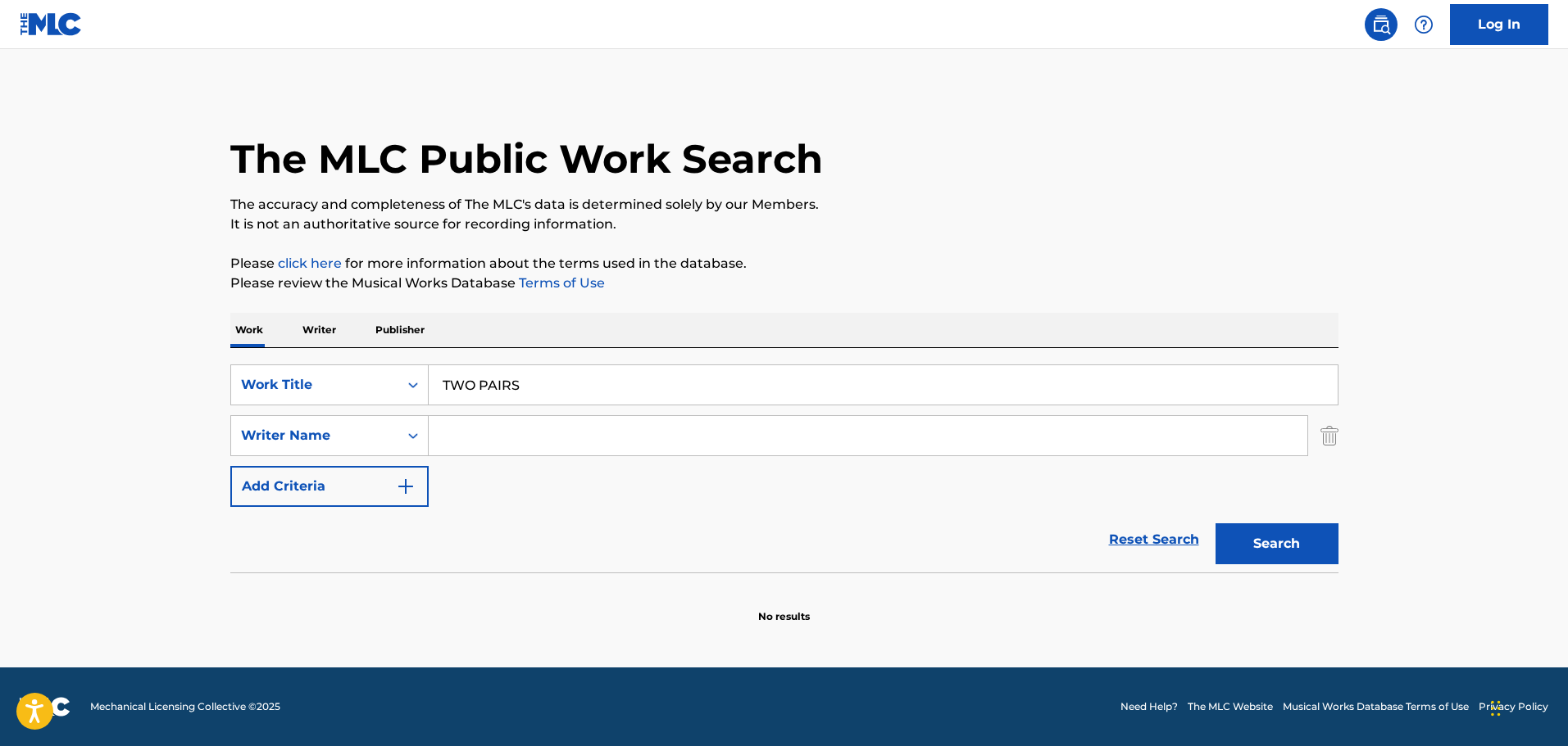
click at [463, 422] on input "Search Form" at bounding box center [867, 435] width 878 height 40
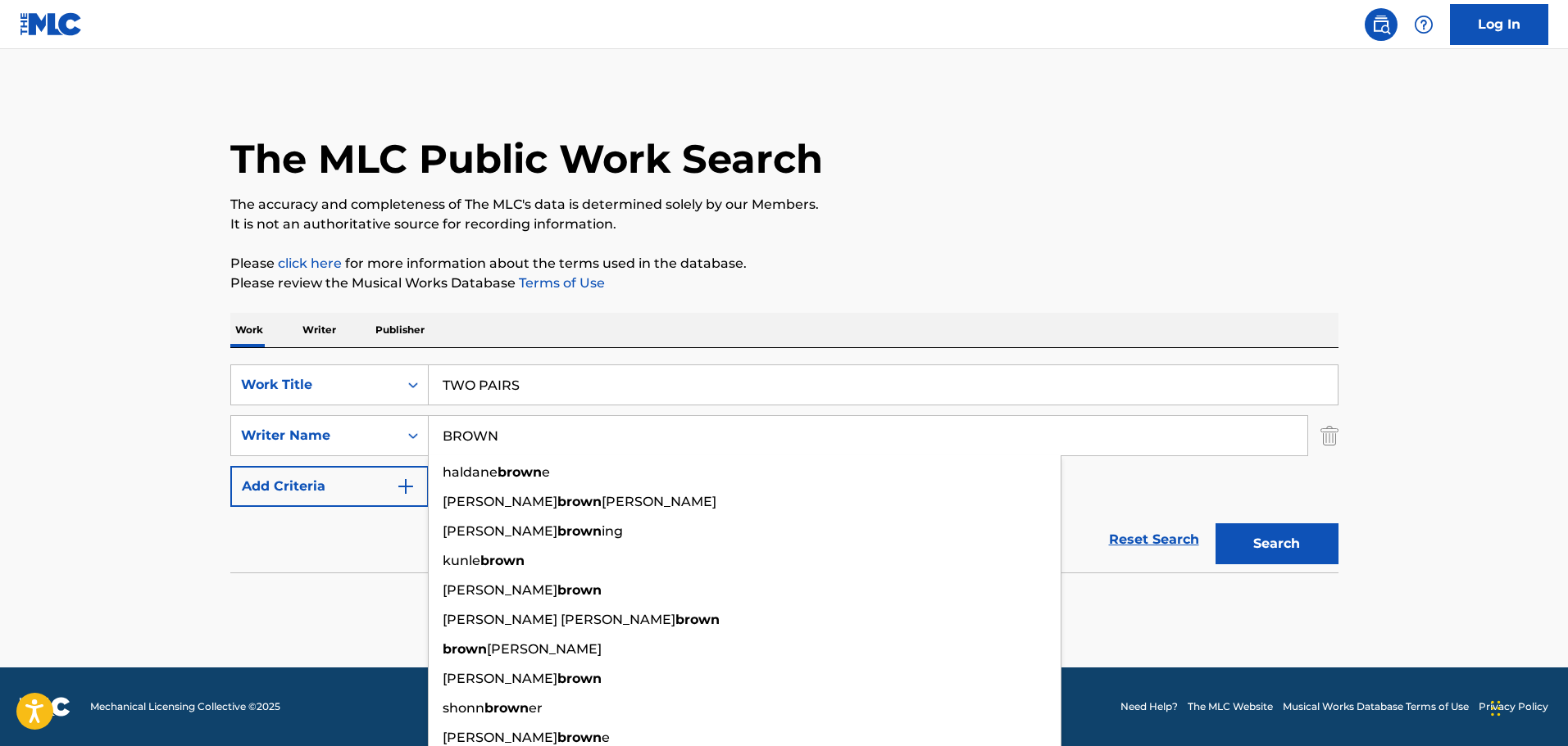
type input "BROWN"
click at [1215, 524] on button "Search" at bounding box center [1277, 544] width 123 height 41
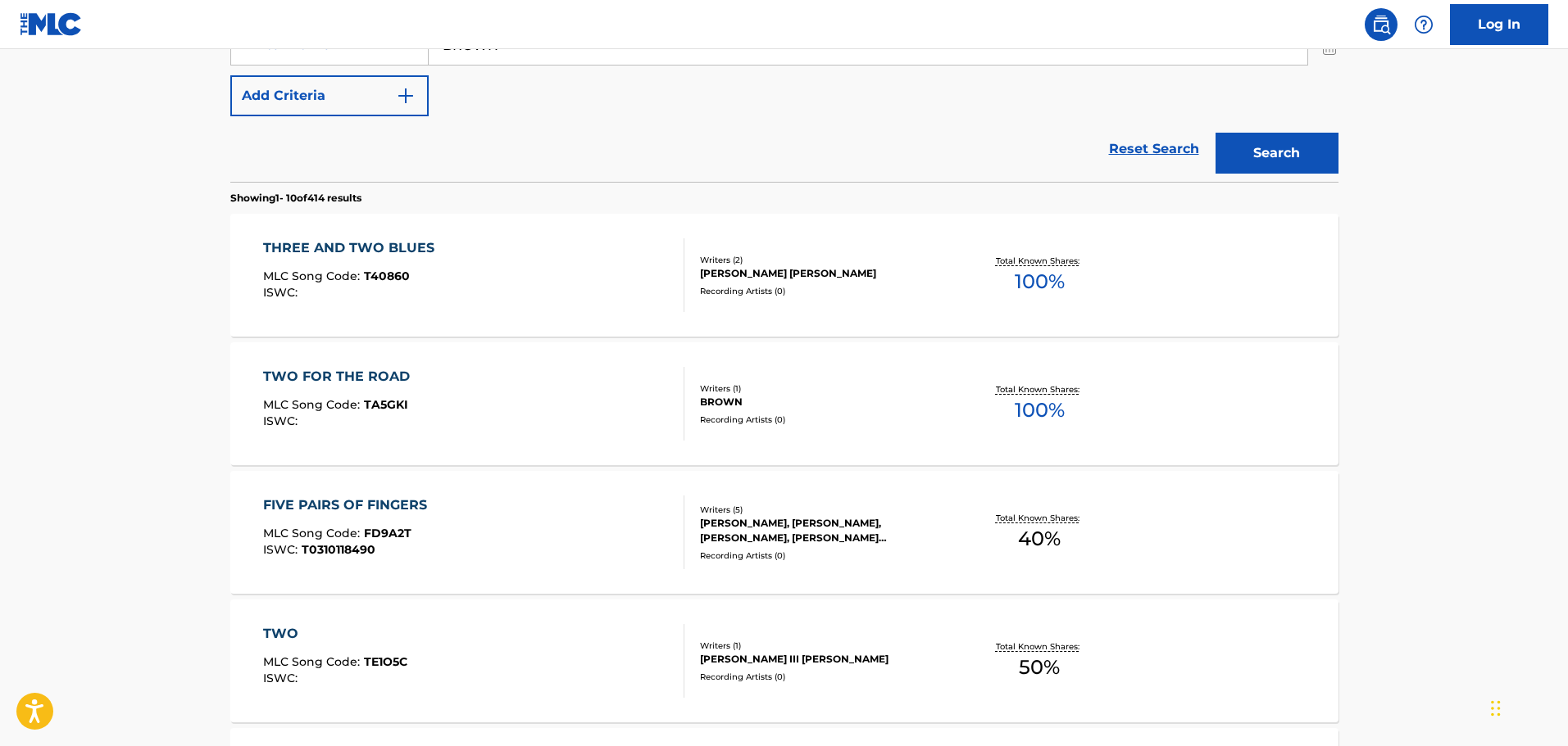
scroll to position [246, 0]
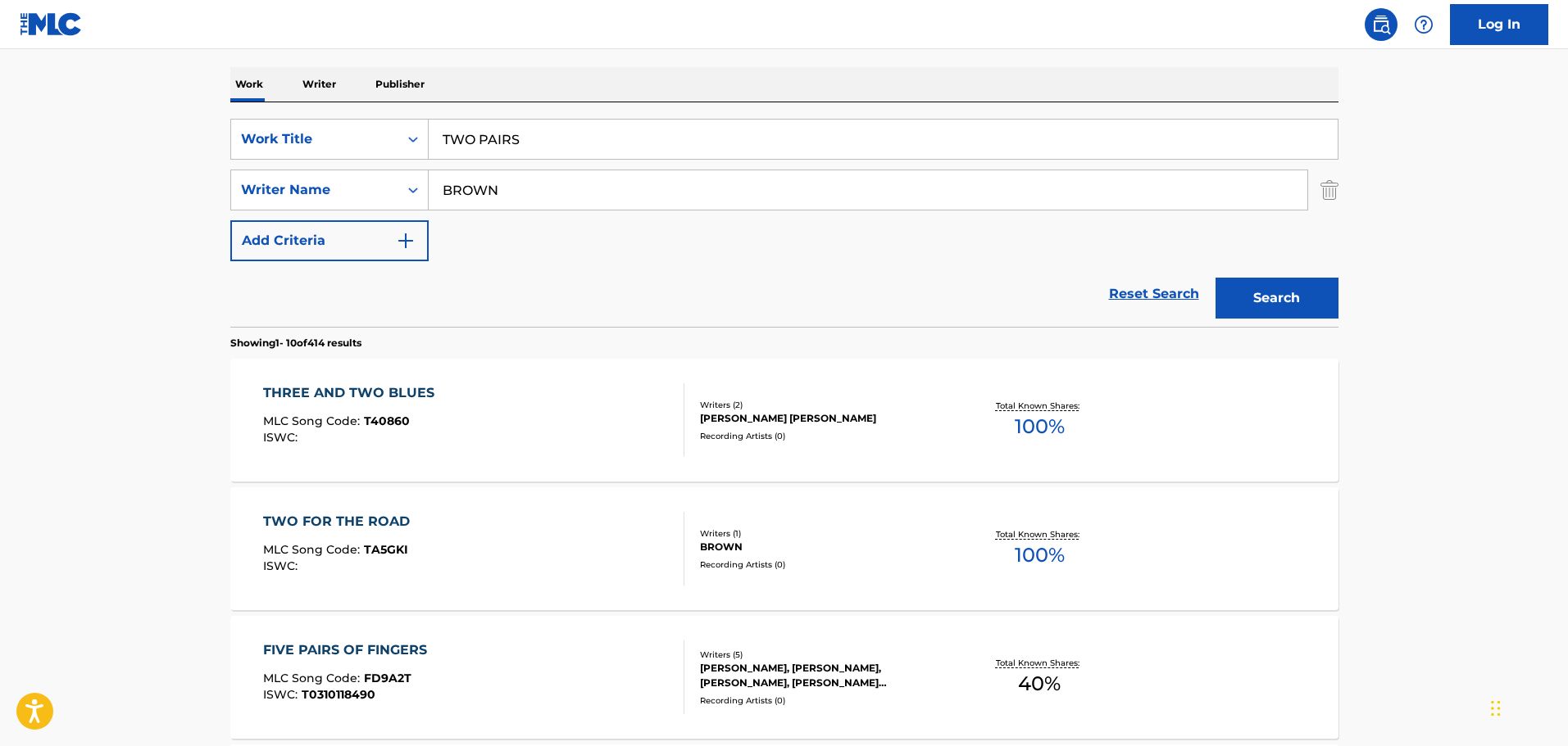
click at [594, 137] on input "TWO PAIRS" at bounding box center [883, 139] width 909 height 40
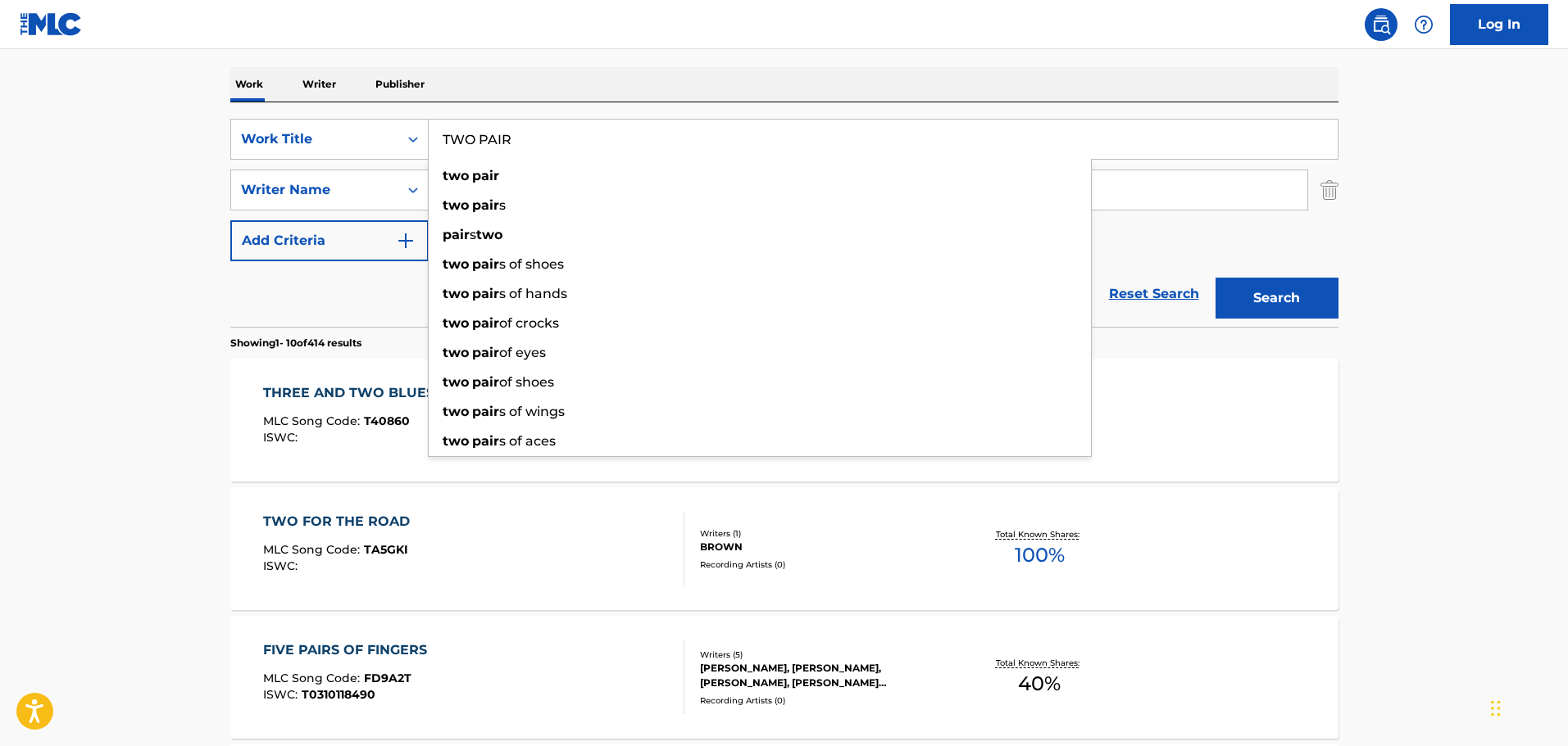
type input "TWO PAIR"
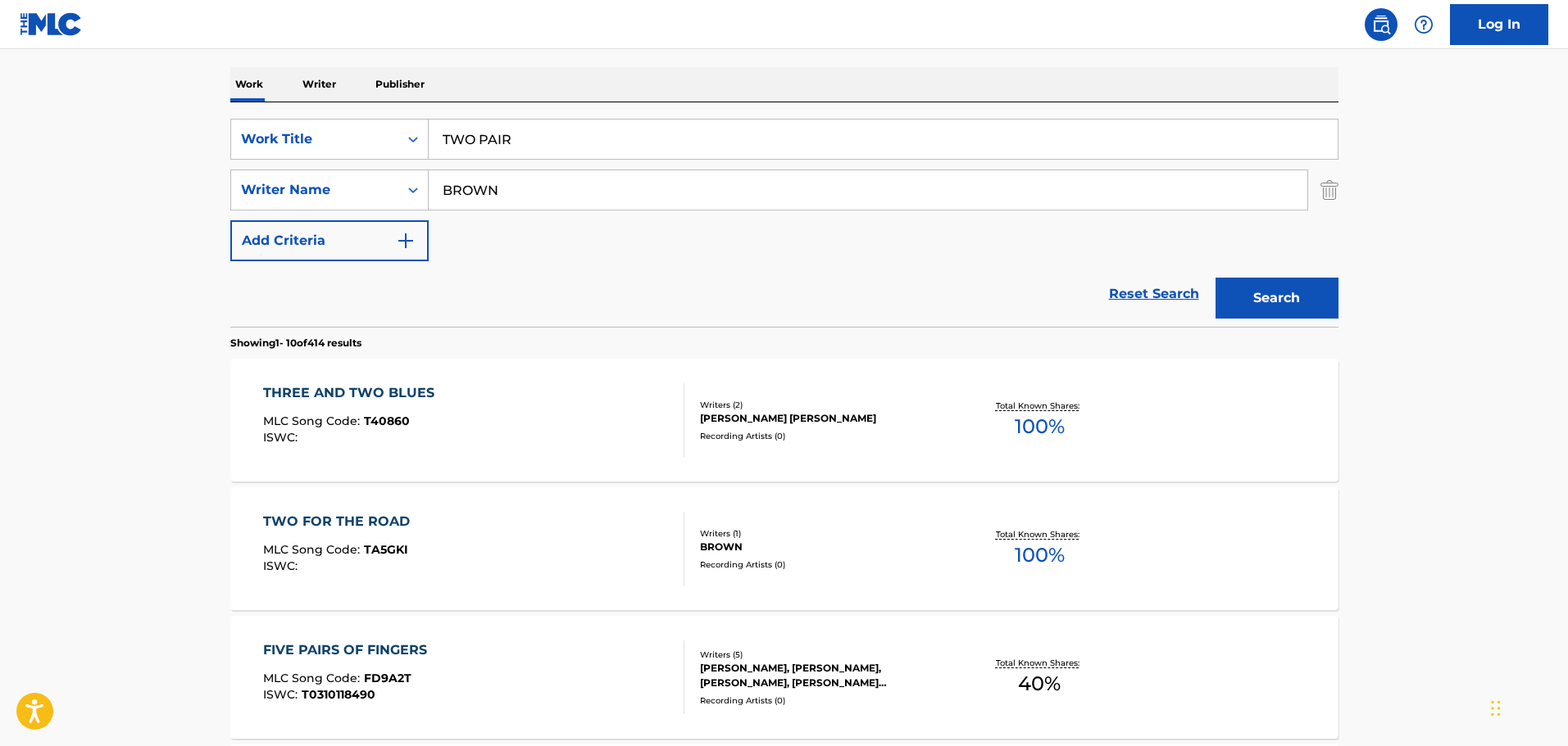
click at [1248, 314] on button "Search" at bounding box center [1277, 298] width 123 height 41
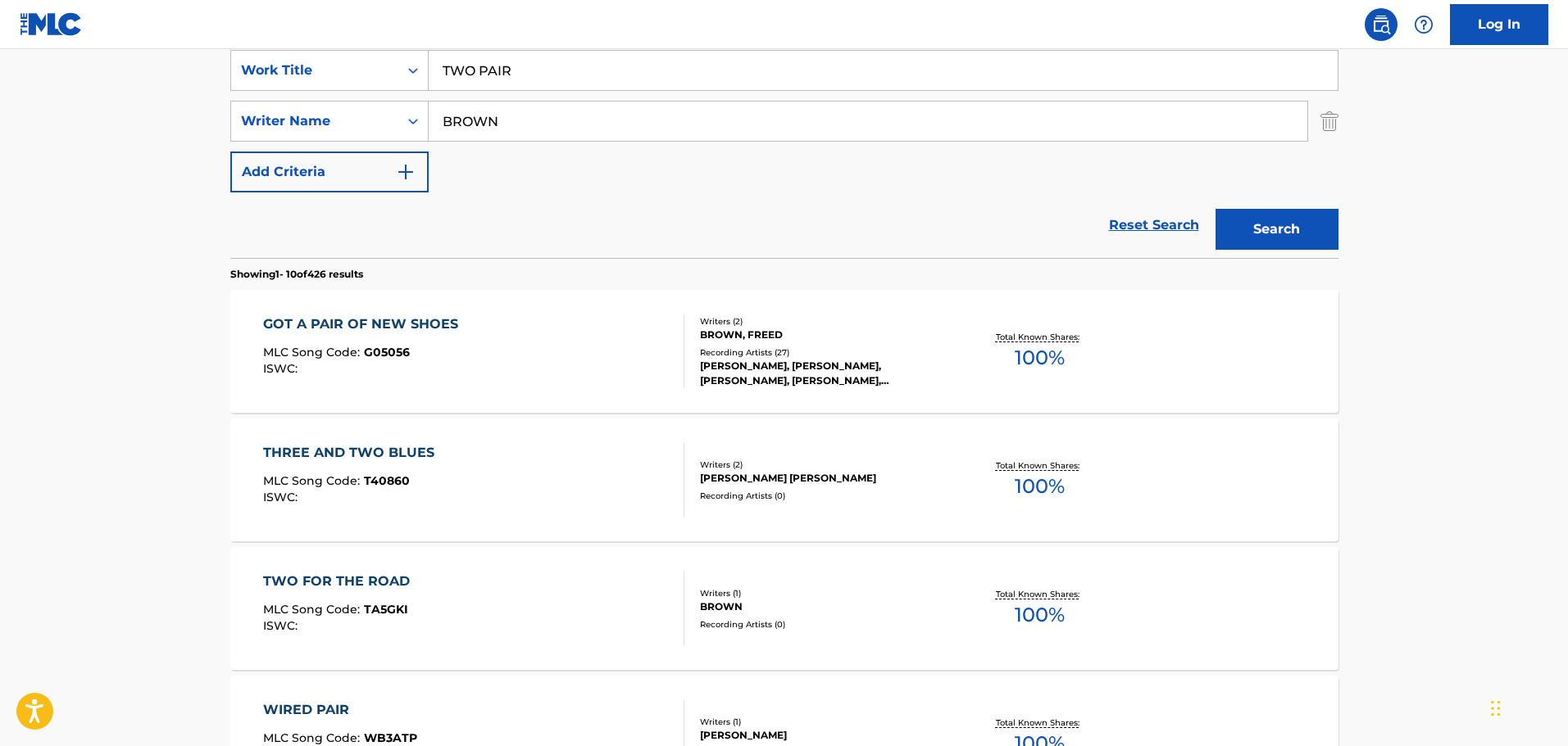
scroll to position [410, 0]
